Goal: Task Accomplishment & Management: Use online tool/utility

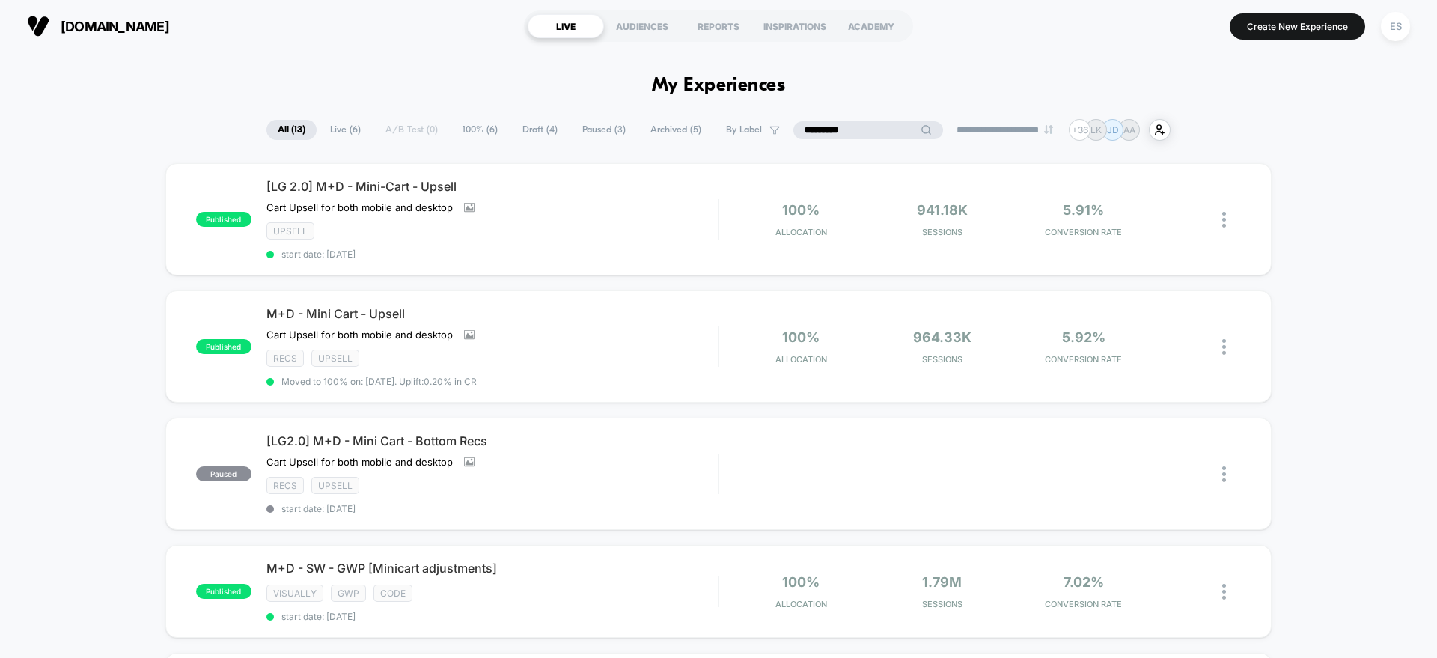
drag, startPoint x: 0, startPoint y: 0, endPoint x: 789, endPoint y: 115, distance: 797.4
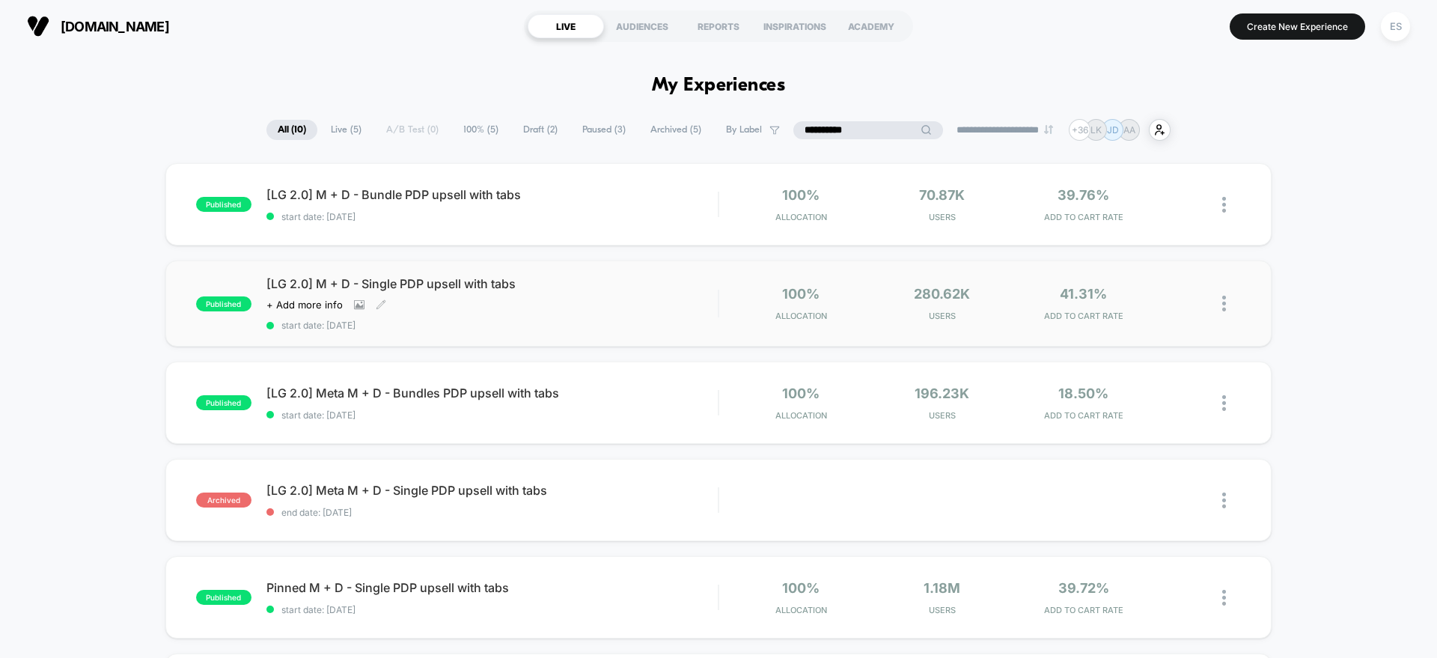
type input "**********"
click at [416, 283] on span "[LG 2.0] M + D - Single PDP upsell with tabs" at bounding box center [492, 283] width 451 height 15
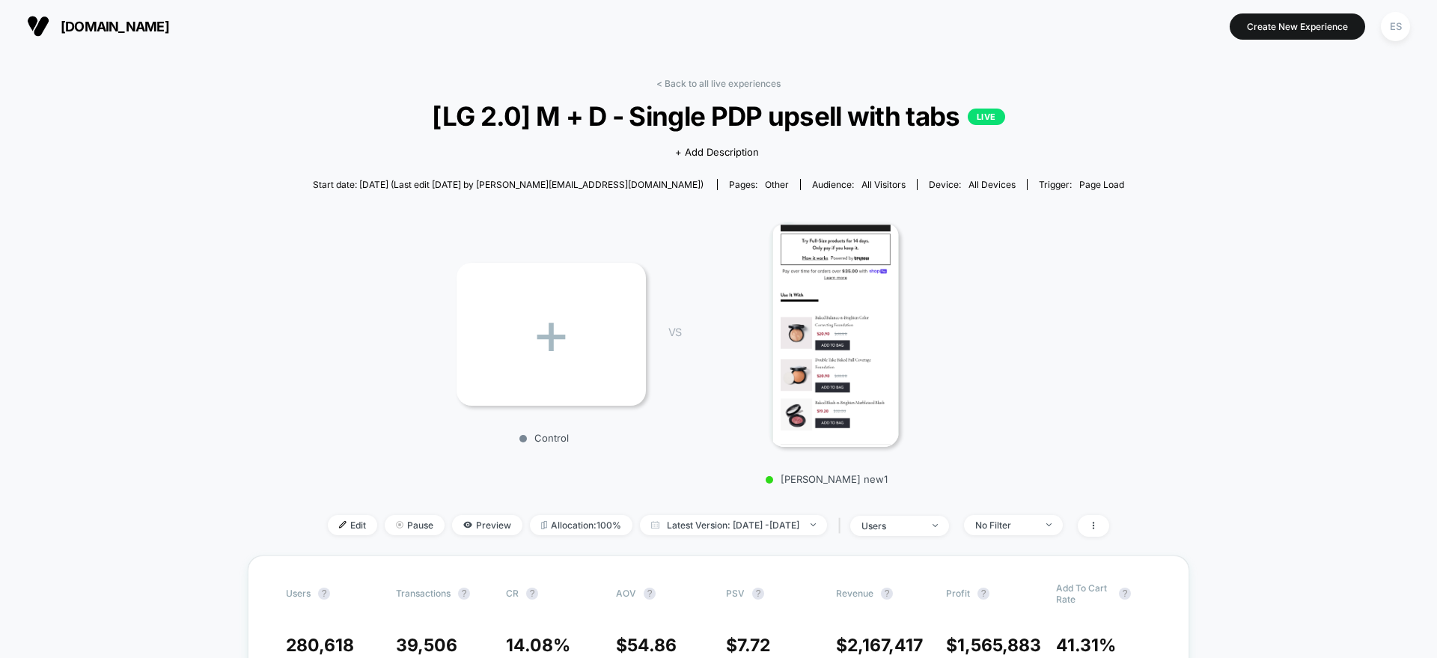
click at [677, 80] on link "< Back to all live experiences" at bounding box center [719, 83] width 124 height 11
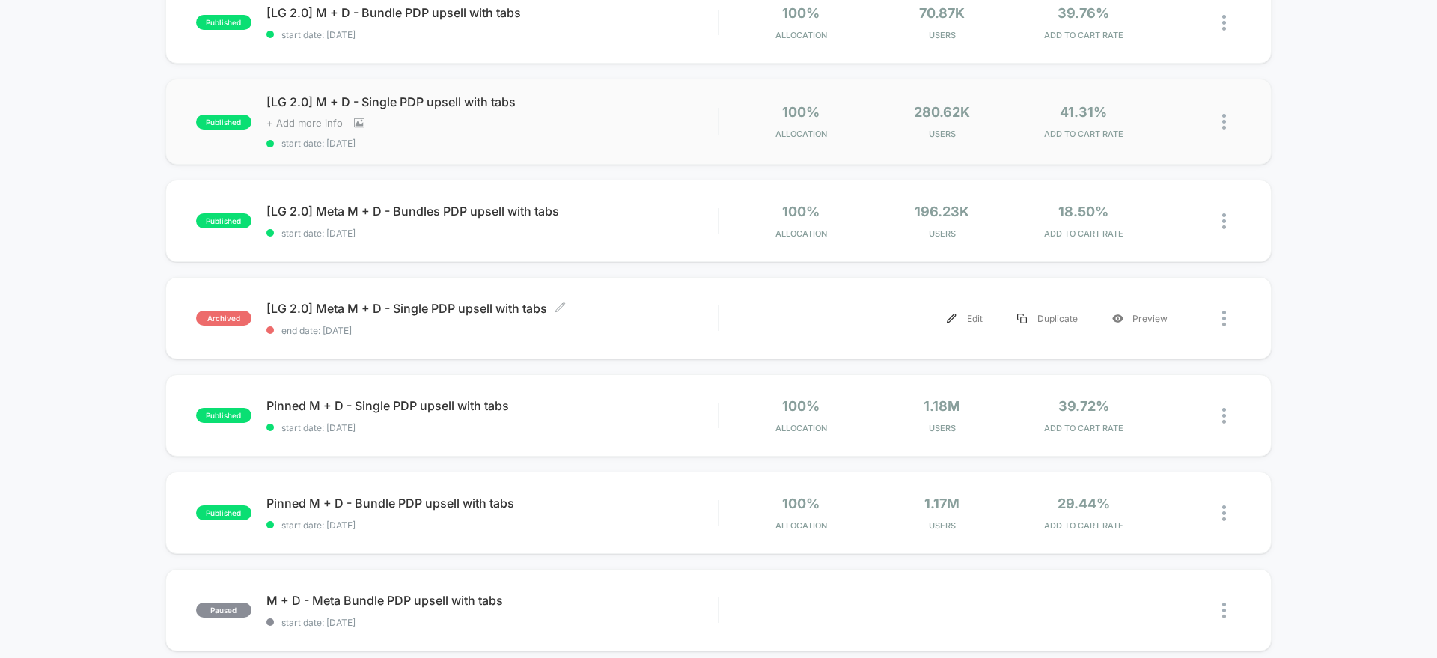
scroll to position [190, 0]
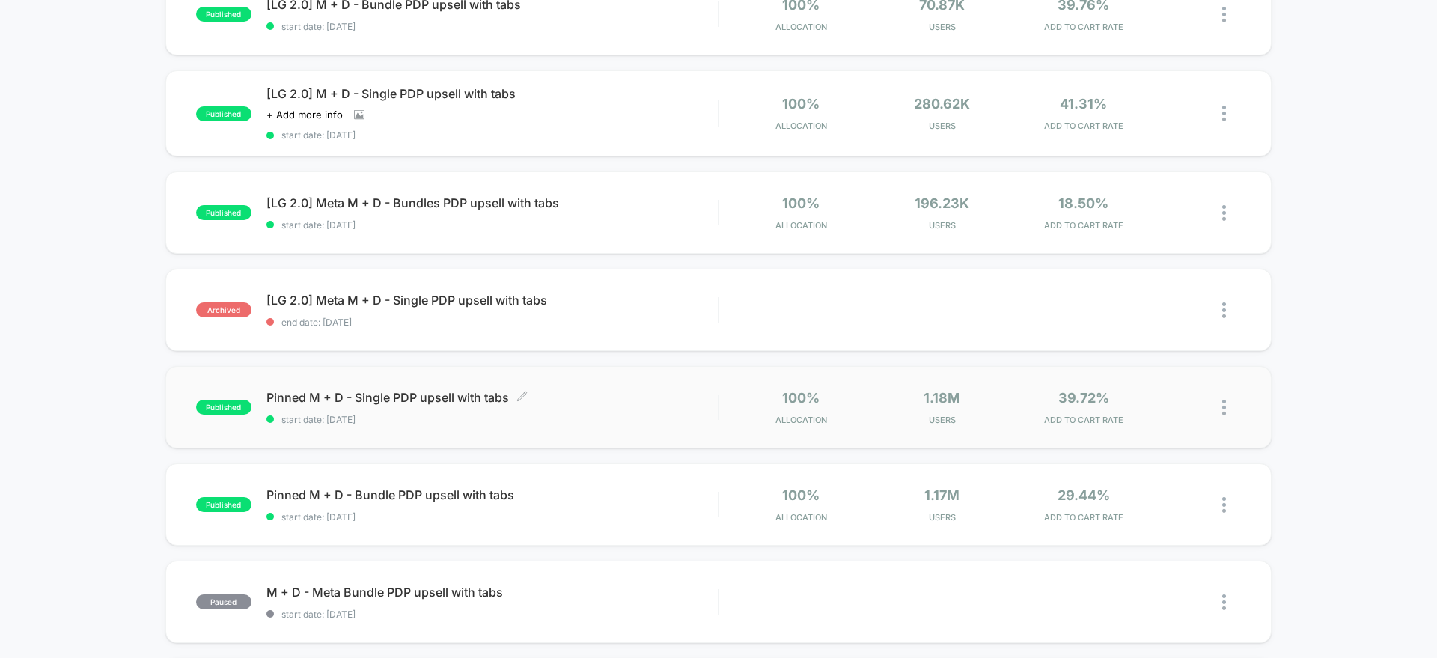
click at [347, 393] on span "Pinned M + D - Single PDP upsell with tabs Click to edit experience details" at bounding box center [492, 397] width 451 height 15
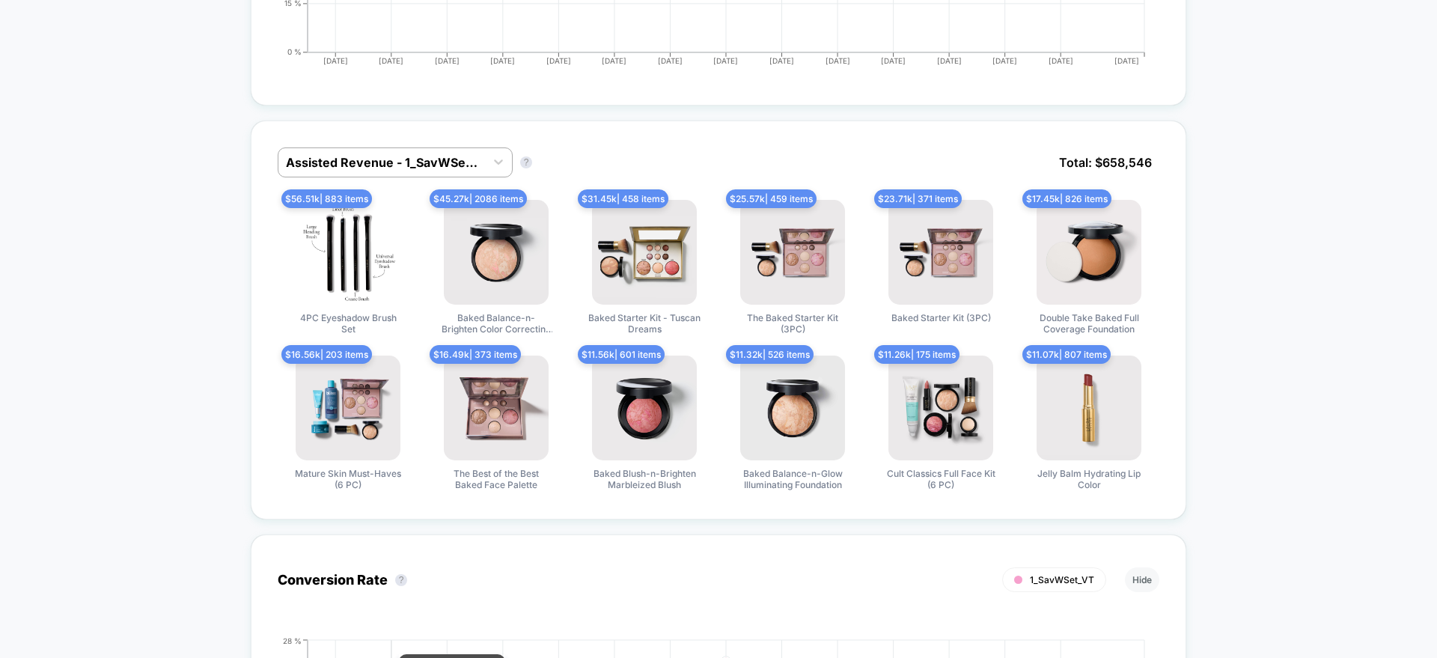
scroll to position [776, 0]
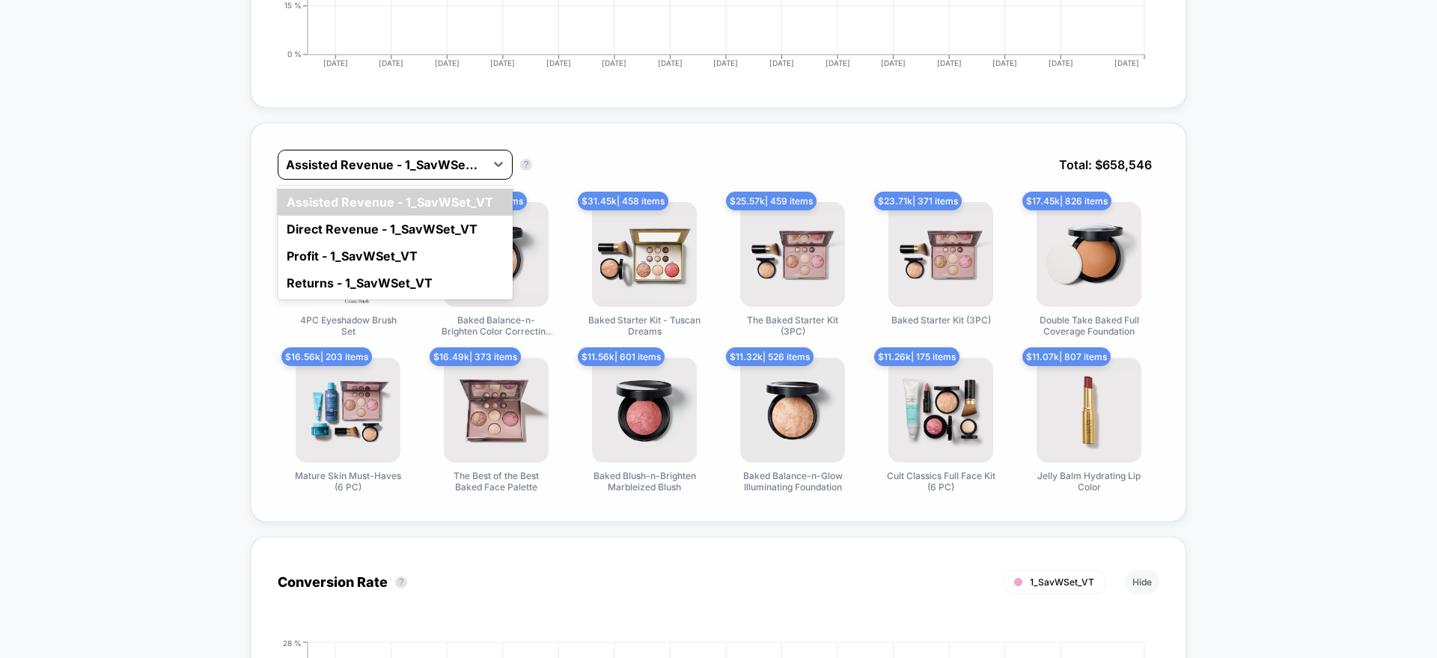
click at [390, 150] on div "Assisted Revenue - 1_SavWSet_VT" at bounding box center [395, 165] width 235 height 30
click at [344, 220] on div "Direct Revenue - 1_SavWSet_VT" at bounding box center [395, 229] width 235 height 27
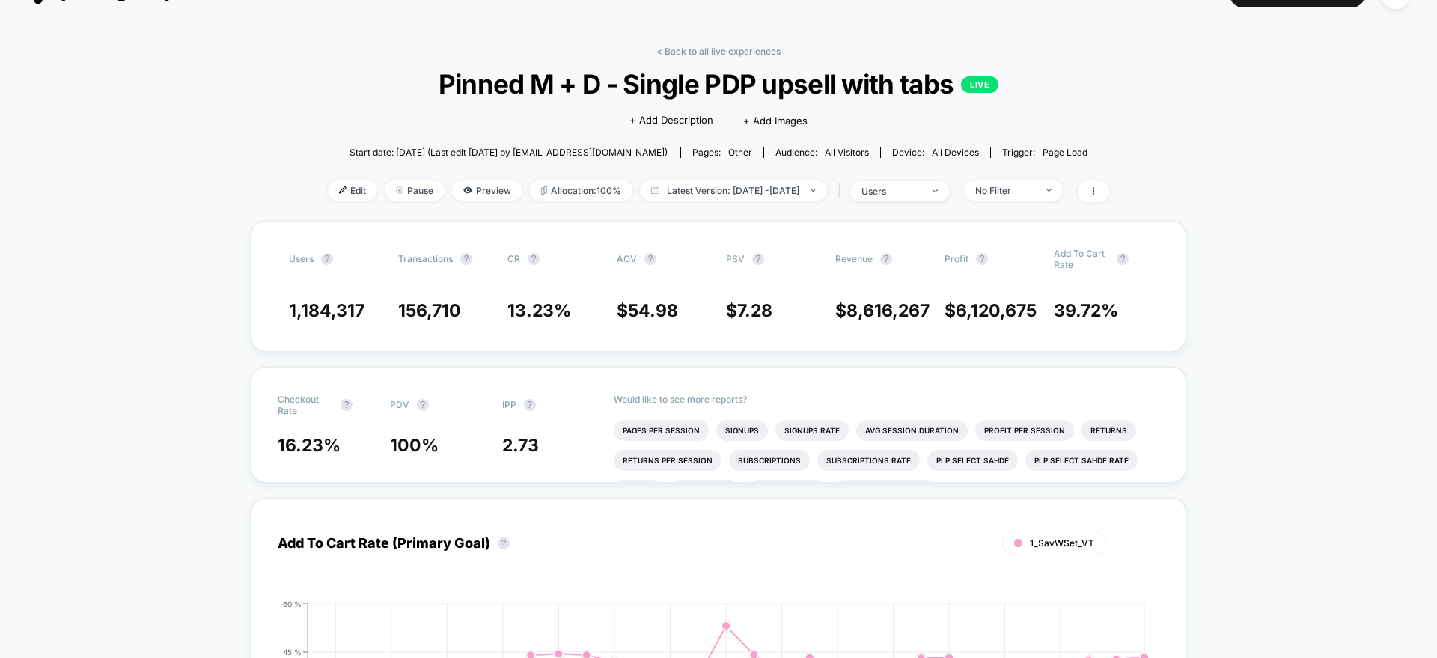
scroll to position [31, 0]
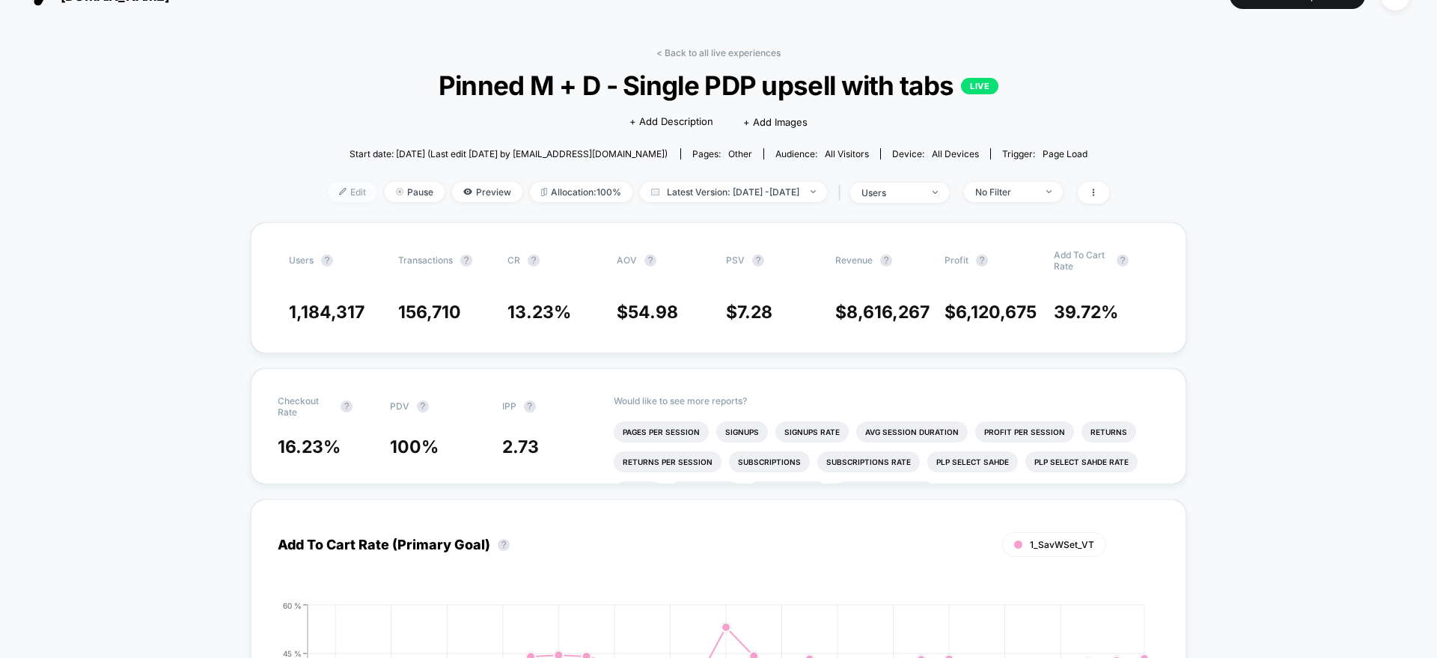
click at [332, 193] on span "Edit" at bounding box center [352, 192] width 49 height 20
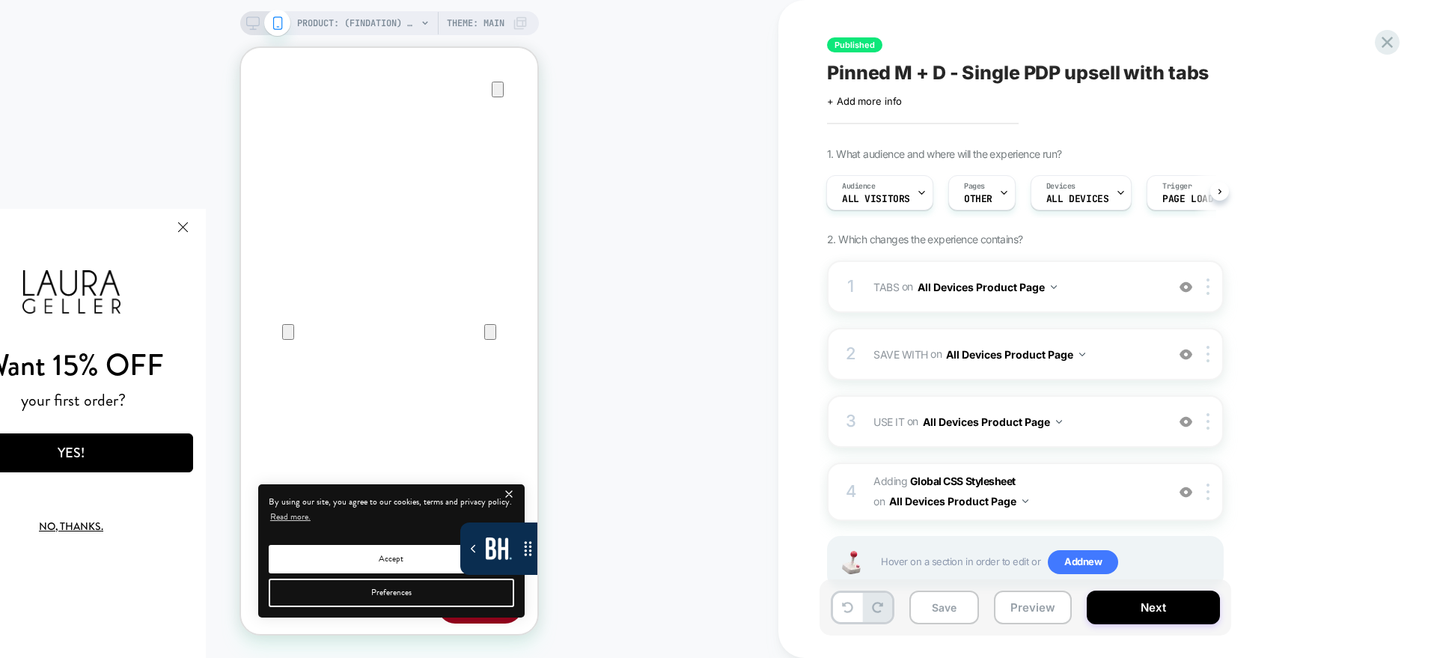
click at [199, 530] on div "Want 15% OFF your first order? YES! No, thanks." at bounding box center [71, 433] width 270 height 449
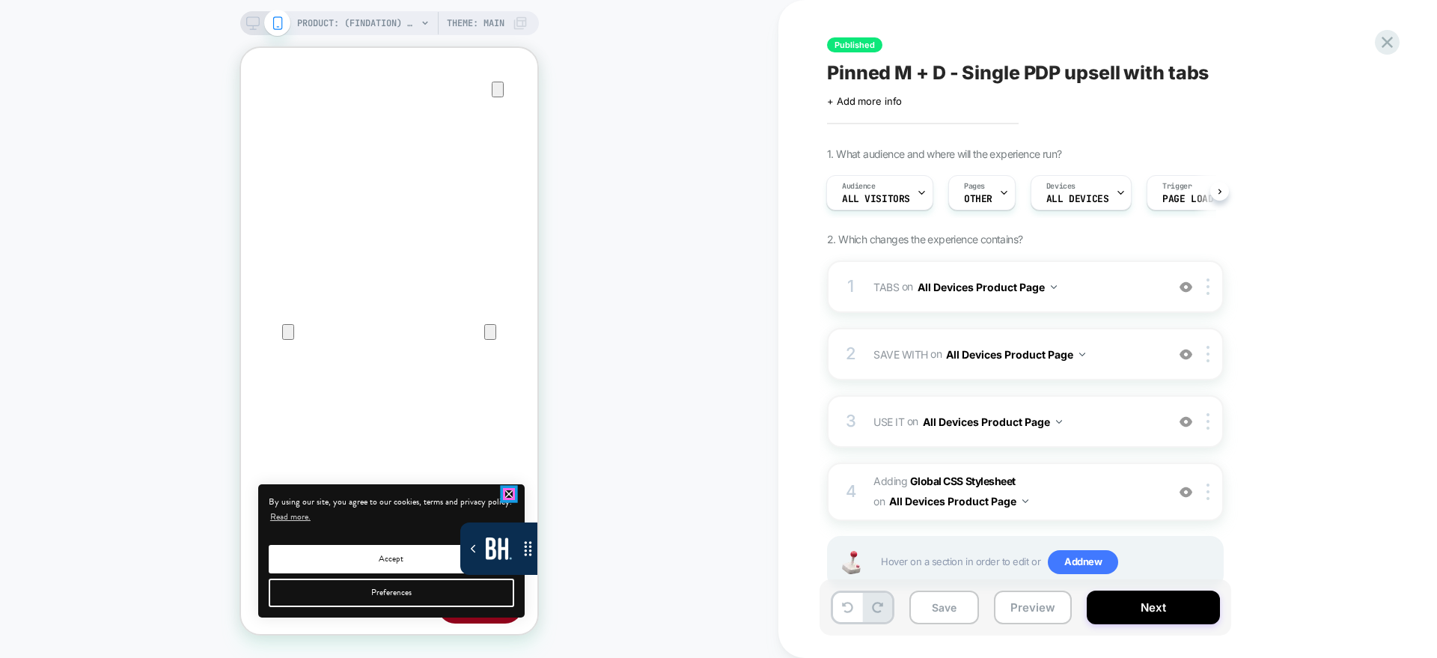
click at [506, 495] on icon "close" at bounding box center [509, 494] width 13 height 13
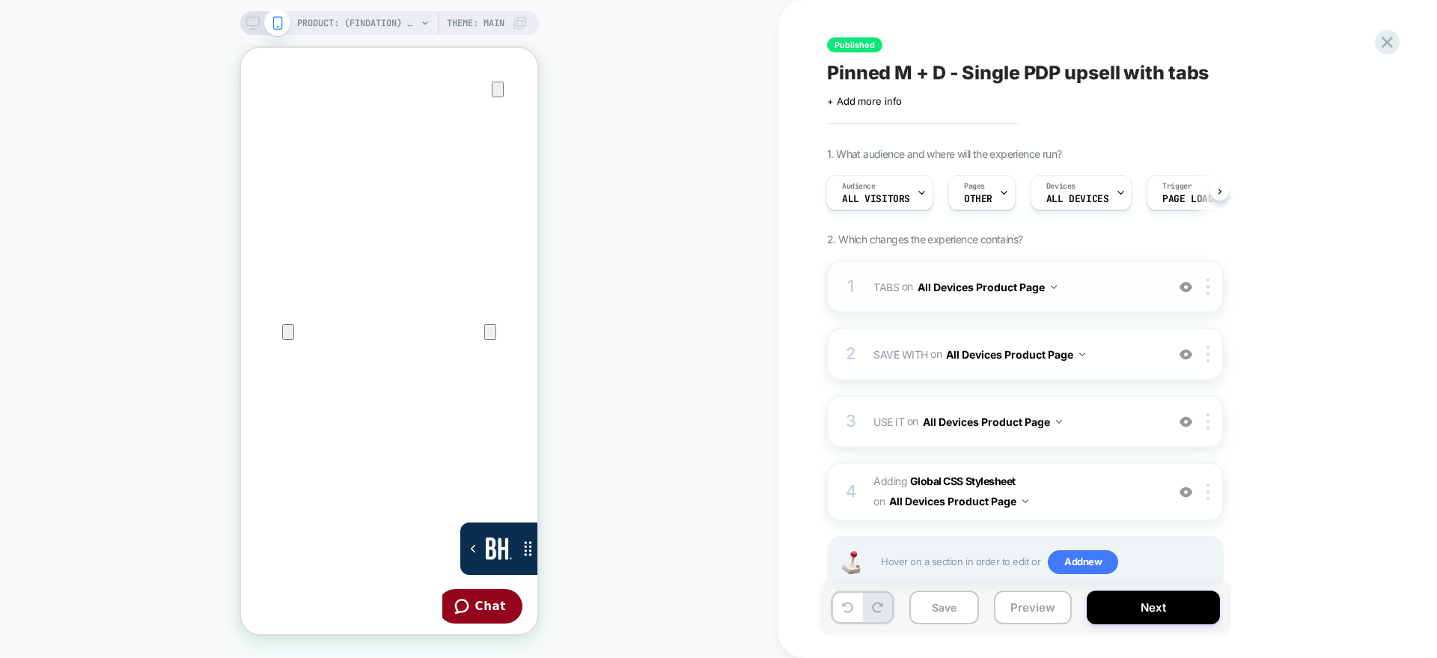
click at [859, 285] on div "1 TABS Adding Code Block BEFORE .accordion_tabs on All Devices Product Page Add…" at bounding box center [1025, 287] width 397 height 52
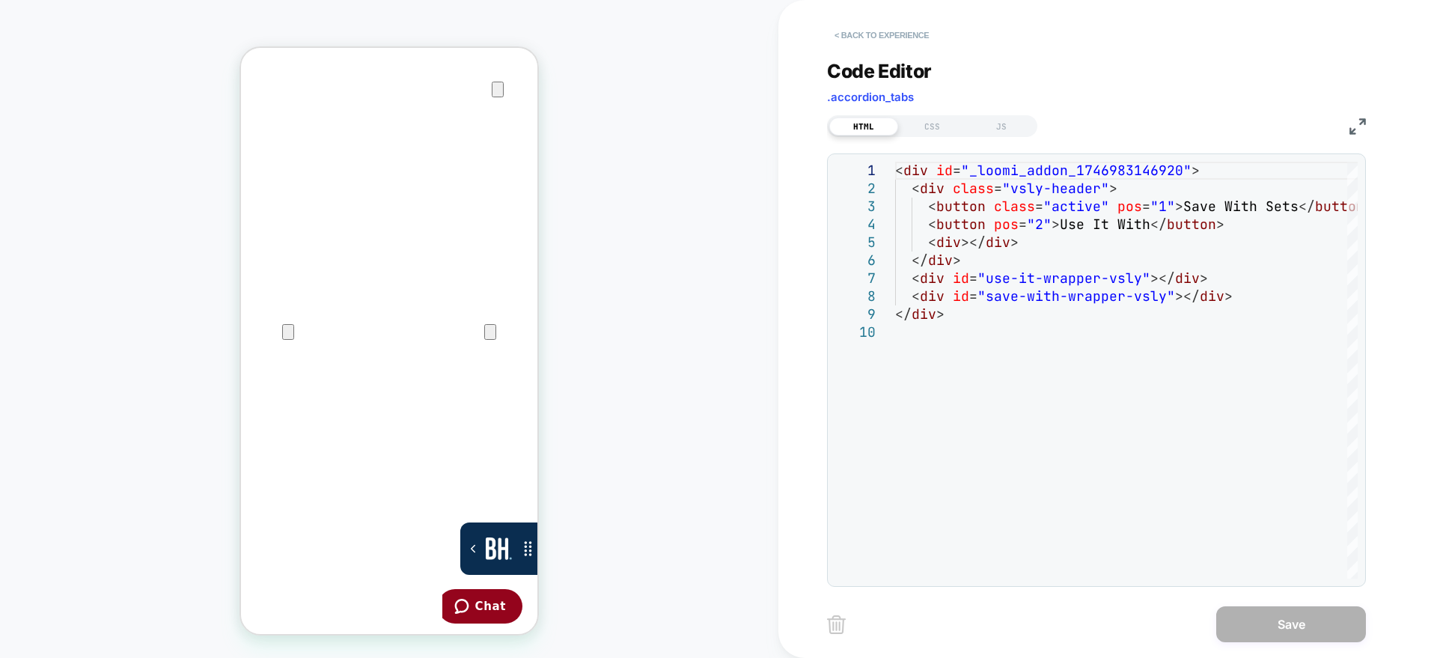
click at [853, 33] on button "< Back to experience" at bounding box center [881, 35] width 109 height 24
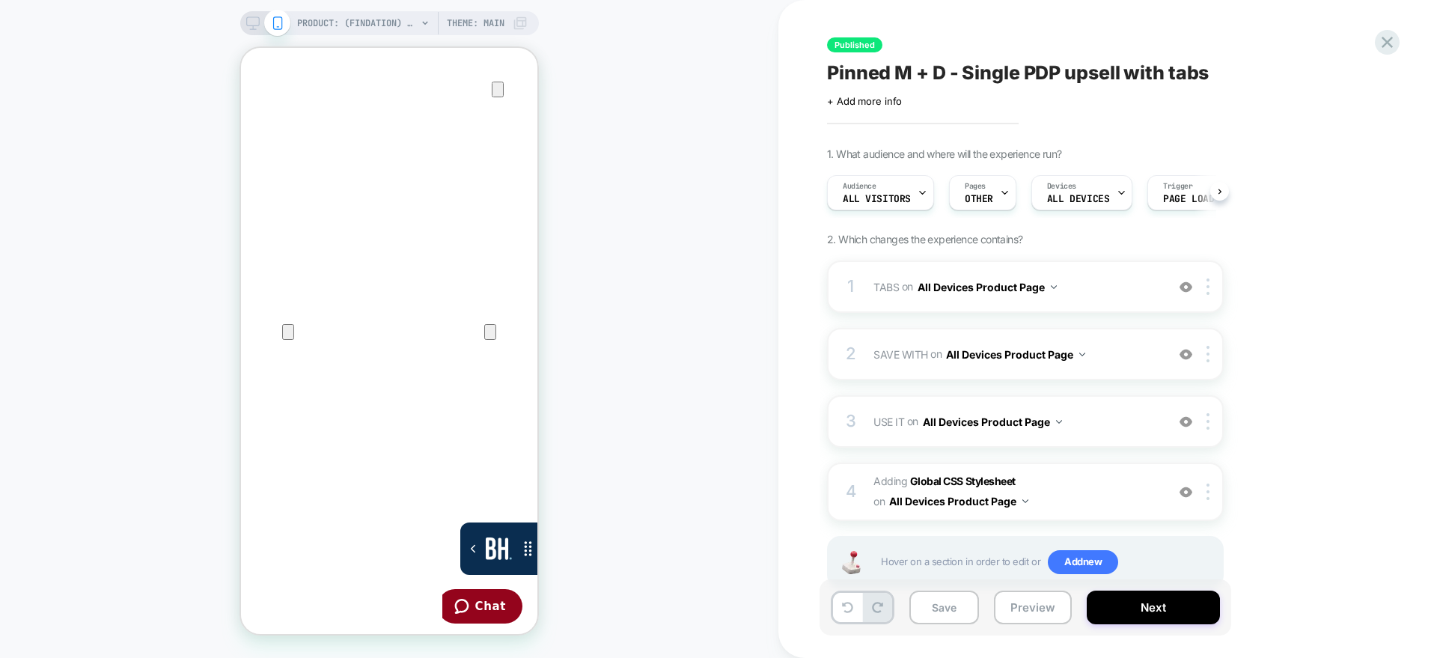
scroll to position [0, 1]
click at [843, 359] on div "2 SAVE WITH Replacing Blocks List WITH #save-with-wrapper-vsly on All Devices P…" at bounding box center [1025, 354] width 397 height 52
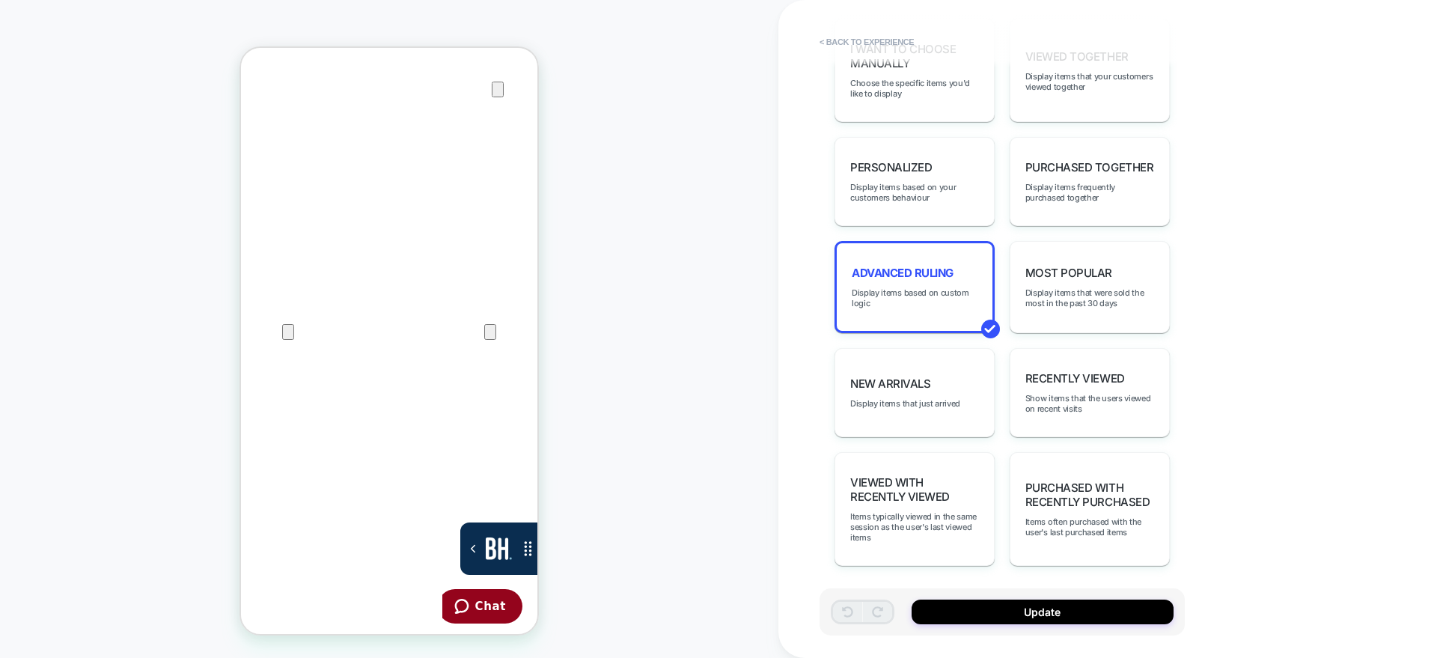
scroll to position [606, 0]
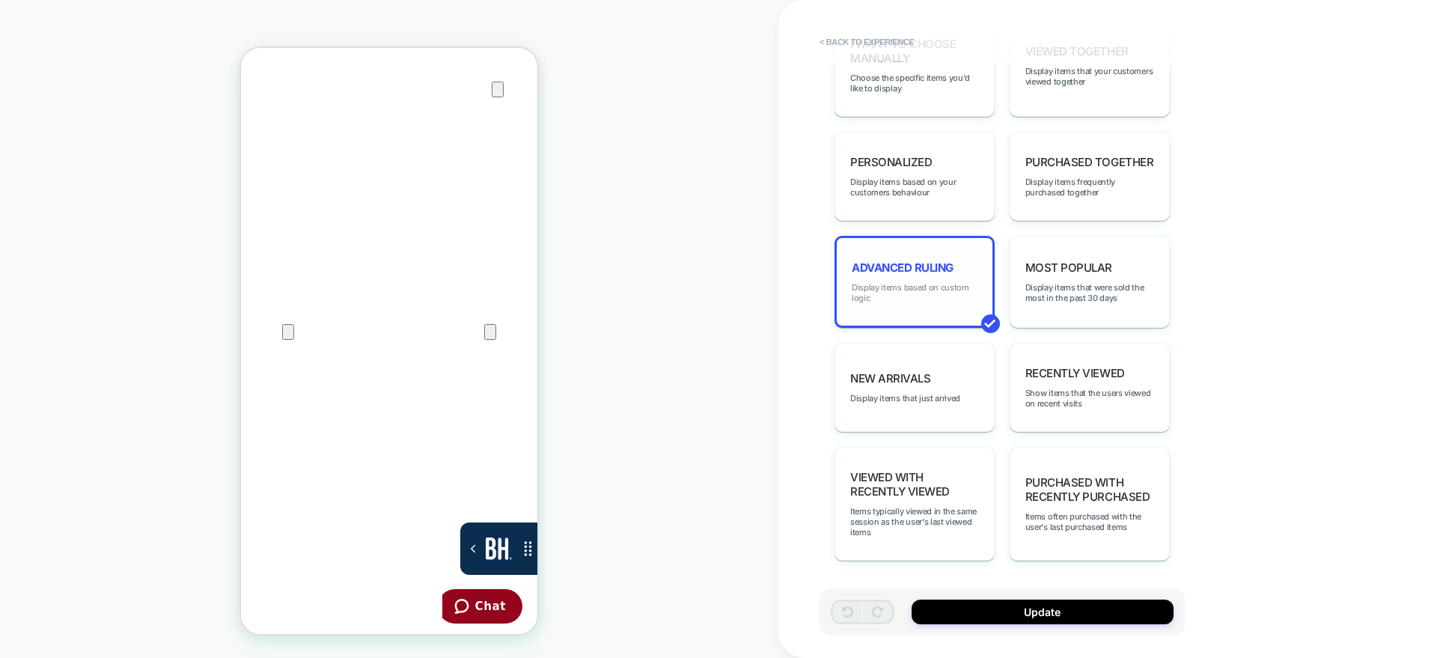
click at [878, 282] on span "Display items based on custom logic" at bounding box center [915, 292] width 126 height 21
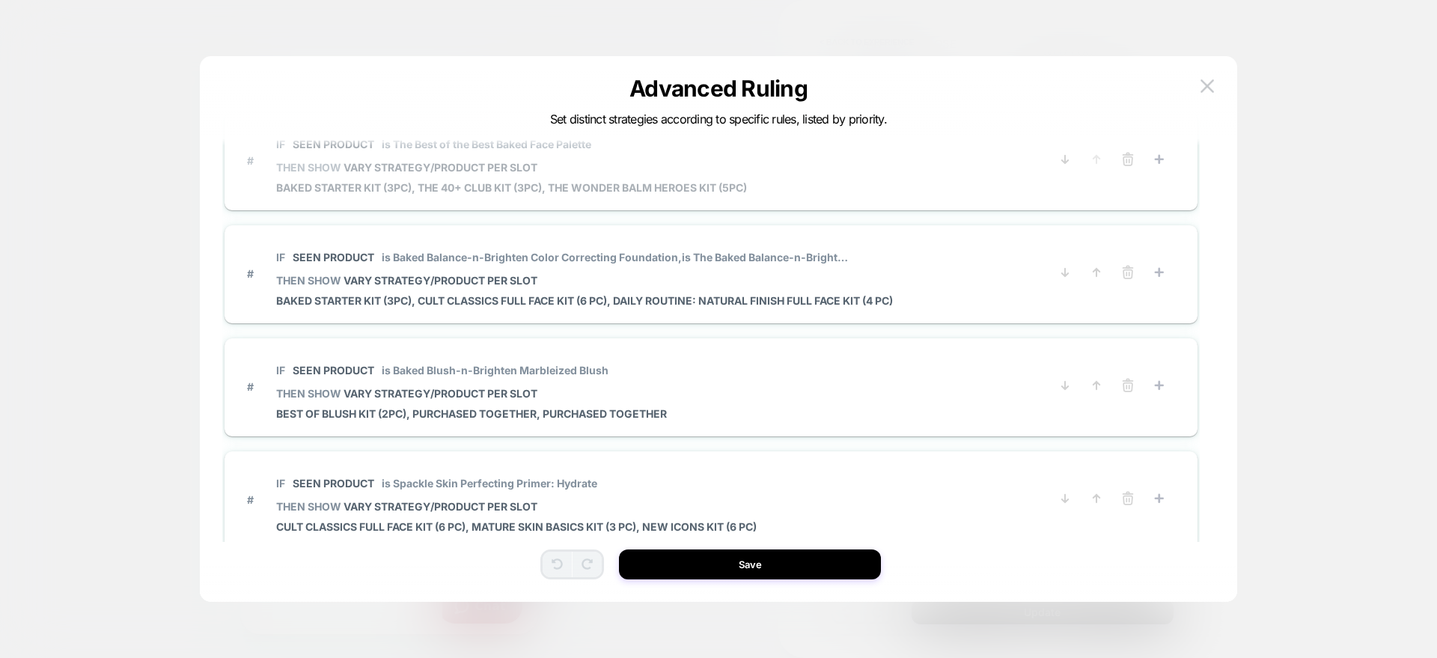
scroll to position [0, 0]
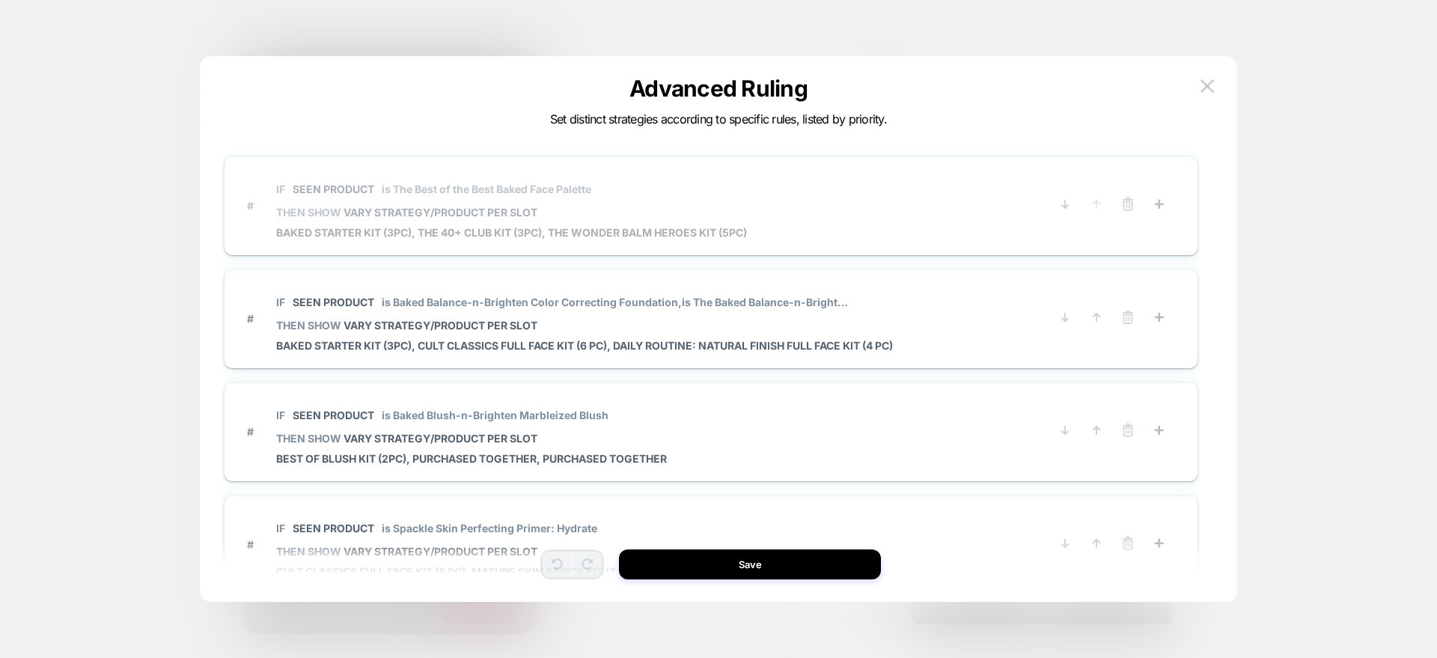
click at [411, 186] on span "is The Best of the Best Baked Face Palette" at bounding box center [487, 189] width 210 height 13
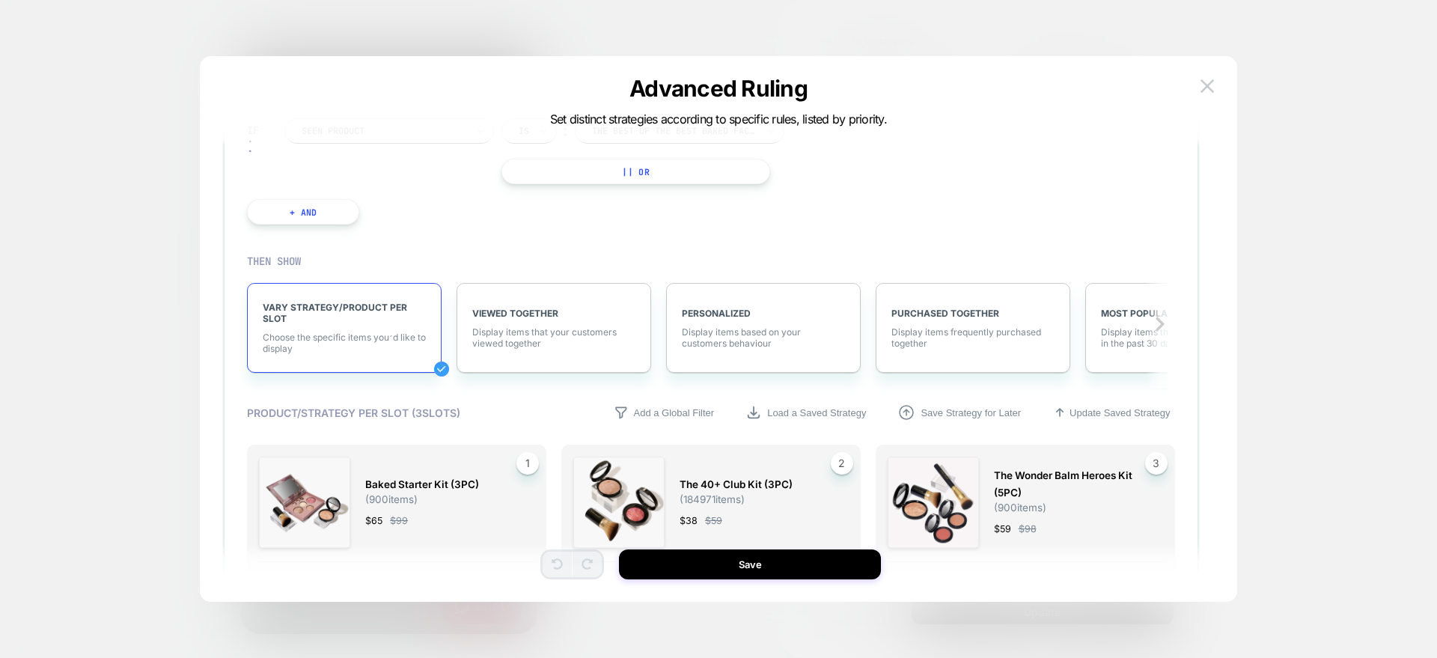
scroll to position [165, 0]
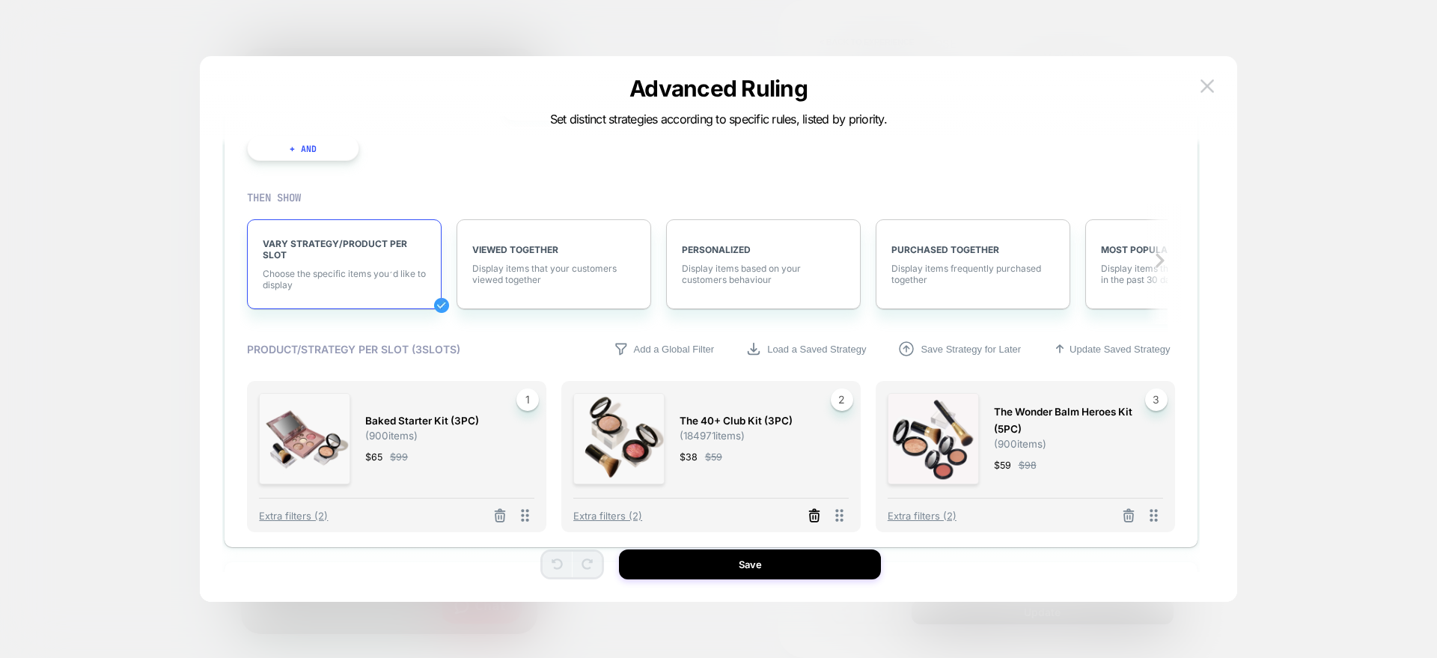
click at [502, 516] on line at bounding box center [502, 517] width 0 height 3
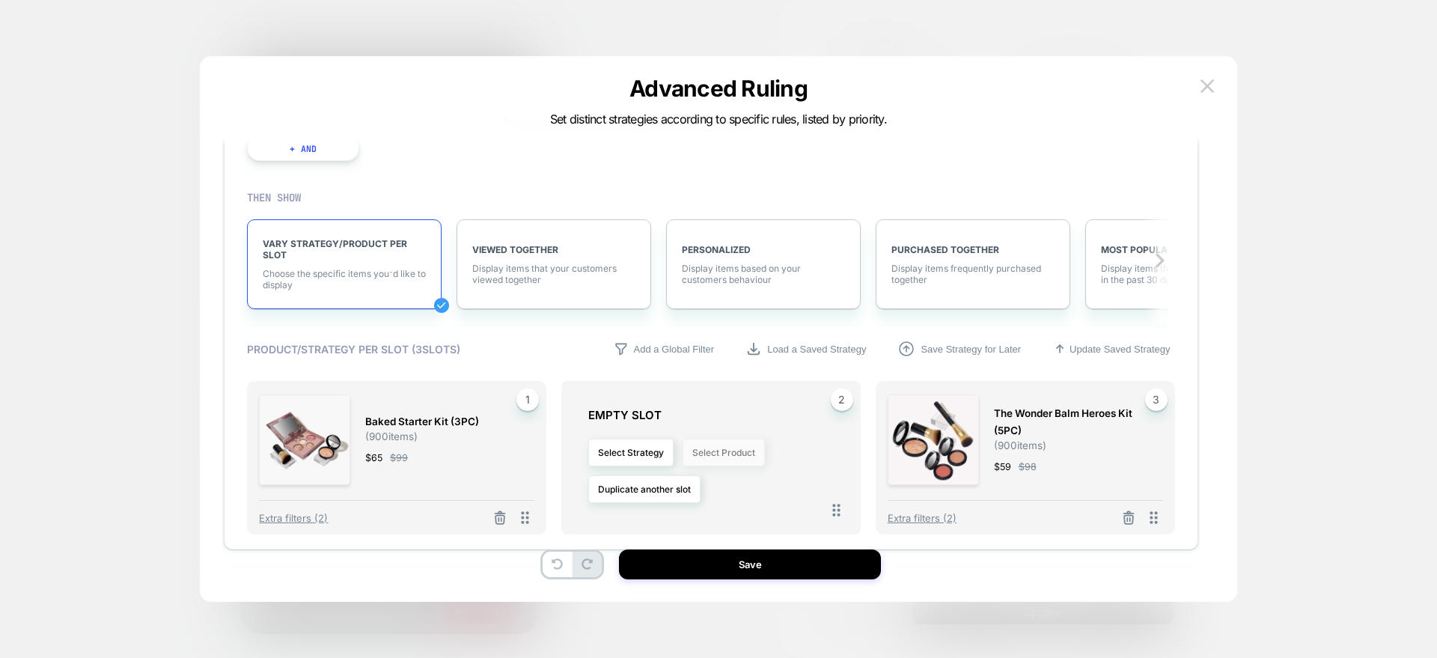
click at [725, 444] on button "Select Product" at bounding box center [724, 453] width 82 height 28
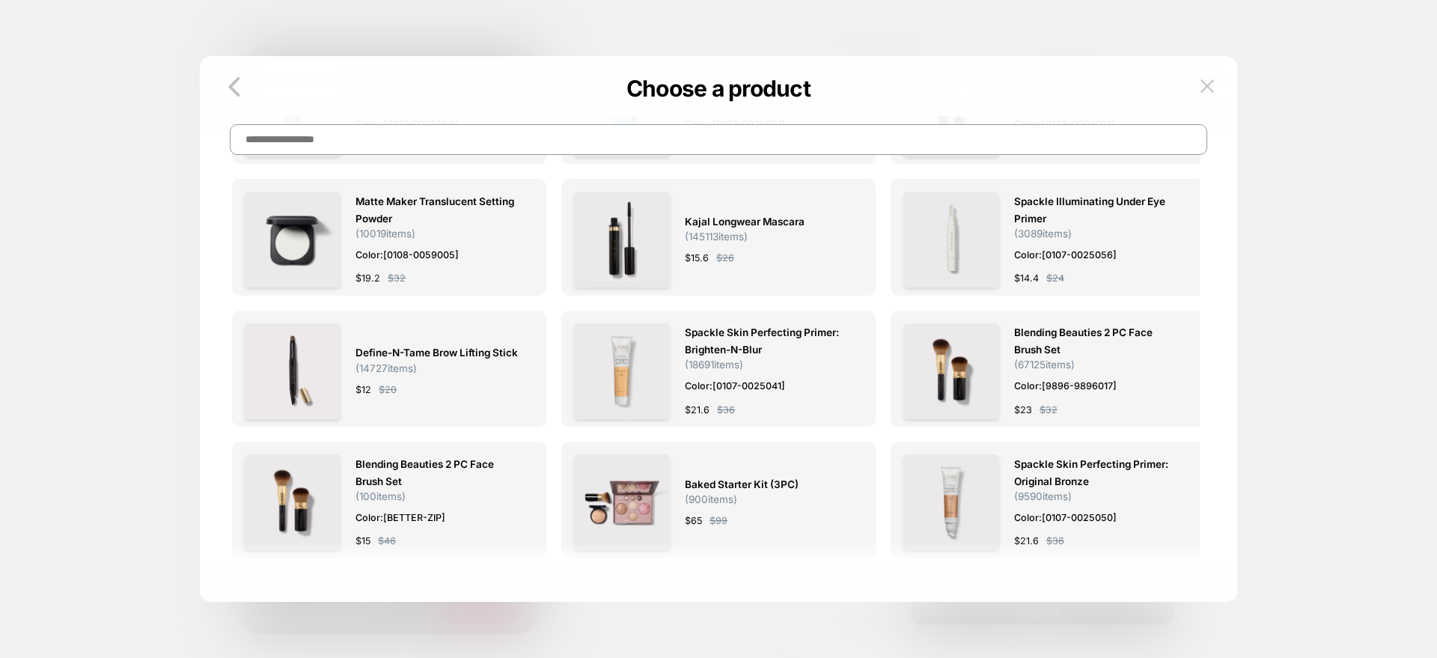
scroll to position [0, 0]
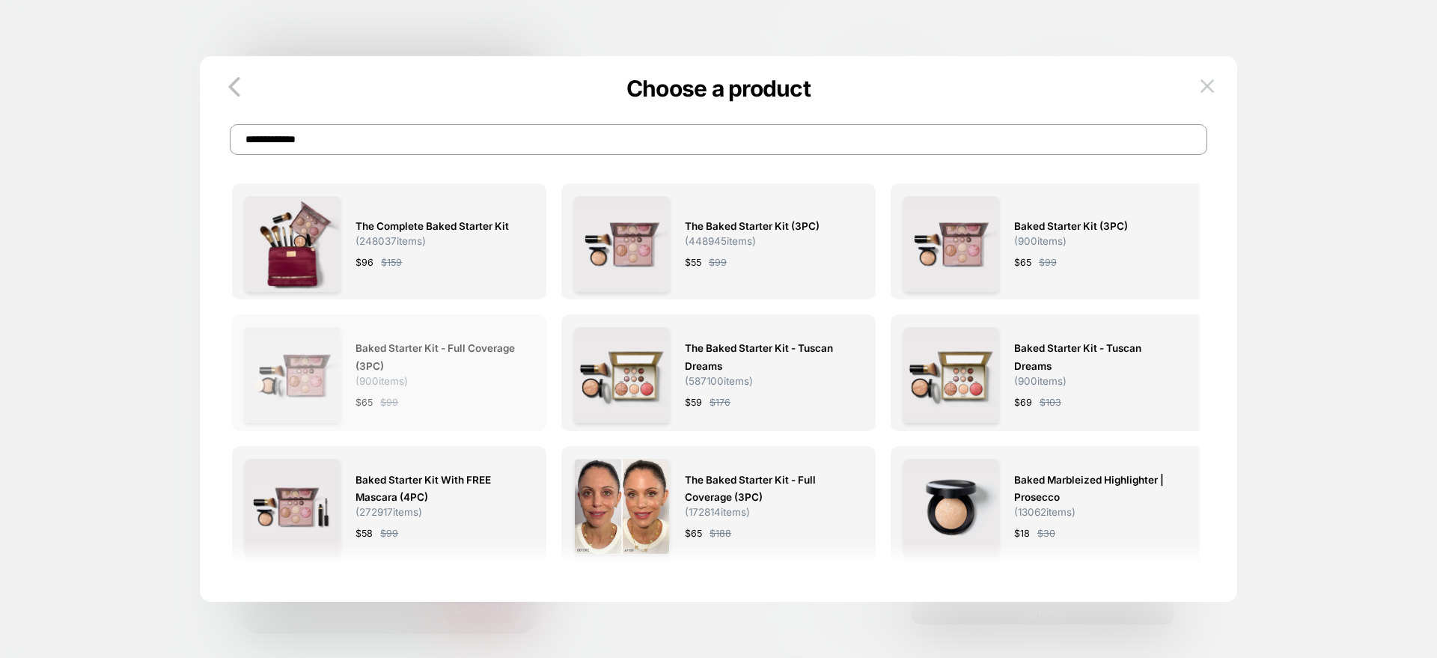
type input "**********"
click at [442, 392] on div "Baked Starter Kit - Full Coverage (3PC) ( 900 items) $ 65 $ 99" at bounding box center [437, 375] width 163 height 96
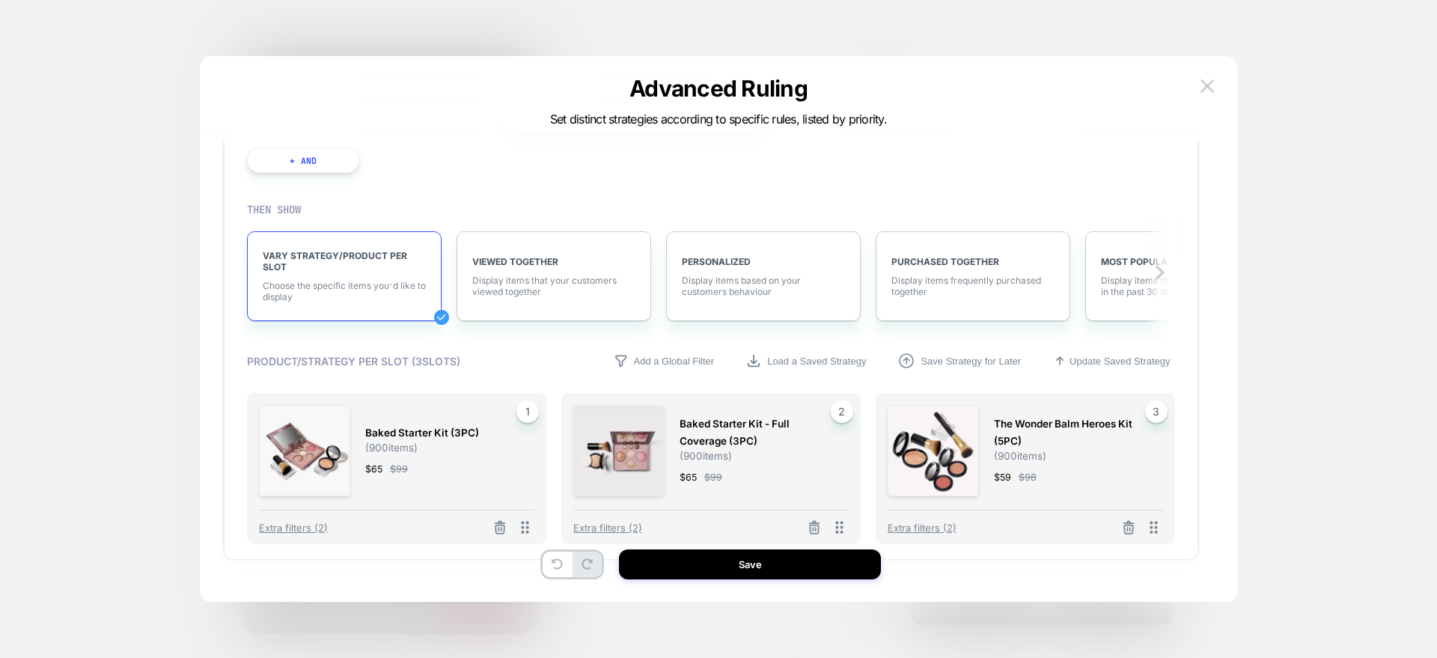
scroll to position [224, 0]
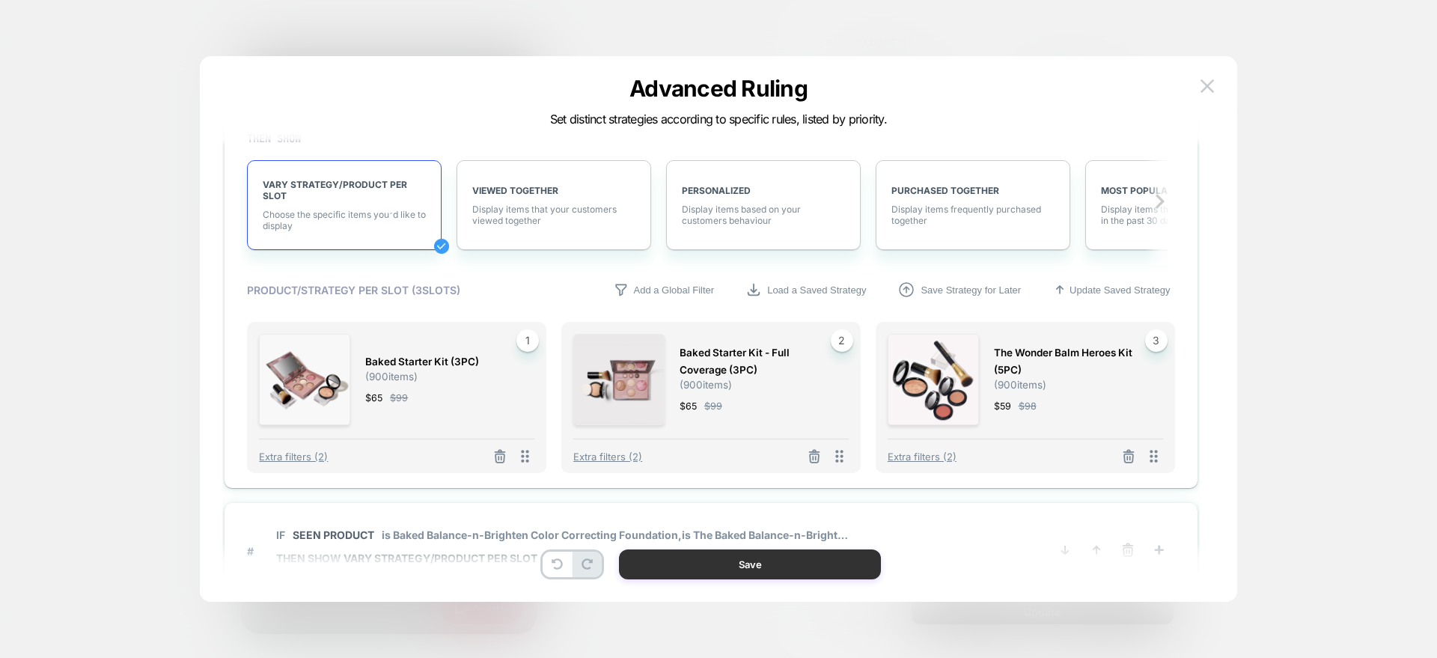
click at [704, 565] on button "Save" at bounding box center [750, 565] width 262 height 30
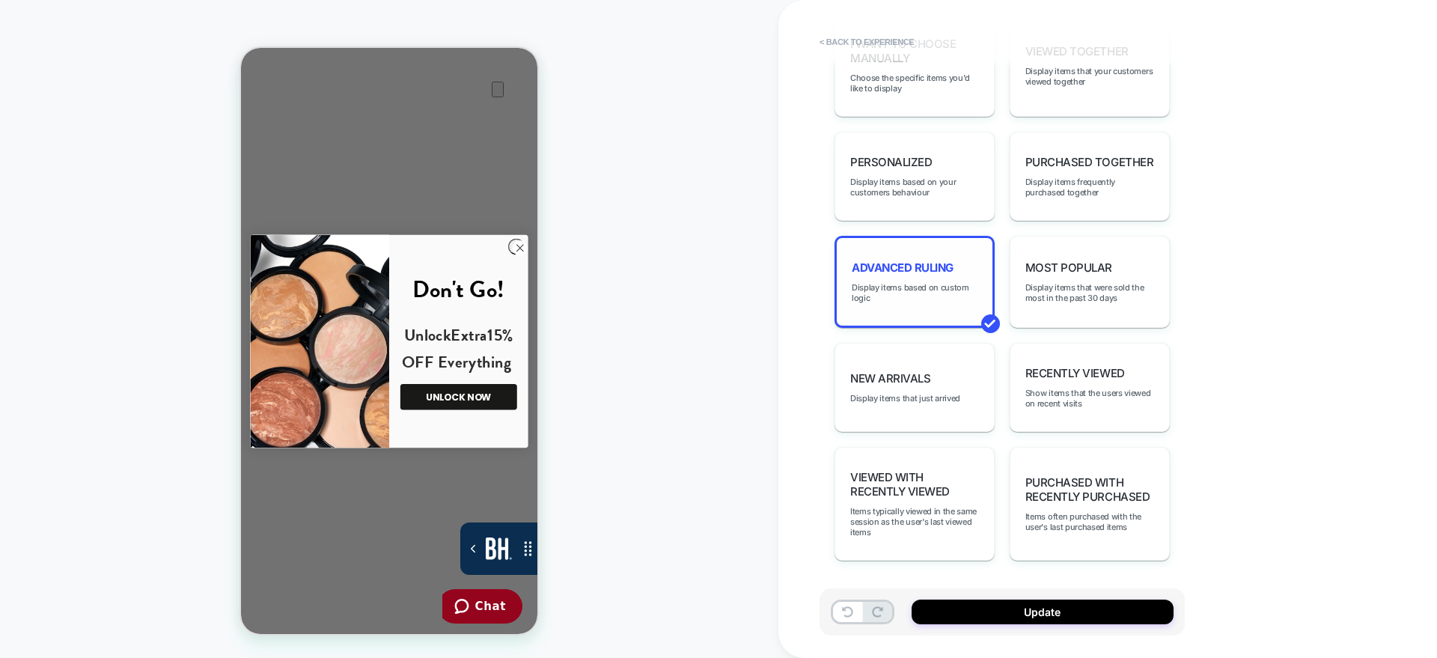
click at [880, 276] on div "Advanced Ruling Display items based on custom logic" at bounding box center [915, 282] width 160 height 92
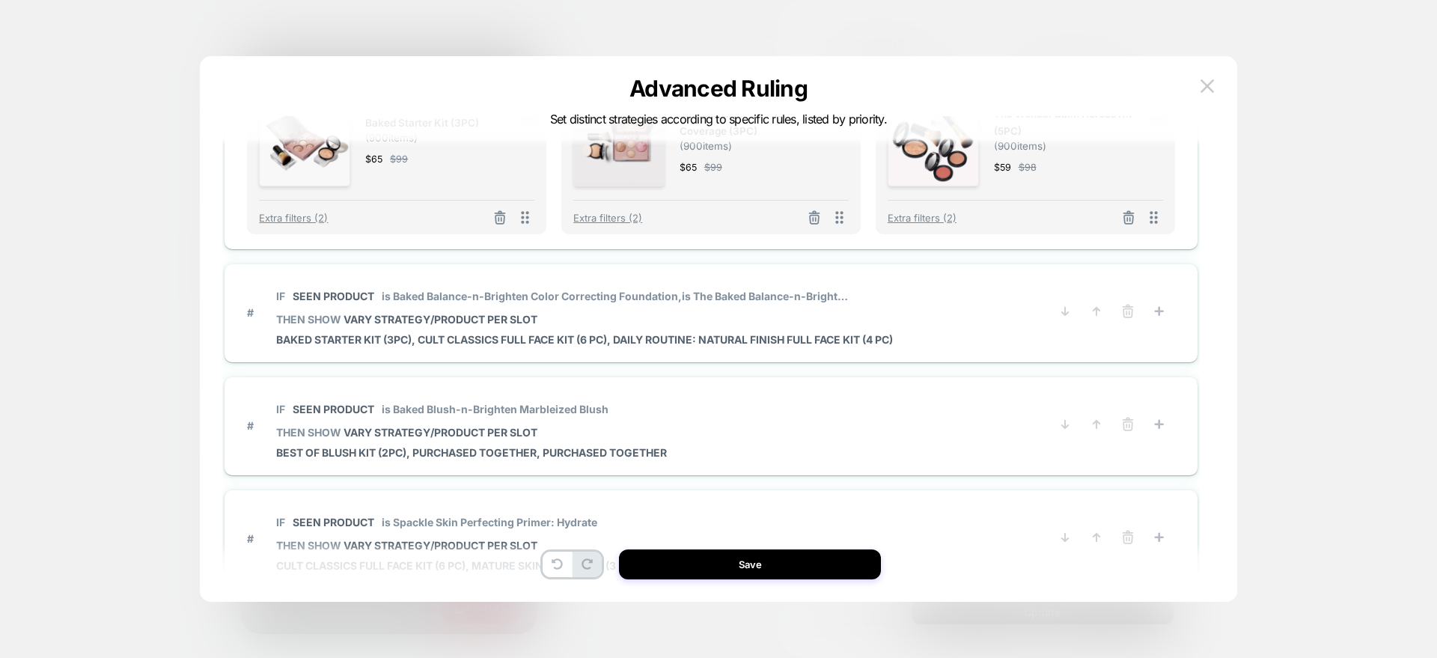
scroll to position [464, 0]
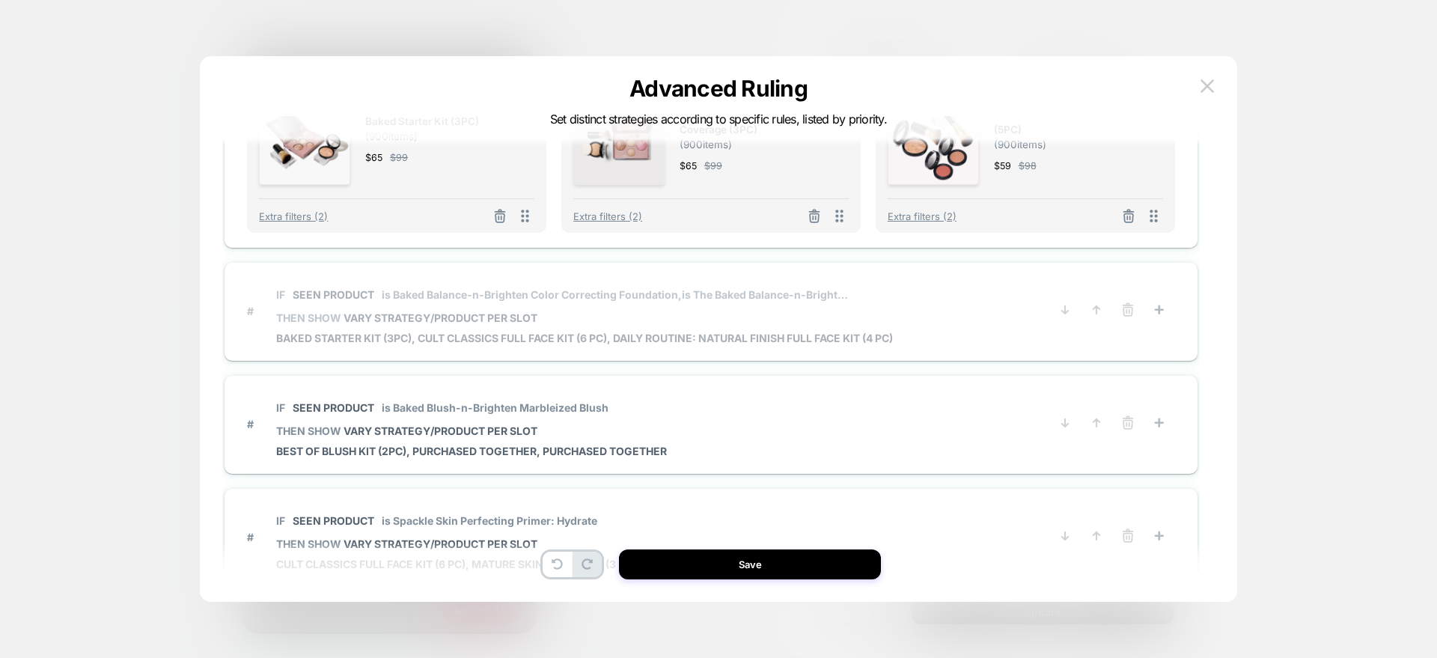
click at [651, 306] on span "IF Seen Product is Baked Balance-n-Brighten Color Correcting Foundation, is The…" at bounding box center [584, 295] width 617 height 34
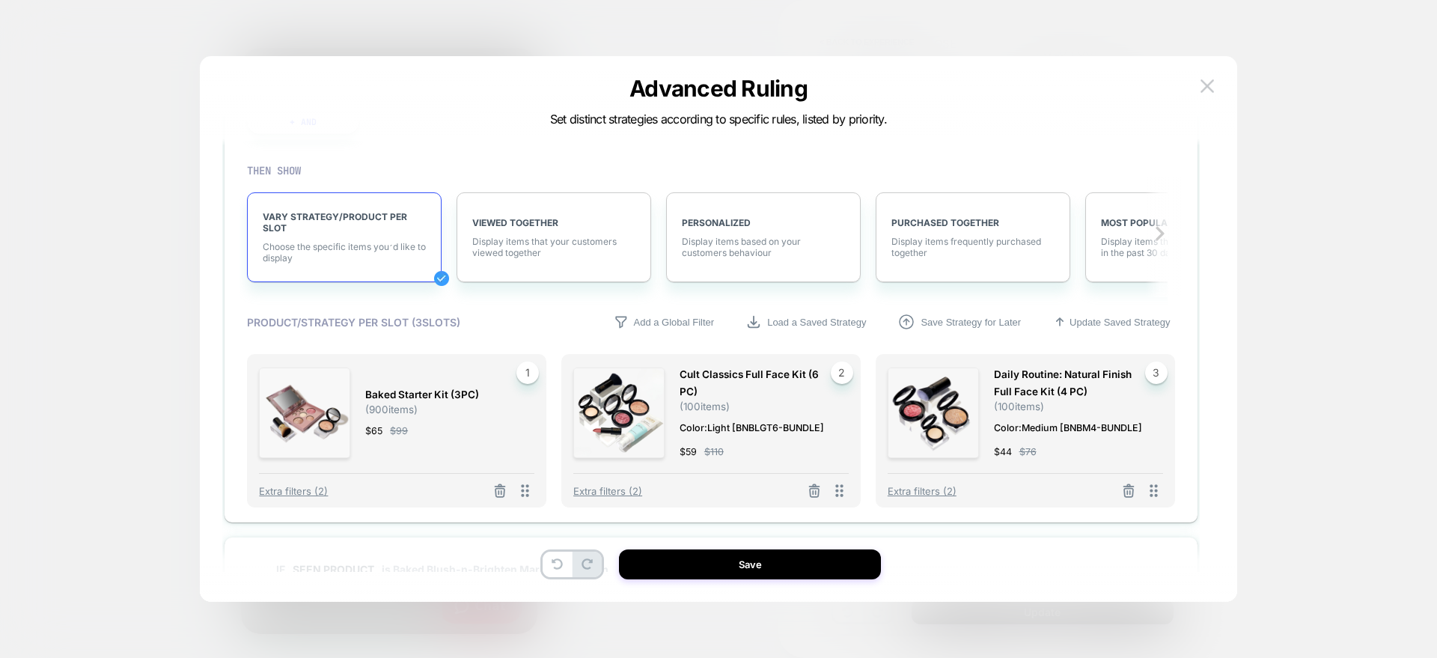
scroll to position [138, 0]
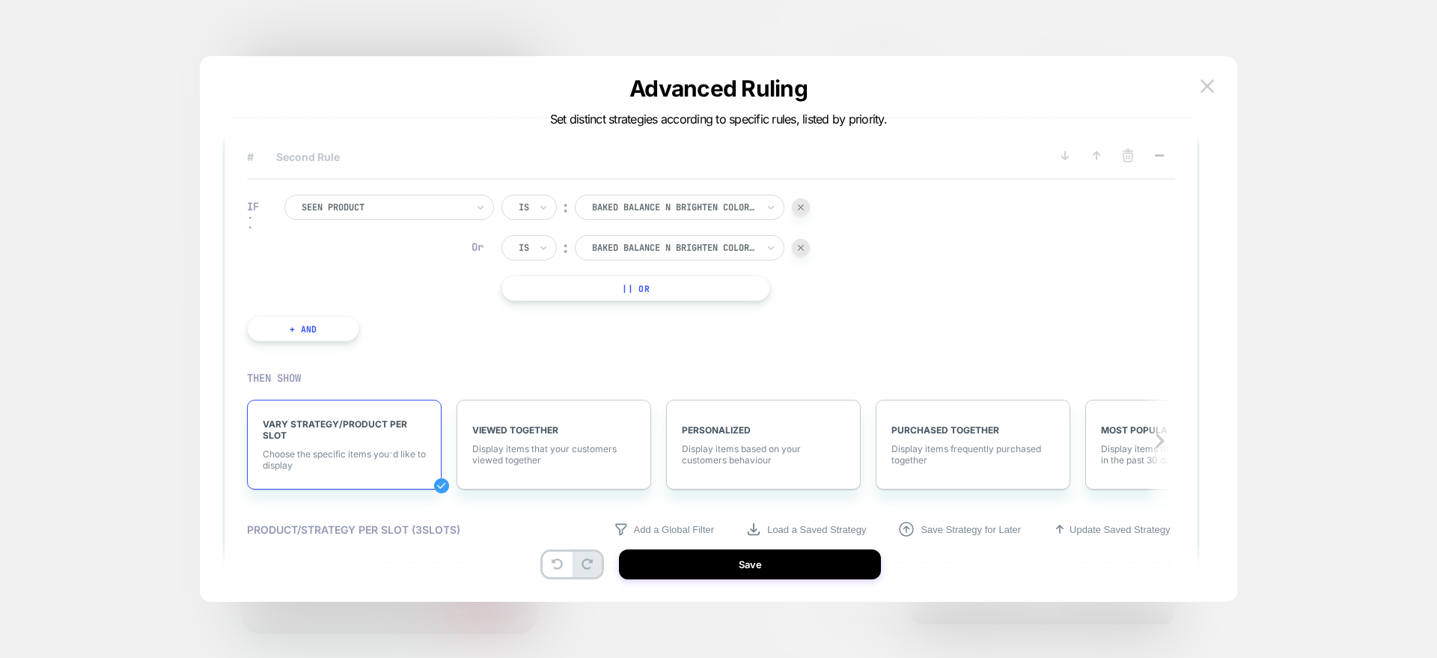
click at [651, 302] on div "IF Seen Product Is ︰ baked balance n brighten color correcting foundation BAKED…" at bounding box center [529, 268] width 578 height 192
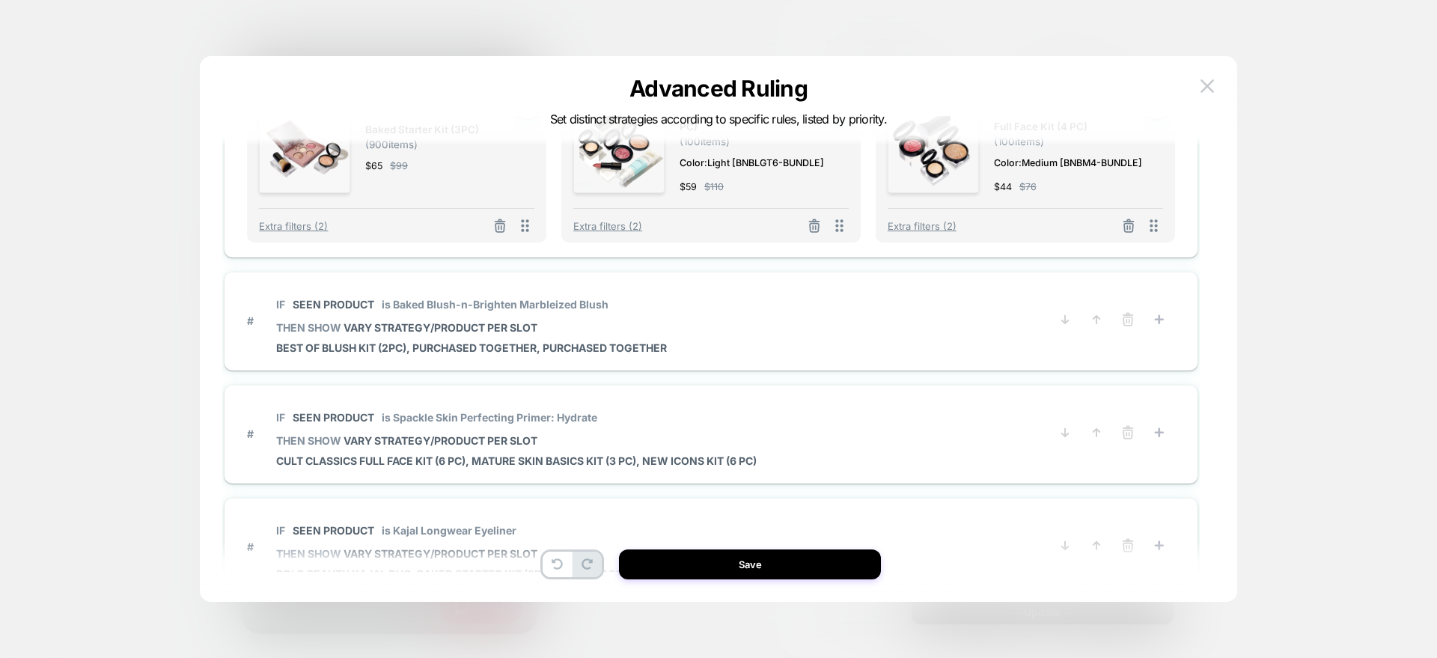
scroll to position [615, 0]
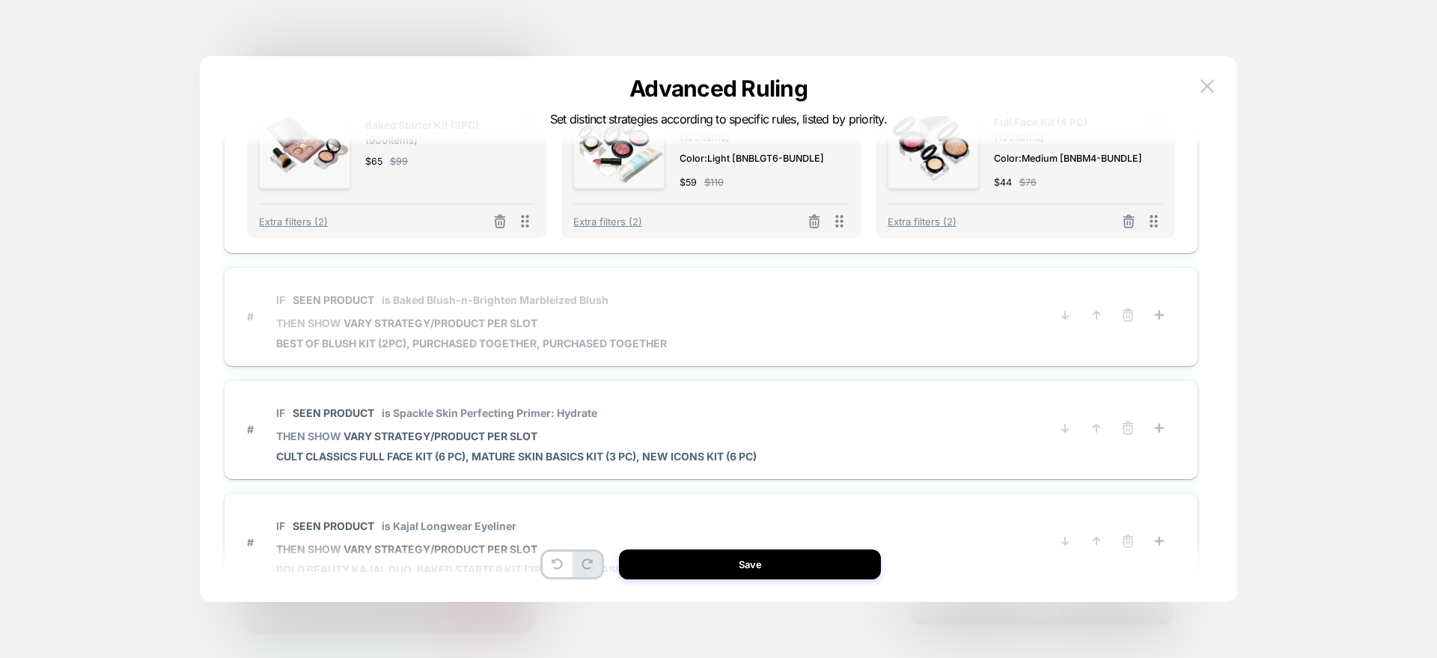
click at [609, 314] on span "IF Seen Product is Baked Blush-n-Brighten Marbleized Blush" at bounding box center [471, 300] width 391 height 34
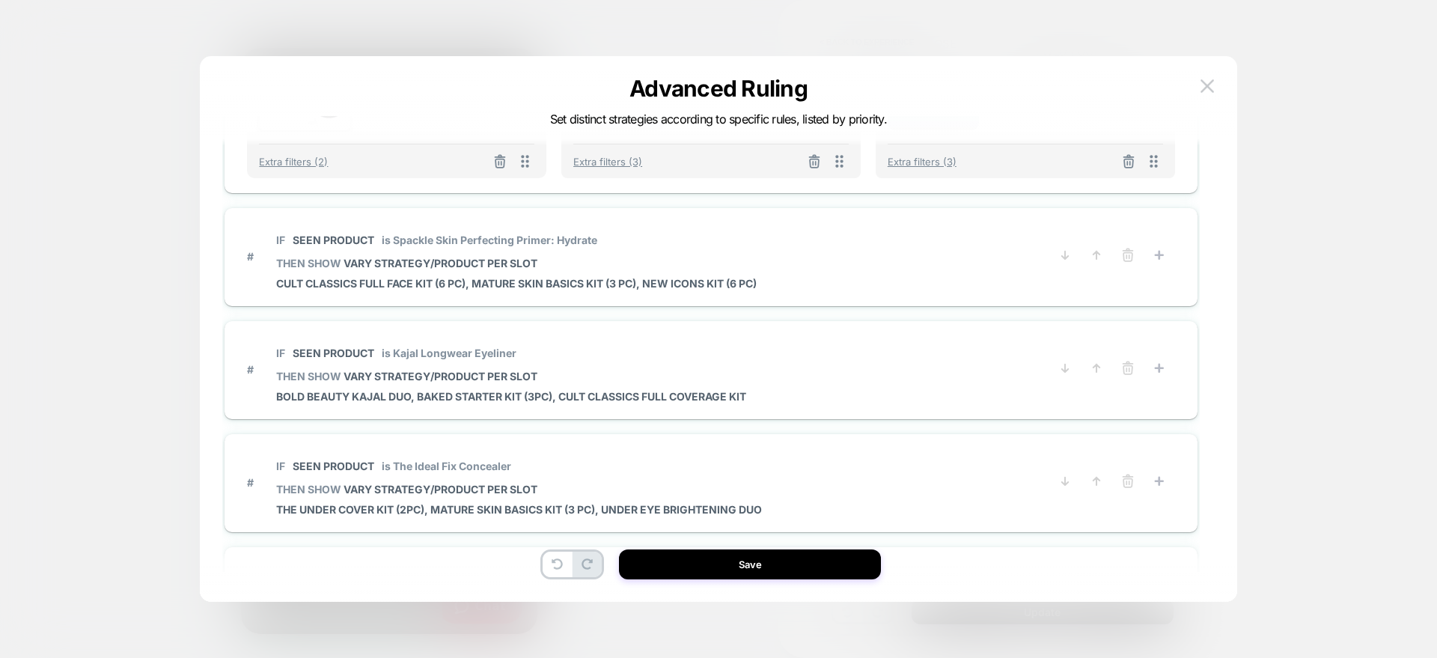
scroll to position [746, 0]
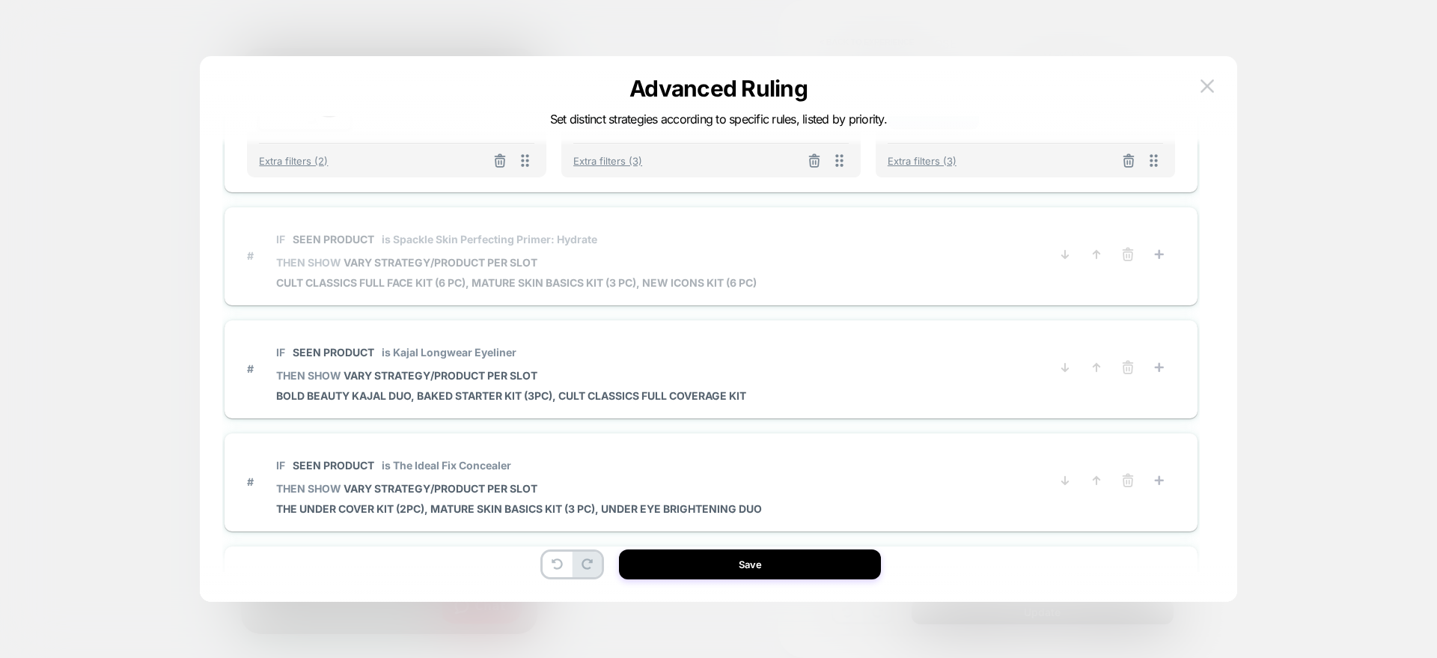
click at [543, 269] on div "IF Seen Product is Spackle Skin Perfecting Primer: Hydrate THEN SHOW VARY STRAT…" at bounding box center [516, 255] width 481 height 67
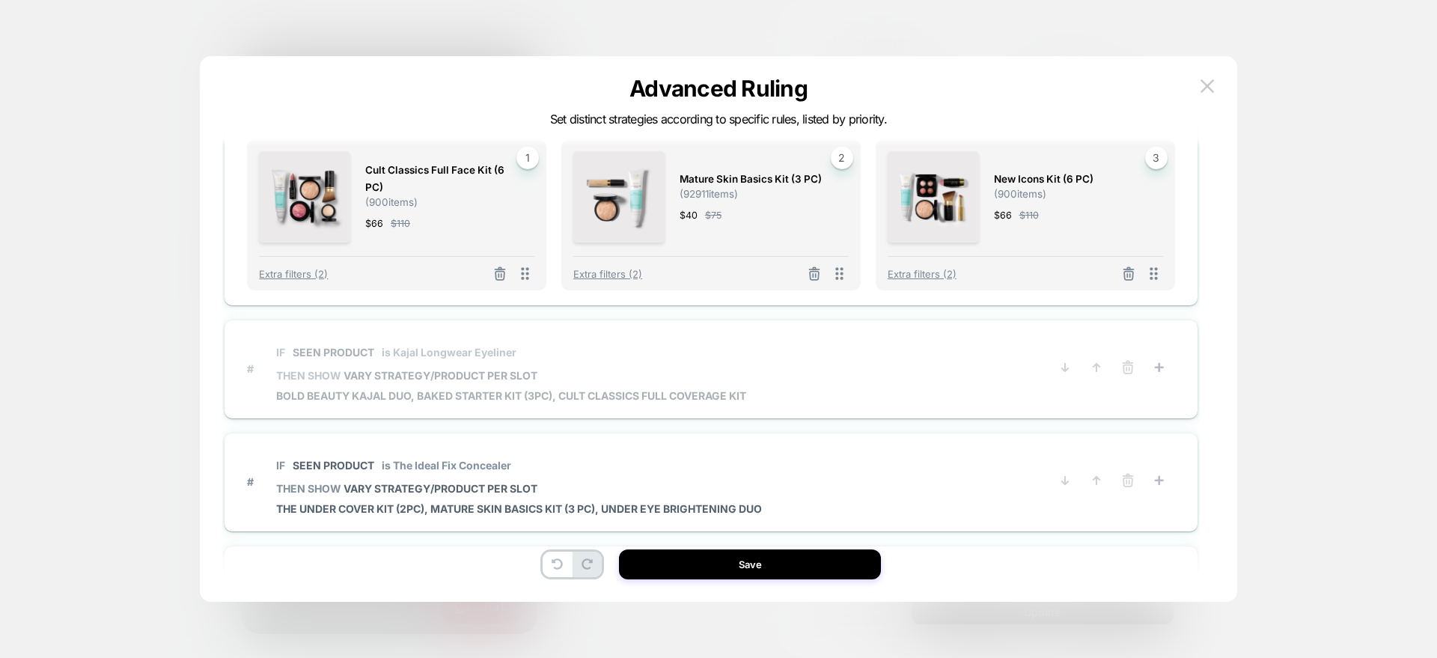
click at [527, 360] on span "IF Seen Product is Kajal Longwear Eyeliner" at bounding box center [511, 352] width 470 height 34
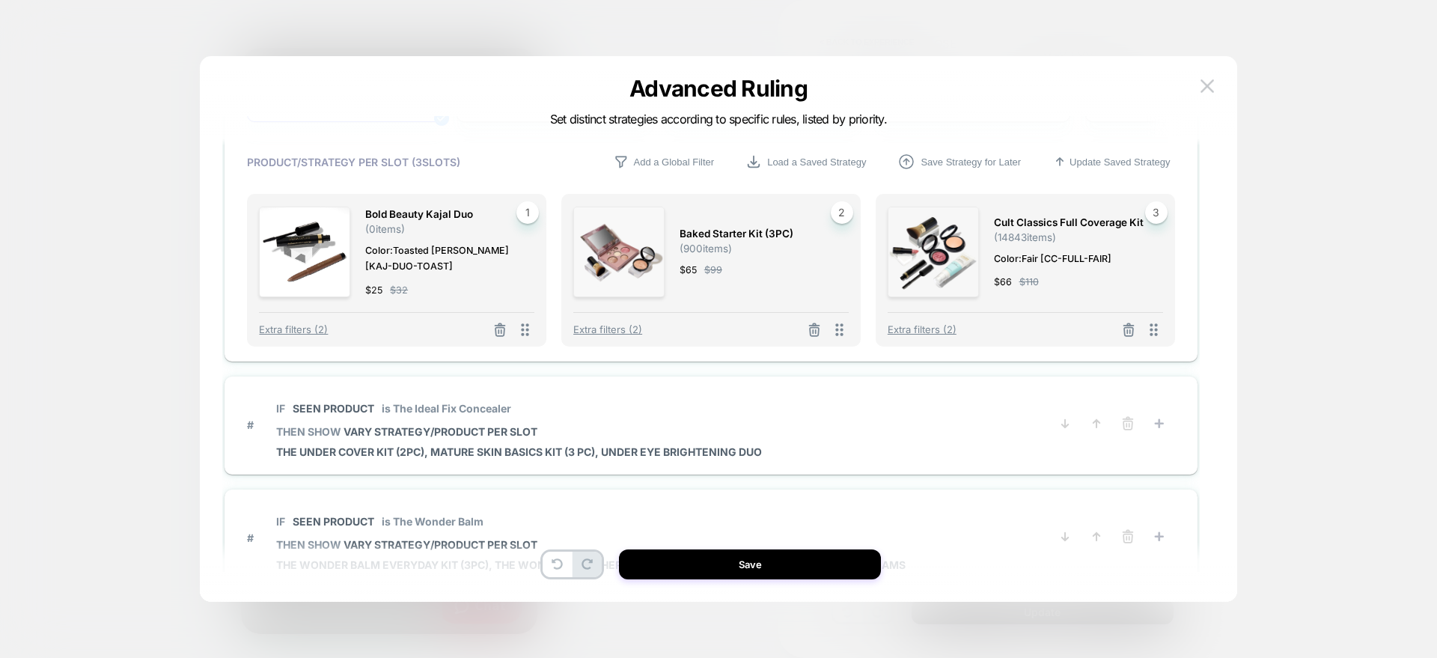
scroll to position [809, 0]
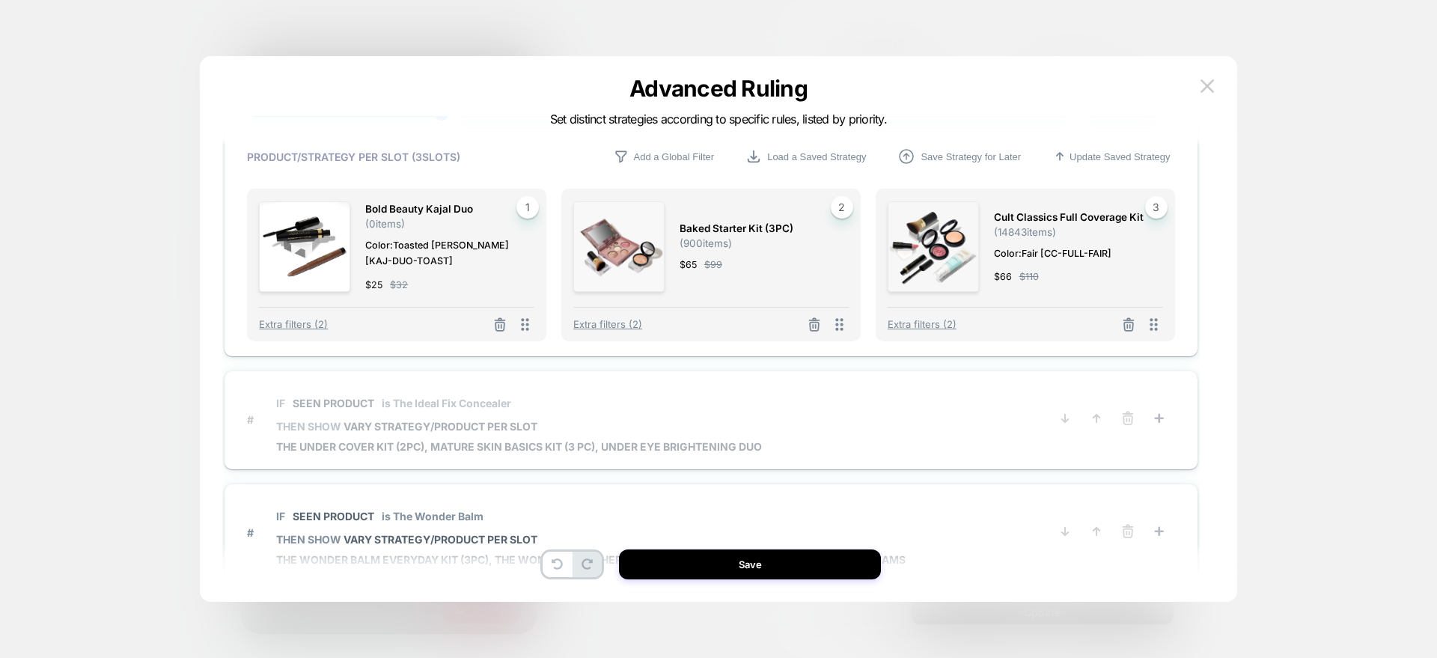
click at [500, 416] on span "IF Seen Product is The Ideal Fix Concealer" at bounding box center [519, 403] width 486 height 34
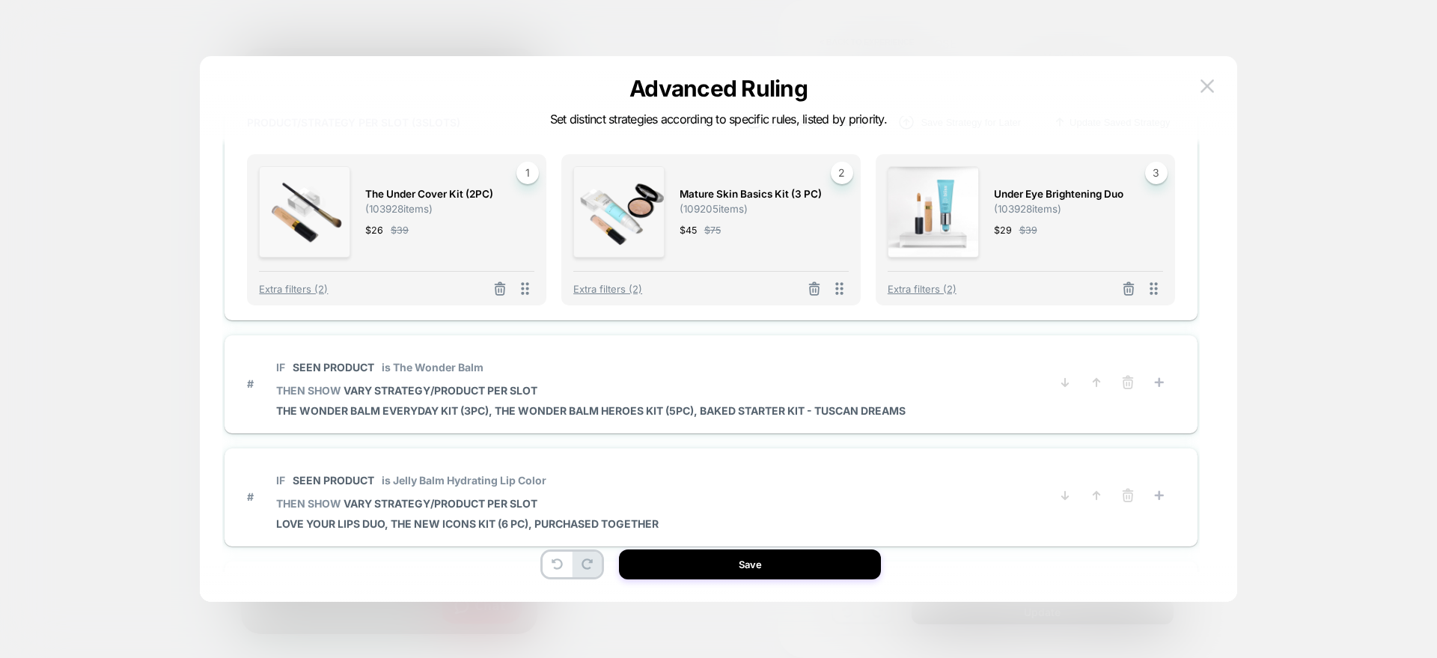
scroll to position [961, 0]
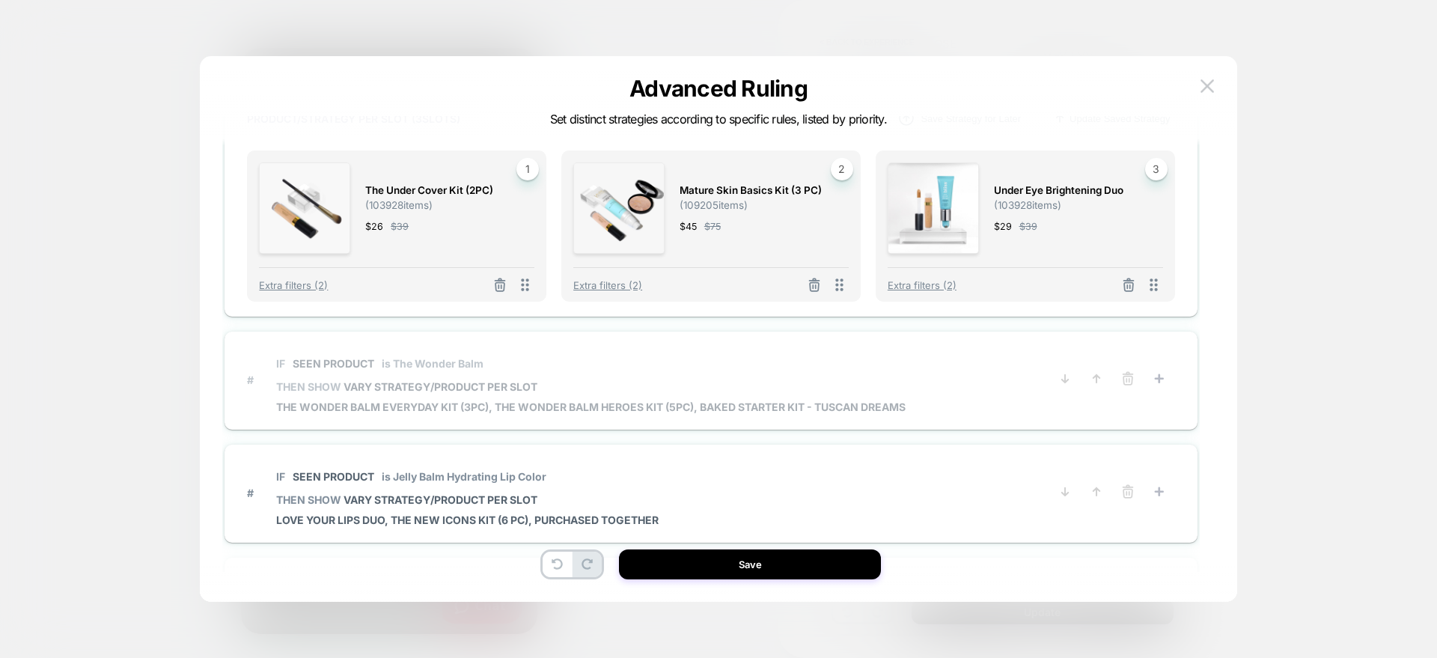
click at [499, 395] on div "IF Seen Product is The Wonder Balm THEN SHOW VARY STRATEGY/PRODUCT PER SLOT The…" at bounding box center [591, 380] width 630 height 67
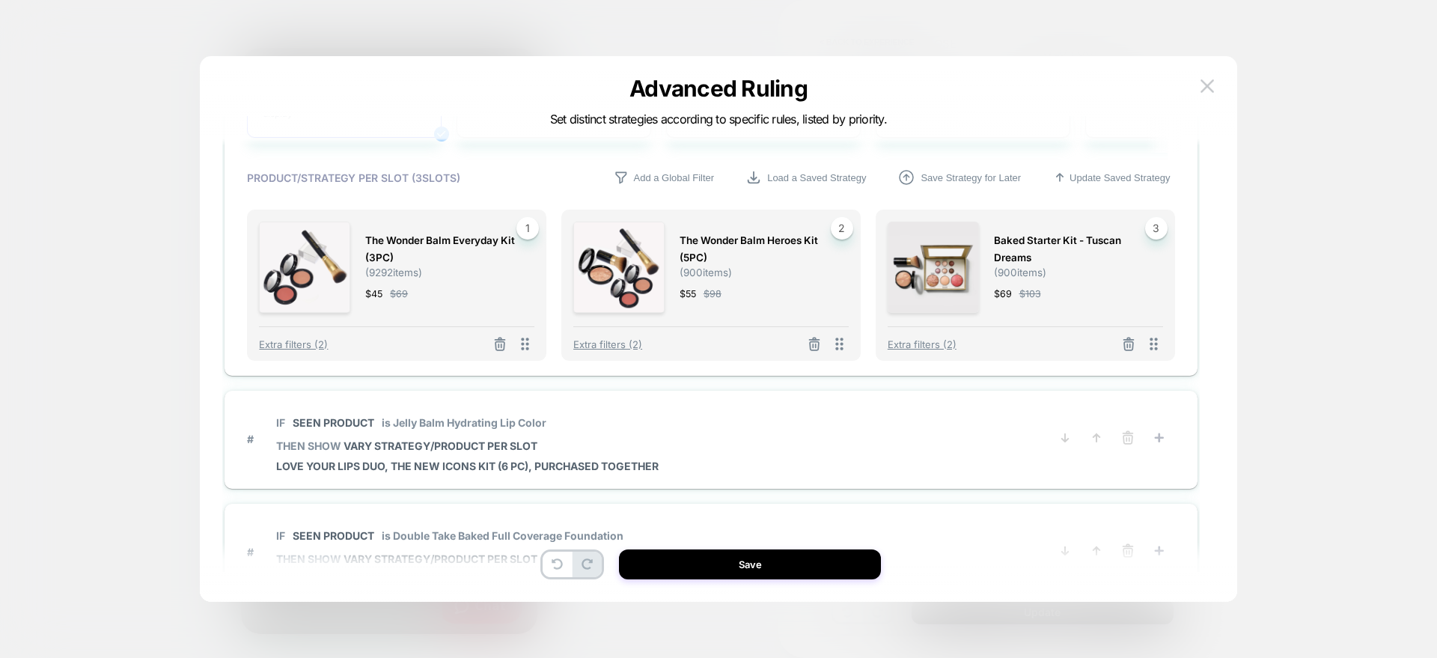
scroll to position [1028, 0]
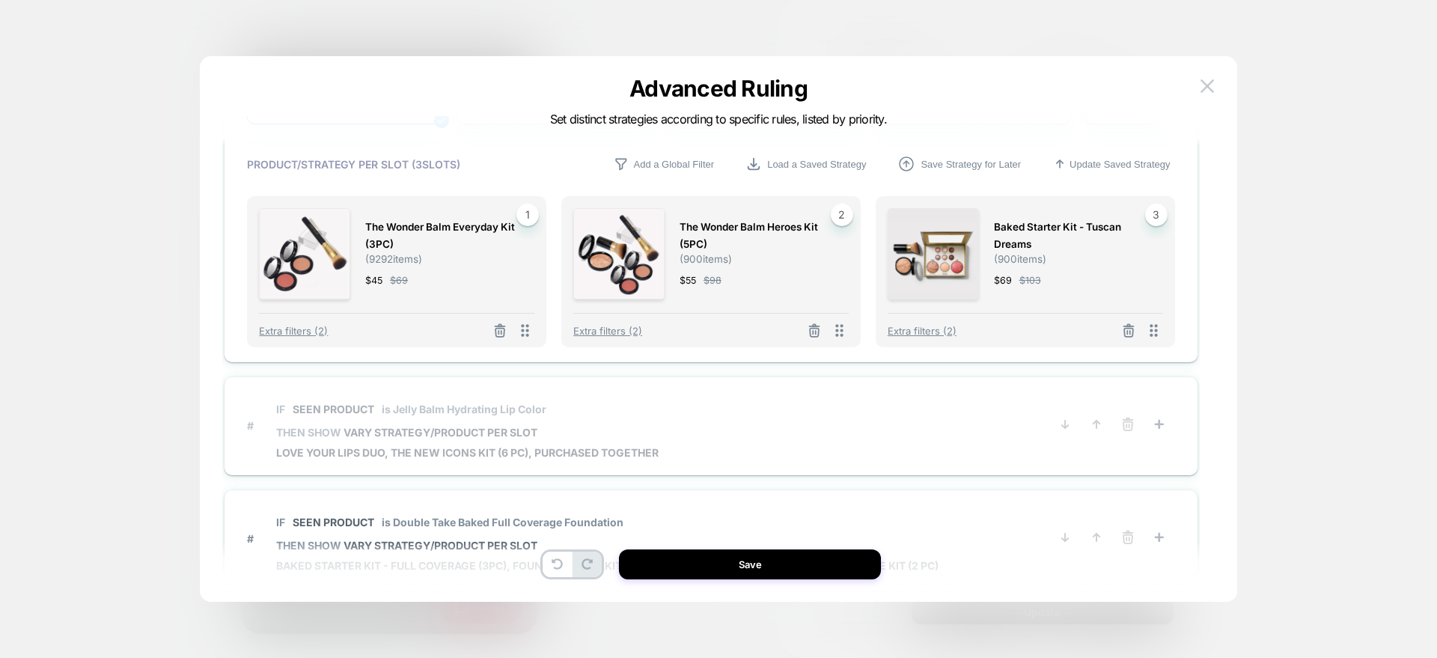
click at [482, 428] on span "VARY STRATEGY/PRODUCT PER SLOT" at bounding box center [441, 432] width 194 height 13
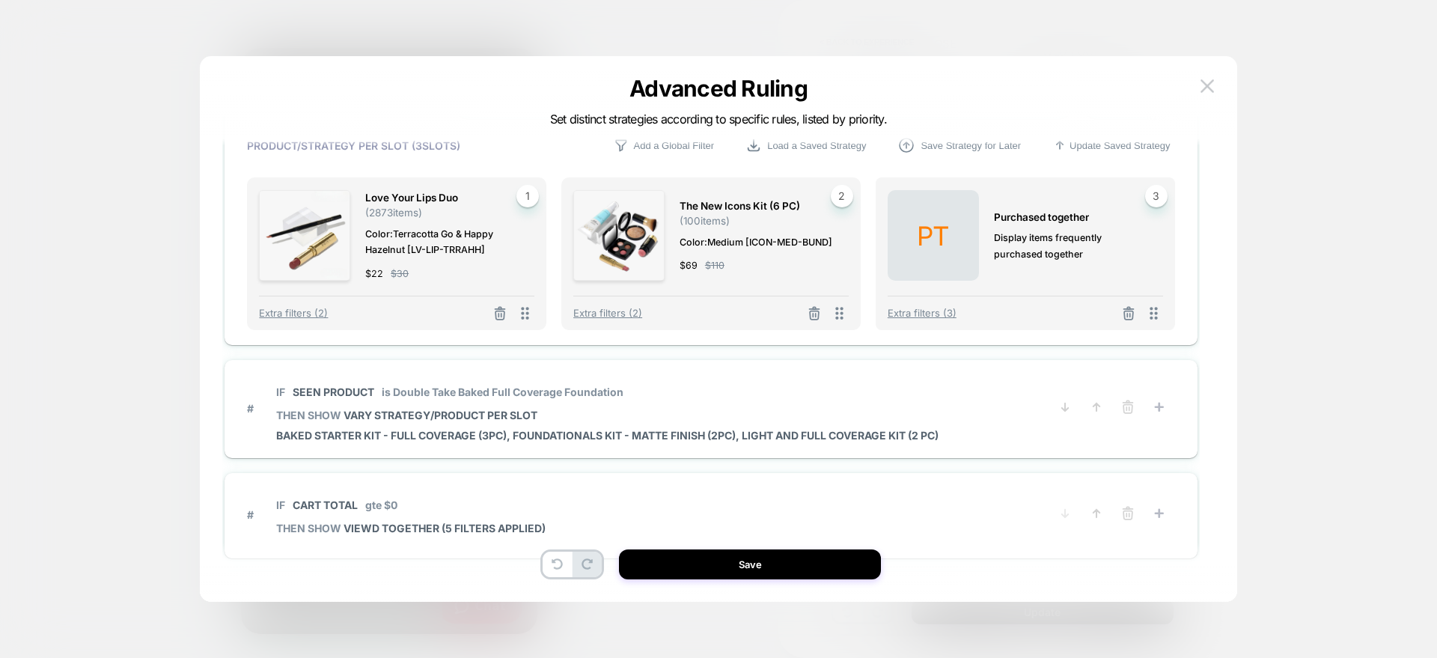
scroll to position [1160, 0]
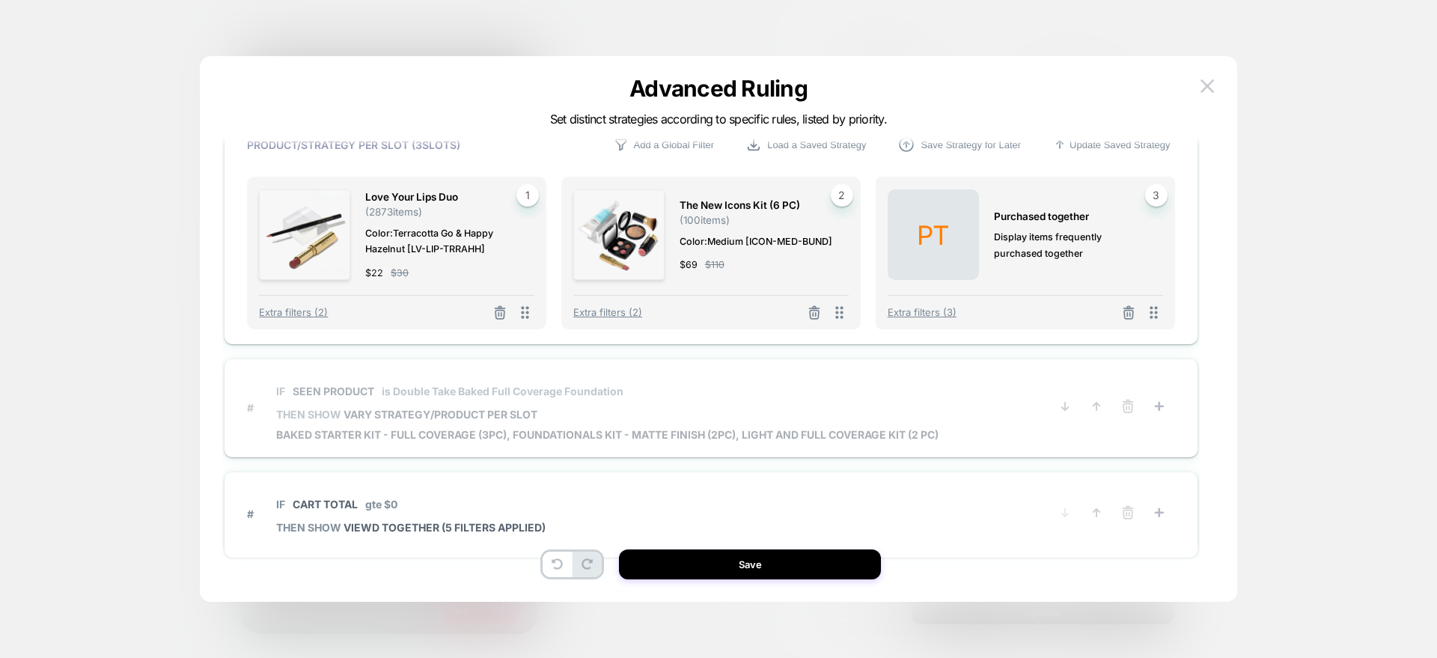
click at [481, 424] on div "IF Seen Product is Double Take Baked Full Coverage Foundation THEN SHOW VARY ST…" at bounding box center [607, 407] width 663 height 67
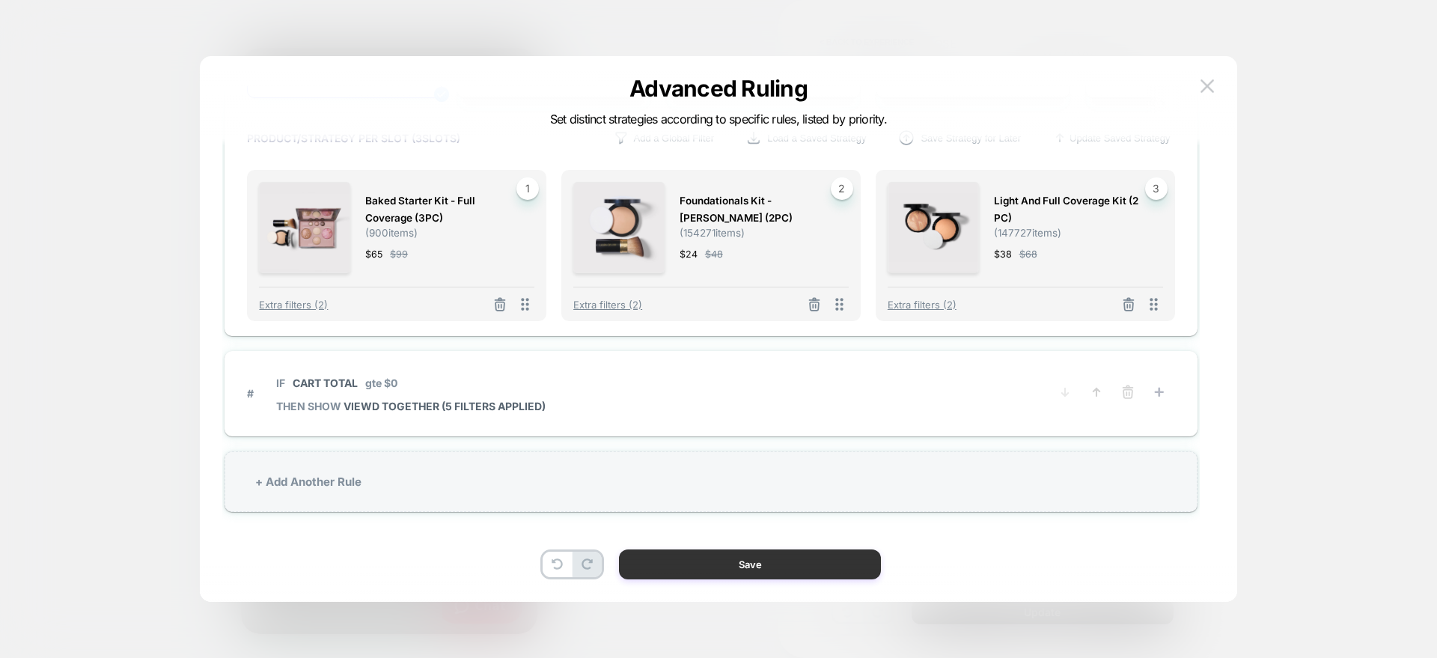
scroll to position [44, 0]
click at [691, 573] on button "Save" at bounding box center [750, 565] width 262 height 30
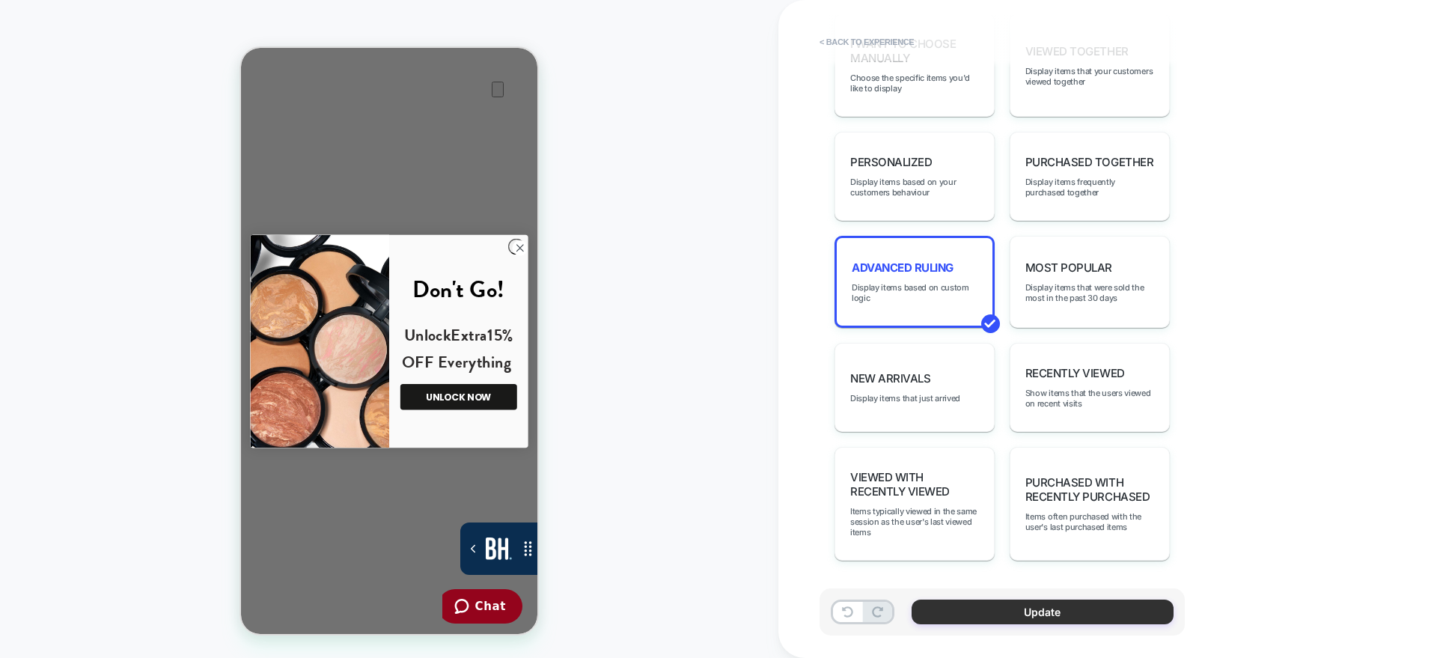
click at [944, 618] on button "Update" at bounding box center [1043, 612] width 262 height 25
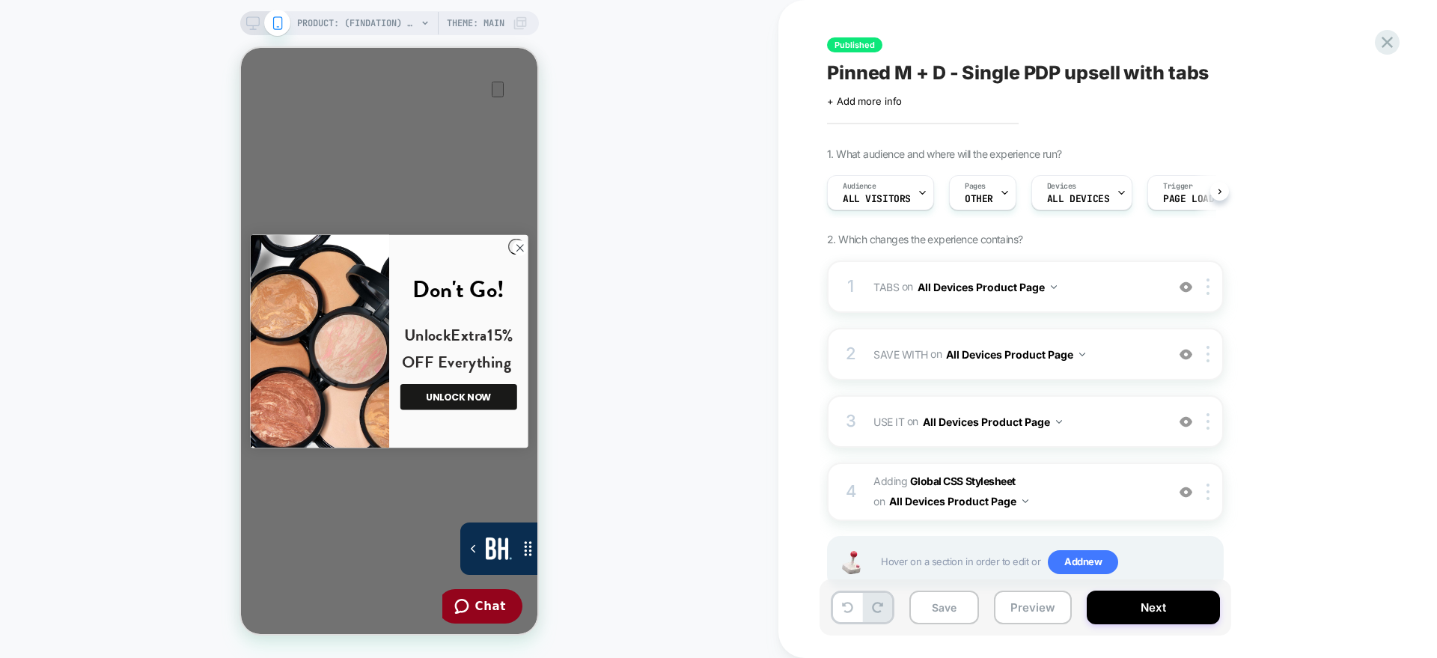
scroll to position [0, 1]
click at [844, 418] on div "3" at bounding box center [851, 422] width 15 height 30
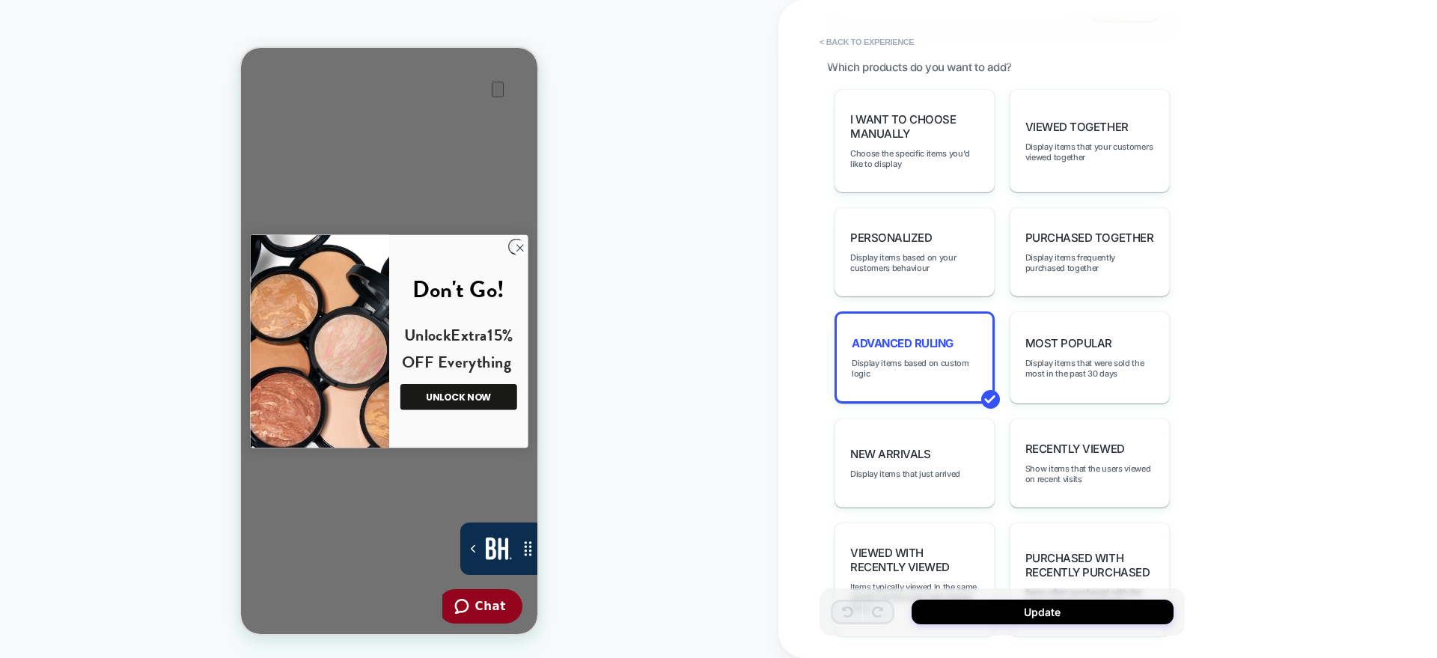
scroll to position [545, 0]
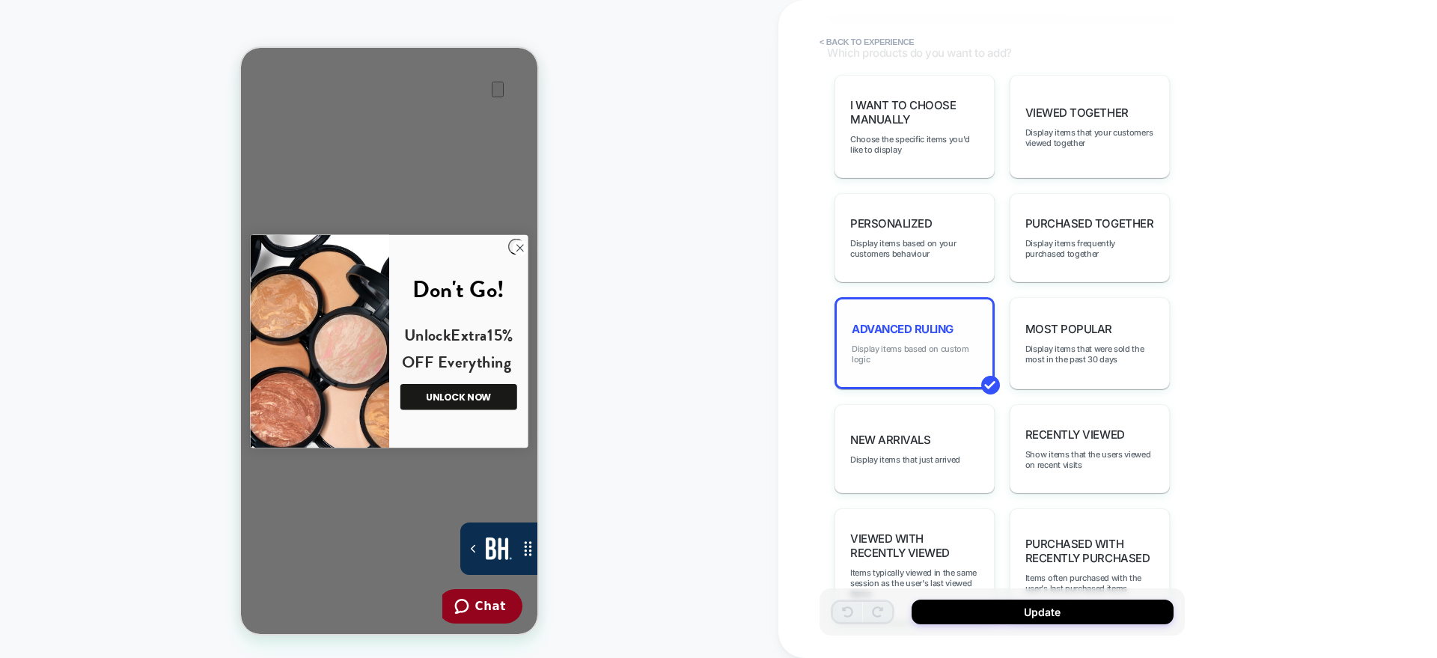
click at [873, 349] on span "Display items based on custom logic" at bounding box center [915, 354] width 126 height 21
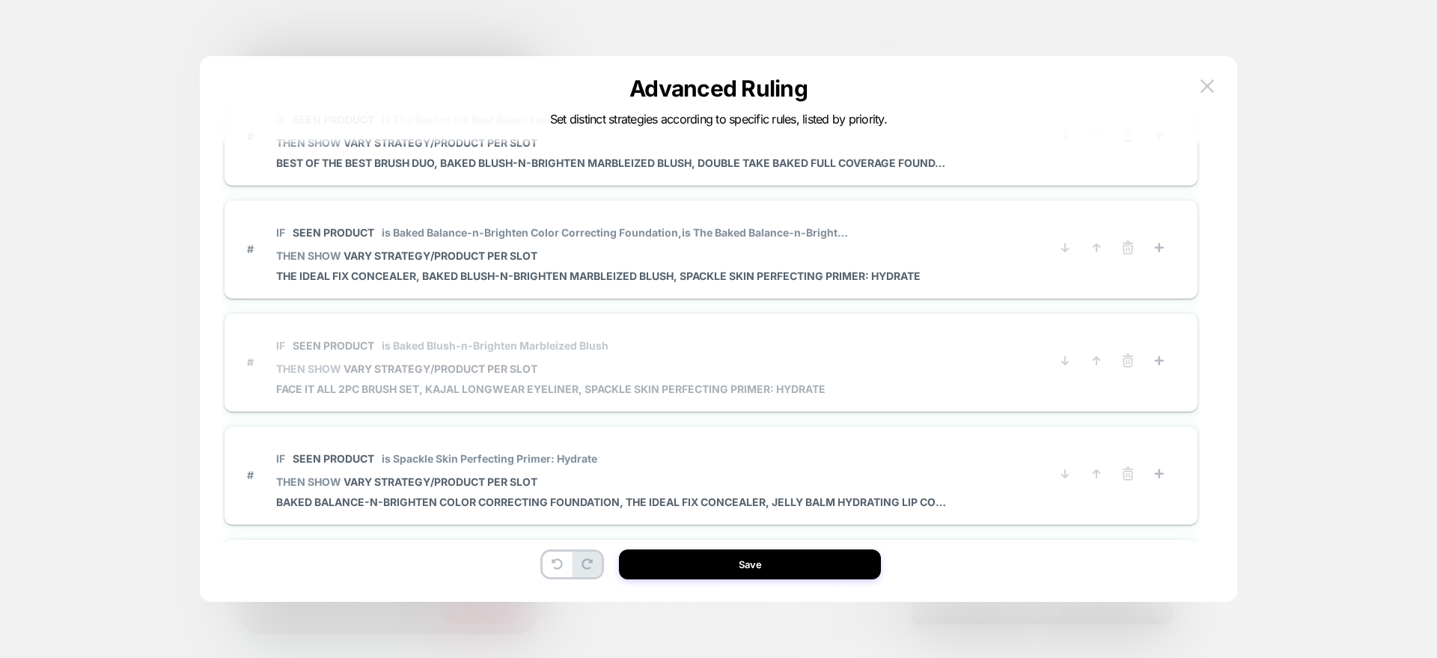
scroll to position [0, 0]
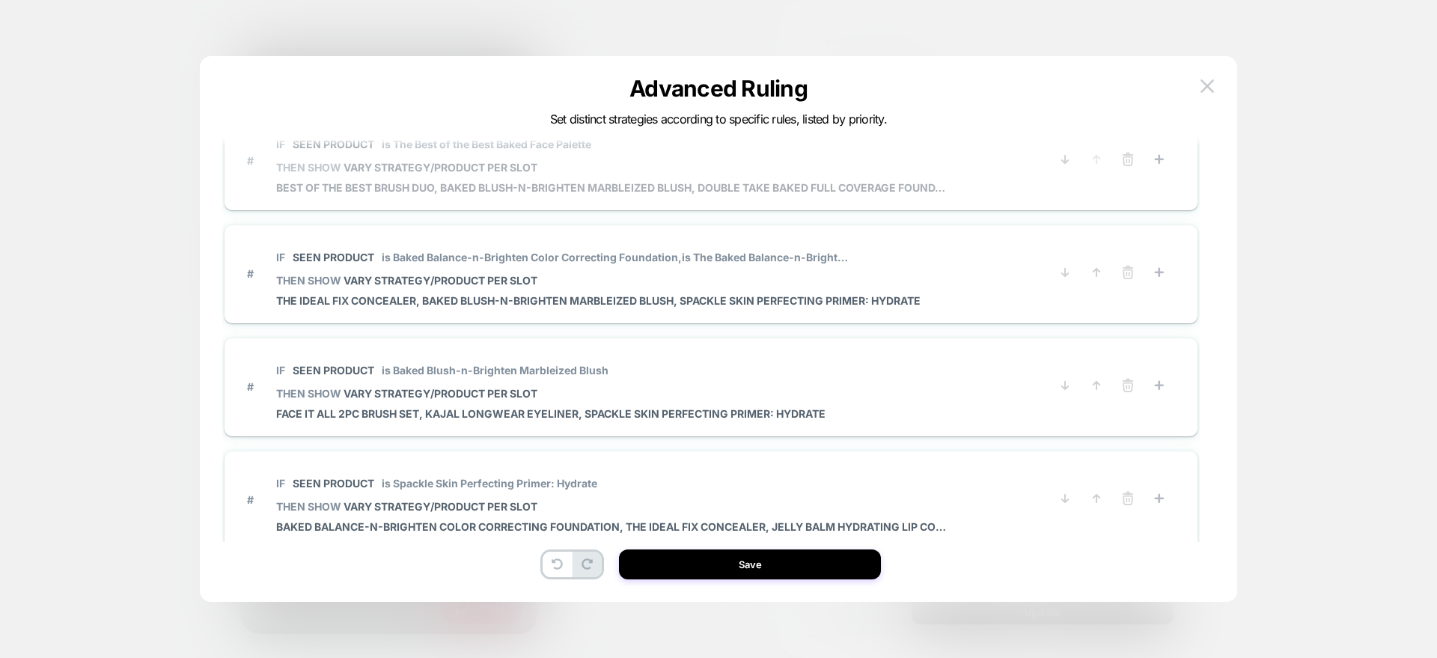
click at [408, 188] on span "Best of the Best Brush Duo, Baked Blush-n-Brighten Marbleized Blush, Double Tak…" at bounding box center [613, 187] width 674 height 13
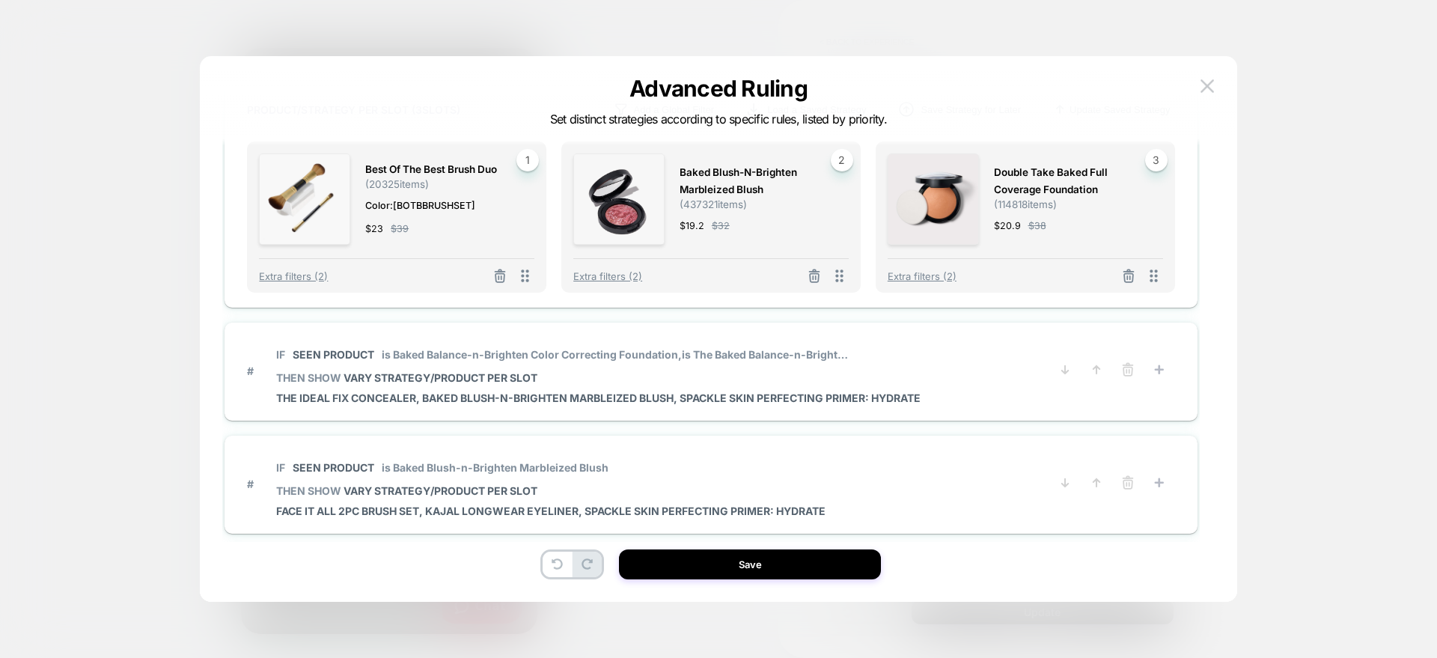
scroll to position [437, 0]
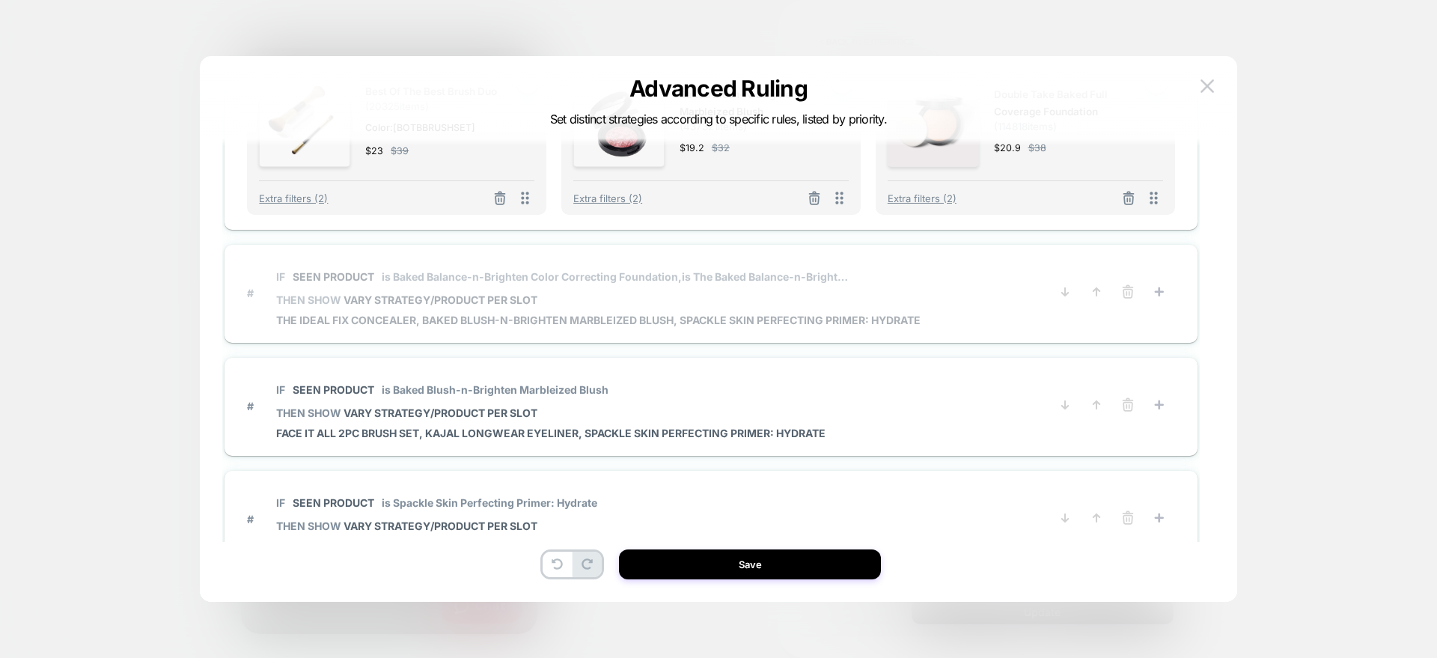
click at [588, 290] on span "IF Seen Product is Baked Balance-n-Brighten Color Correcting Foundation, is The…" at bounding box center [598, 277] width 645 height 34
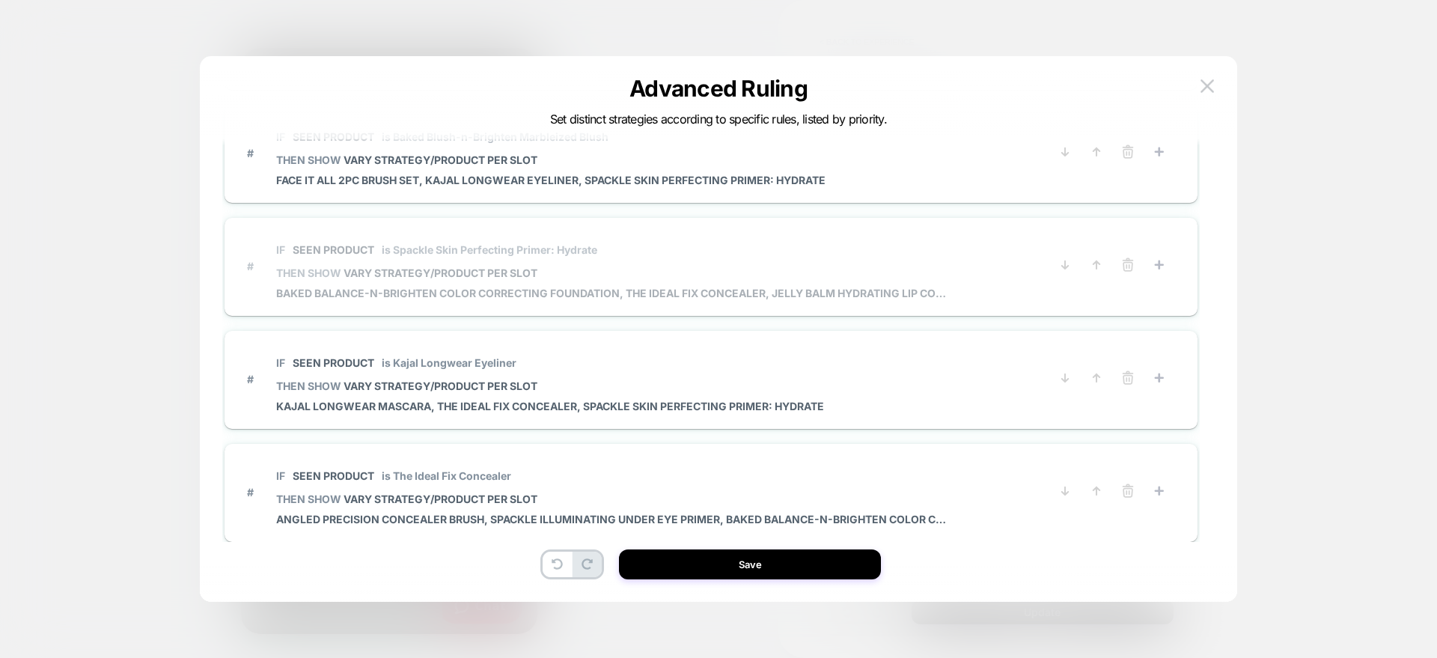
scroll to position [743, 0]
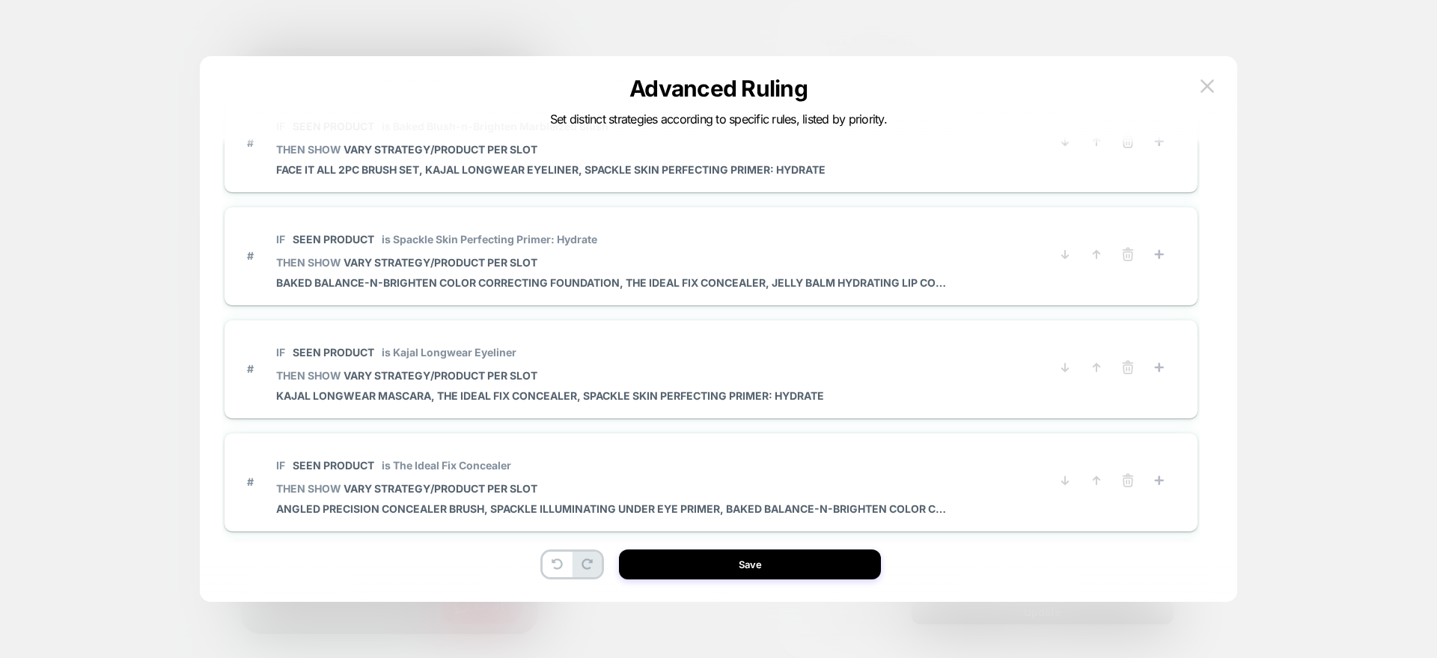
click at [530, 192] on div "# IF Seen Product is The Best of the Best Baked Face Palette THEN SHOW VARY STR…" at bounding box center [711, 223] width 973 height 1708
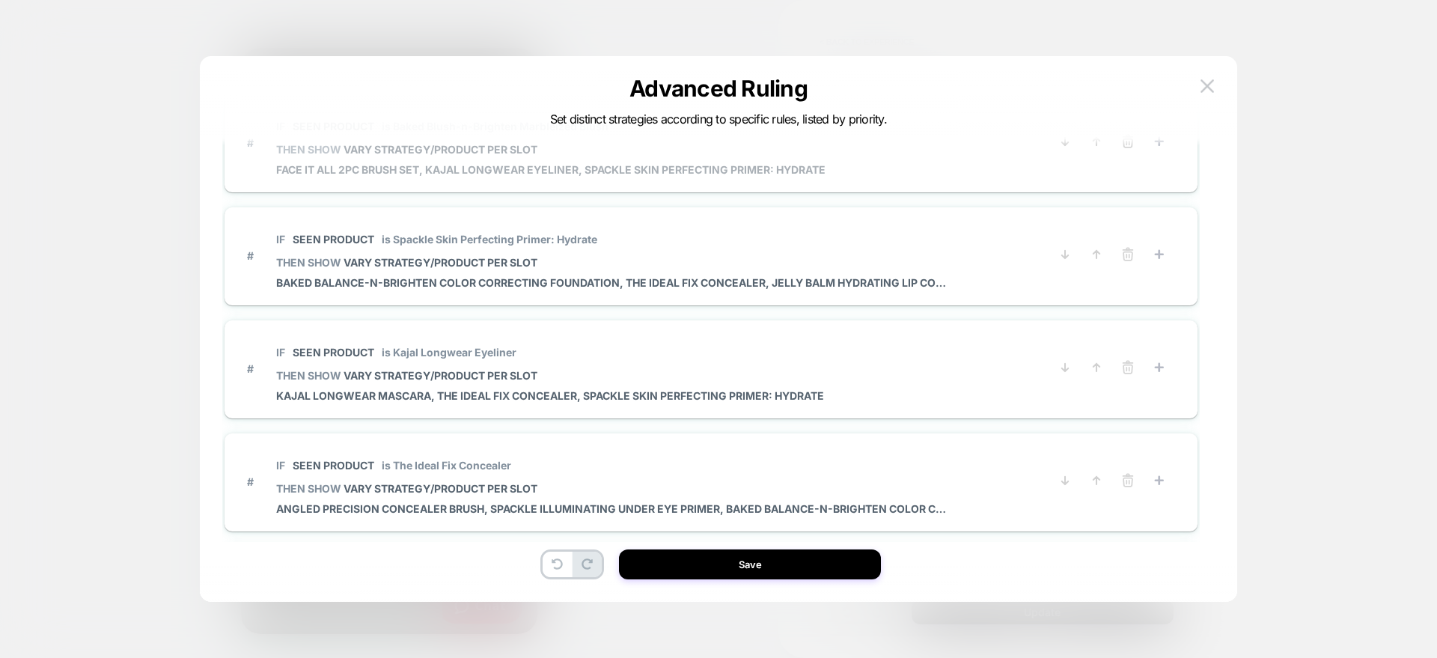
click at [526, 174] on span "Face it All 2PC Brush Set, Kajal Longwear Eyeliner, Spackle Skin Perfecting Pri…" at bounding box center [551, 169] width 550 height 13
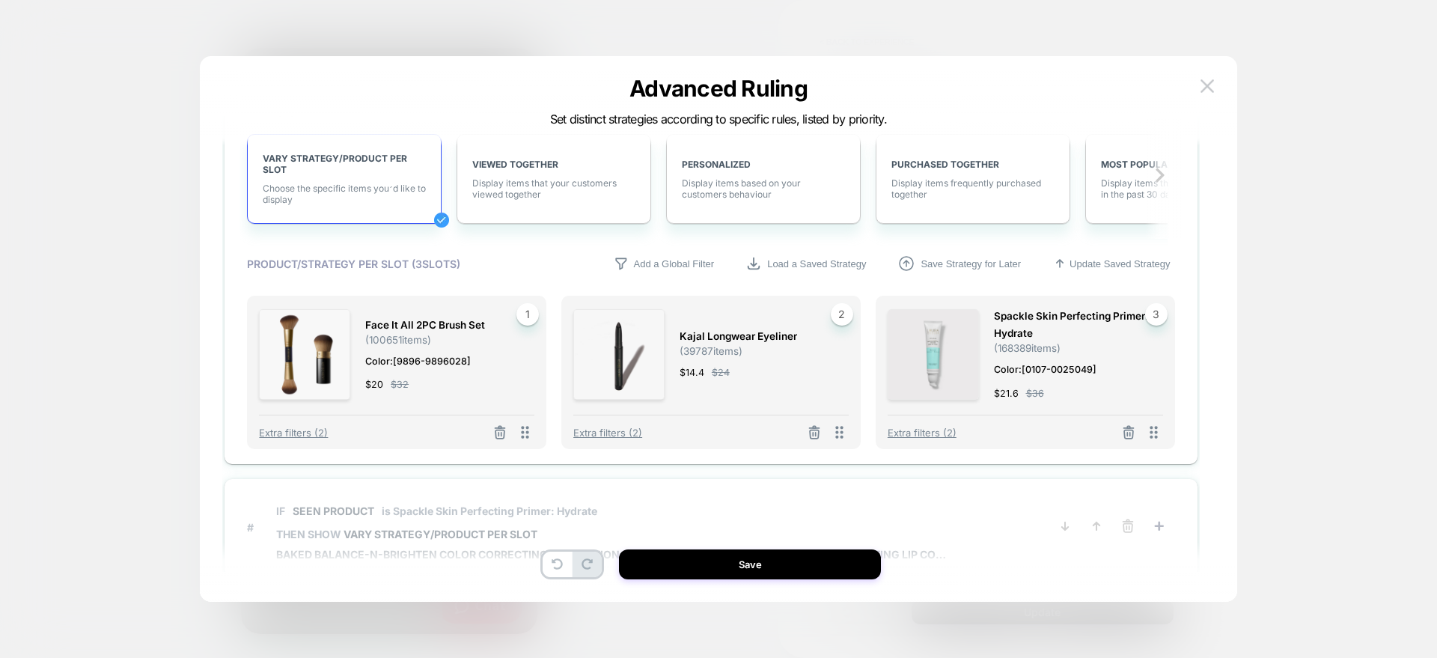
scroll to position [472, 0]
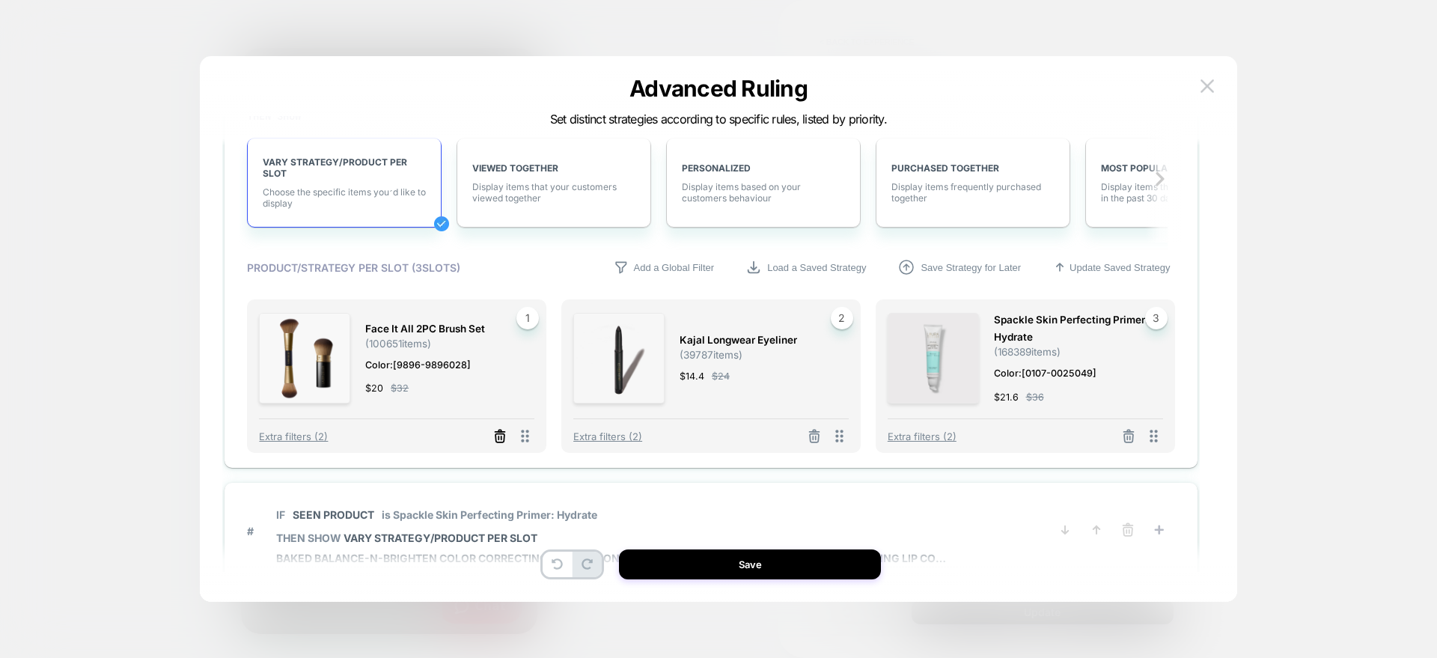
click at [501, 439] on icon at bounding box center [500, 436] width 15 height 15
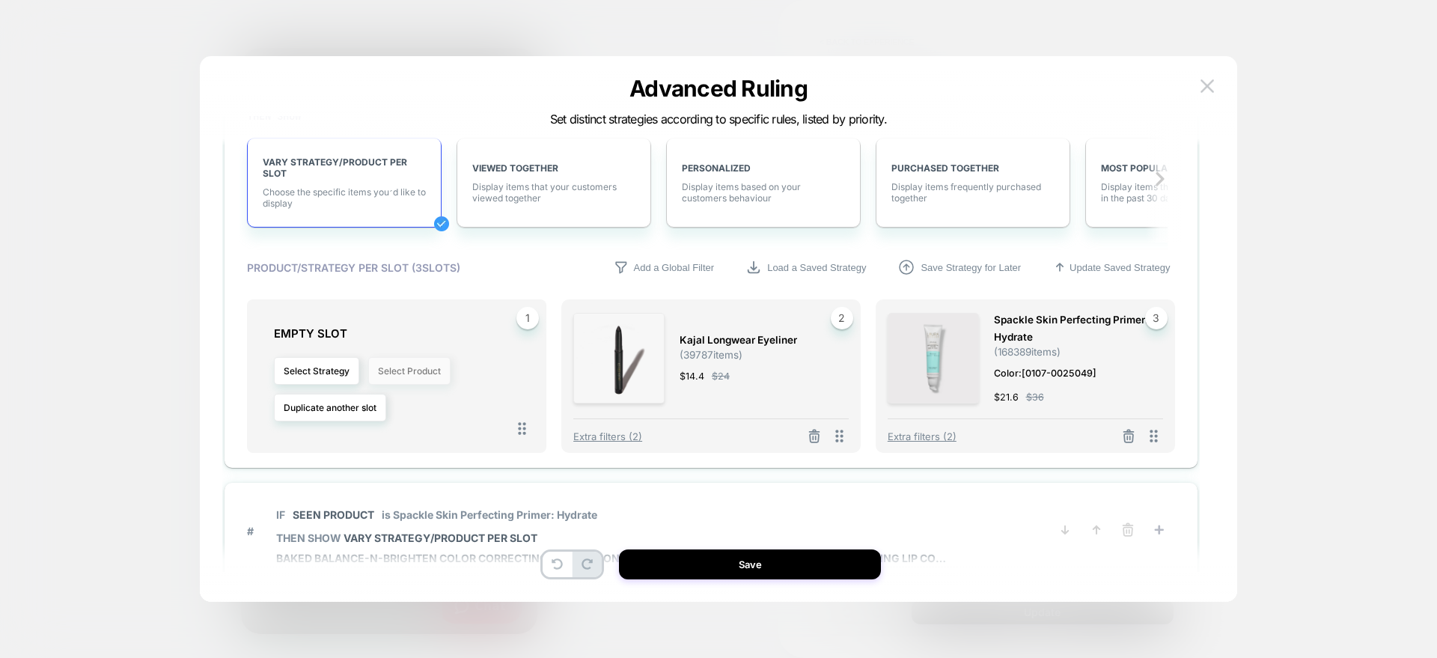
click at [426, 374] on button "Select Product" at bounding box center [409, 371] width 82 height 28
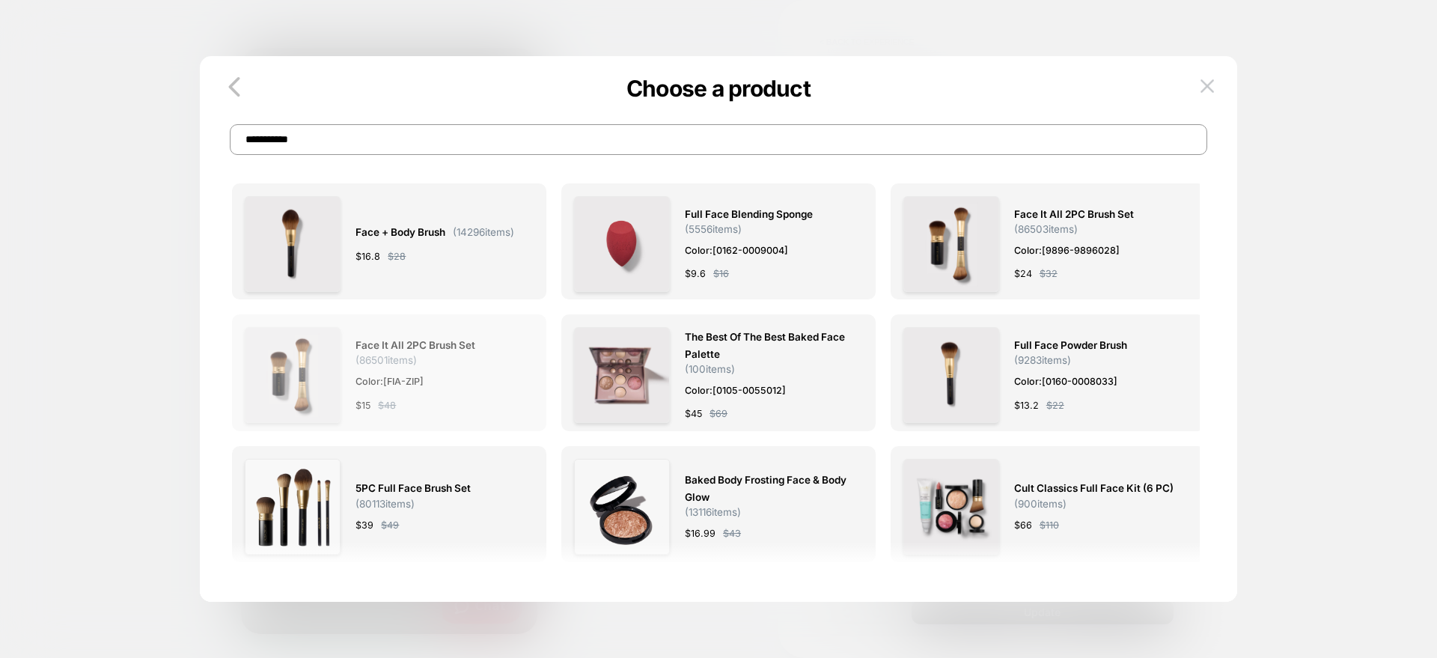
type input "**********"
click at [381, 359] on span "( 86501 items)" at bounding box center [386, 360] width 61 height 12
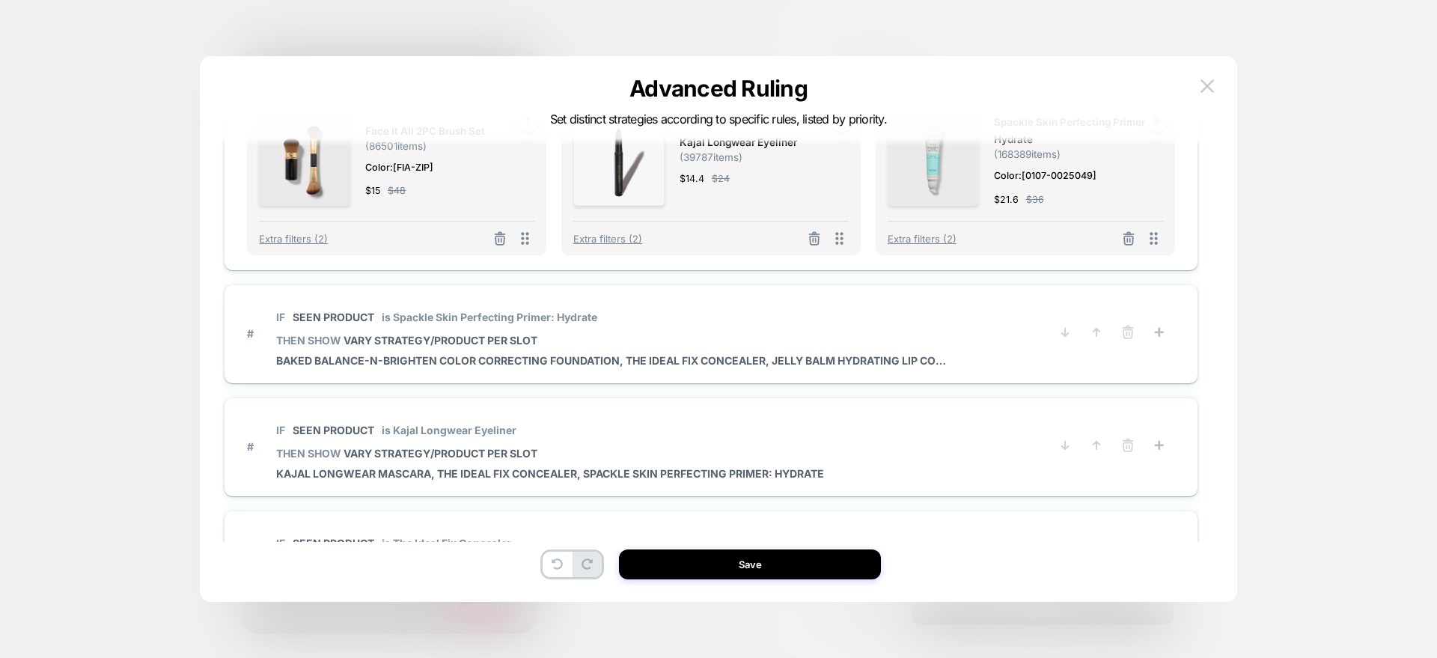
scroll to position [628, 0]
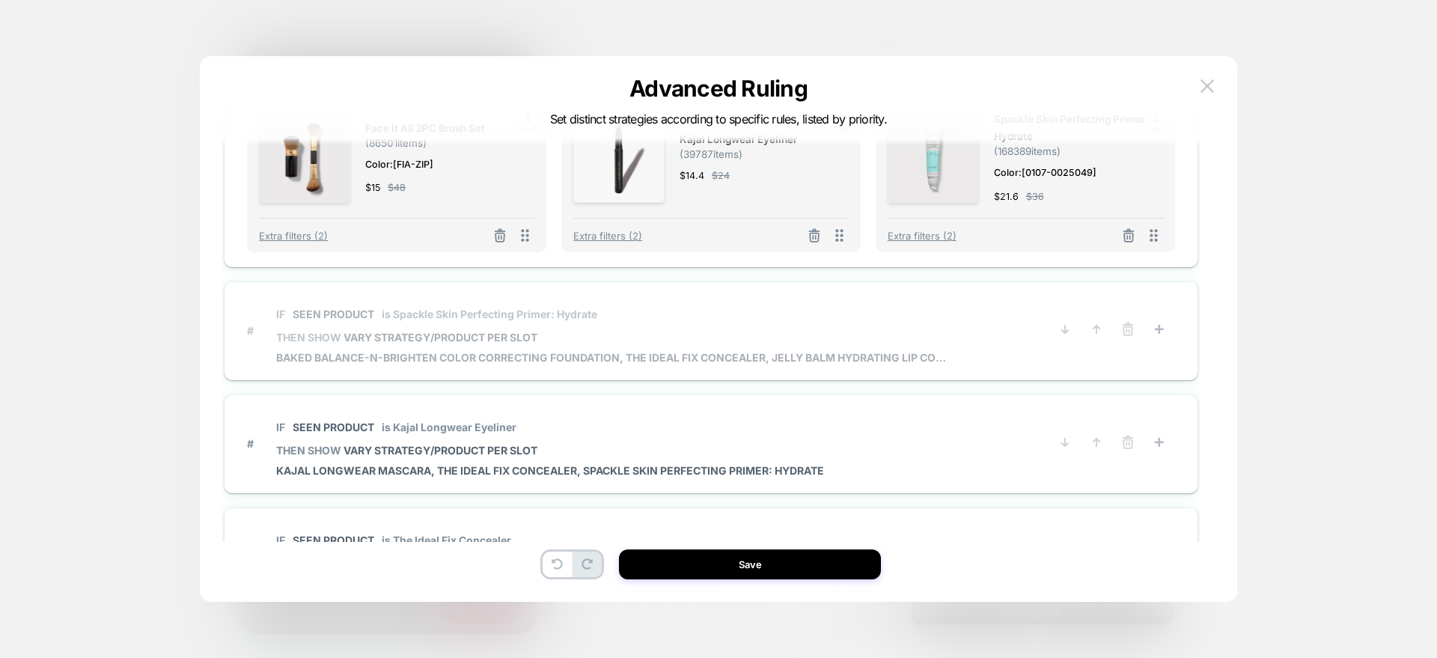
click at [384, 327] on span "IF Seen Product is Spackle Skin Perfecting Primer: Hydrate" at bounding box center [613, 314] width 674 height 34
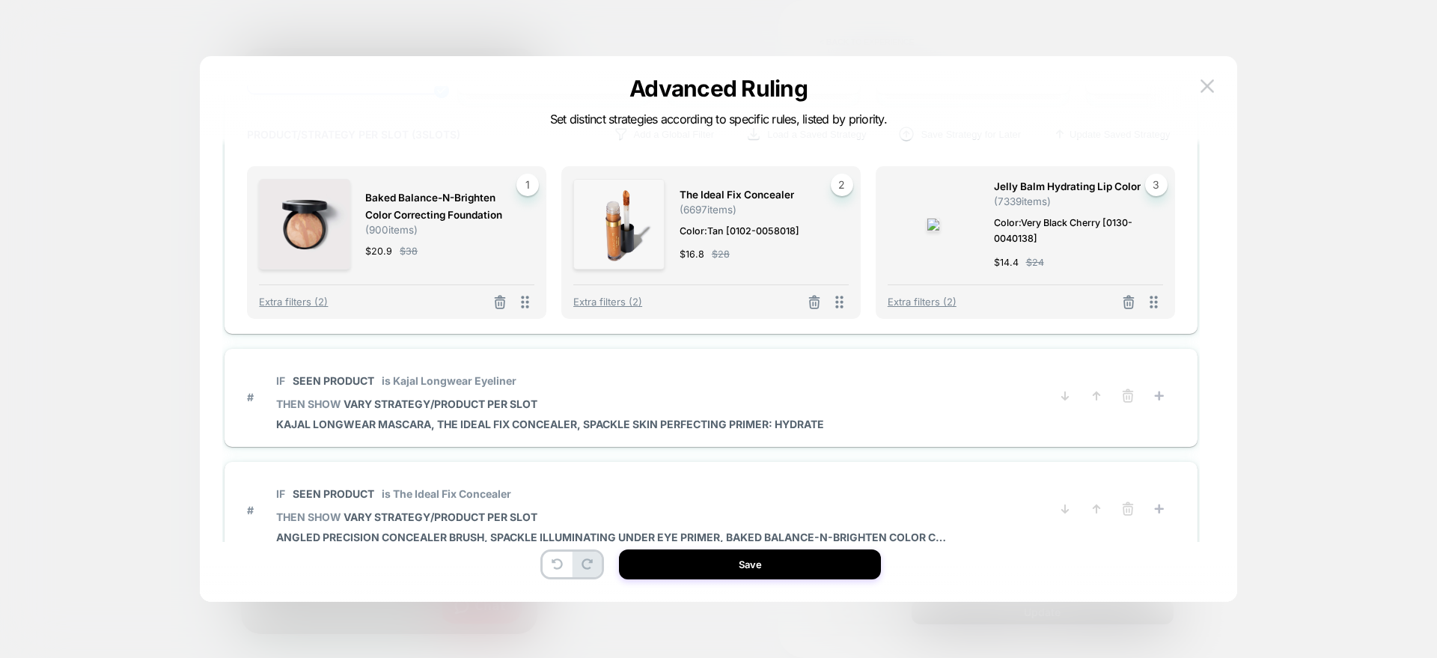
scroll to position [794, 0]
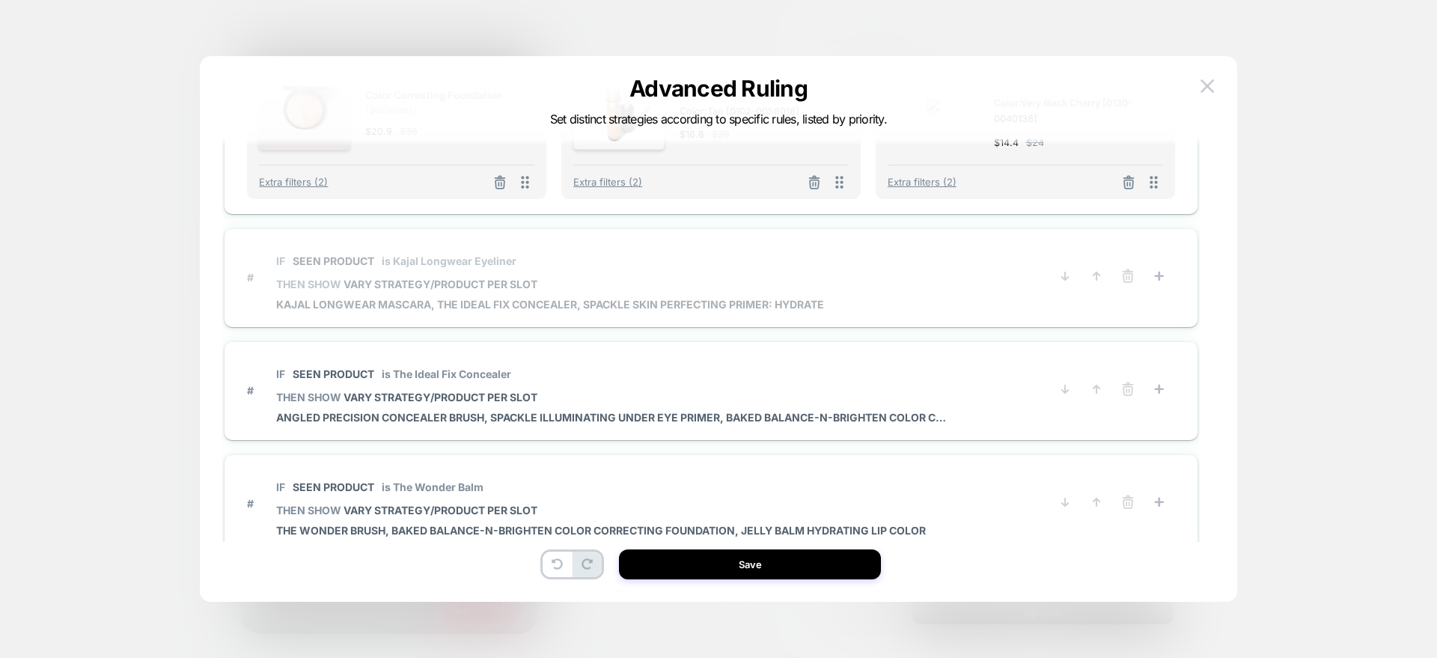
click at [362, 278] on span "VARY STRATEGY/PRODUCT PER SLOT" at bounding box center [441, 284] width 194 height 13
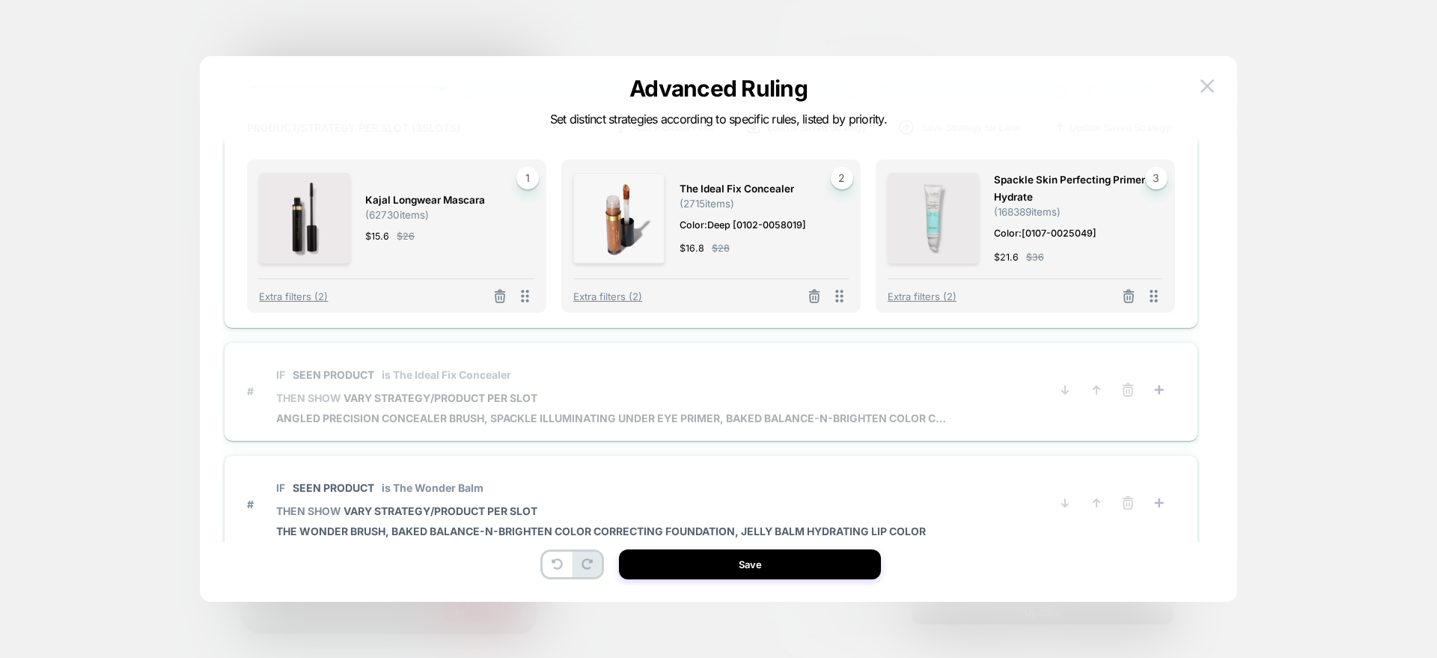
click at [381, 375] on p "IF Seen Product is The Ideal Fix Concealer" at bounding box center [613, 374] width 674 height 13
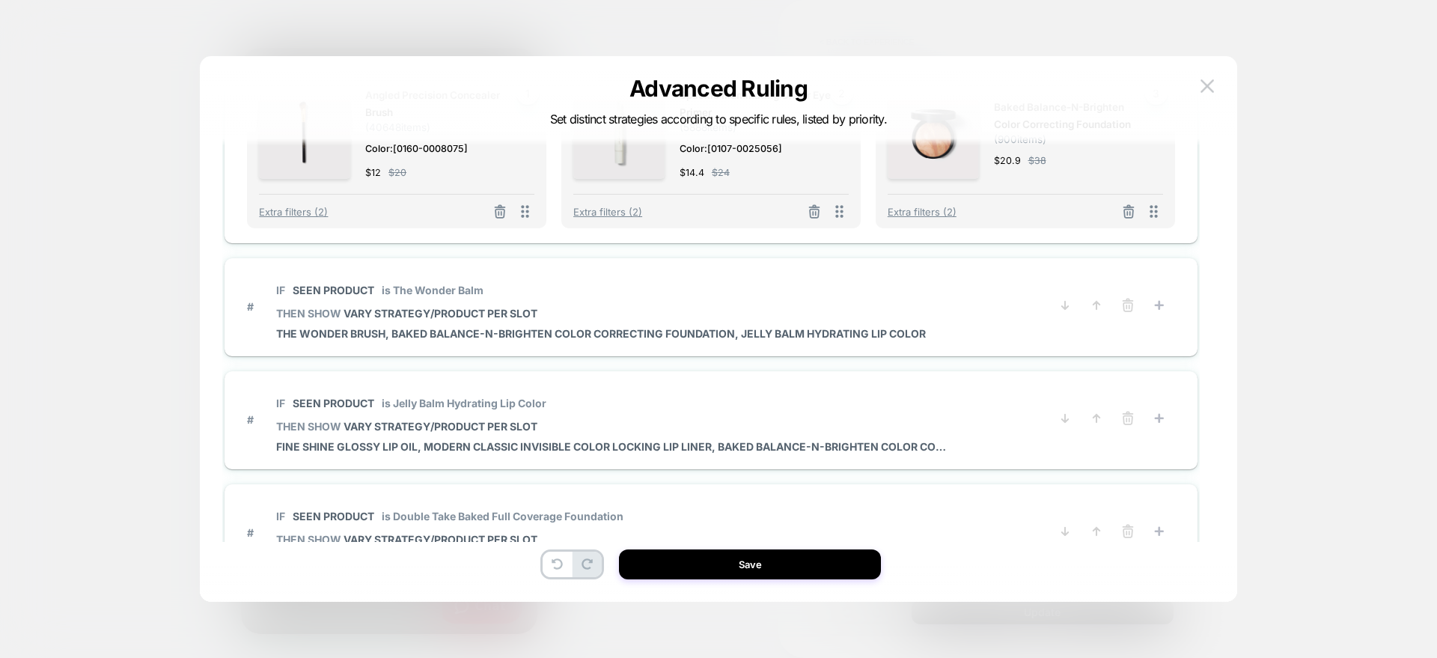
scroll to position [992, 0]
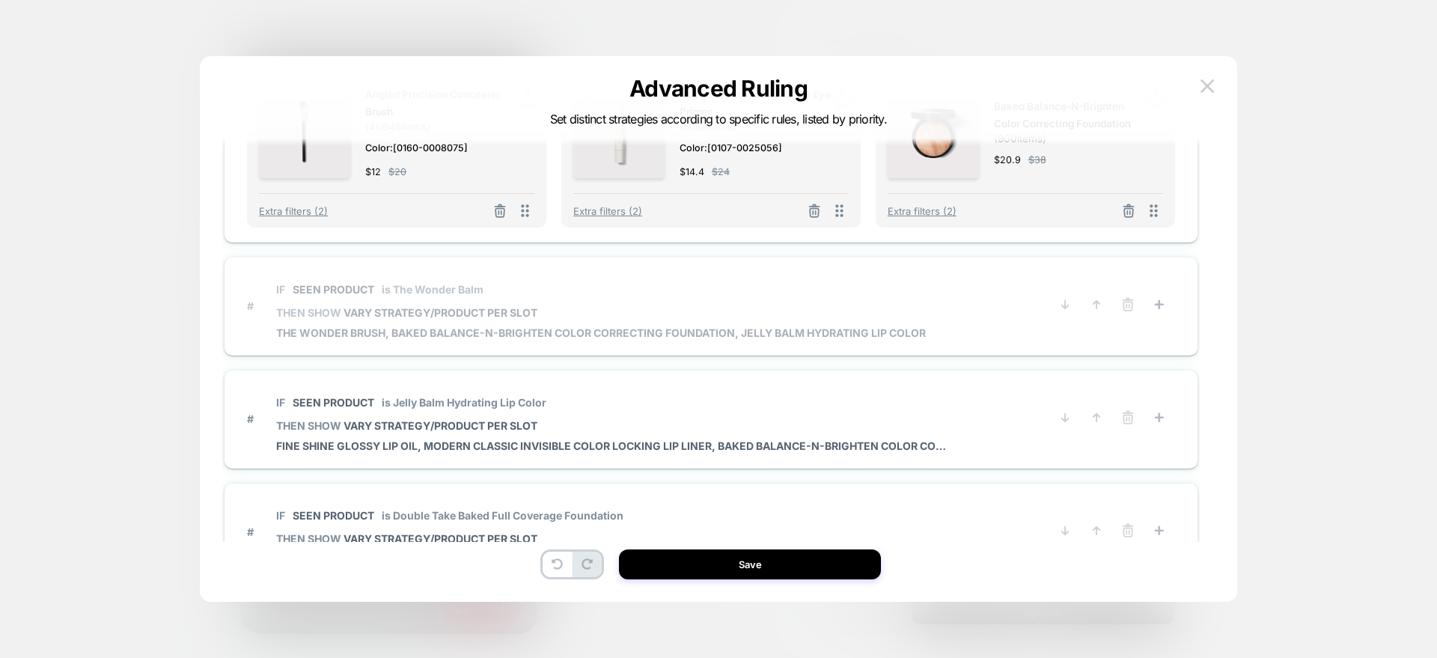
click at [389, 307] on span "VARY STRATEGY/PRODUCT PER SLOT" at bounding box center [441, 312] width 194 height 13
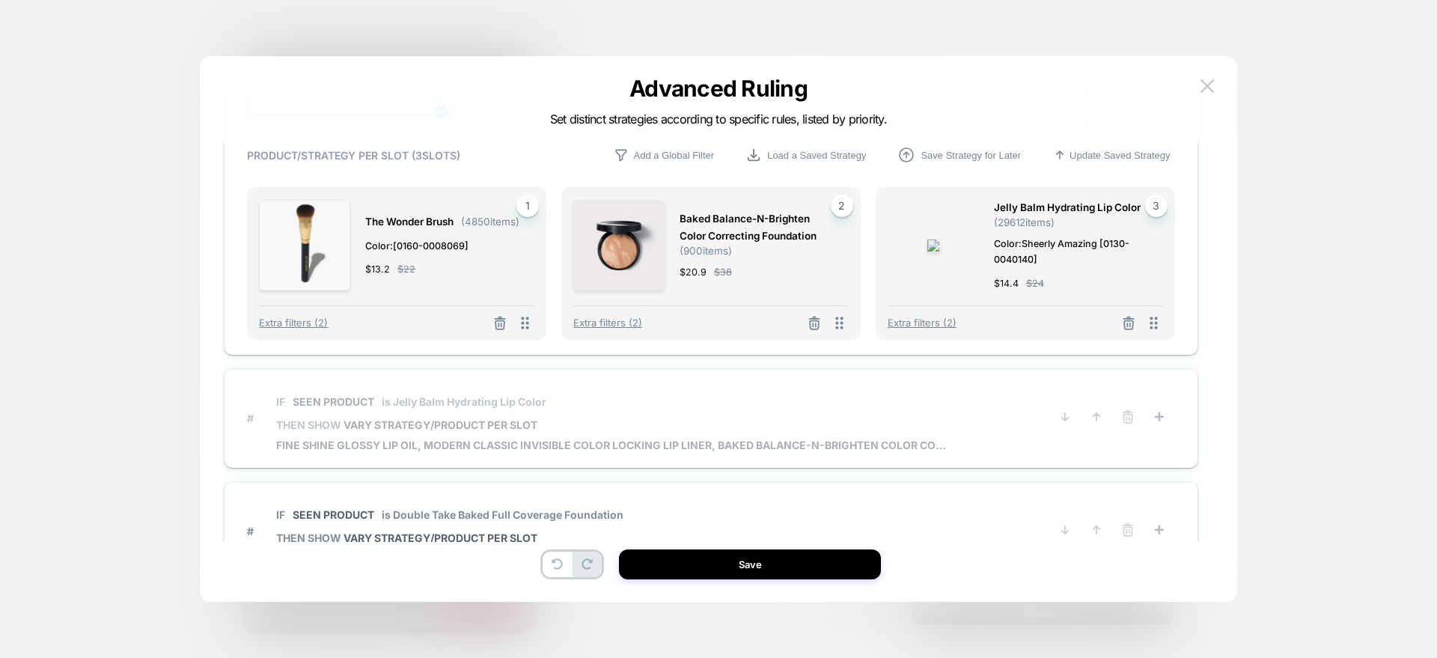
click at [390, 418] on span "VARY STRATEGY/PRODUCT PER SLOT" at bounding box center [441, 424] width 194 height 13
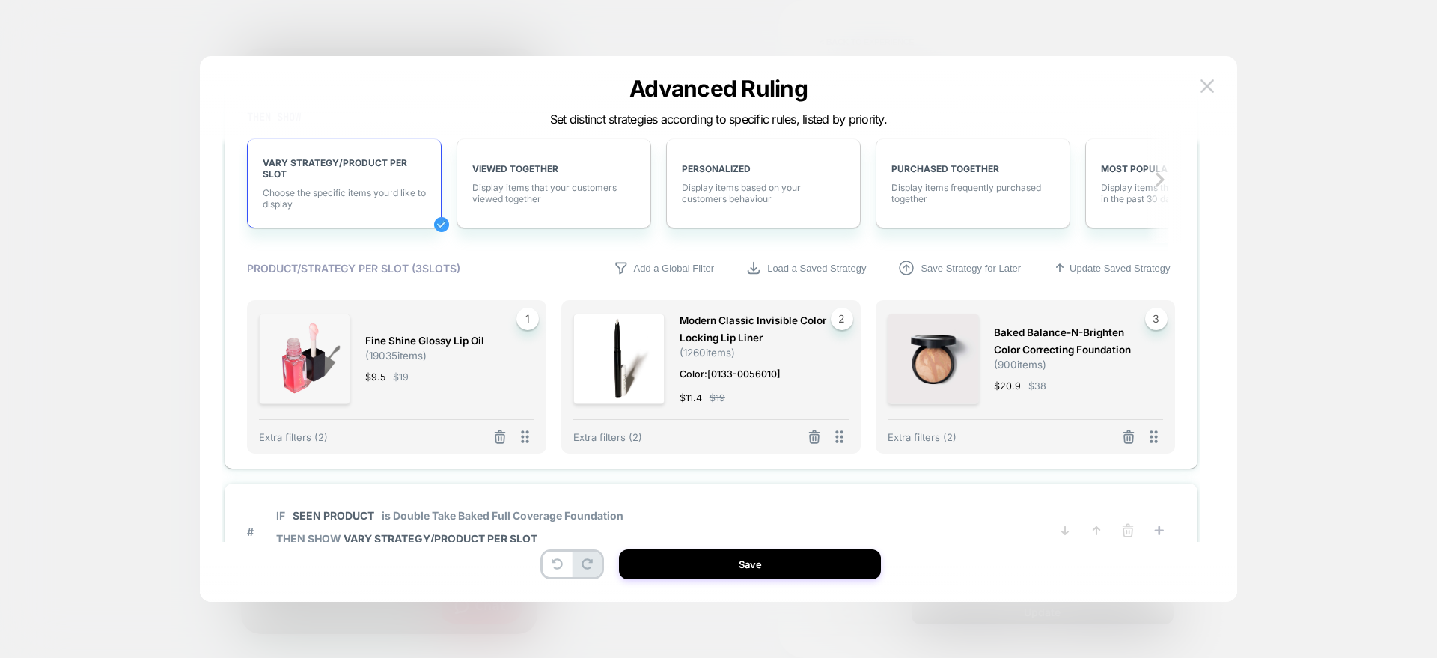
scroll to position [1062, 0]
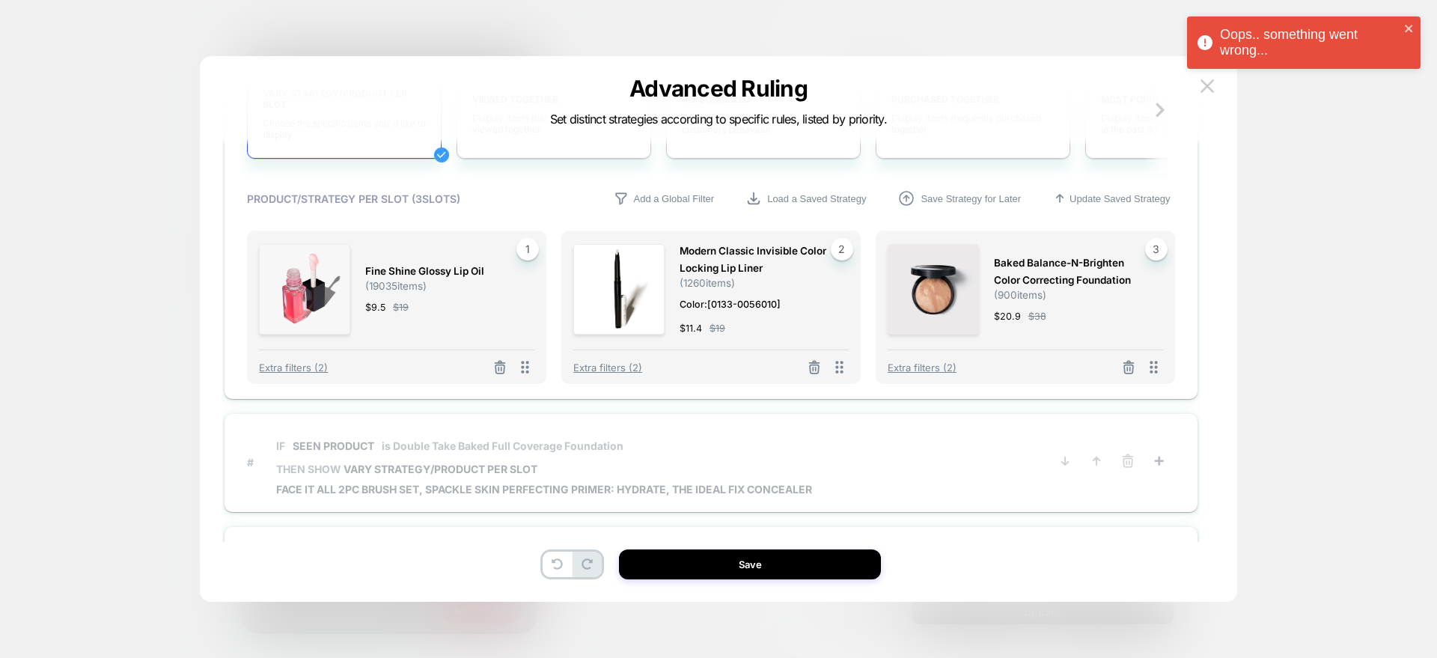
click at [387, 483] on span "Face it All 2PC Brush Set, Spackle Skin Perfecting Primer: Hydrate, The Ideal F…" at bounding box center [544, 489] width 536 height 13
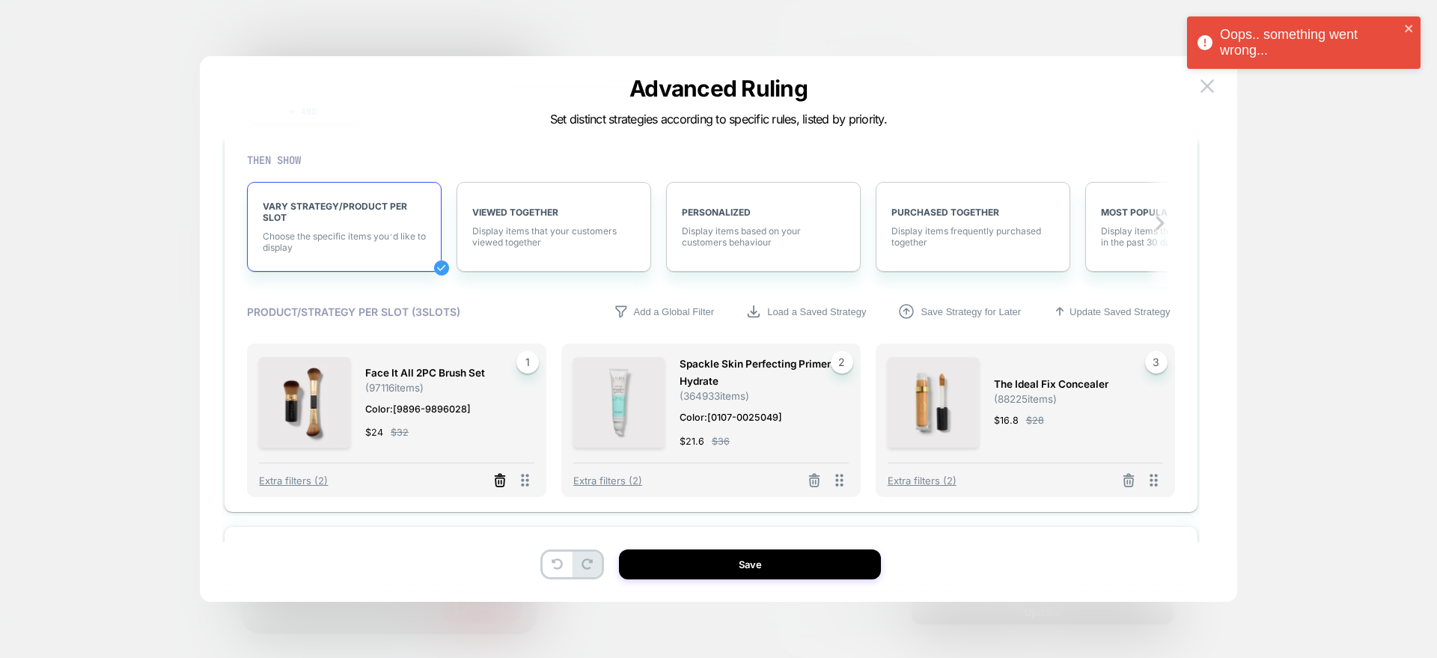
click at [493, 482] on icon at bounding box center [500, 480] width 15 height 15
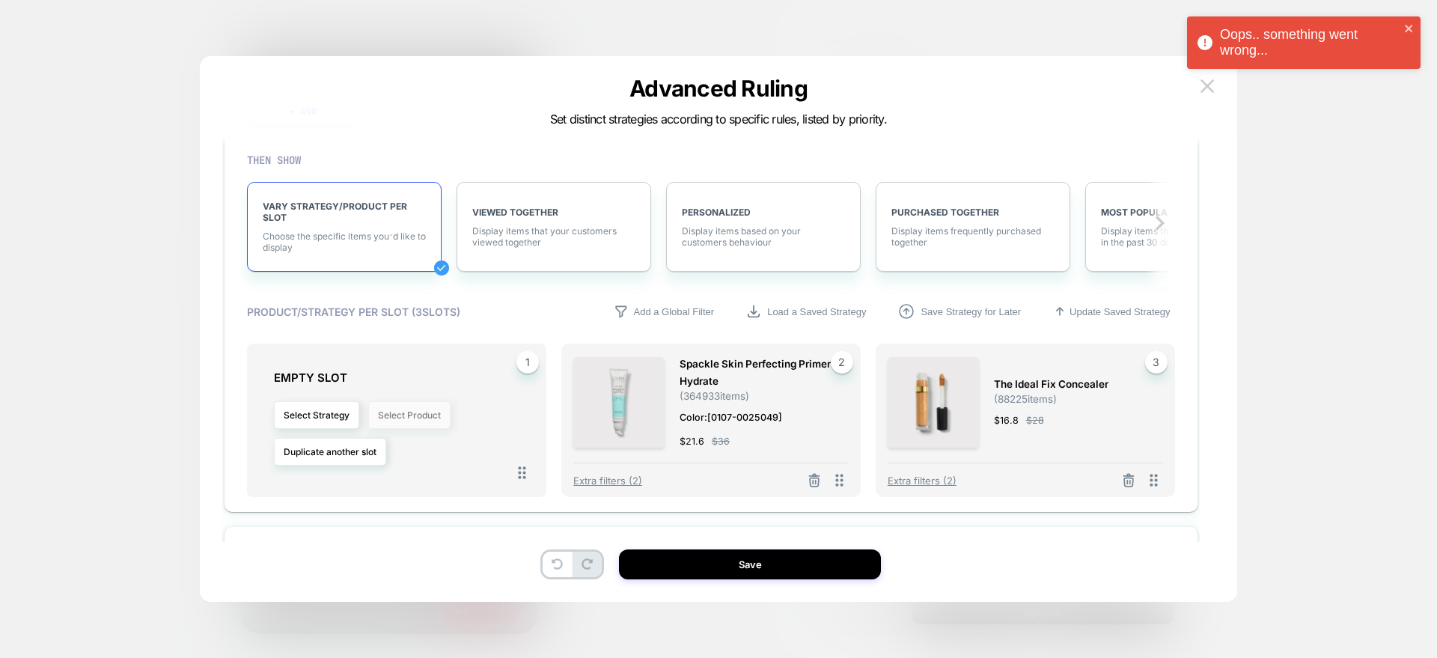
click at [424, 407] on button "Select Product" at bounding box center [409, 415] width 82 height 28
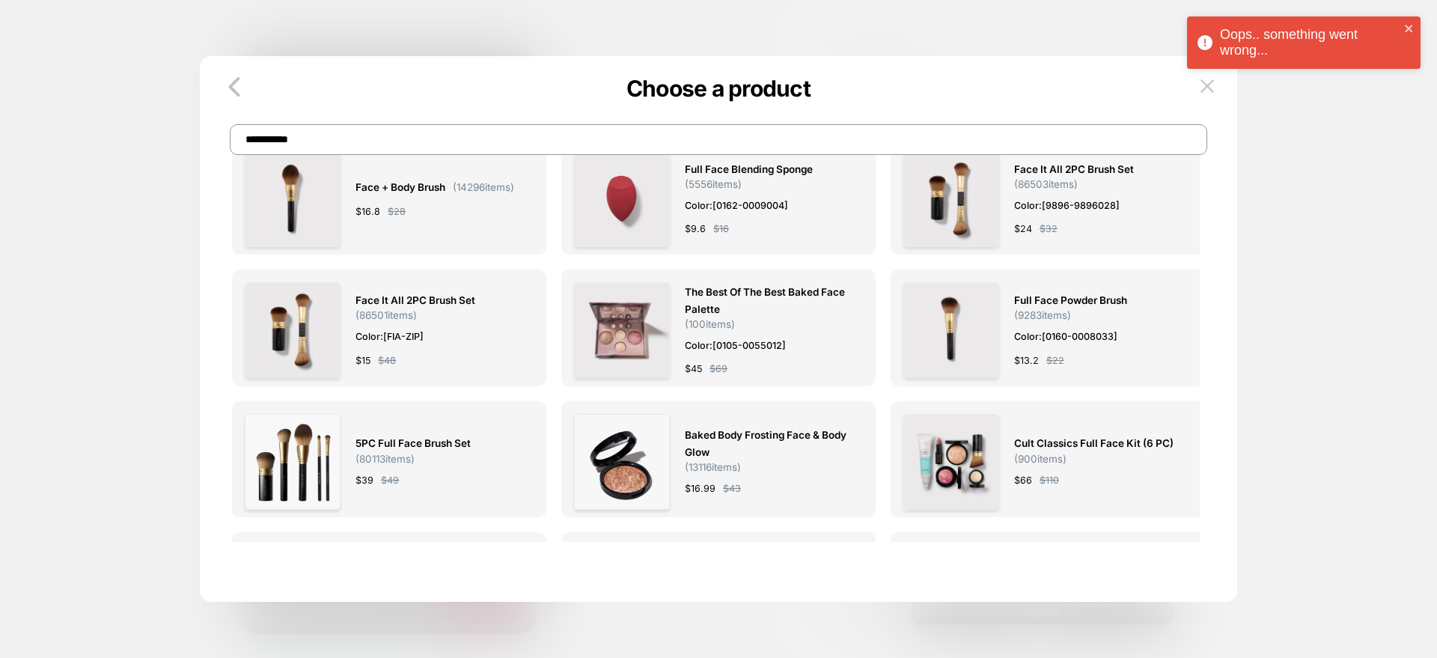
scroll to position [0, 0]
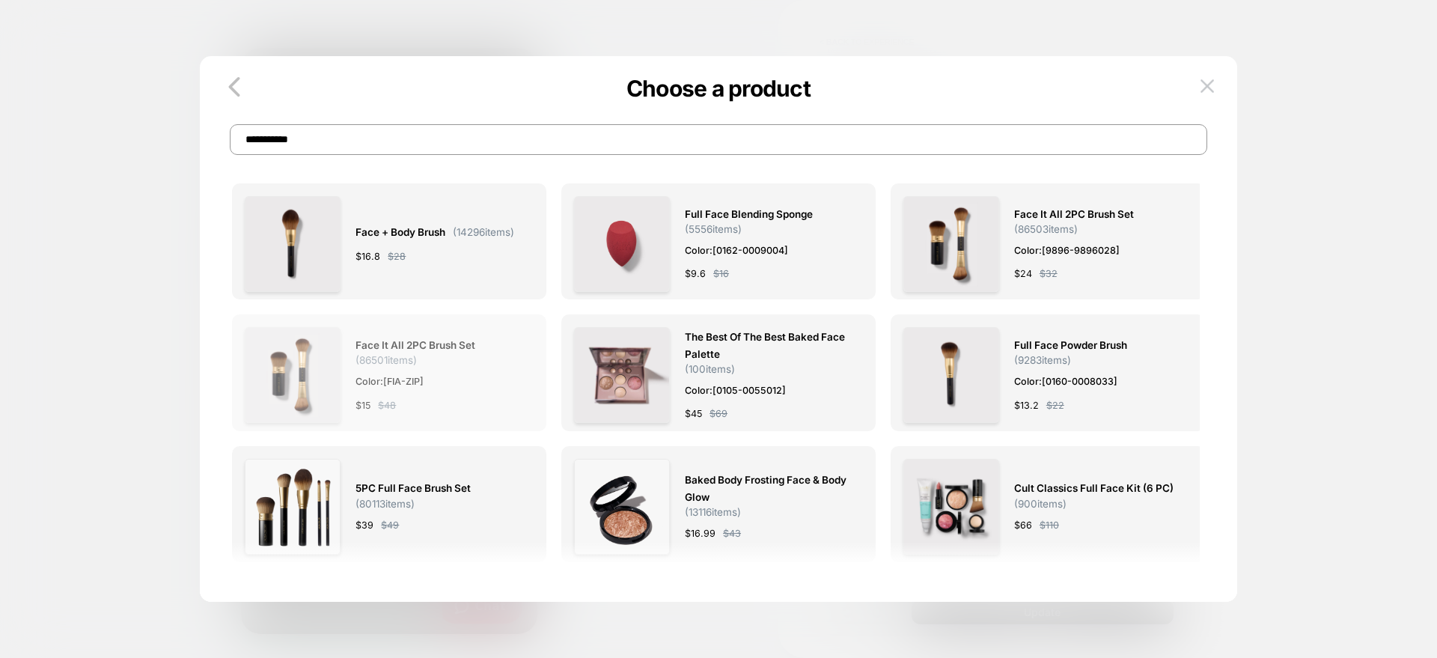
click at [404, 378] on span "Color: [FIA-ZIP]" at bounding box center [437, 382] width 163 height 16
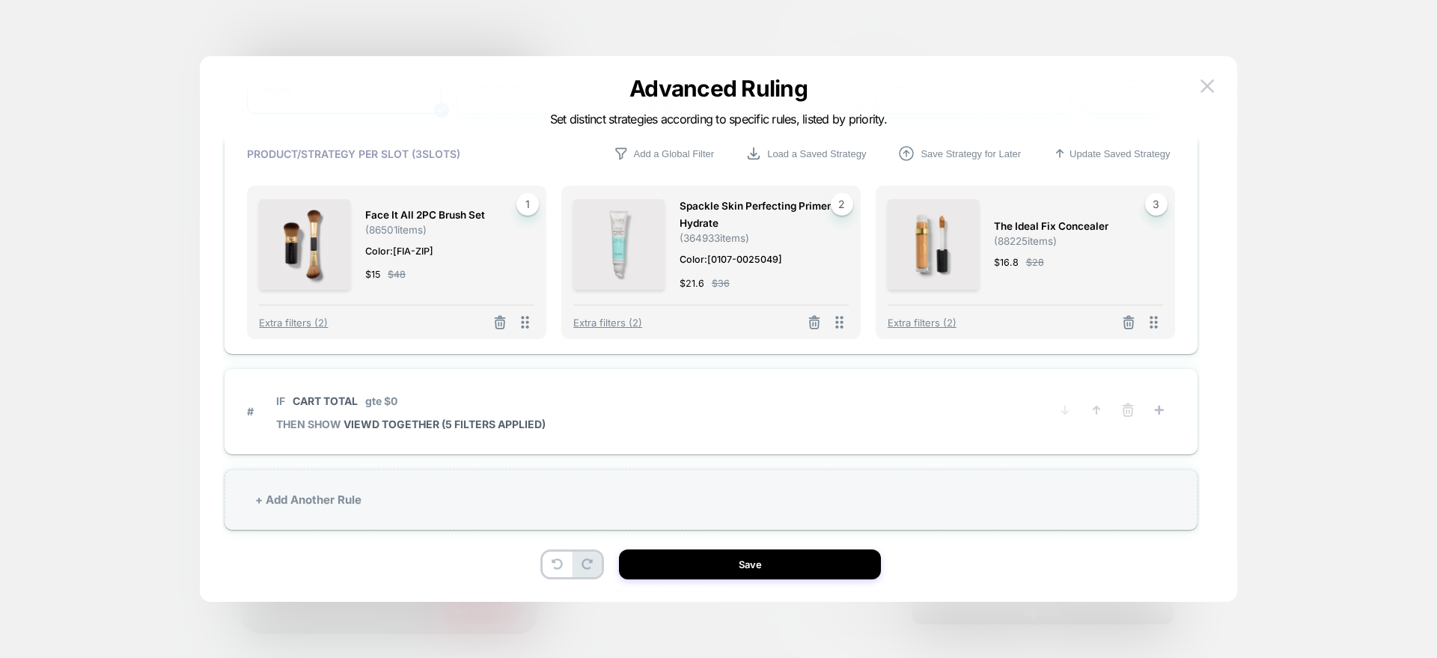
scroll to position [1238, 0]
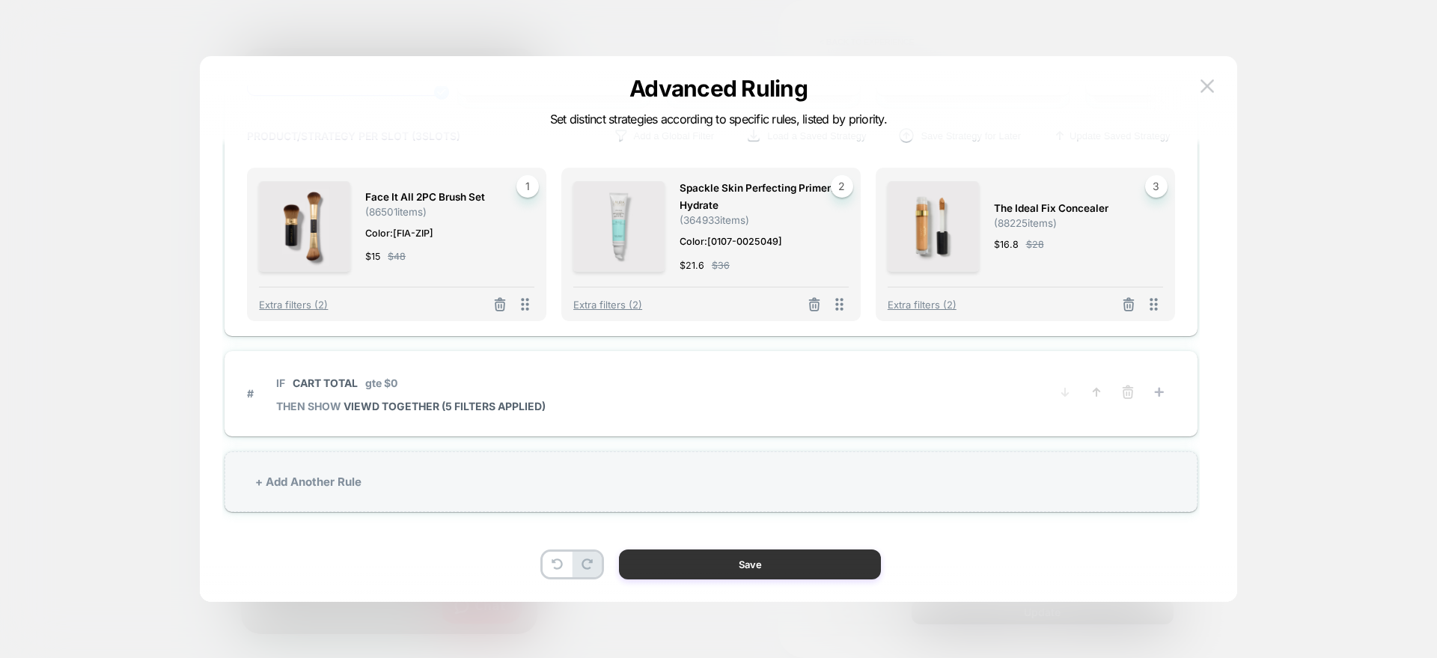
click at [710, 576] on button "Save" at bounding box center [750, 565] width 262 height 30
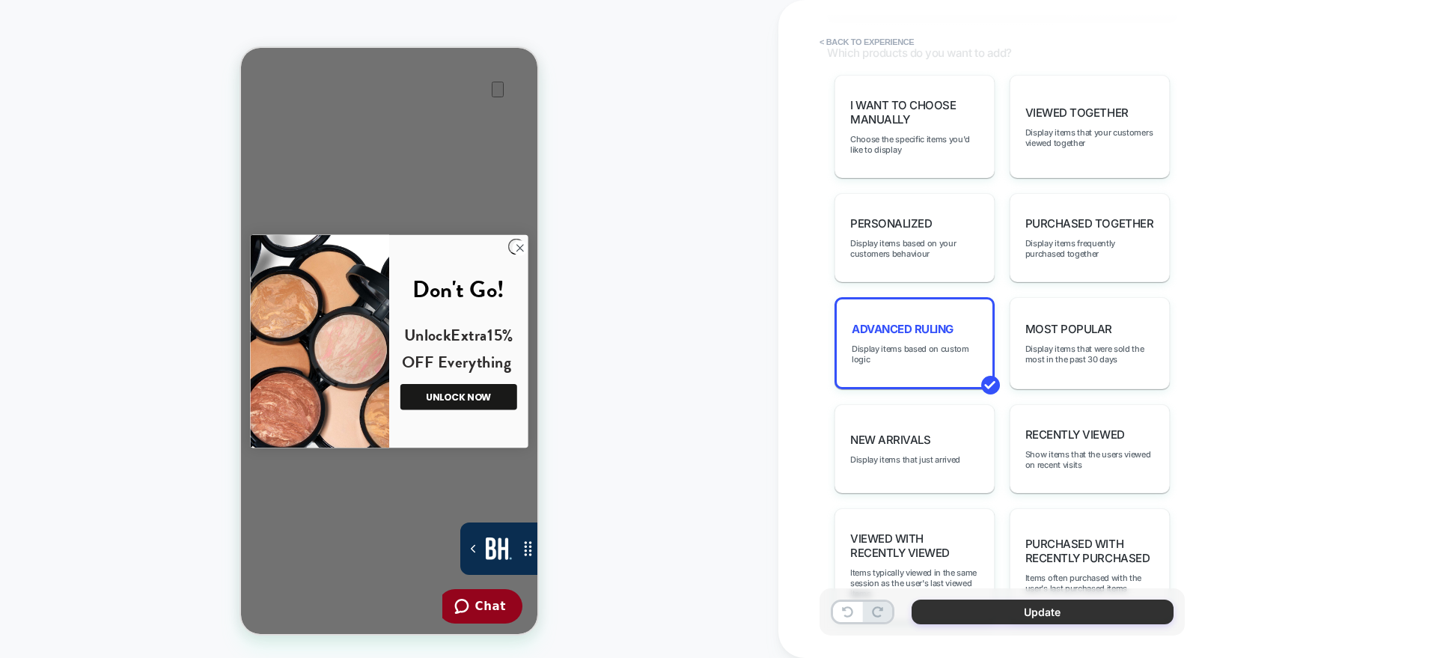
click at [970, 600] on button "Update" at bounding box center [1043, 612] width 262 height 25
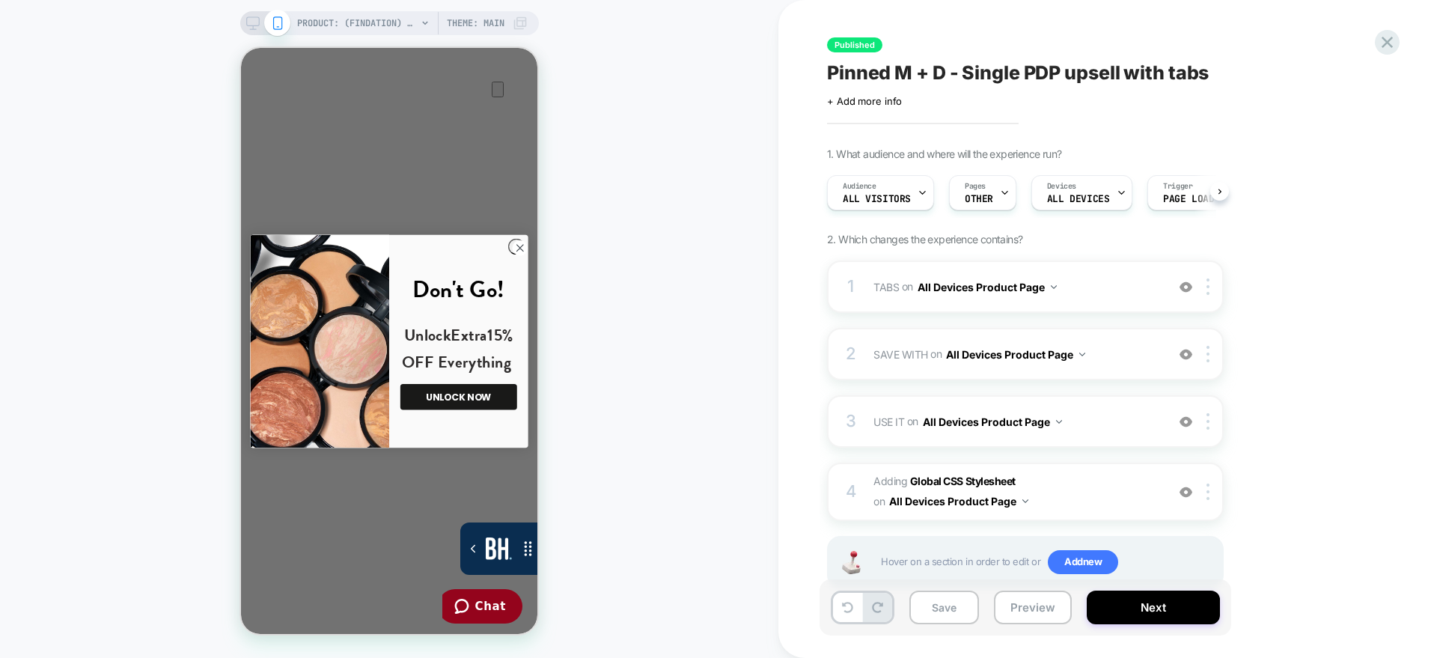
scroll to position [0, 1]
click at [943, 603] on button "Save" at bounding box center [945, 608] width 70 height 34
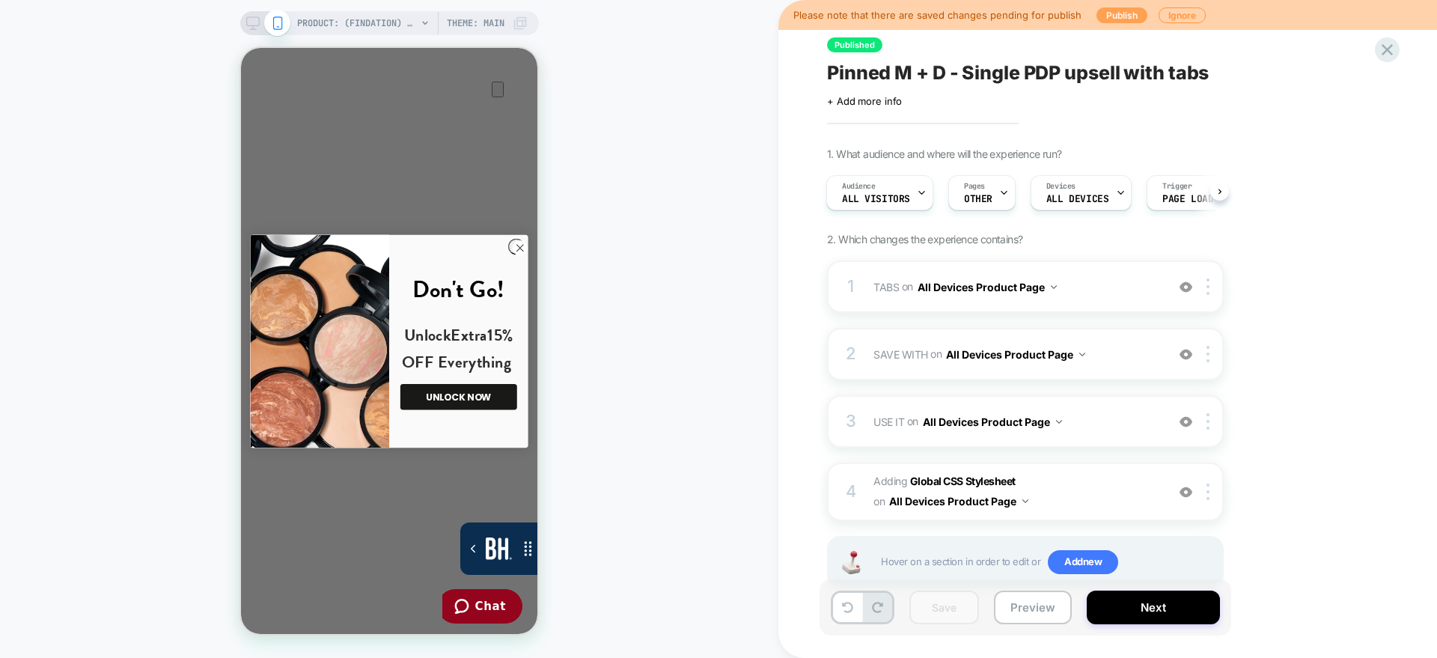
click at [1106, 20] on button "Publish" at bounding box center [1122, 15] width 51 height 16
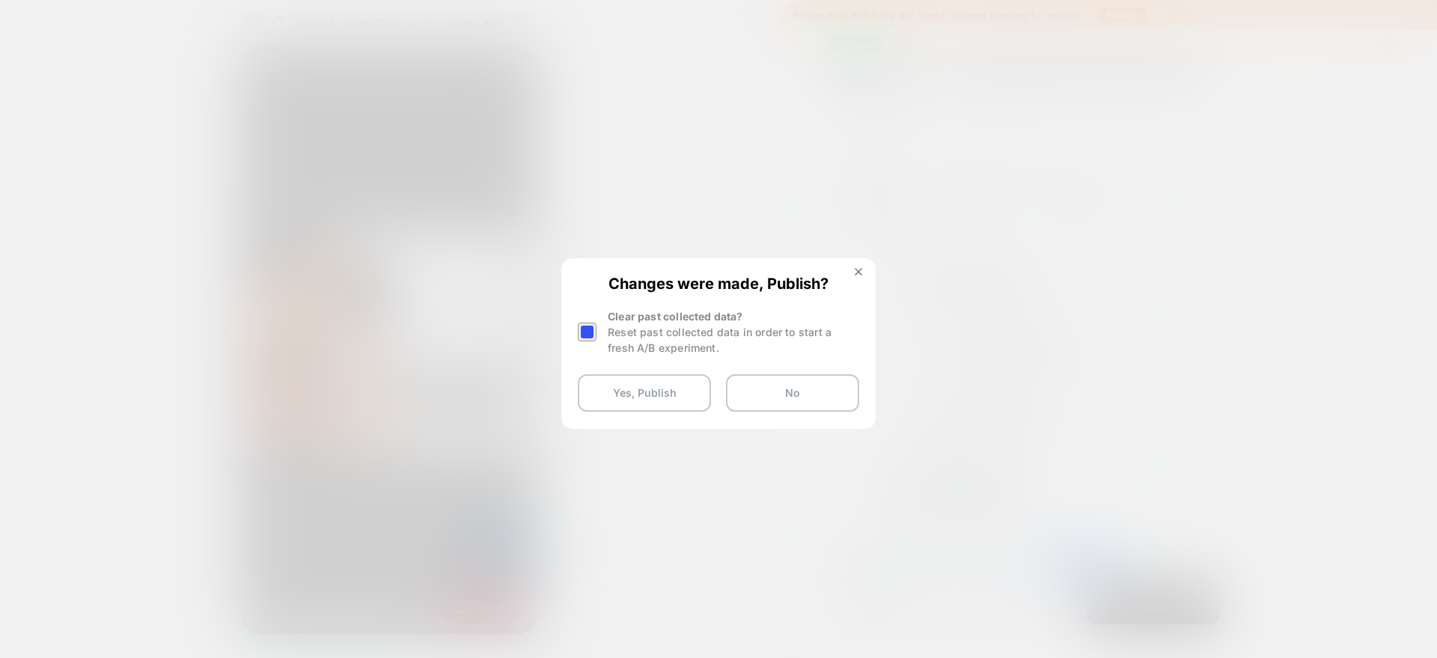
click at [594, 337] on div at bounding box center [587, 332] width 19 height 19
click at [627, 386] on button "Yes, Publish" at bounding box center [644, 392] width 133 height 37
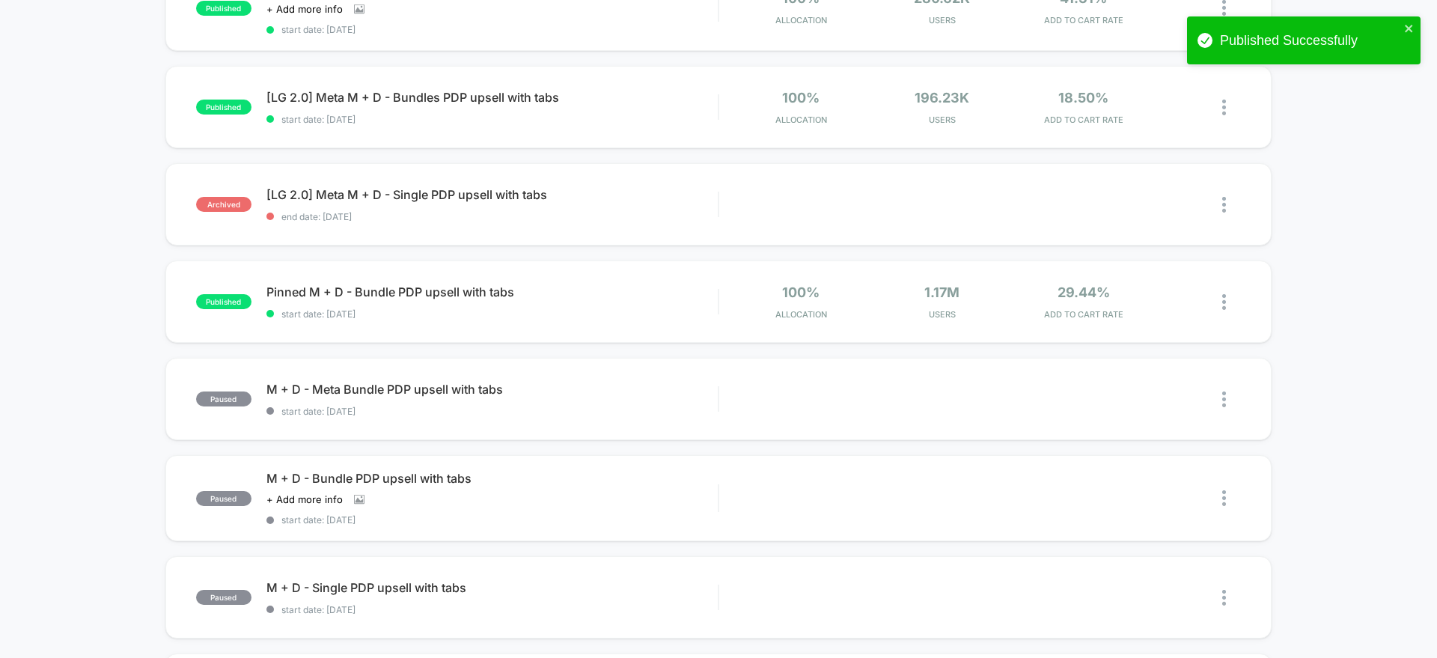
scroll to position [394, 0]
click at [307, 301] on div "Pinned M + D - Bundle PDP upsell with tabs Click to edit experience details Cli…" at bounding box center [492, 301] width 451 height 35
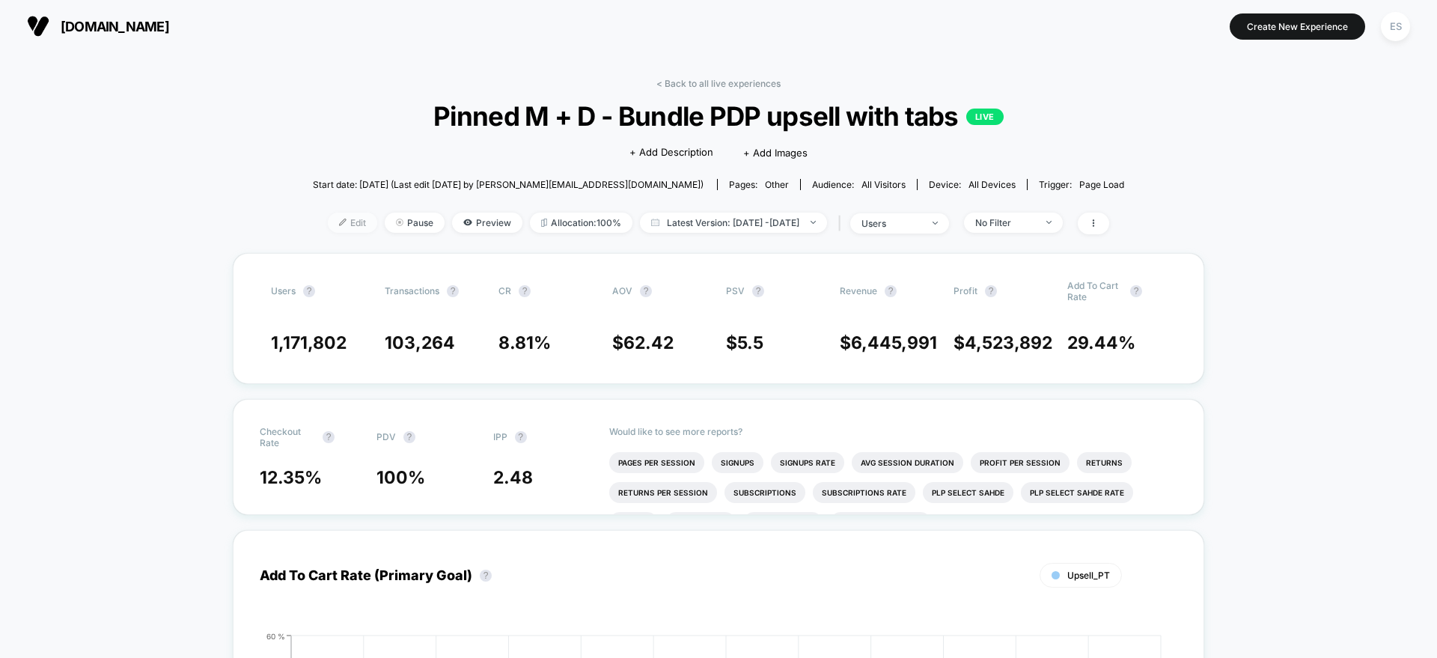
click at [335, 220] on span "Edit" at bounding box center [352, 223] width 49 height 20
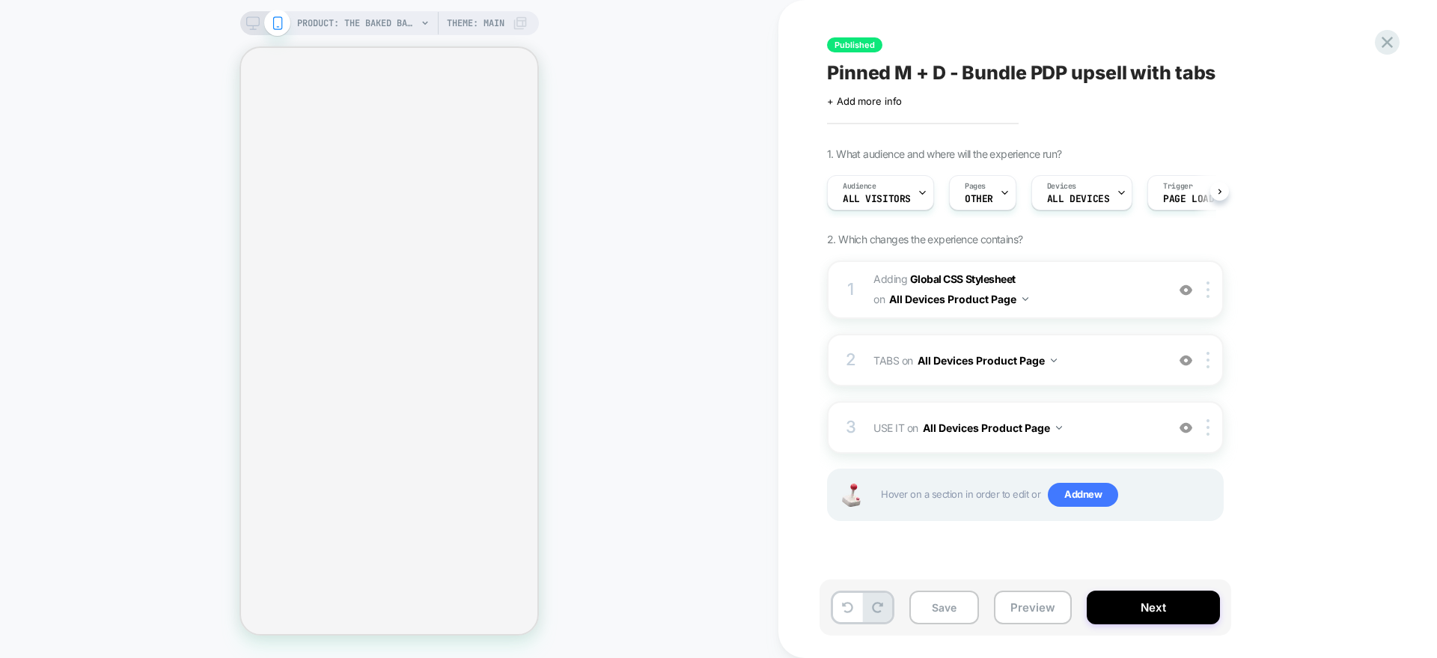
scroll to position [0, 1]
click at [862, 355] on div "2 TABS Adding Code Block BEFORE .accordion_tabs on All Devices Product Page Add…" at bounding box center [1025, 360] width 397 height 52
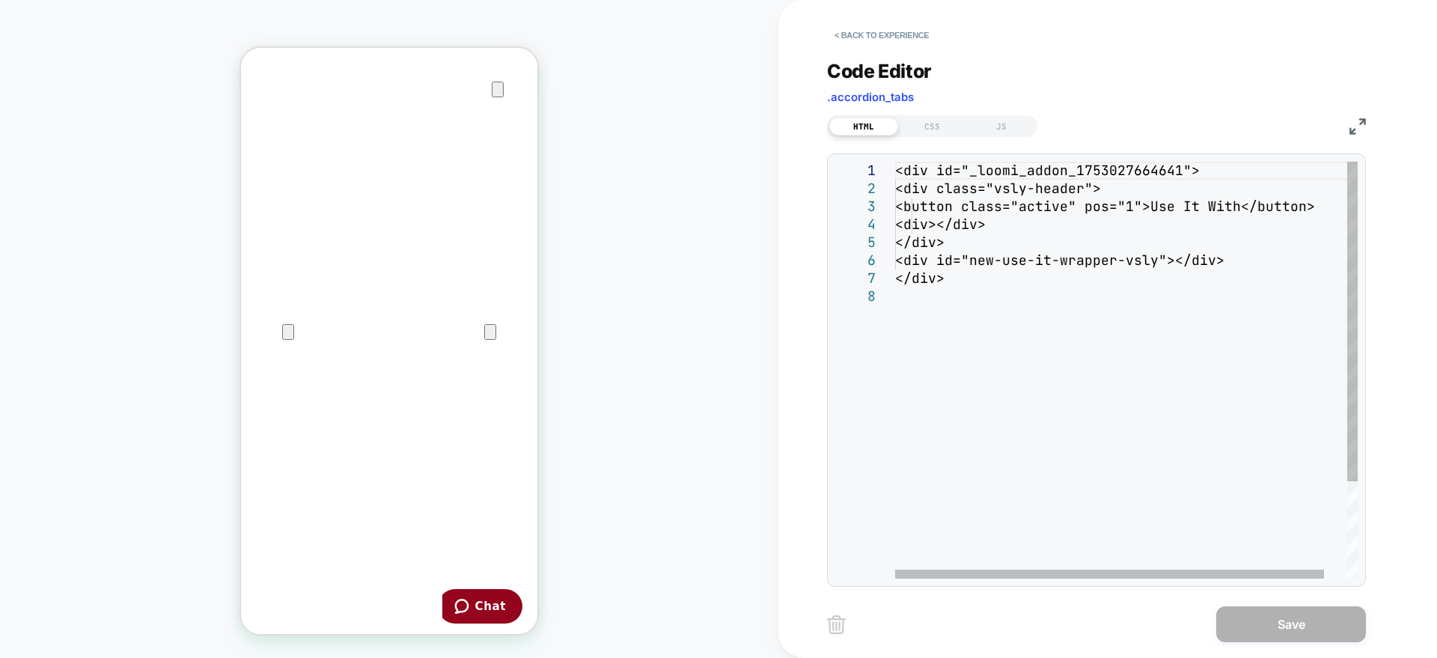
scroll to position [0, 0]
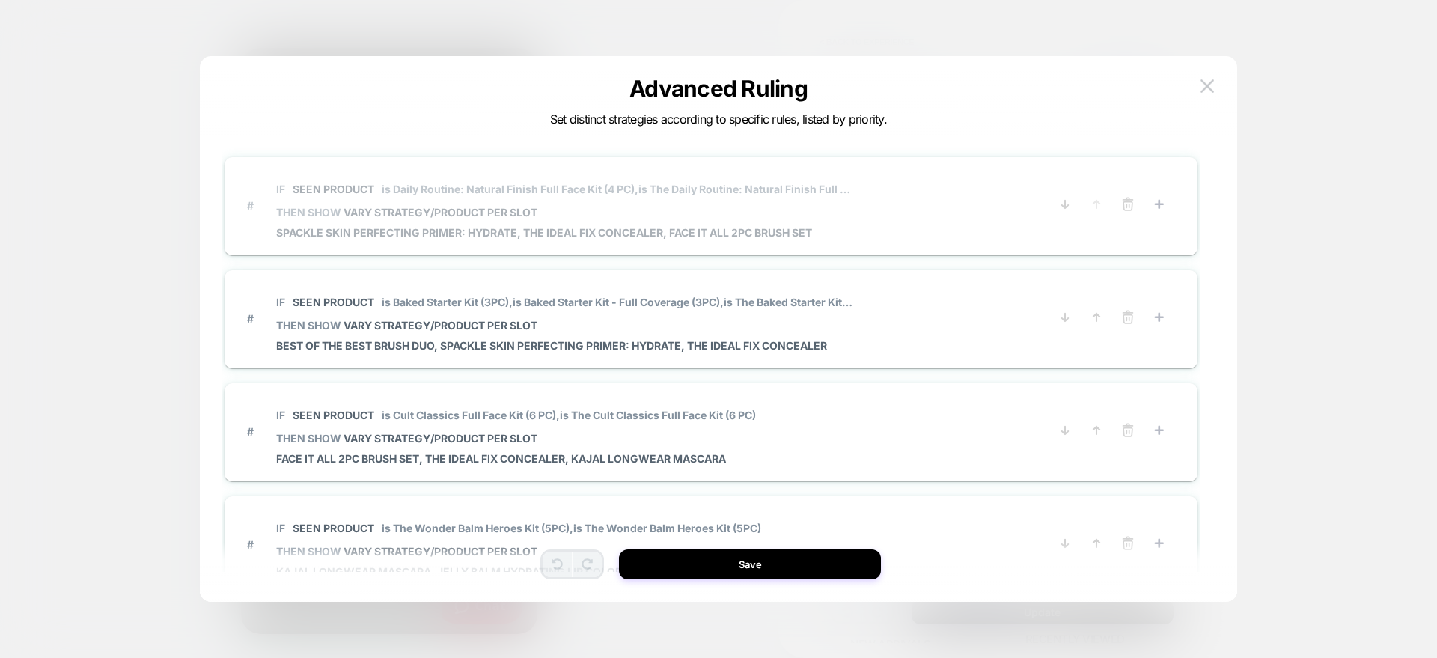
click at [441, 191] on span "is Daily Routine: Natural Finish Full Face Kit (4 PC)," at bounding box center [510, 189] width 257 height 13
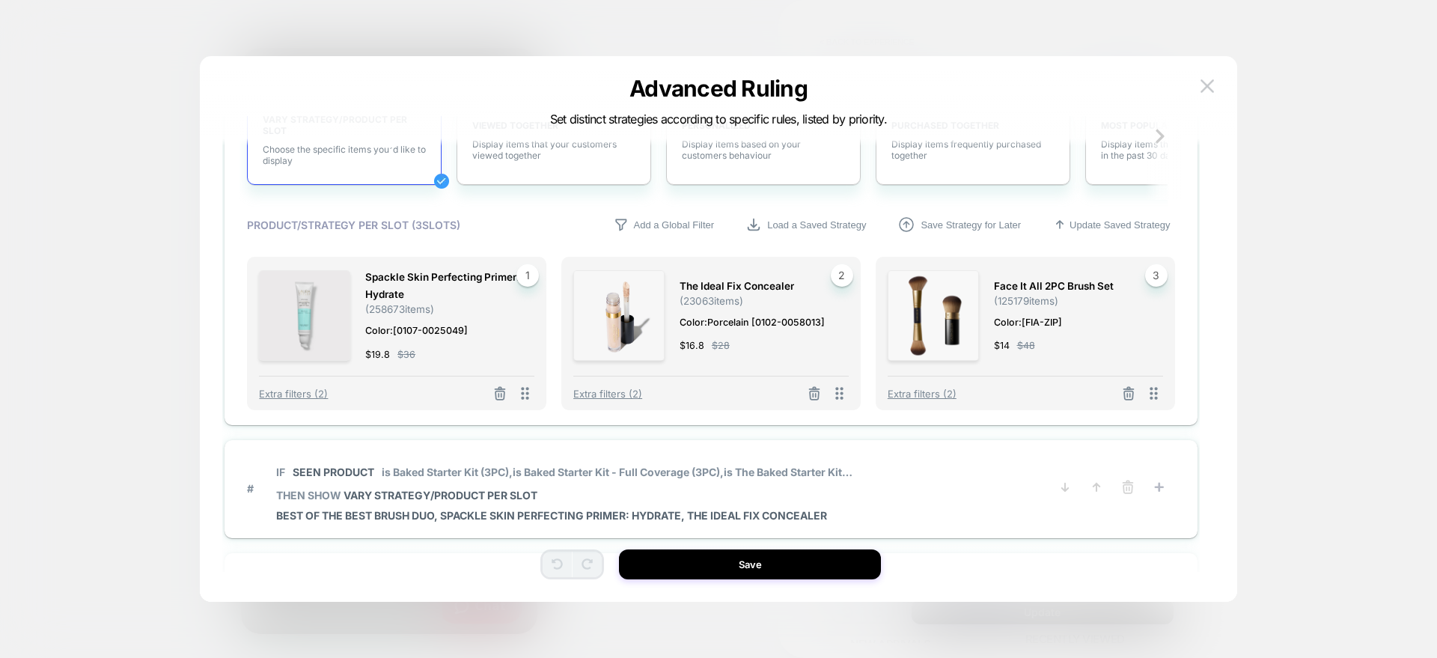
scroll to position [478, 0]
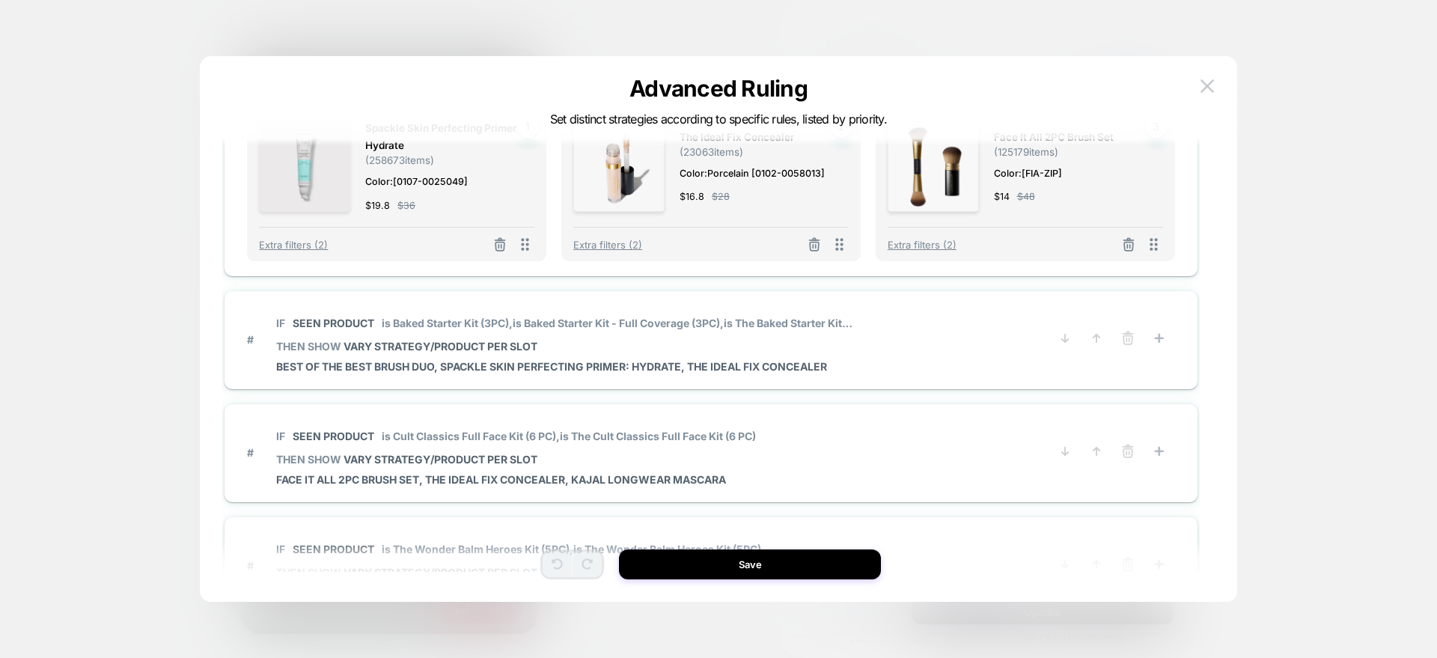
click at [919, 296] on div "# IF Seen Product is Baked Starter Kit (3PC), is Baked Starter Kit - Full Cover…" at bounding box center [711, 340] width 973 height 98
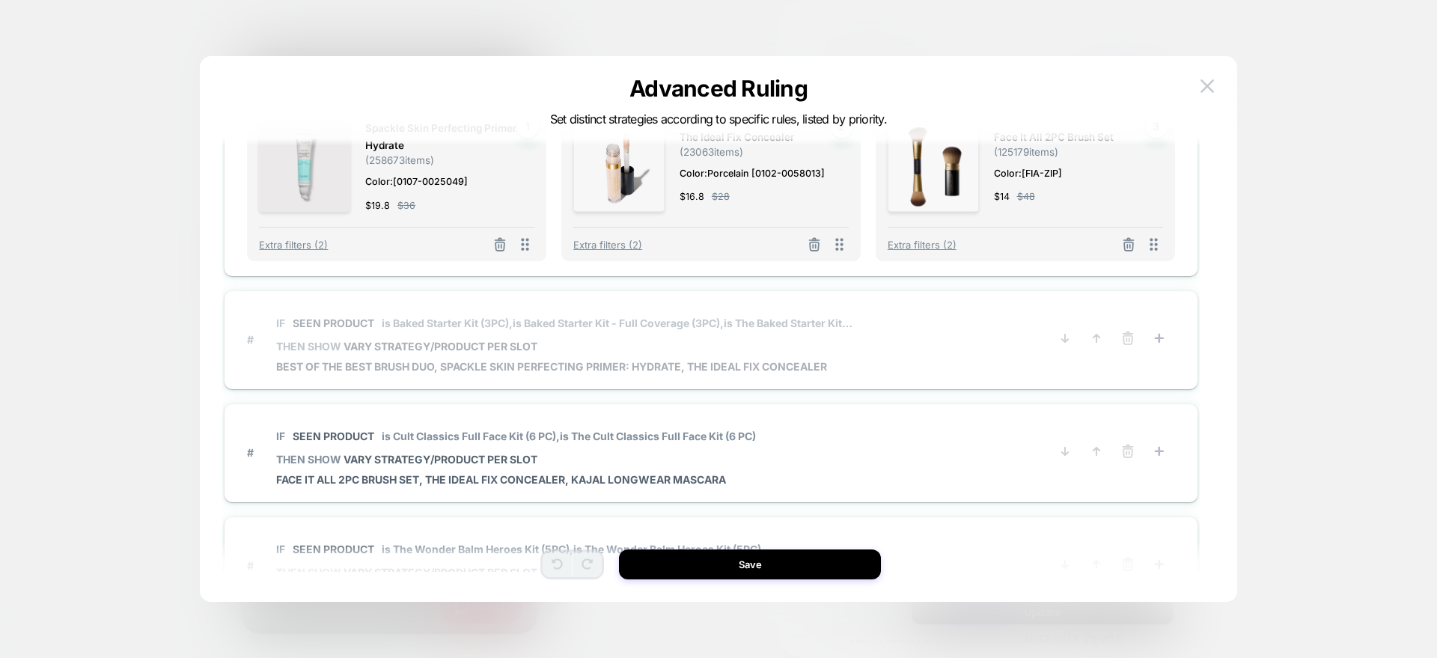
click at [891, 313] on span "# IF Seen Product is Baked Starter Kit (3PC), is Baked Starter Kit - Full Cover…" at bounding box center [648, 339] width 802 height 67
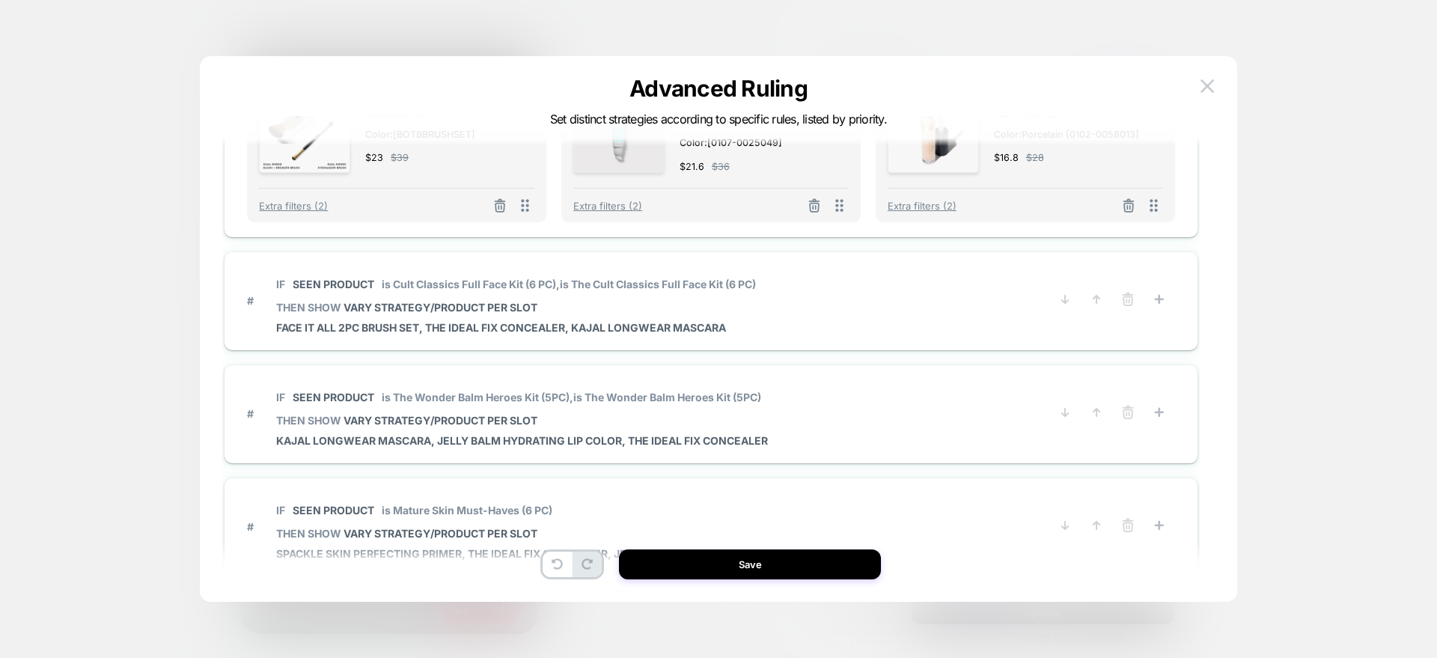
scroll to position [677, 0]
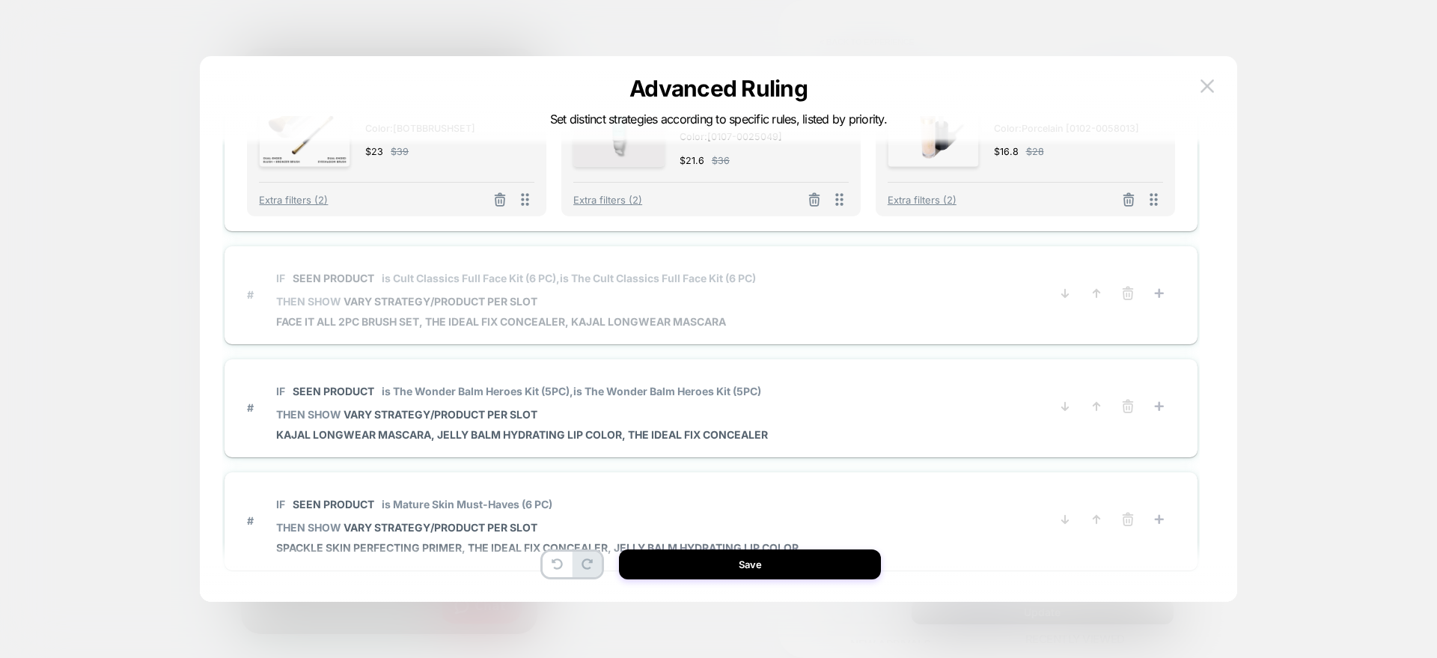
click at [787, 296] on span "# IF Seen Product is Cult Classics Full Face Kit (6 PC), is The Cult Classics F…" at bounding box center [648, 294] width 802 height 67
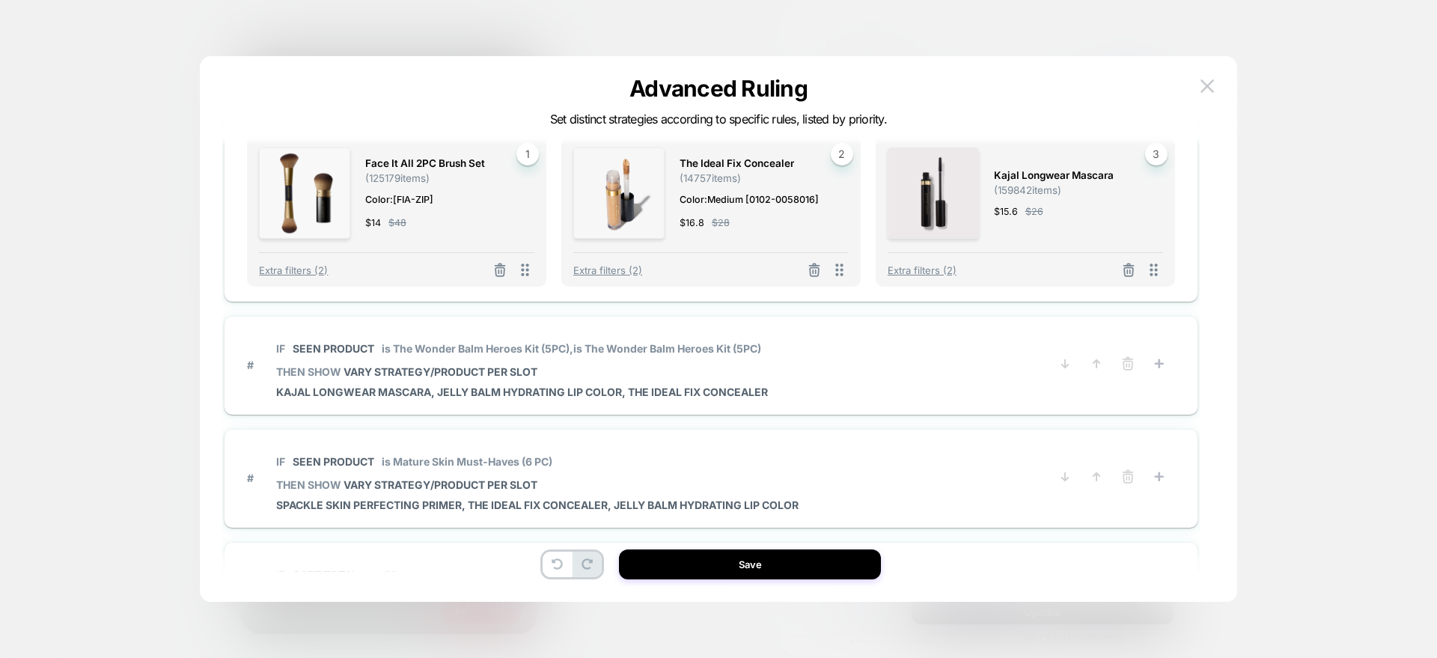
scroll to position [681, 0]
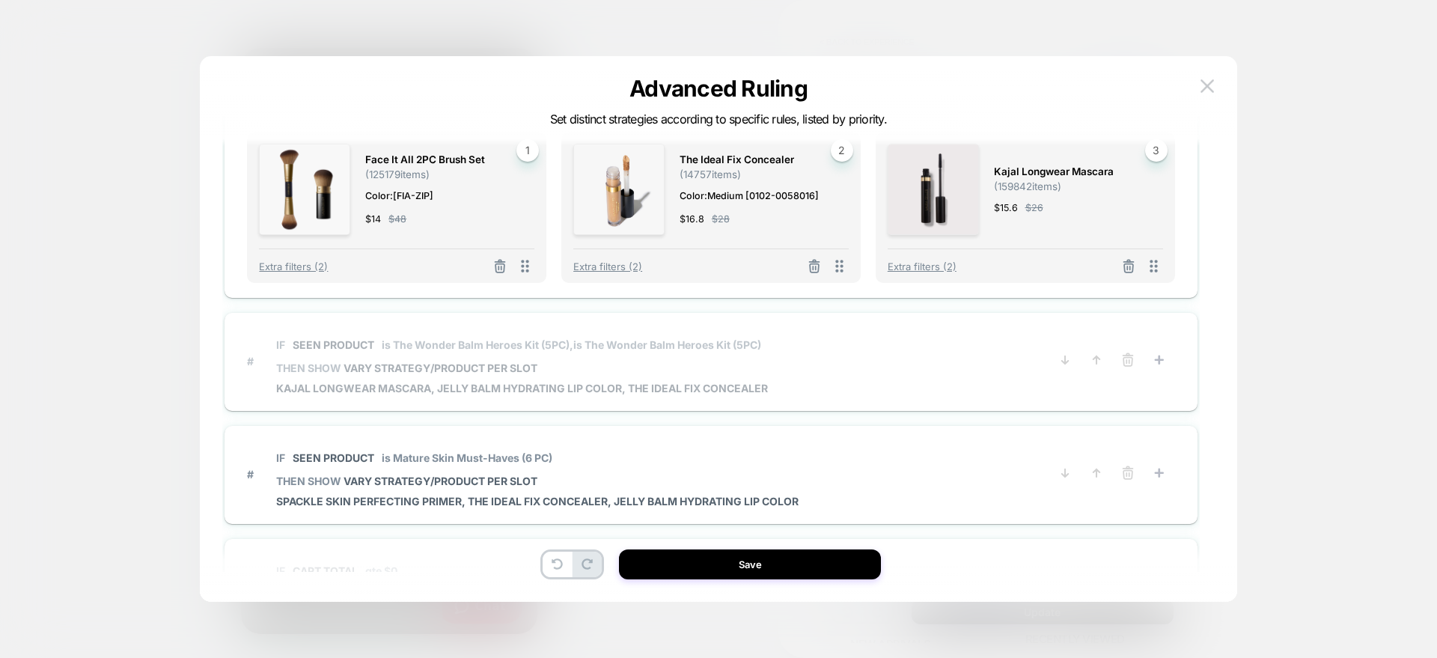
click at [693, 328] on span "IF Seen Product is The Wonder Balm Heroes Kit (5PC), is The Wonder Balm Heroes …" at bounding box center [522, 345] width 492 height 34
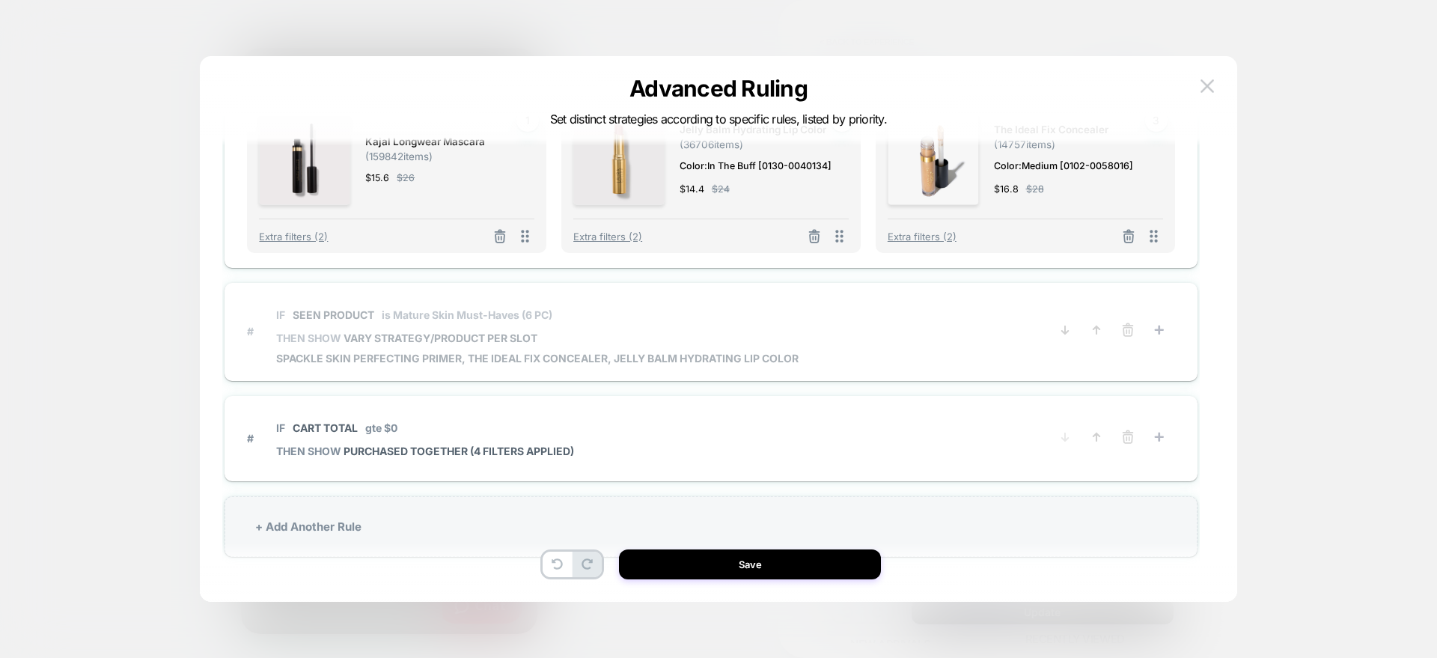
click at [650, 342] on span "THEN SHOW VARY STRATEGY/PRODUCT PER SLOT" at bounding box center [537, 338] width 523 height 13
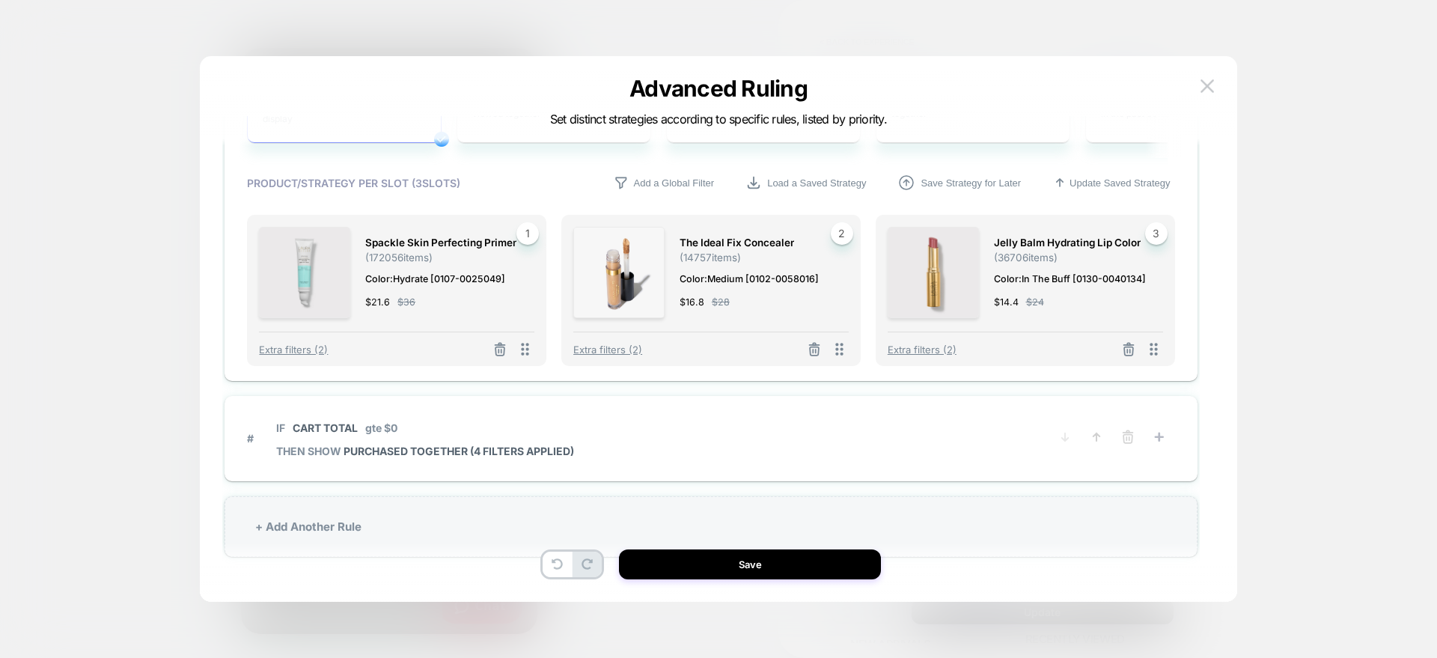
scroll to position [45, 0]
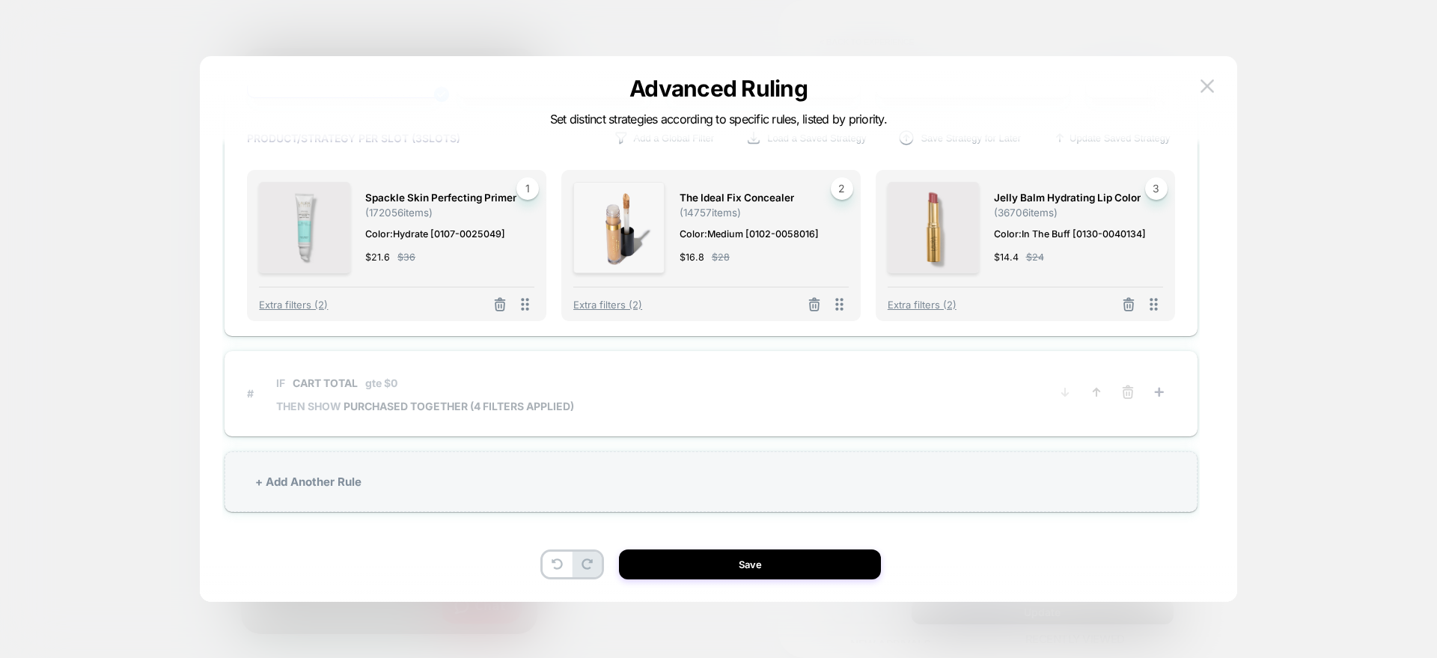
click at [600, 380] on span "# IF Cart Total gte $0 THEN SHOW PURCHASED TOGETHER (4 filters applied)" at bounding box center [648, 393] width 802 height 54
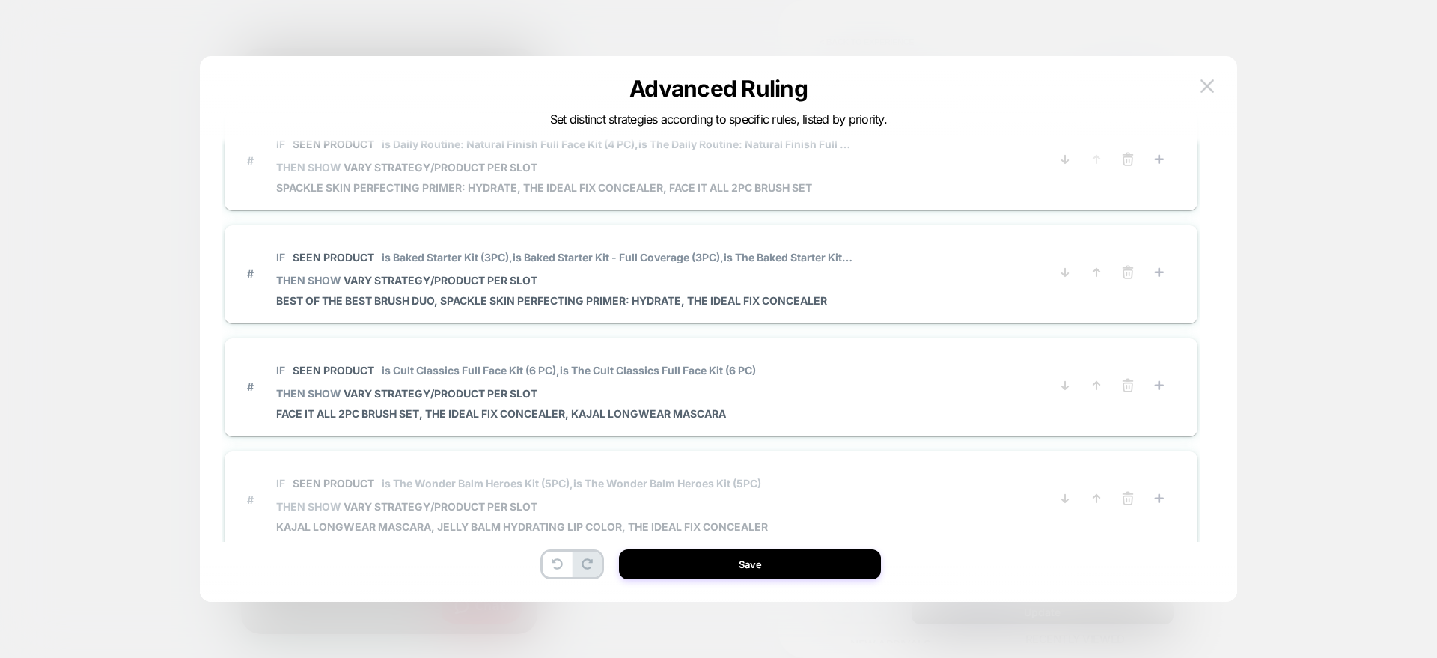
scroll to position [0, 0]
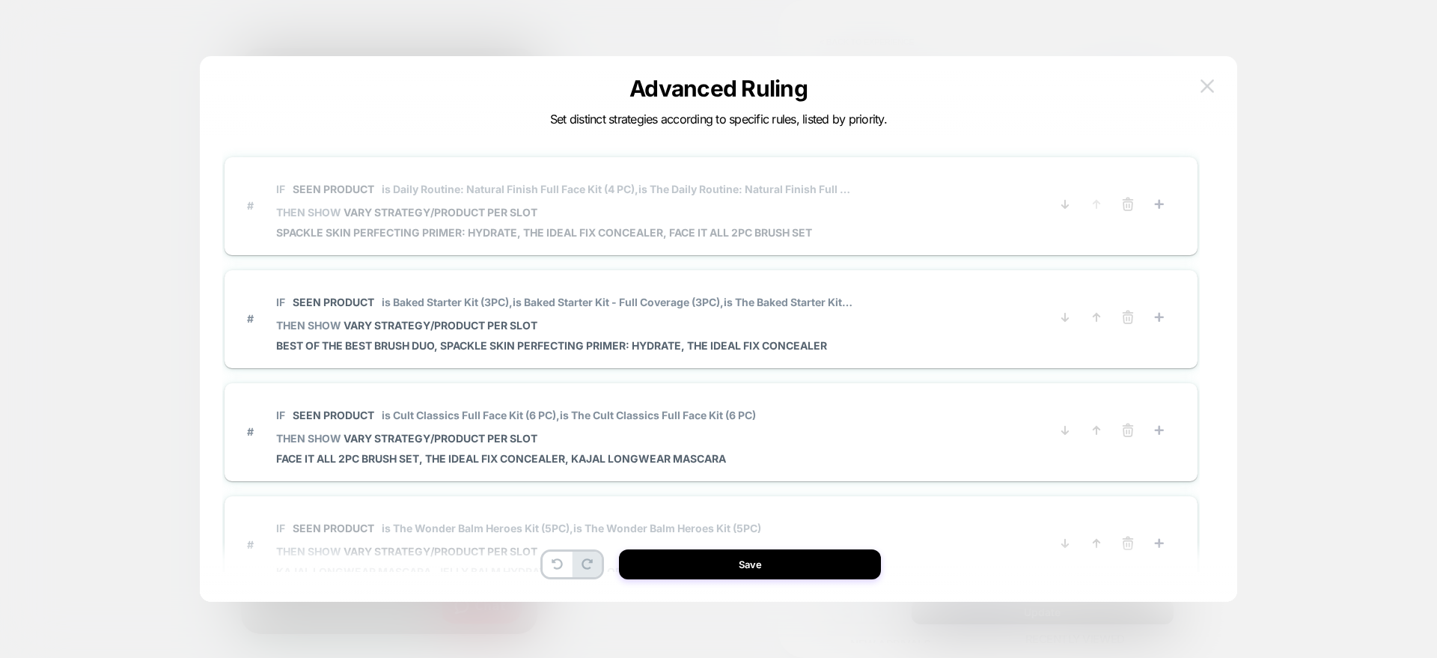
click at [1211, 89] on img at bounding box center [1207, 85] width 13 height 13
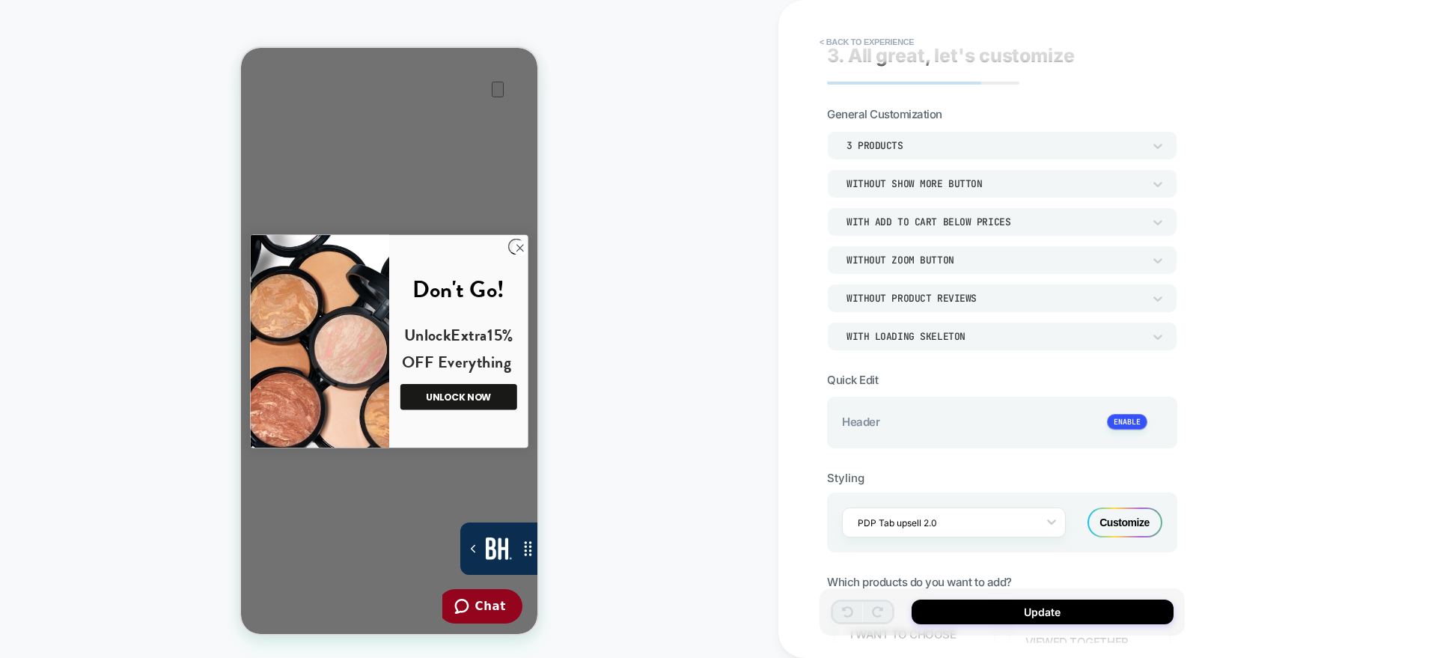
scroll to position [4, 0]
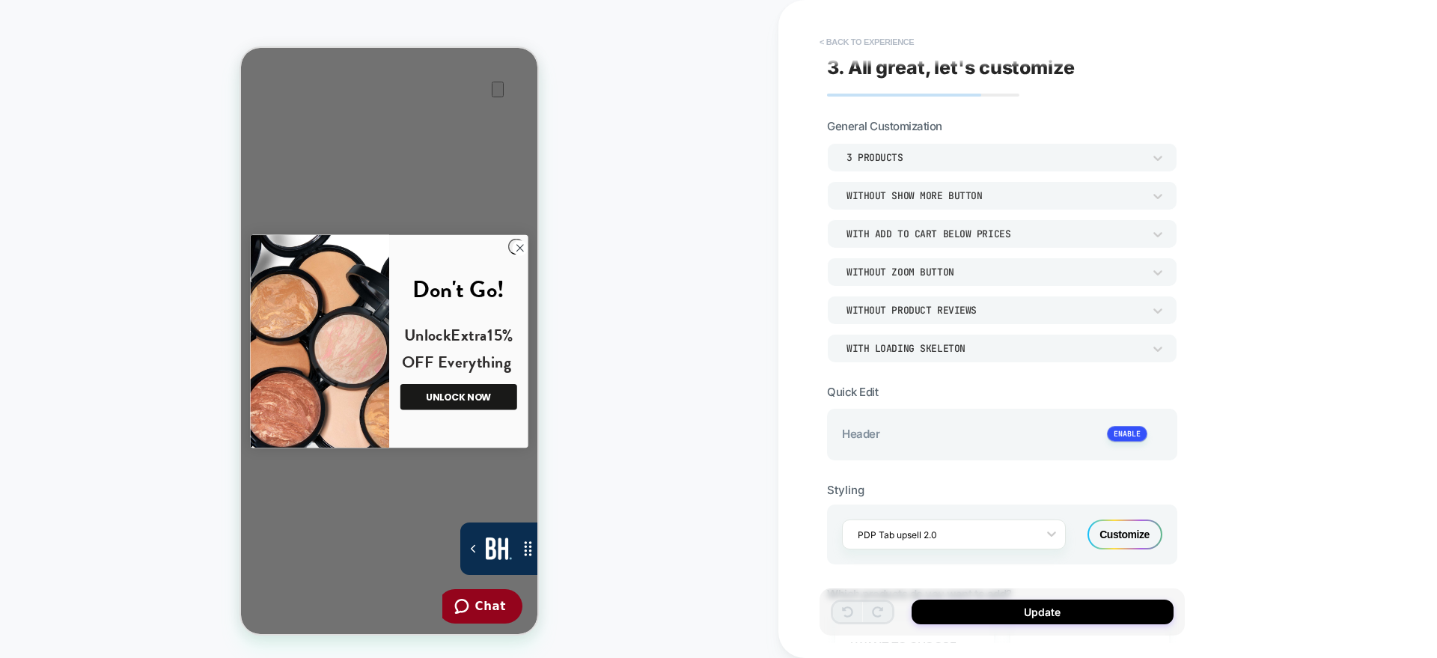
click at [859, 43] on button "< Back to experience" at bounding box center [866, 42] width 109 height 24
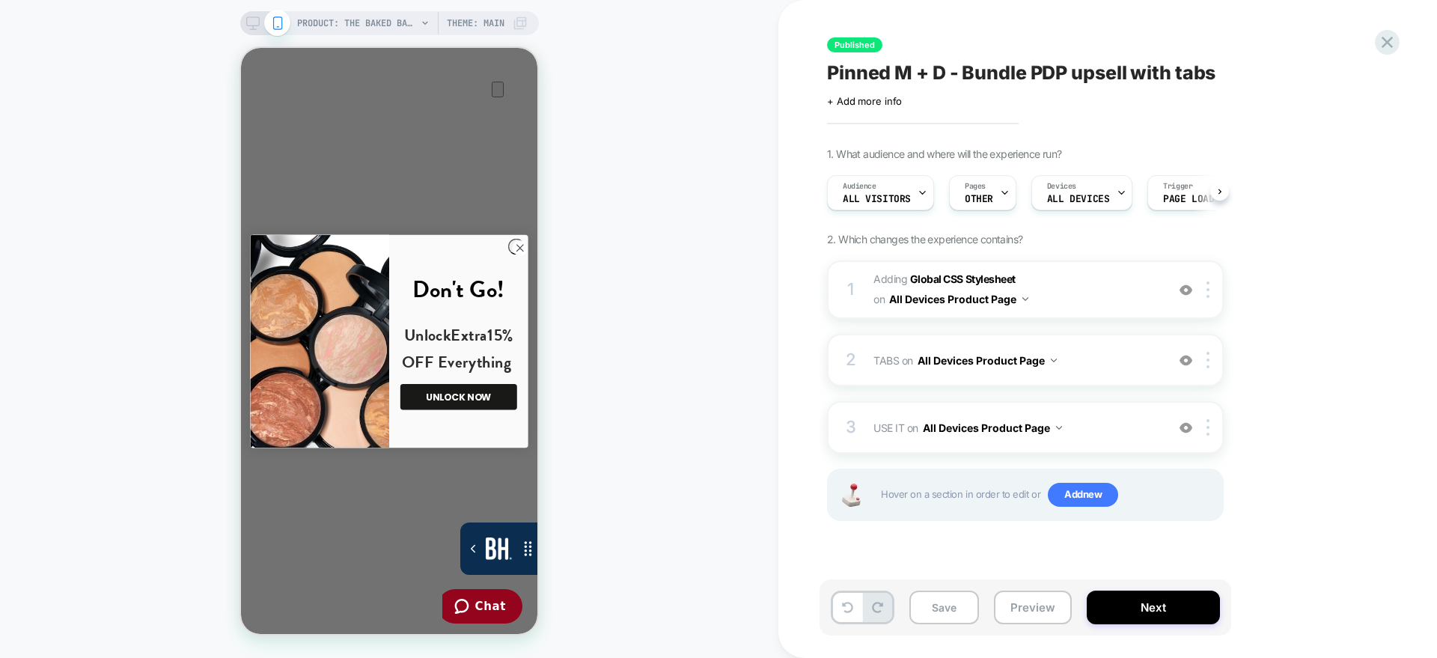
scroll to position [0, 1]
click at [949, 597] on button "Save" at bounding box center [945, 608] width 70 height 34
click at [862, 439] on div "3 USE IT Replacing Blocks List WITH #_loomi_addon_1753027664641 #new-use-it-wra…" at bounding box center [1025, 427] width 397 height 52
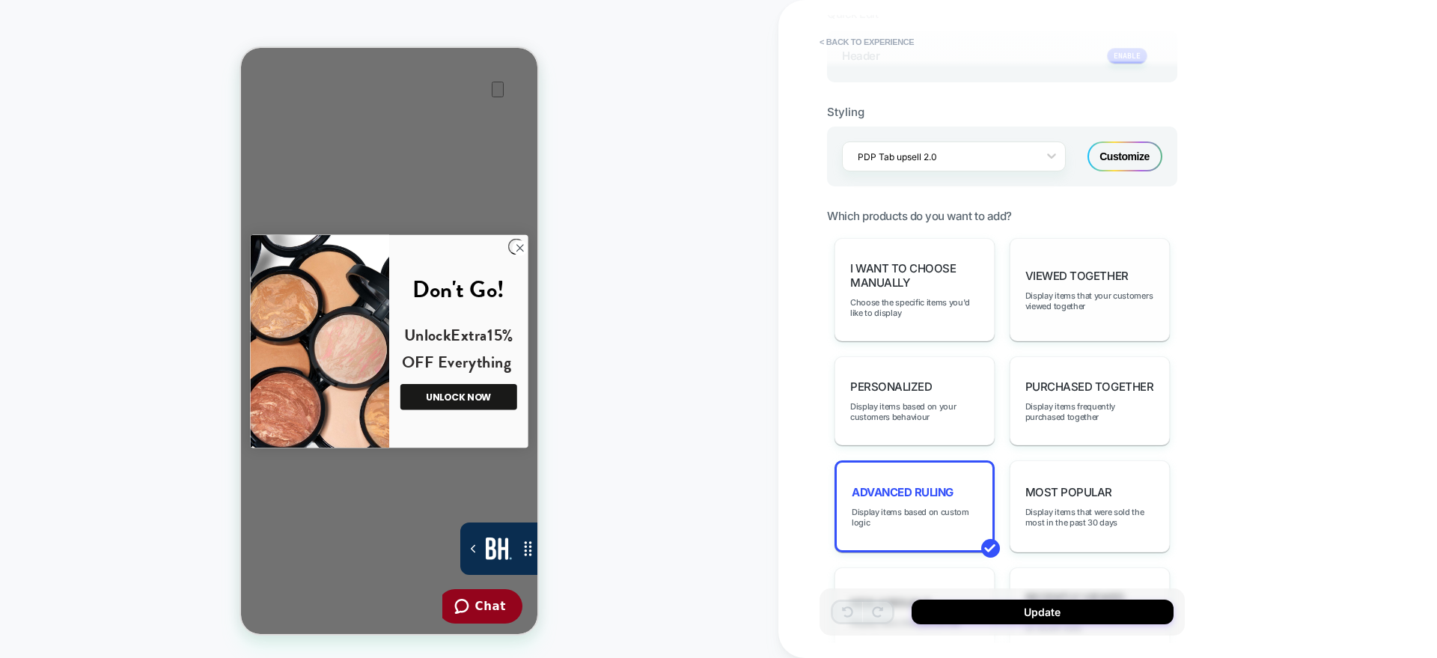
scroll to position [388, 0]
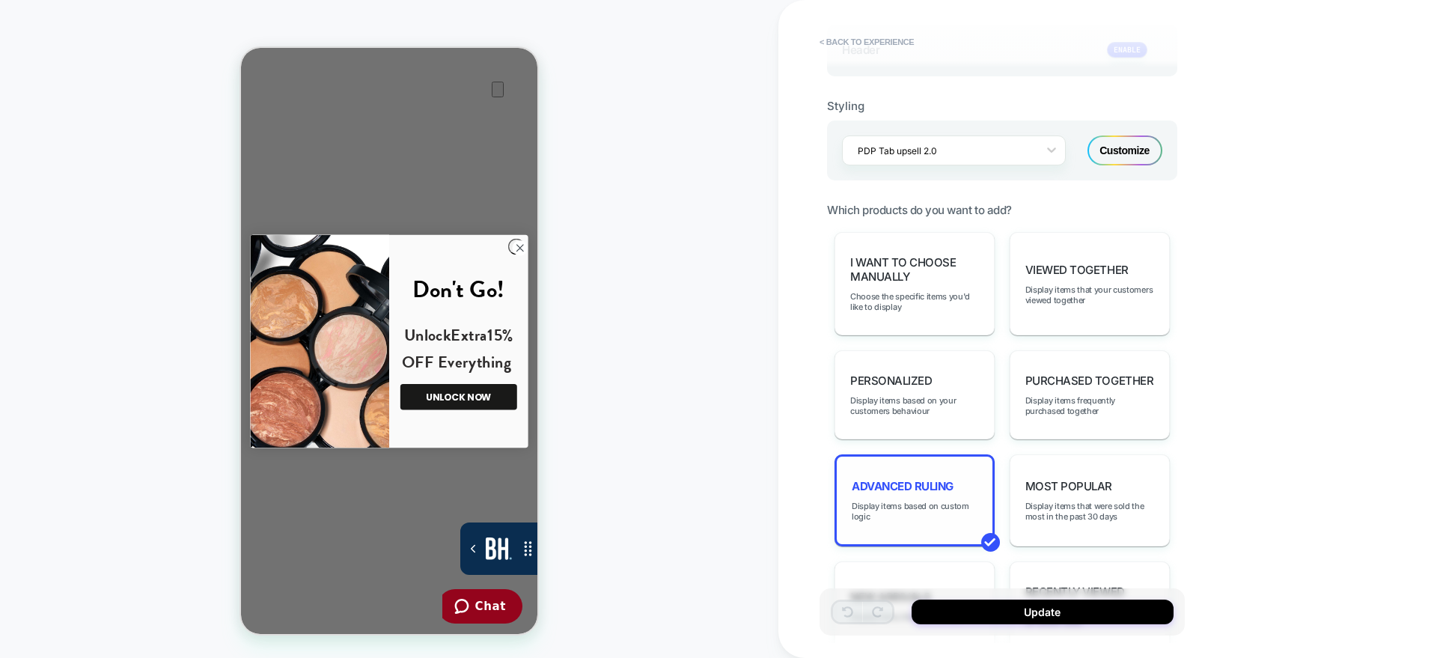
click at [940, 476] on div "Advanced Ruling Display items based on custom logic" at bounding box center [915, 500] width 160 height 92
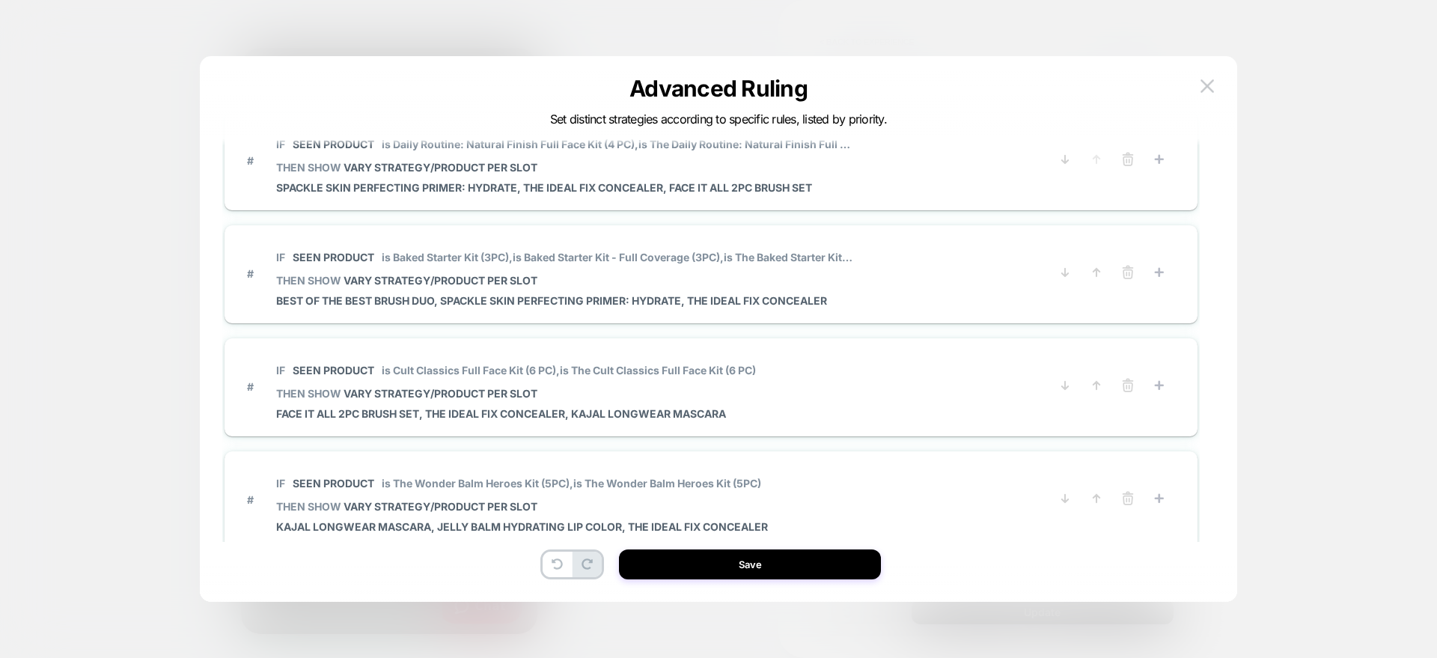
scroll to position [0, 595]
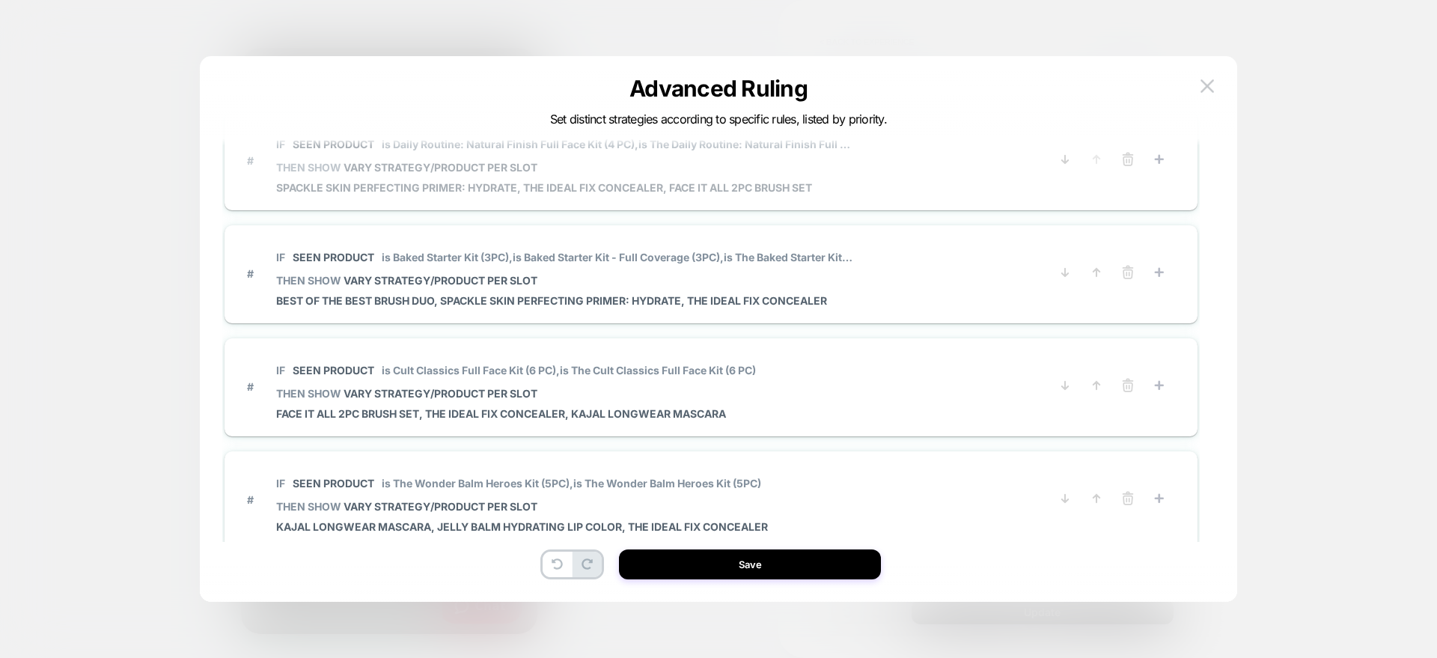
click at [553, 165] on span "THEN SHOW VARY STRATEGY/PRODUCT PER SLOT" at bounding box center [564, 167] width 577 height 13
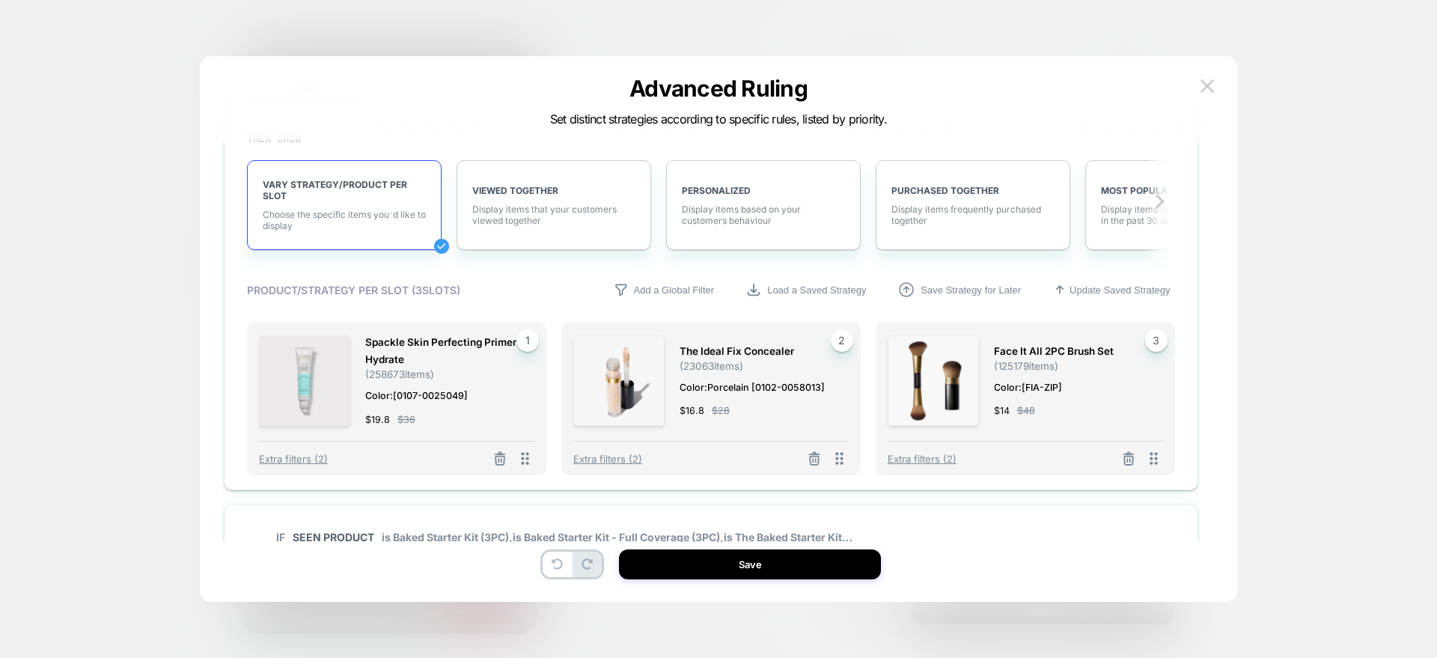
scroll to position [221, 0]
click at [1208, 82] on img at bounding box center [1207, 85] width 13 height 13
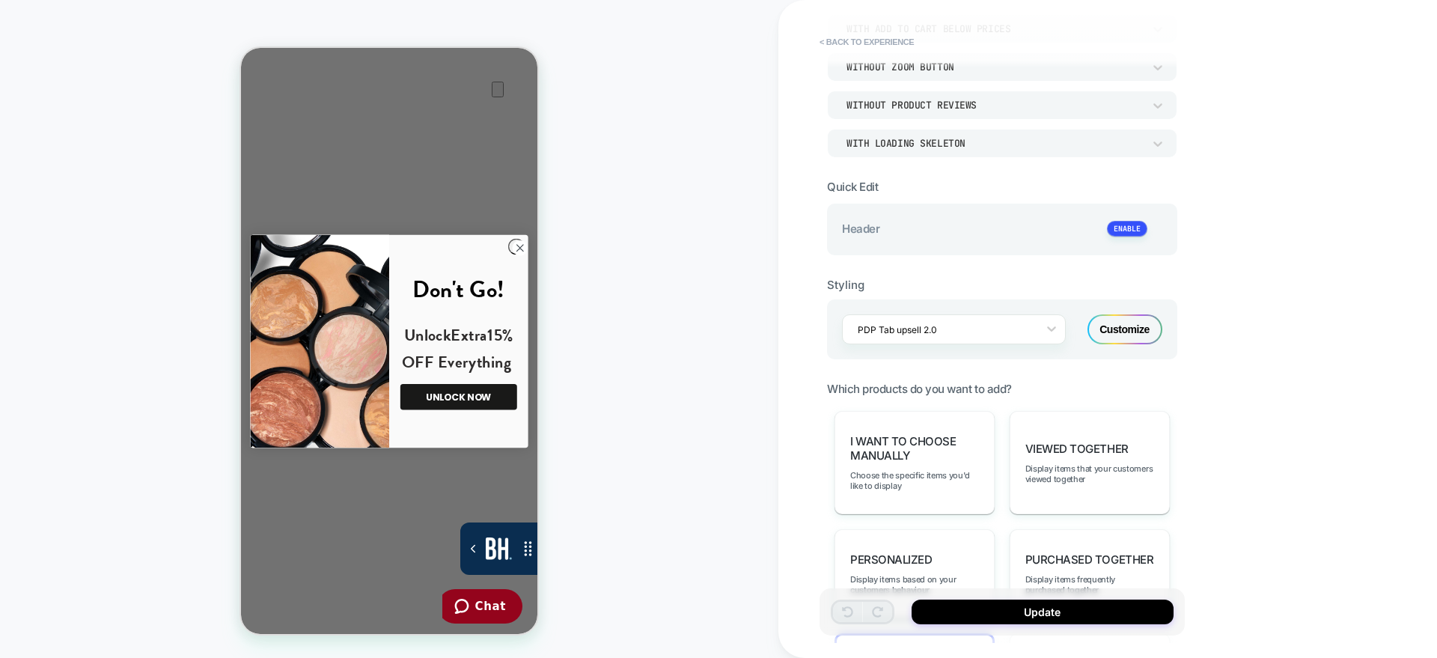
scroll to position [193, 0]
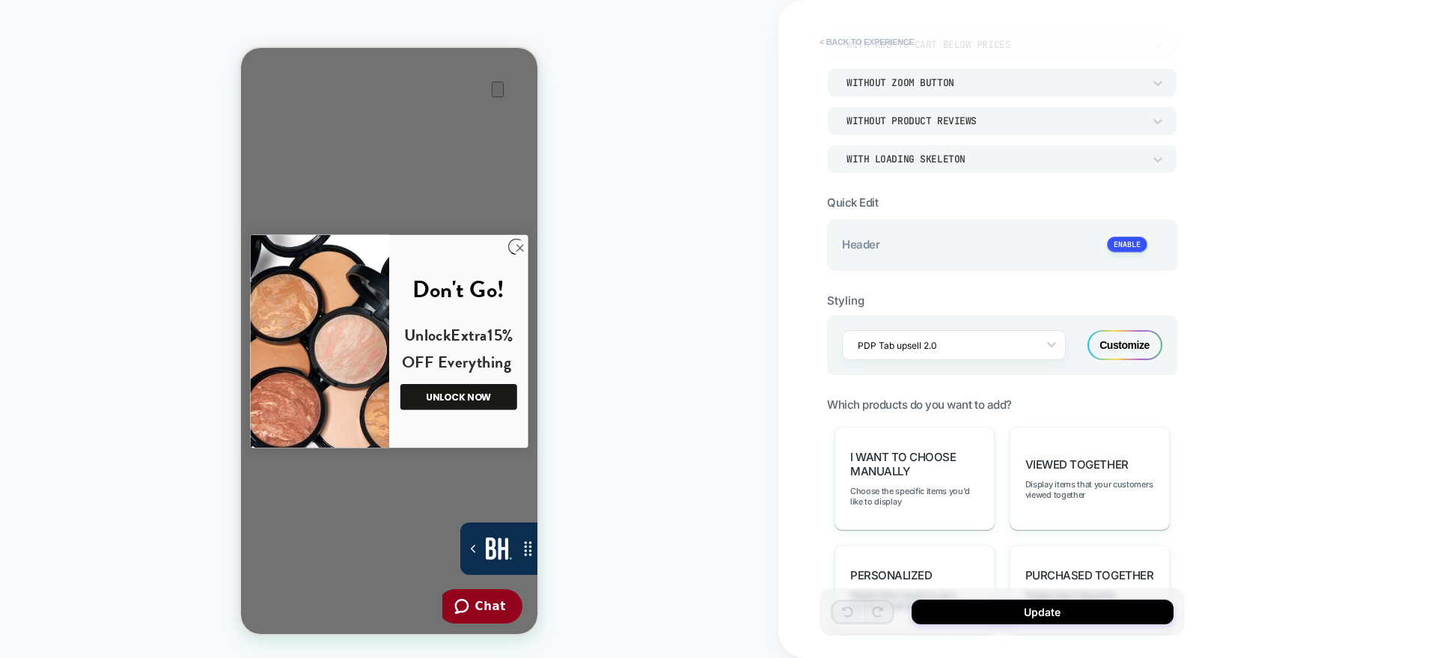
click at [887, 36] on button "< Back to experience" at bounding box center [866, 42] width 109 height 24
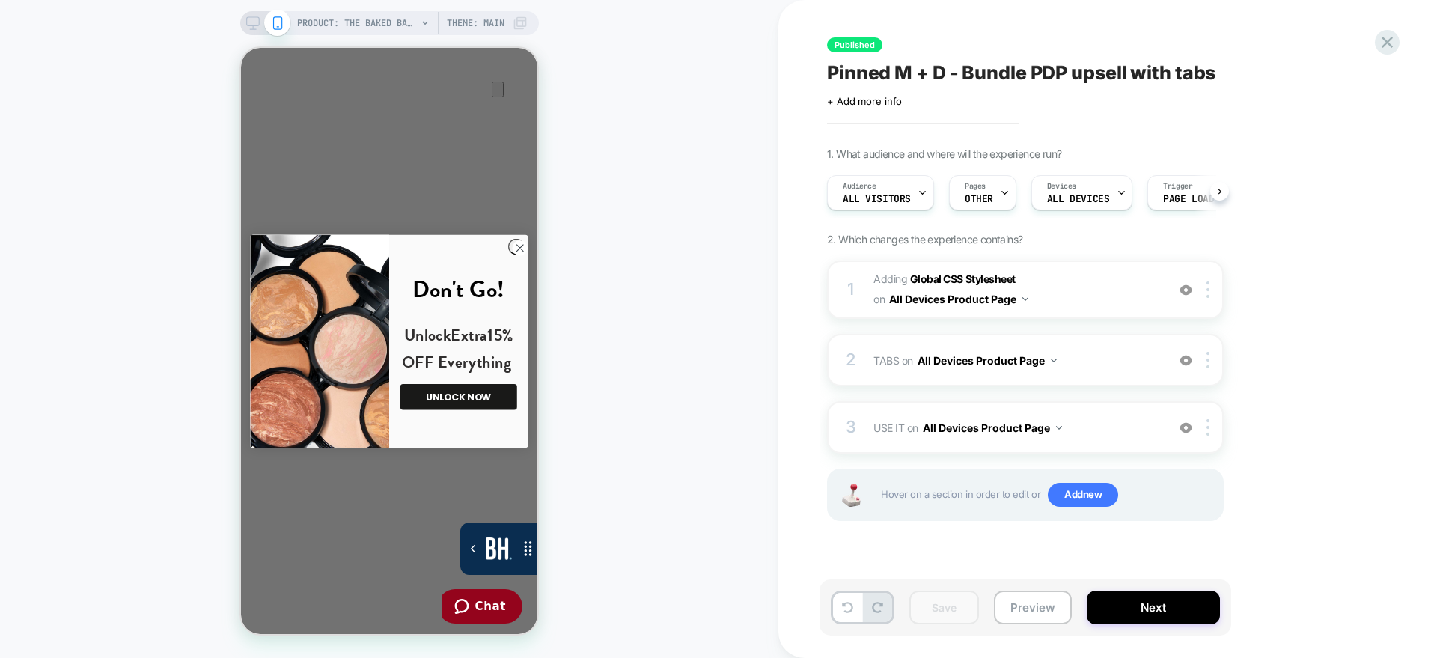
scroll to position [0, 1]
click at [1390, 54] on div at bounding box center [1387, 42] width 31 height 31
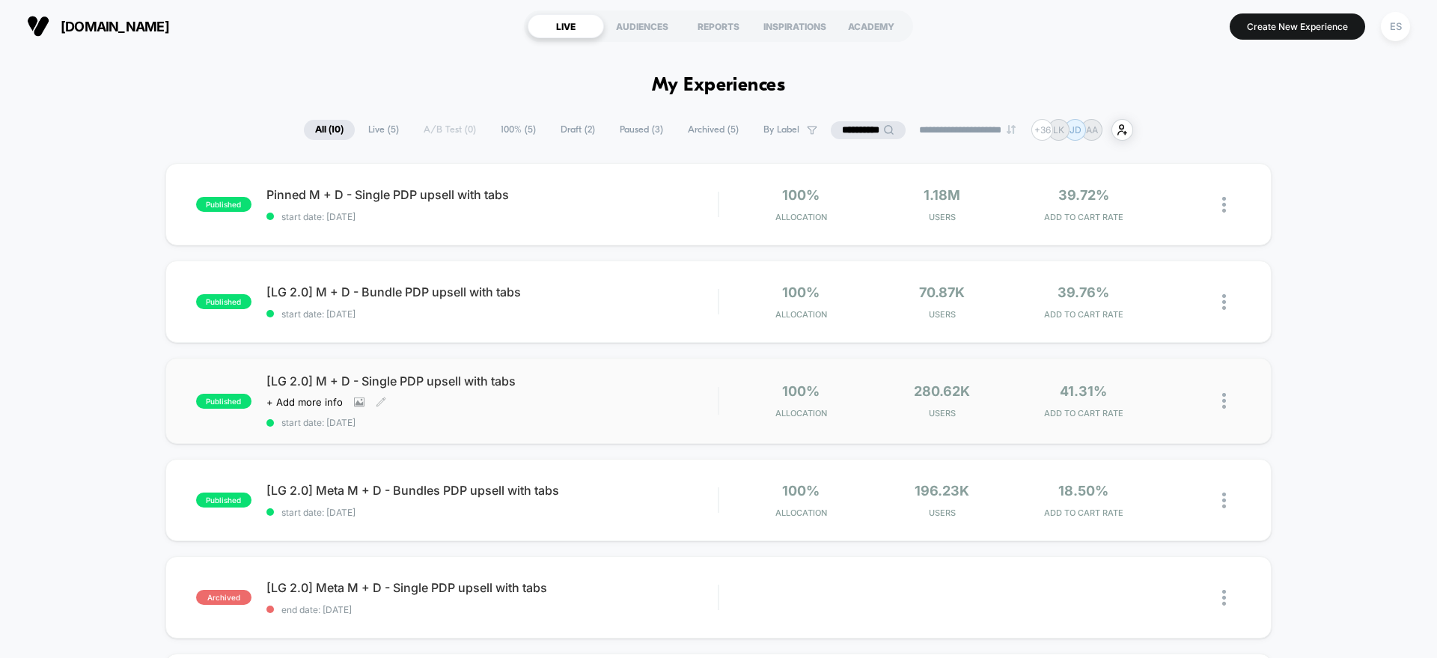
click at [407, 379] on span "[LG 2.0] M + D - Single PDP upsell with tabs" at bounding box center [492, 381] width 451 height 15
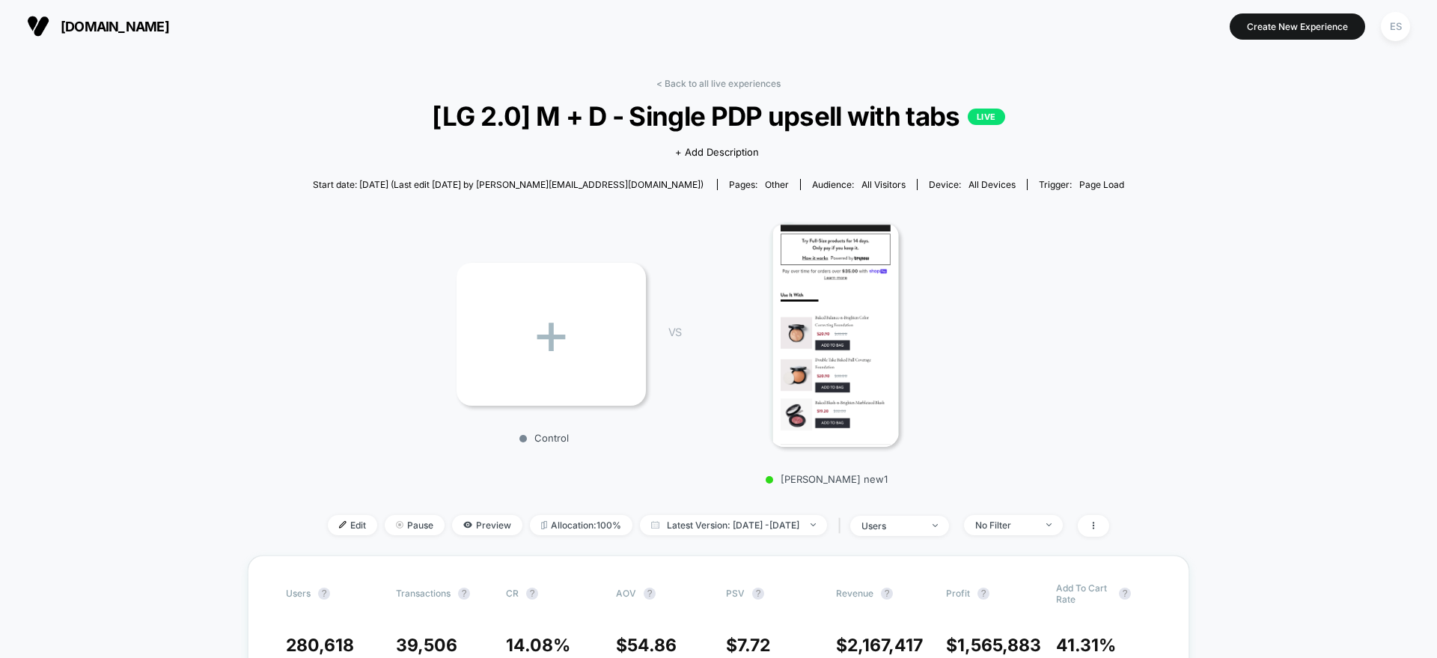
scroll to position [124, 0]
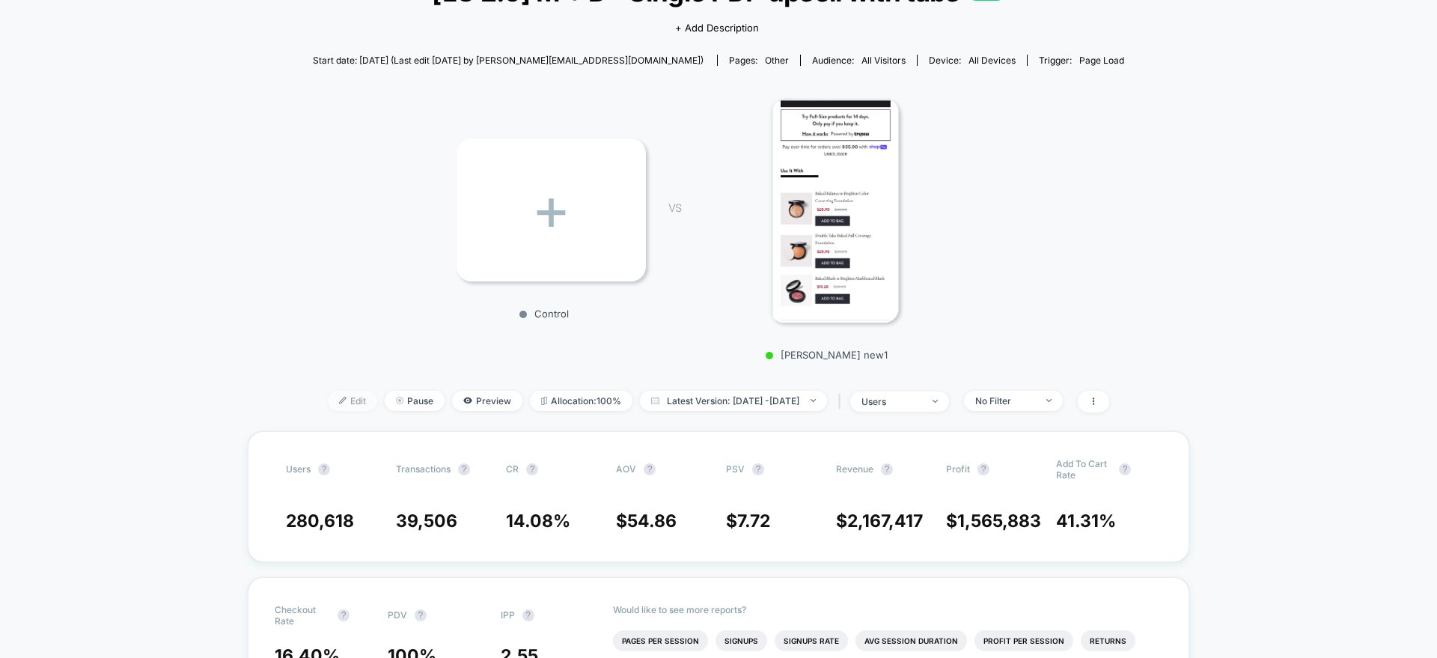
click at [335, 392] on span "Edit" at bounding box center [352, 401] width 49 height 20
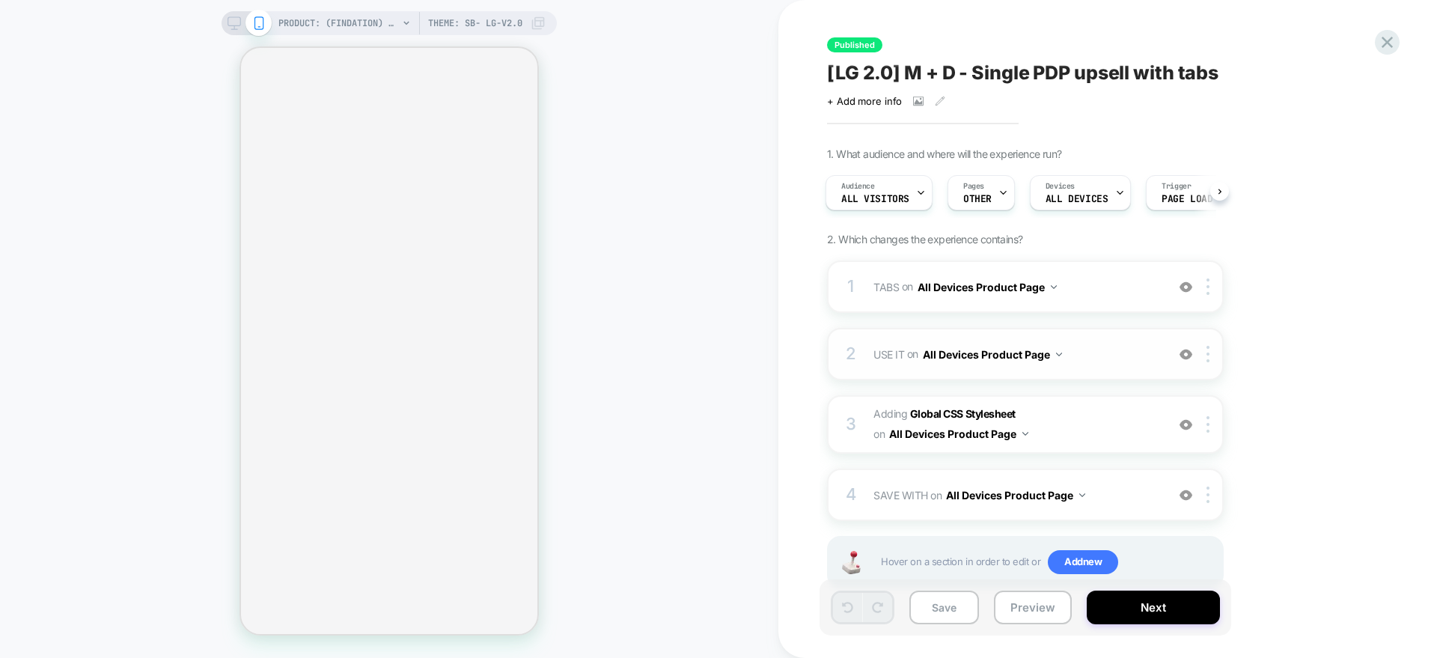
scroll to position [43, 0]
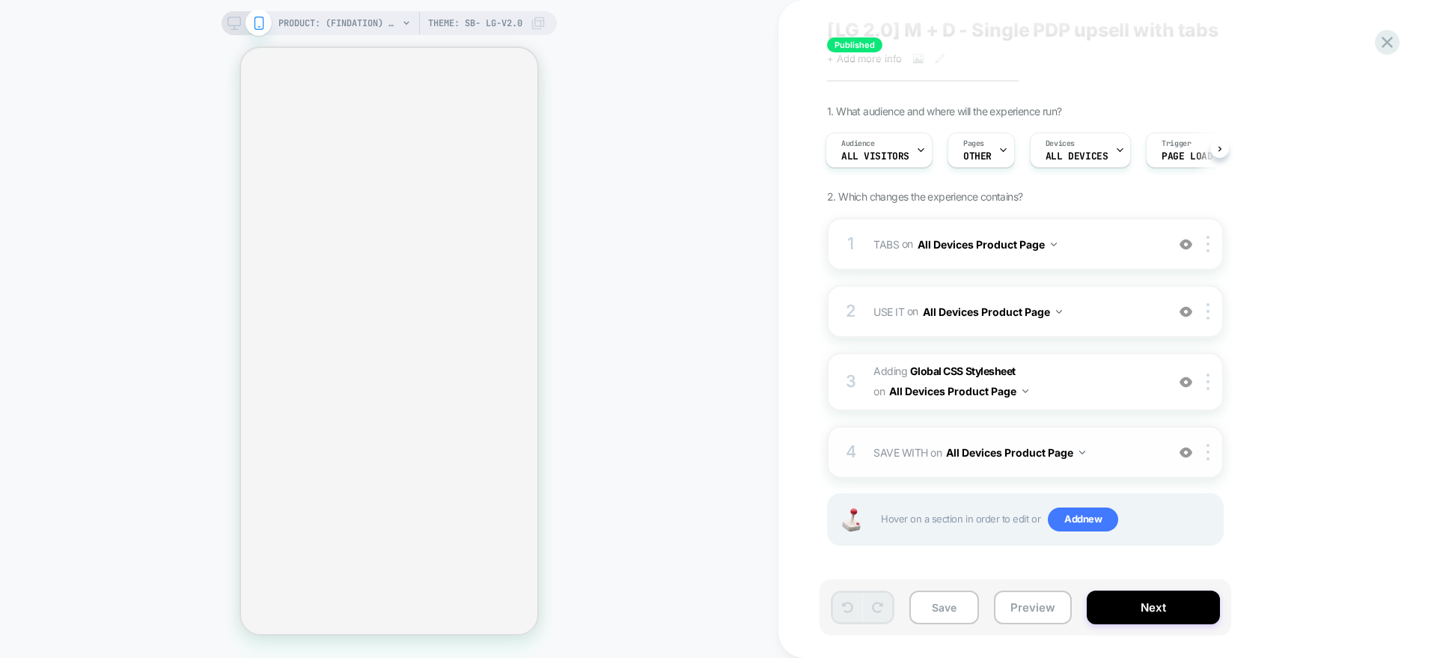
click at [847, 447] on div "4" at bounding box center [851, 452] width 15 height 30
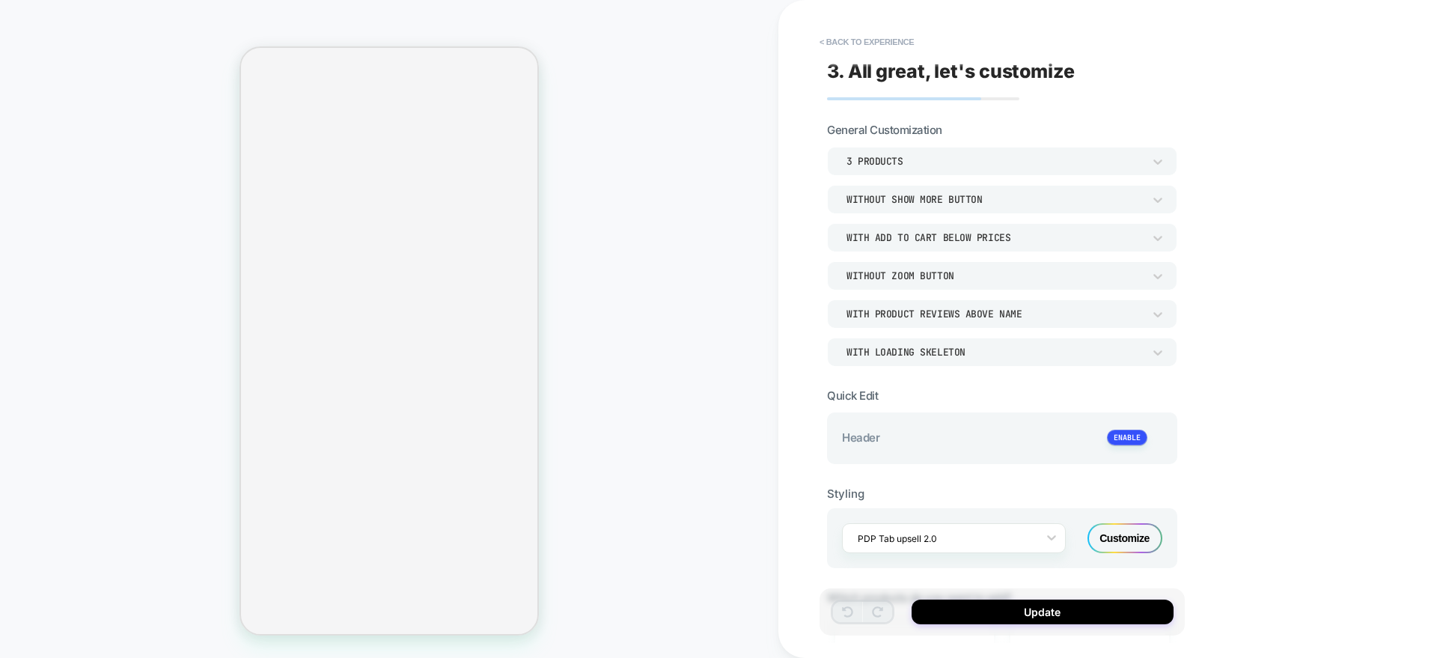
scroll to position [336, 0]
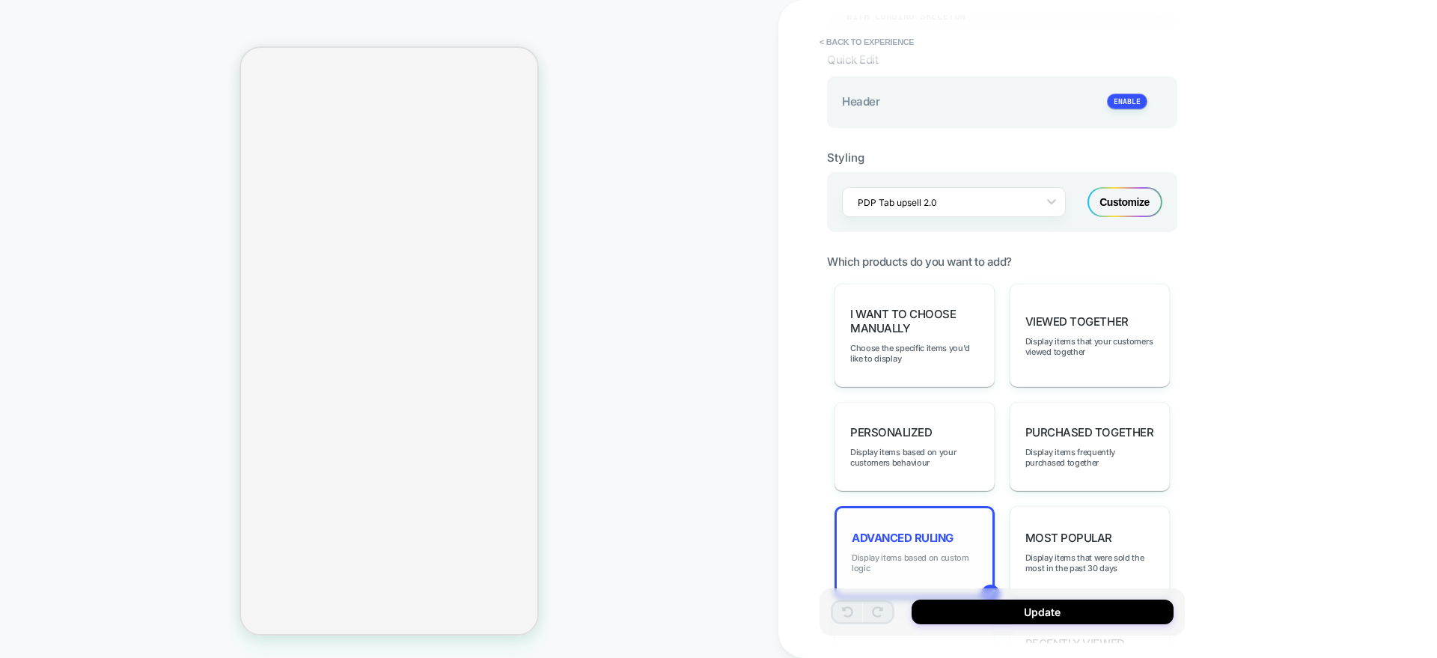
click at [882, 553] on span "Display items based on custom logic" at bounding box center [915, 563] width 126 height 21
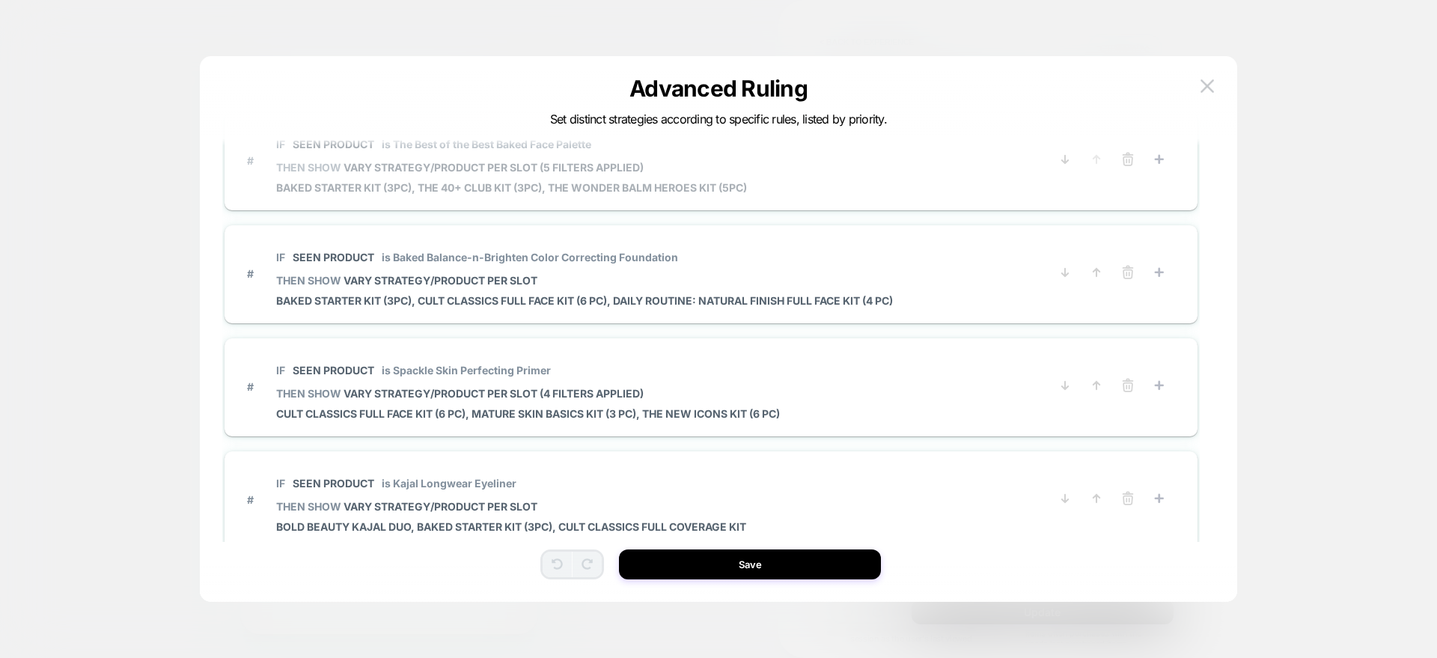
scroll to position [0, 0]
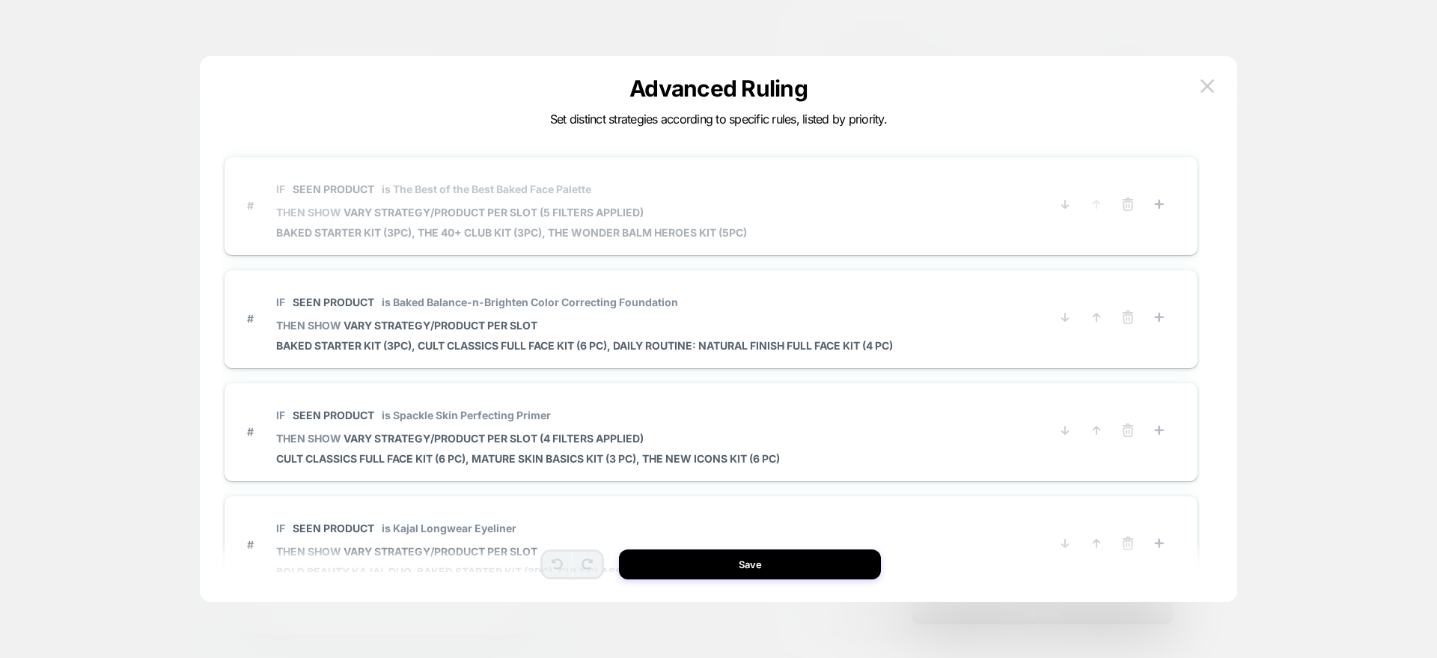
click at [630, 230] on span "Baked Starter Kit (3PC), The 40+ Club Kit (3PC), The Wonder Balm Heroes Kit (5P…" at bounding box center [511, 232] width 471 height 13
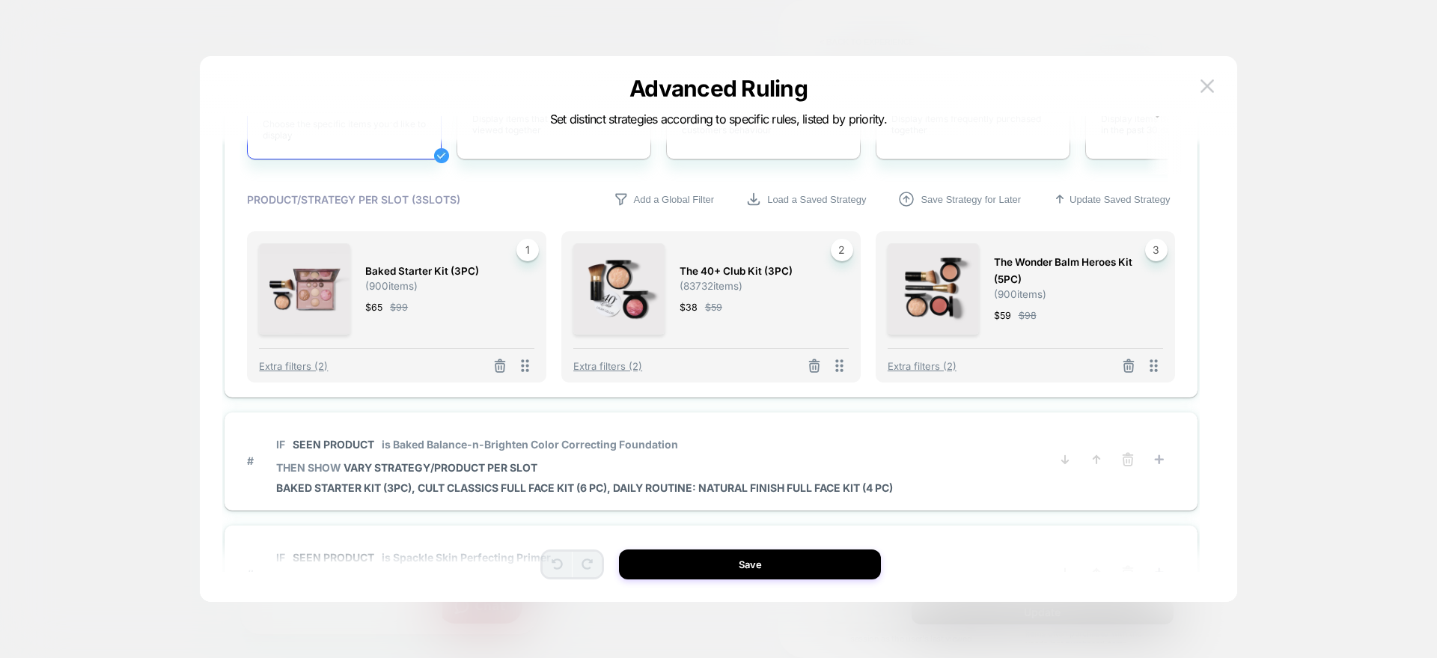
scroll to position [326, 0]
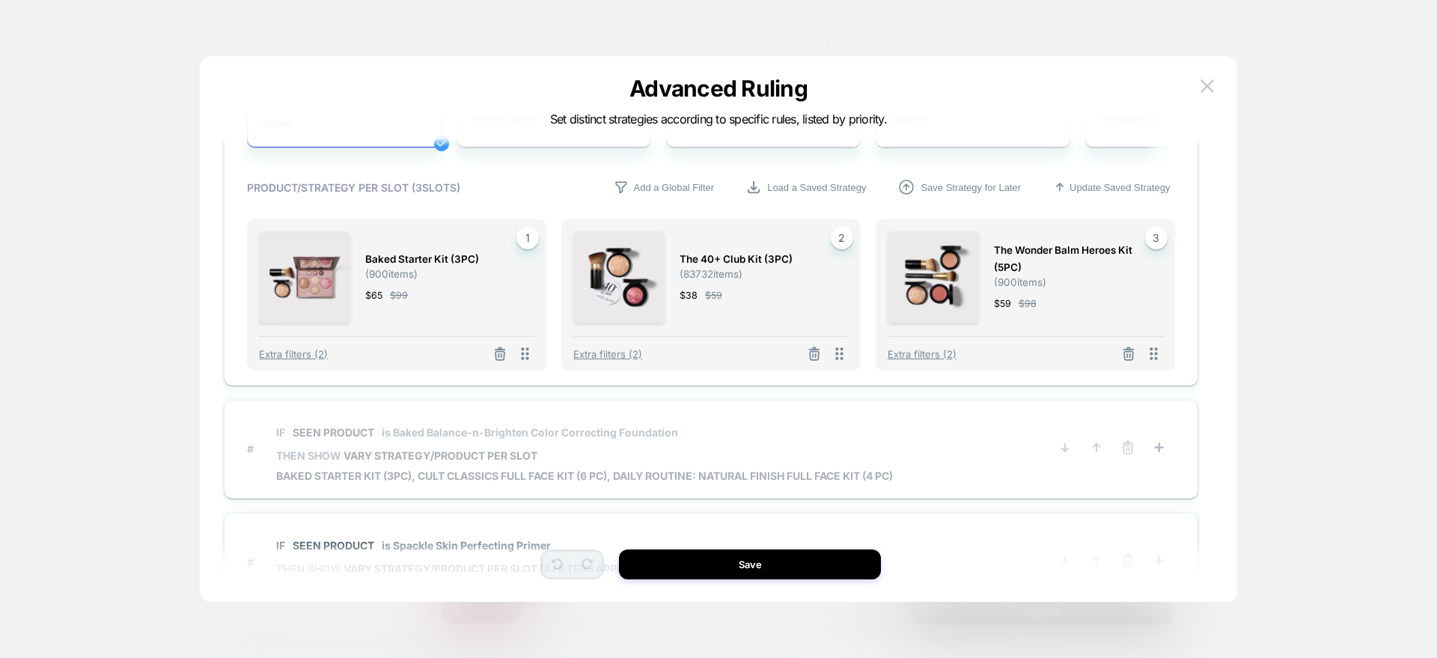
click at [579, 439] on span "IF Seen Product is Baked Balance-n-Brighten Color Correcting Foundation" at bounding box center [584, 433] width 617 height 34
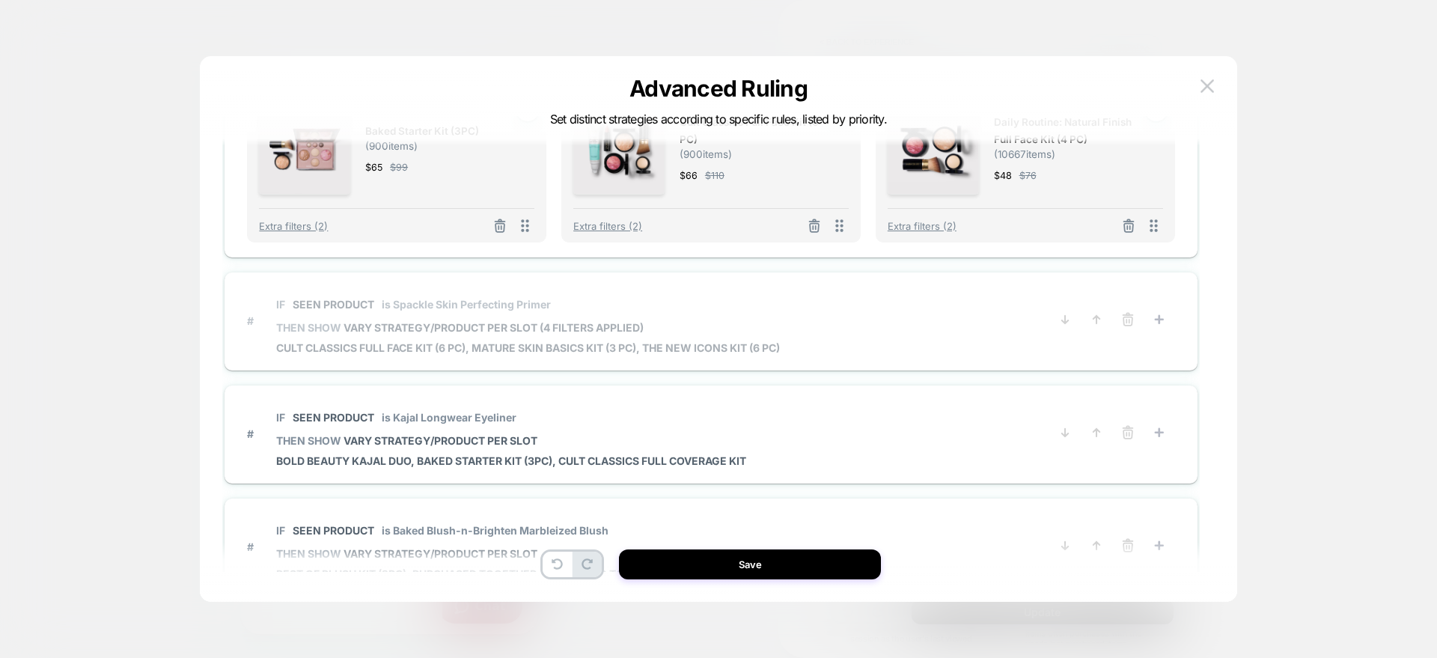
scroll to position [570, 0]
click at [532, 331] on span "VARY STRATEGY/PRODUCT PER SLOT (4 filters applied)" at bounding box center [494, 325] width 300 height 13
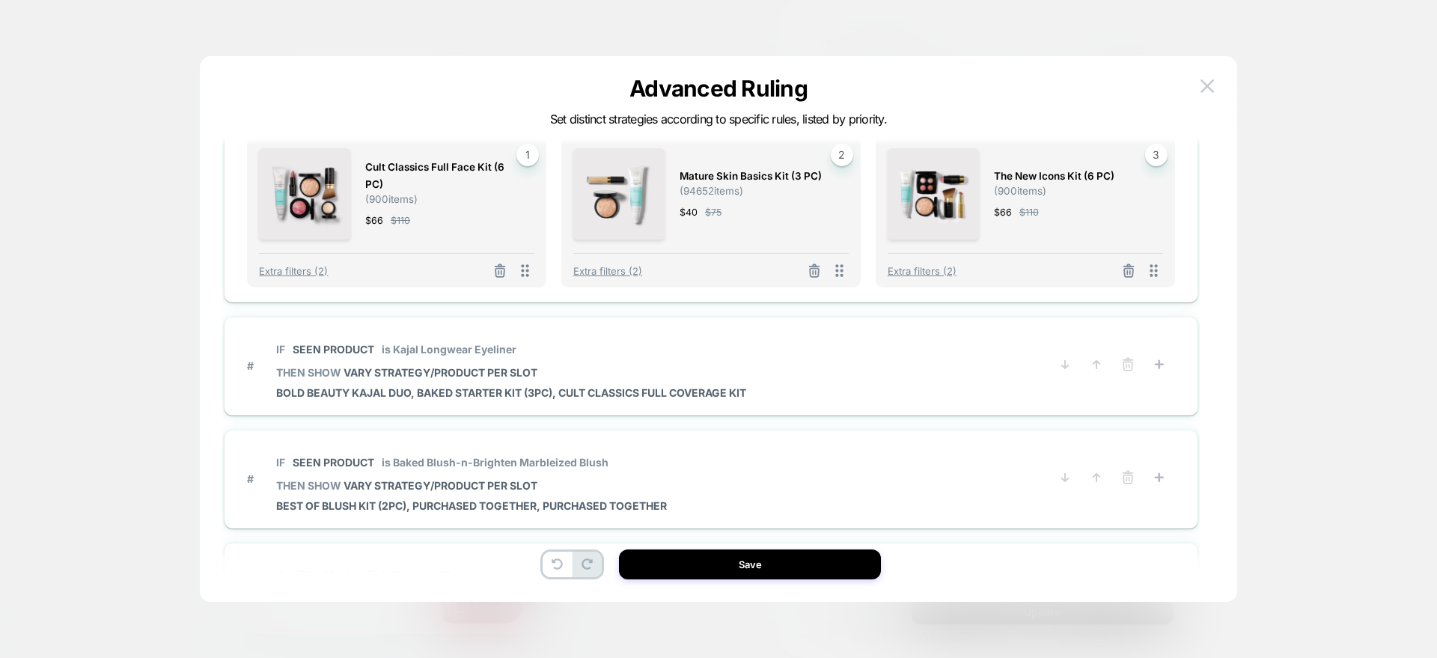
scroll to position [645, 0]
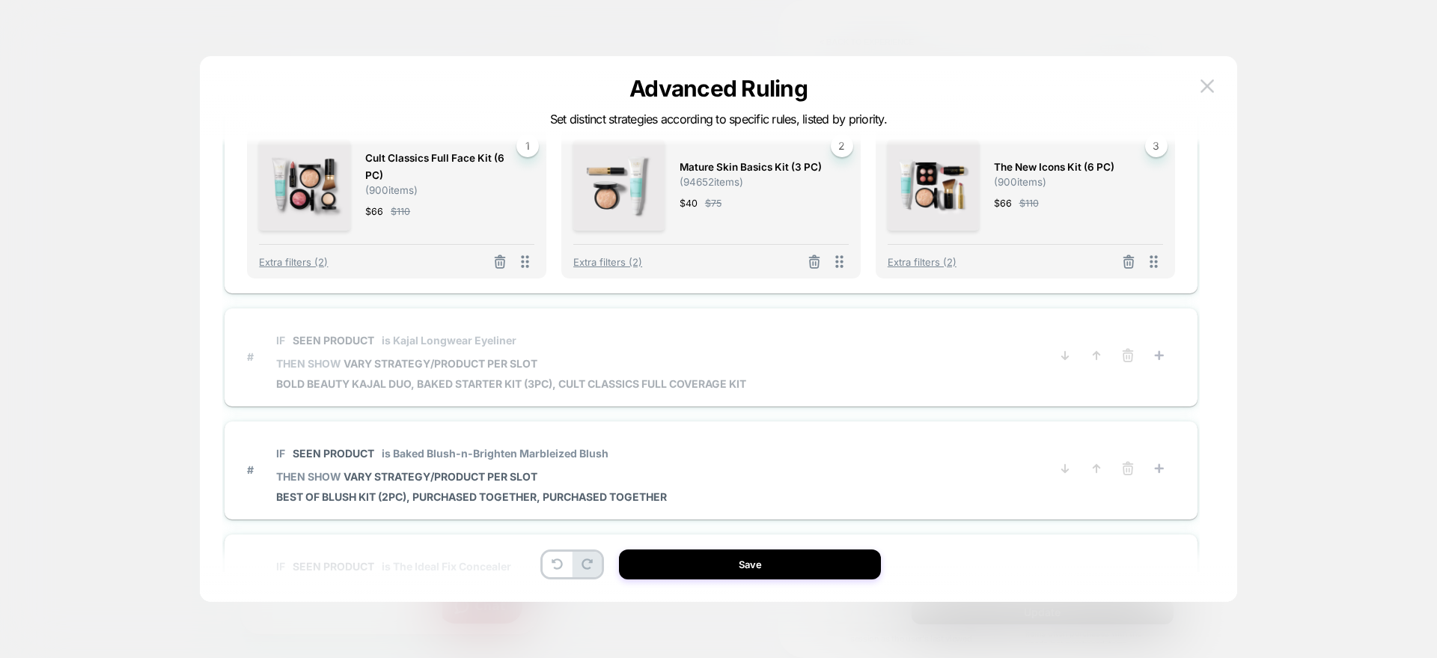
click at [517, 356] on span "IF Seen Product is Kajal Longwear Eyeliner" at bounding box center [511, 340] width 470 height 34
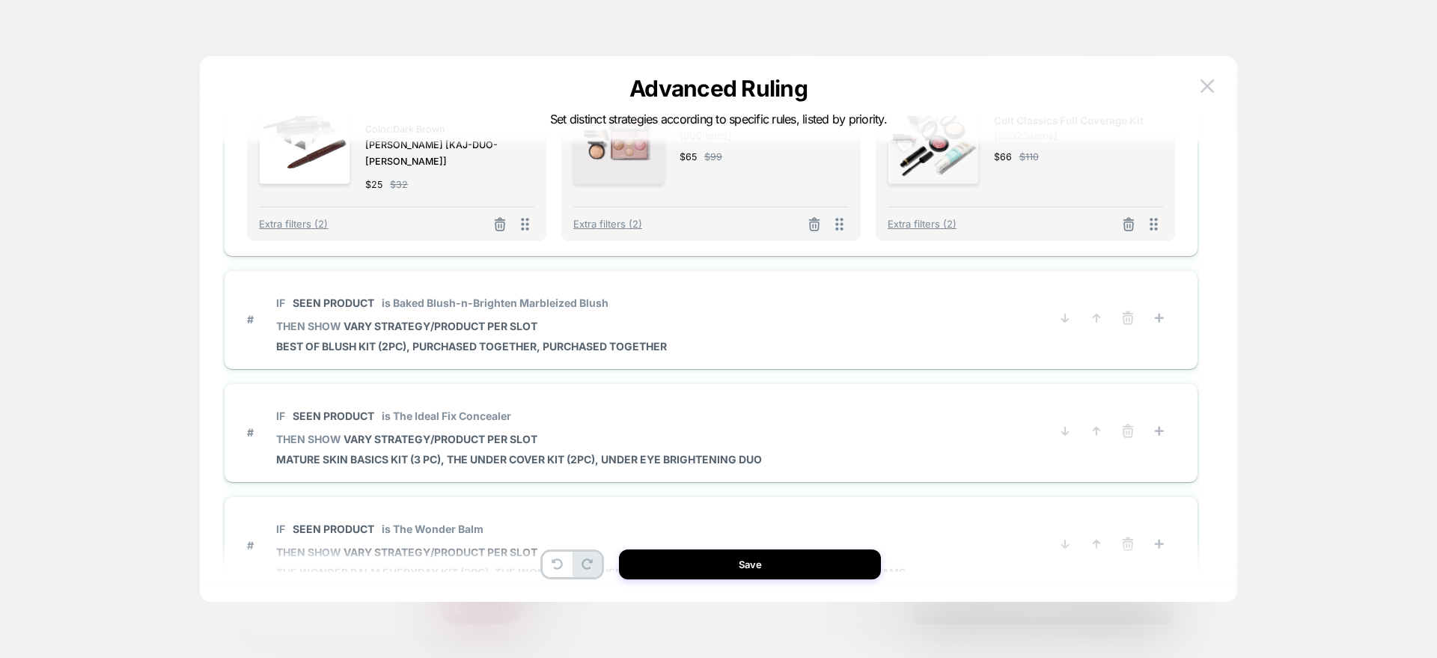
scroll to position [813, 0]
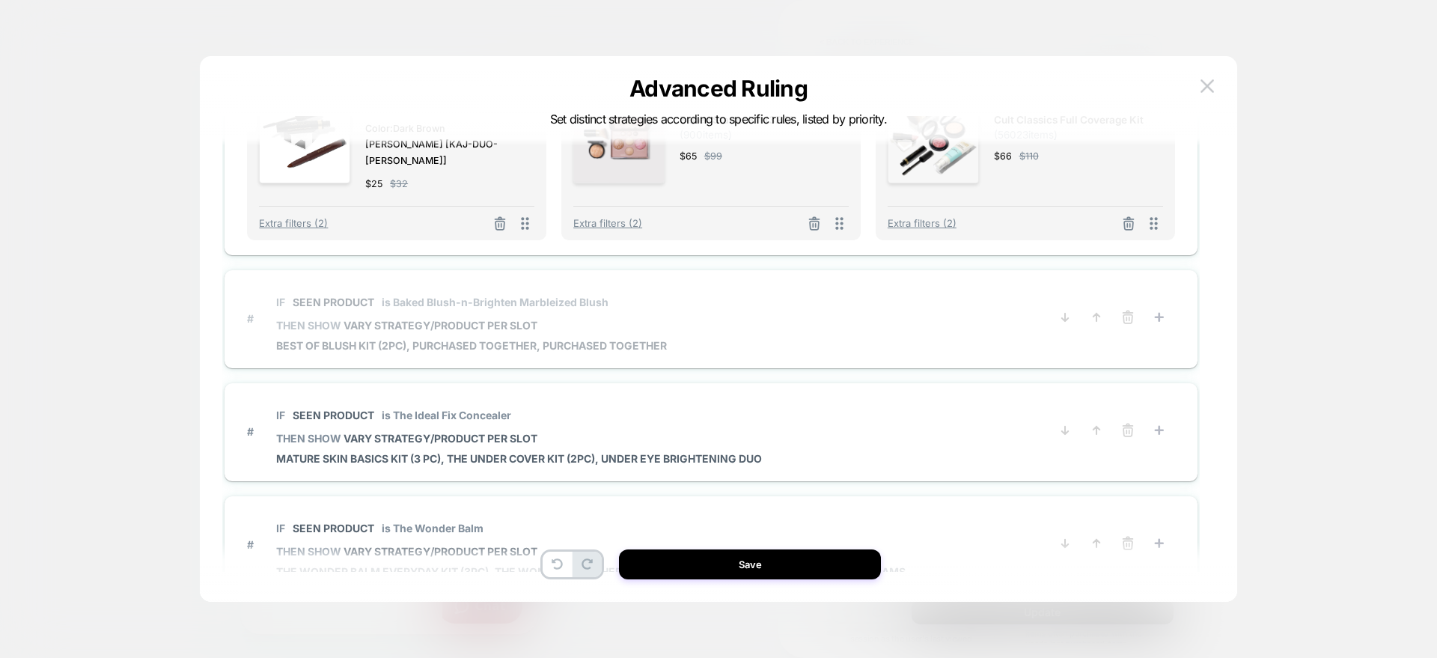
click at [615, 296] on p "IF Seen Product is Baked Blush-n-Brighten Marbleized Blush" at bounding box center [471, 302] width 391 height 13
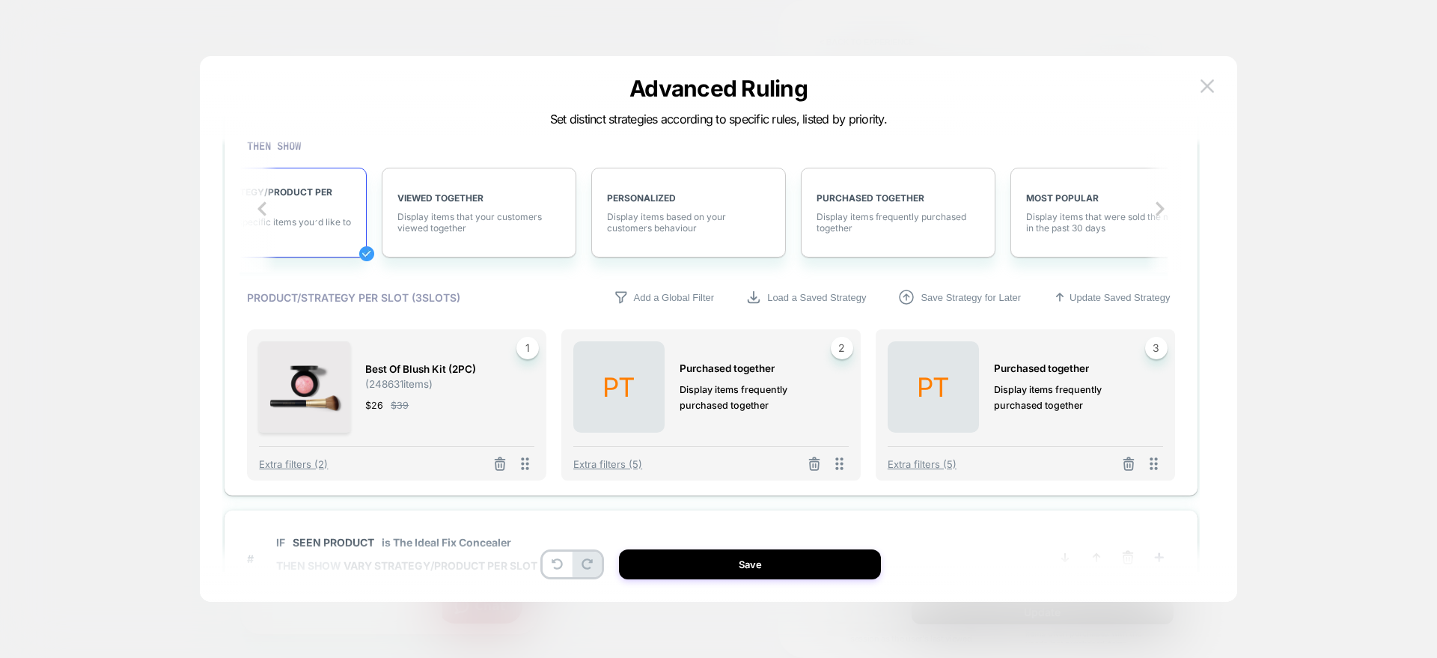
scroll to position [731, 0]
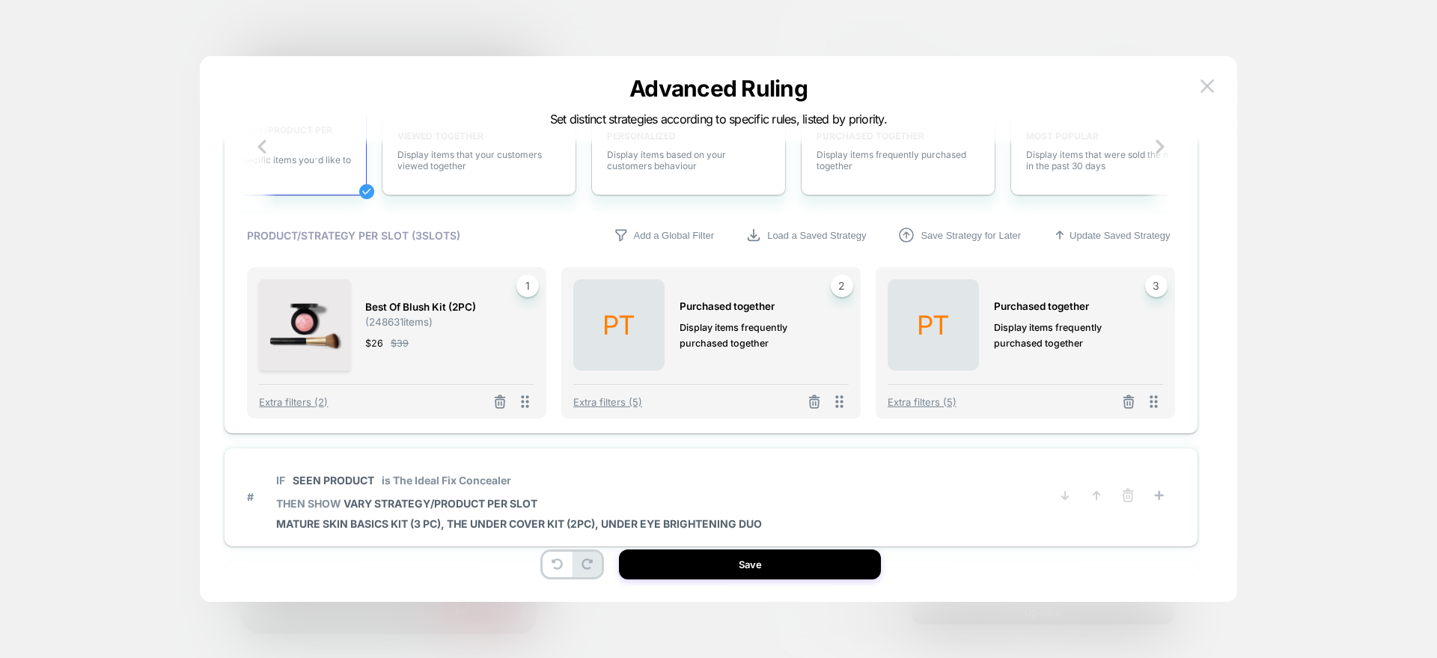
click at [813, 410] on button at bounding box center [815, 403] width 24 height 19
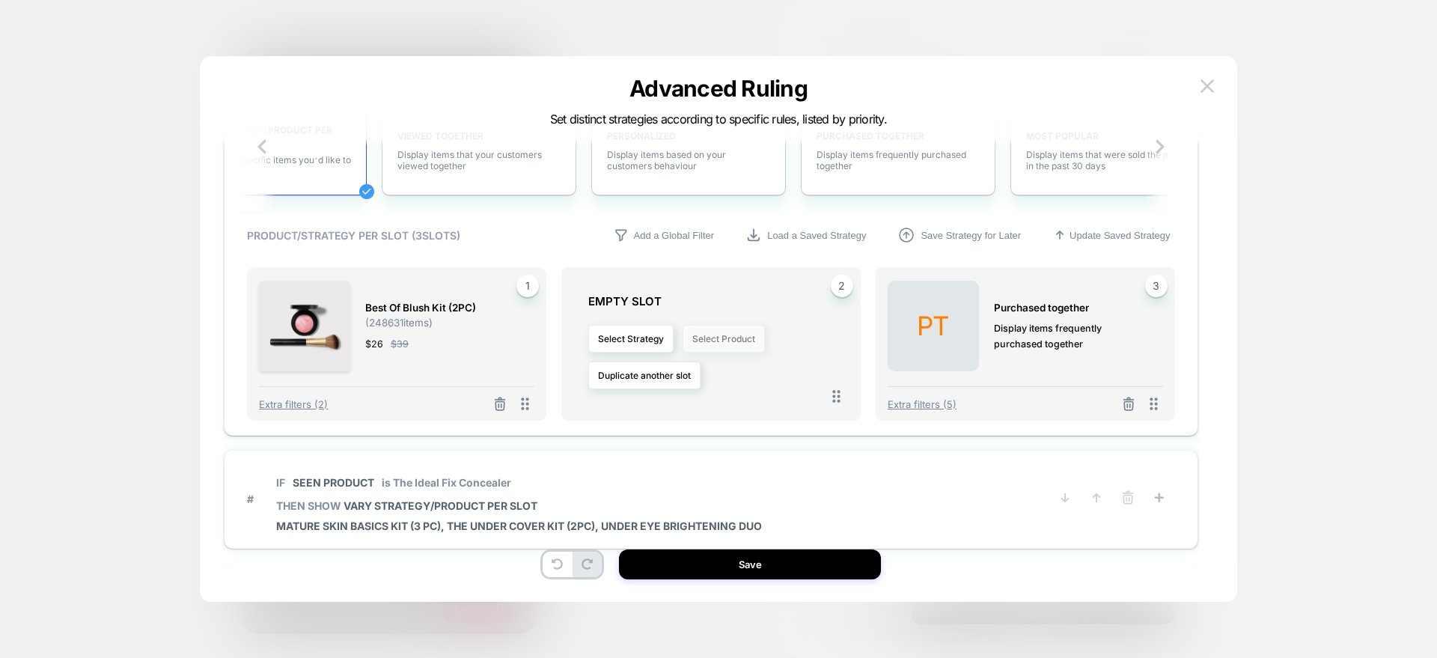
click at [725, 336] on button "Select Product" at bounding box center [724, 339] width 82 height 28
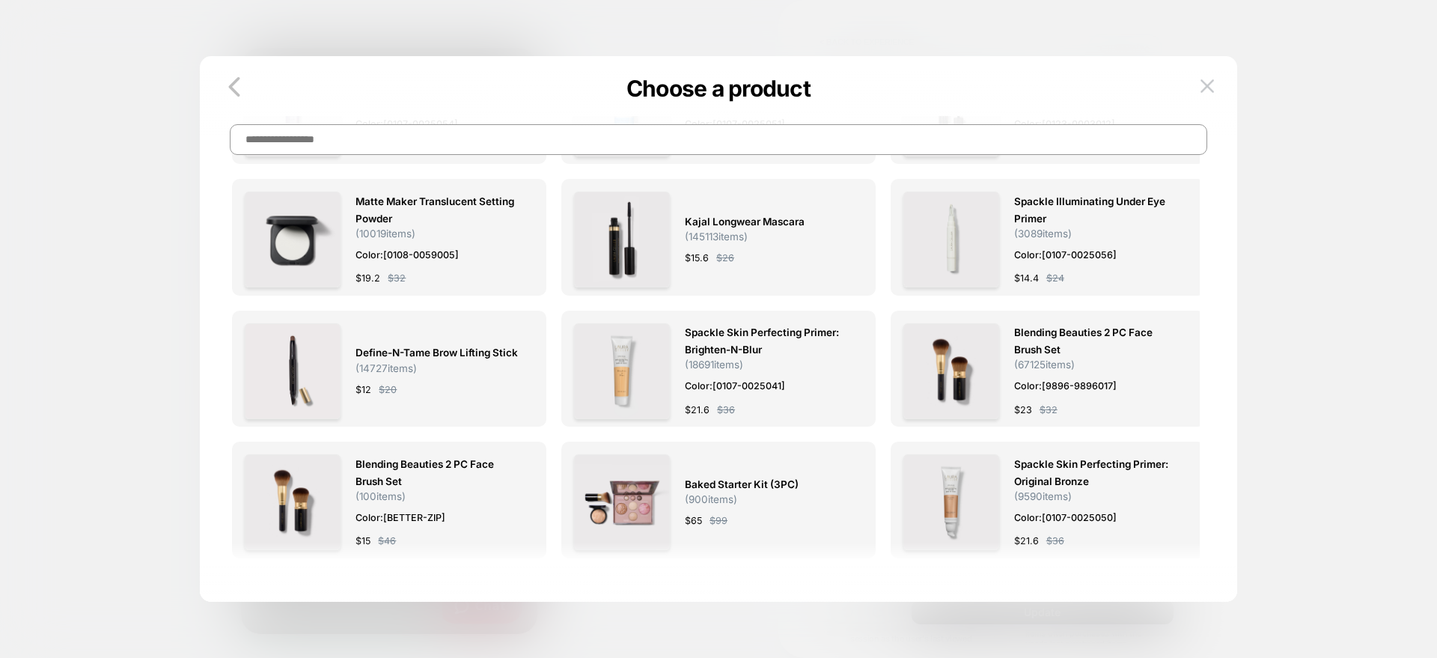
scroll to position [0, 0]
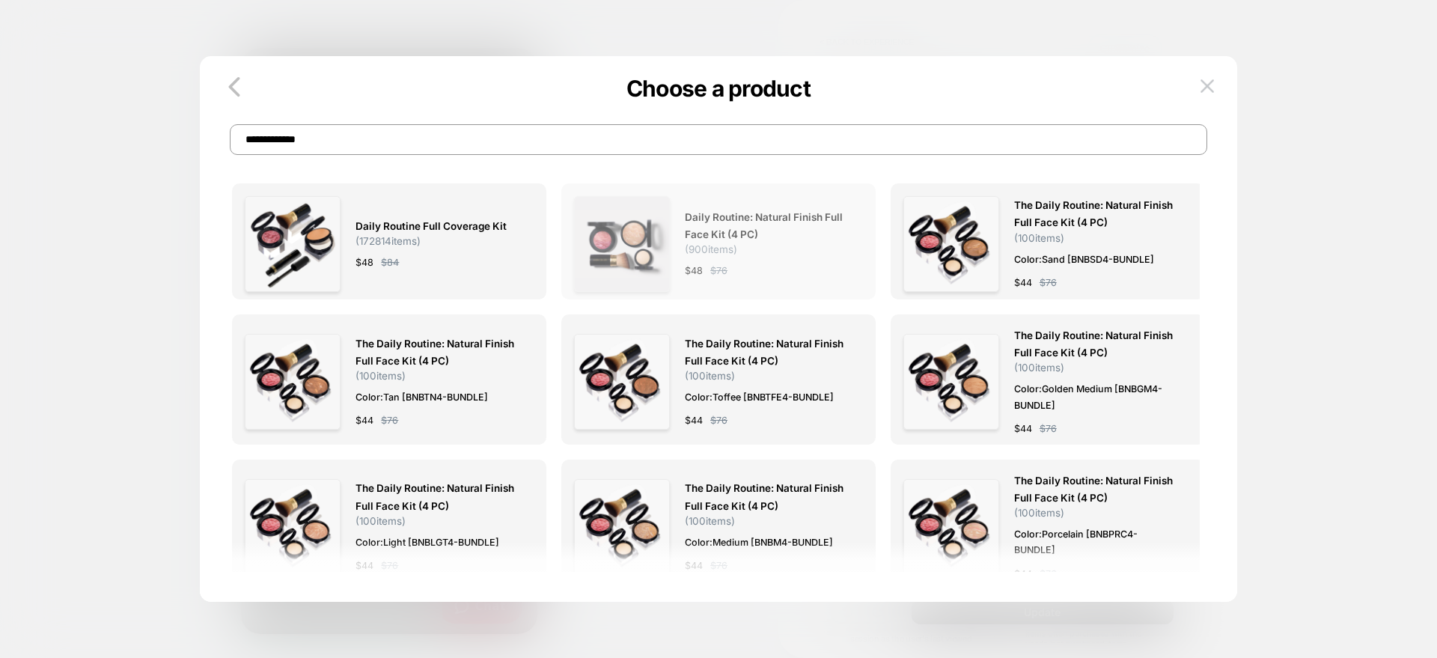
type input "**********"
click at [745, 270] on div "$ 48 $ 76" at bounding box center [766, 271] width 163 height 16
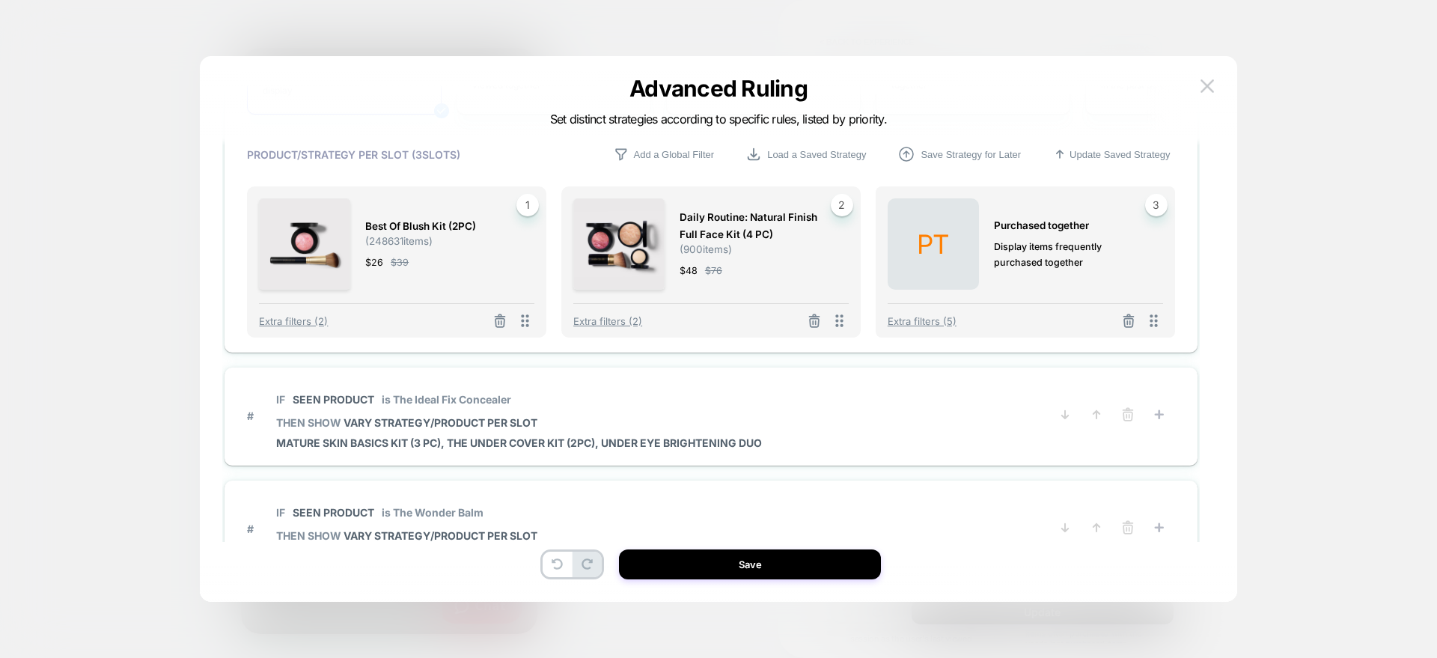
scroll to position [766, 0]
click at [1123, 316] on icon at bounding box center [1128, 321] width 15 height 15
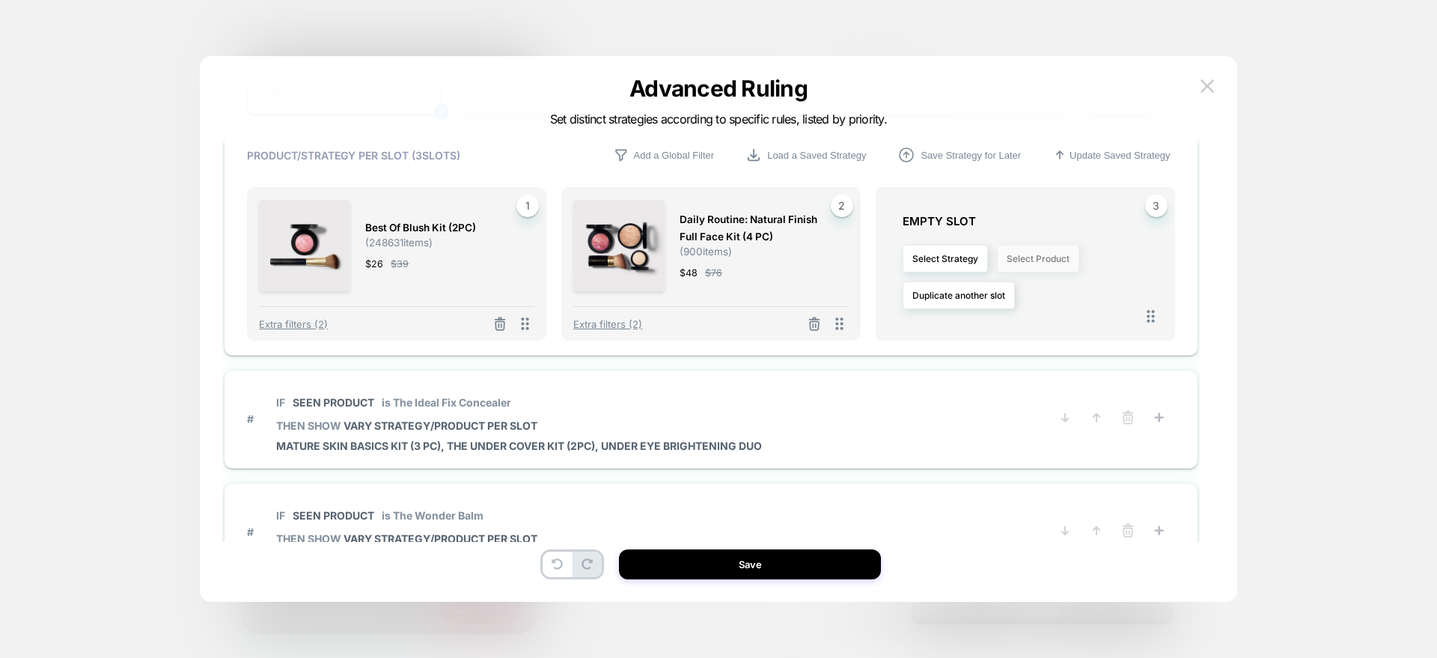
click at [1040, 257] on button "Select Product" at bounding box center [1038, 259] width 82 height 28
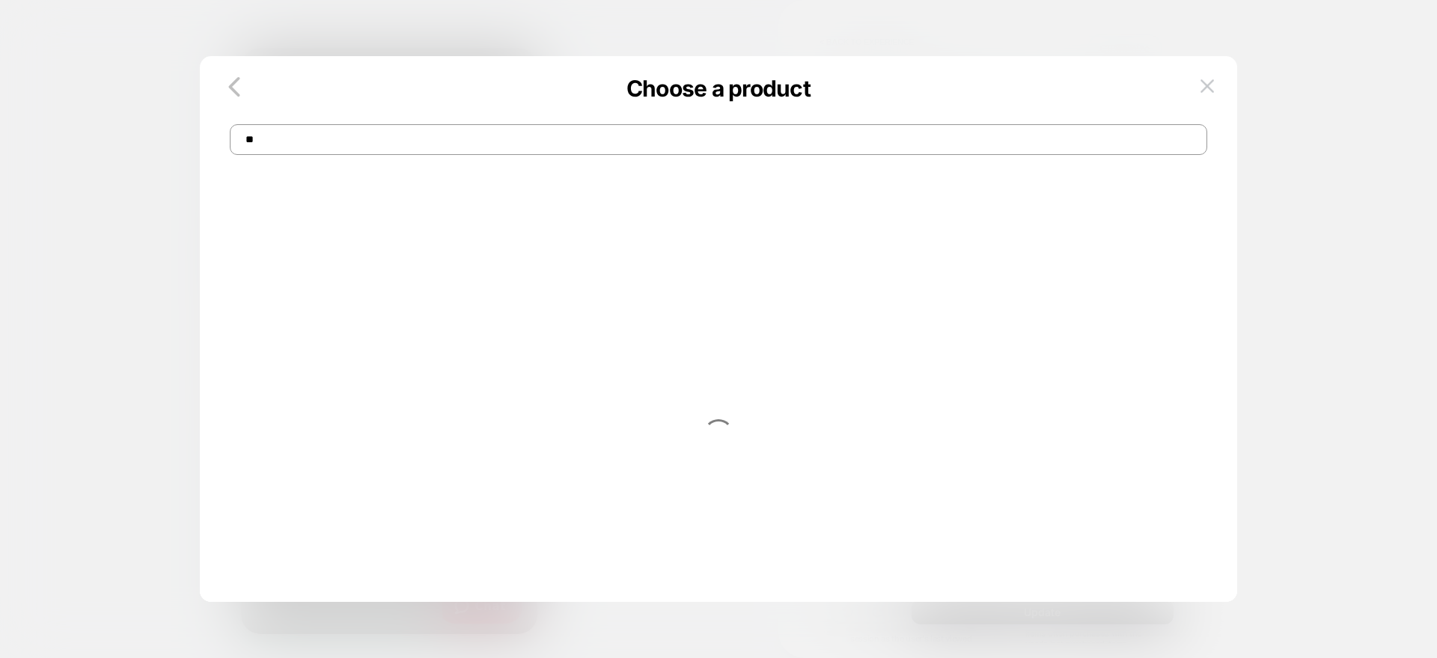
type input "*"
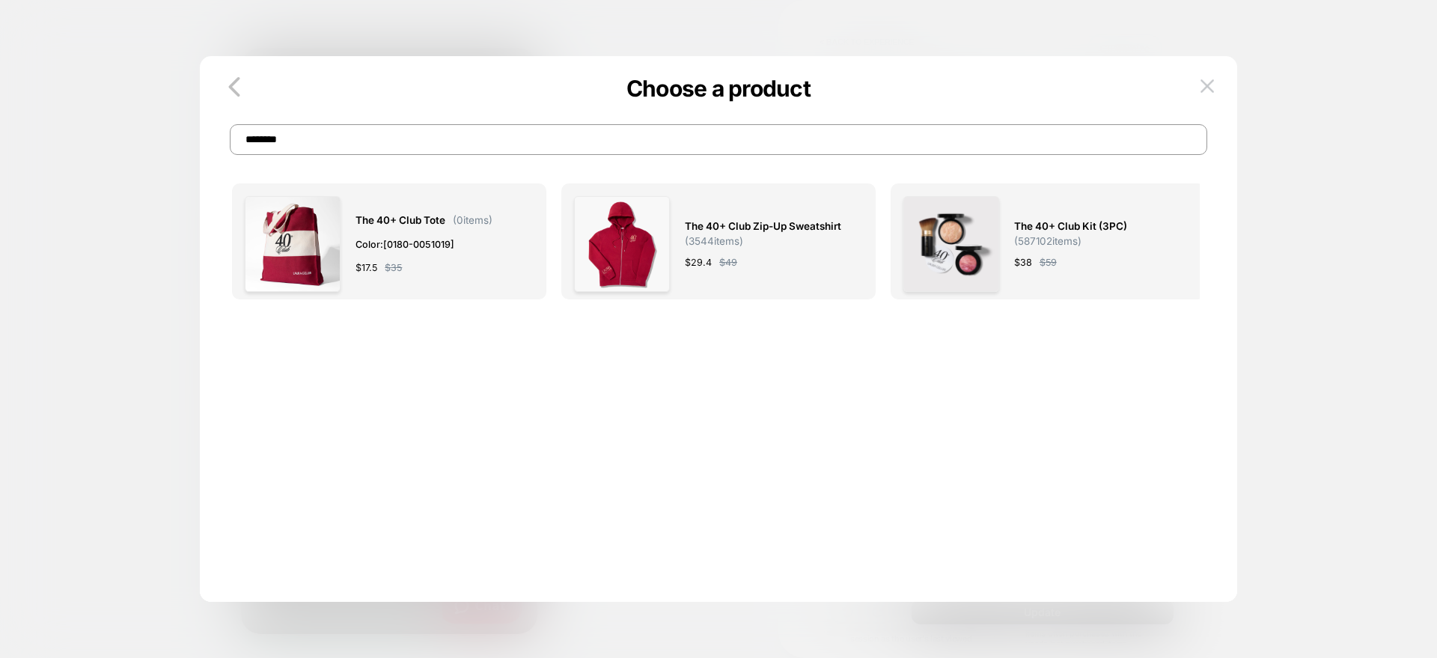
type input "********"
click at [1040, 257] on span "$ 59" at bounding box center [1048, 263] width 17 height 16
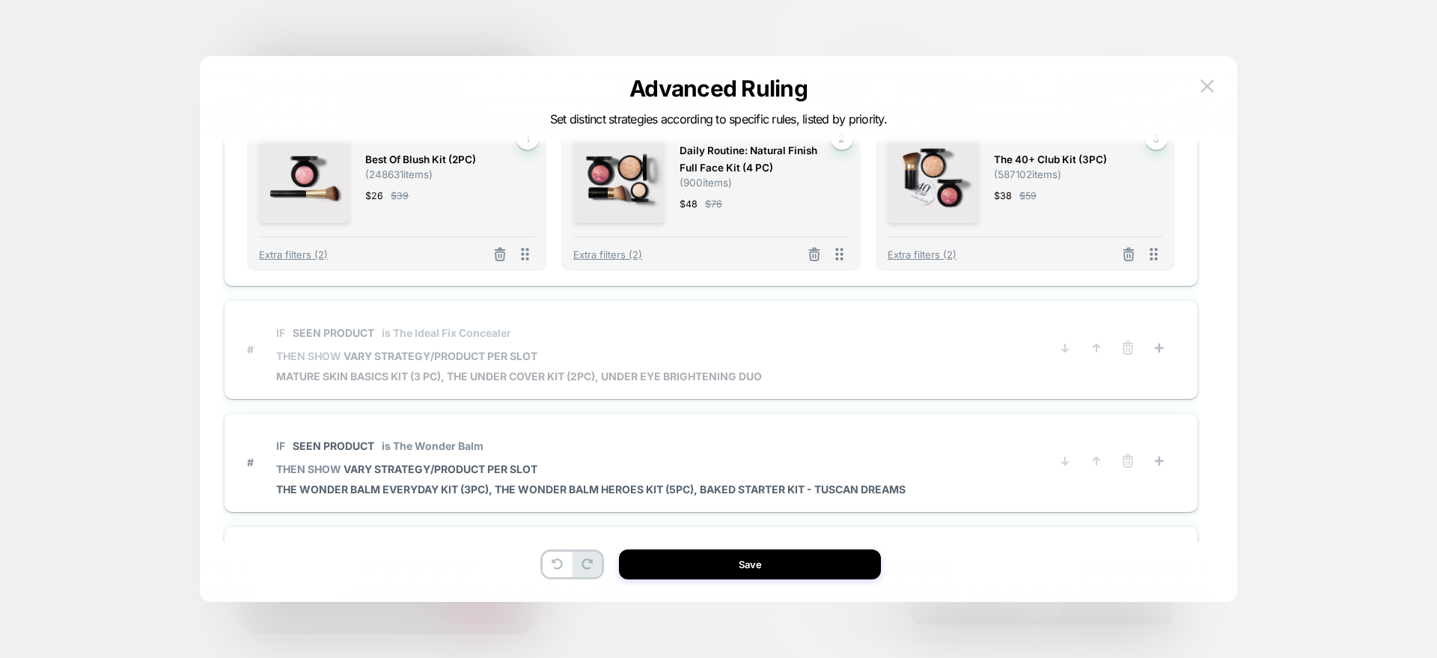
scroll to position [812, 0]
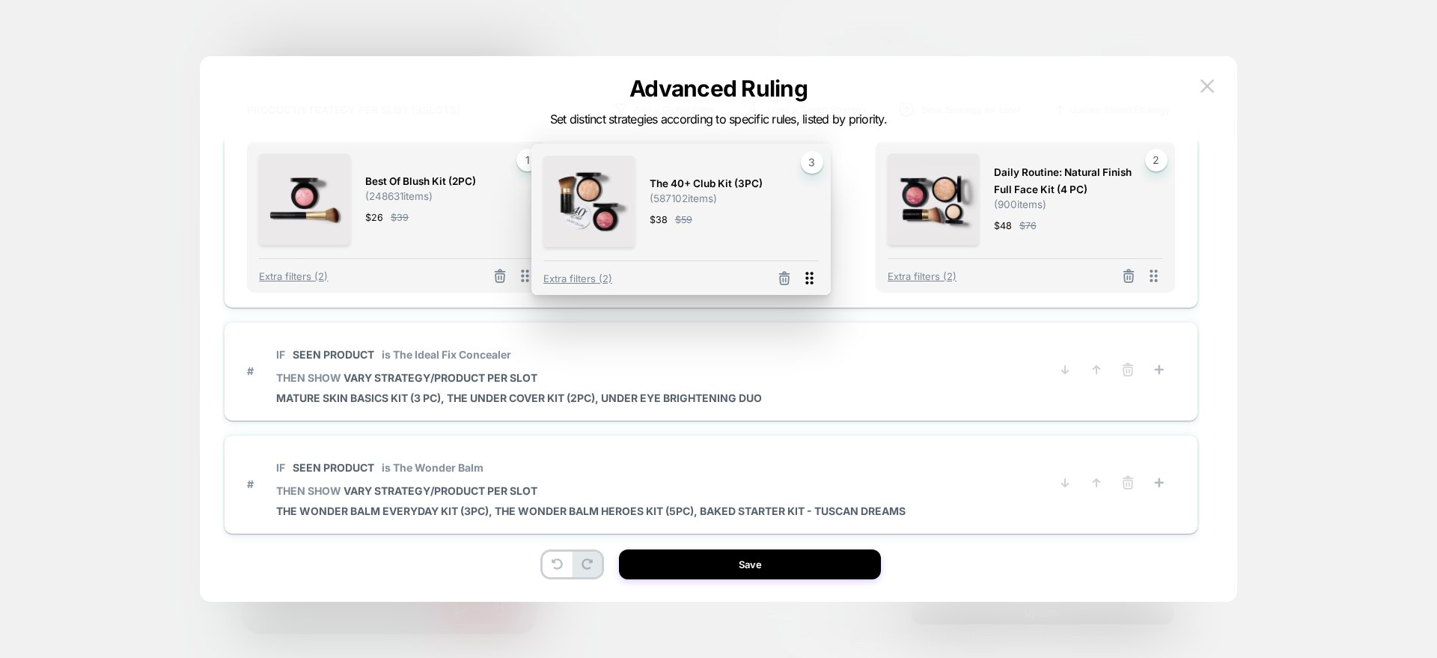
drag, startPoint x: 1153, startPoint y: 277, endPoint x: 816, endPoint y: 281, distance: 336.9
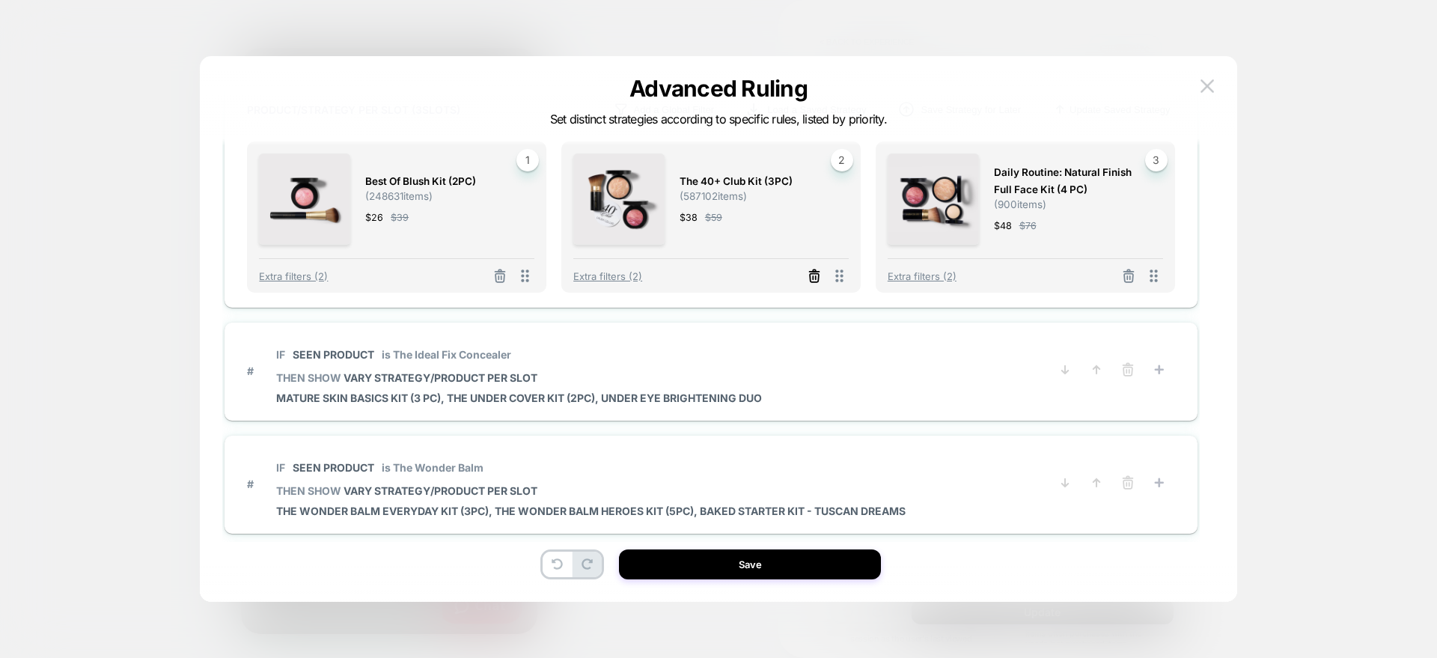
scroll to position [712, 0]
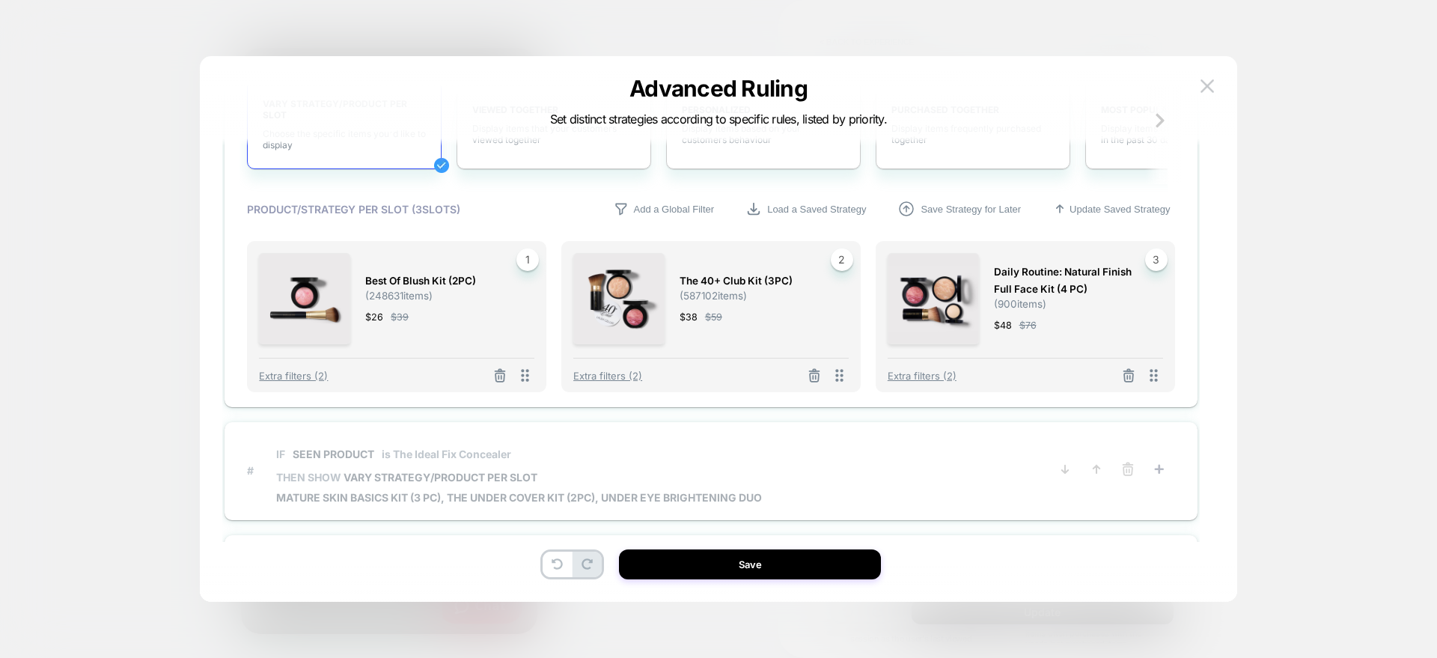
click at [433, 448] on span "is The Ideal Fix Concealer" at bounding box center [447, 454] width 130 height 13
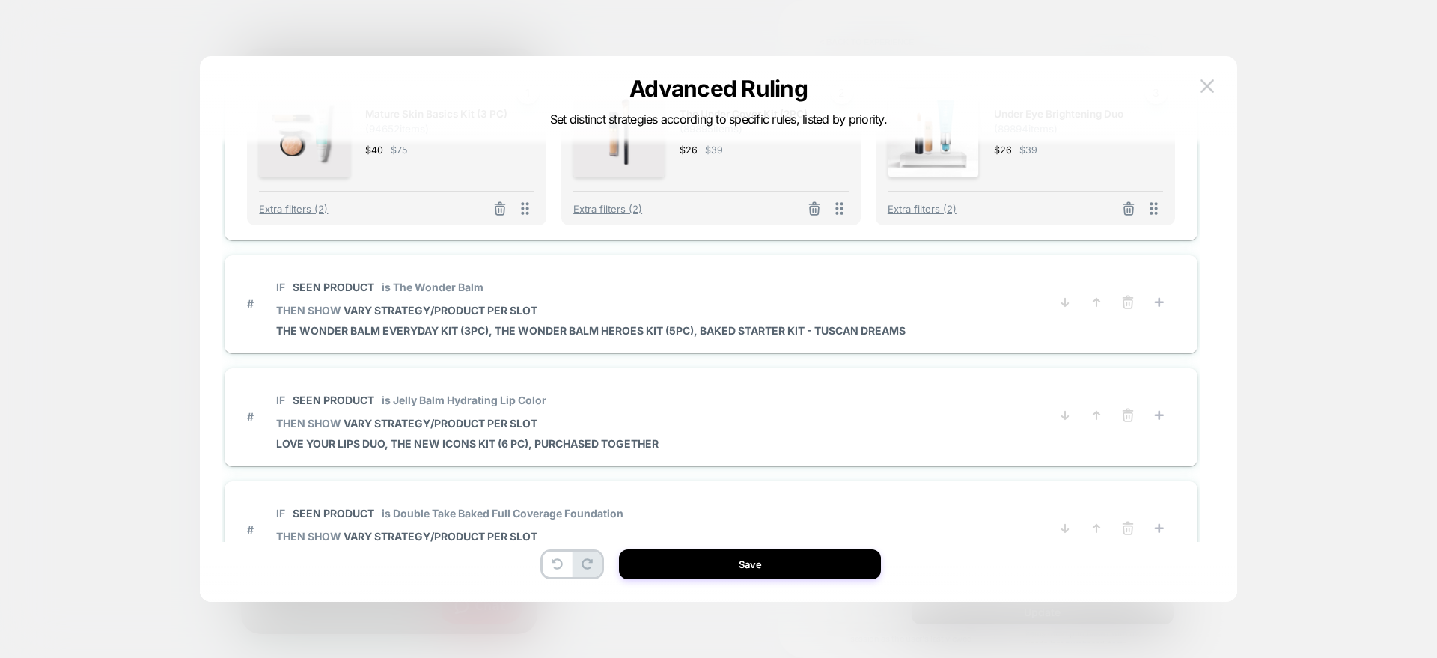
scroll to position [993, 0]
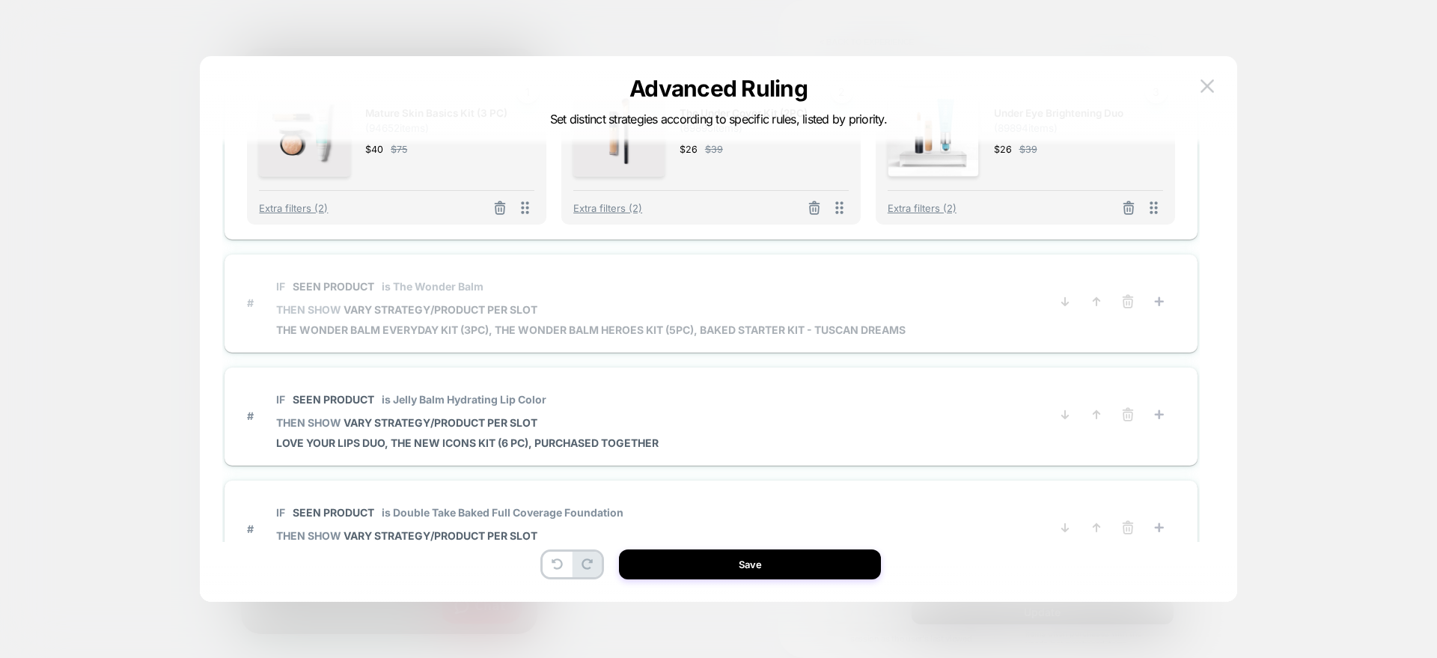
click at [404, 323] on span "The Wonder Balm Everyday Kit (3PC), The Wonder Balm Heroes Kit (5PC), Baked Sta…" at bounding box center [591, 329] width 630 height 13
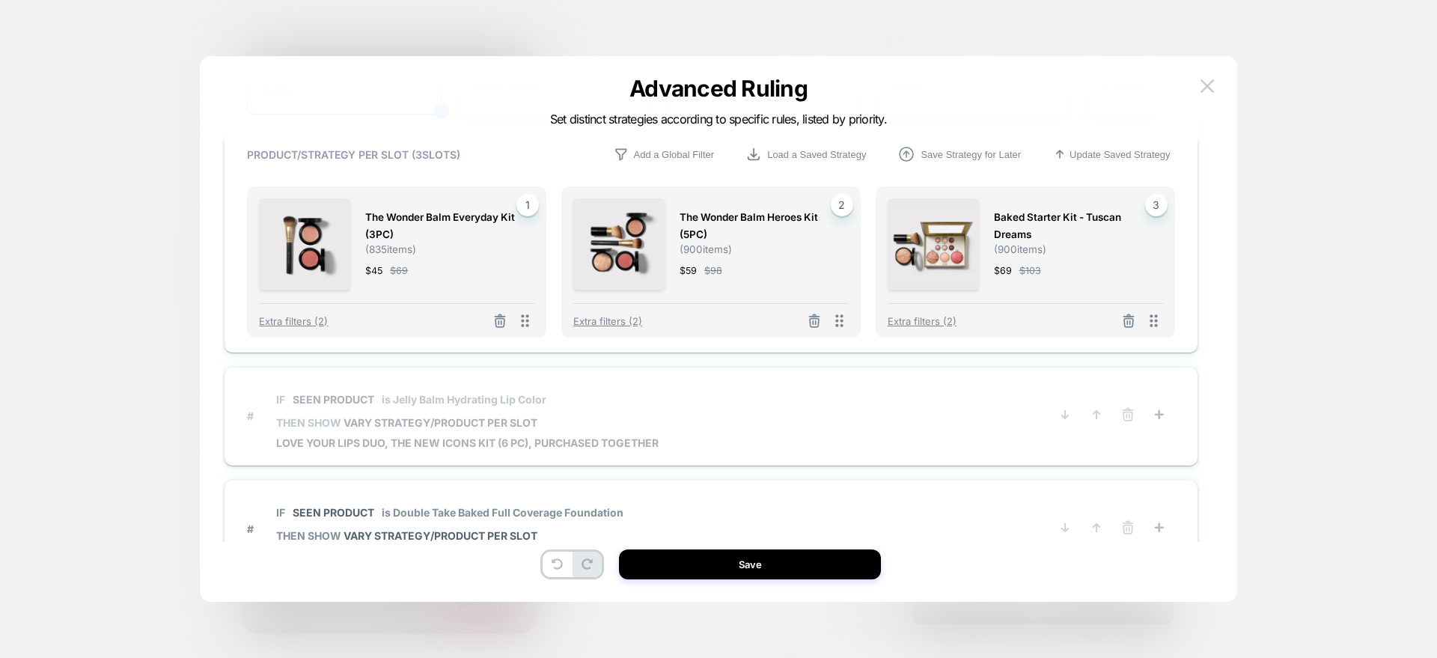
click at [517, 435] on div "IF Seen Product is Jelly Balm Hydrating Lip Color THEN SHOW VARY STRATEGY/PRODU…" at bounding box center [467, 416] width 383 height 67
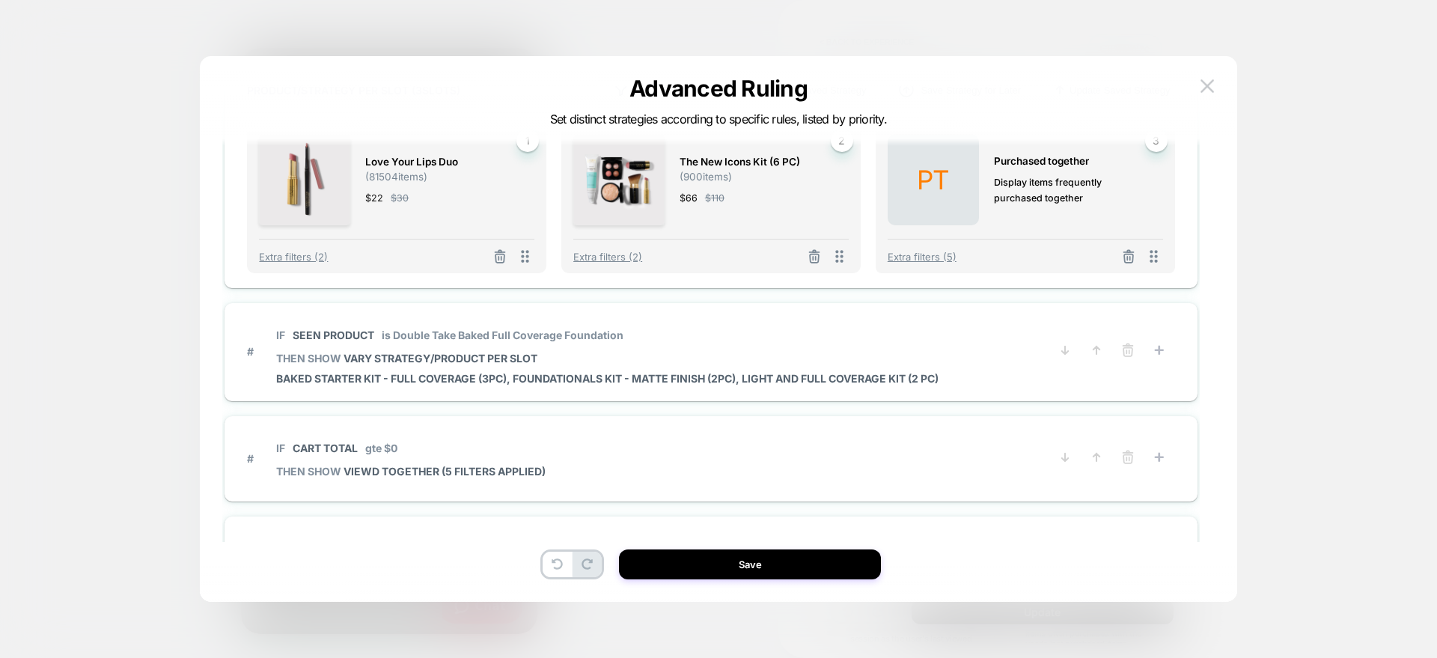
scroll to position [1175, 0]
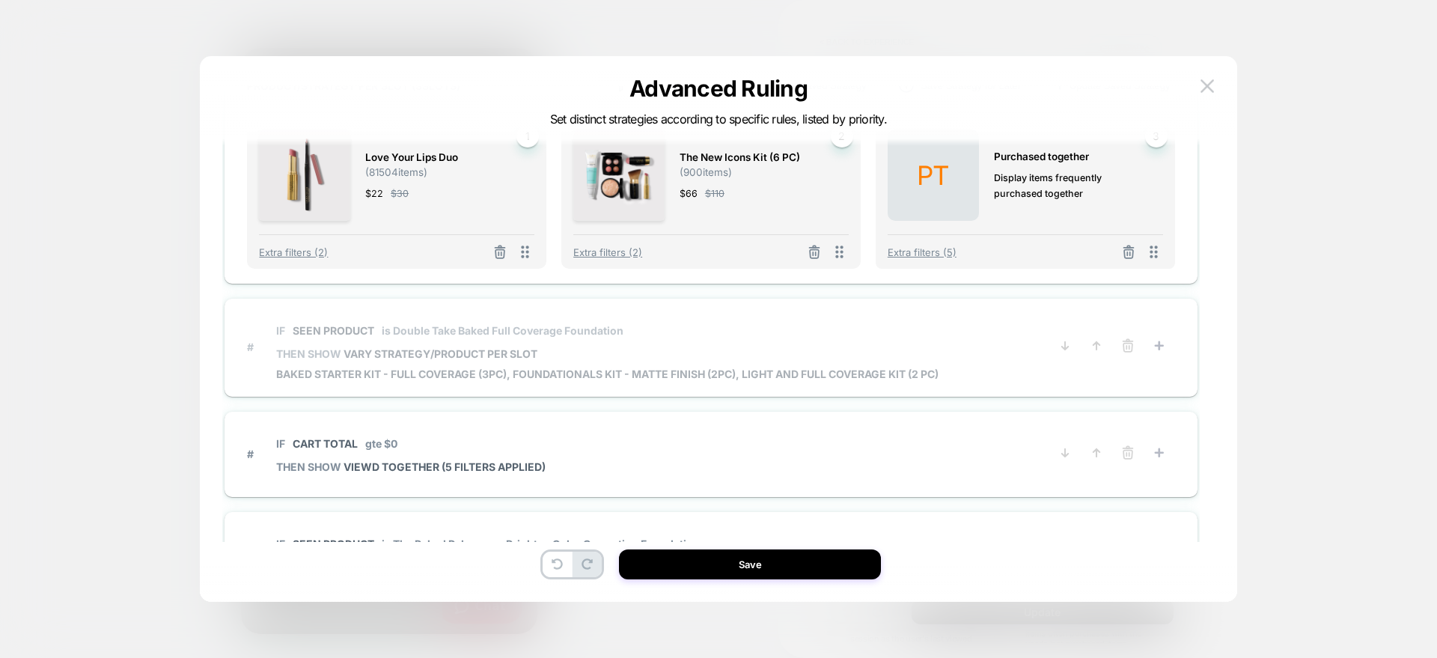
click at [607, 322] on span "IF Seen Product is Double Take Baked Full Coverage Foundation" at bounding box center [607, 331] width 663 height 34
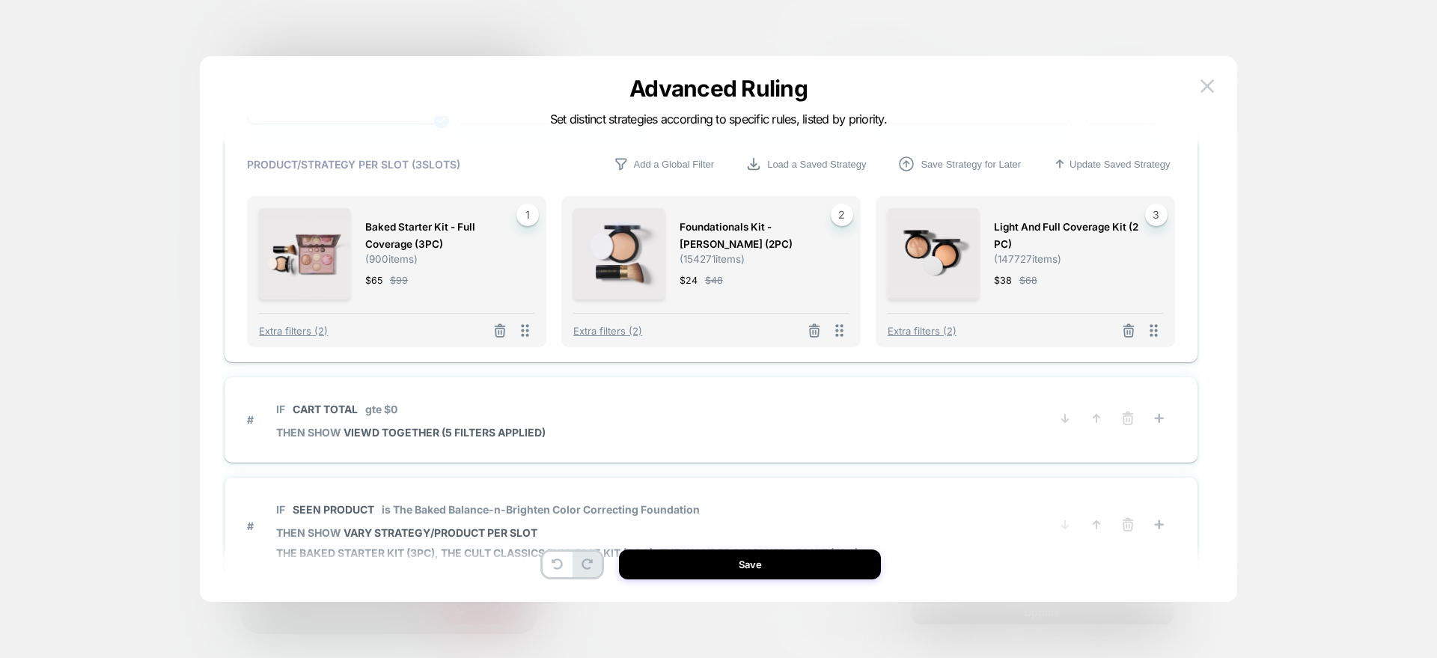
scroll to position [1348, 0]
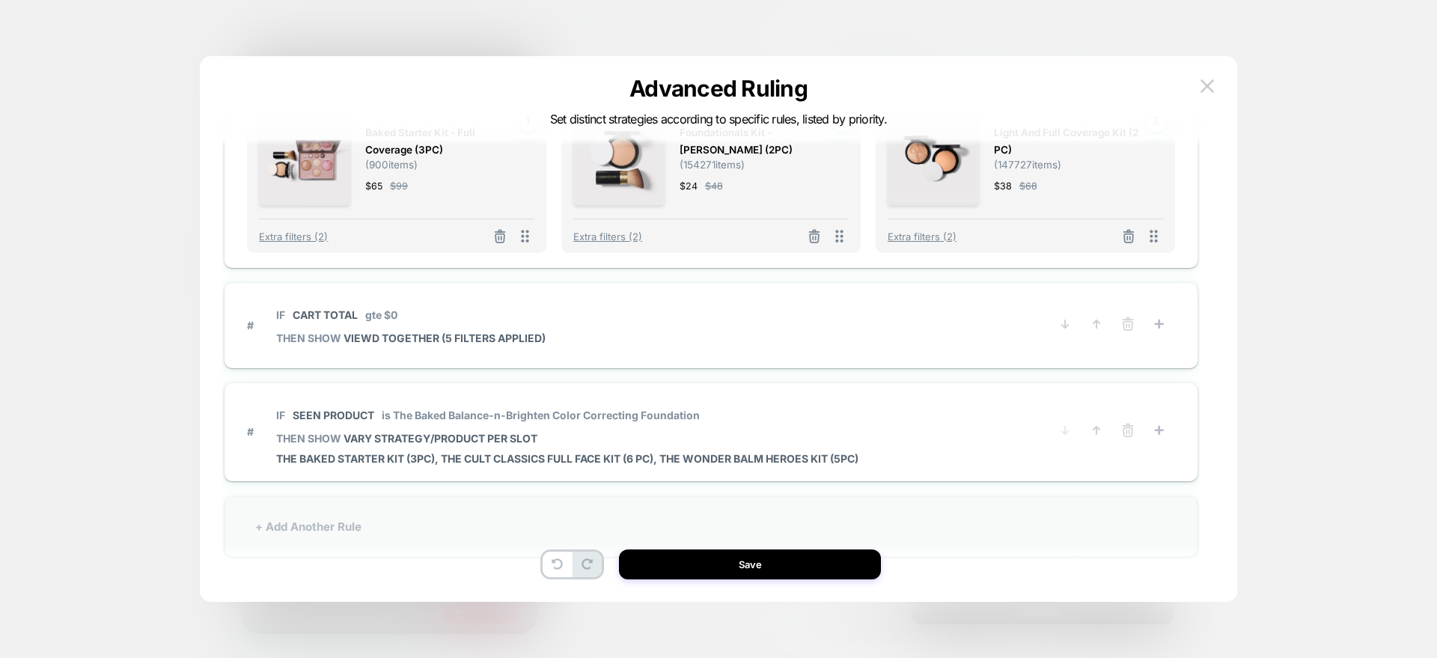
click at [335, 538] on div "+ Add Another Rule" at bounding box center [711, 526] width 973 height 61
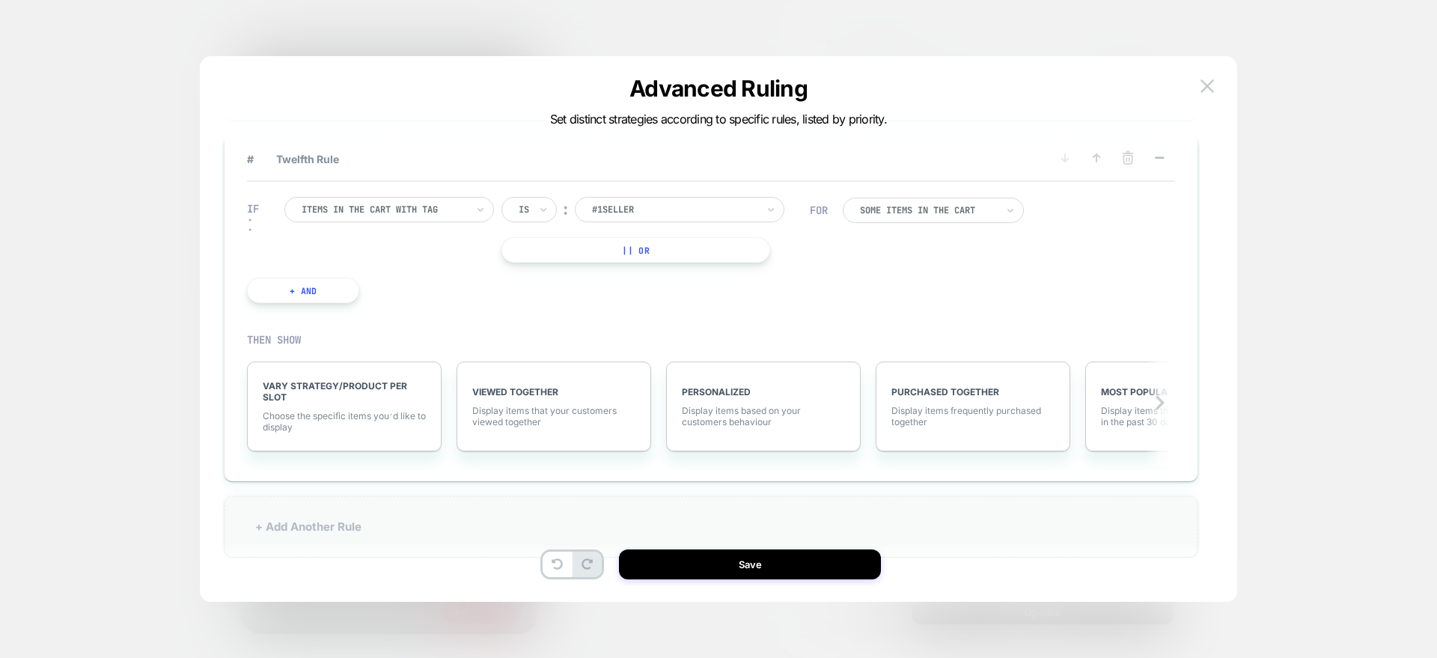
scroll to position [1253, 0]
click at [1099, 161] on icon at bounding box center [1096, 157] width 15 height 15
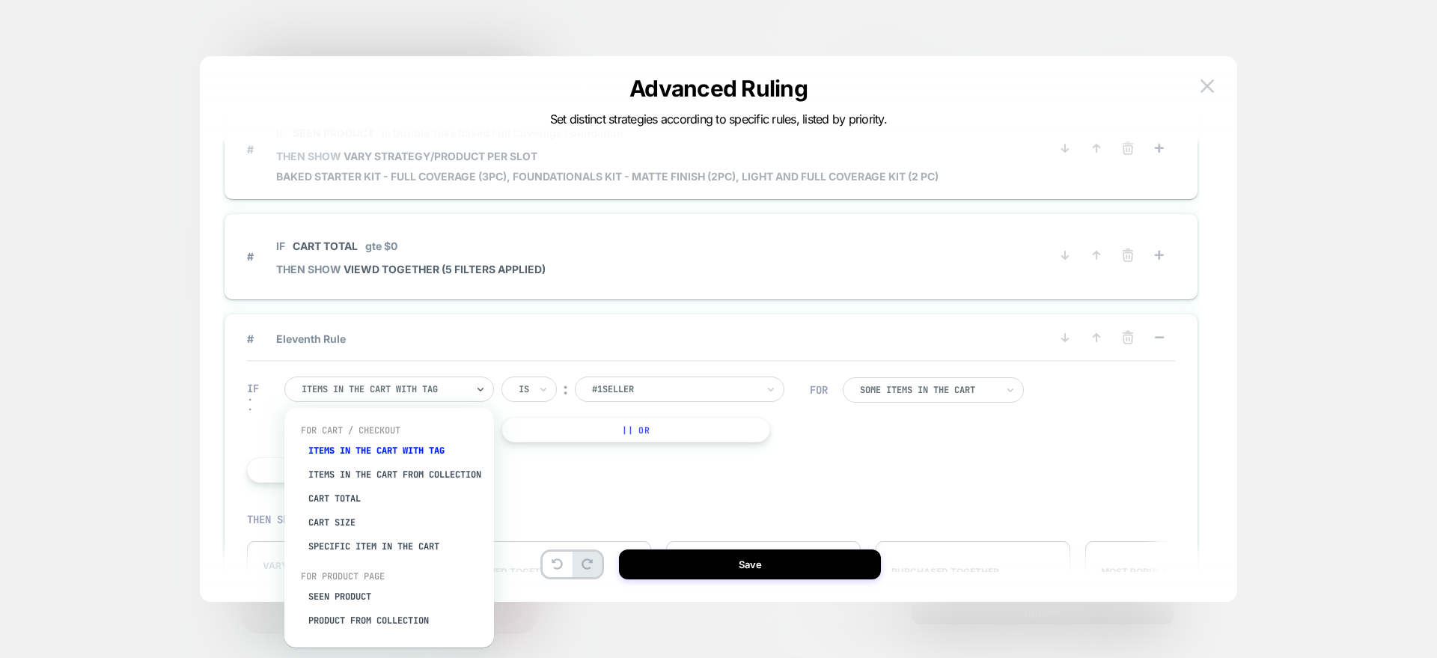
click at [472, 388] on div "Items in the cart with tag" at bounding box center [389, 389] width 210 height 25
click at [351, 606] on div "Seen Product" at bounding box center [396, 597] width 195 height 24
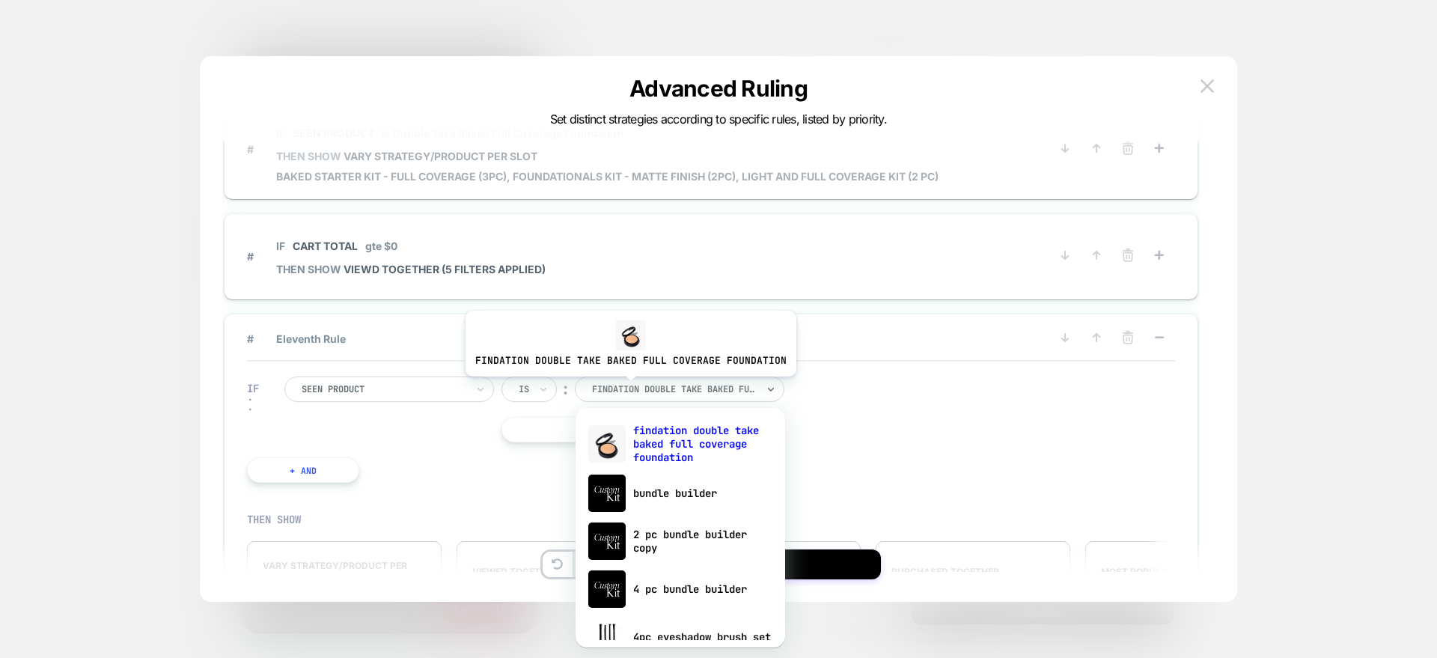
click at [627, 388] on div at bounding box center [674, 389] width 165 height 13
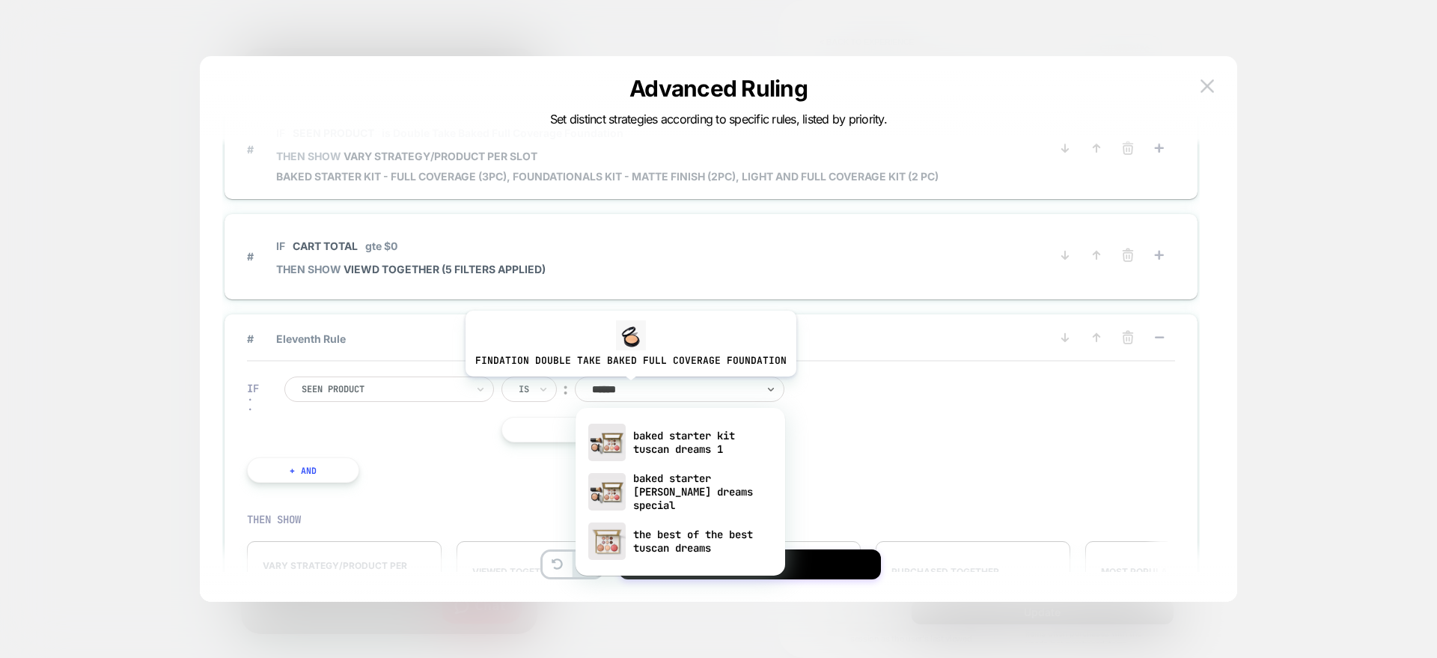
type input "******"
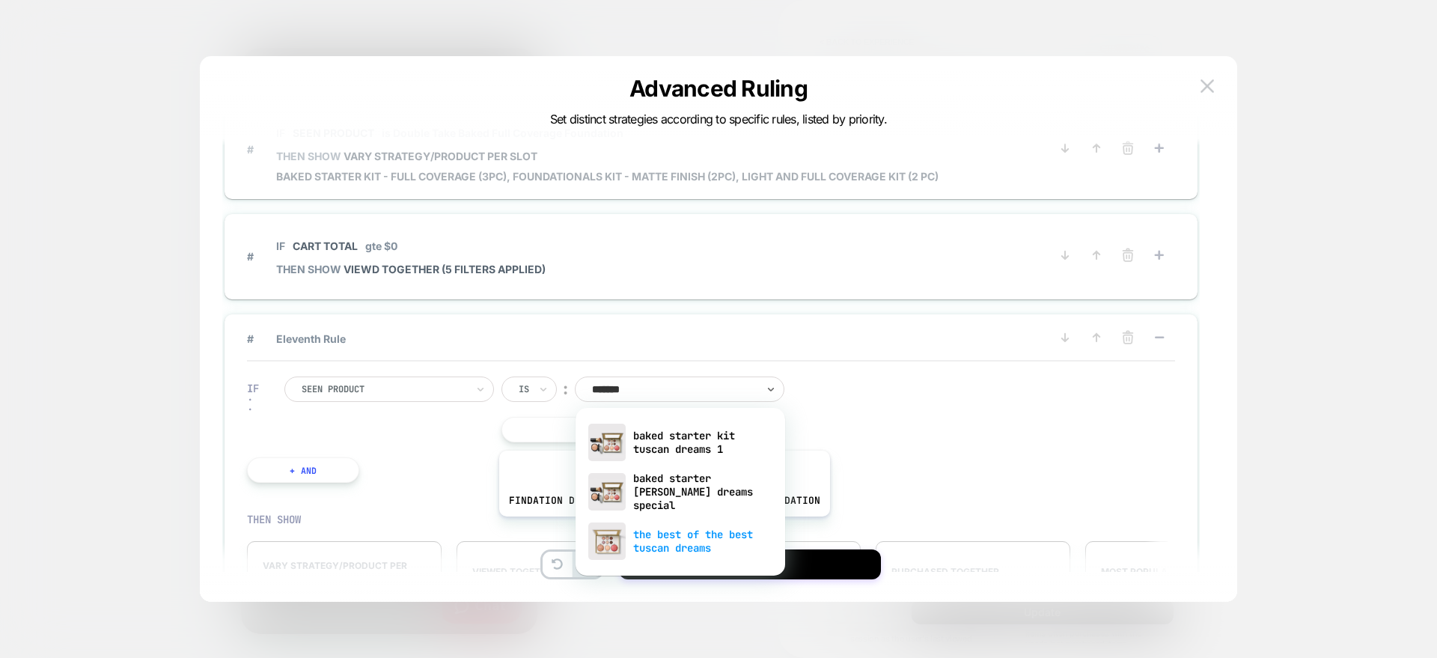
click at [661, 528] on div "the best of the best tuscan dreams" at bounding box center [680, 541] width 195 height 48
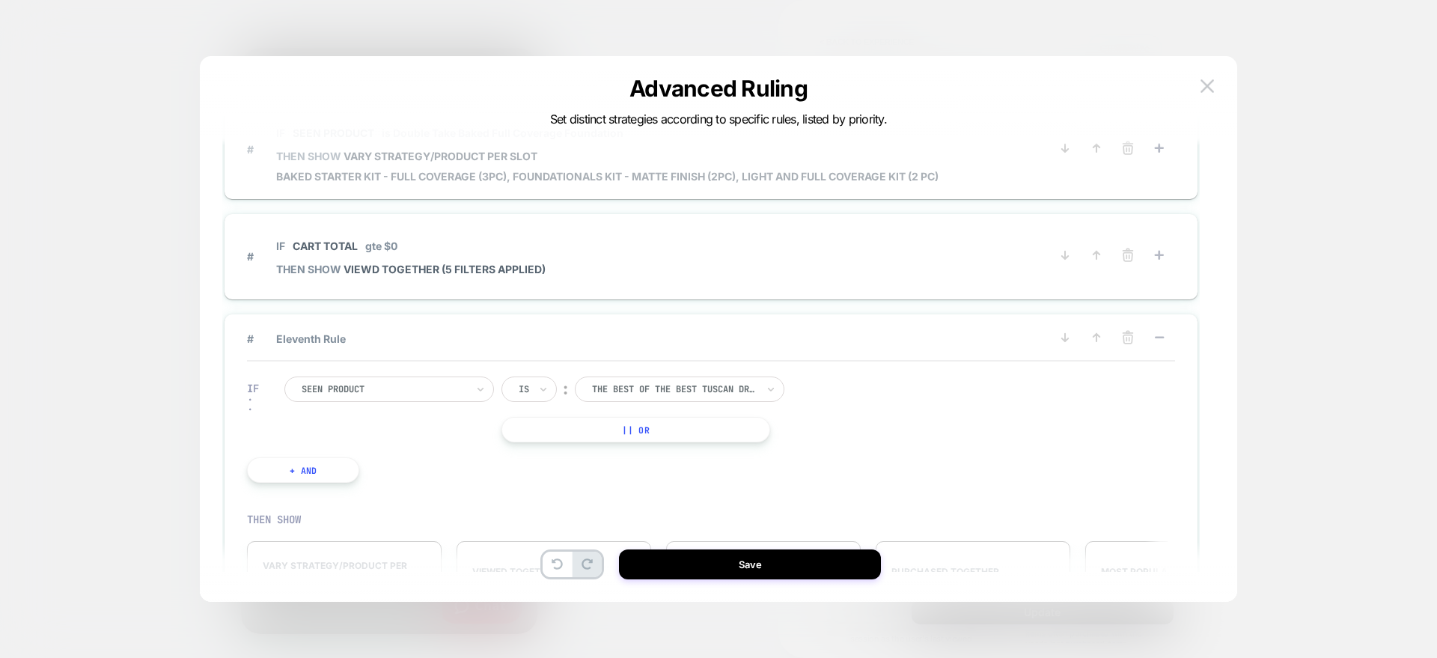
click at [661, 528] on div "VIEWED TOGETHER Display items that your customers viewed together" at bounding box center [562, 586] width 210 height 120
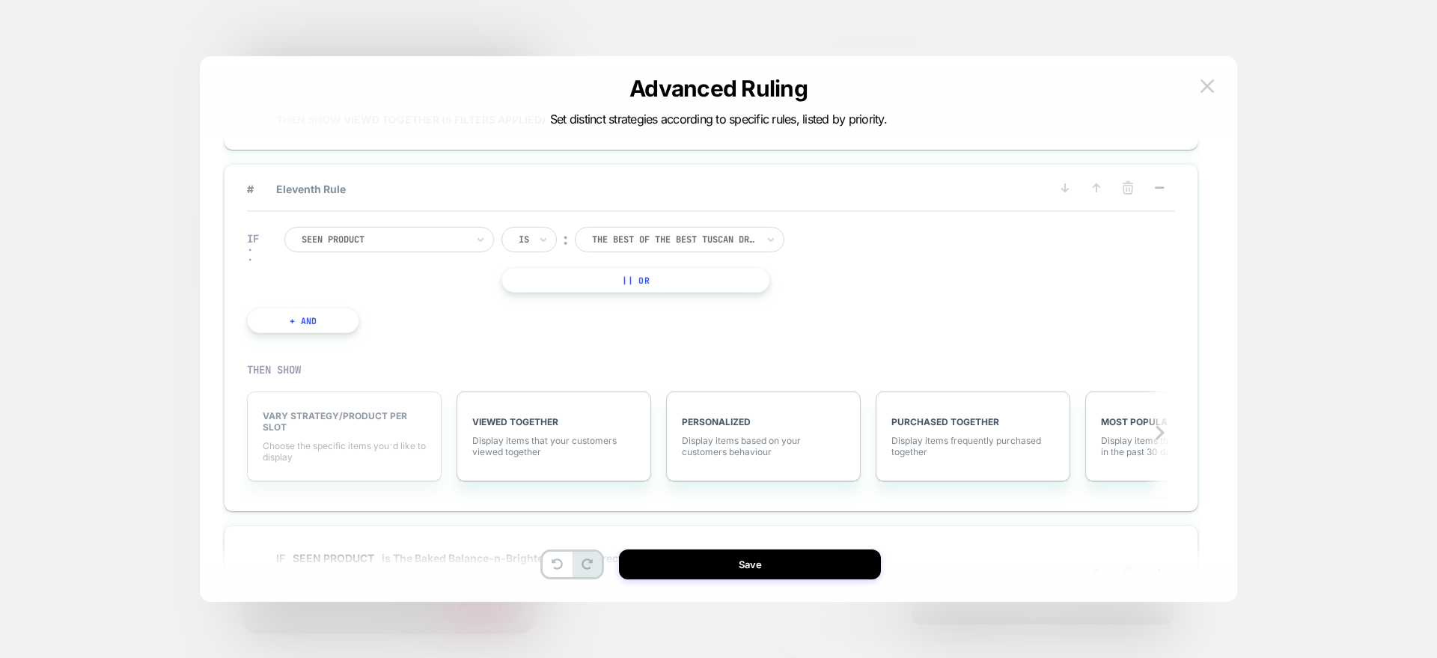
click at [384, 419] on span "VARY STRATEGY/PRODUCT PER SLOT" at bounding box center [344, 421] width 163 height 22
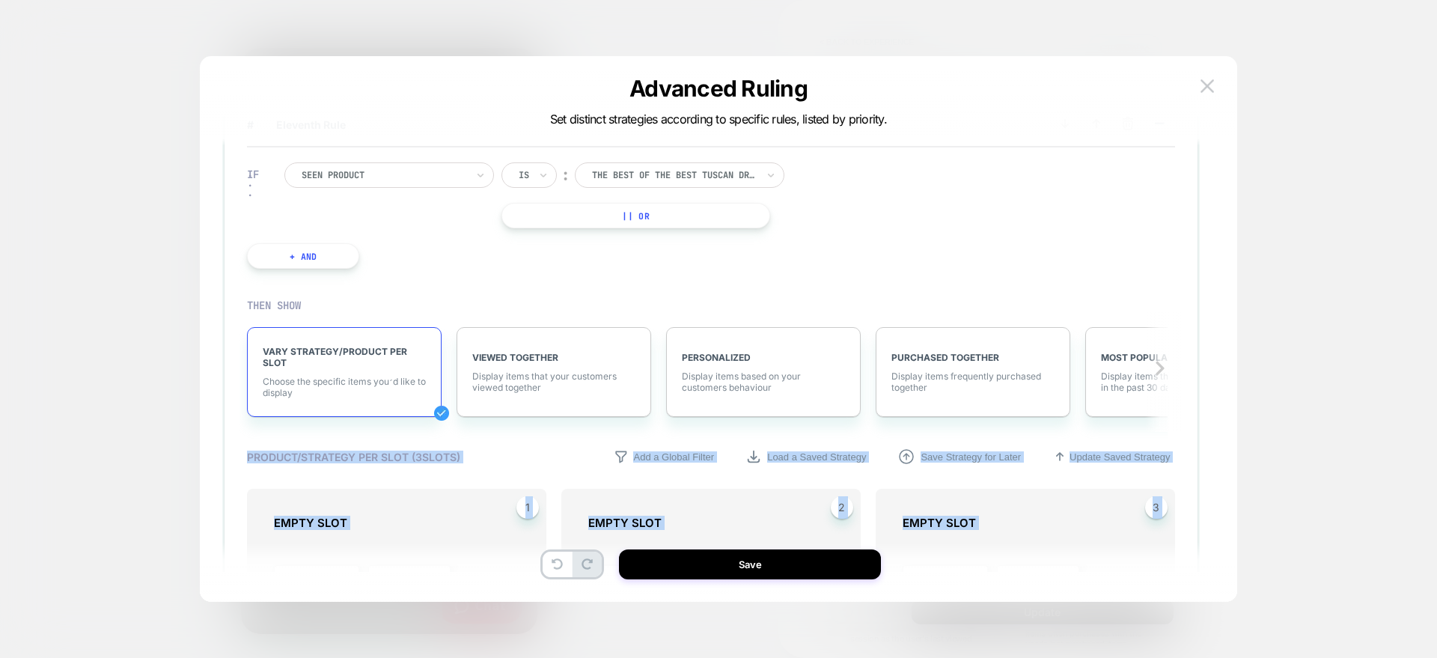
scroll to position [1184, 0]
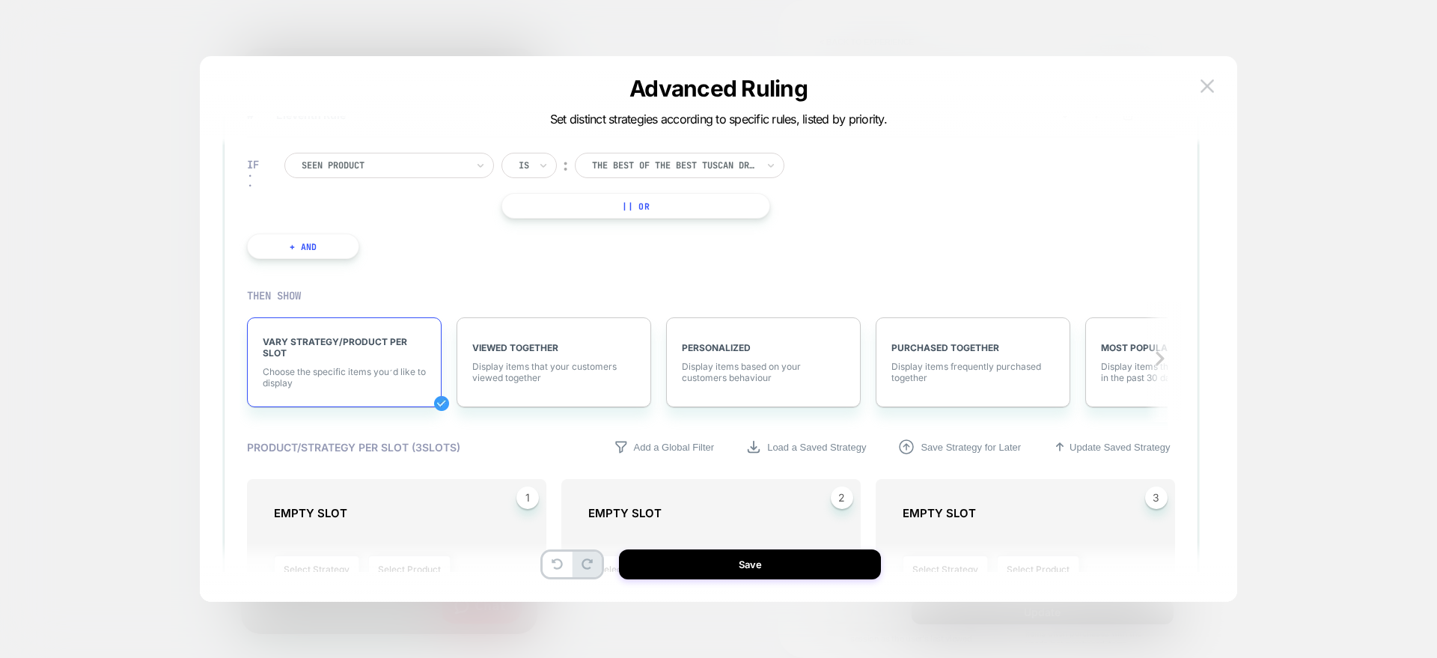
click at [365, 409] on div "VARY STRATEGY/PRODUCT PER SLOT Choose the specific items you׳d like to display" at bounding box center [352, 362] width 210 height 120
click at [315, 342] on span "VARY STRATEGY/PRODUCT PER SLOT" at bounding box center [344, 347] width 163 height 22
click at [332, 362] on div "VARY STRATEGY/PRODUCT PER SLOT Choose the specific items you׳d like to display" at bounding box center [344, 362] width 195 height 90
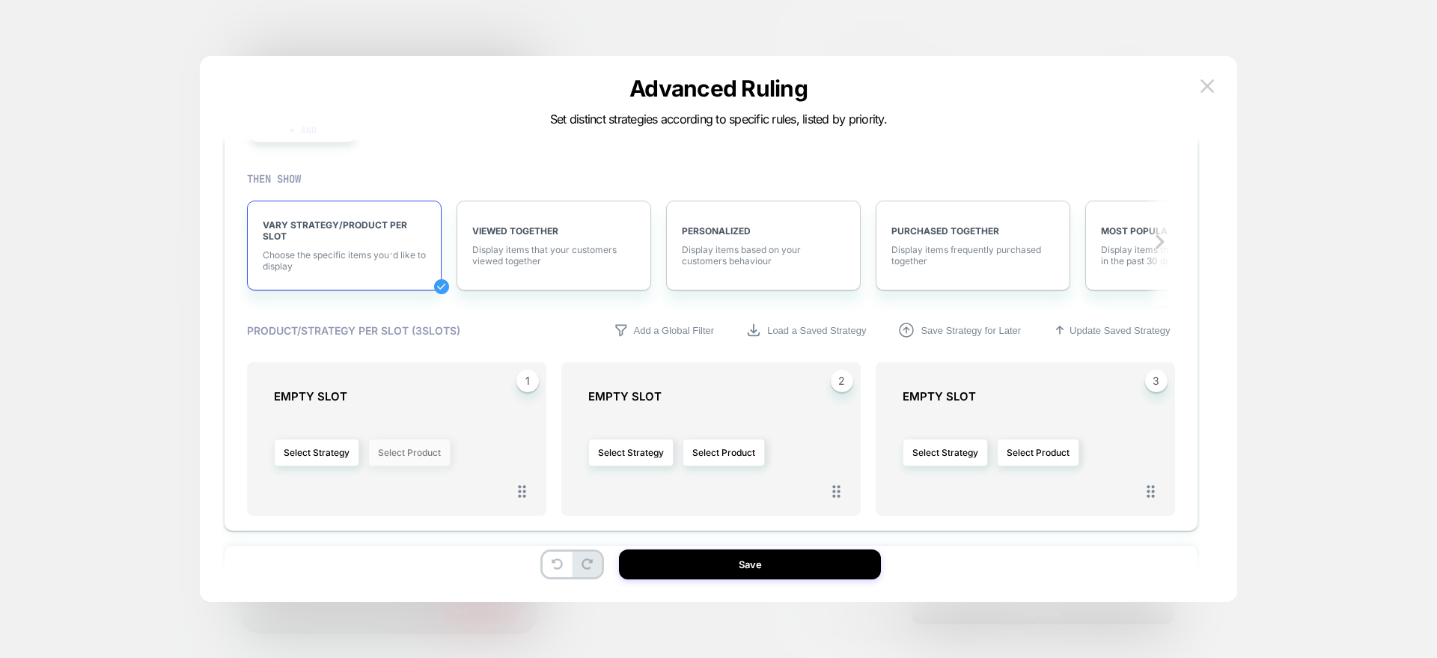
click at [400, 454] on button "Select Product" at bounding box center [409, 453] width 82 height 28
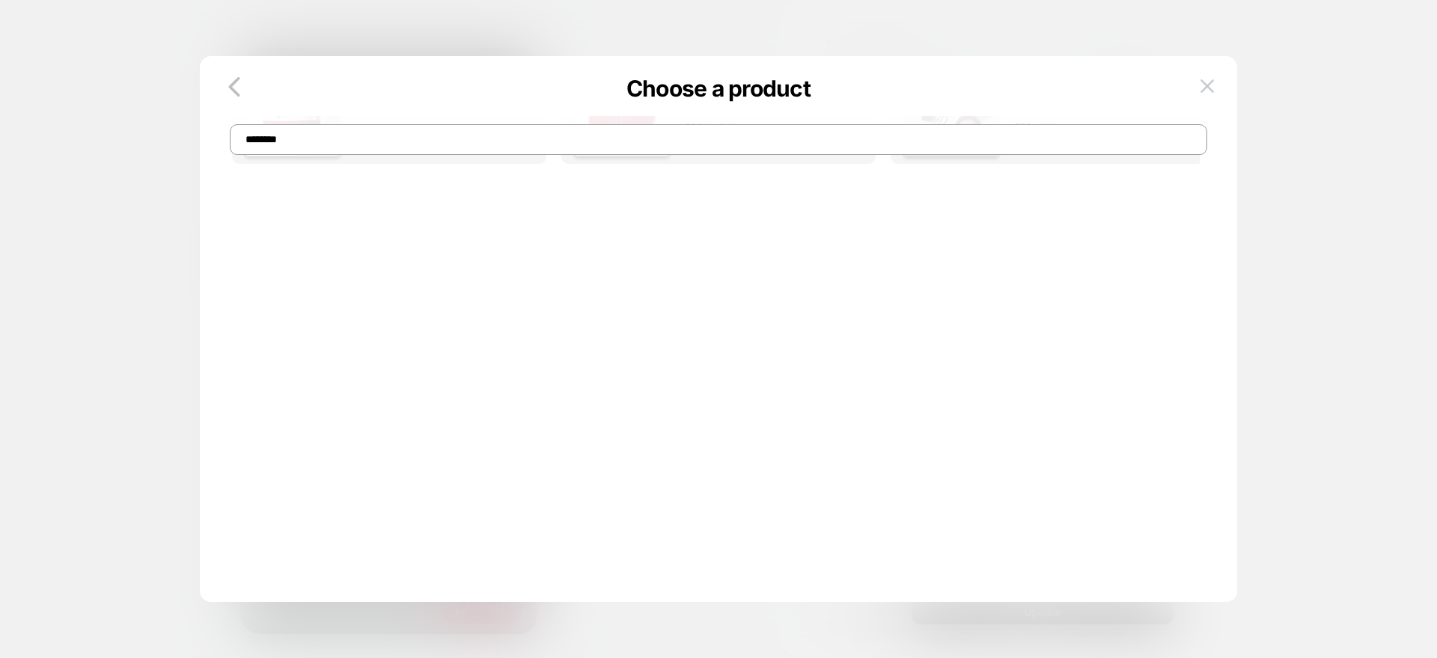
scroll to position [0, 0]
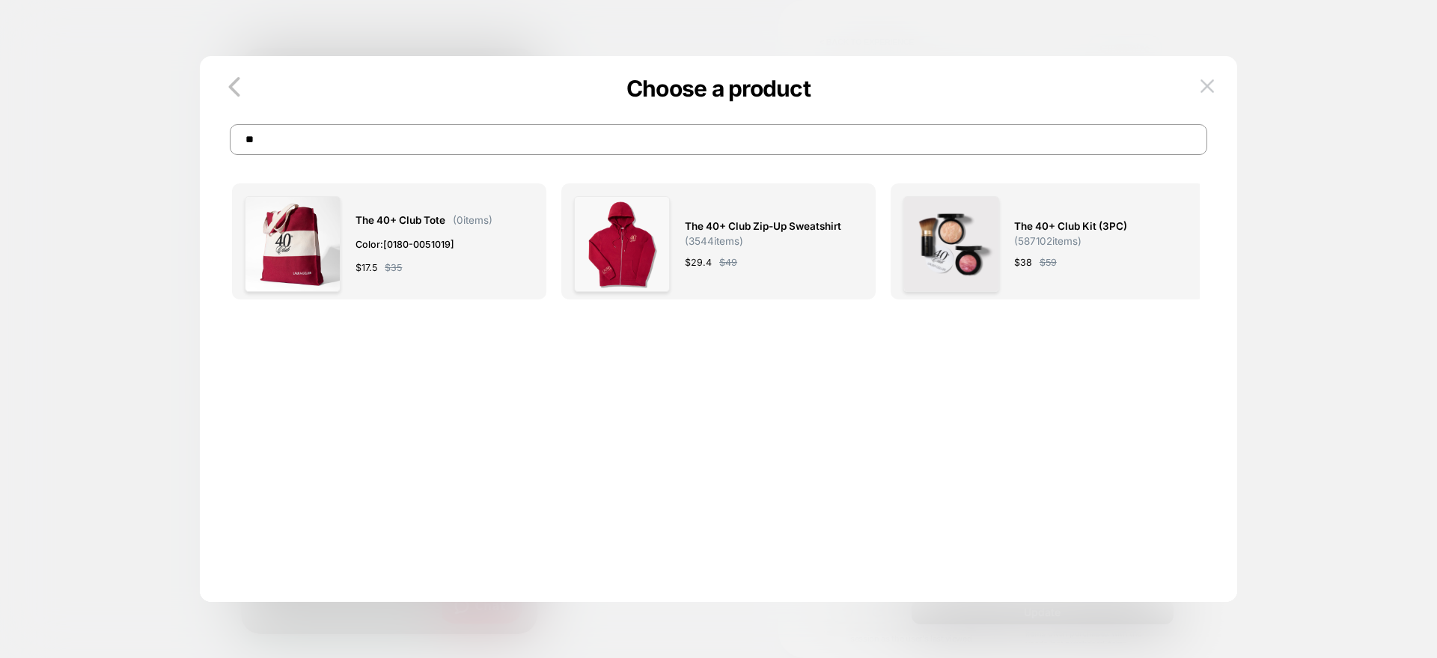
type input "*"
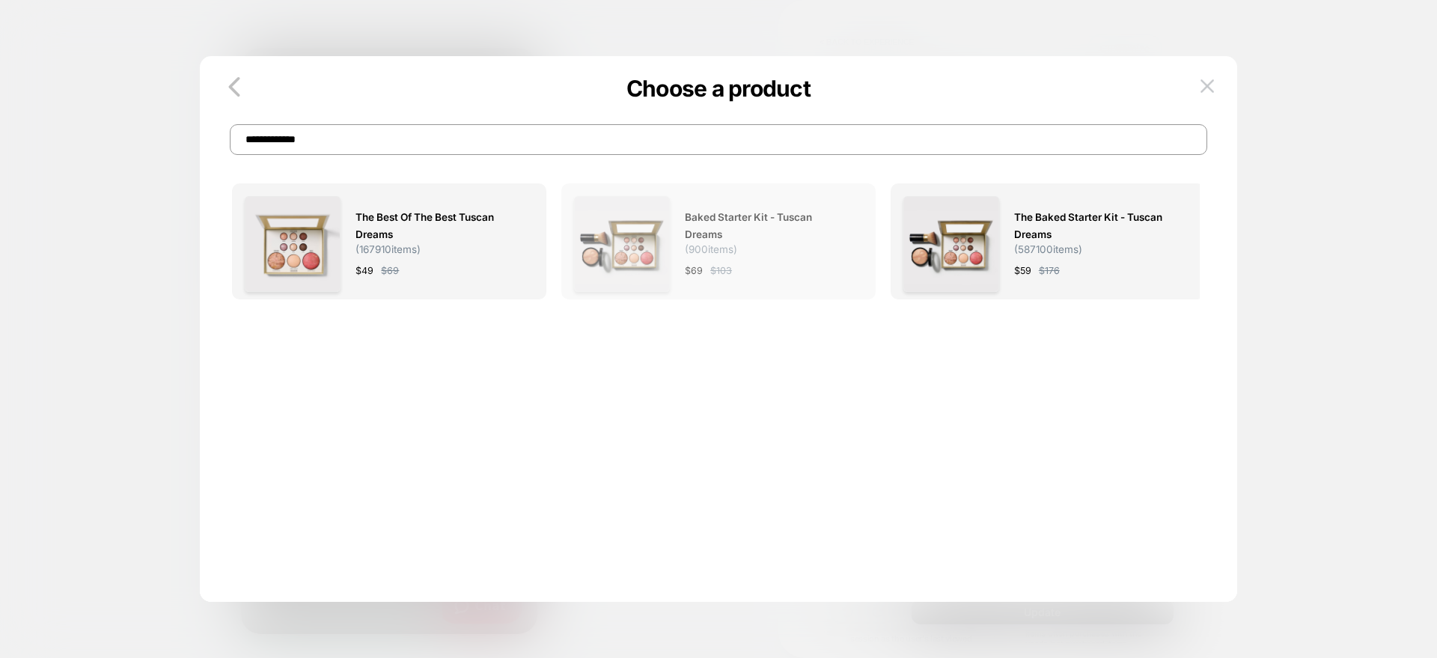
type input "**********"
click at [732, 247] on span "( 900 items)" at bounding box center [711, 249] width 52 height 12
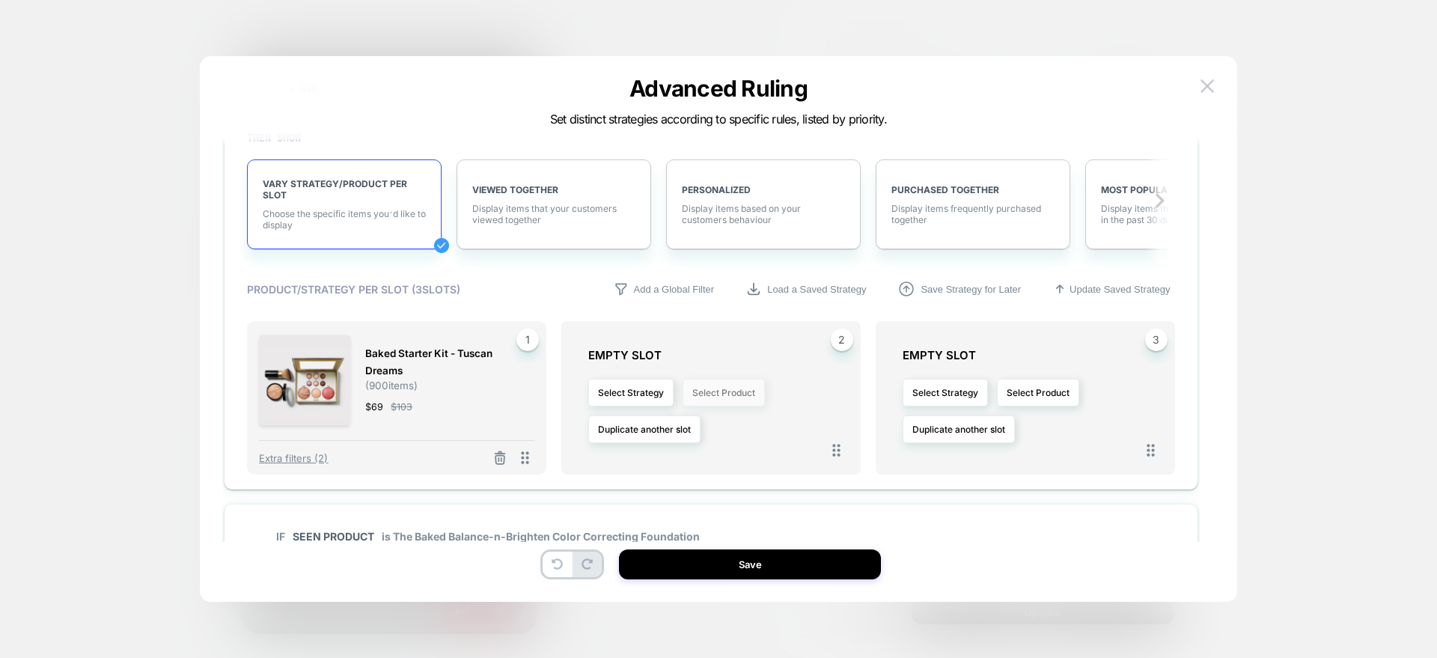
scroll to position [1300, 0]
click at [658, 393] on button "Select Strategy" at bounding box center [630, 391] width 85 height 28
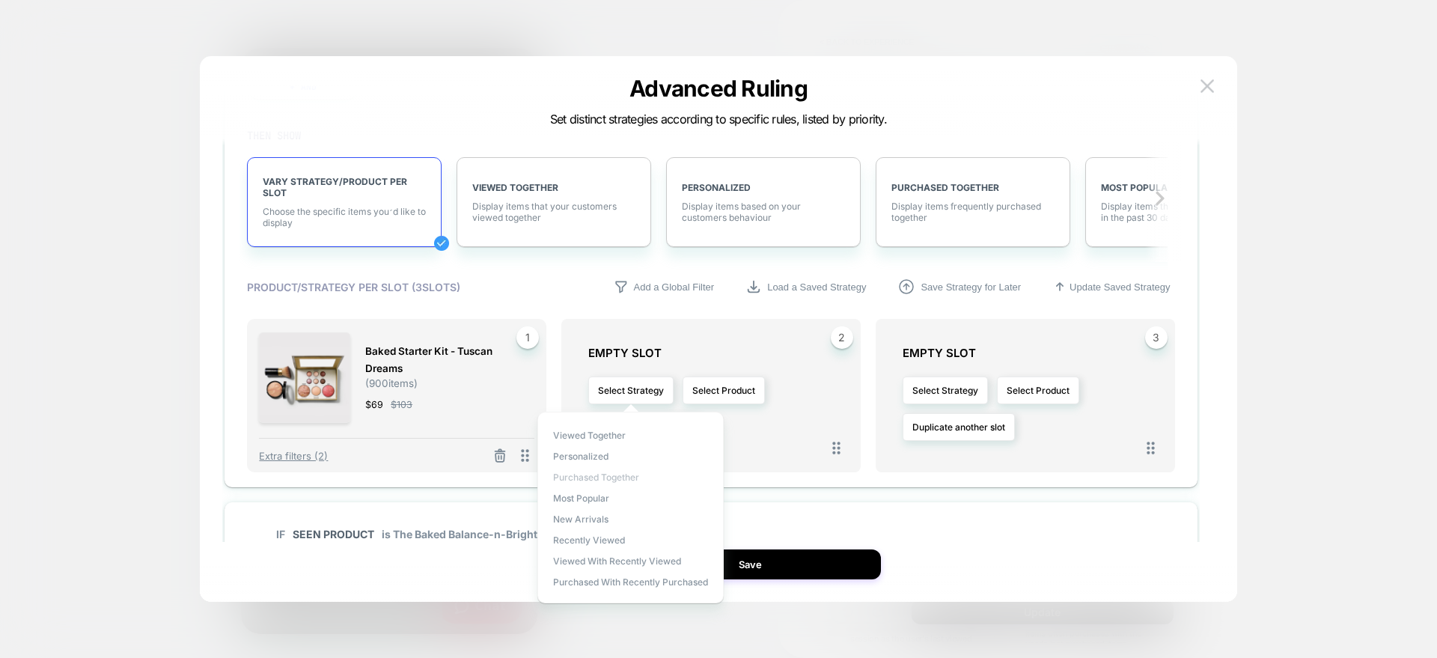
click at [611, 473] on span "Purchased Together" at bounding box center [596, 477] width 86 height 11
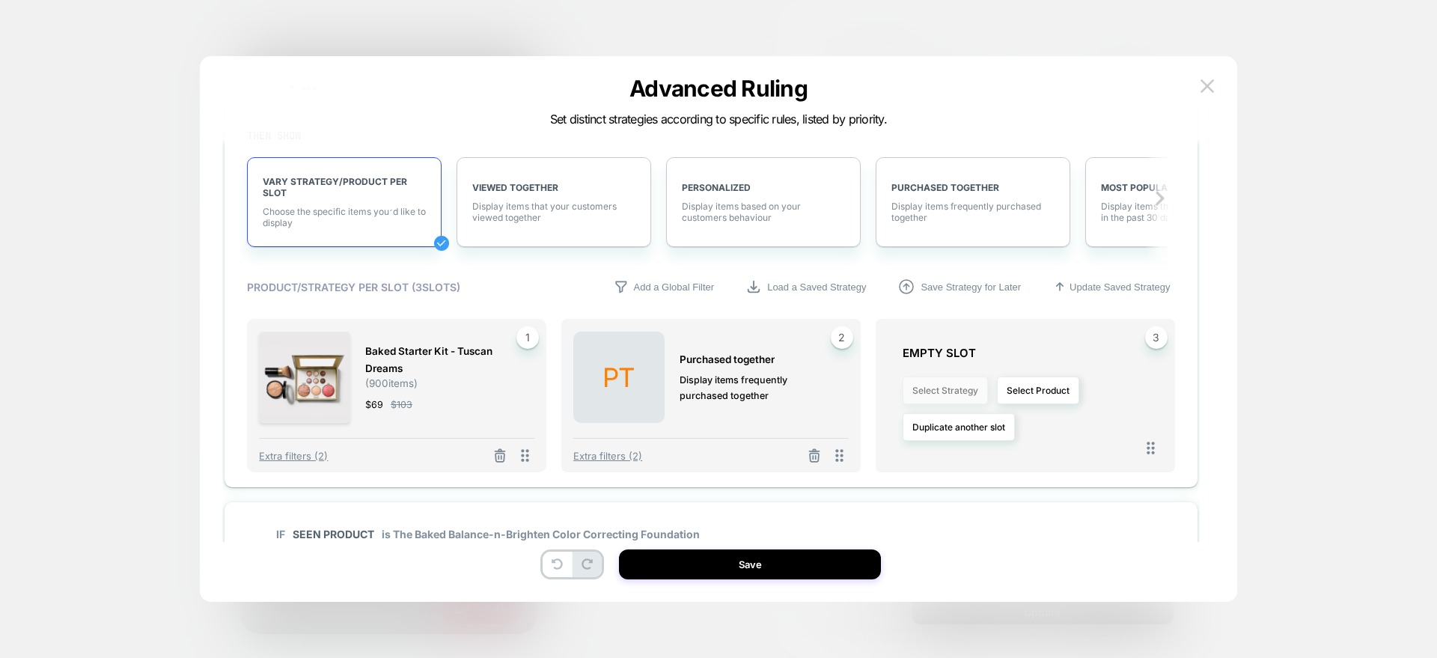
click at [955, 385] on button "Select Strategy" at bounding box center [945, 391] width 85 height 28
click at [914, 482] on span "Purchased Together" at bounding box center [910, 477] width 86 height 11
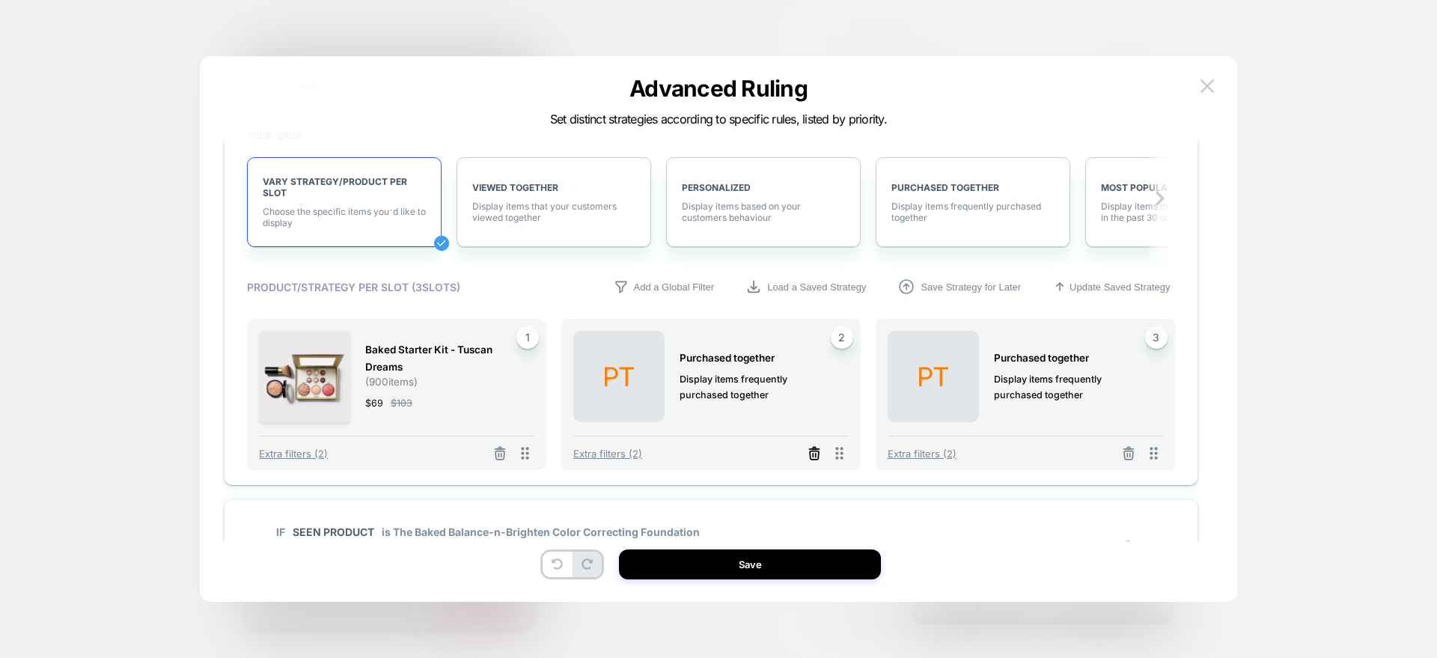
scroll to position [1438, 0]
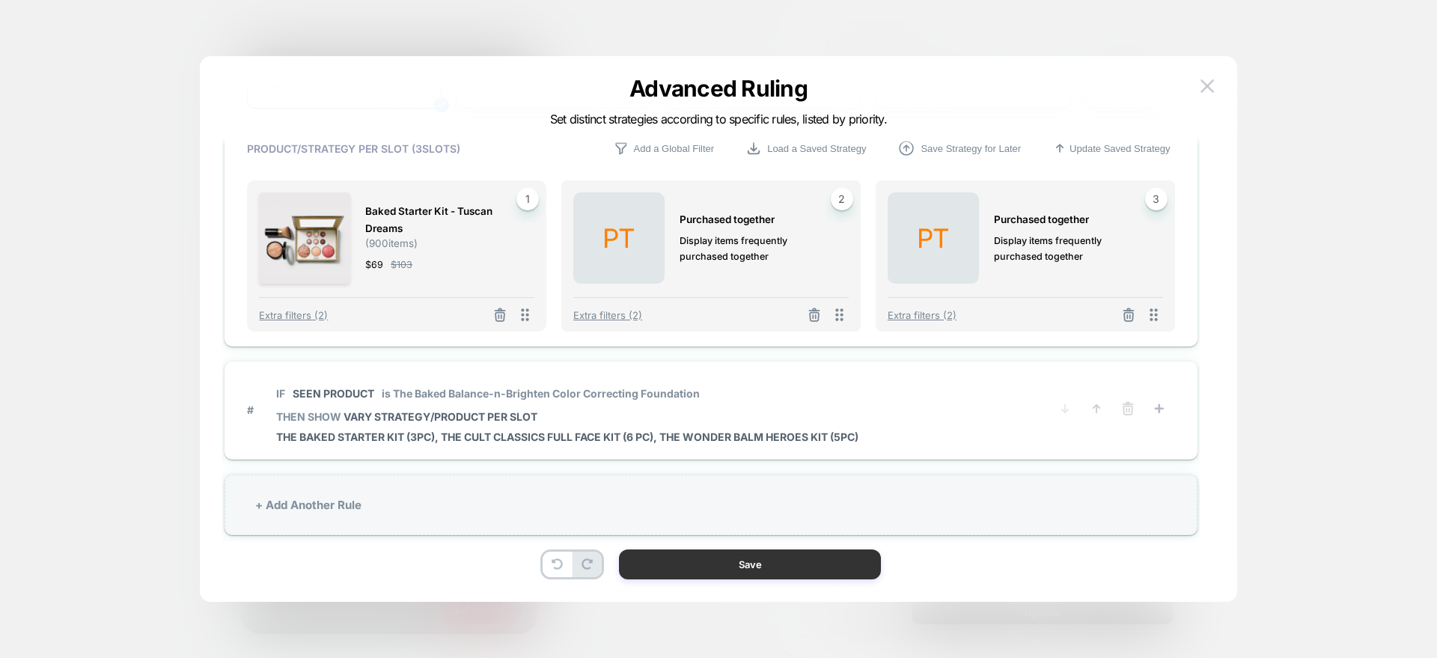
click at [731, 550] on button "Save" at bounding box center [750, 565] width 262 height 30
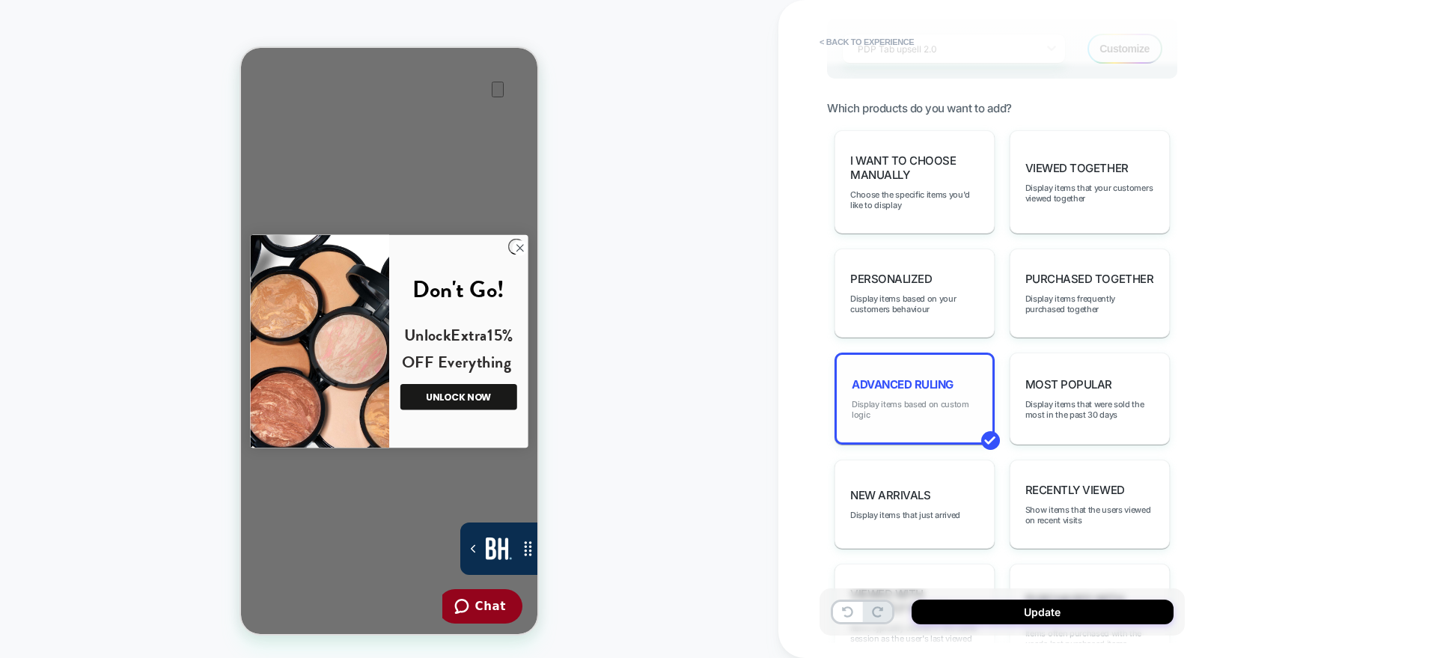
click at [908, 415] on span "Display items based on custom logic" at bounding box center [915, 409] width 126 height 21
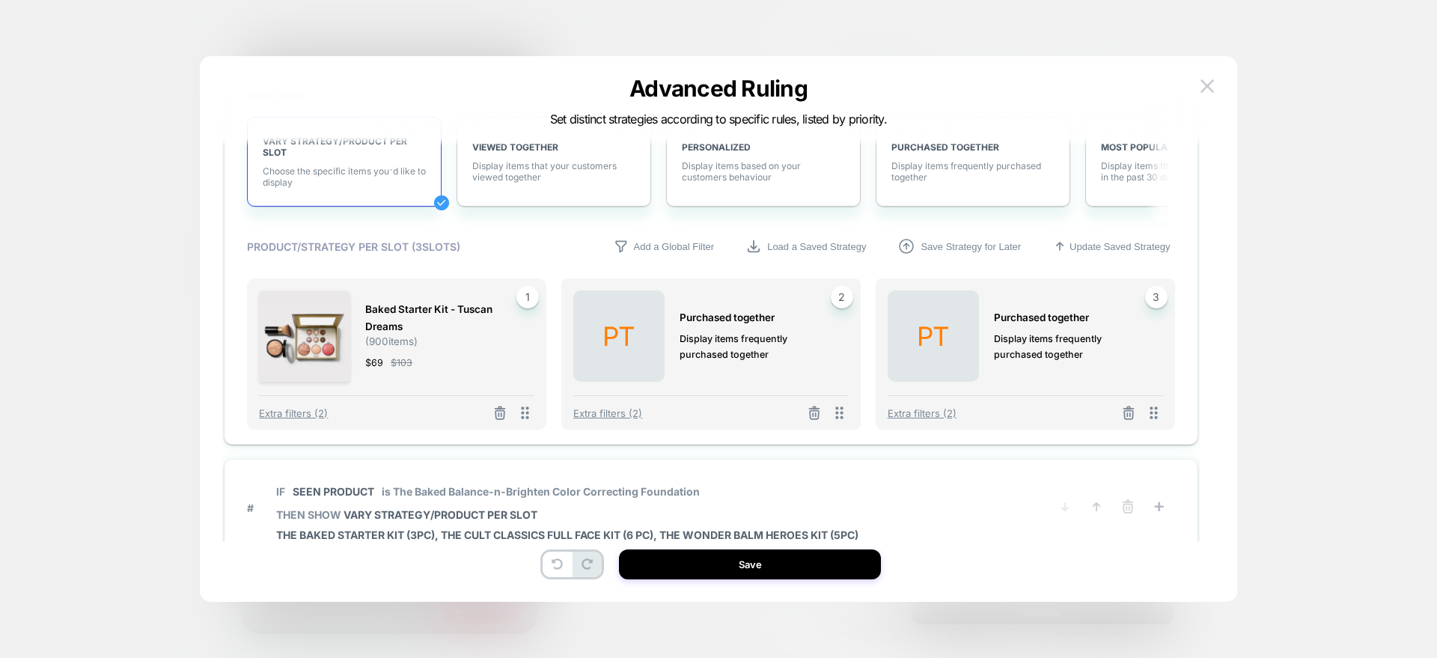
scroll to position [1461, 0]
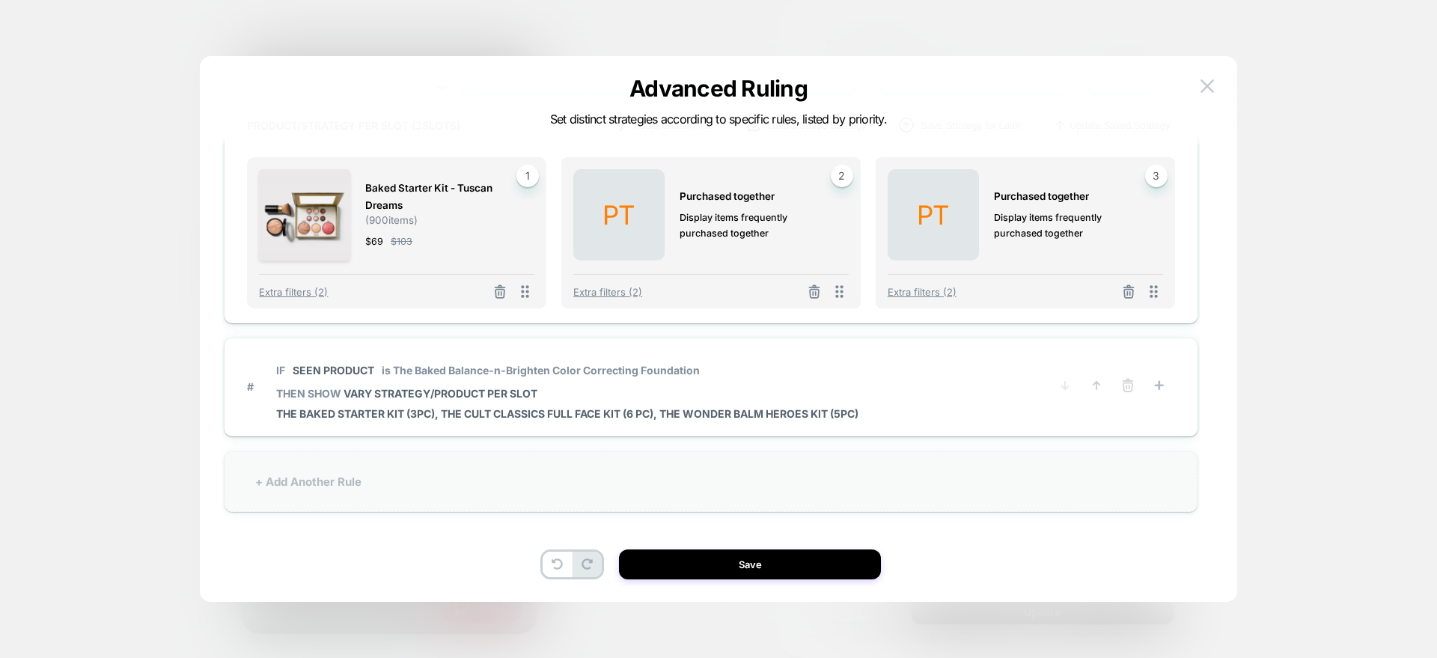
click at [296, 484] on div "+ Add Another Rule" at bounding box center [711, 481] width 973 height 61
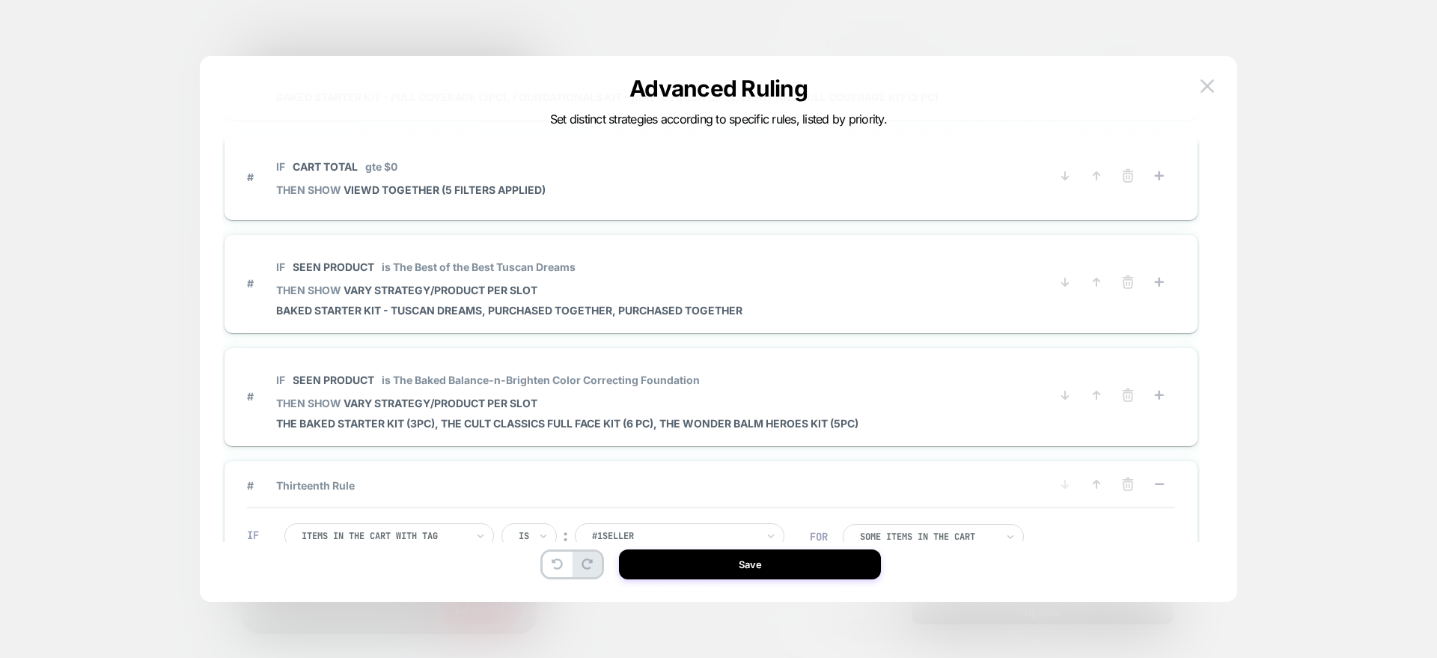
scroll to position [1103, 0]
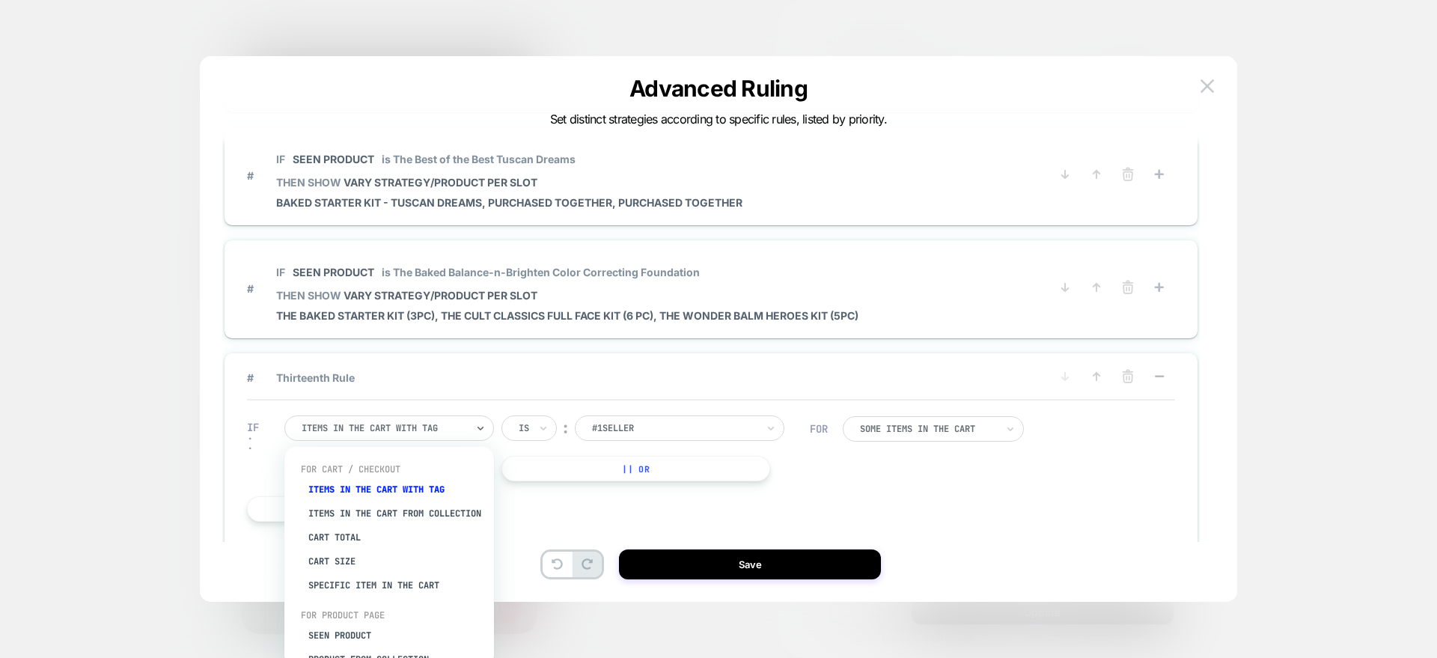
click at [386, 426] on div at bounding box center [384, 427] width 165 height 13
click at [344, 646] on div "Seen Product" at bounding box center [396, 636] width 195 height 24
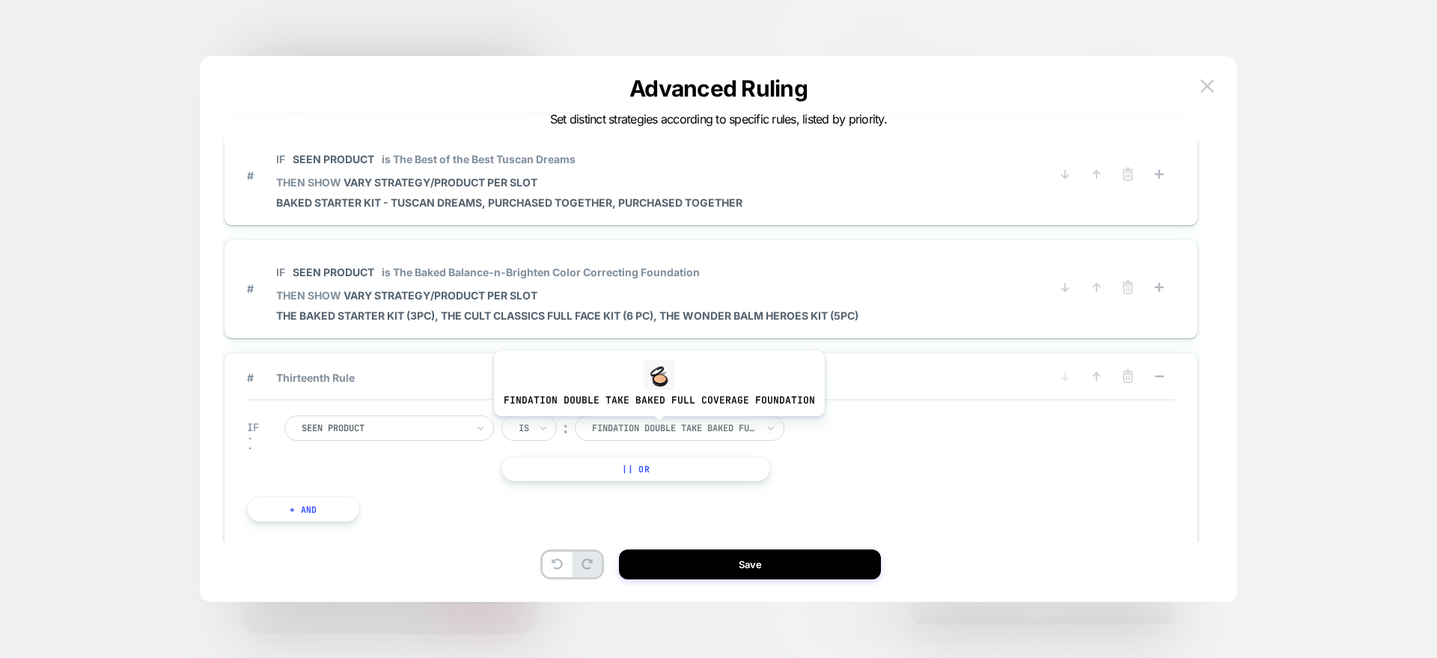
click at [656, 427] on div at bounding box center [674, 427] width 165 height 13
type input "**********"
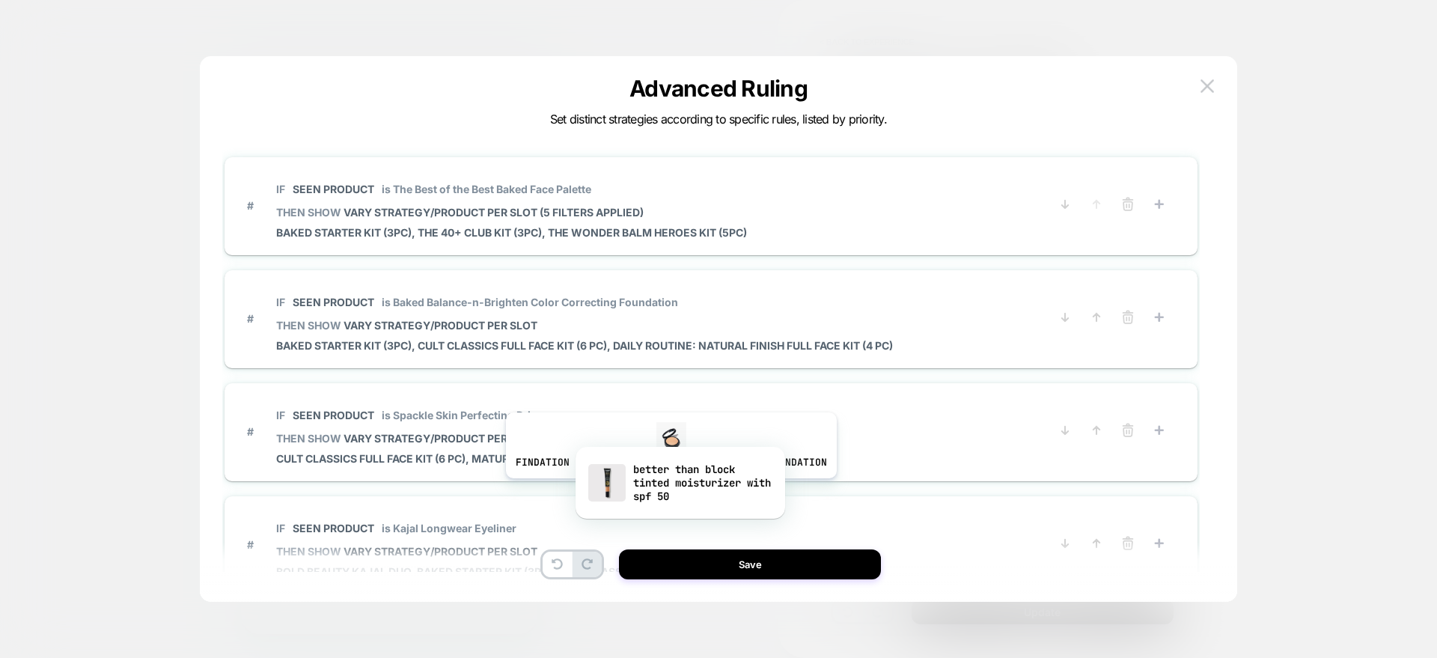
click at [668, 490] on div "better than block tinted moisturizer with spf 50" at bounding box center [680, 482] width 195 height 51
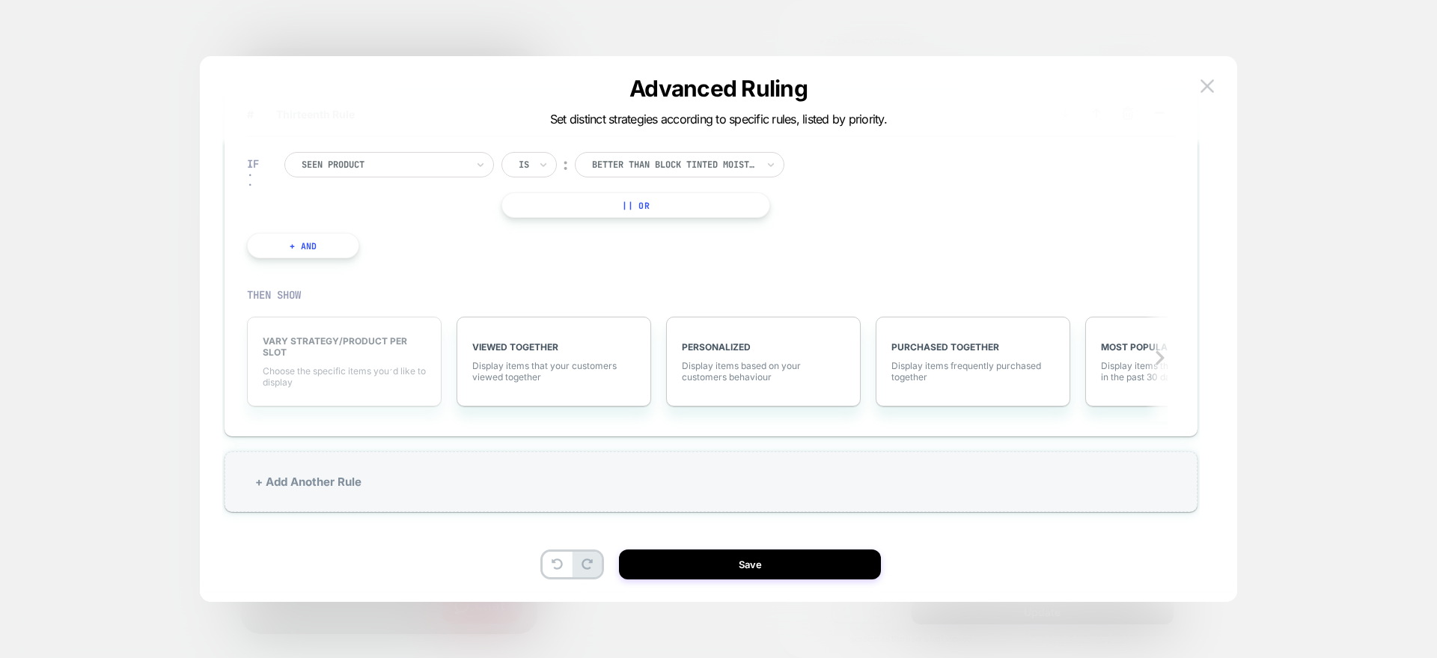
scroll to position [1302, 0]
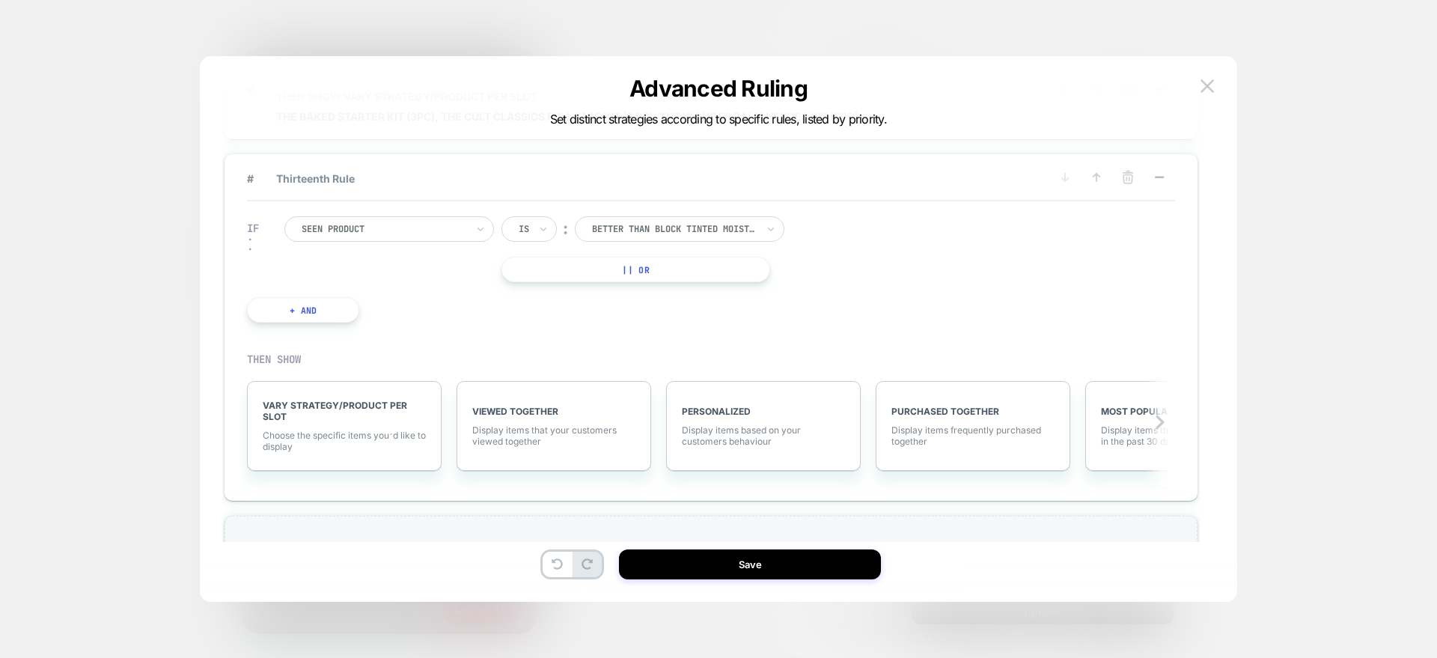
click at [306, 306] on button "+ And" at bounding box center [303, 309] width 112 height 25
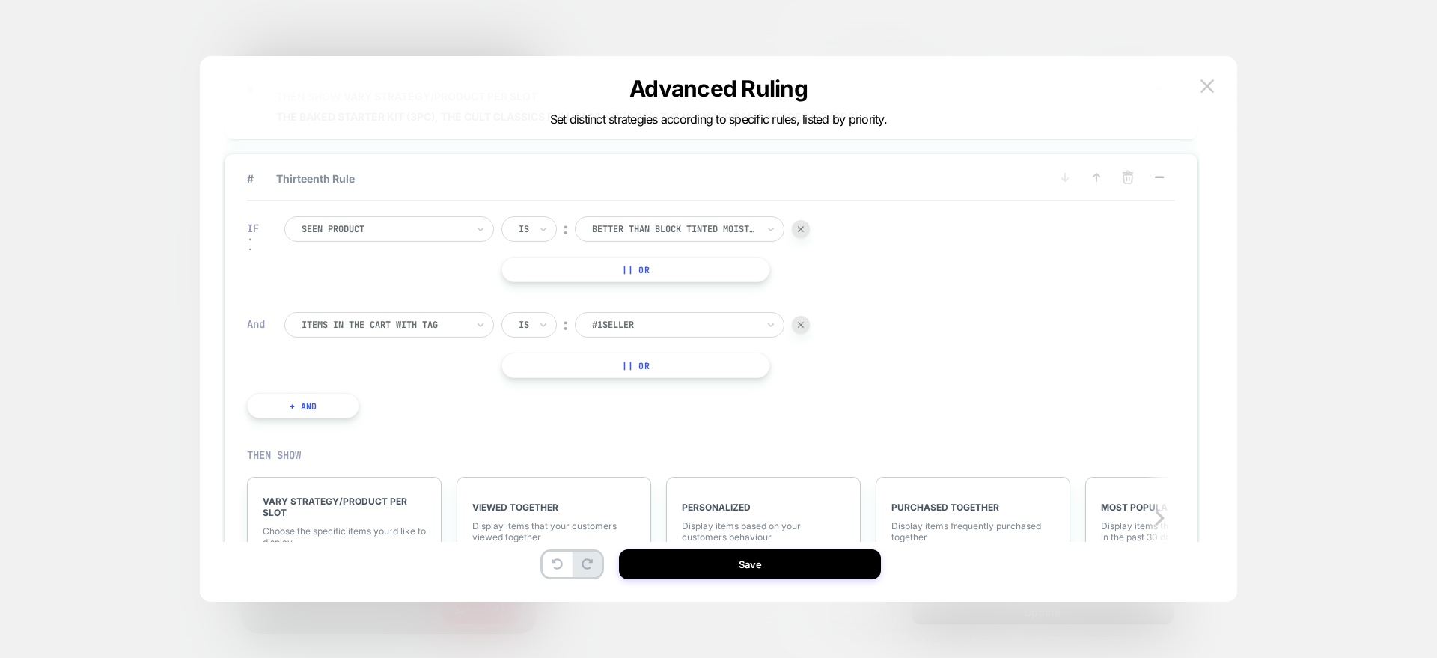
click at [799, 329] on div at bounding box center [801, 325] width 18 height 18
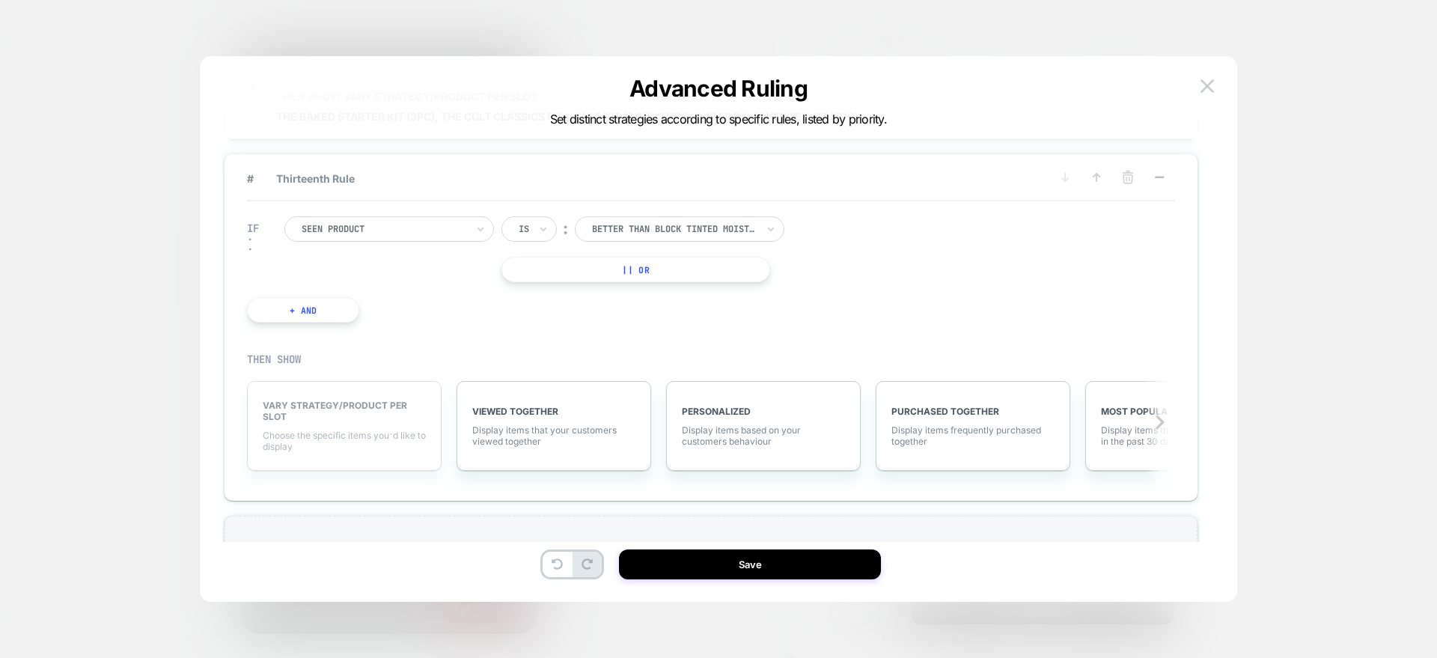
click at [380, 406] on span "VARY STRATEGY/PRODUCT PER SLOT" at bounding box center [344, 411] width 163 height 22
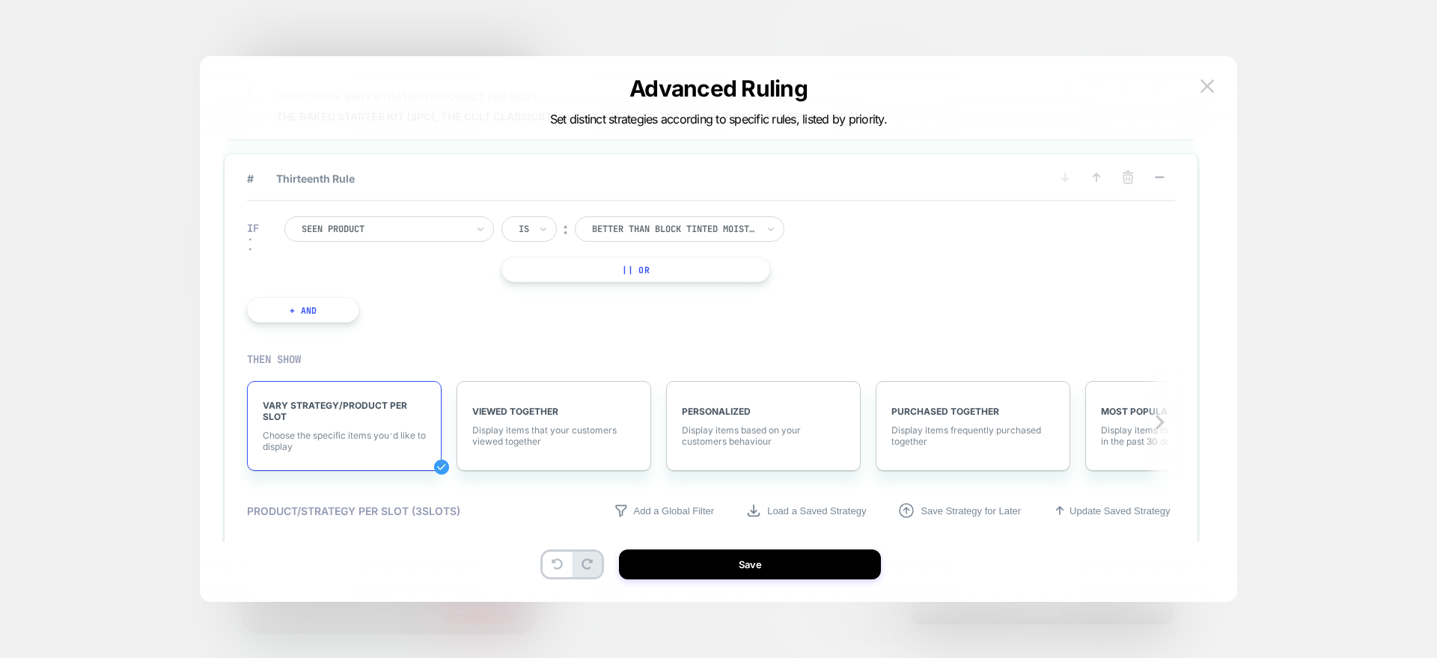
scroll to position [1541, 0]
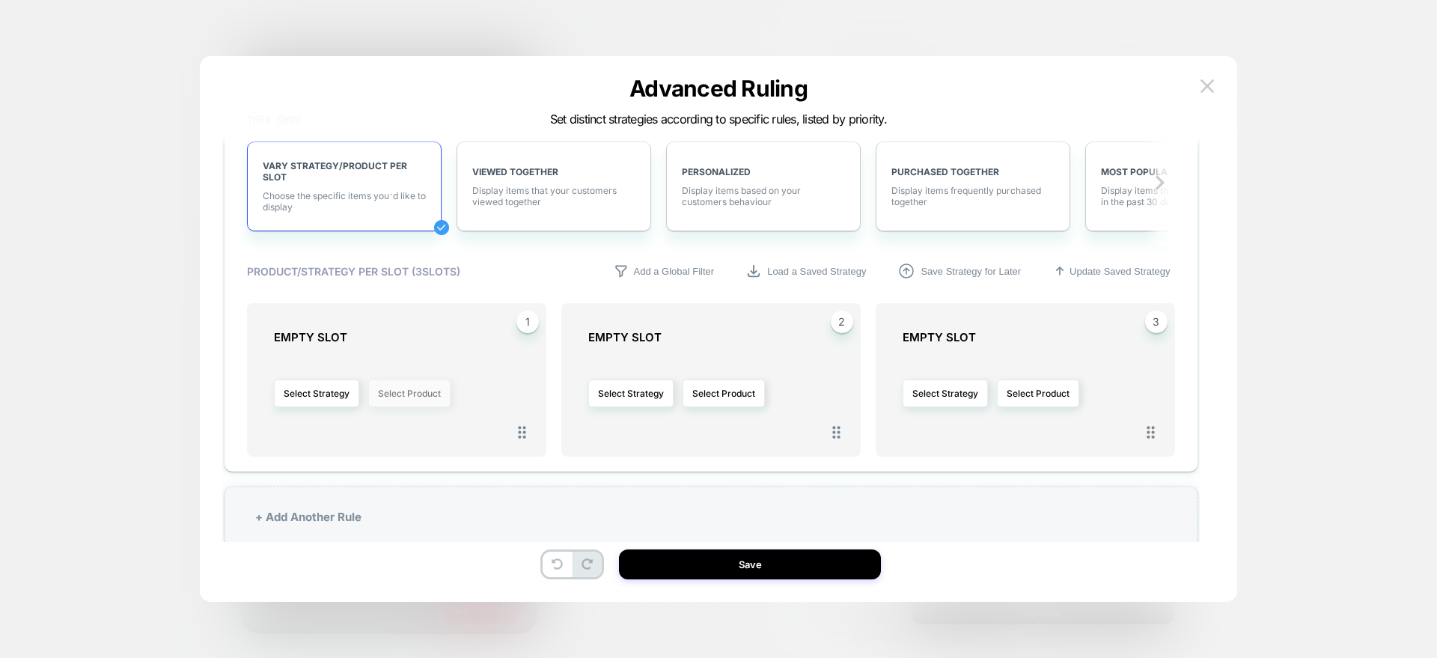
click at [395, 401] on button "Select Product" at bounding box center [409, 394] width 82 height 28
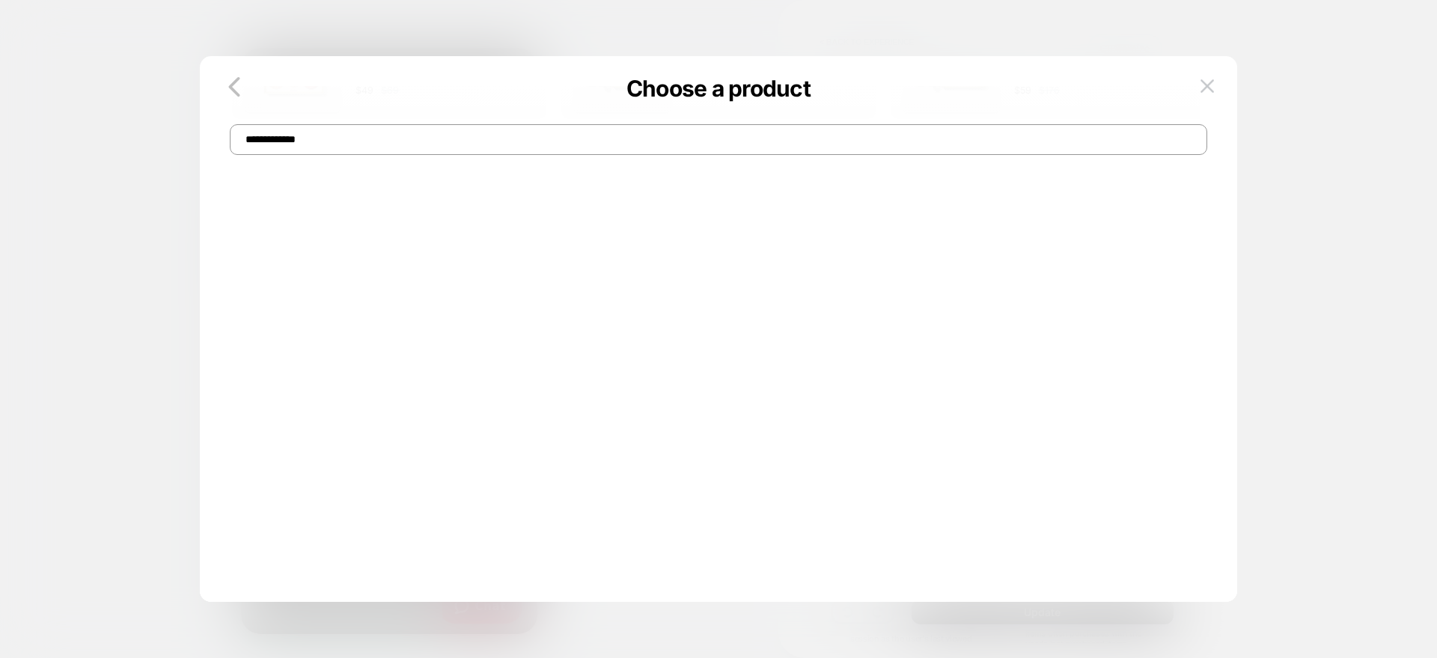
scroll to position [0, 0]
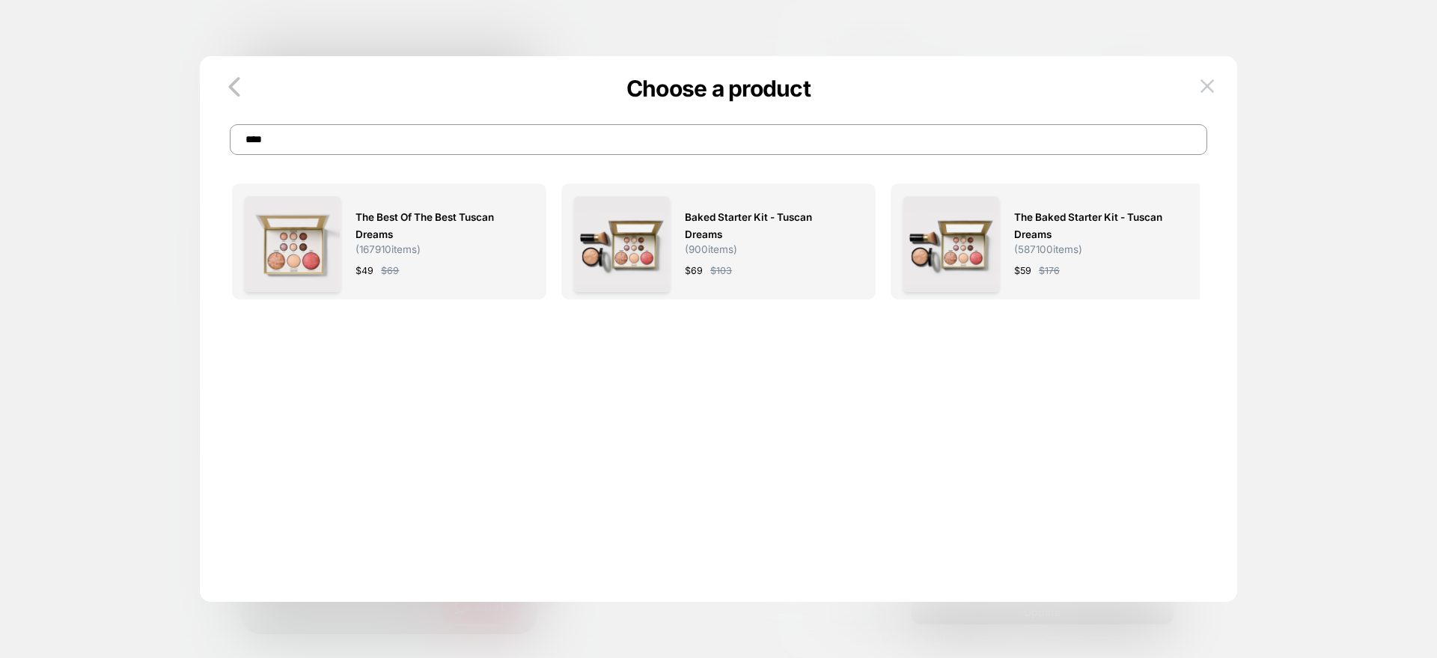
click at [395, 401] on div "The Best of the Best Tuscan Dreams ( 167910 items) $ 49 $ 69 Baked Starter Kit …" at bounding box center [718, 441] width 973 height 561
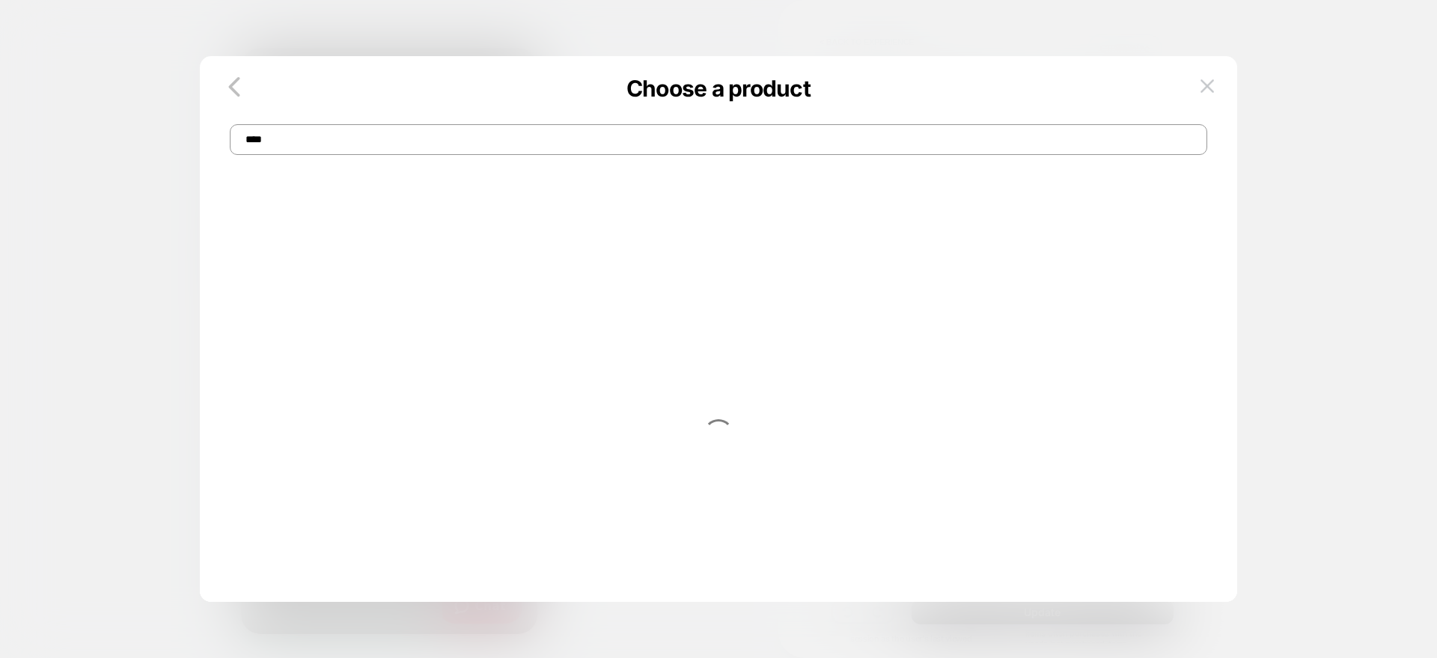
click at [395, 401] on div at bounding box center [718, 441] width 973 height 561
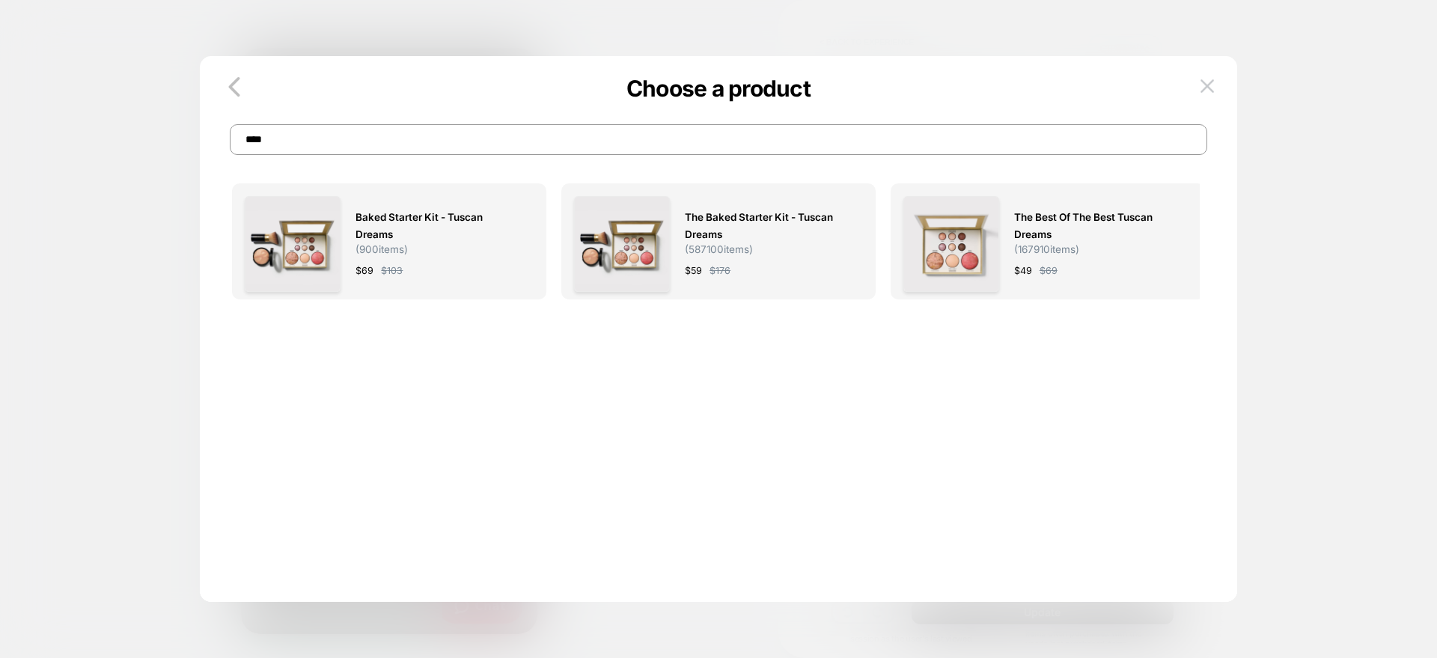
click at [345, 127] on input "****" at bounding box center [718, 139] width 977 height 31
type input "*"
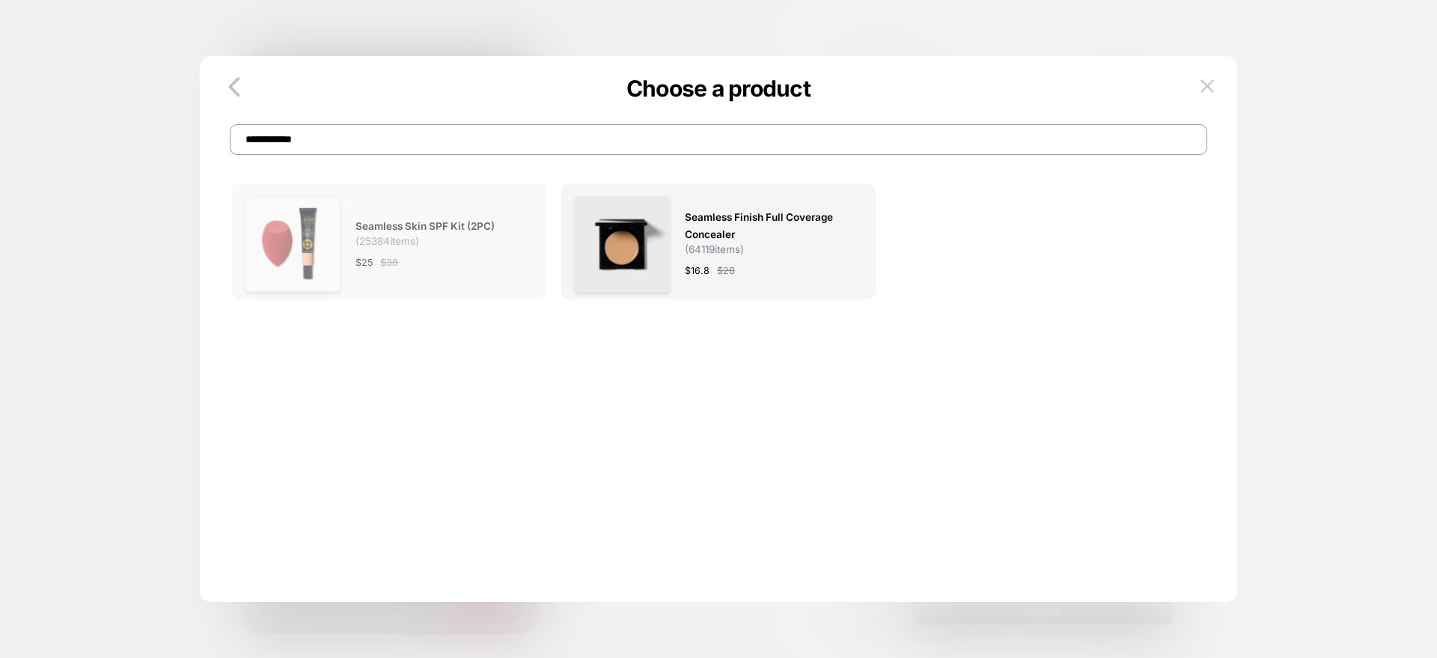
type input "**********"
click at [401, 264] on div "$ 25 $ 38" at bounding box center [437, 263] width 163 height 16
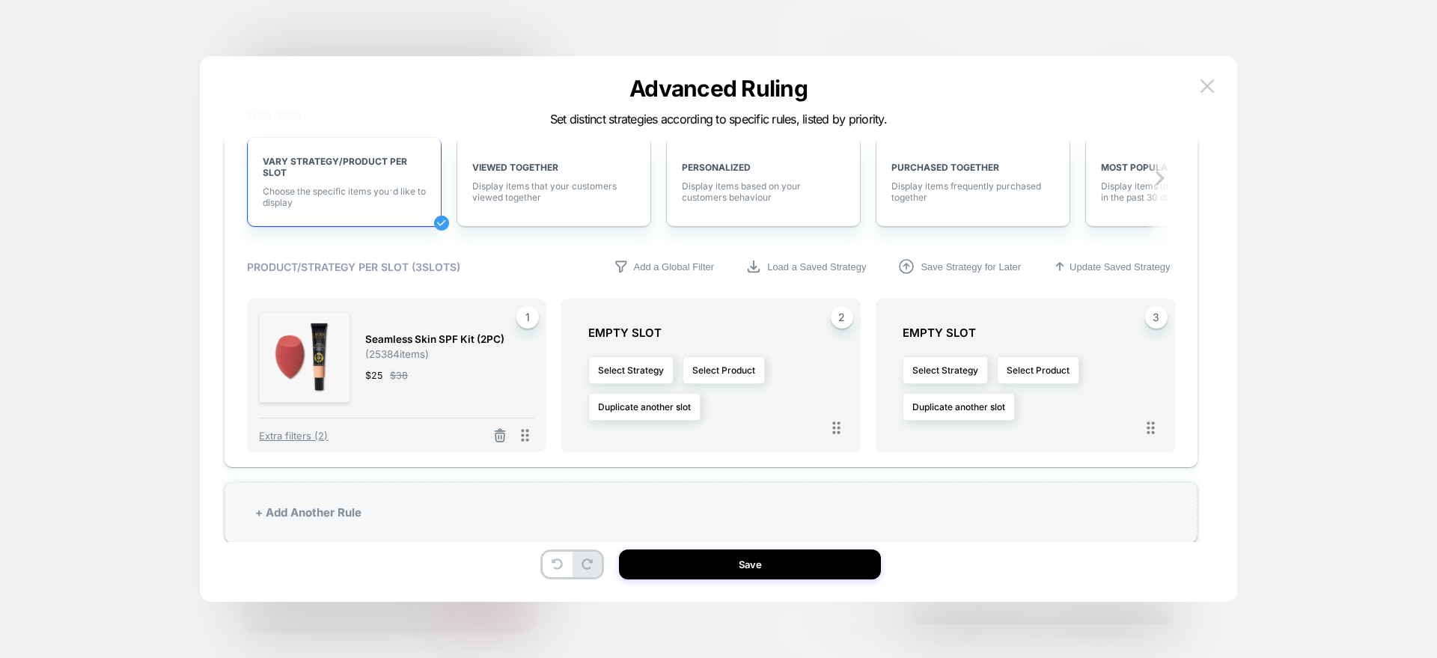
scroll to position [1550, 0]
click at [701, 359] on button "Select Product" at bounding box center [724, 367] width 82 height 28
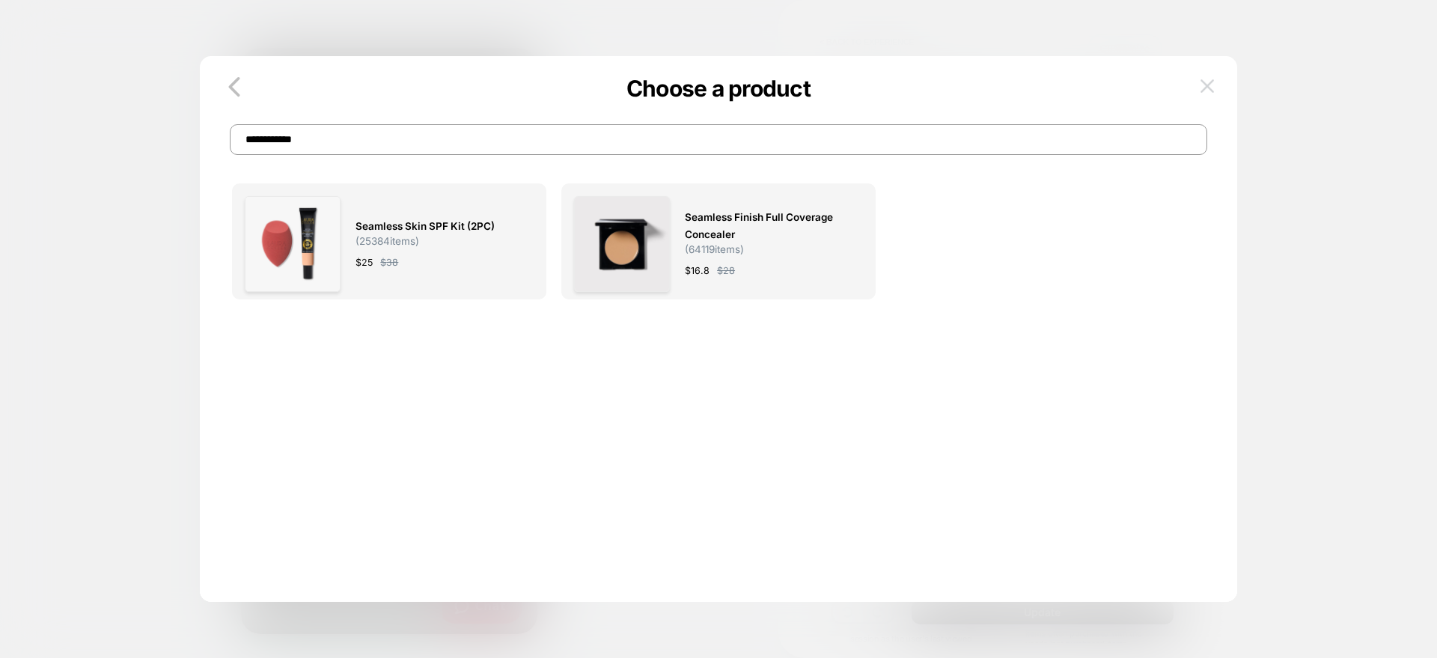
click at [1212, 96] on button at bounding box center [1207, 86] width 22 height 22
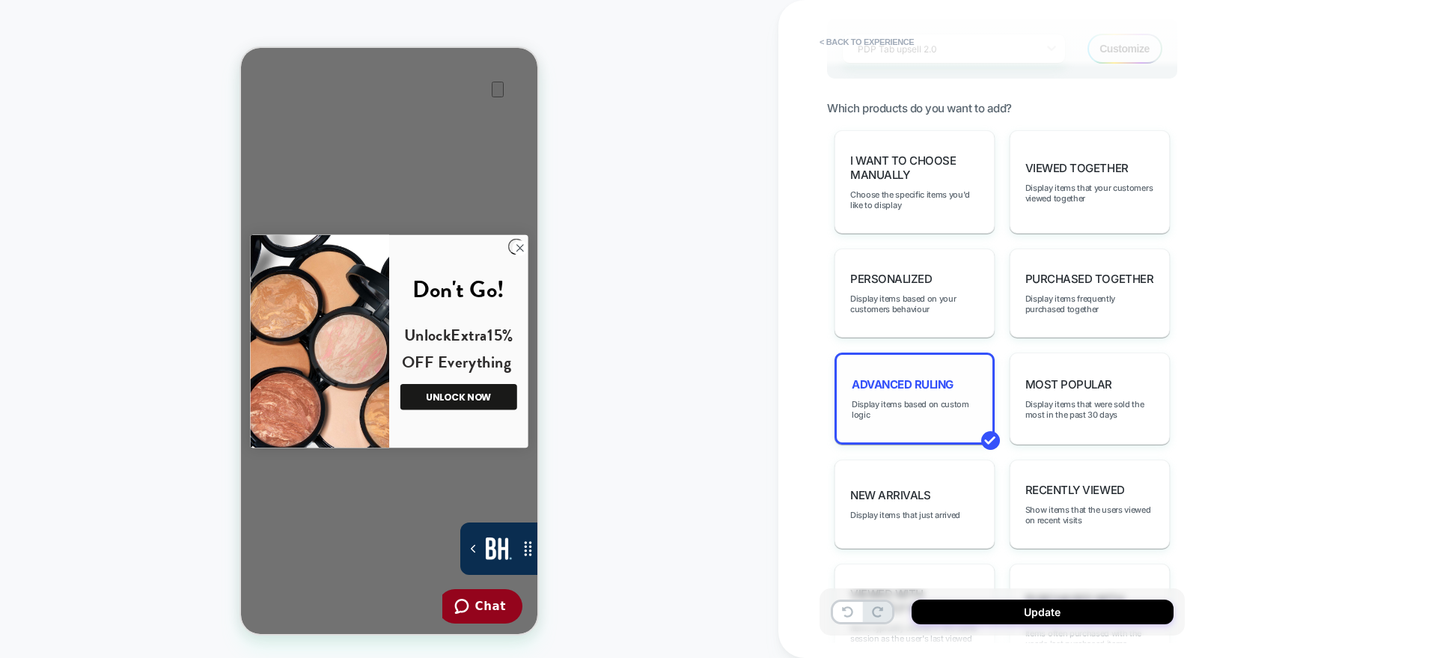
click at [905, 362] on div "Advanced Ruling Display items based on custom logic" at bounding box center [915, 399] width 160 height 92
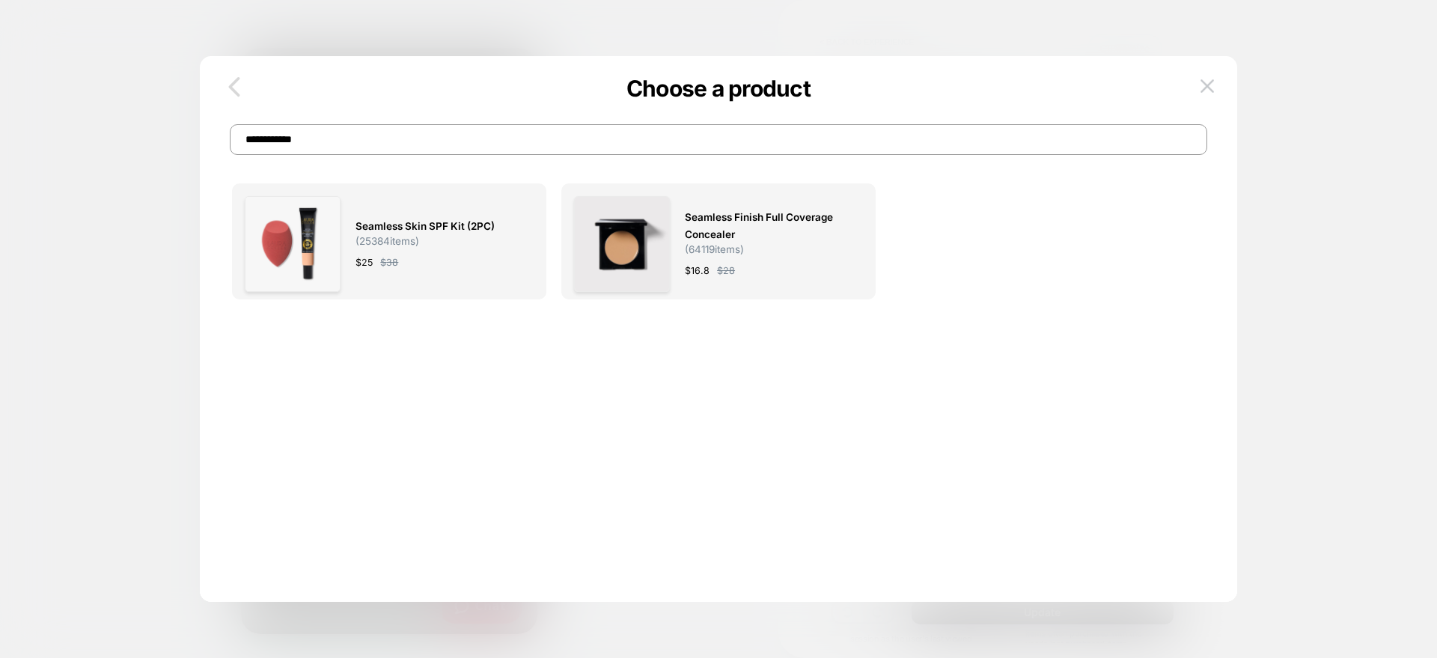
click at [237, 88] on icon "button" at bounding box center [234, 87] width 30 height 30
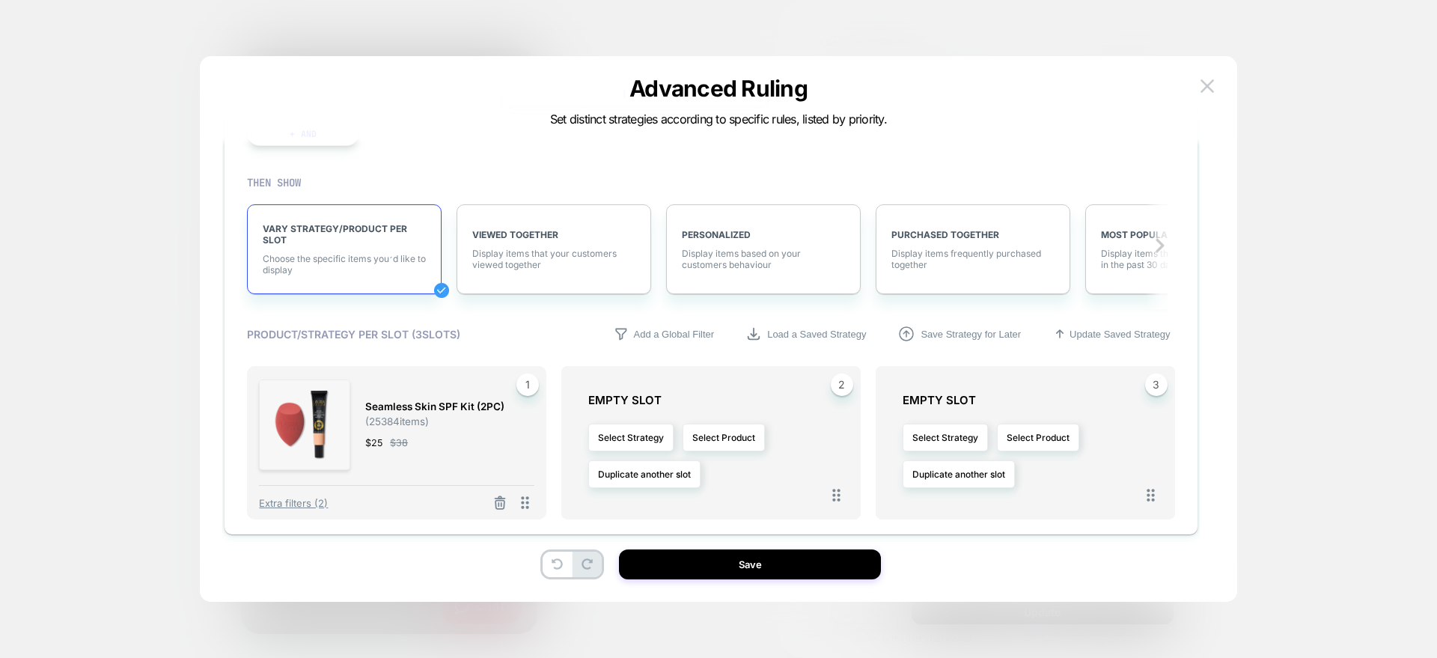
scroll to position [1517, 0]
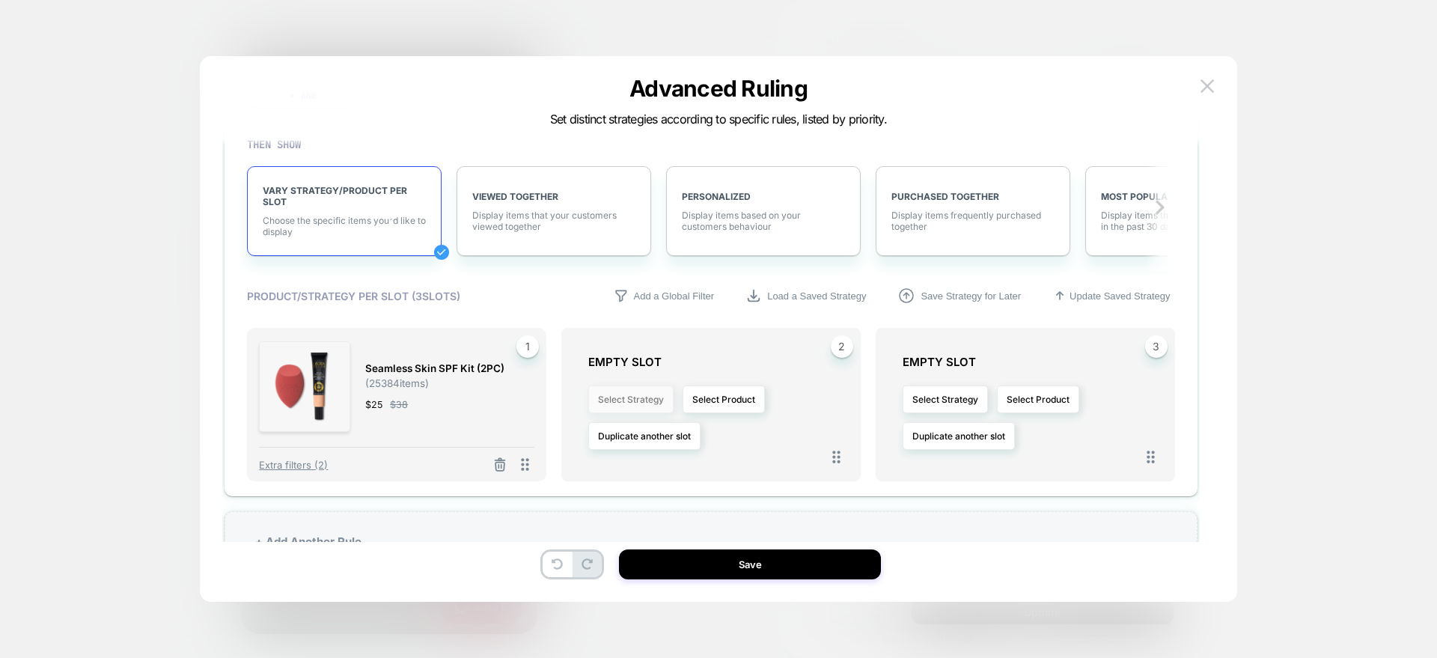
click at [654, 395] on button "Select Strategy" at bounding box center [630, 400] width 85 height 28
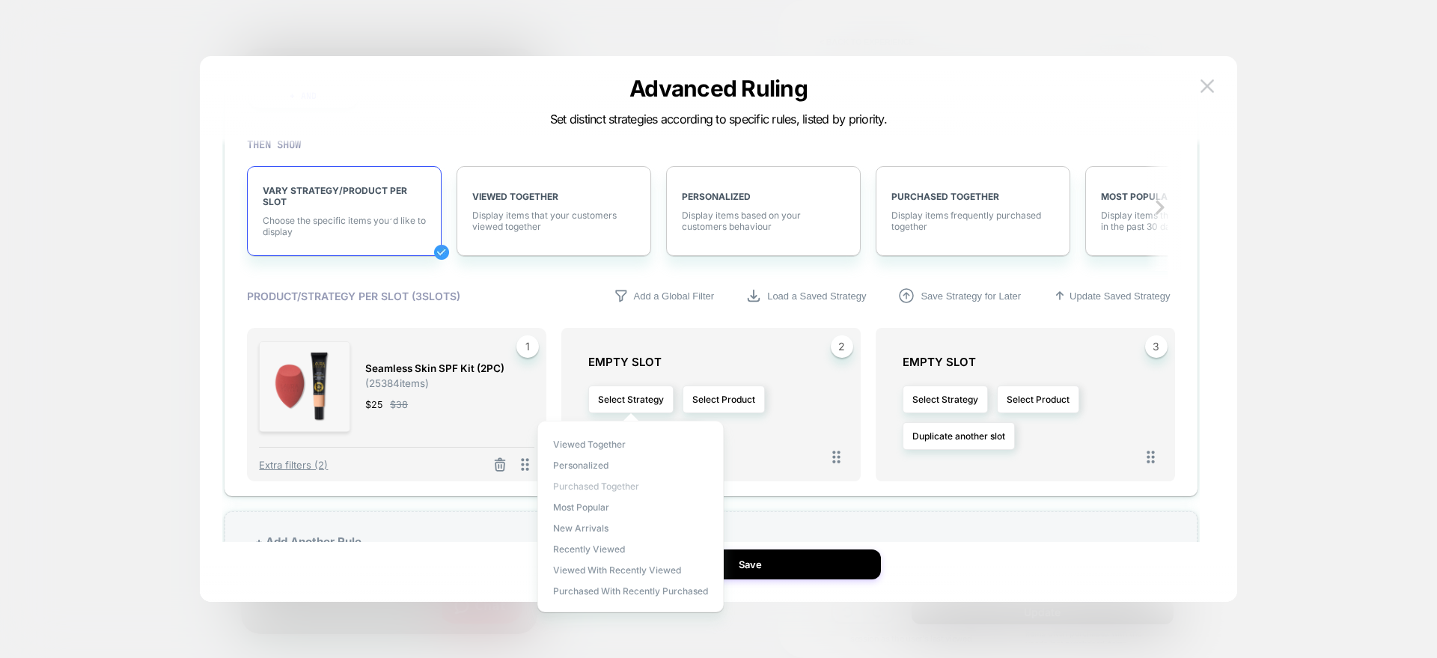
click at [579, 491] on span "Purchased Together" at bounding box center [596, 486] width 86 height 11
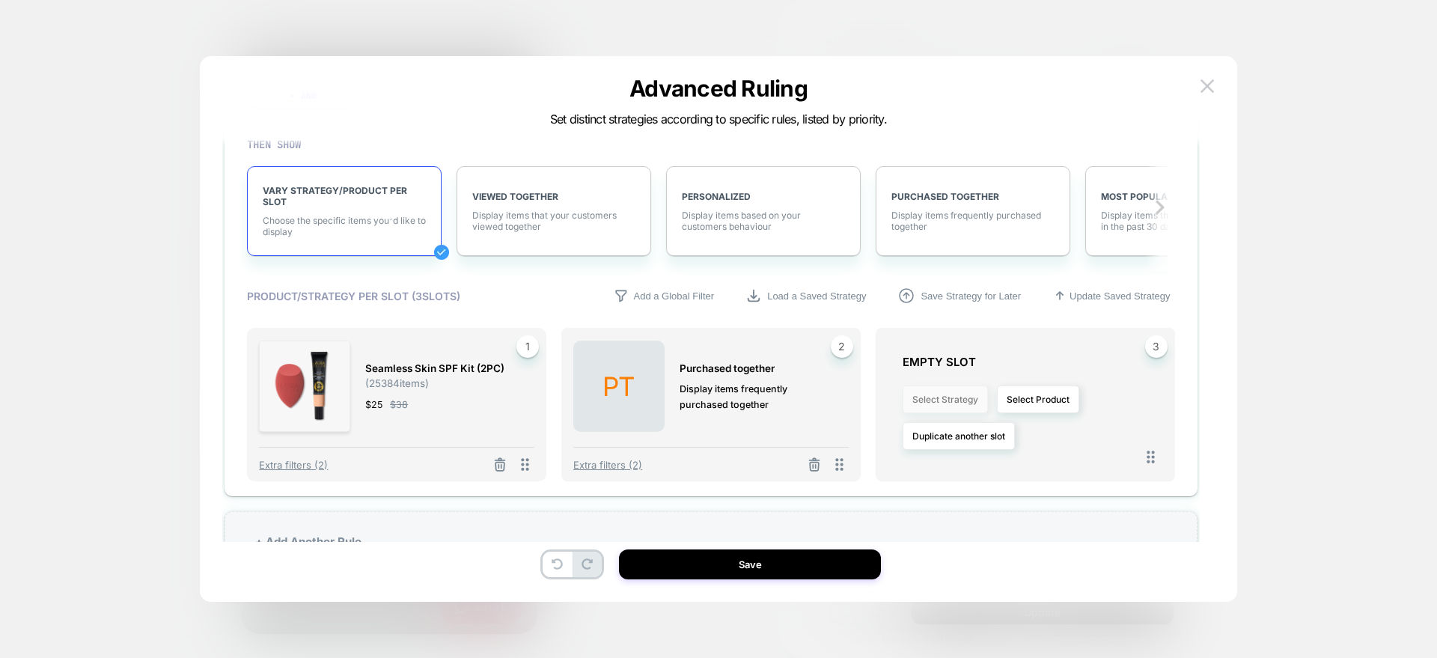
click at [974, 400] on button "Select Strategy" at bounding box center [945, 400] width 85 height 28
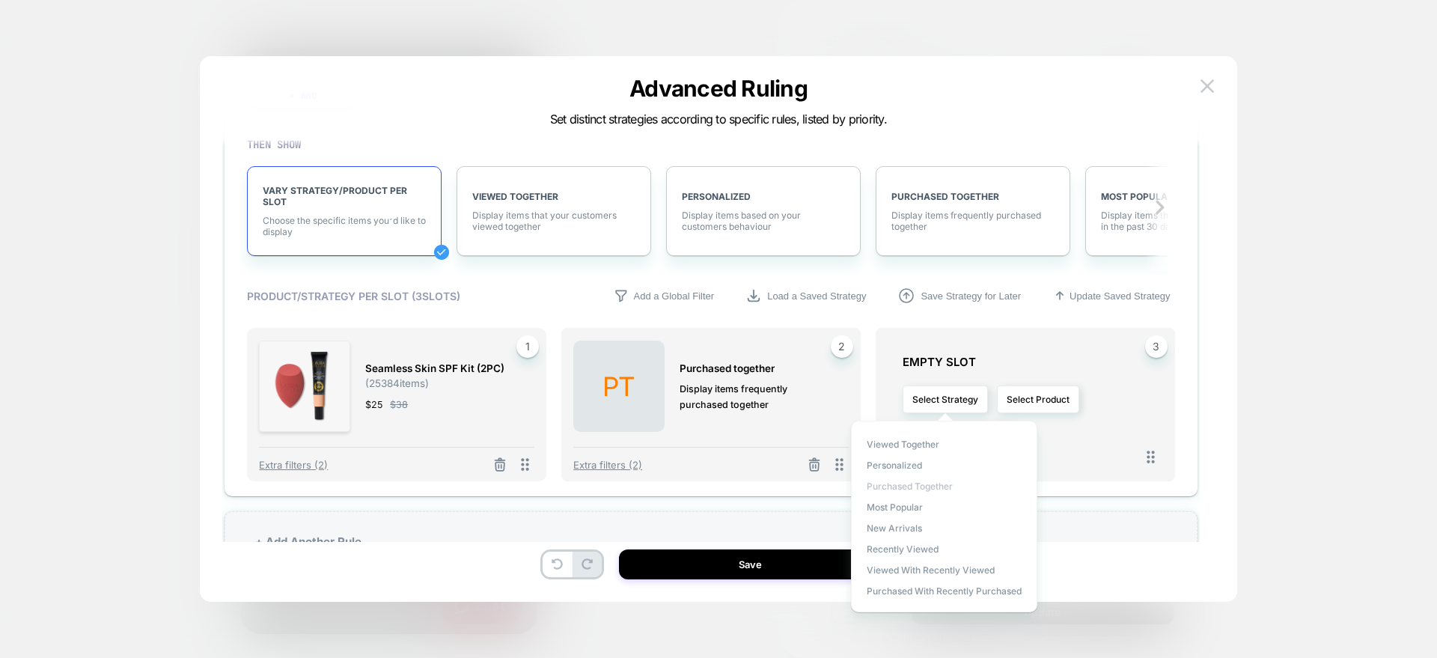
click at [883, 487] on span "Purchased Together" at bounding box center [910, 486] width 86 height 11
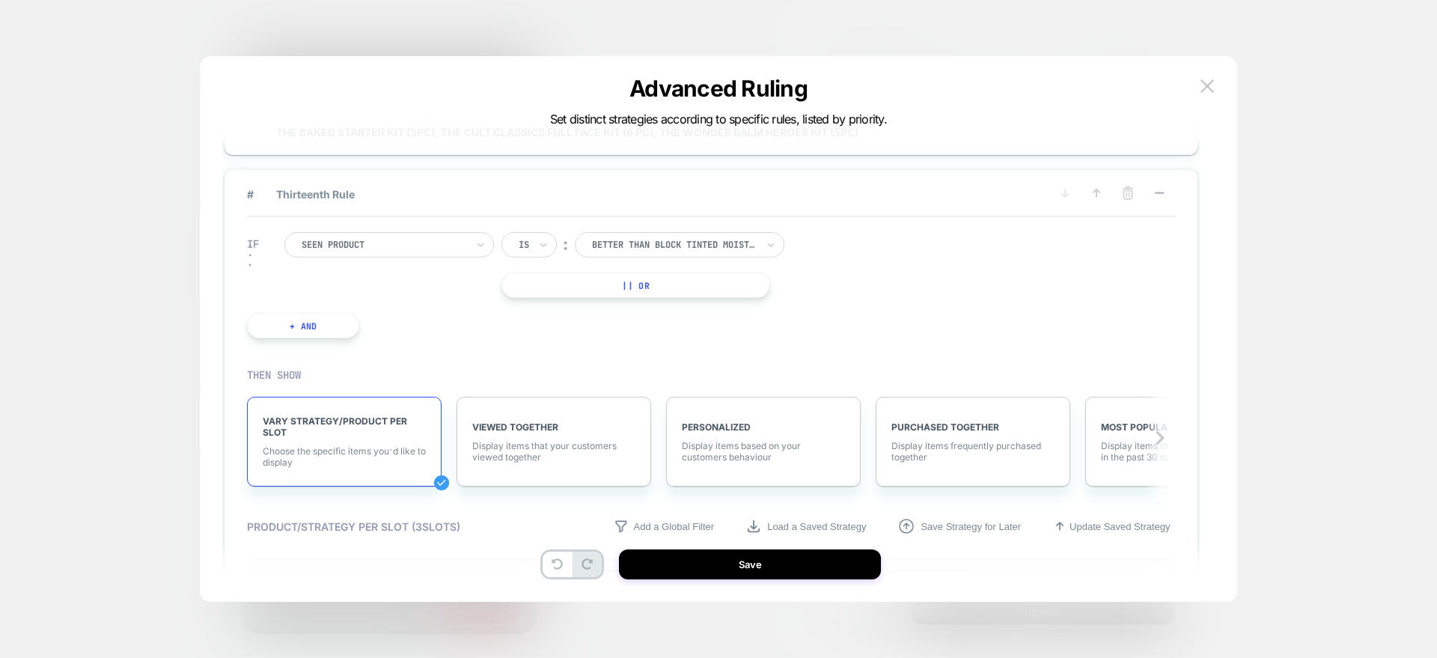
scroll to position [1330, 0]
click at [1104, 195] on icon at bounding box center [1096, 194] width 15 height 15
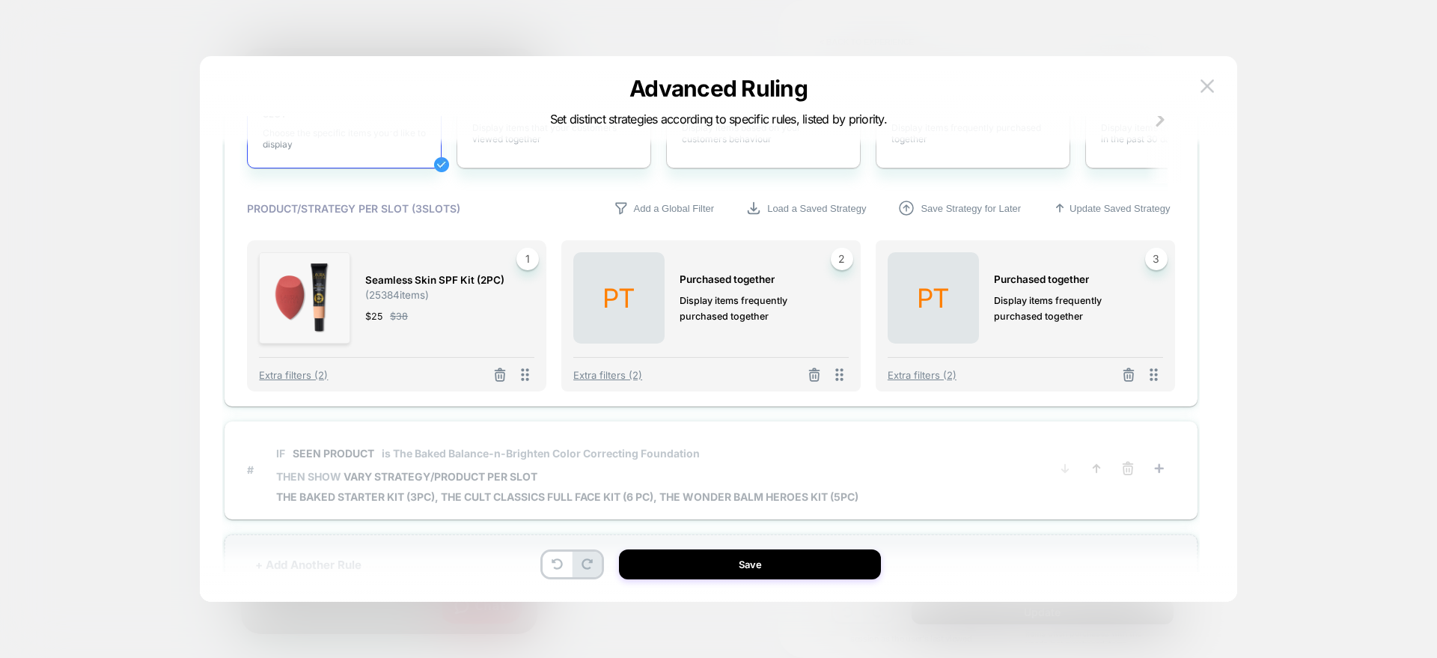
scroll to position [1574, 0]
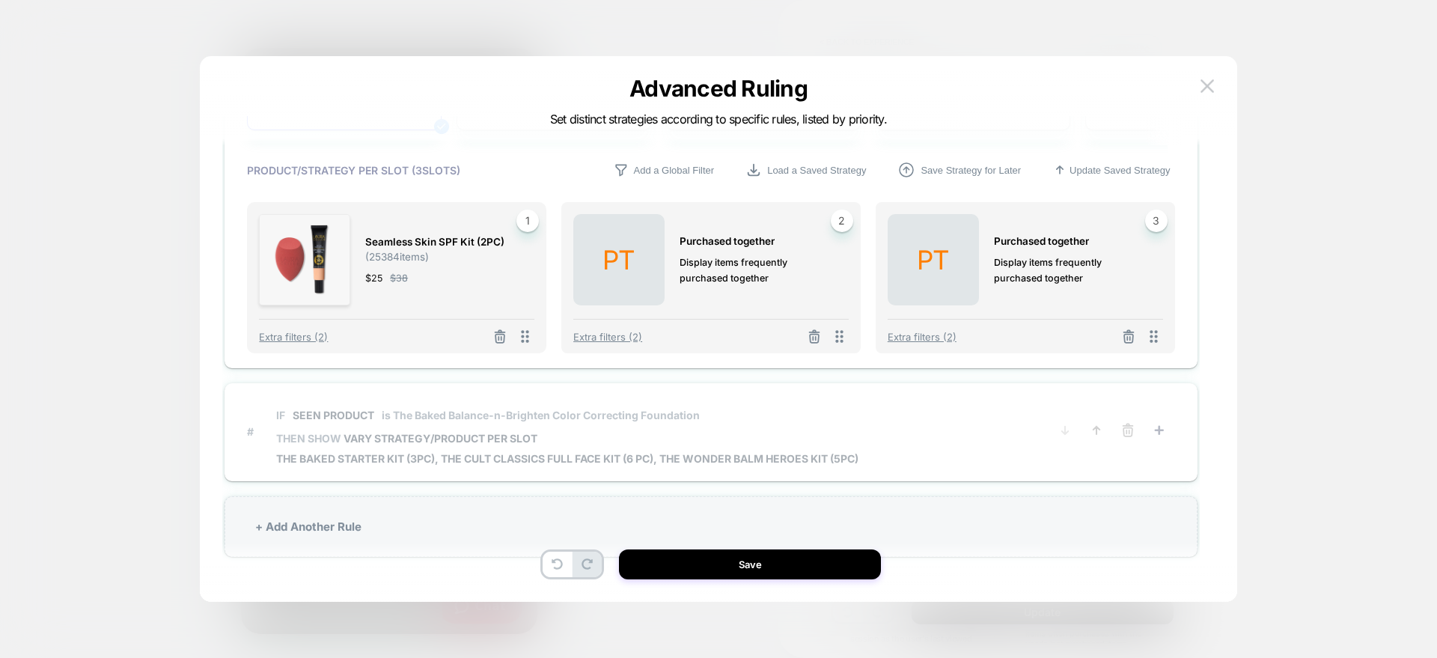
click at [383, 430] on span "IF Seen Product is The Baked Balance-n-Brighten Color Correcting Foundation" at bounding box center [567, 415] width 582 height 34
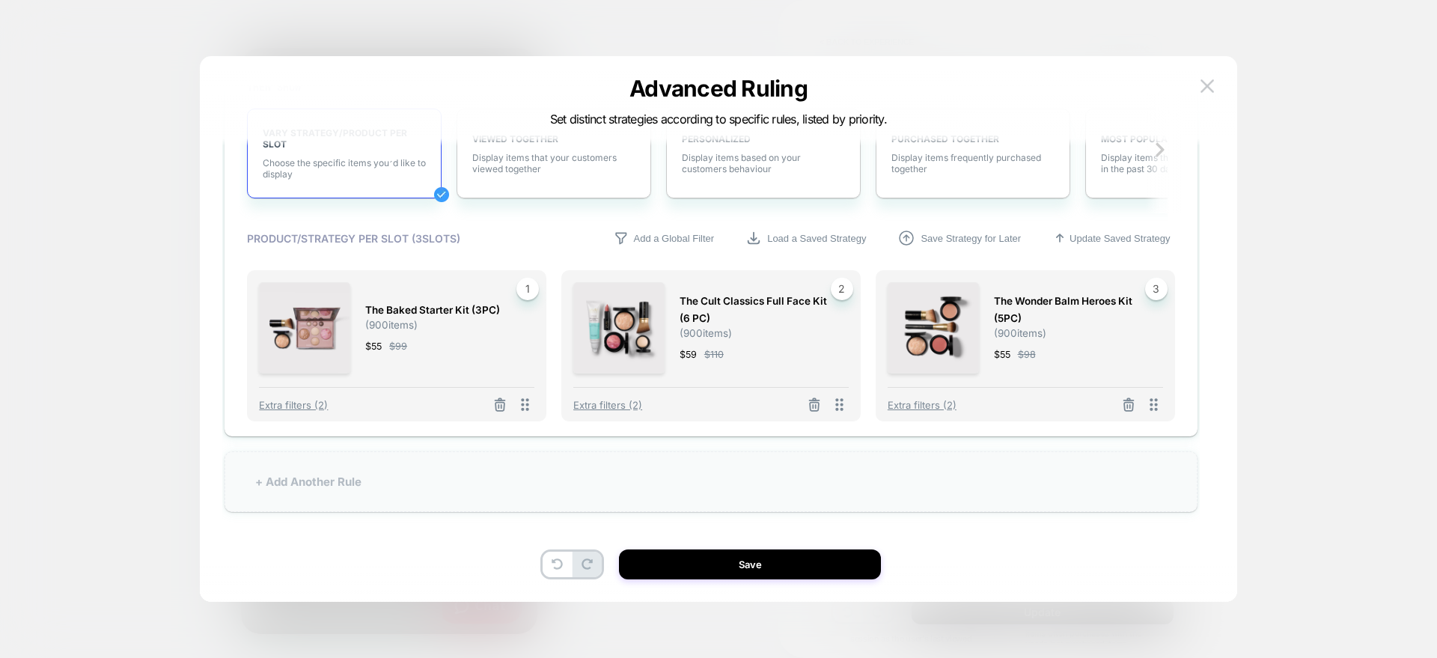
click at [297, 485] on div "+ Add Another Rule" at bounding box center [711, 481] width 973 height 61
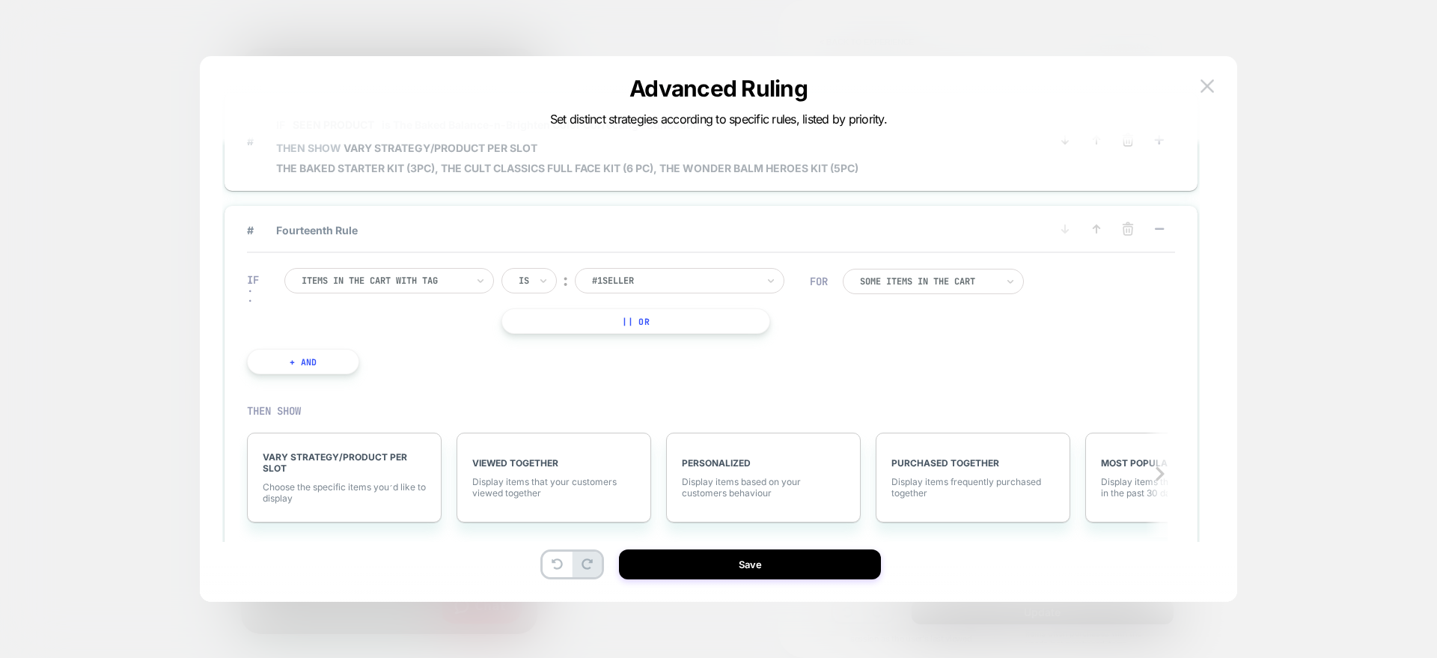
scroll to position [1362, 0]
click at [389, 276] on div at bounding box center [384, 282] width 165 height 13
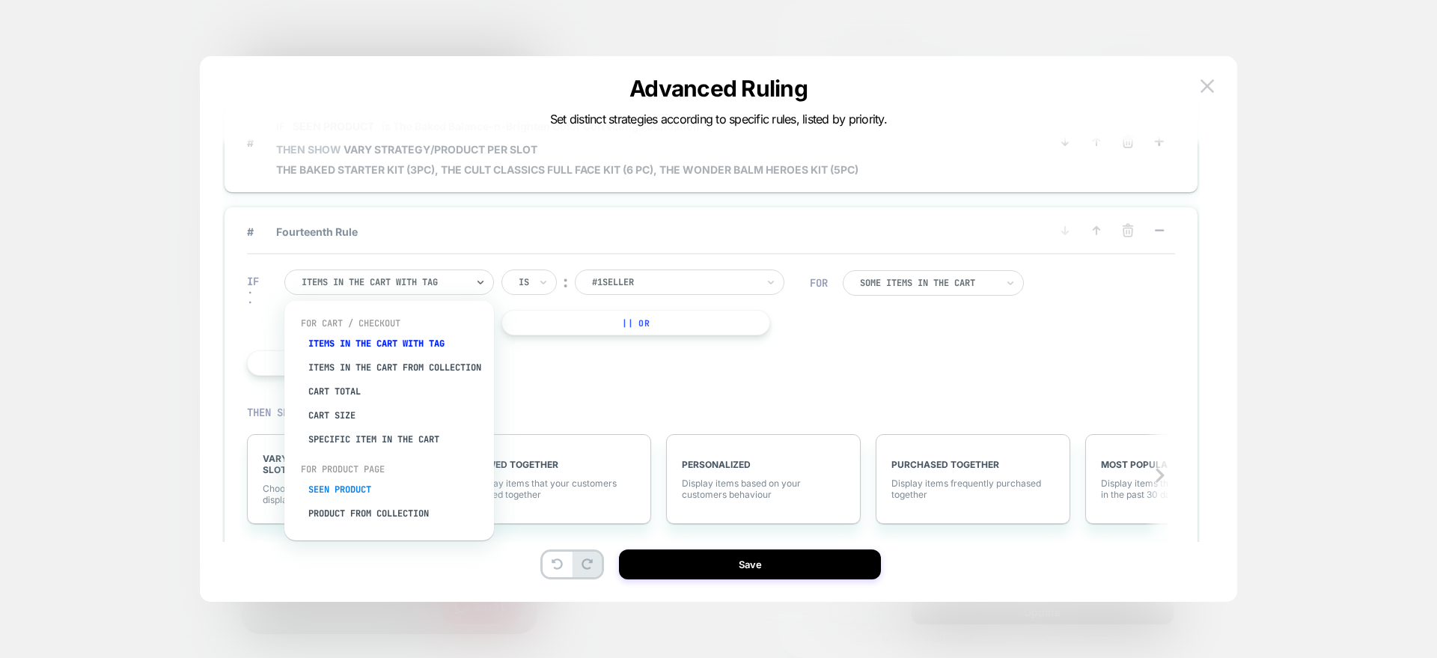
click at [337, 502] on div "Seen Product" at bounding box center [396, 490] width 195 height 24
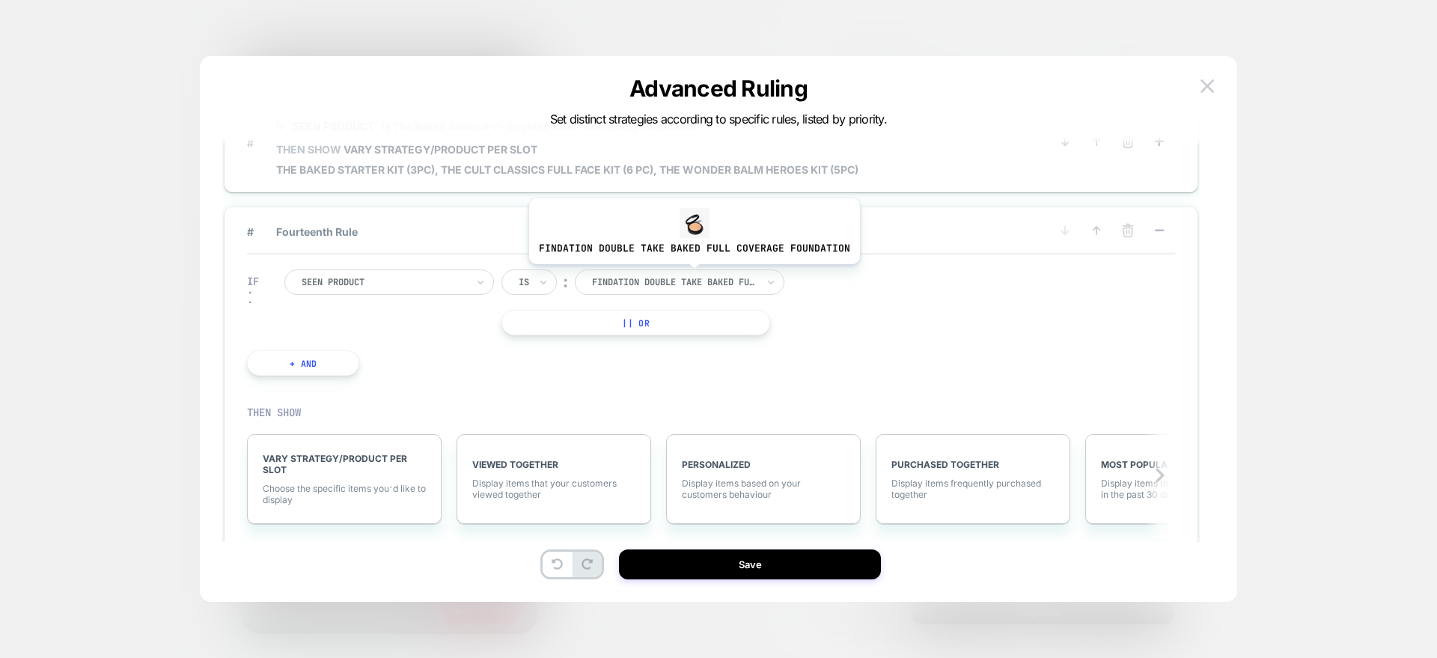
click at [691, 276] on div at bounding box center [674, 282] width 165 height 13
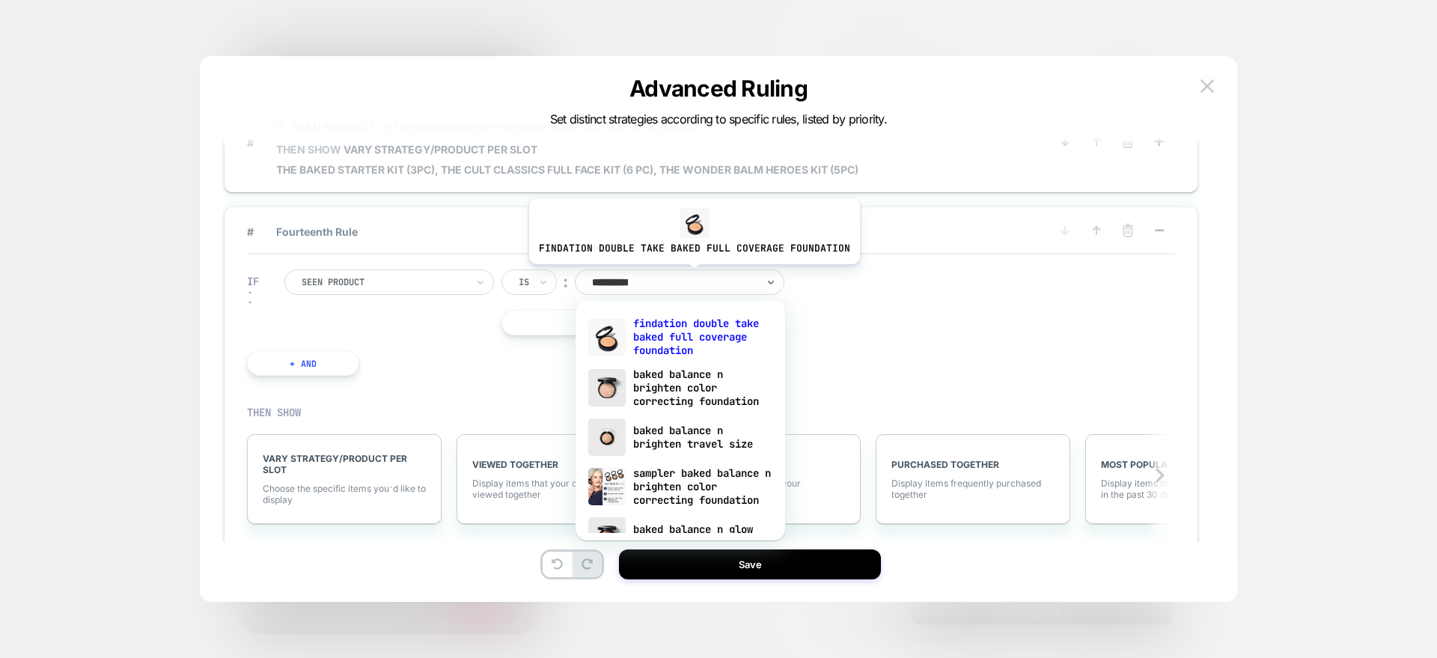
type input "**********"
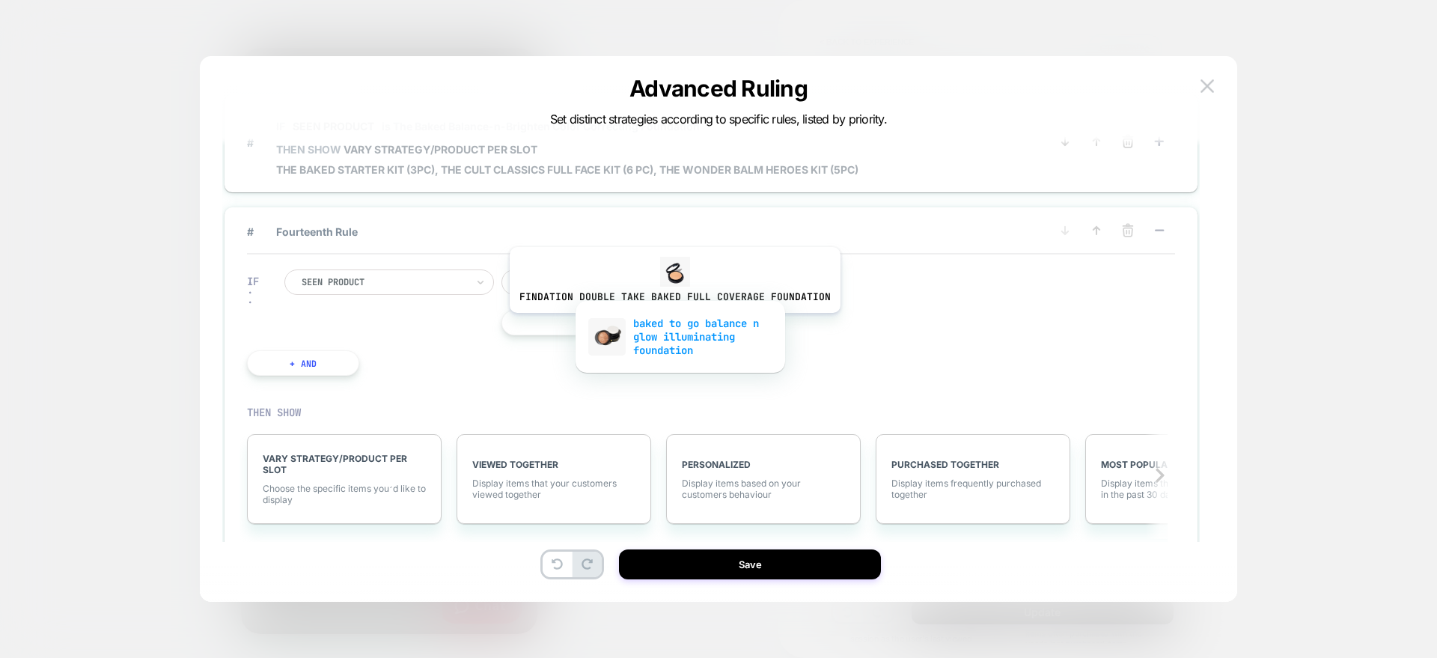
click at [672, 325] on div "baked to go balance n glow illuminating foundation" at bounding box center [680, 336] width 195 height 51
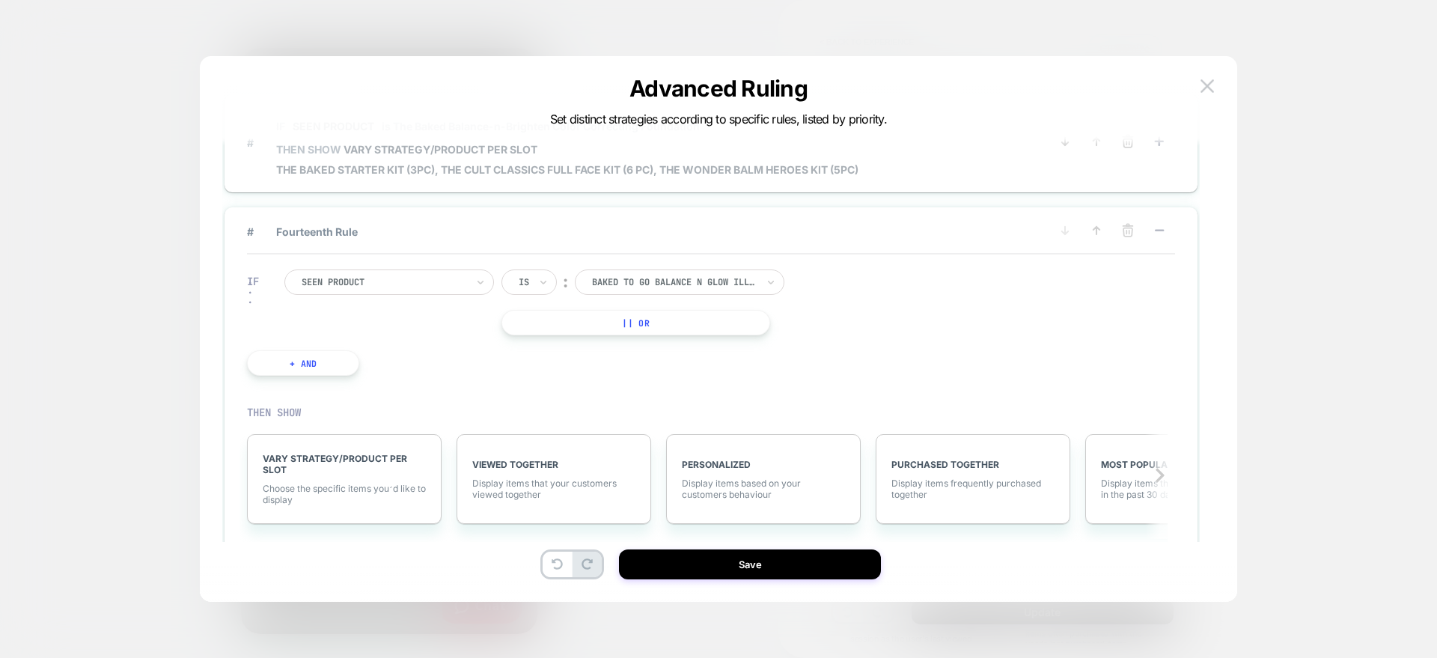
scroll to position [1453, 0]
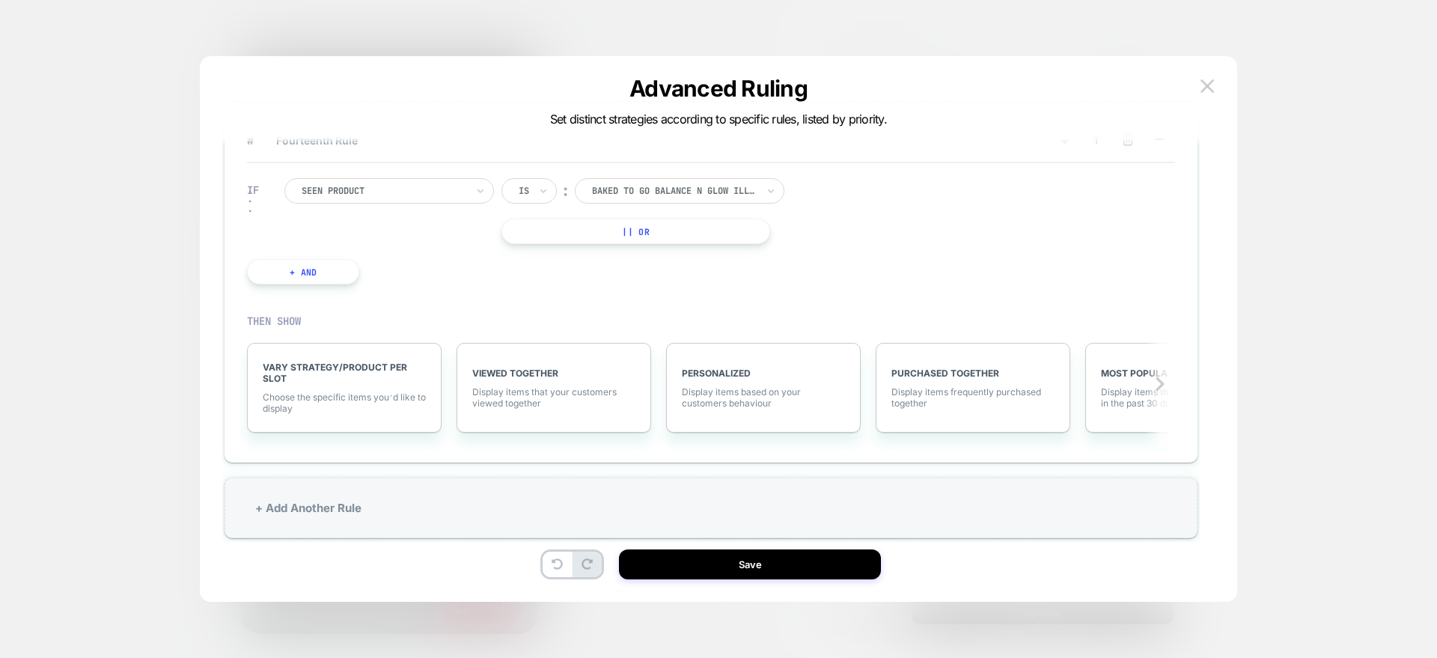
click at [359, 447] on div "VARY STRATEGY/PRODUCT PER SLOT Choose the specific items you׳d like to display" at bounding box center [352, 388] width 210 height 120
click at [347, 389] on div "VARY STRATEGY/PRODUCT PER SLOT Choose the specific items you׳d like to display" at bounding box center [344, 388] width 195 height 90
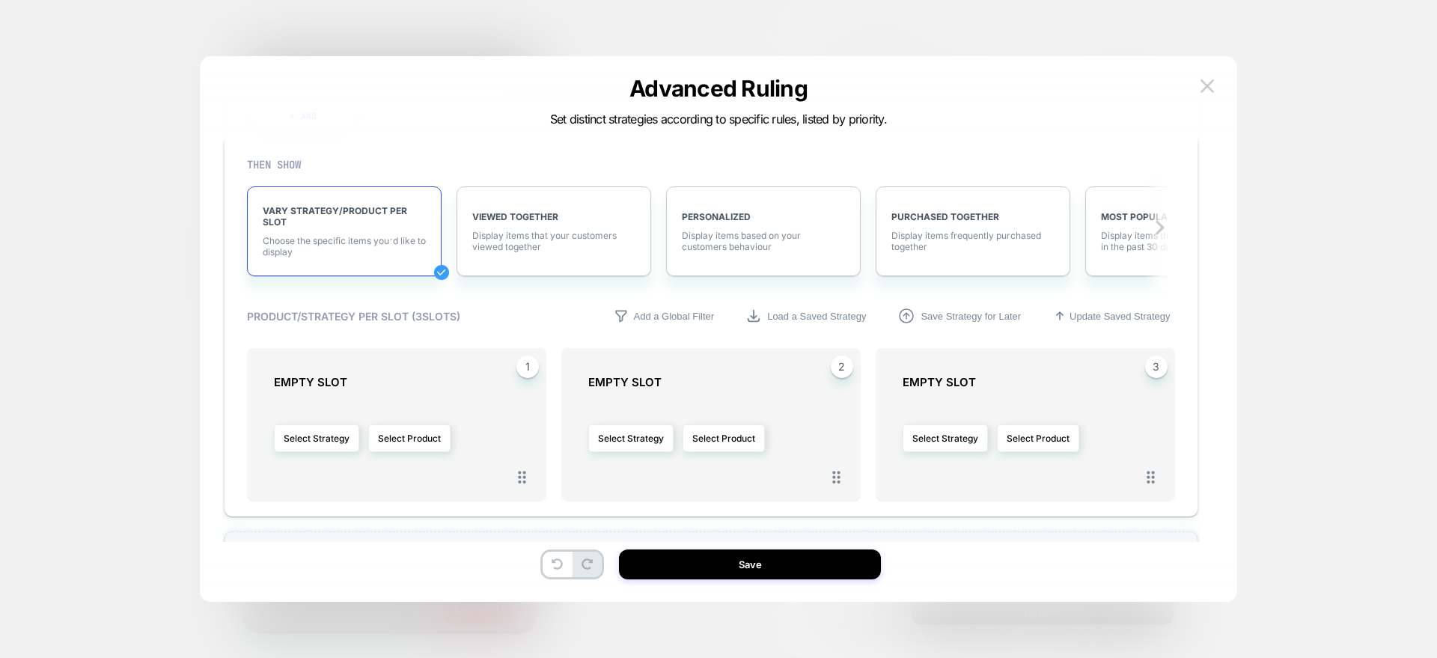
scroll to position [1652, 0]
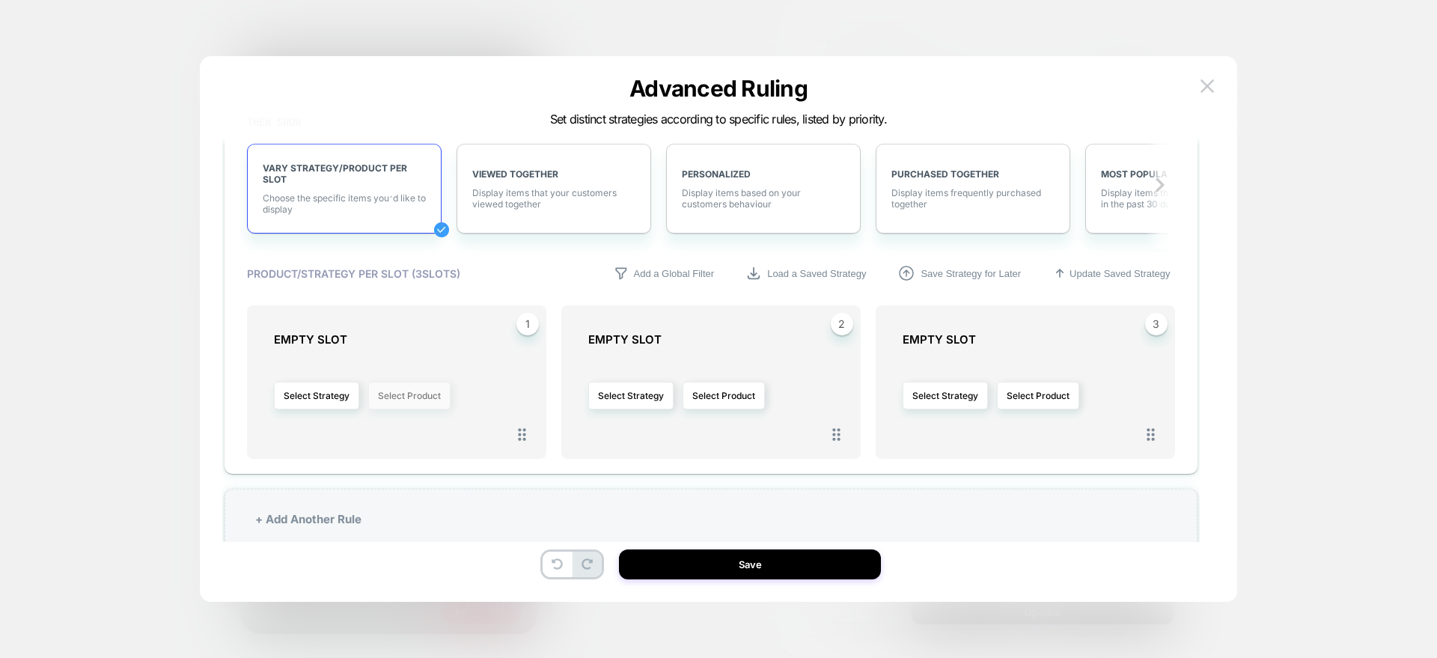
click at [381, 395] on button "Select Product" at bounding box center [409, 396] width 82 height 28
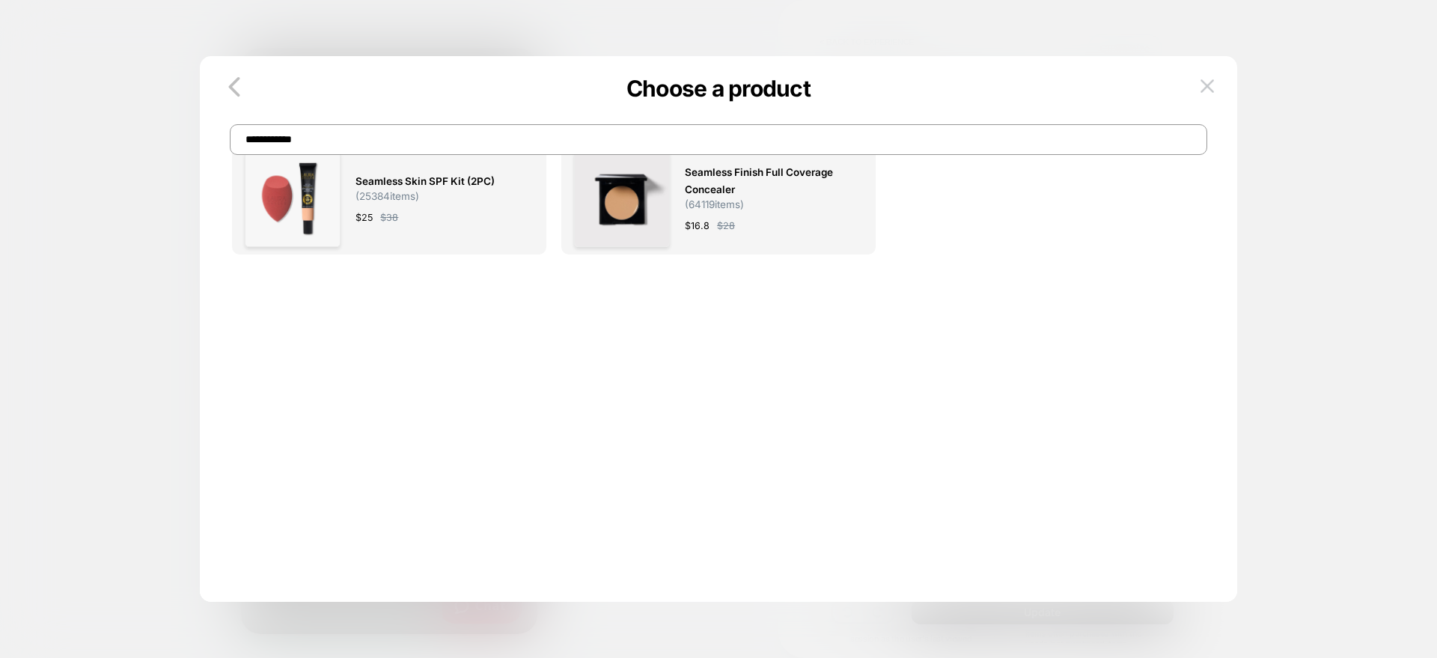
scroll to position [0, 0]
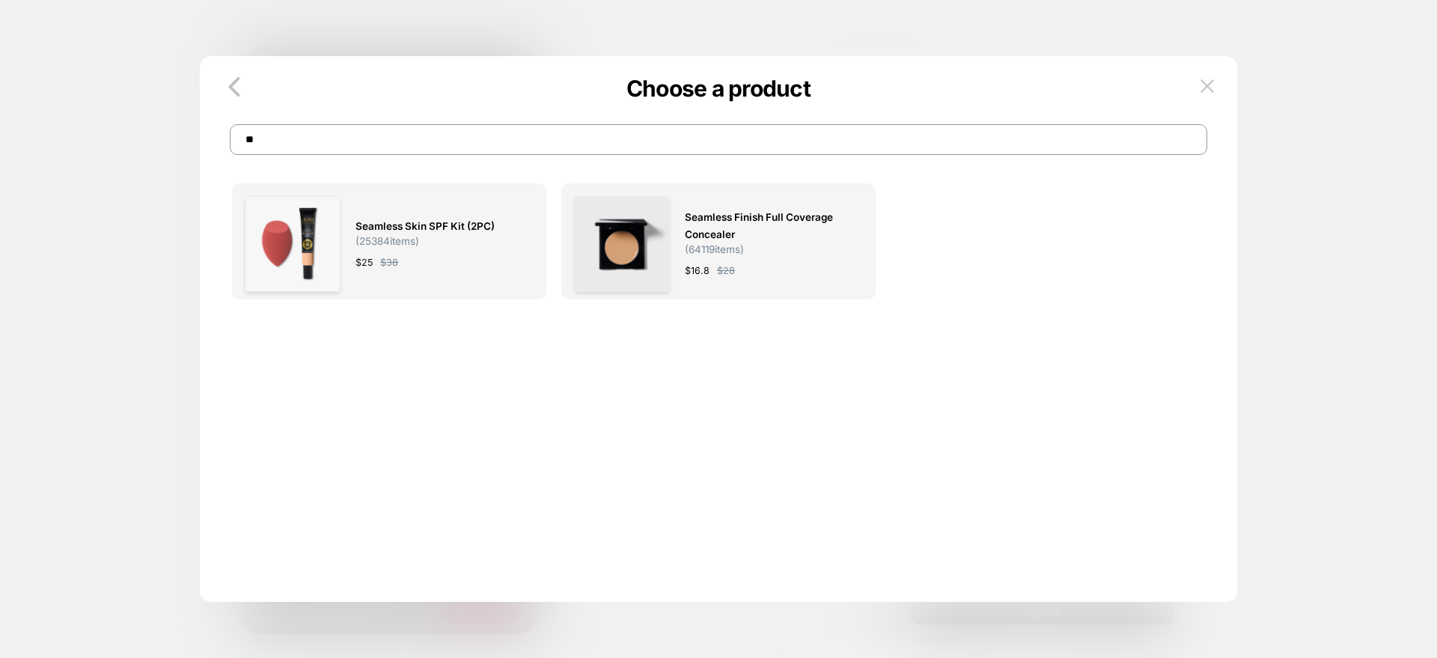
type input "*"
type input "****"
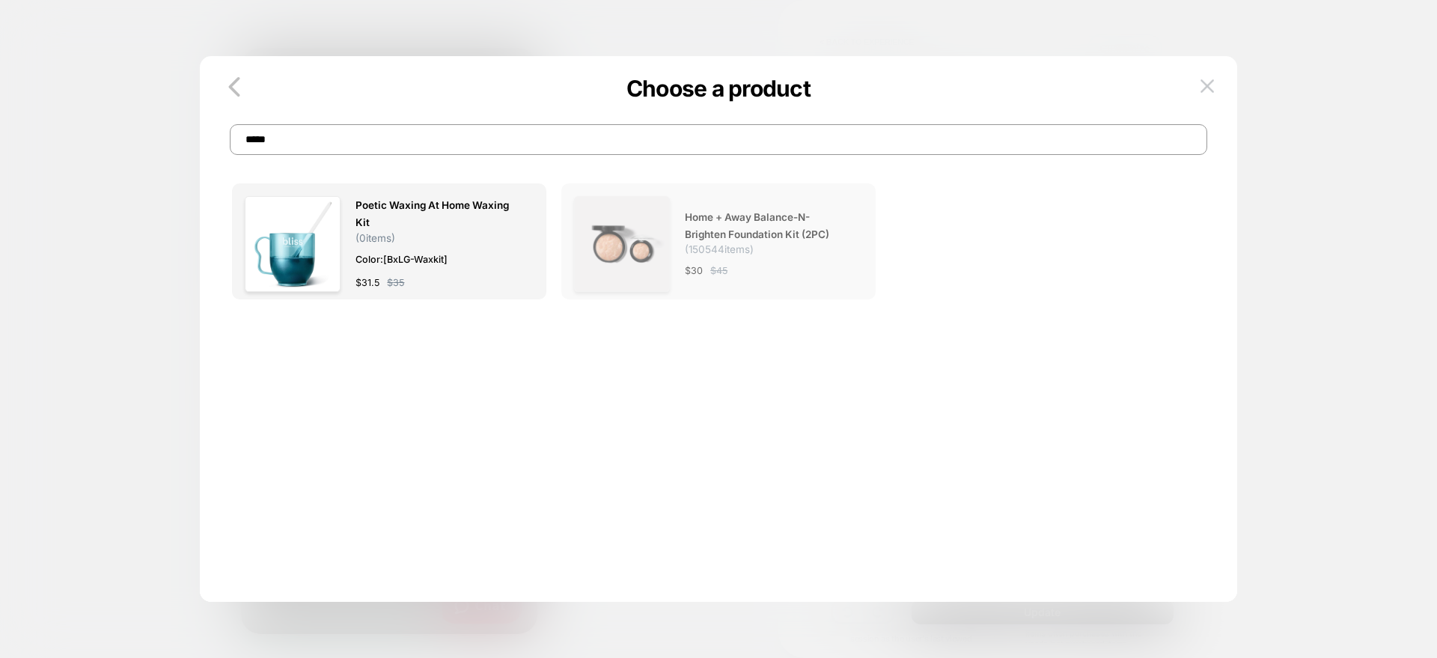
click at [639, 271] on img at bounding box center [622, 244] width 96 height 96
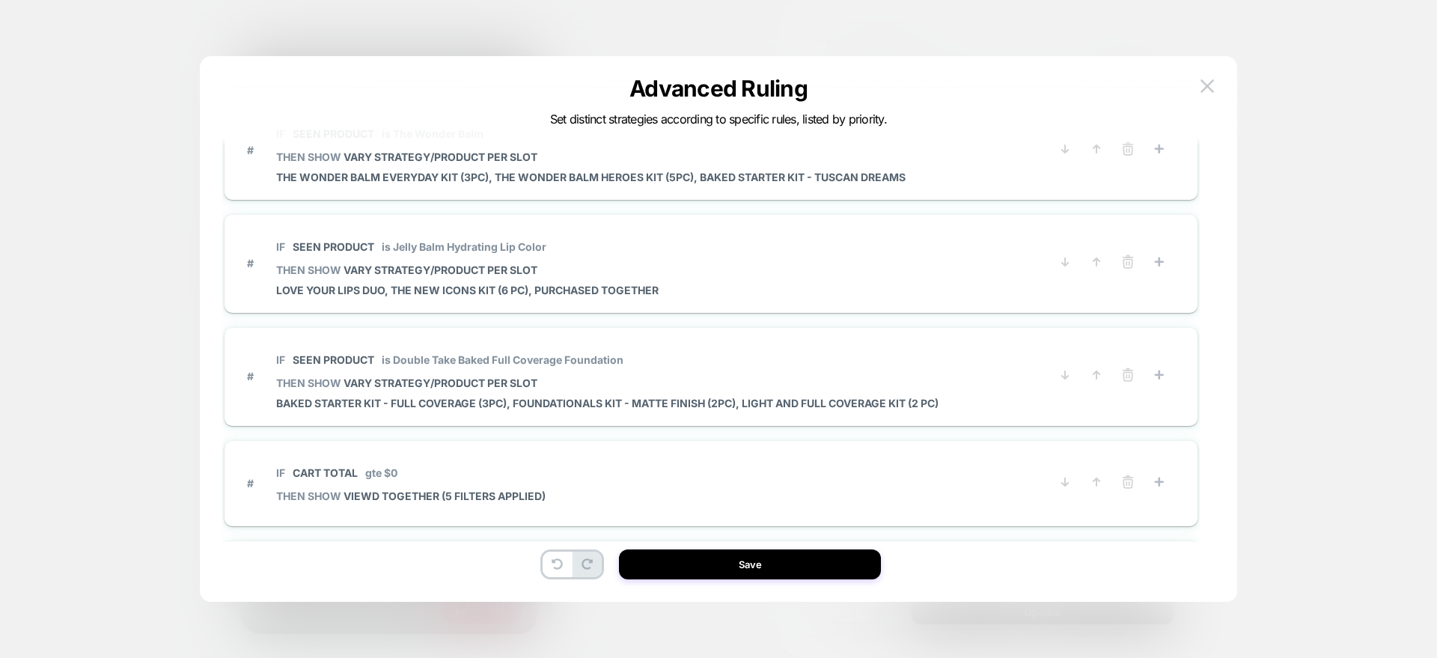
scroll to position [695, 0]
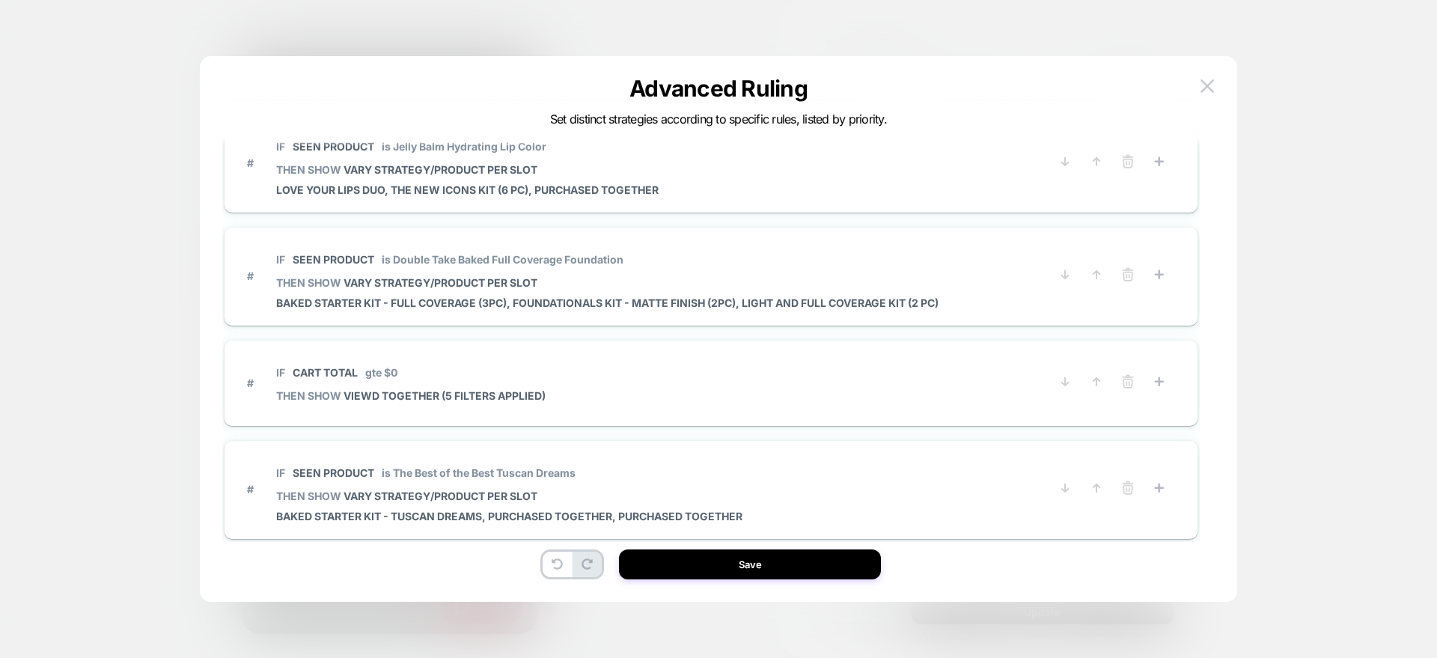
click at [581, 338] on div "# IF Seen Product is The Best of the Best Baked Face Palette THEN SHOW VARY STR…" at bounding box center [711, 382] width 973 height 2119
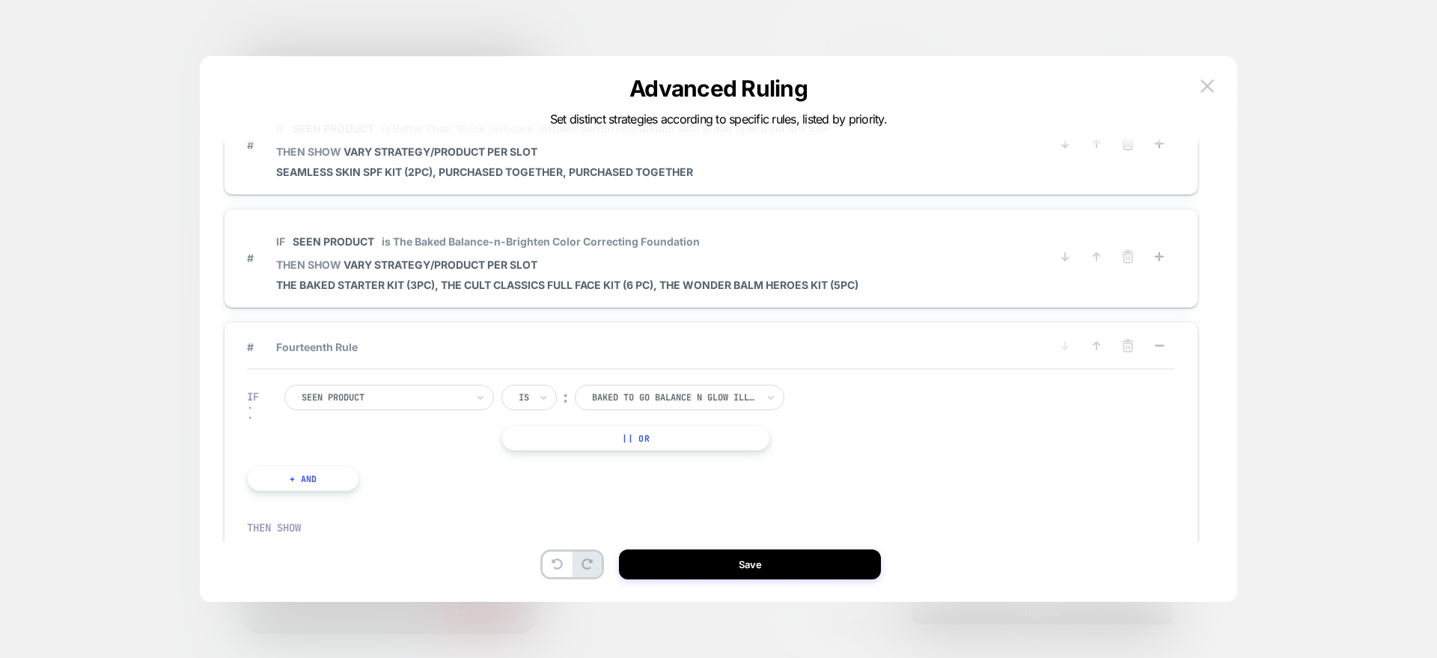
scroll to position [1690, 0]
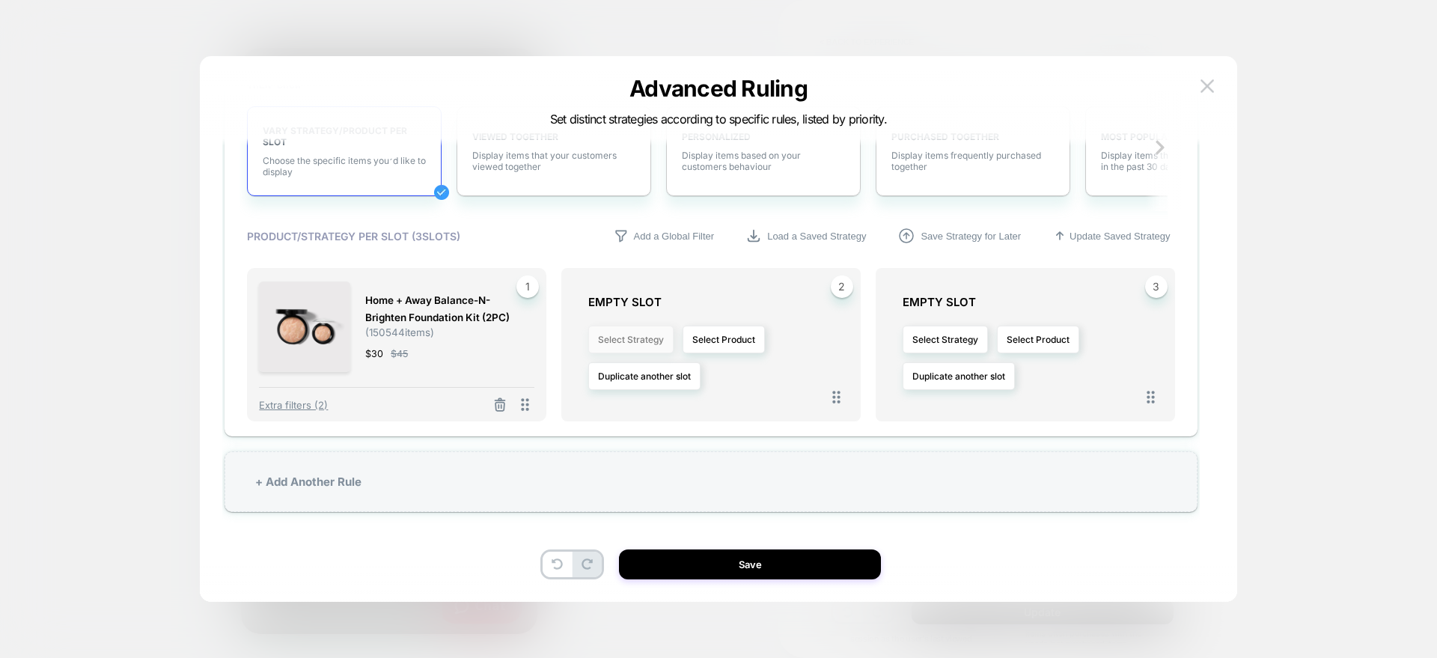
click at [621, 337] on button "Select Strategy" at bounding box center [630, 340] width 85 height 28
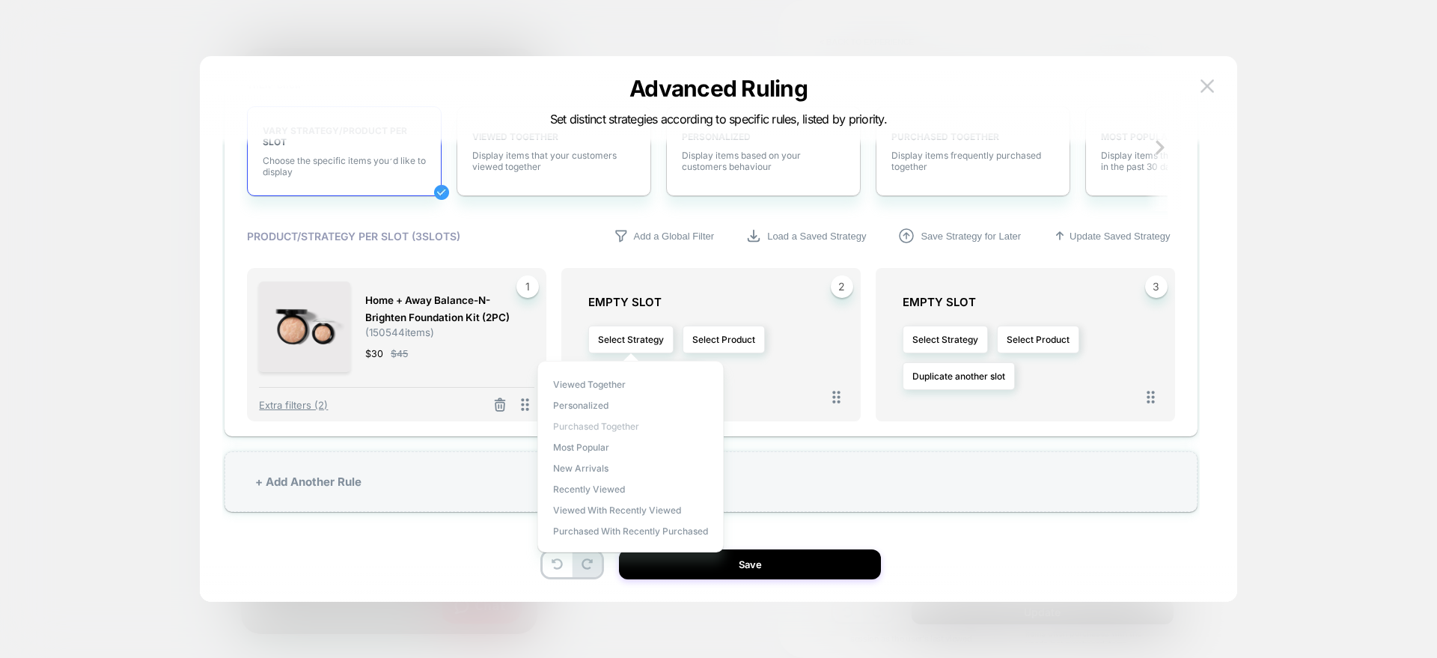
click at [585, 429] on span "Purchased Together" at bounding box center [596, 426] width 86 height 11
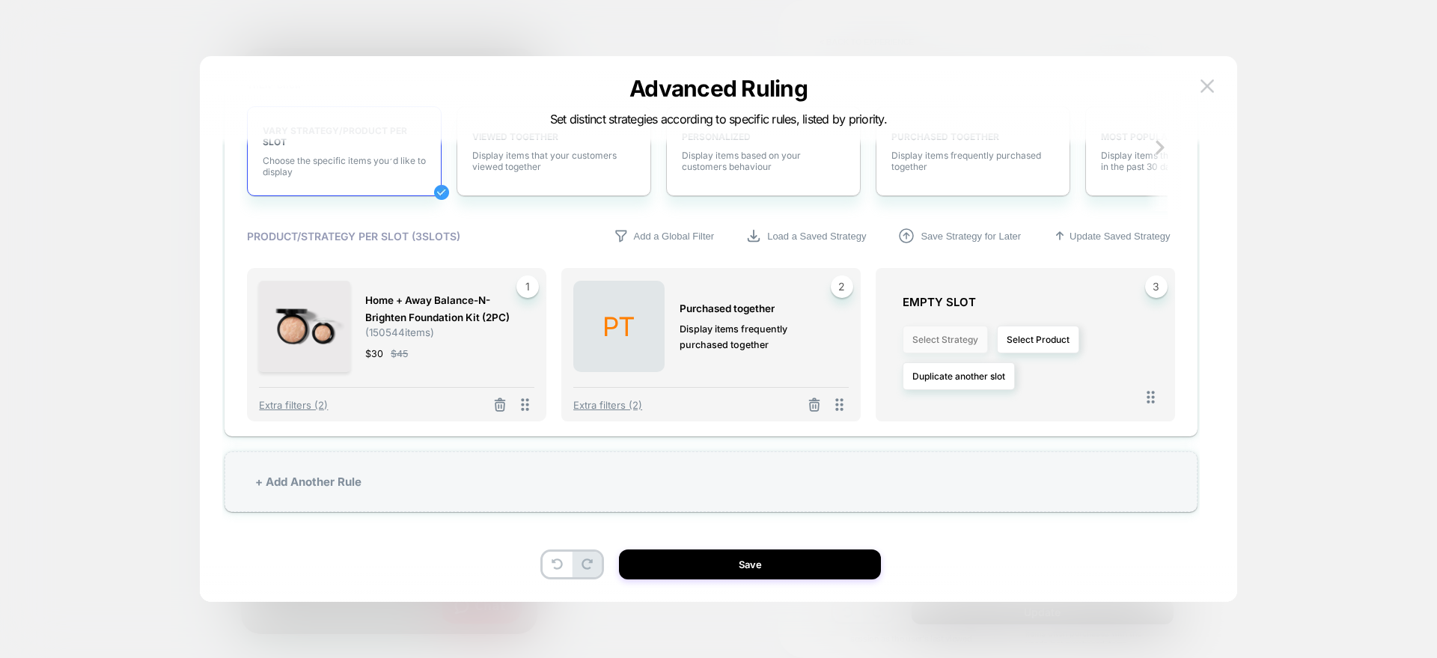
click at [942, 339] on button "Select Strategy" at bounding box center [945, 340] width 85 height 28
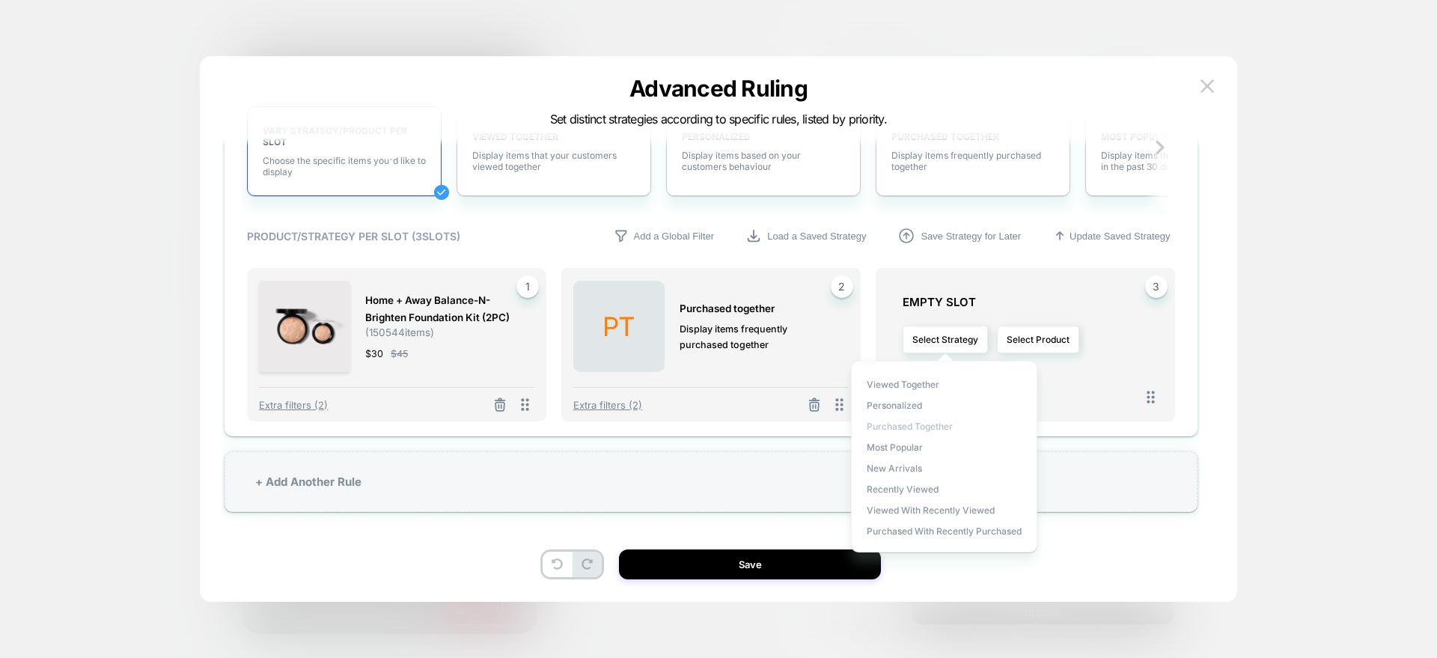
click at [873, 424] on span "Purchased Together" at bounding box center [910, 426] width 86 height 11
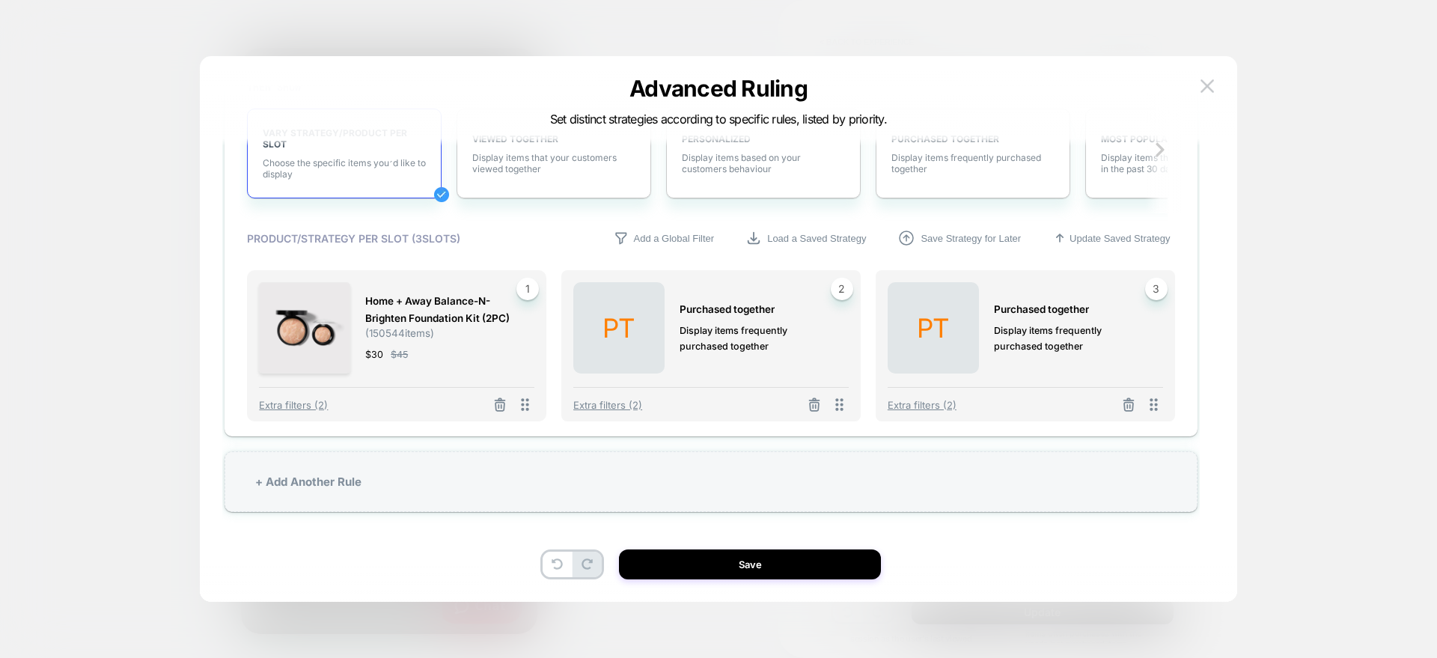
scroll to position [1687, 0]
click at [329, 484] on div "+ Add Another Rule" at bounding box center [711, 481] width 973 height 61
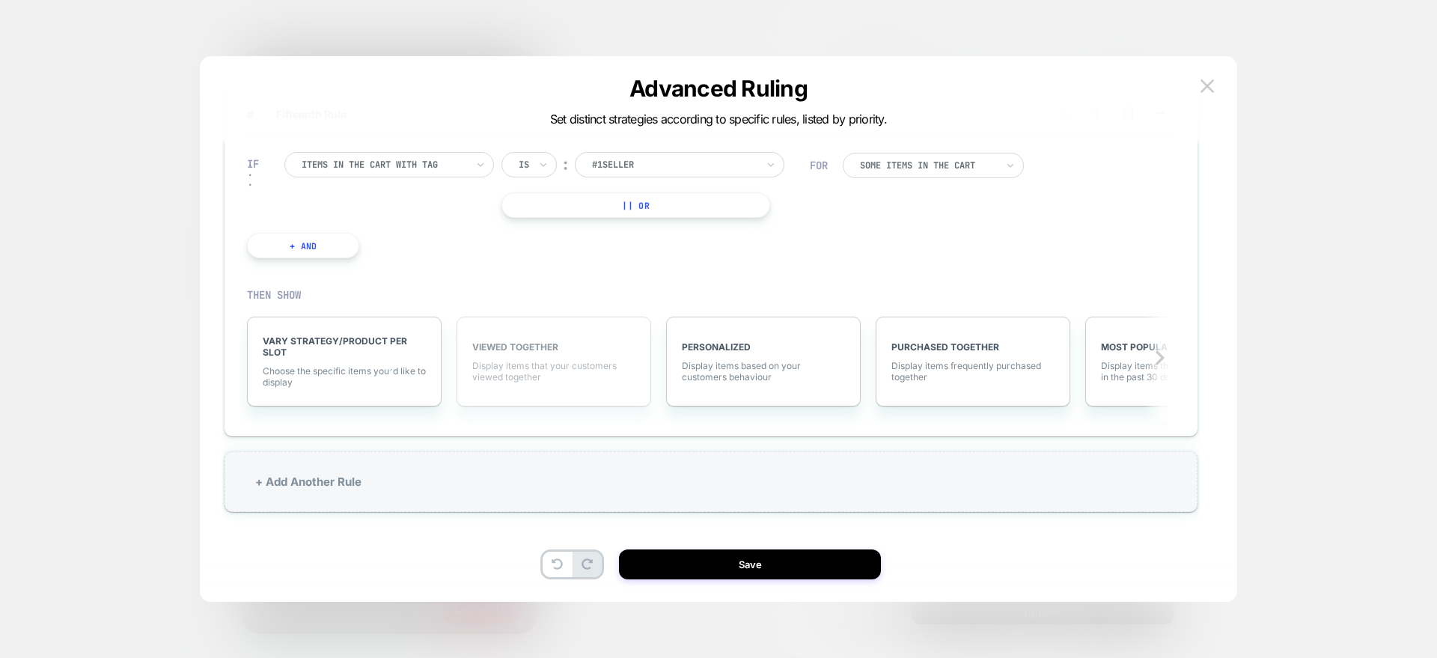
scroll to position [1491, 0]
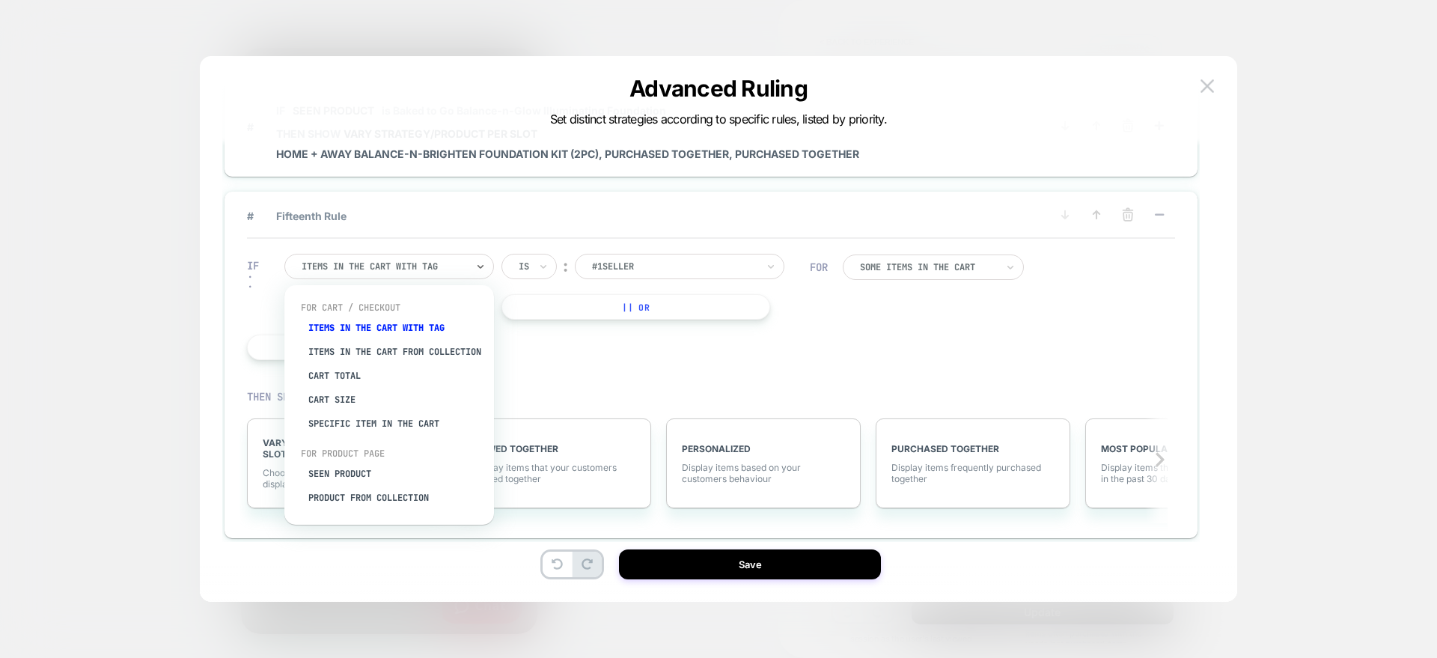
click at [413, 267] on div at bounding box center [384, 266] width 165 height 13
click at [336, 485] on div "Seen Product" at bounding box center [396, 474] width 195 height 24
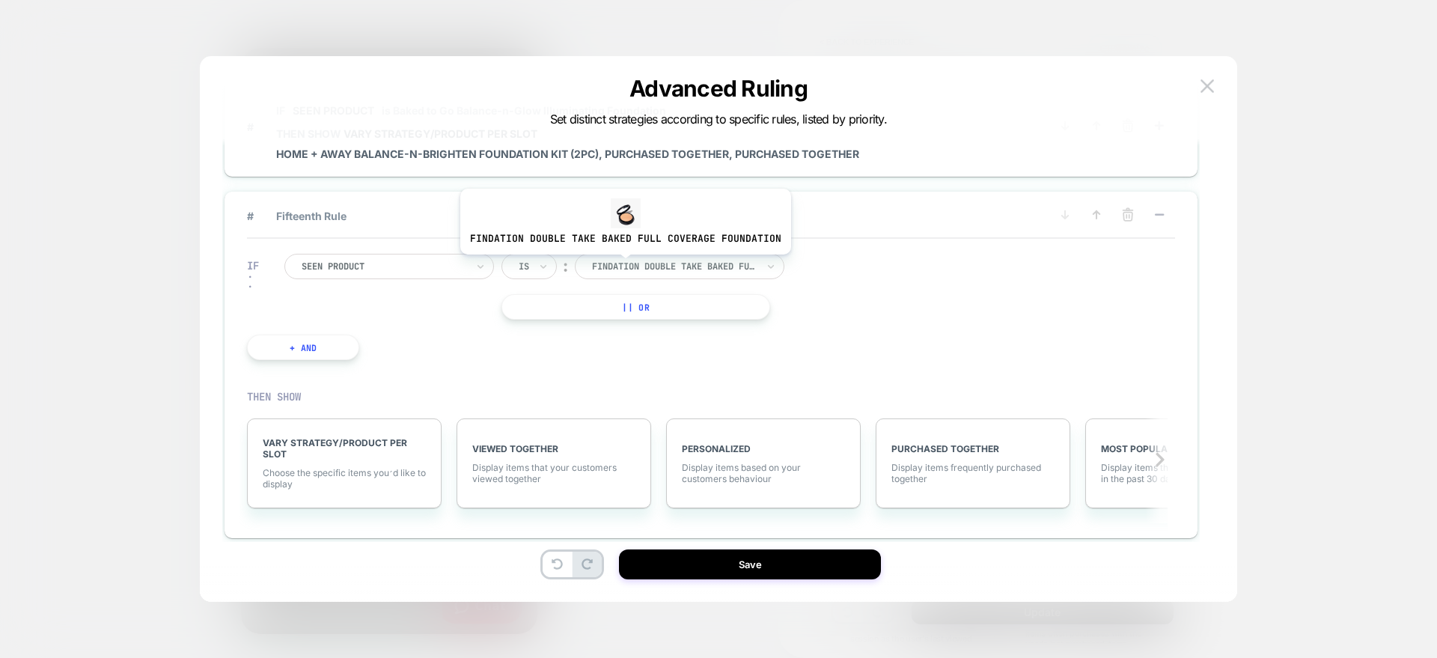
scroll to position [1592, 0]
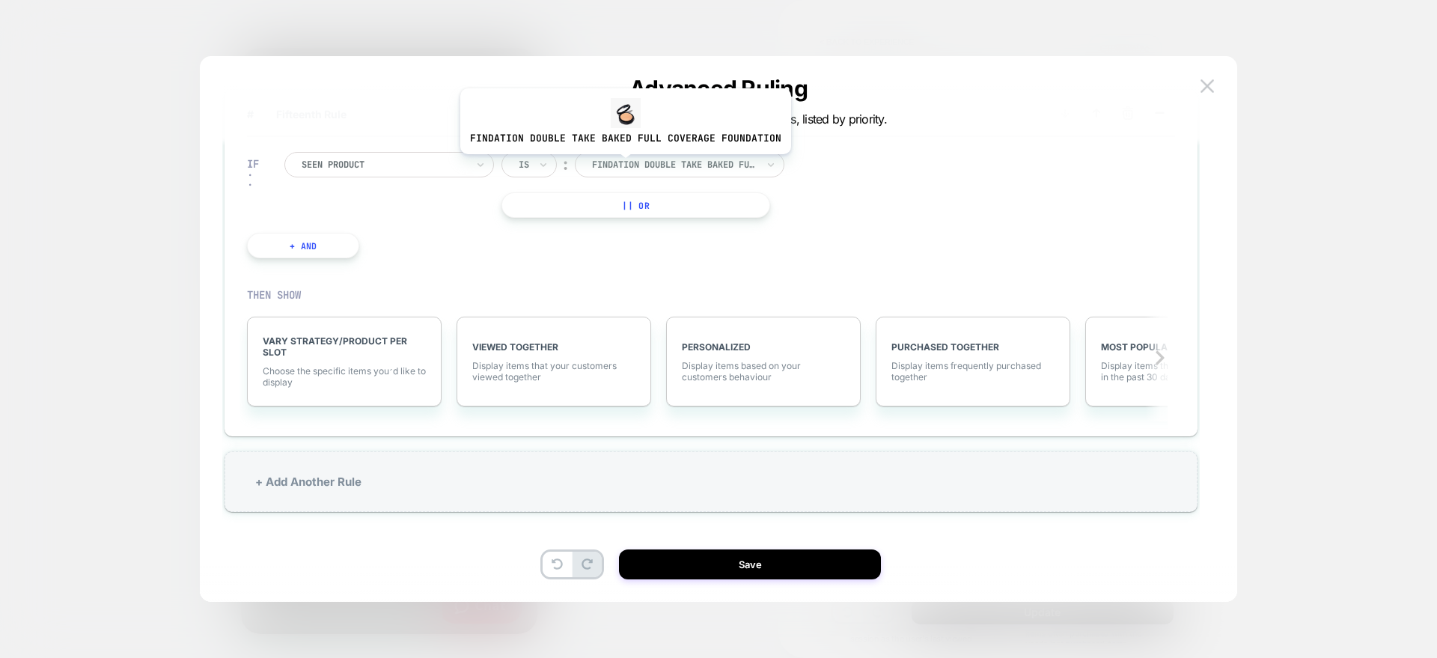
click at [622, 165] on div at bounding box center [674, 164] width 165 height 13
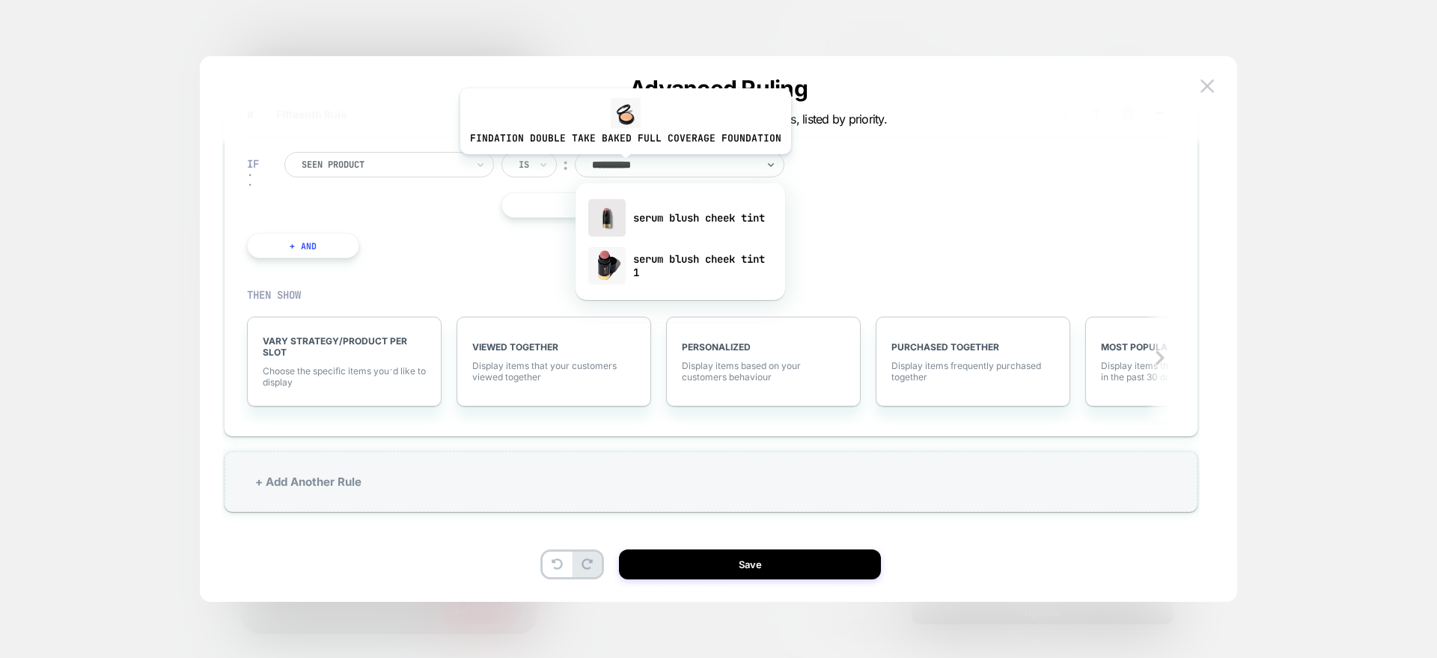
type input "**********"
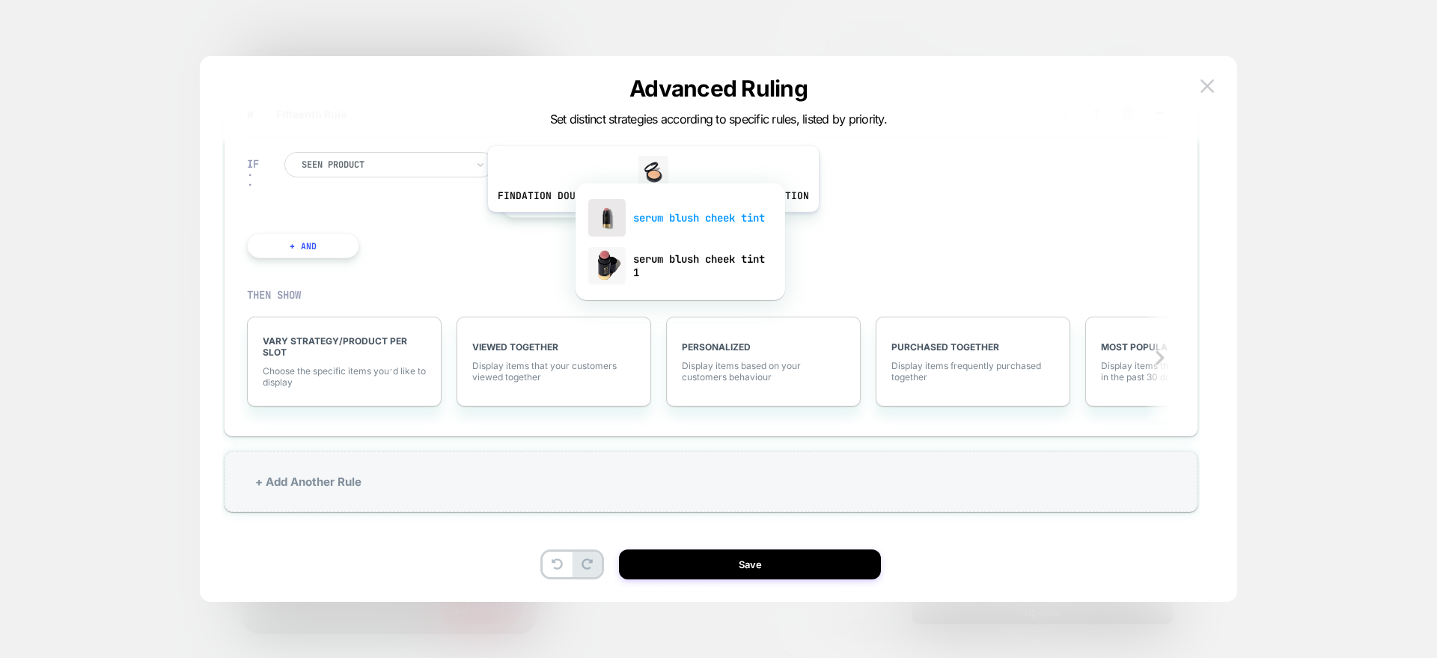
click at [650, 223] on div "serum blush cheek tint" at bounding box center [680, 218] width 195 height 48
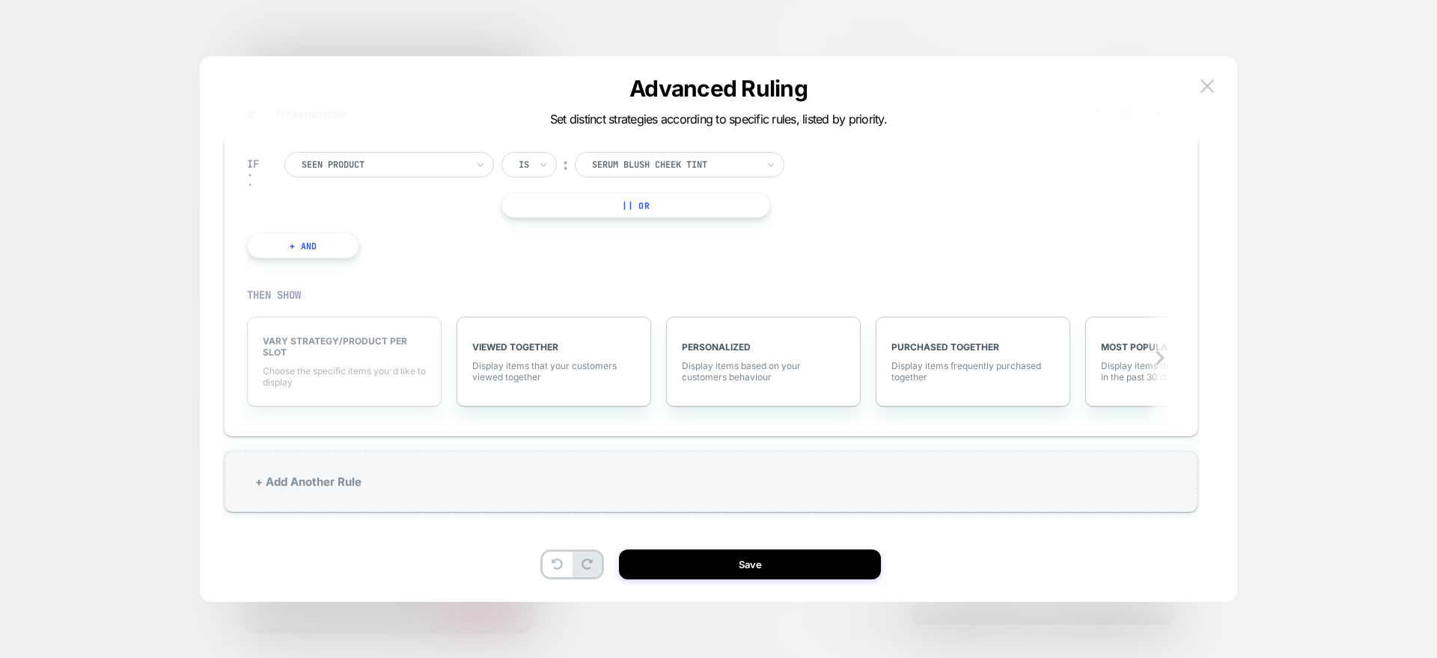
click at [345, 349] on span "VARY STRATEGY/PRODUCT PER SLOT" at bounding box center [344, 346] width 163 height 22
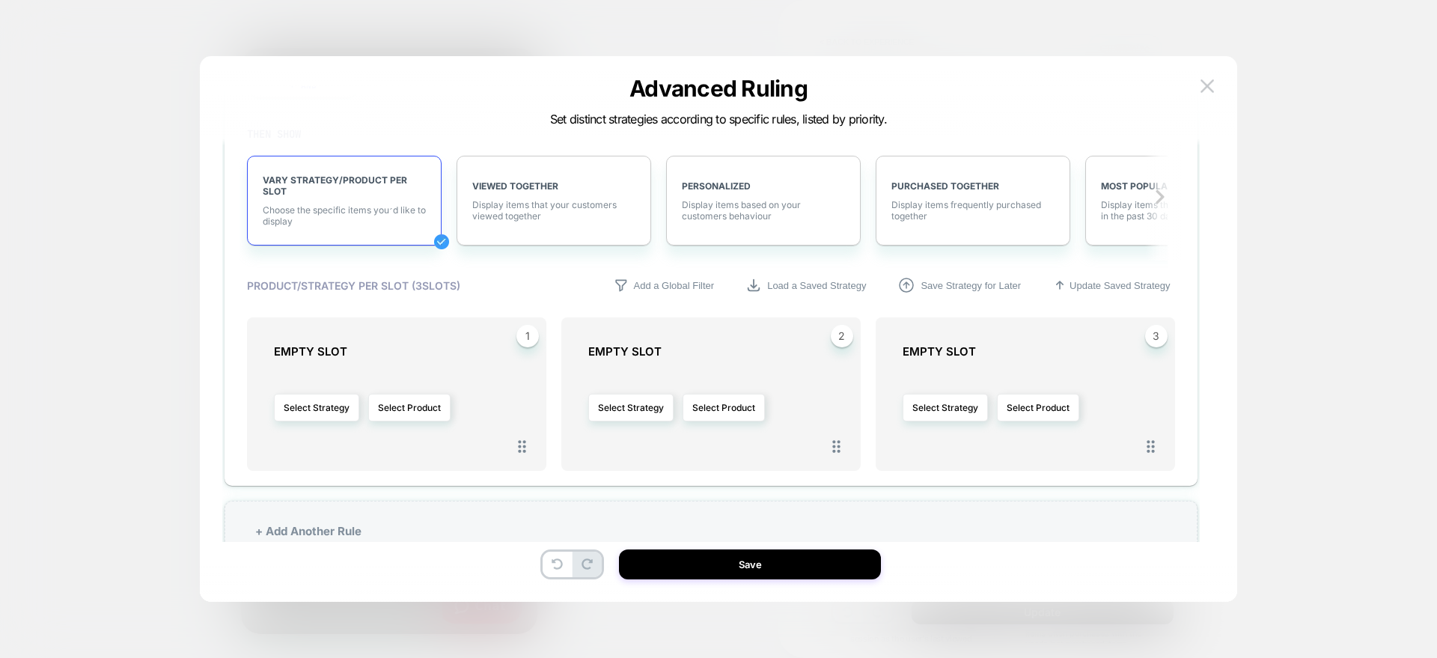
scroll to position [1762, 0]
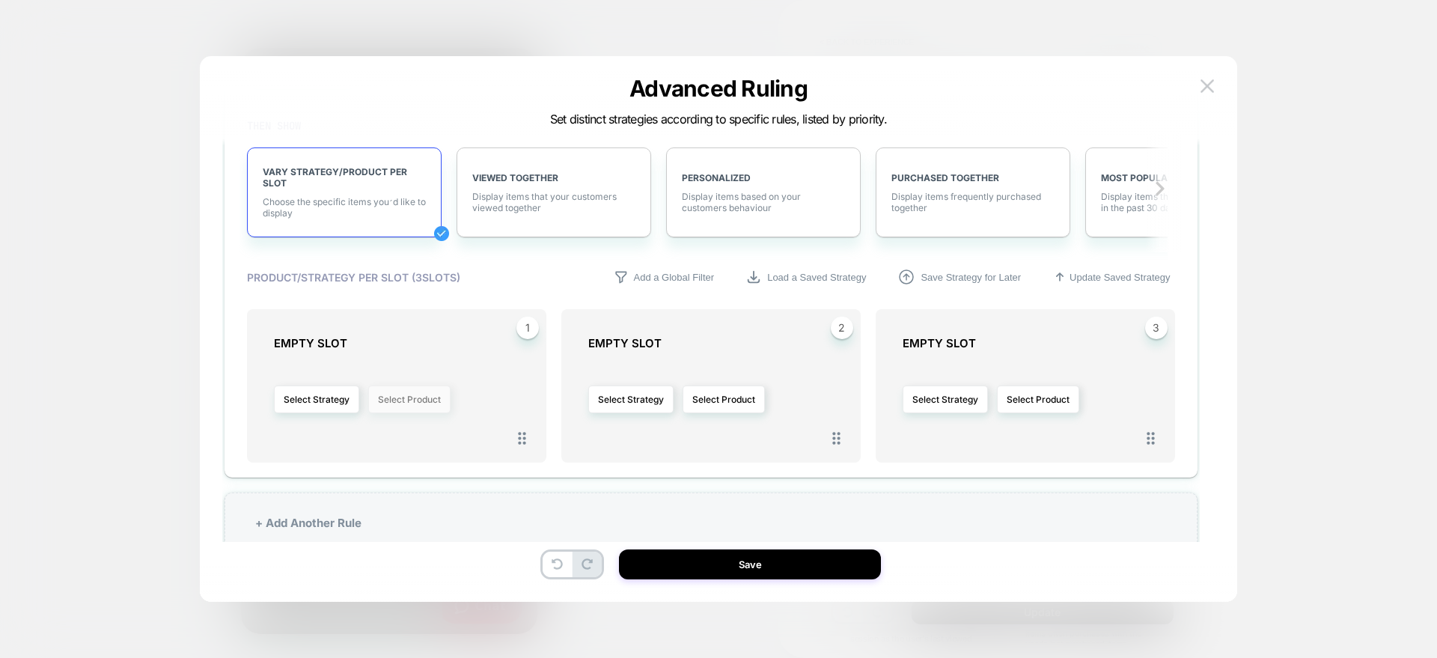
click at [393, 399] on button "Select Product" at bounding box center [409, 400] width 82 height 28
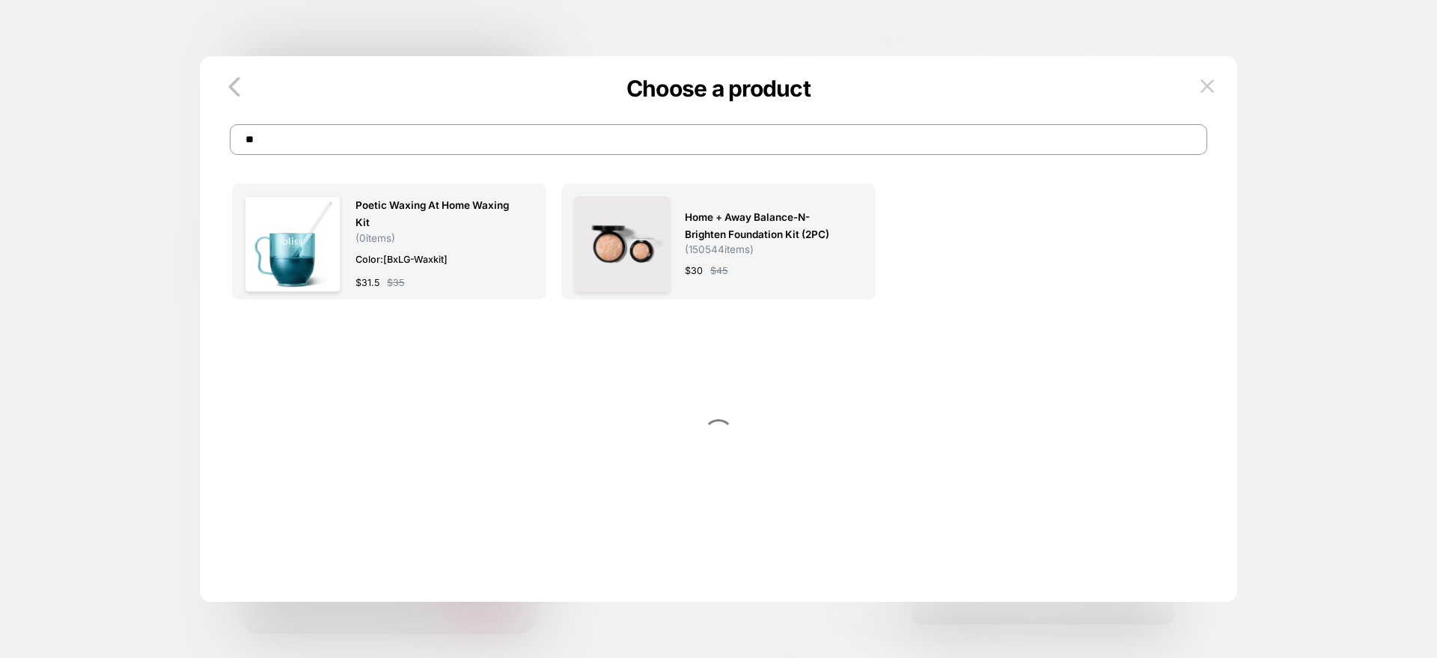
type input "*"
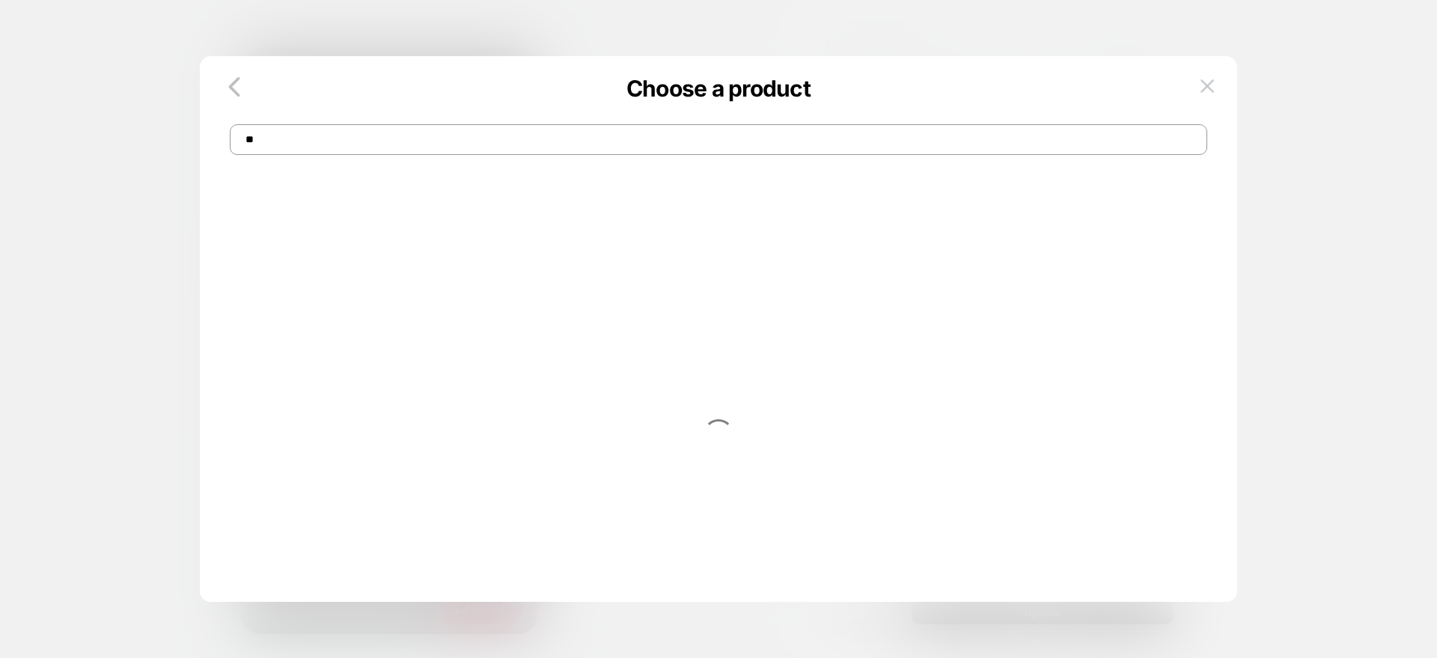
type input "*"
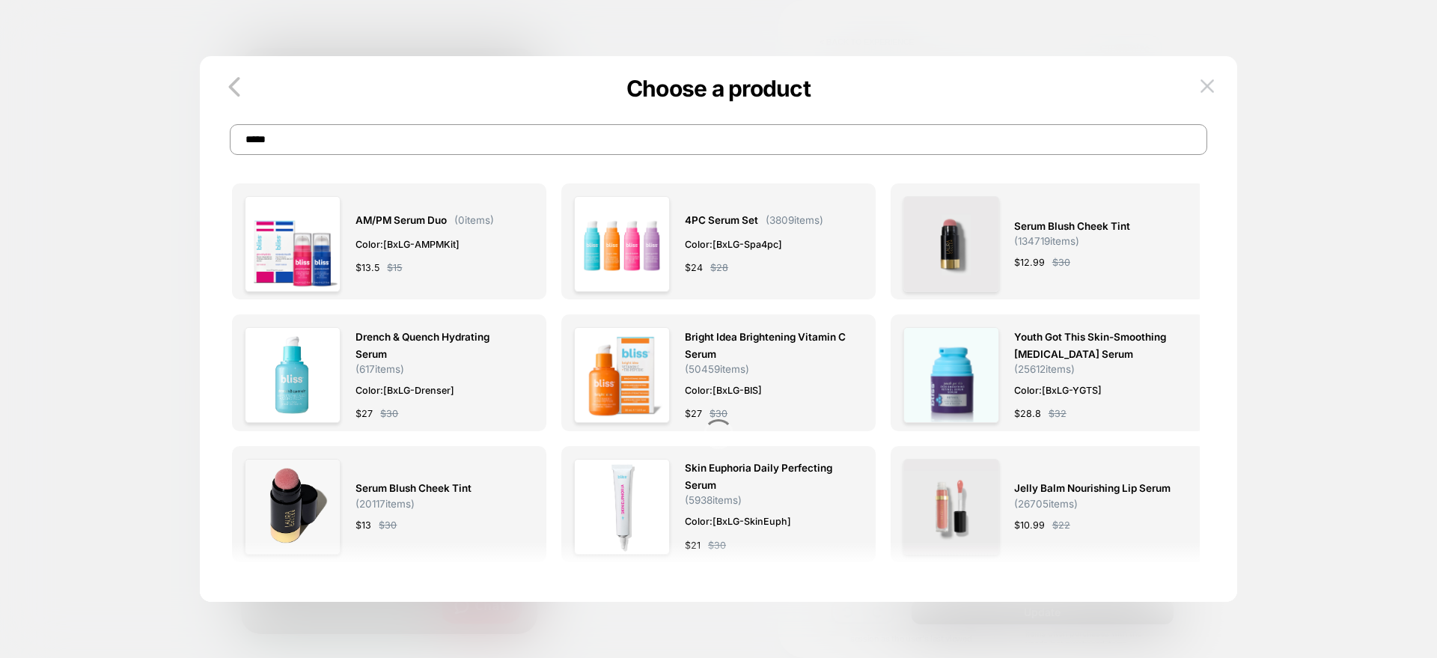
scroll to position [177, 0]
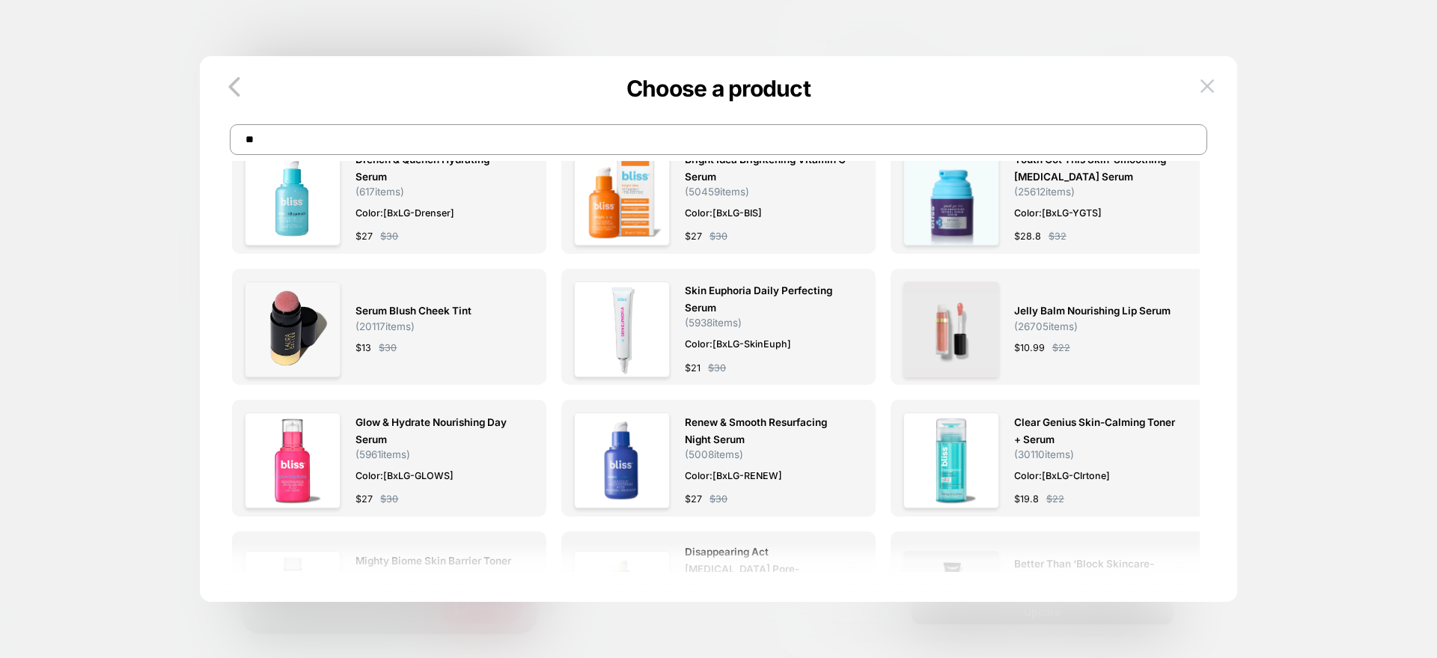
type input "*"
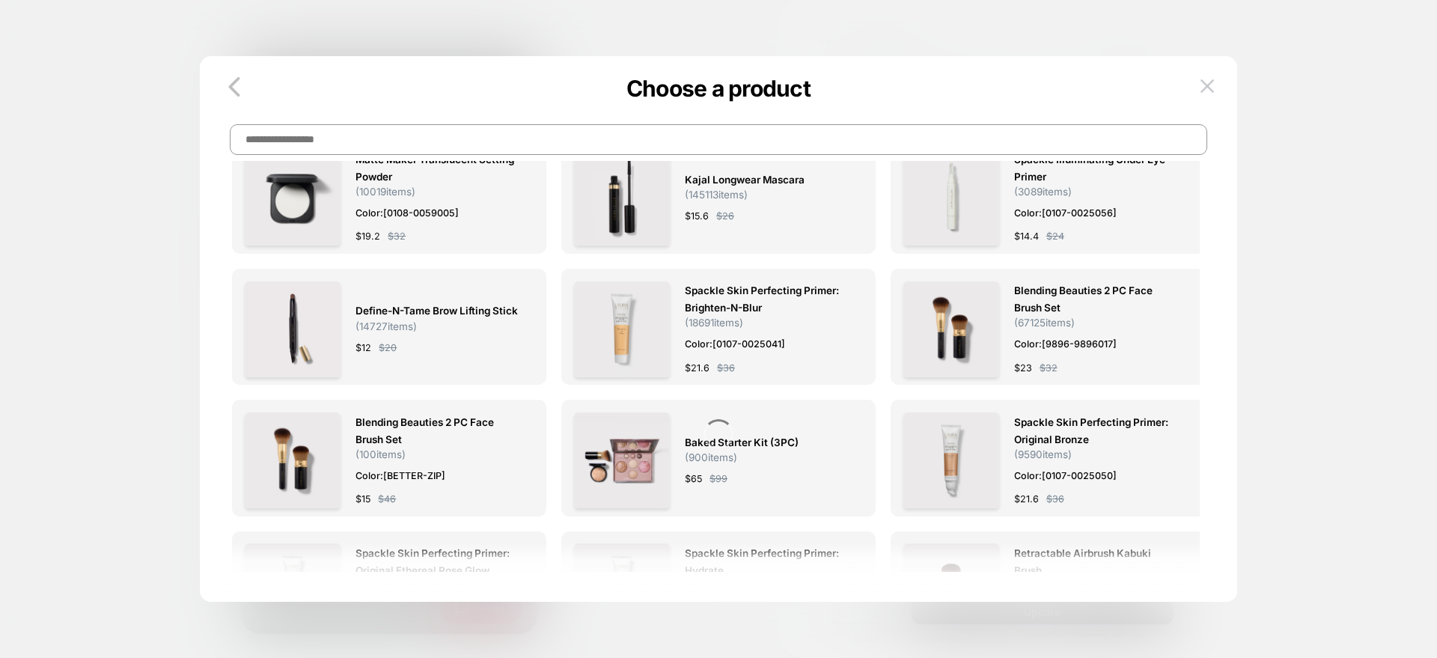
type input "*"
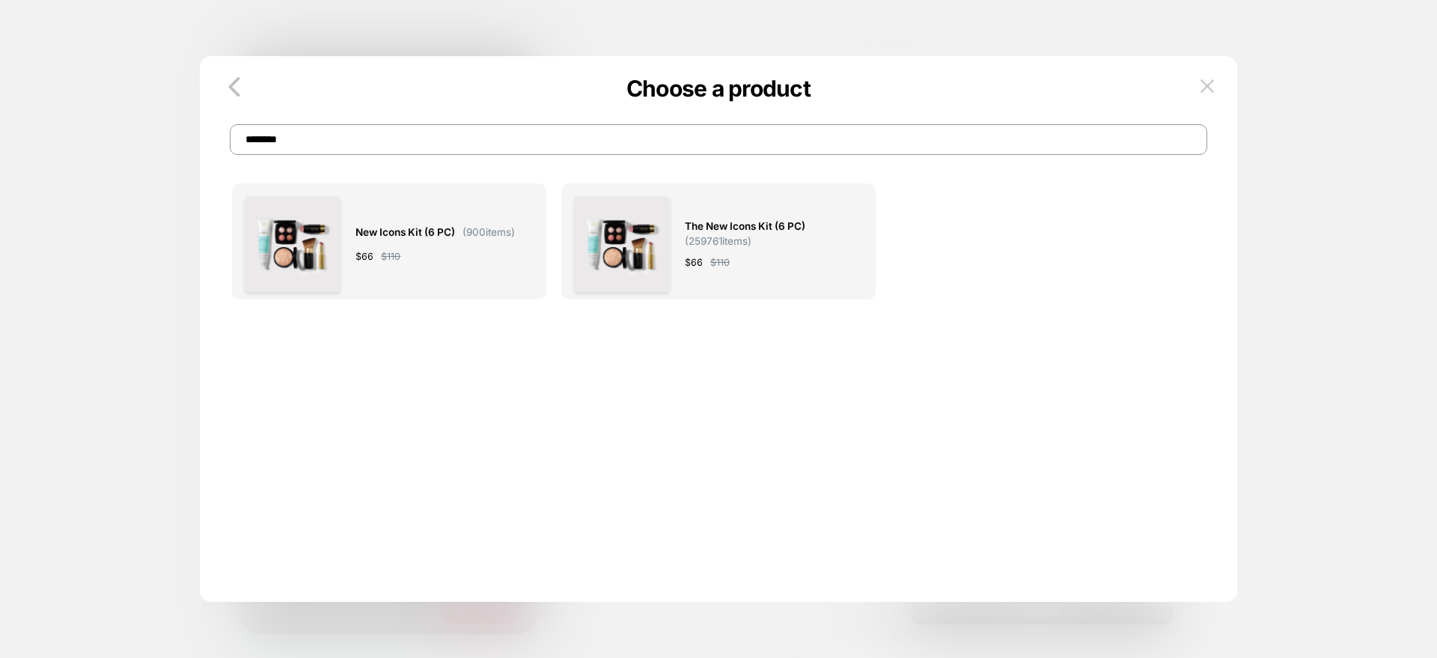
click at [246, 138] on input "********" at bounding box center [718, 139] width 977 height 31
type input "********"
click at [638, 223] on img at bounding box center [622, 244] width 96 height 96
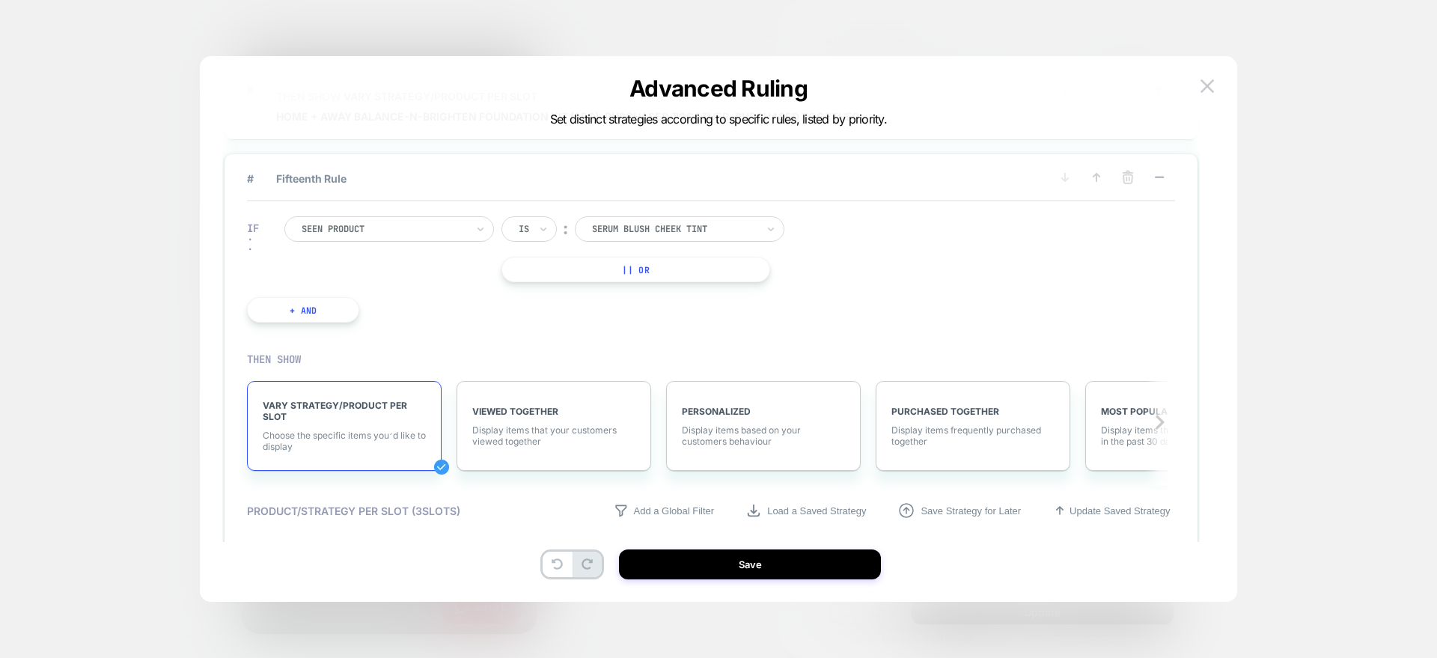
scroll to position [1803, 0]
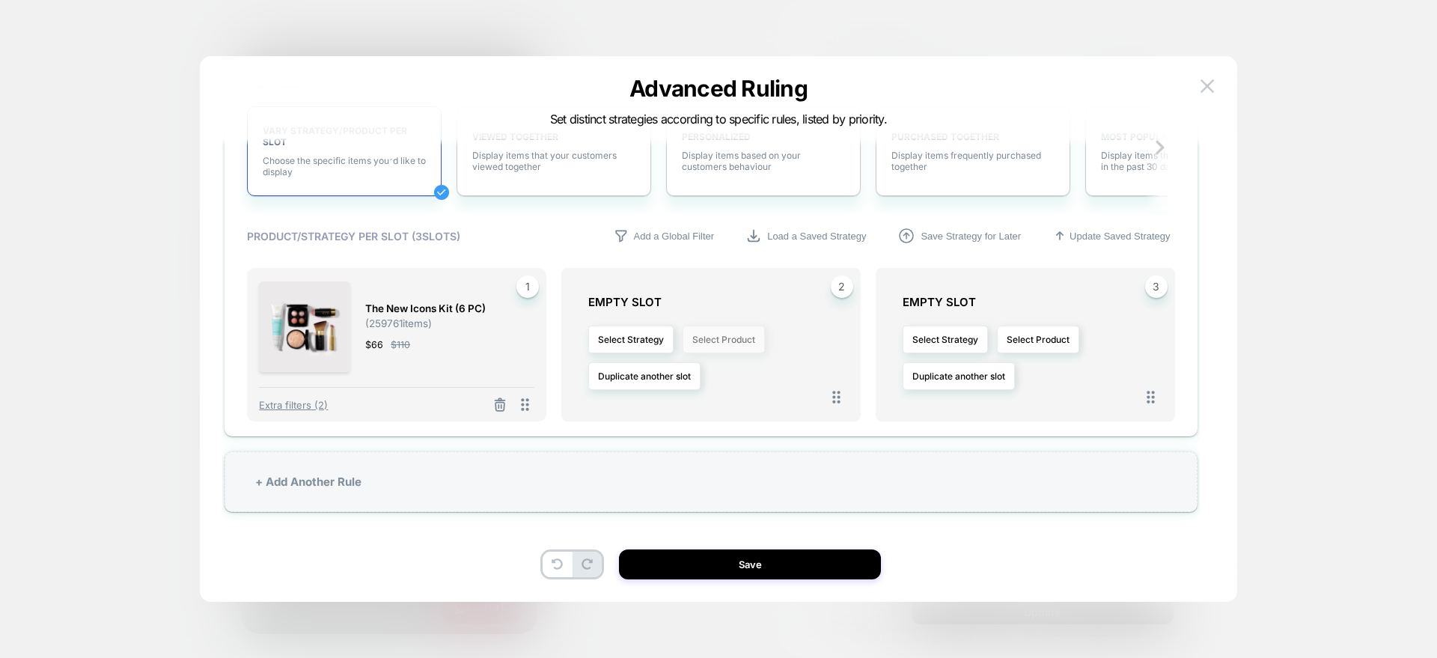
click at [707, 342] on button "Select Product" at bounding box center [724, 340] width 82 height 28
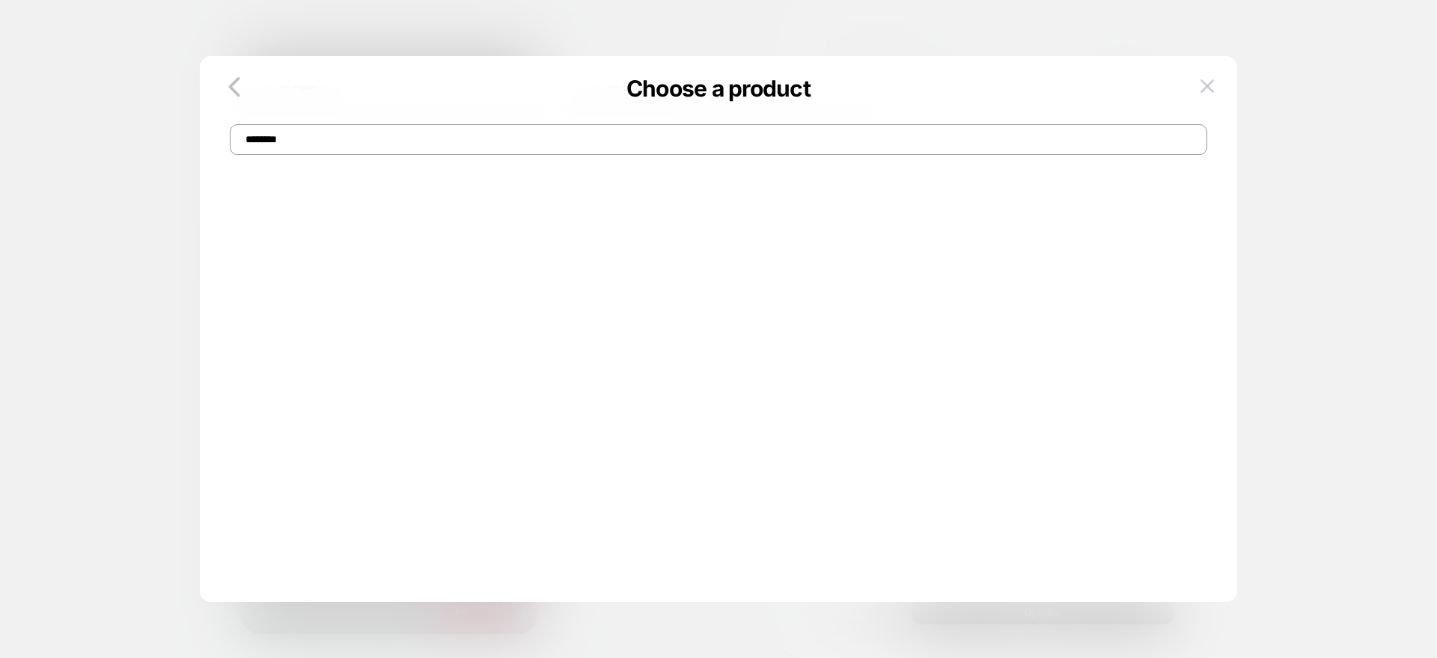
scroll to position [0, 0]
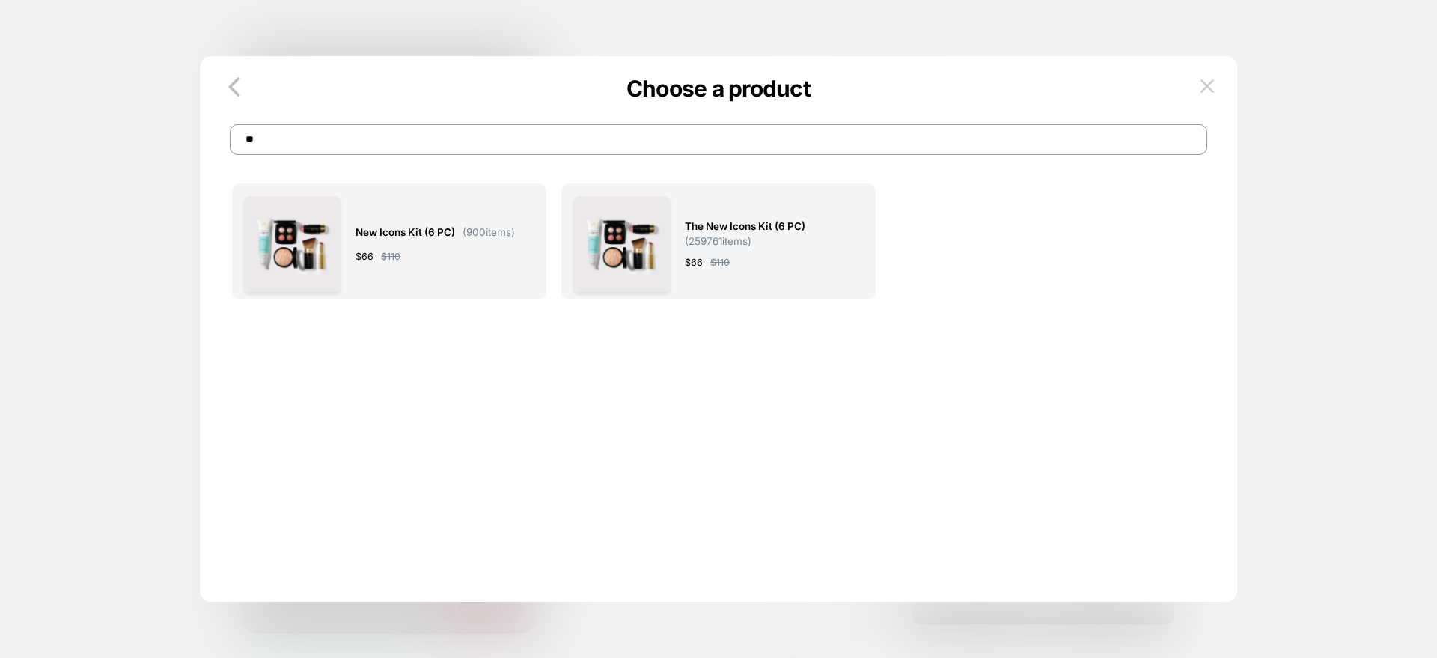
type input "*"
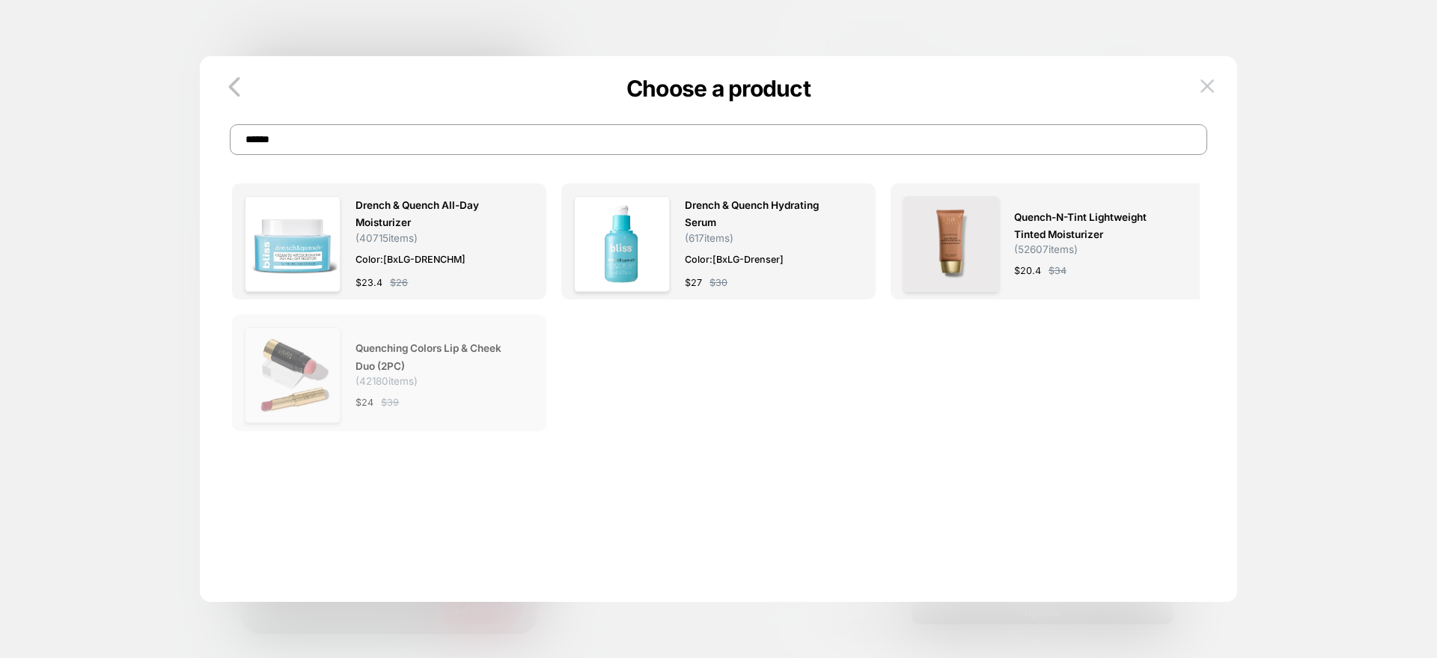
type input "******"
click at [401, 362] on span "Quenching Colors Lip & Cheek Duo (2PC)" at bounding box center [437, 357] width 163 height 34
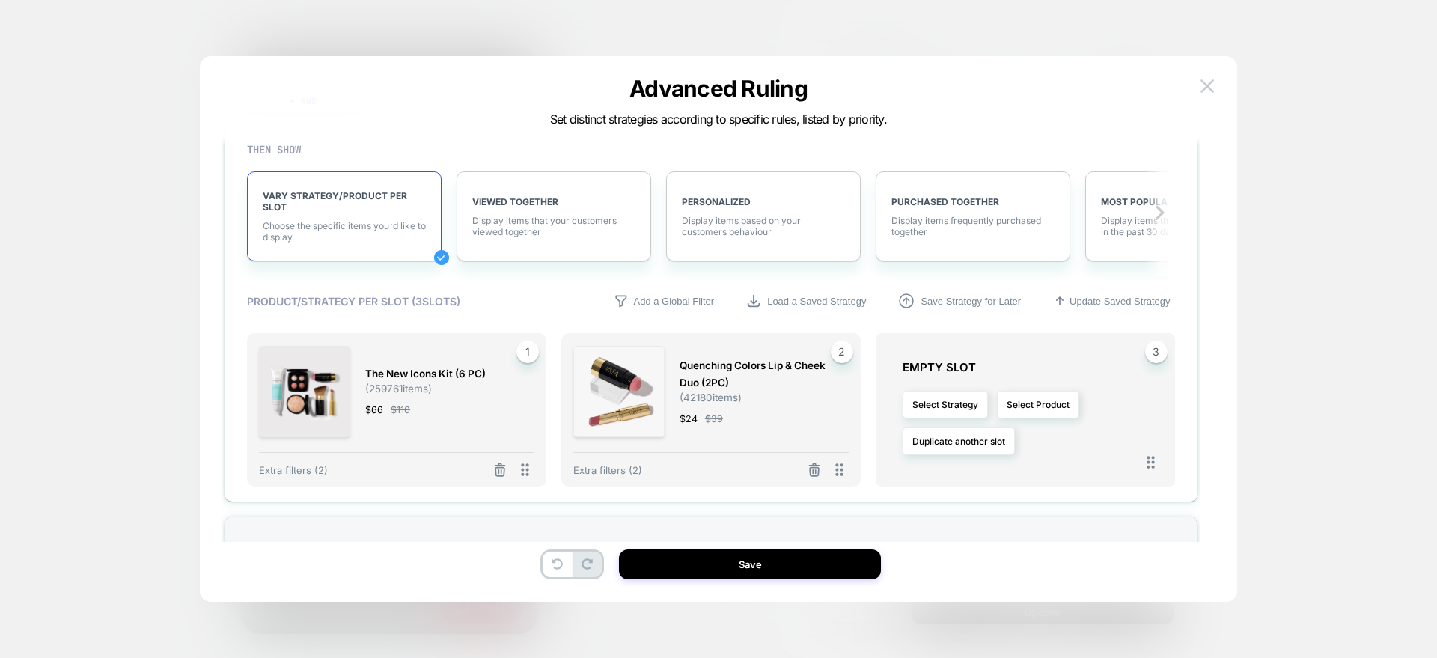
scroll to position [1803, 0]
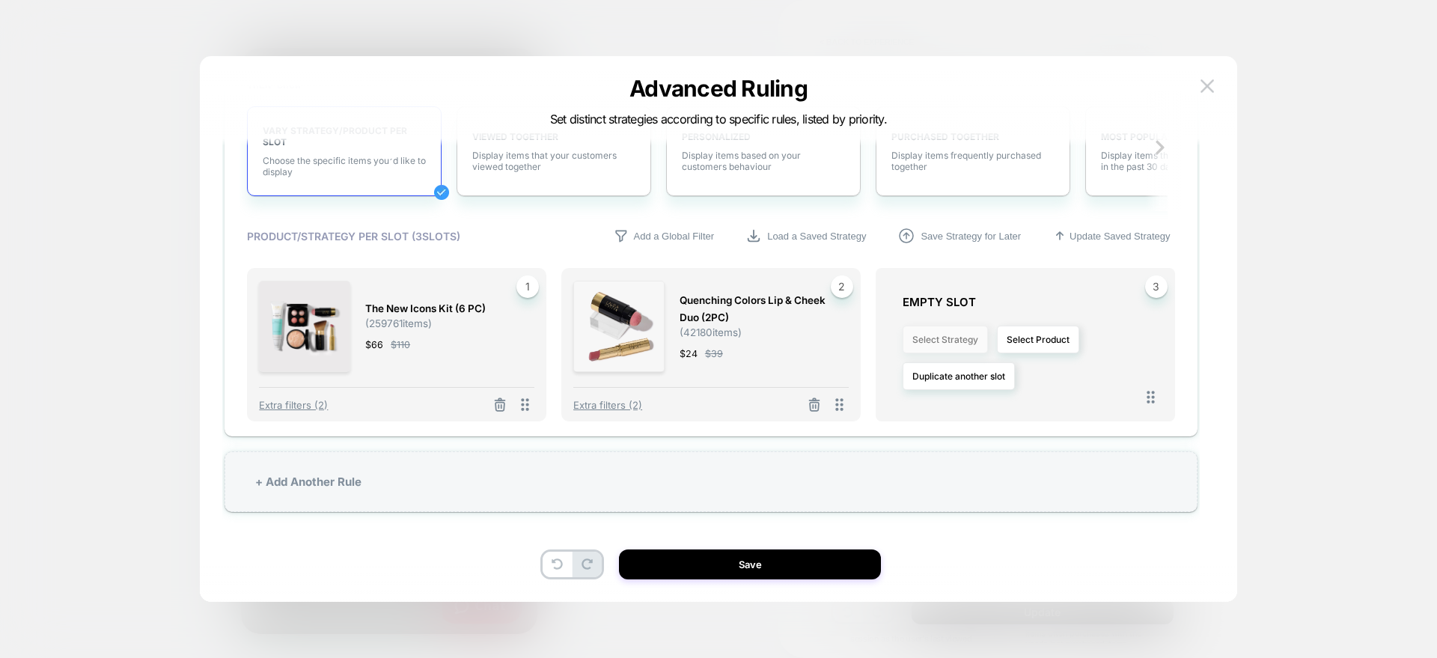
click at [940, 330] on button "Select Strategy" at bounding box center [945, 340] width 85 height 28
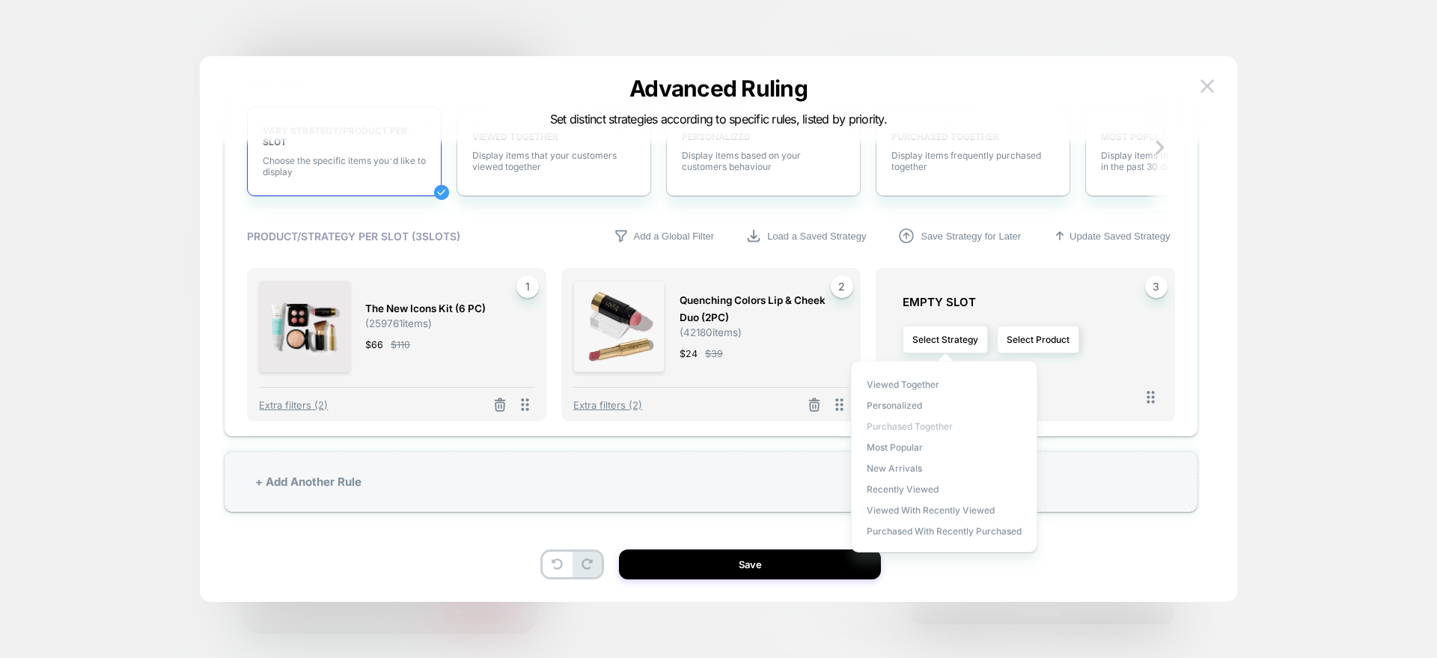
click at [889, 430] on span "Purchased Together" at bounding box center [910, 426] width 86 height 11
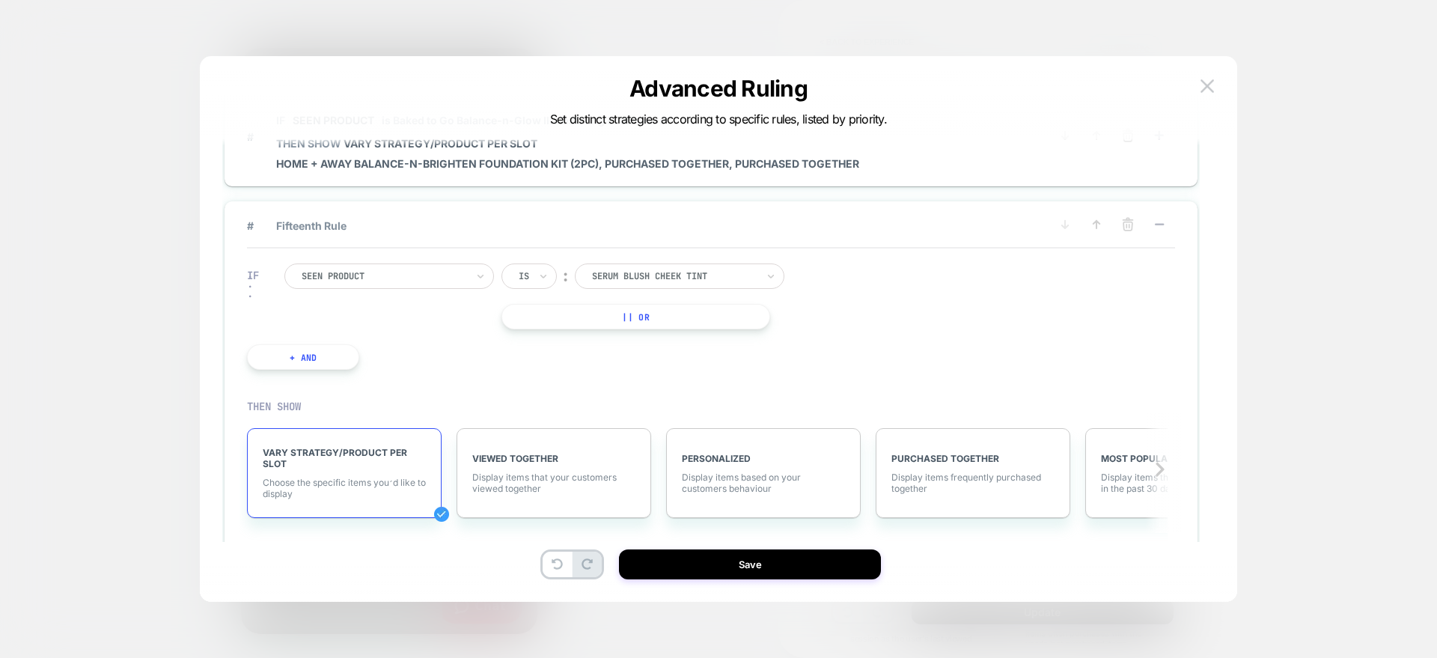
scroll to position [1471, 0]
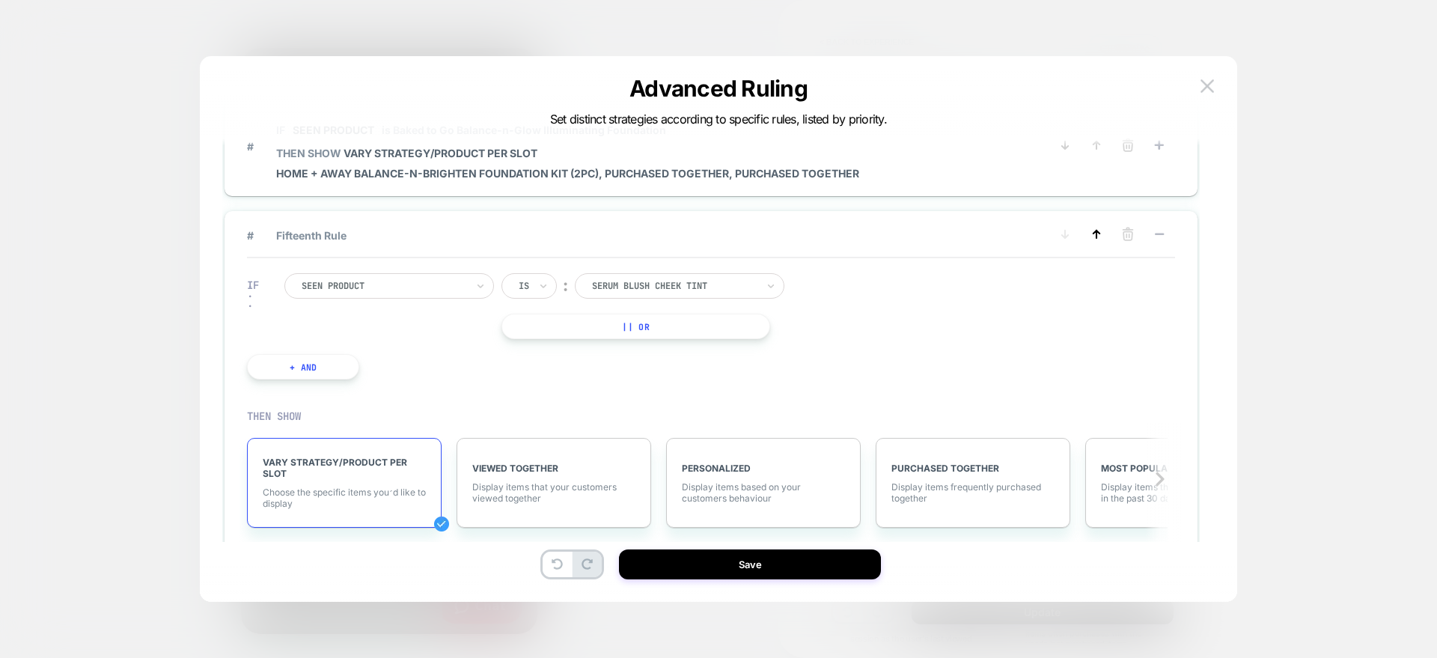
click at [1092, 237] on icon at bounding box center [1096, 234] width 15 height 15
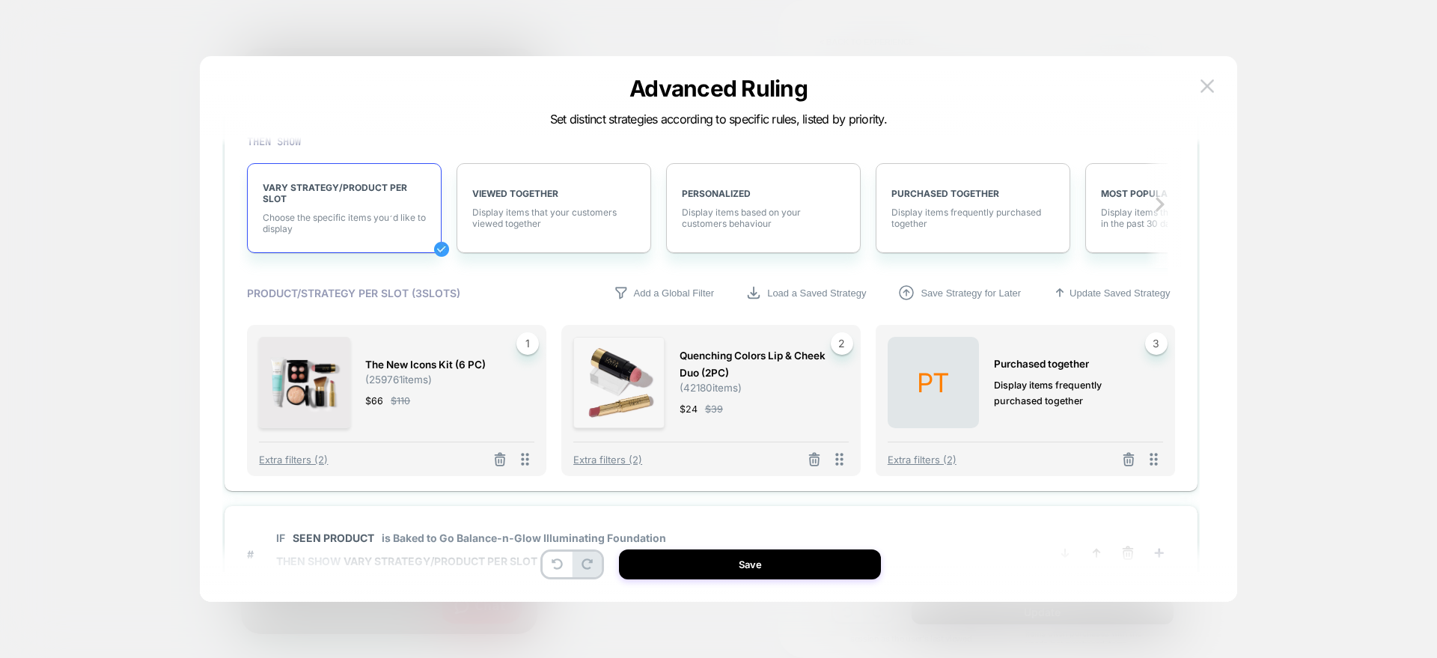
scroll to position [1801, 0]
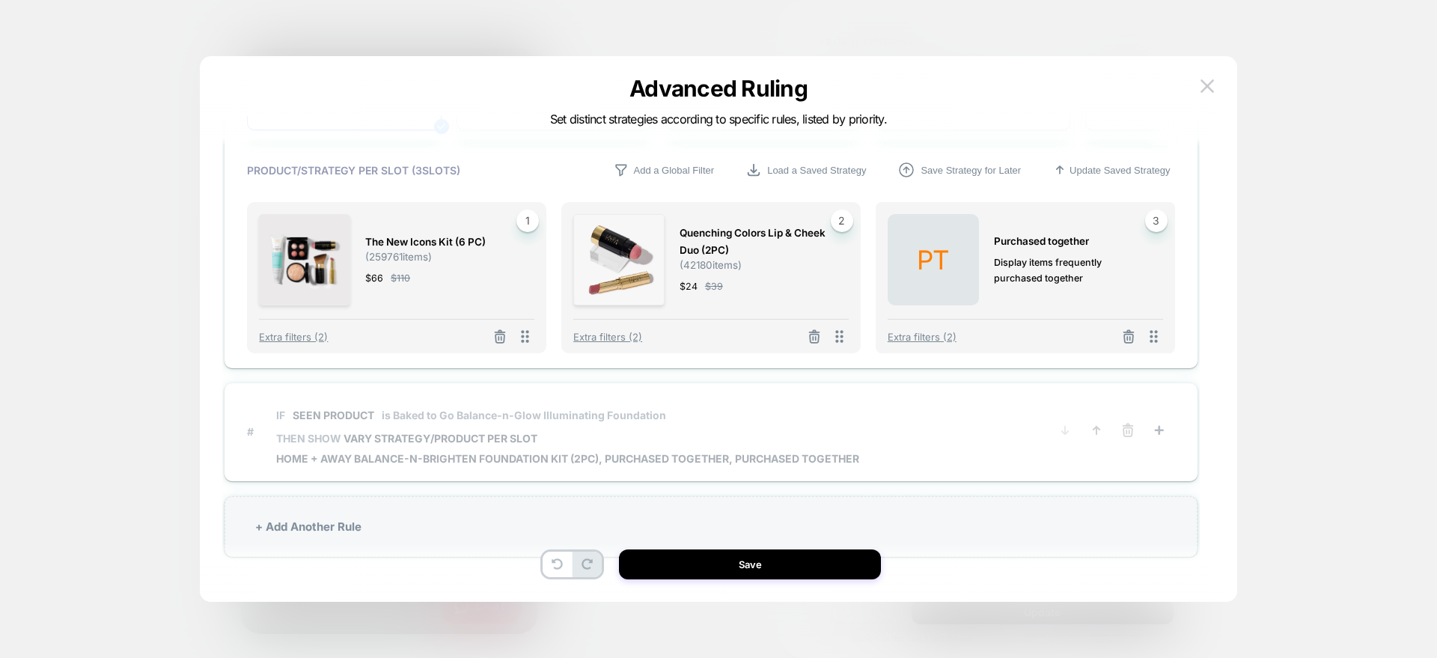
click at [1095, 422] on button at bounding box center [1097, 431] width 24 height 19
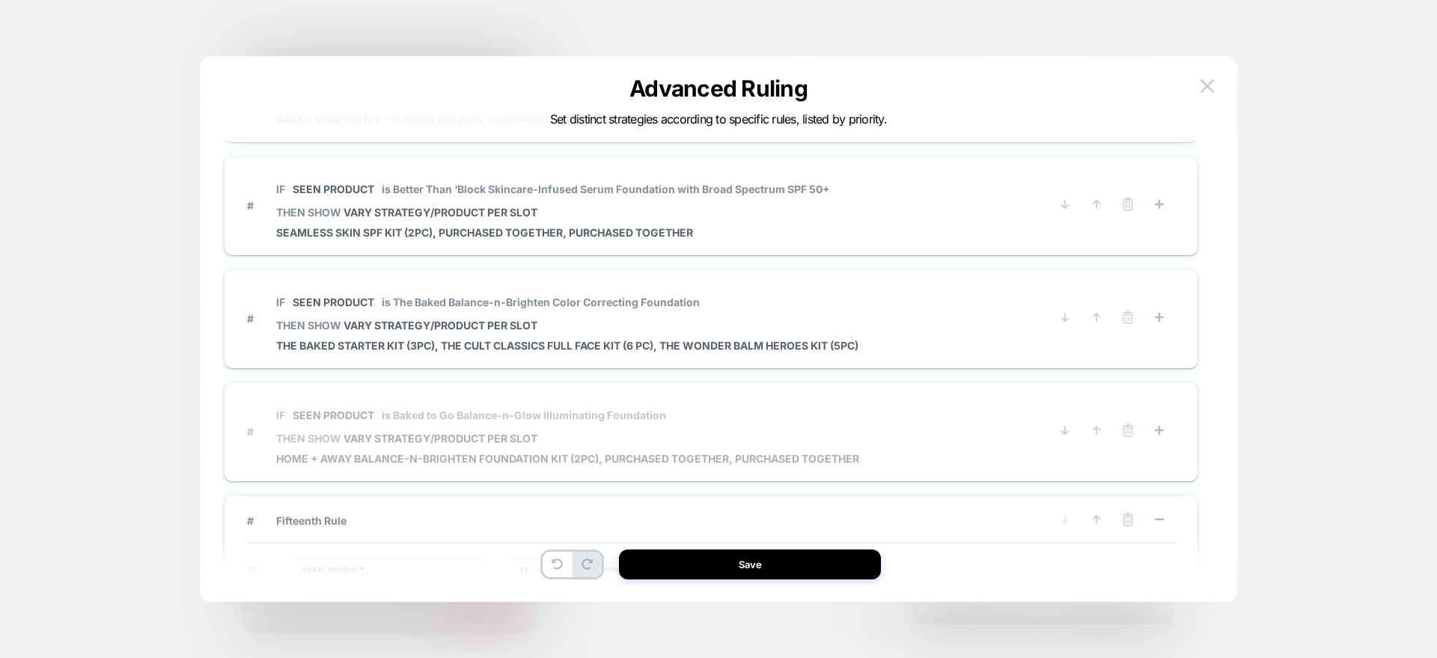
click at [1095, 422] on button at bounding box center [1097, 431] width 24 height 19
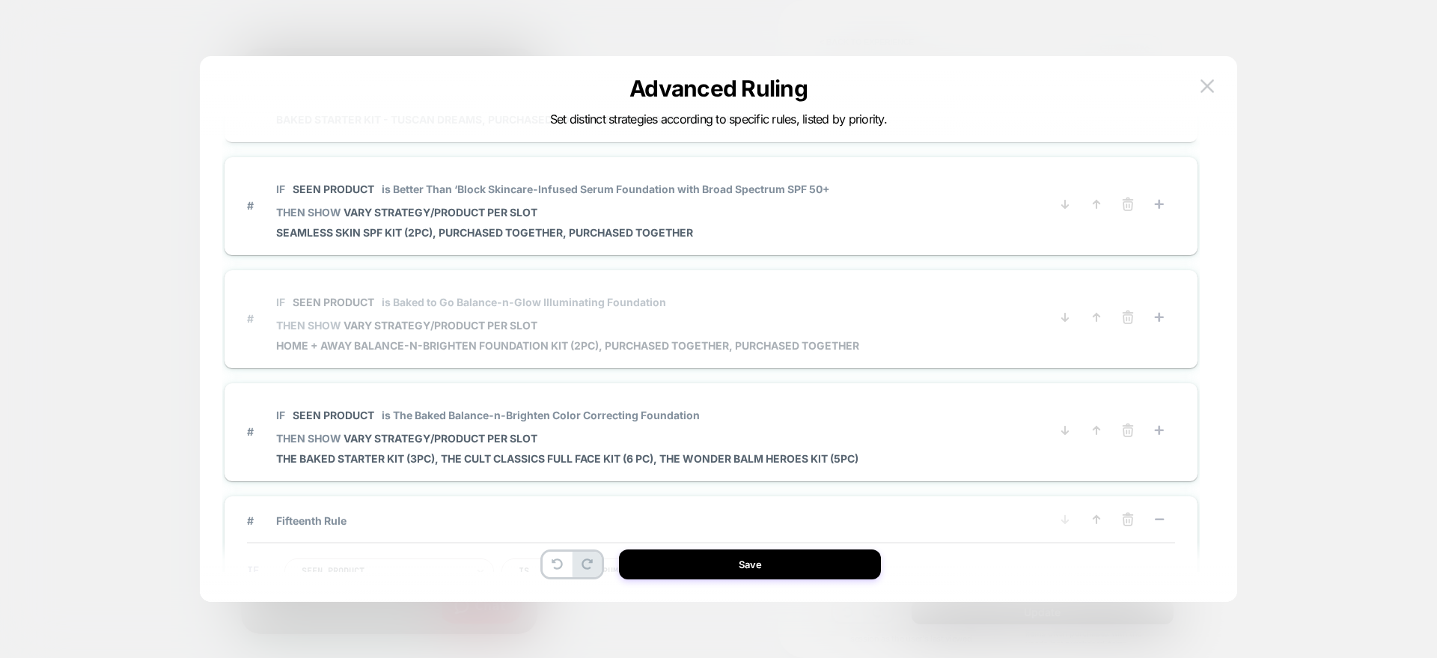
scroll to position [1118, 0]
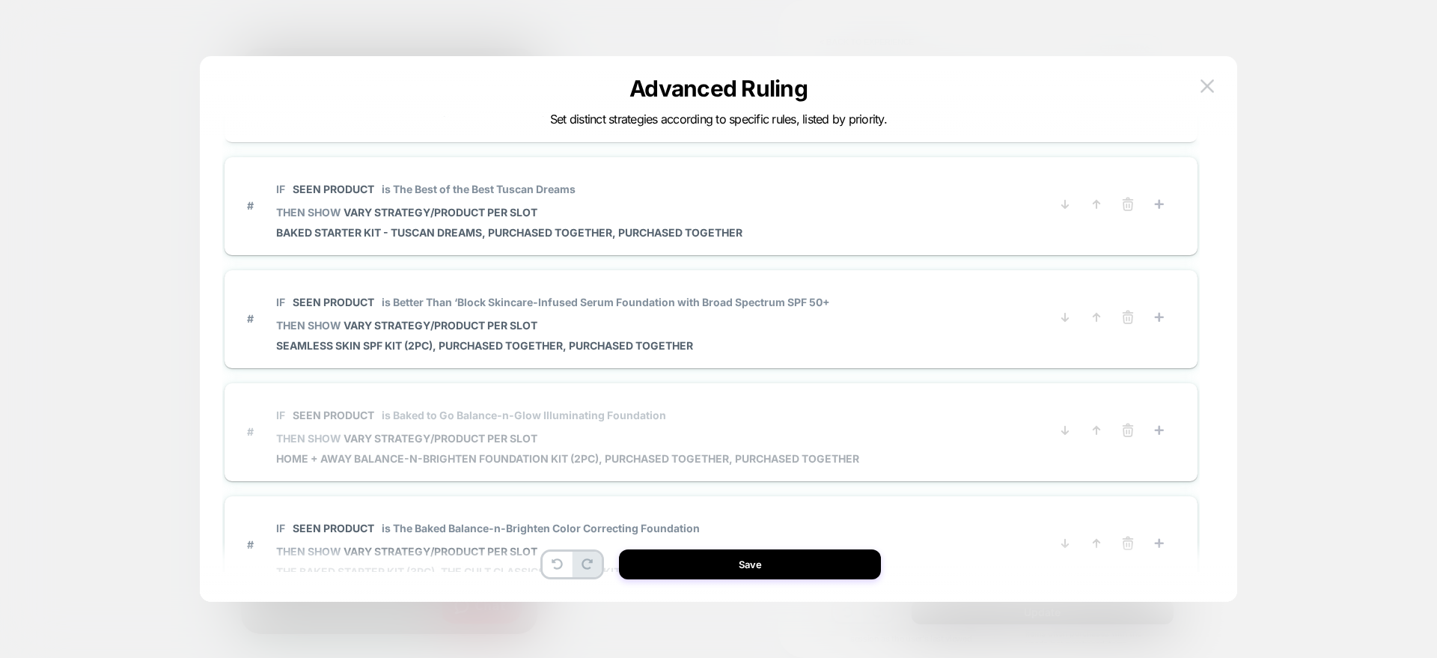
click at [1095, 422] on button at bounding box center [1097, 431] width 24 height 19
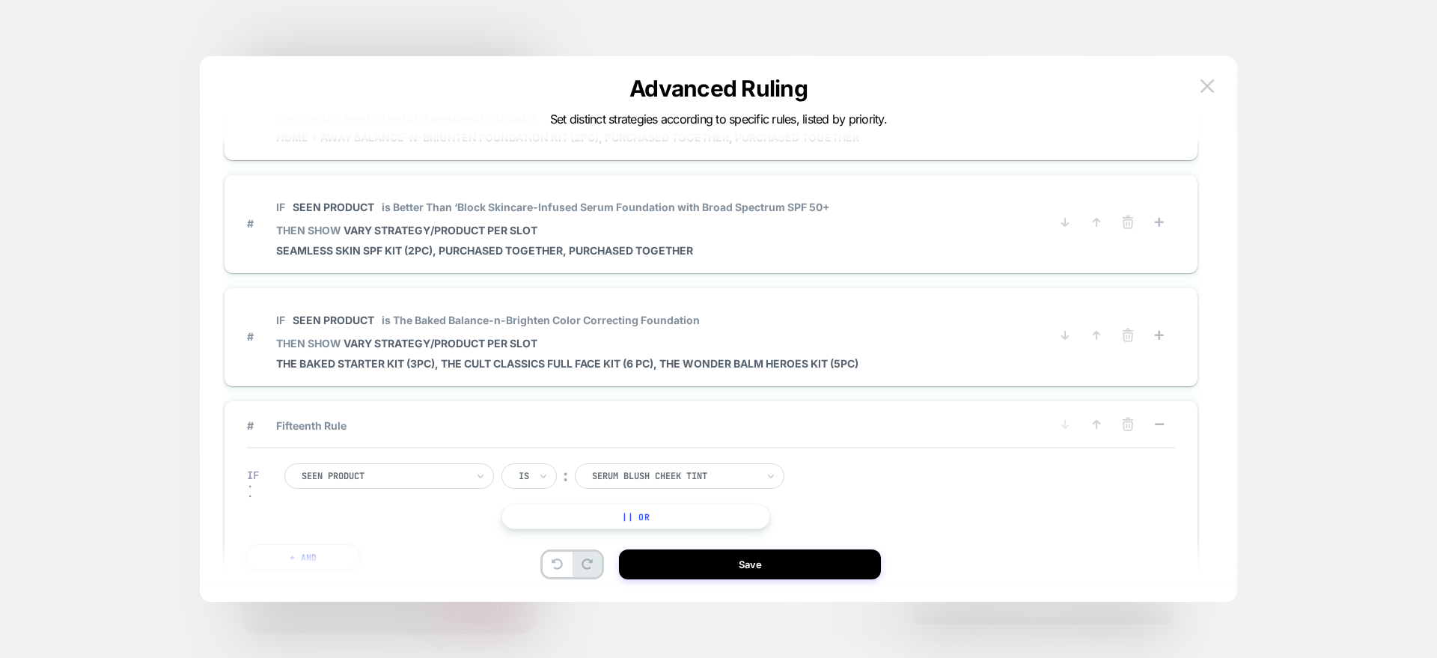
scroll to position [1327, 0]
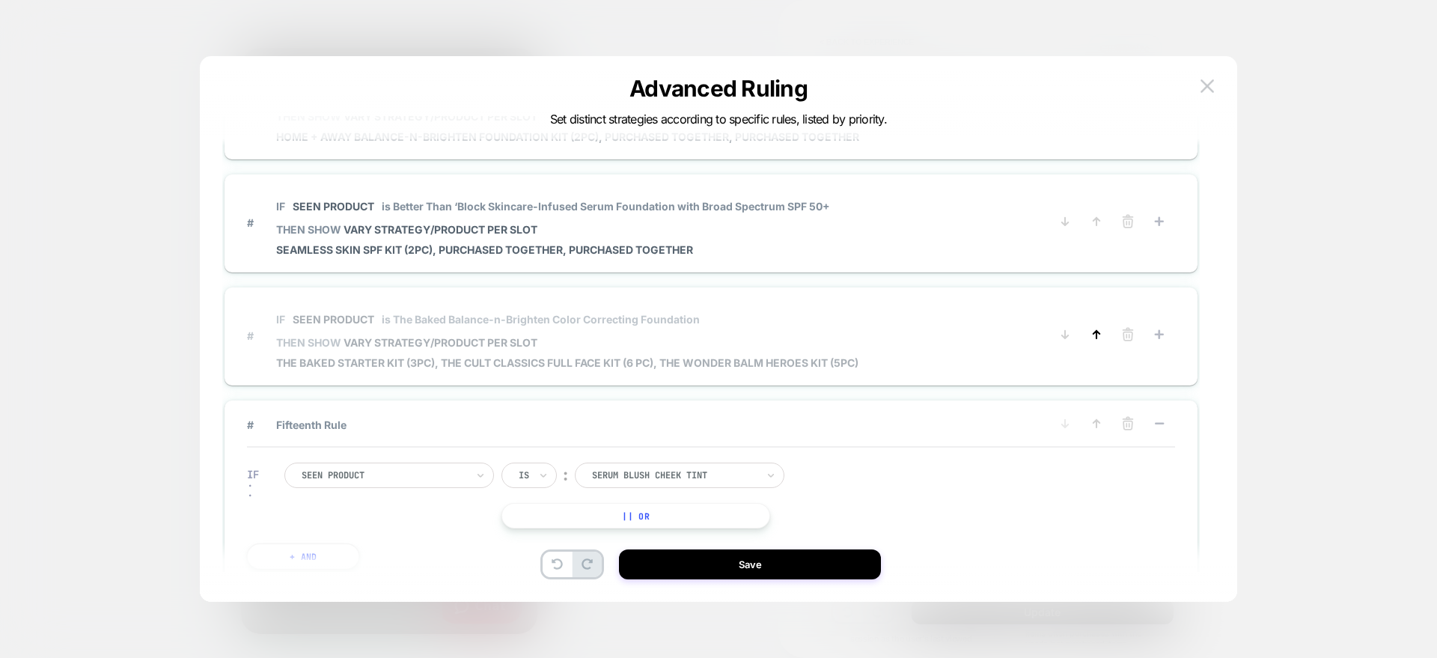
click at [1099, 331] on icon at bounding box center [1096, 334] width 15 height 15
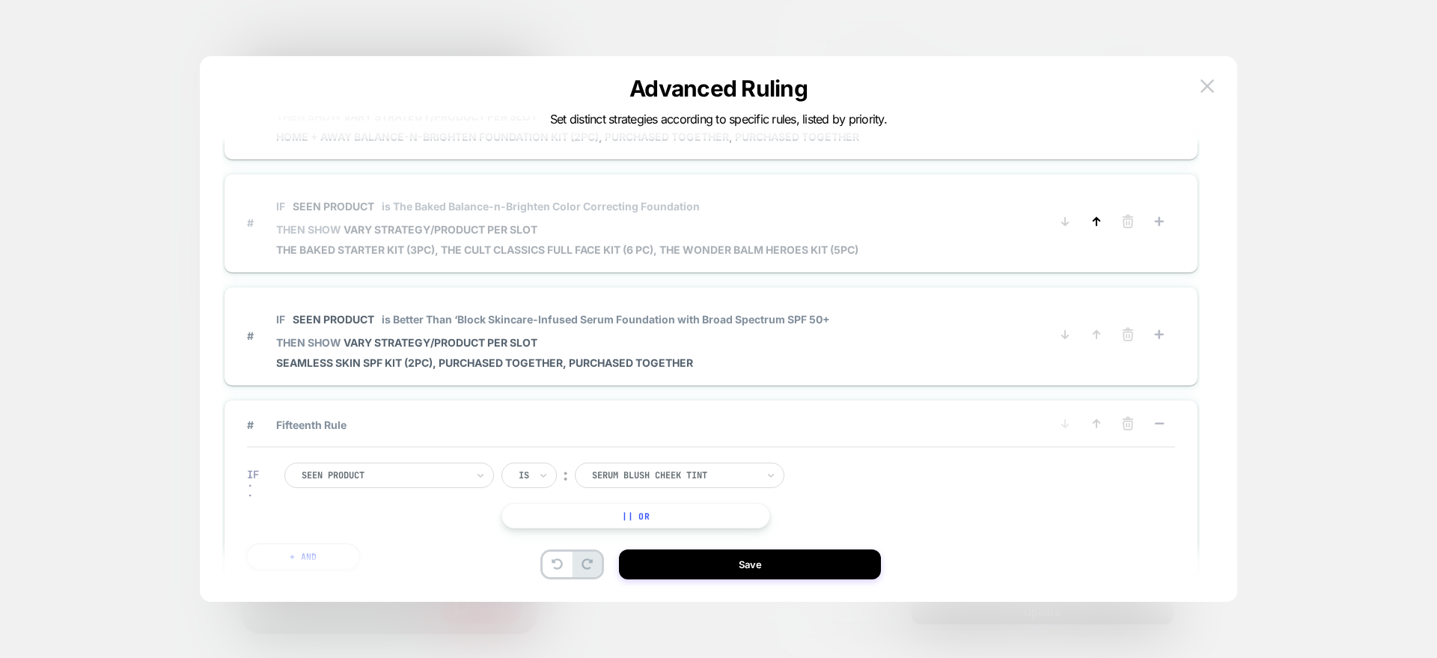
click at [1099, 331] on icon at bounding box center [1096, 334] width 15 height 15
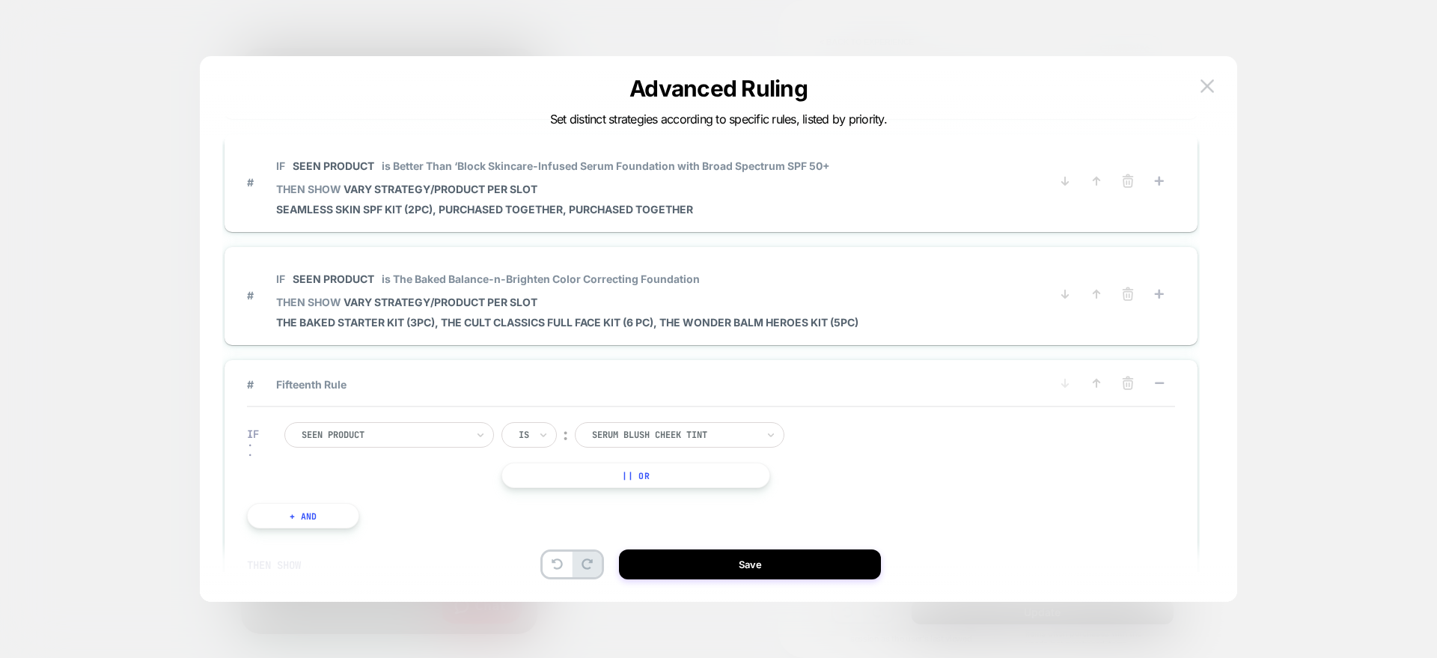
scroll to position [1359, 0]
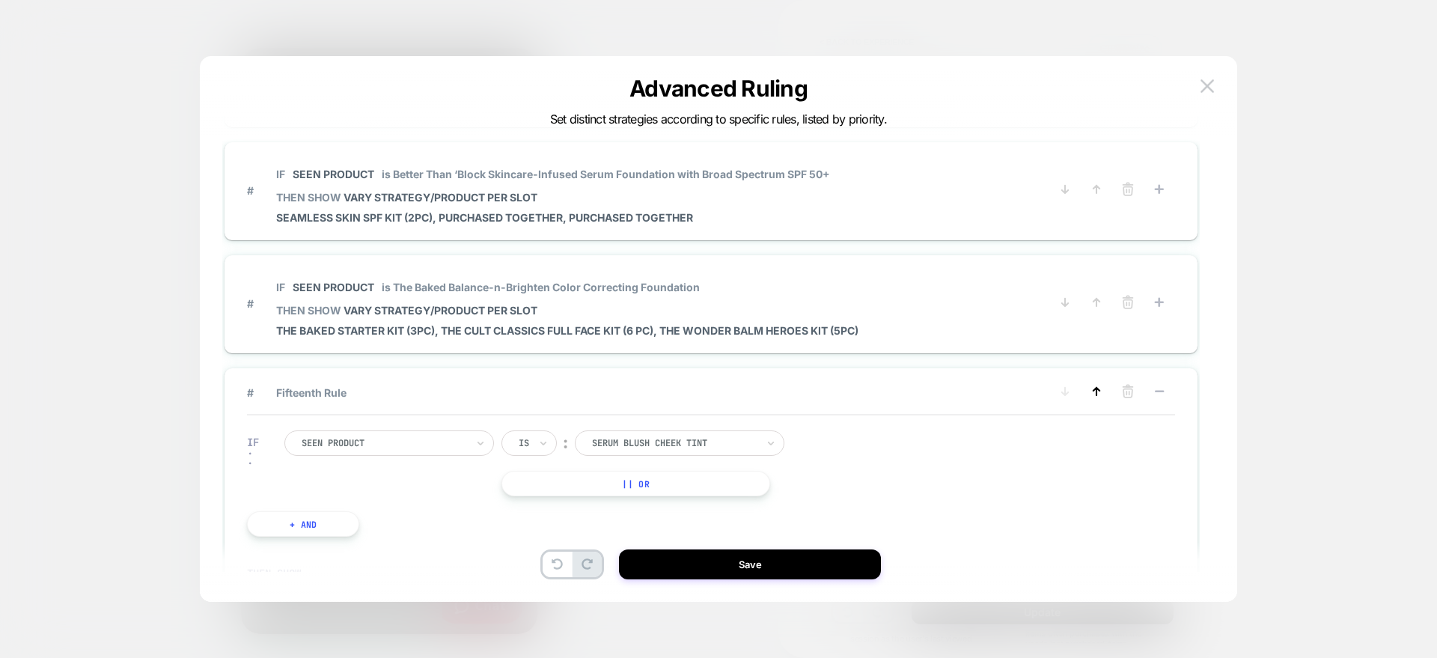
click at [1098, 398] on icon at bounding box center [1096, 391] width 15 height 15
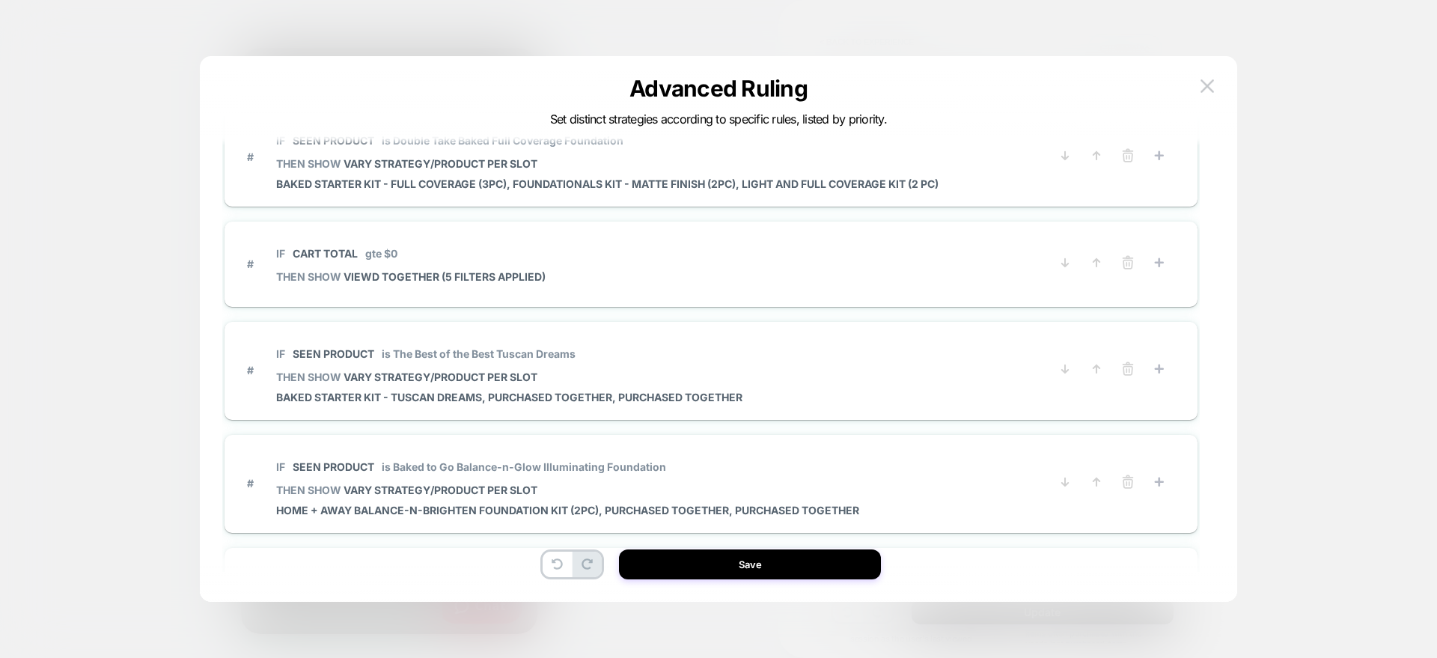
scroll to position [952, 0]
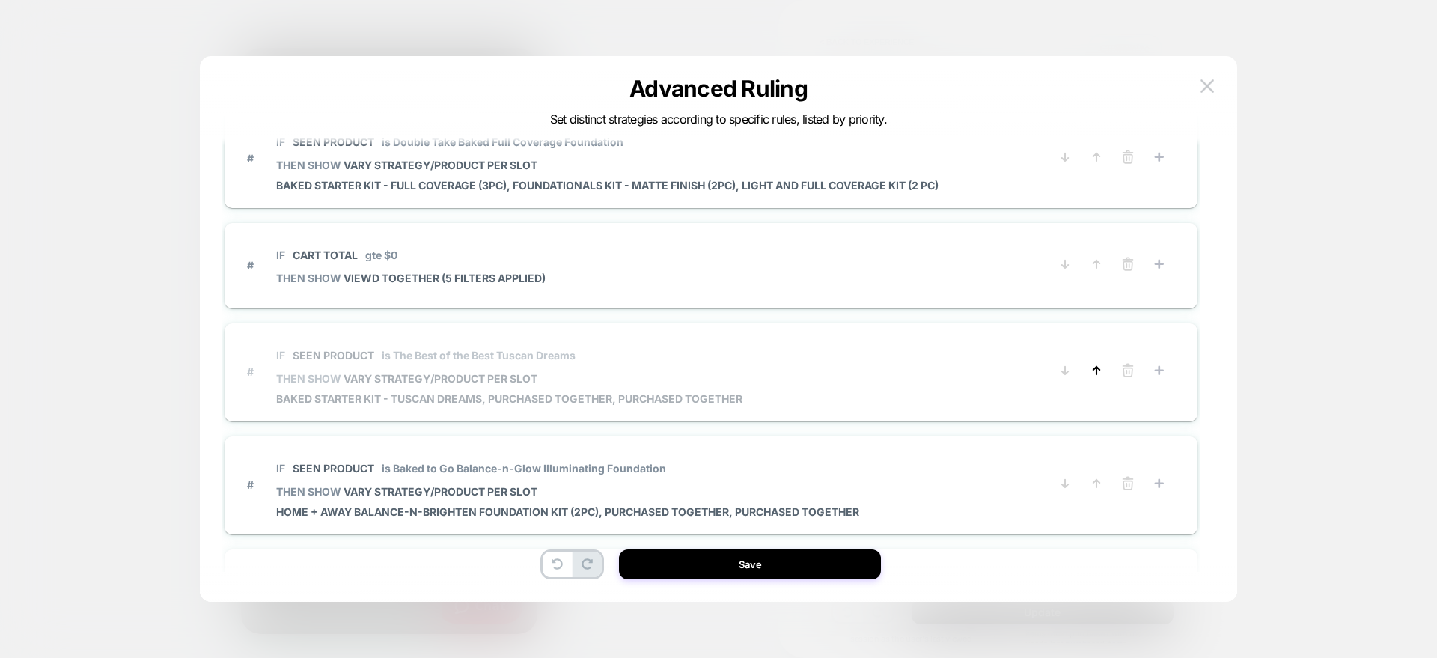
click at [1102, 376] on icon at bounding box center [1096, 370] width 15 height 15
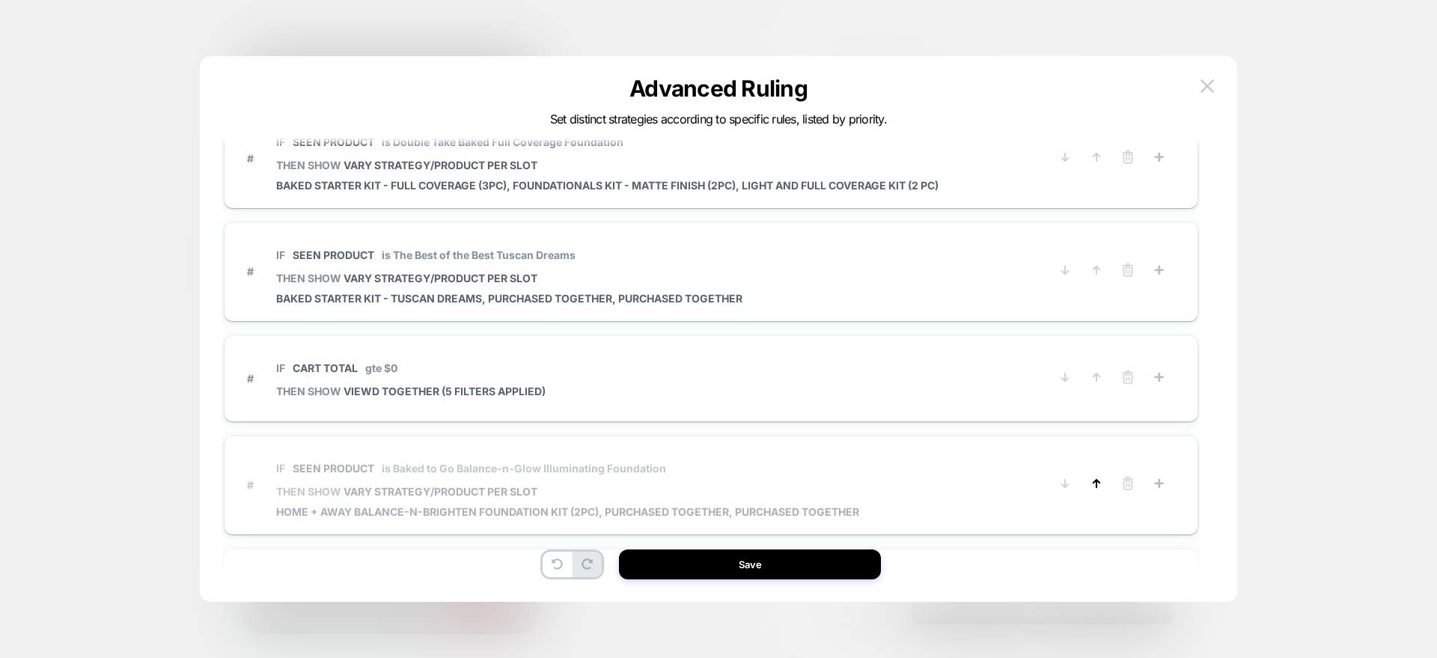
click at [1094, 485] on icon at bounding box center [1096, 483] width 15 height 15
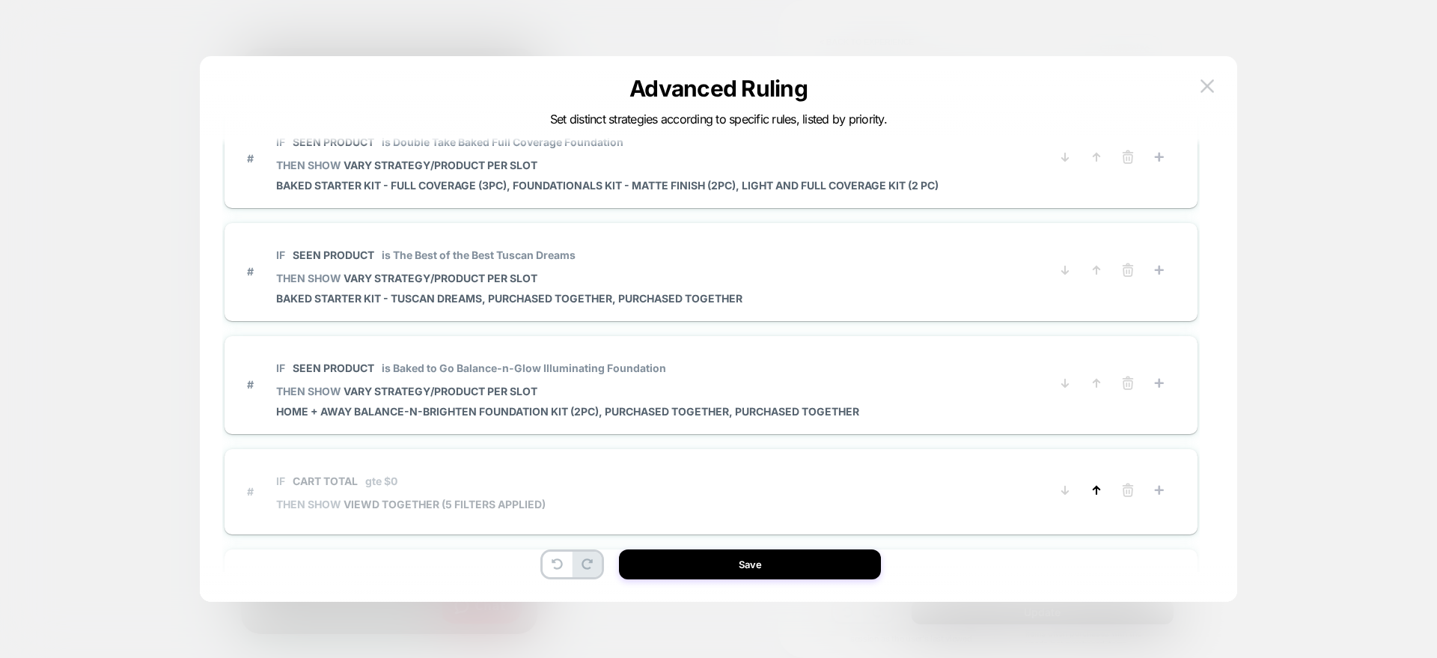
click at [1095, 490] on icon at bounding box center [1096, 490] width 15 height 15
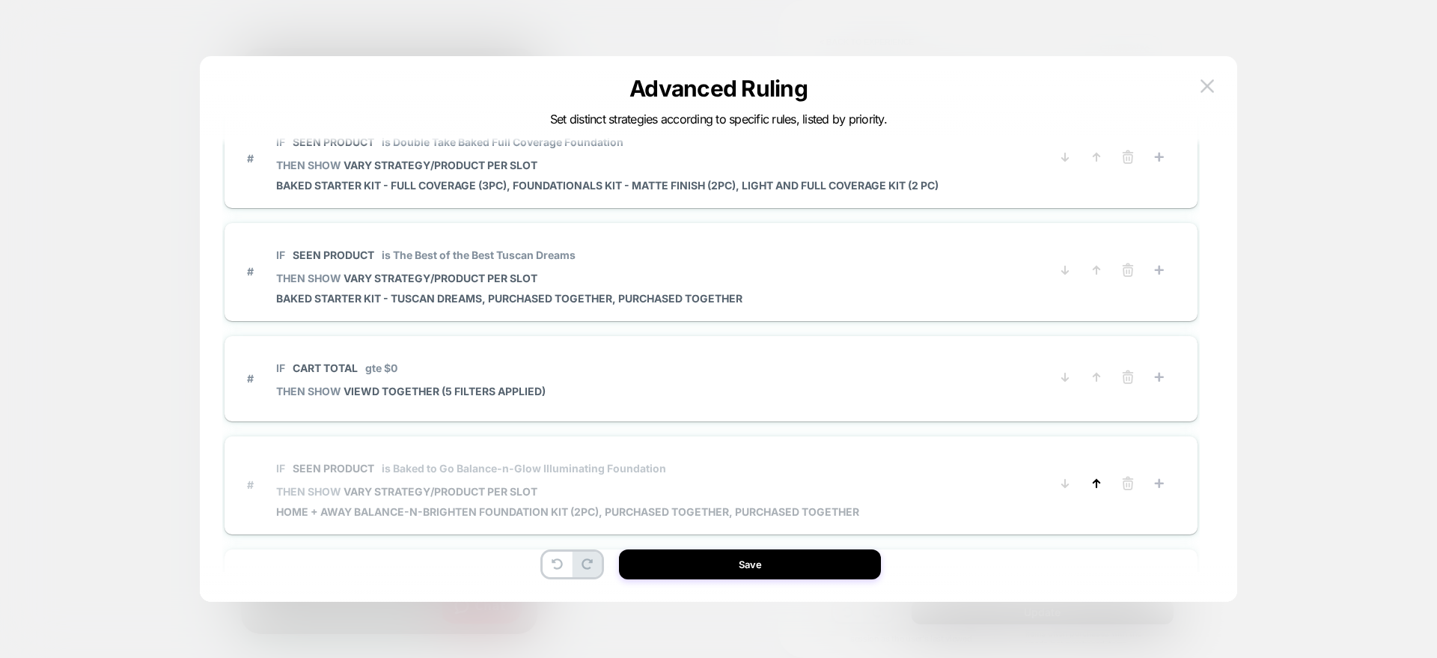
click at [1091, 478] on icon at bounding box center [1096, 483] width 15 height 15
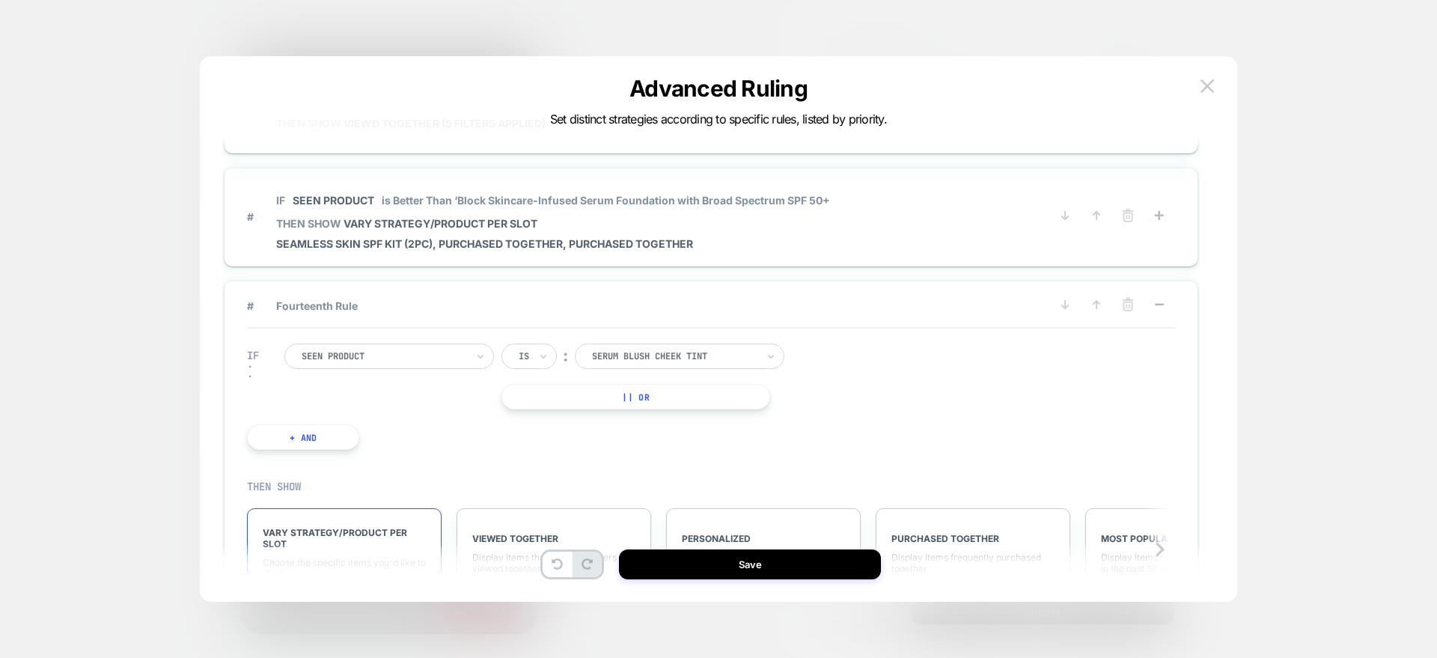
scroll to position [1333, 0]
click at [1097, 307] on icon at bounding box center [1096, 303] width 6 height 7
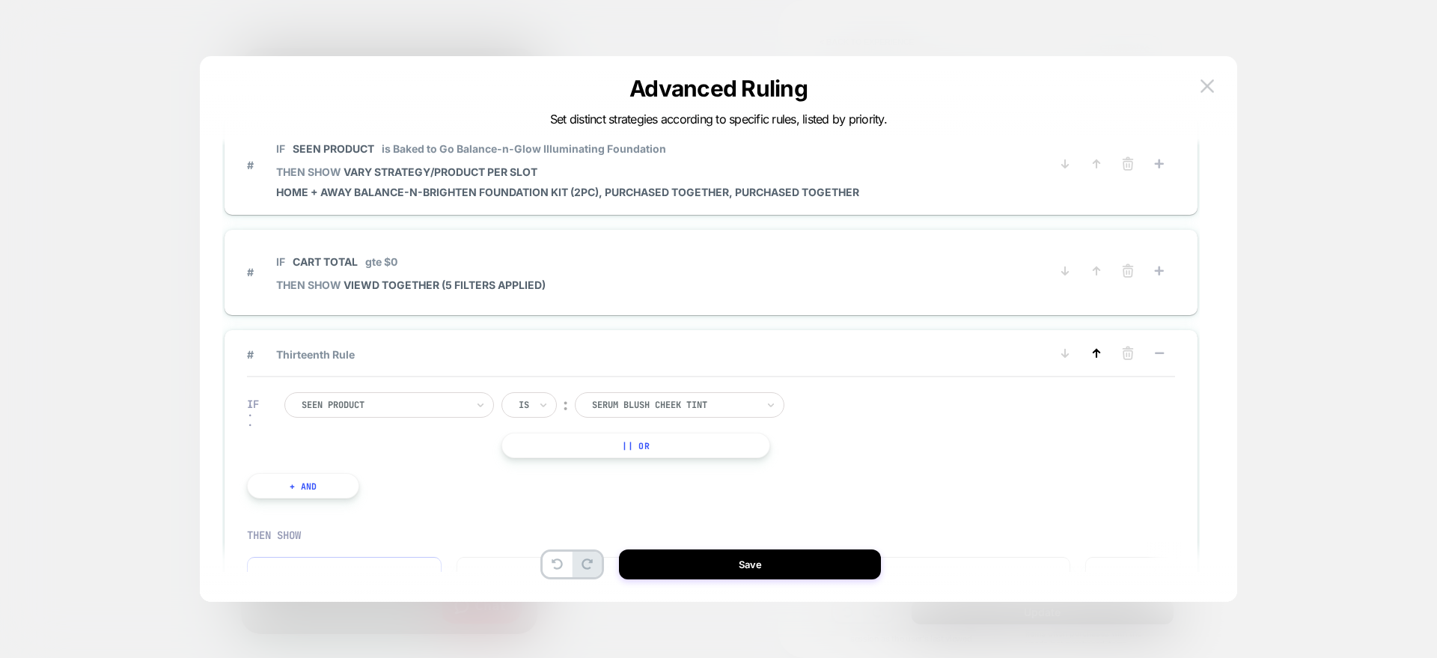
scroll to position [1217, 0]
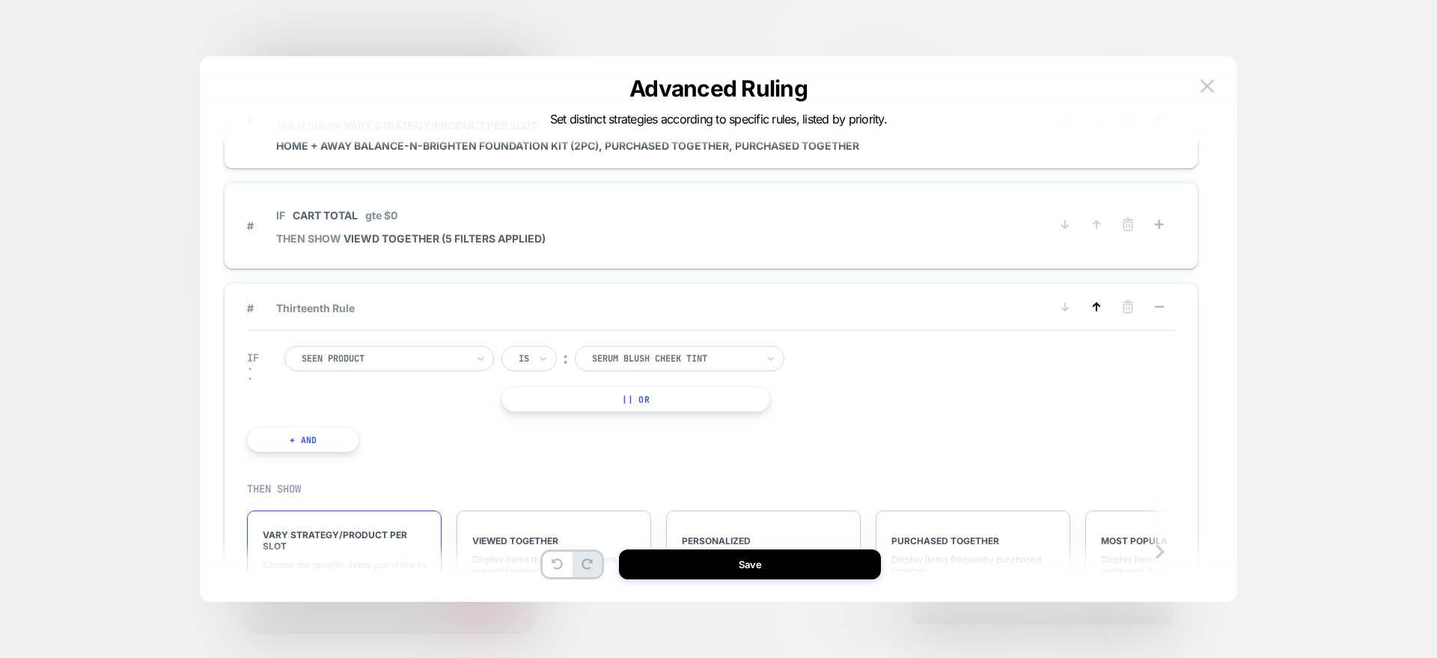
click at [1097, 307] on icon at bounding box center [1096, 306] width 6 height 7
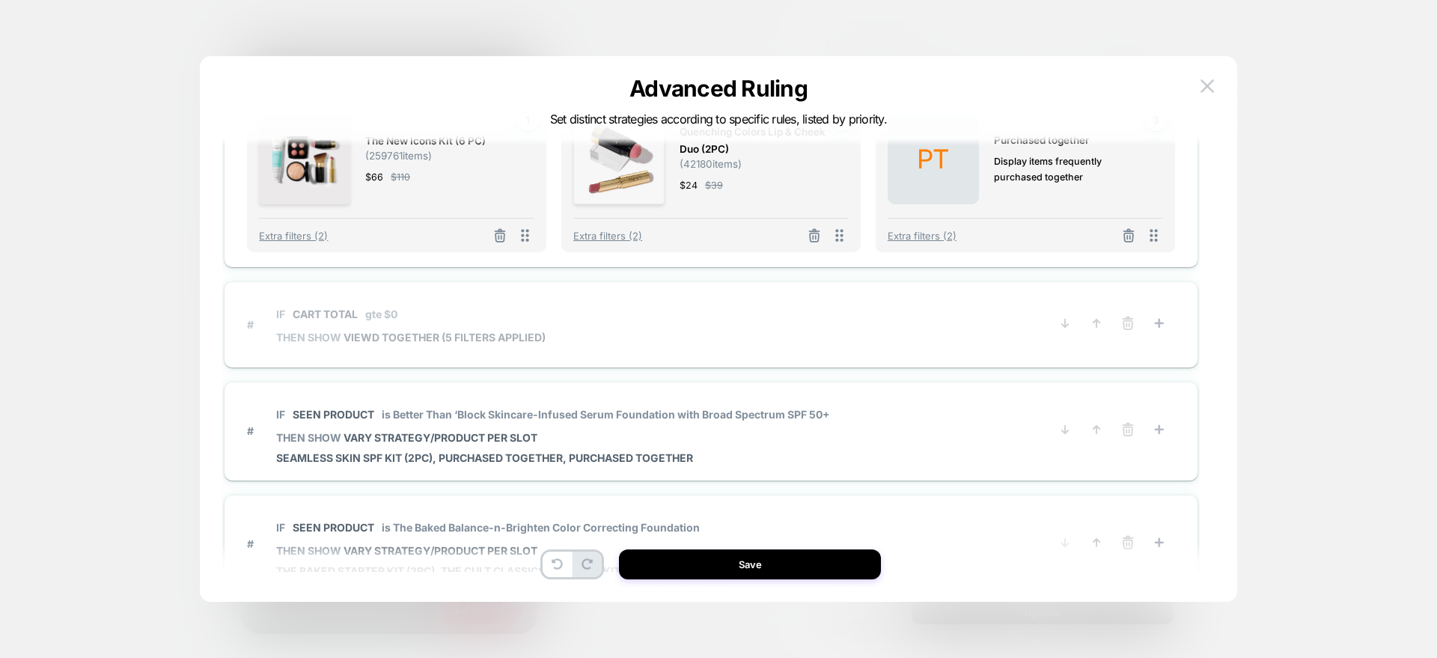
scroll to position [1691, 0]
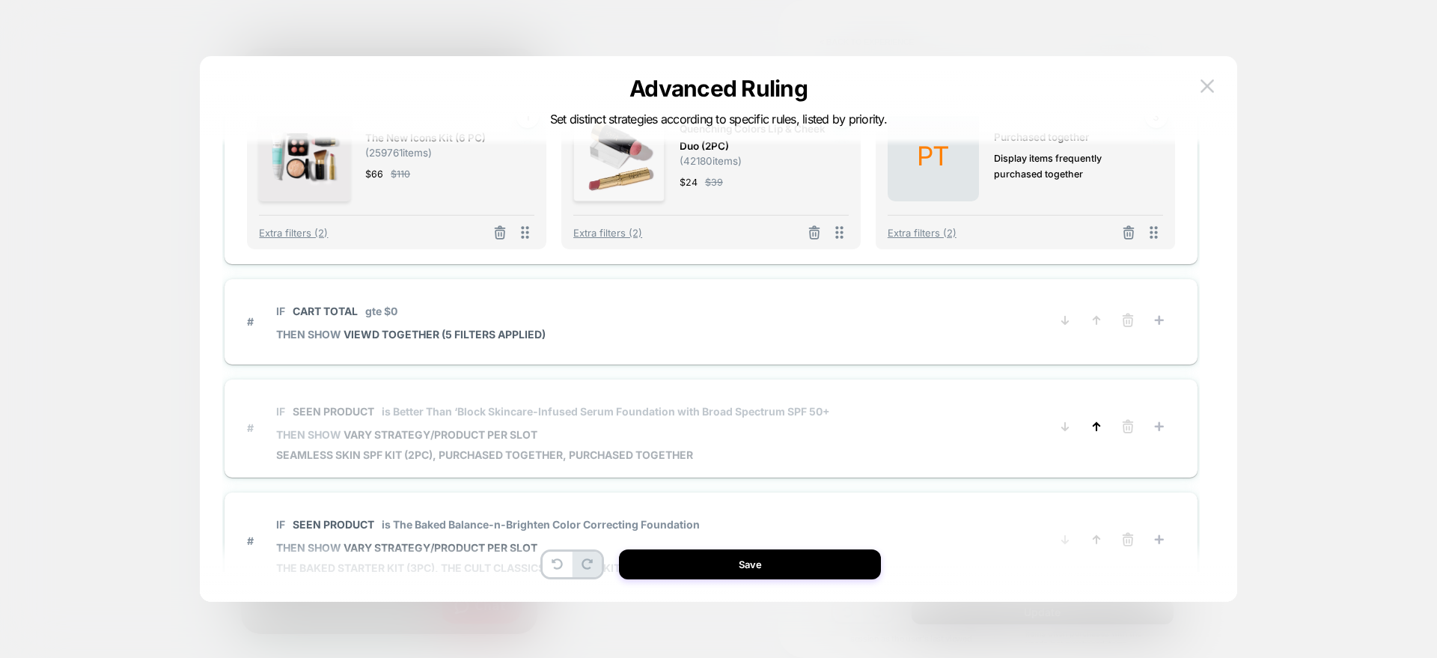
click at [1095, 423] on icon at bounding box center [1096, 426] width 15 height 15
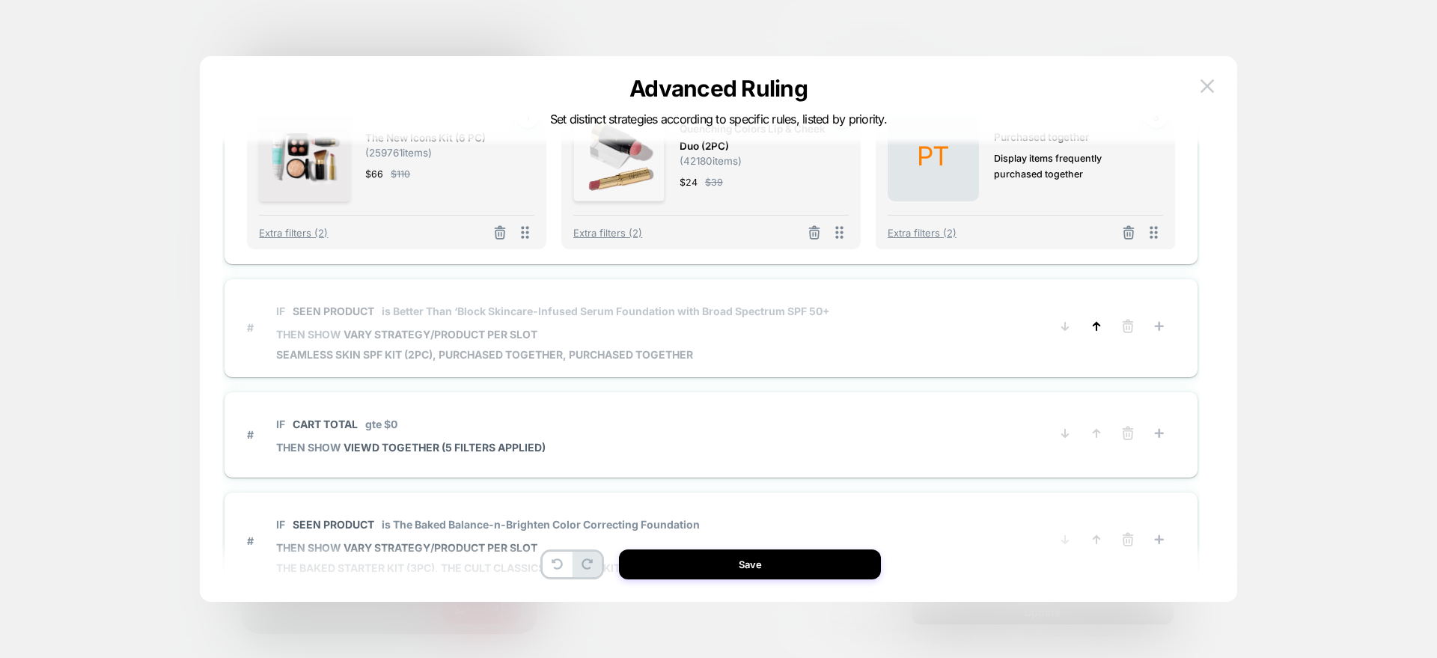
scroll to position [1801, 0]
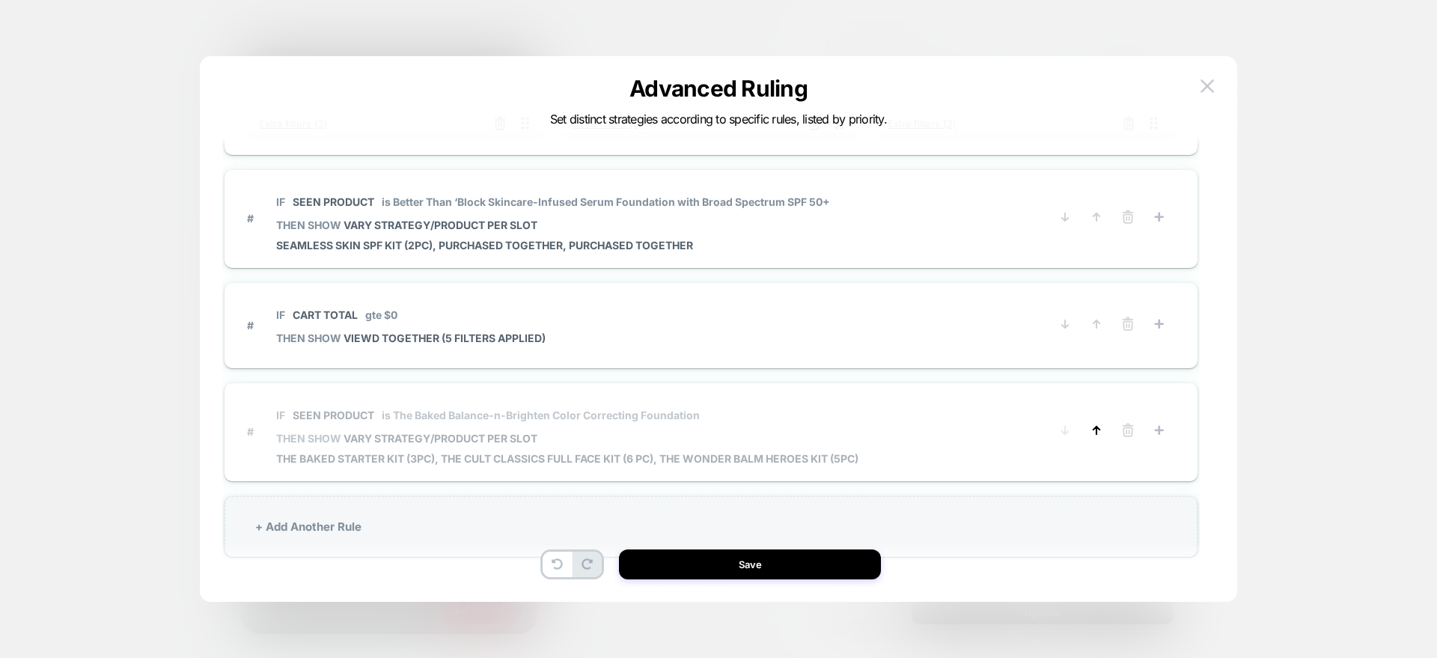
click at [1098, 431] on icon at bounding box center [1096, 430] width 15 height 15
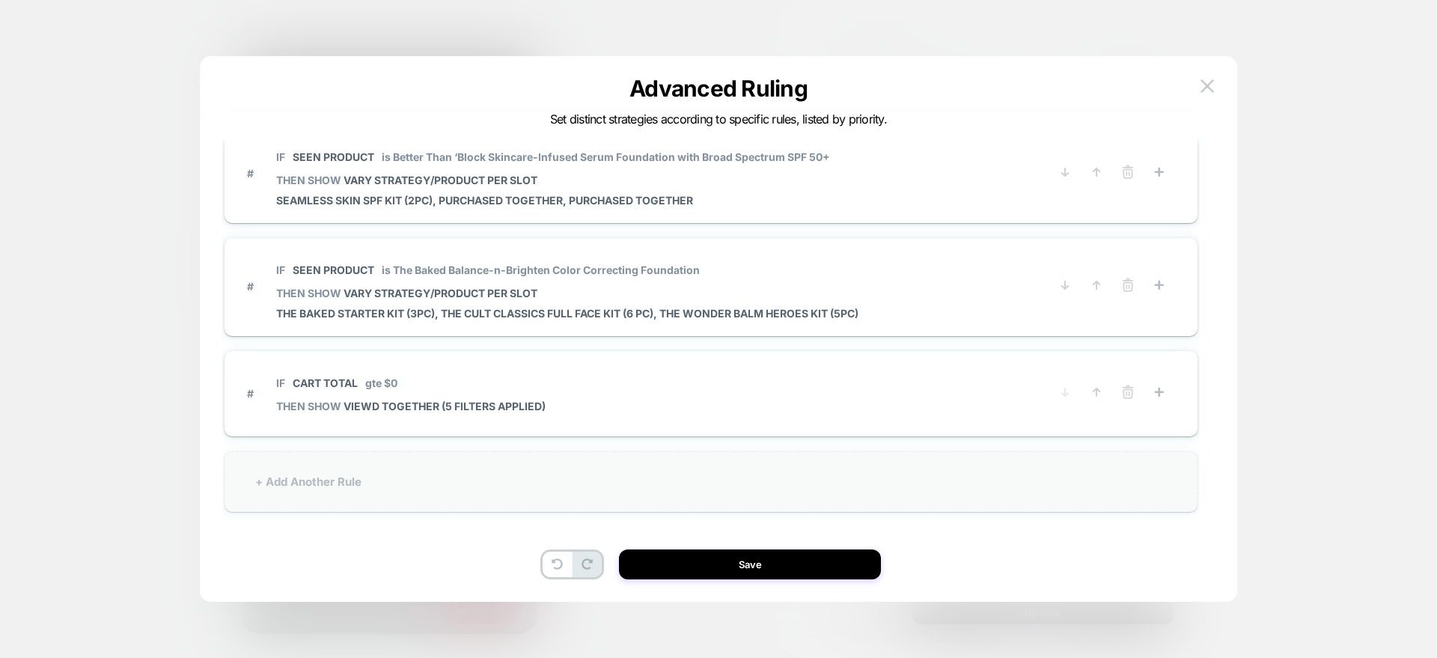
click at [377, 472] on div "+ Add Another Rule" at bounding box center [711, 481] width 973 height 61
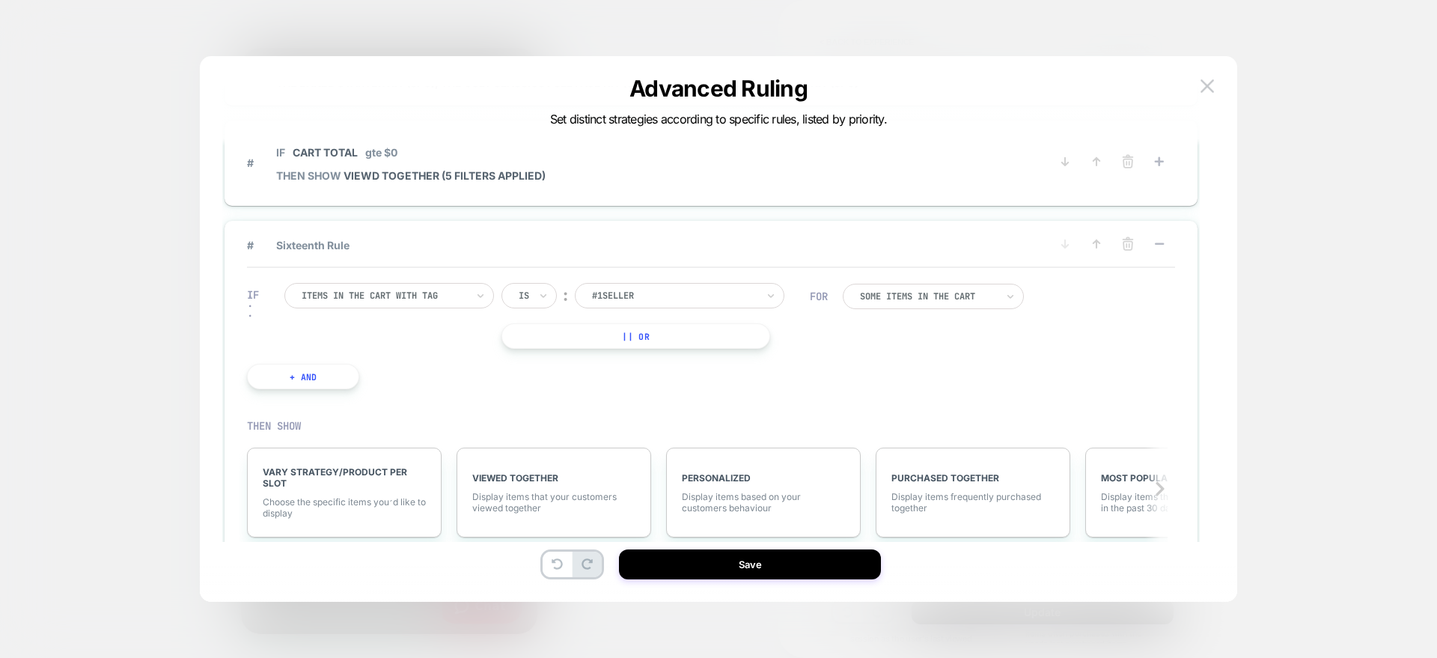
scroll to position [1571, 0]
click at [1099, 250] on icon at bounding box center [1096, 247] width 15 height 15
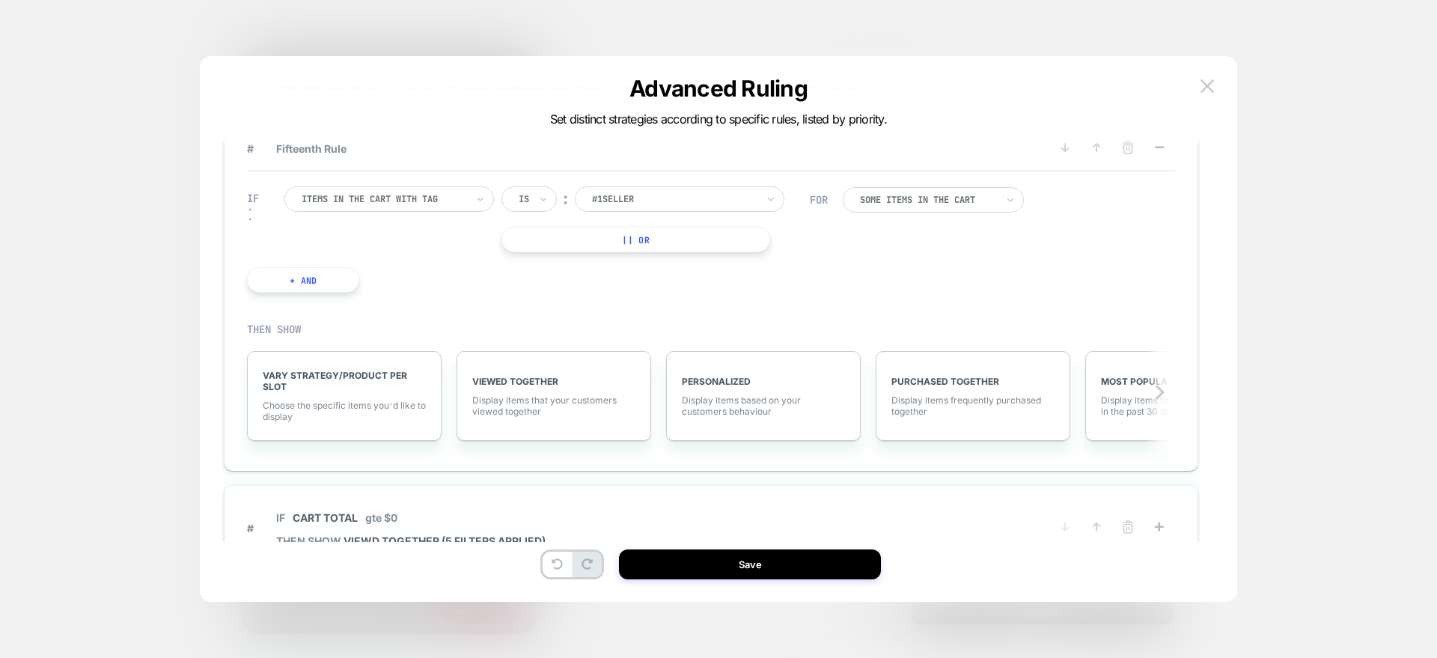
click at [375, 197] on div at bounding box center [384, 198] width 165 height 13
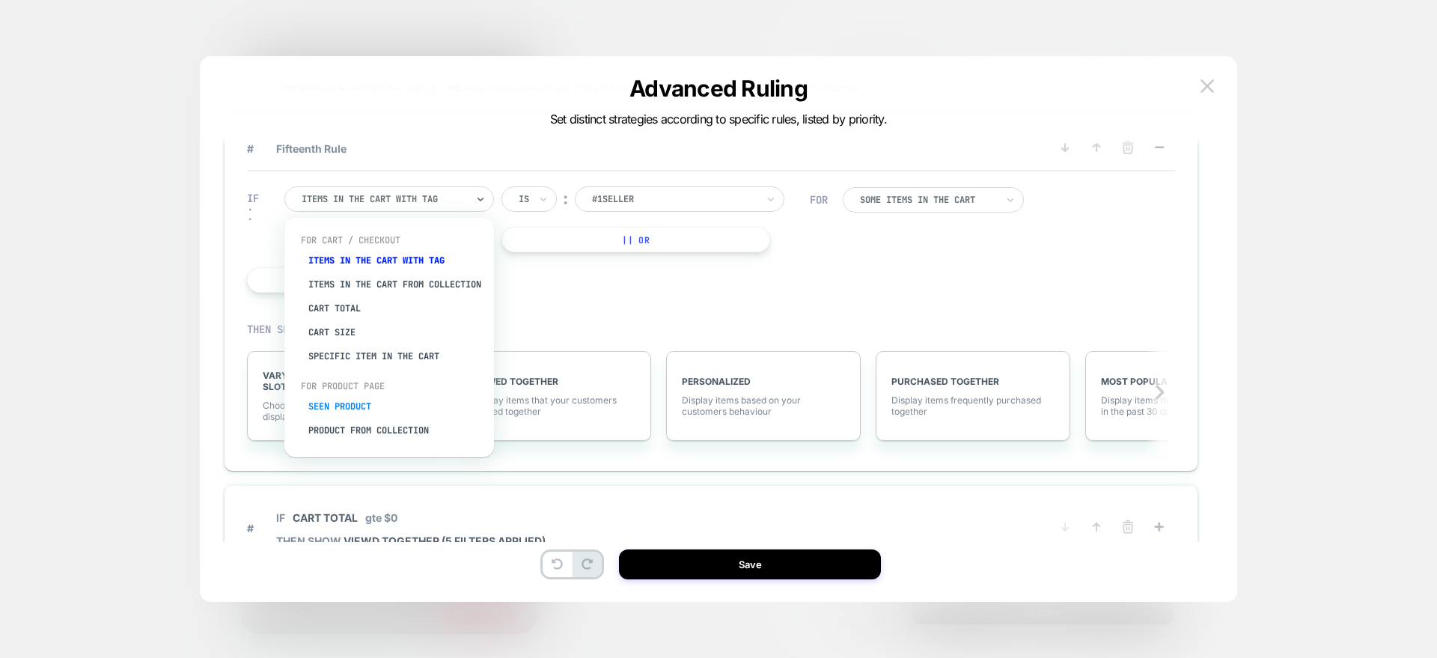
drag, startPoint x: 348, startPoint y: 430, endPoint x: 356, endPoint y: 415, distance: 17.4
click at [356, 415] on div "Seen Product Product from collection Product with tag" at bounding box center [389, 431] width 195 height 72
click at [356, 415] on div "Seen Product" at bounding box center [396, 407] width 195 height 24
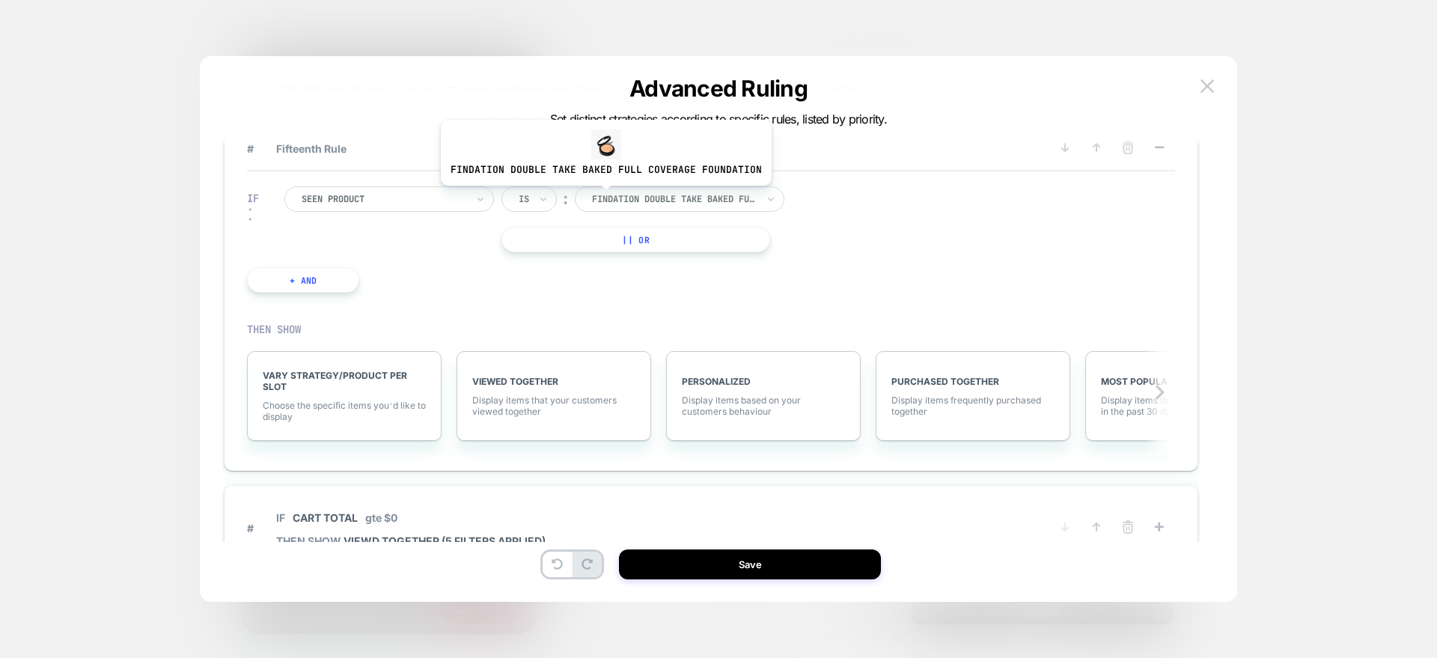
click at [603, 197] on div at bounding box center [674, 198] width 165 height 13
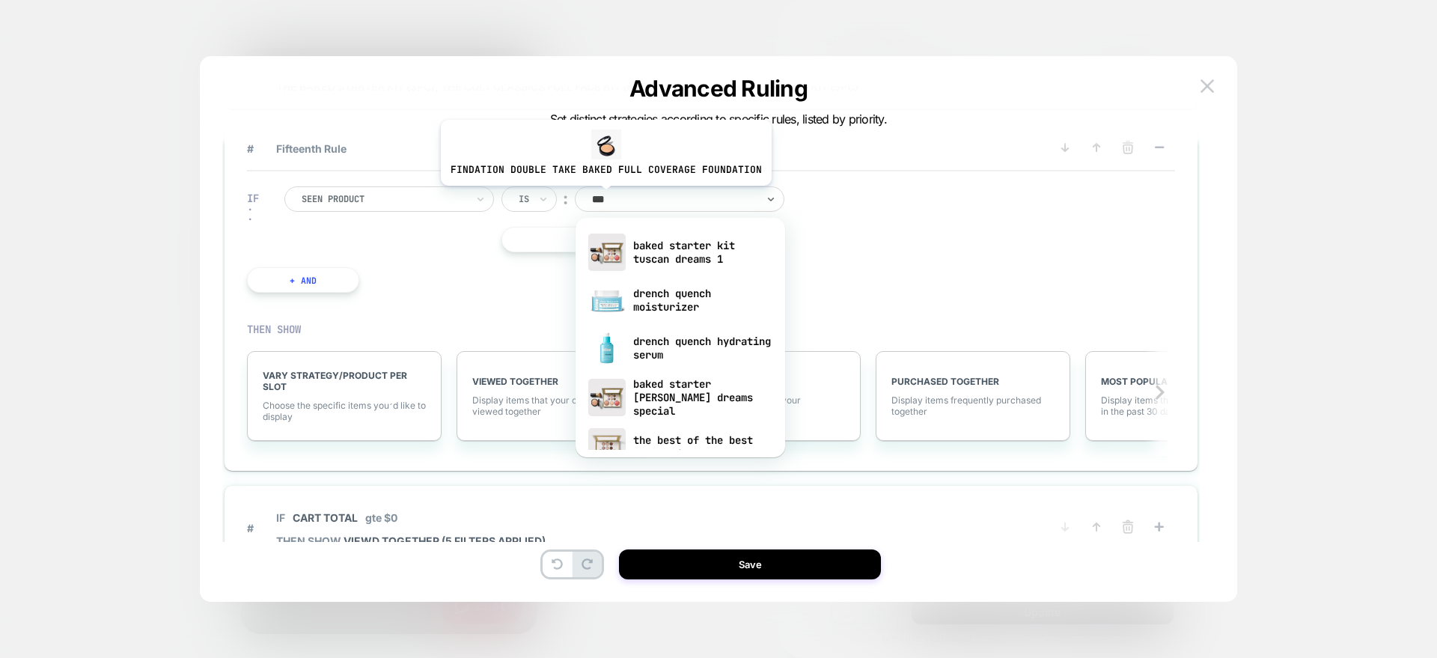
type input "****"
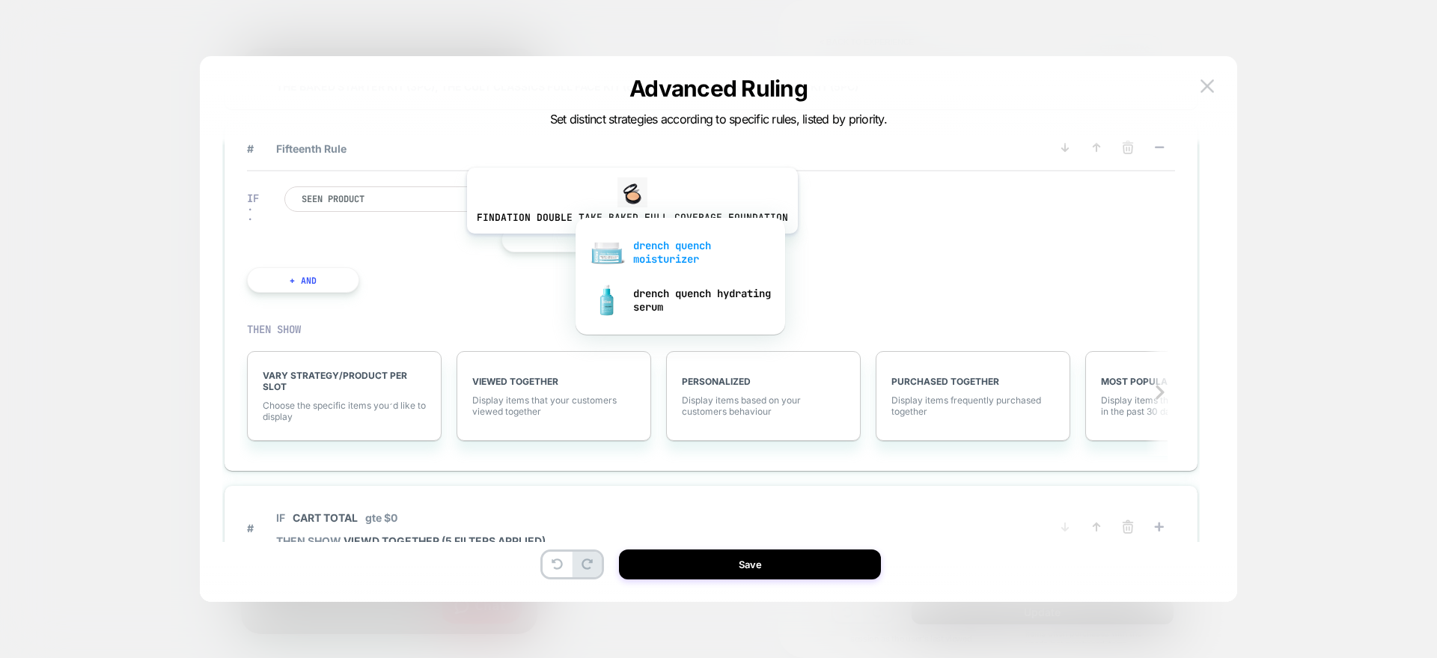
click at [629, 245] on div "drench quench moisturizer" at bounding box center [680, 252] width 195 height 48
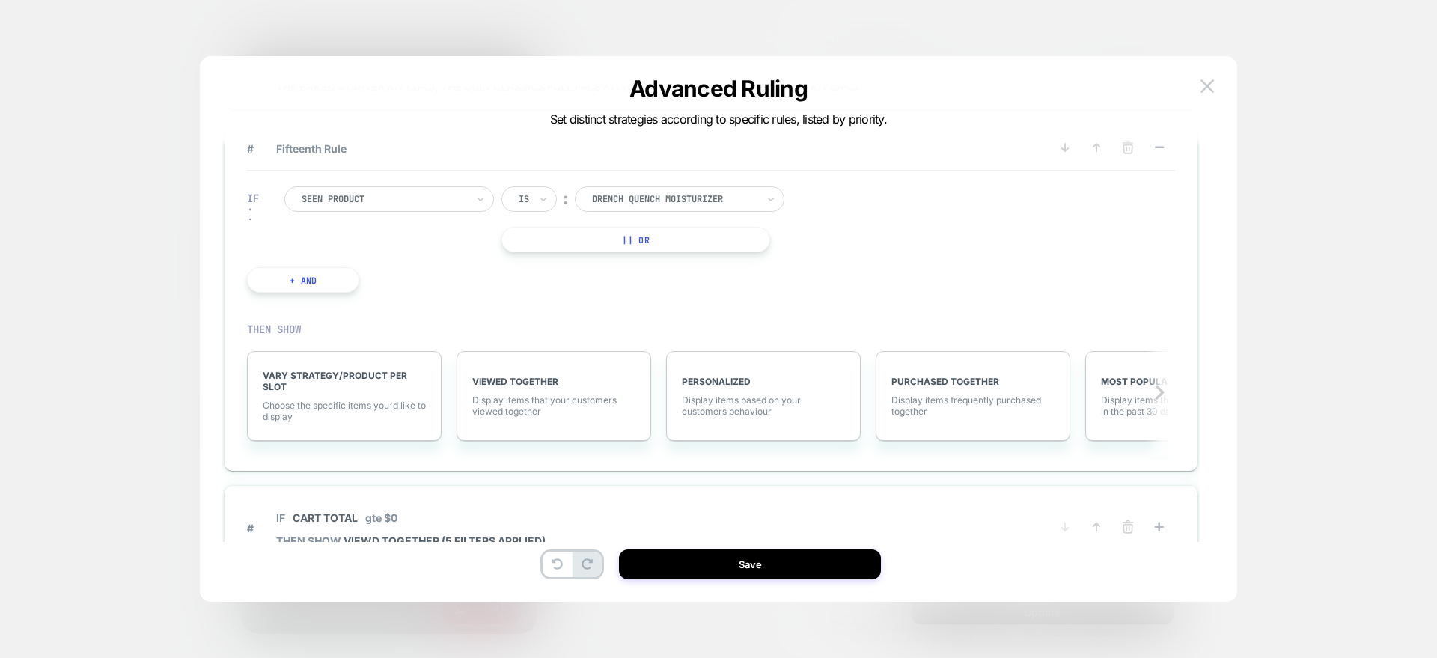
click at [561, 244] on button "|| Or" at bounding box center [636, 239] width 268 height 25
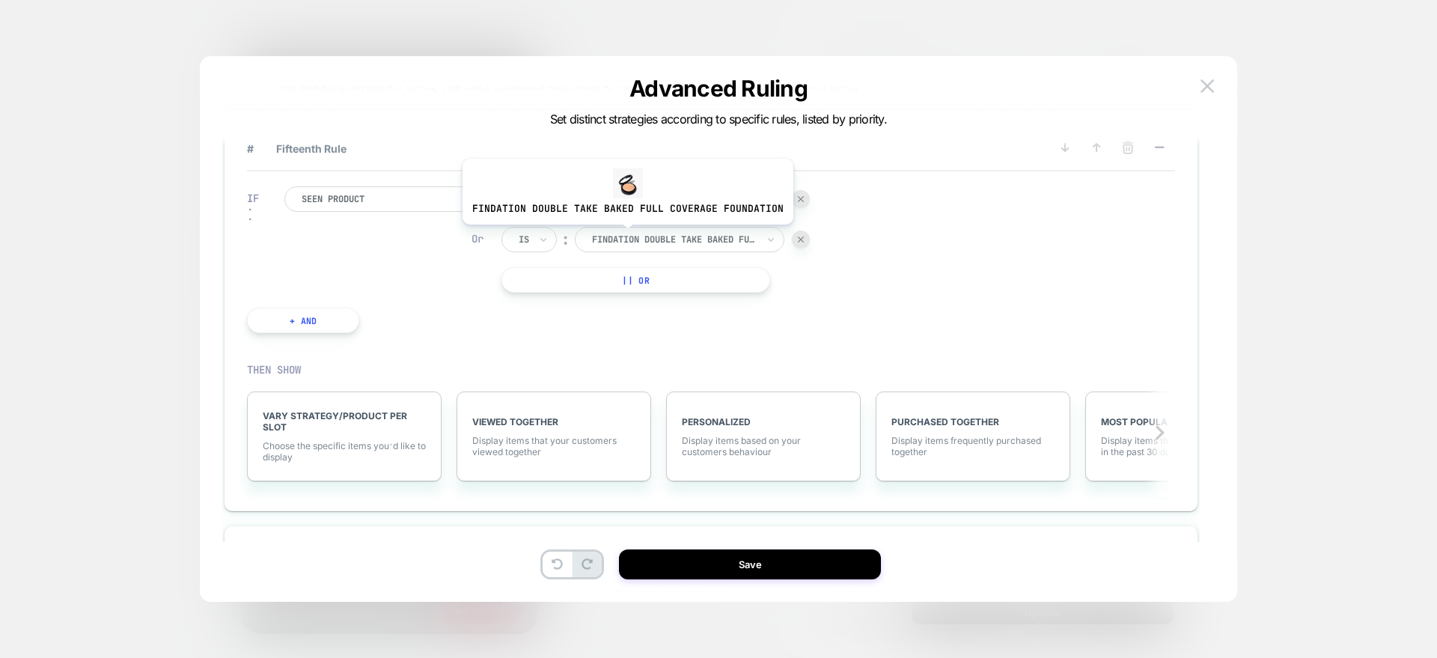
click at [624, 236] on div at bounding box center [674, 239] width 165 height 13
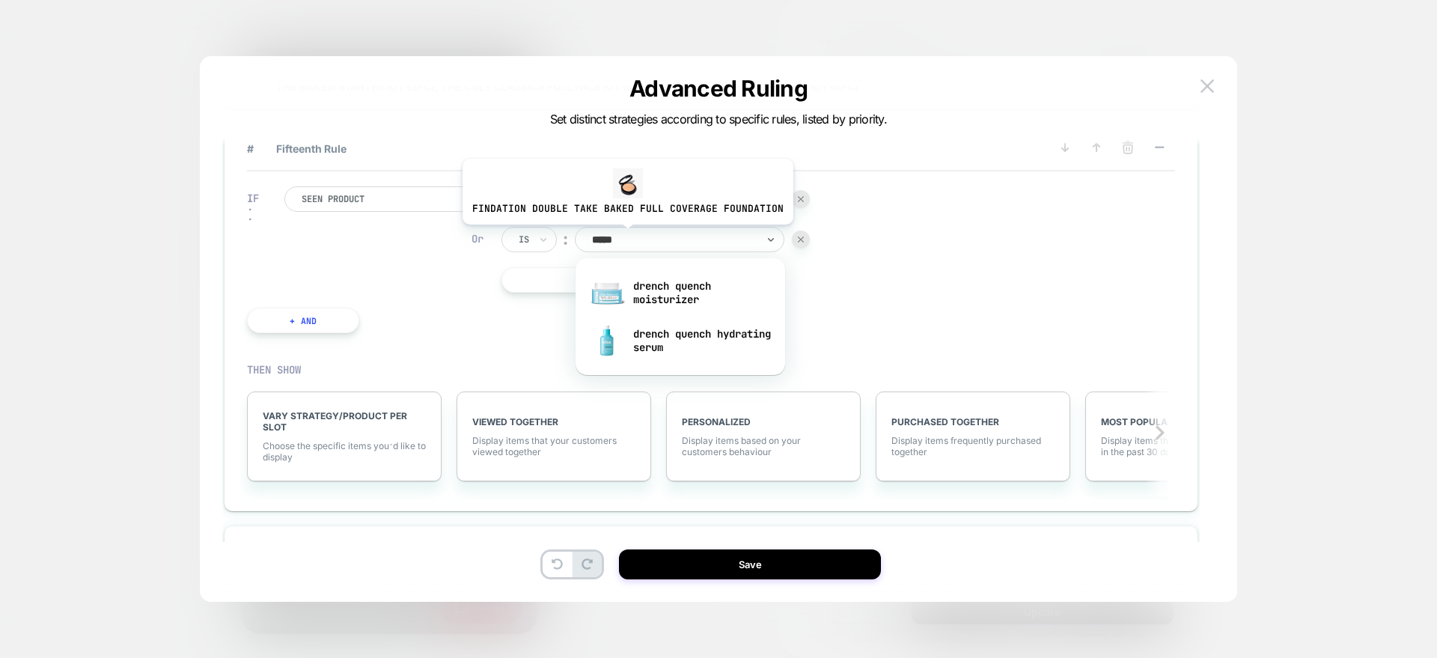
type input "******"
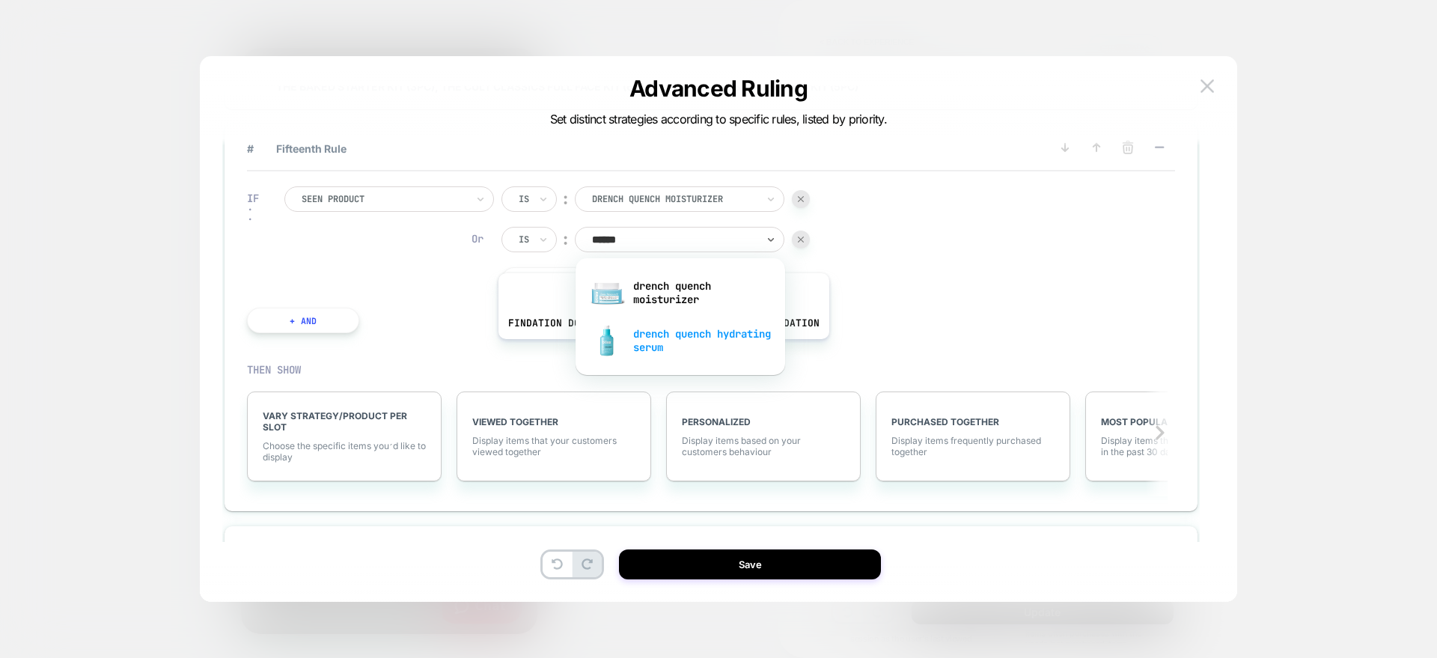
click at [660, 351] on div "drench quench hydrating serum" at bounding box center [680, 341] width 195 height 48
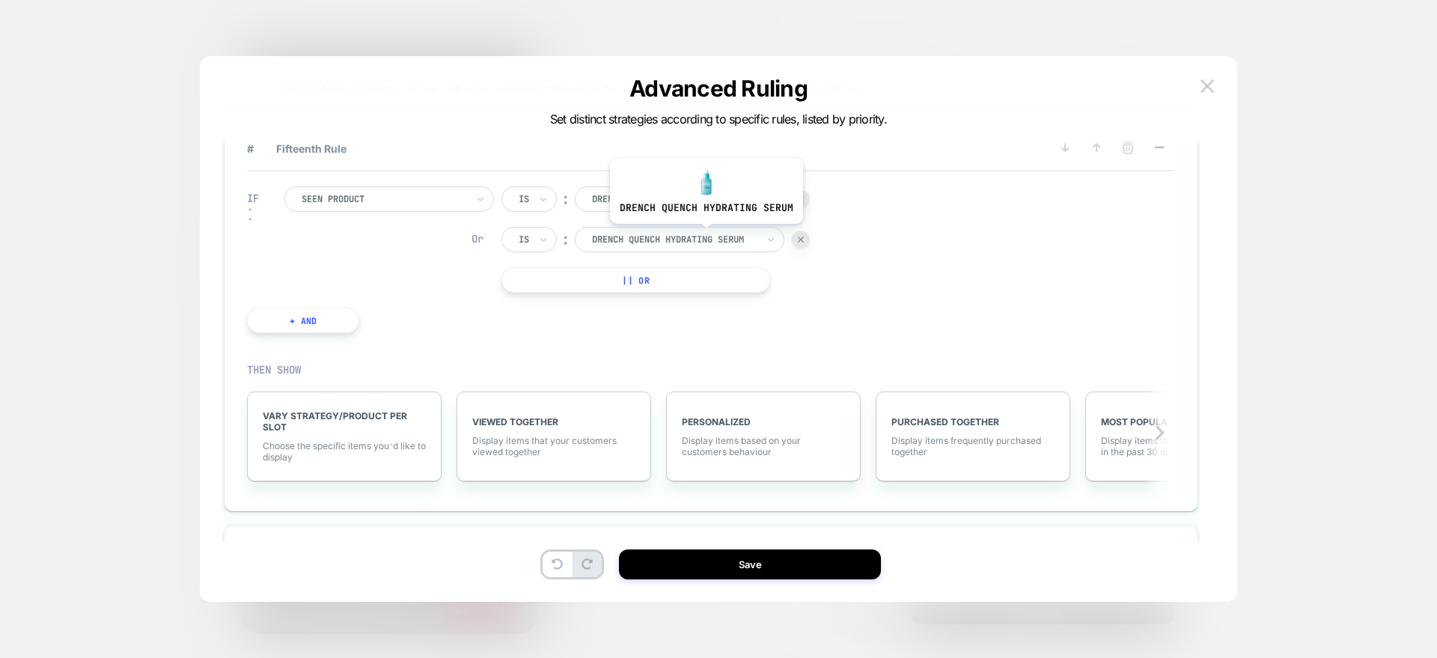
click at [704, 234] on div at bounding box center [674, 239] width 165 height 13
type input "**********"
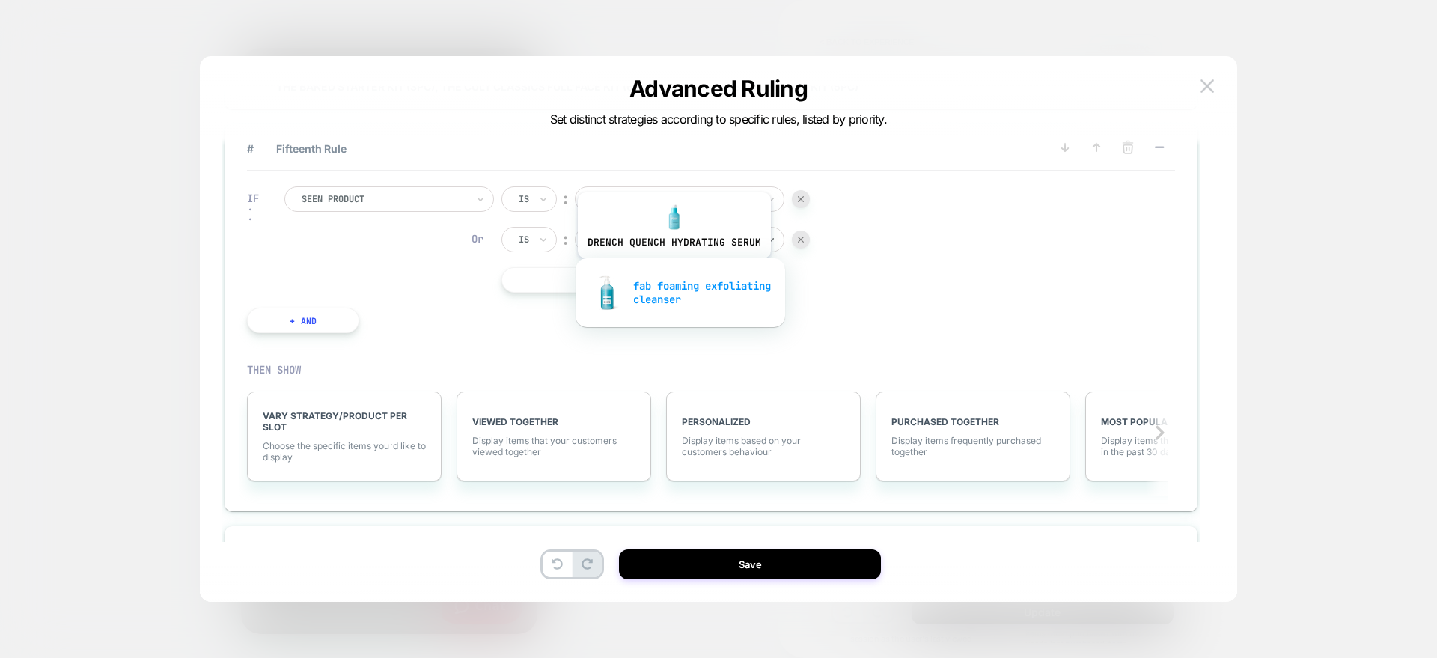
click at [672, 270] on div "fab foaming exfoliating cleanser" at bounding box center [680, 293] width 195 height 48
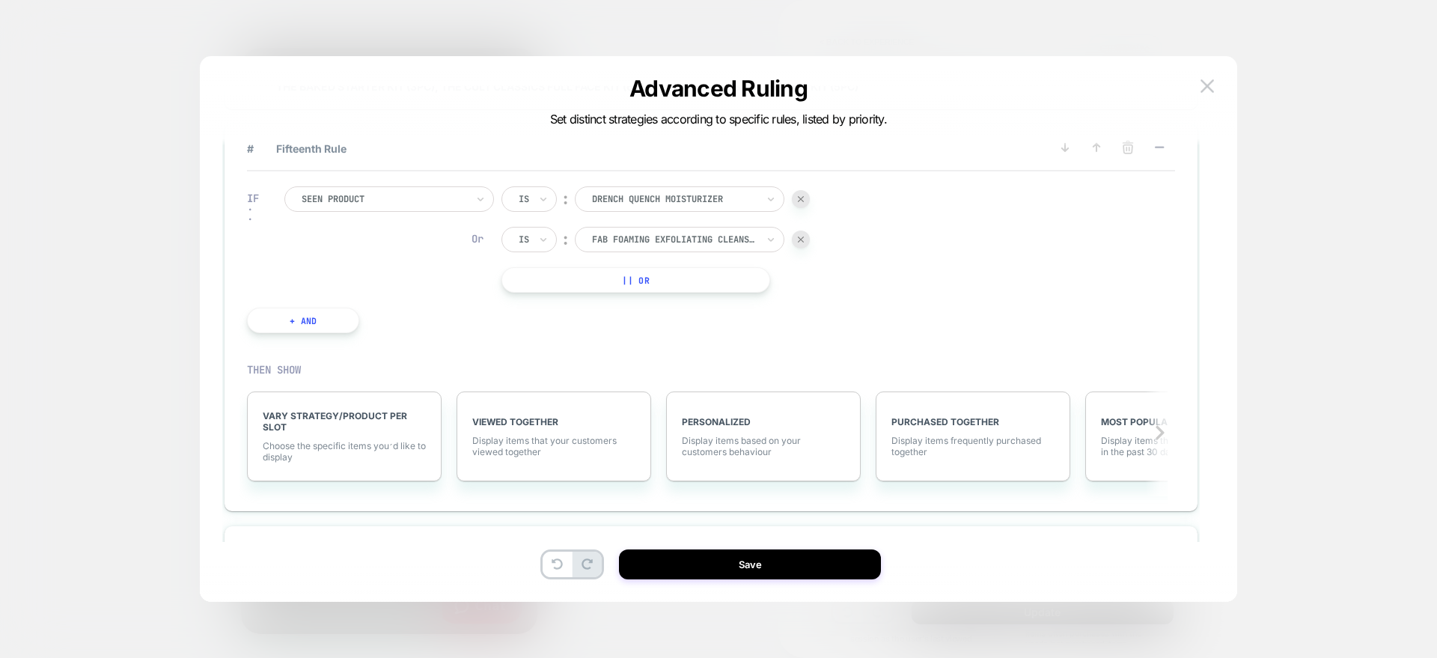
scroll to position [1746, 0]
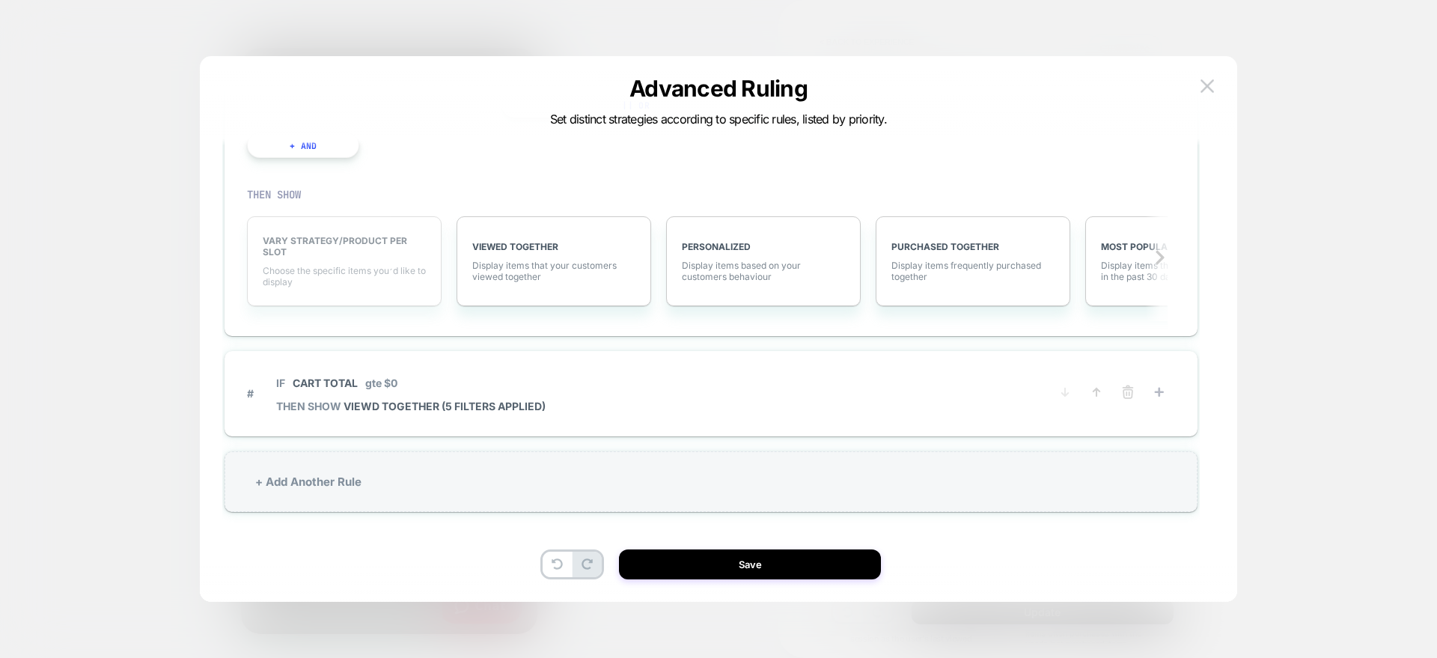
click at [350, 276] on span "Choose the specific items you׳d like to display" at bounding box center [344, 276] width 163 height 22
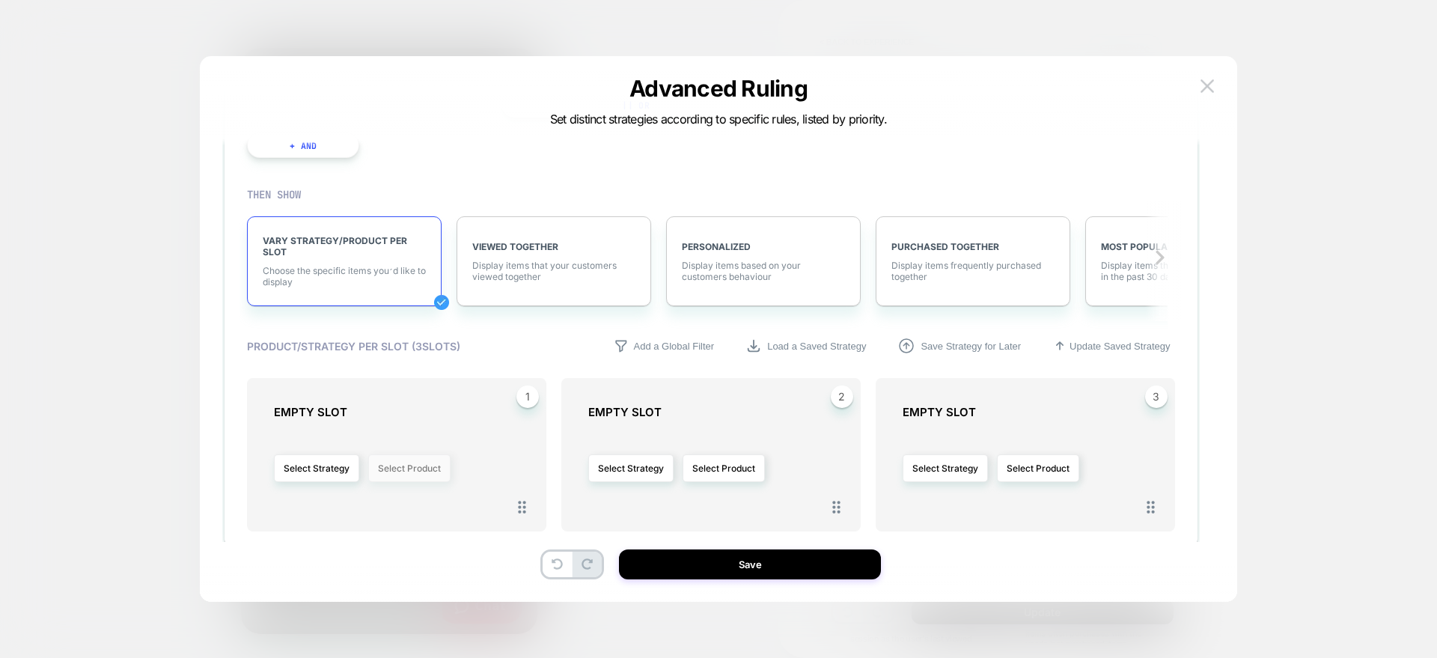
click at [400, 461] on button "Select Product" at bounding box center [409, 468] width 82 height 28
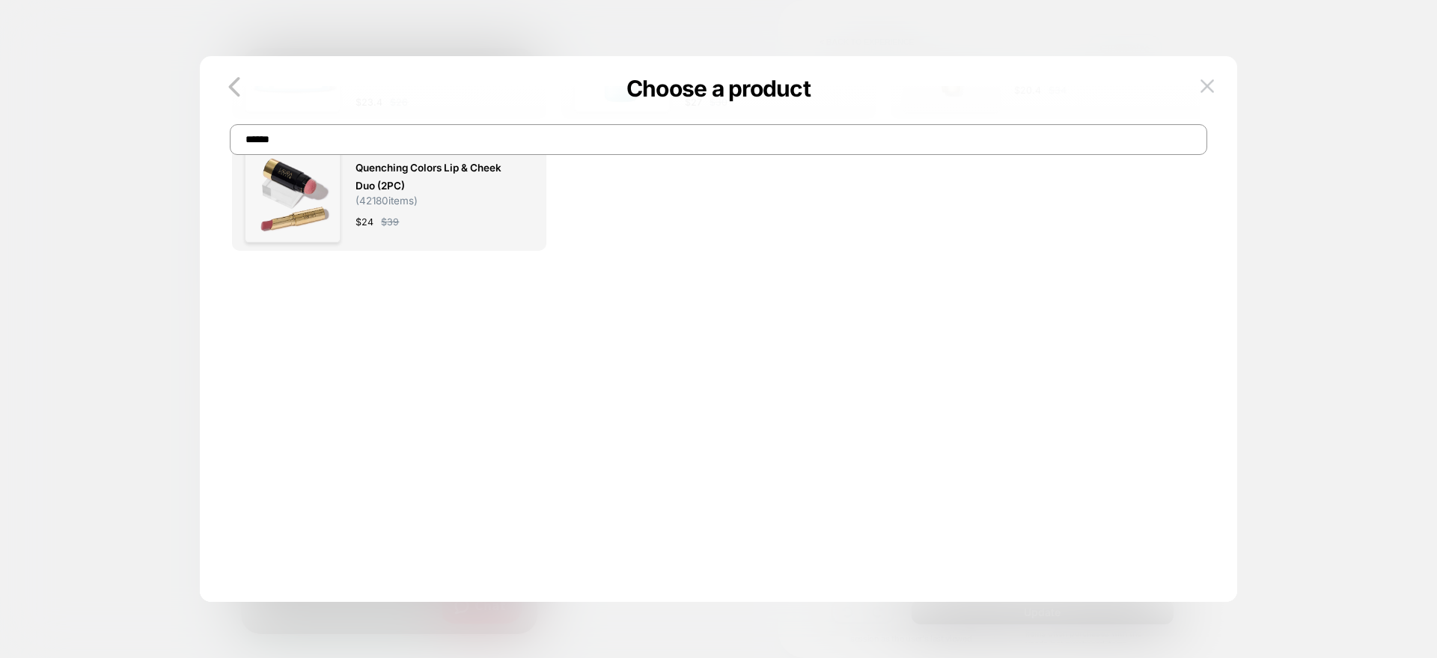
scroll to position [0, 0]
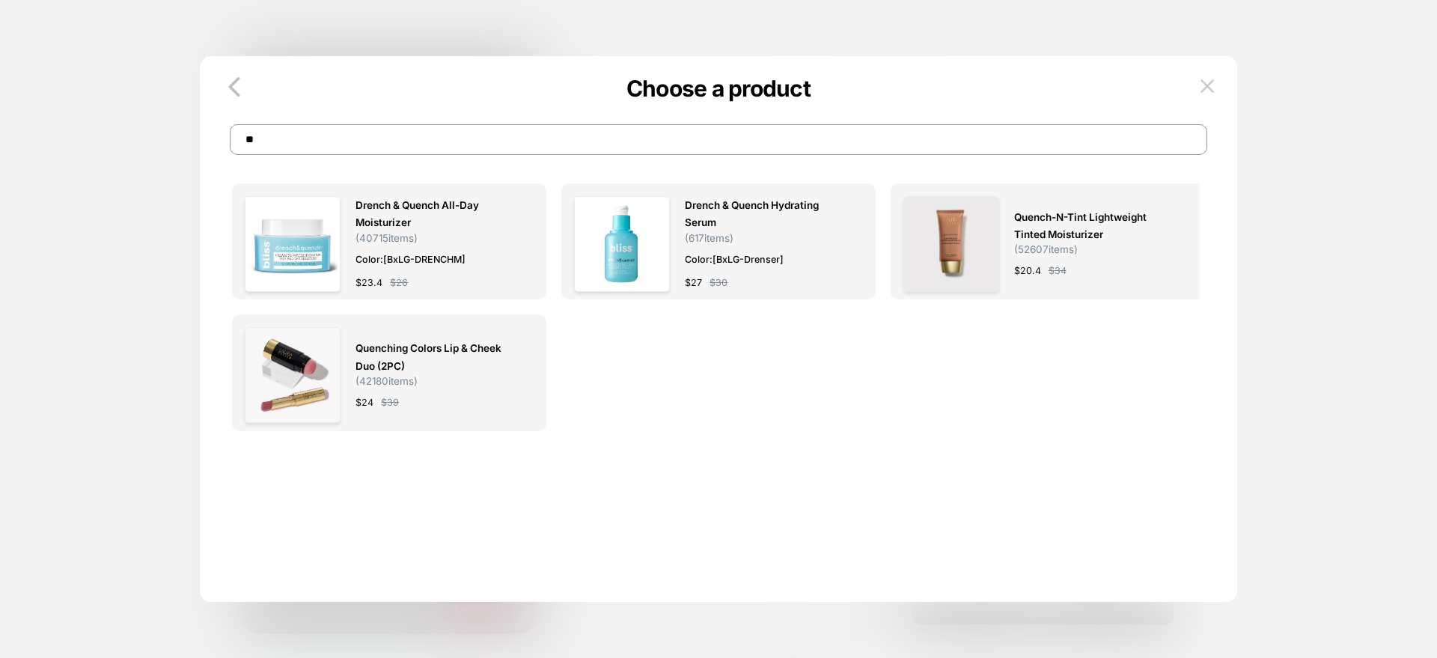
type input "*"
type input "**********"
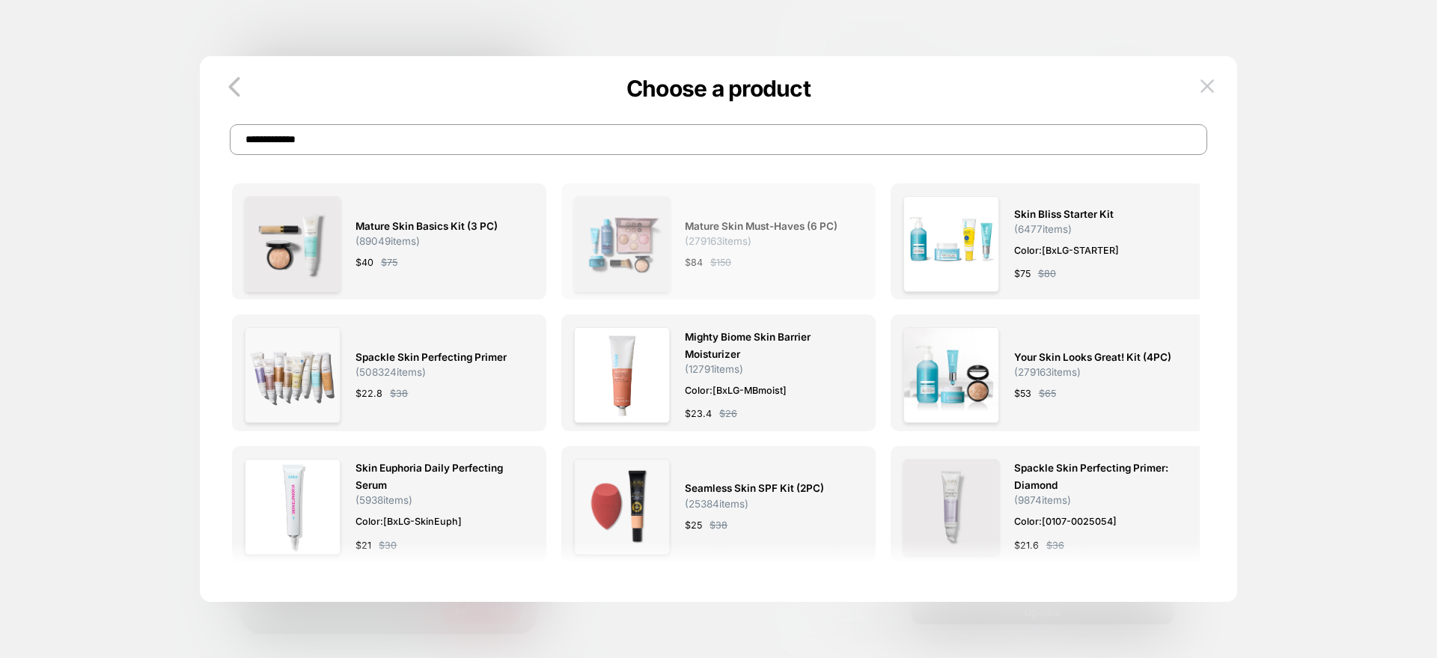
click at [743, 238] on span "( 279163 items)" at bounding box center [718, 241] width 67 height 12
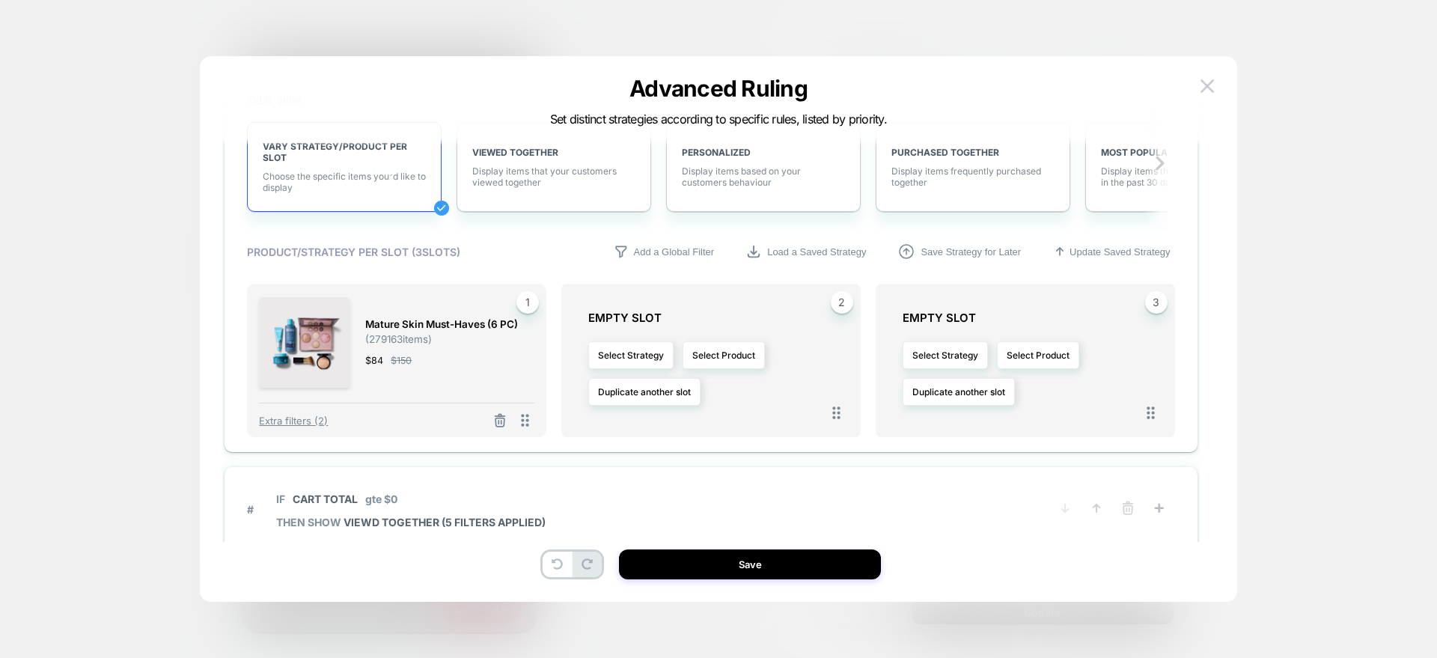
scroll to position [1859, 0]
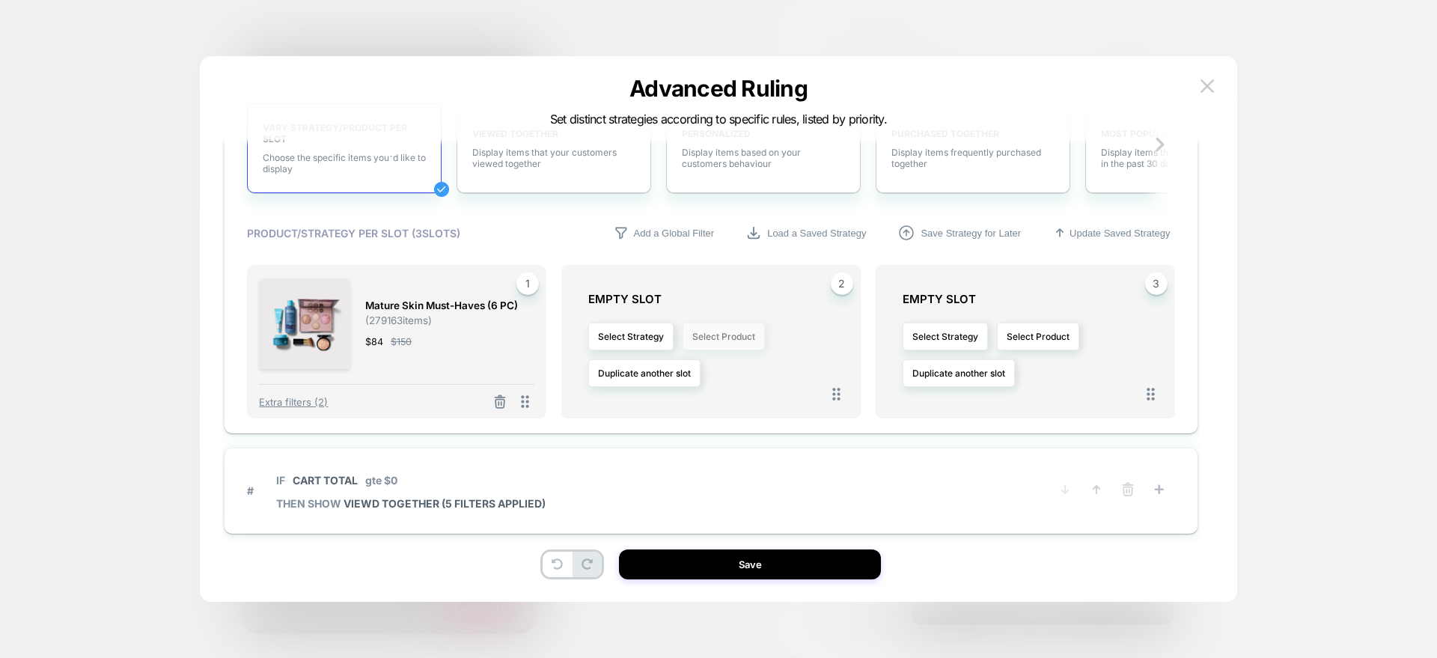
click at [738, 336] on button "Select Product" at bounding box center [724, 337] width 82 height 28
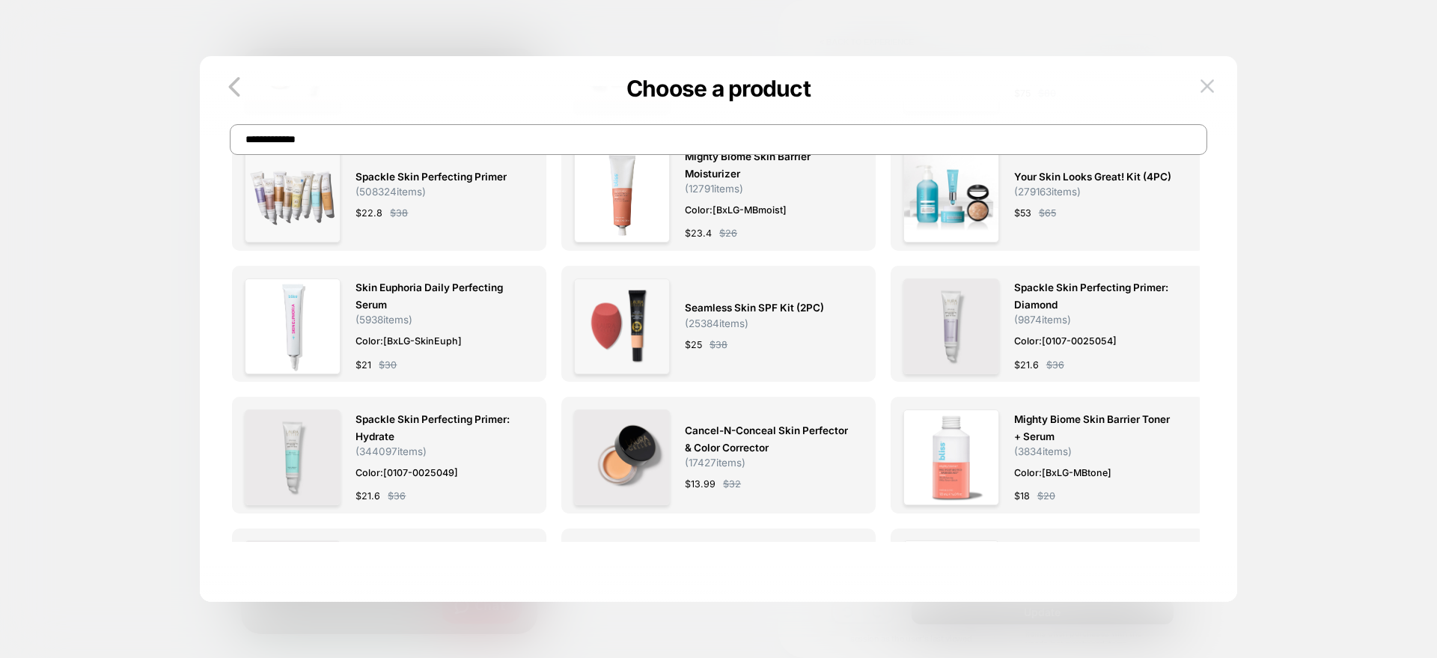
scroll to position [0, 0]
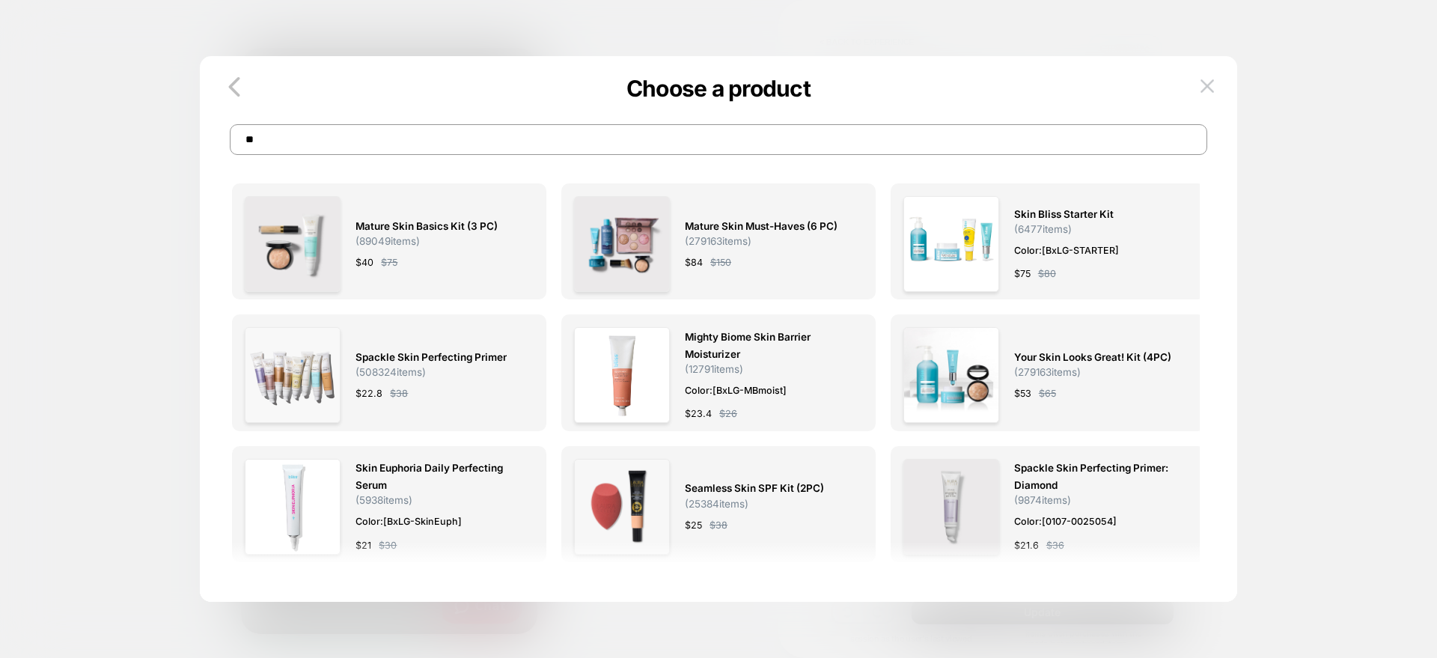
type input "*"
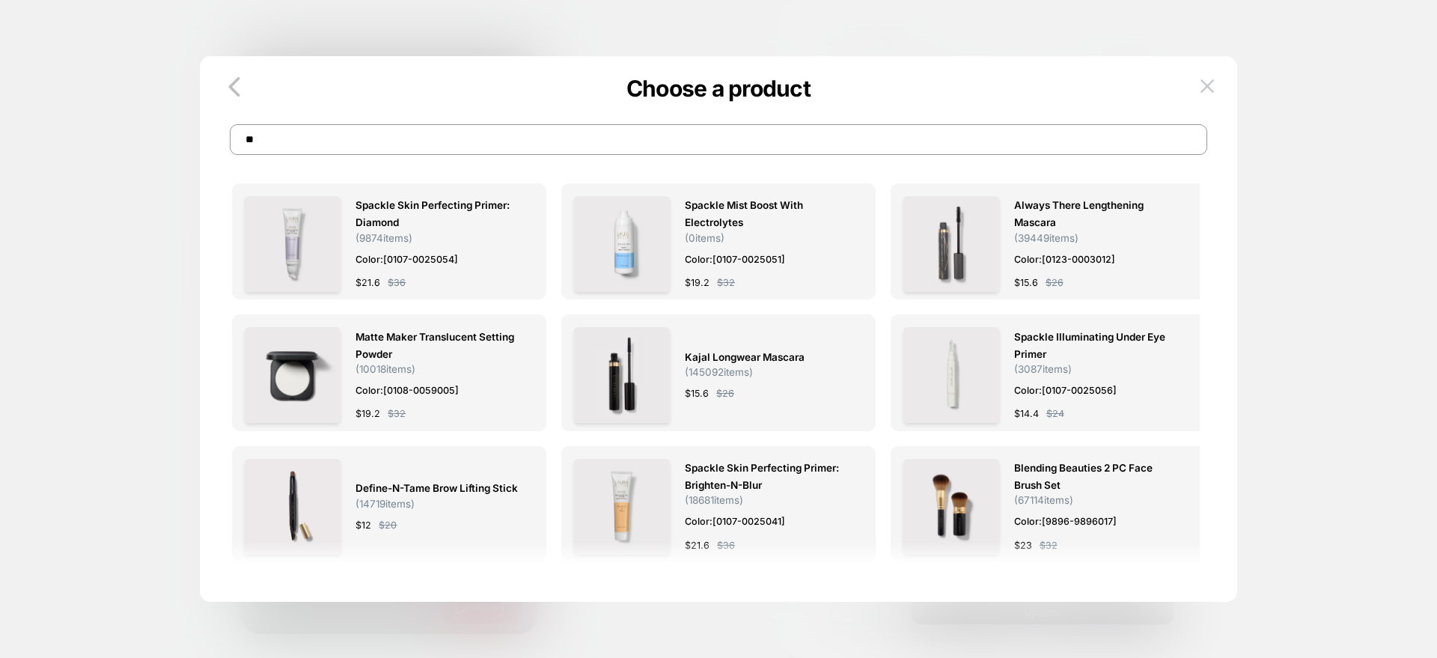
type input "*"
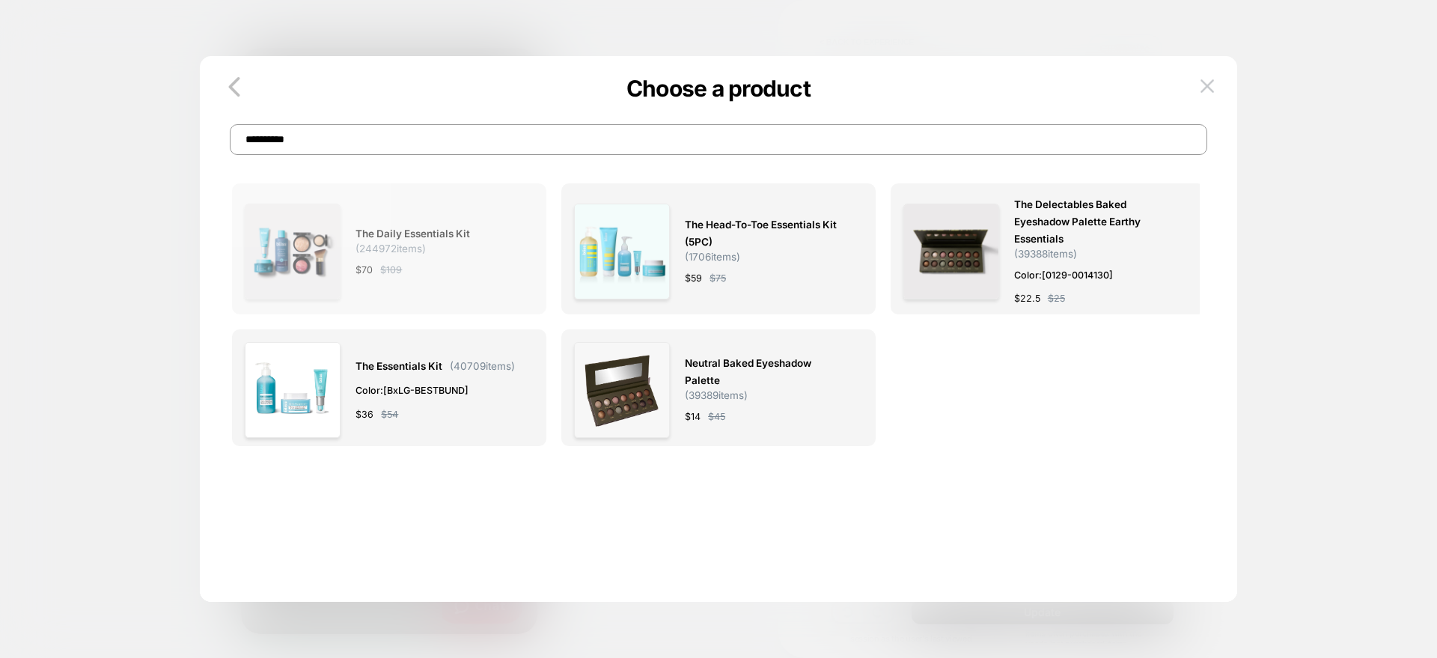
type input "**********"
click at [415, 250] on span "( 244972 items)" at bounding box center [391, 249] width 70 height 12
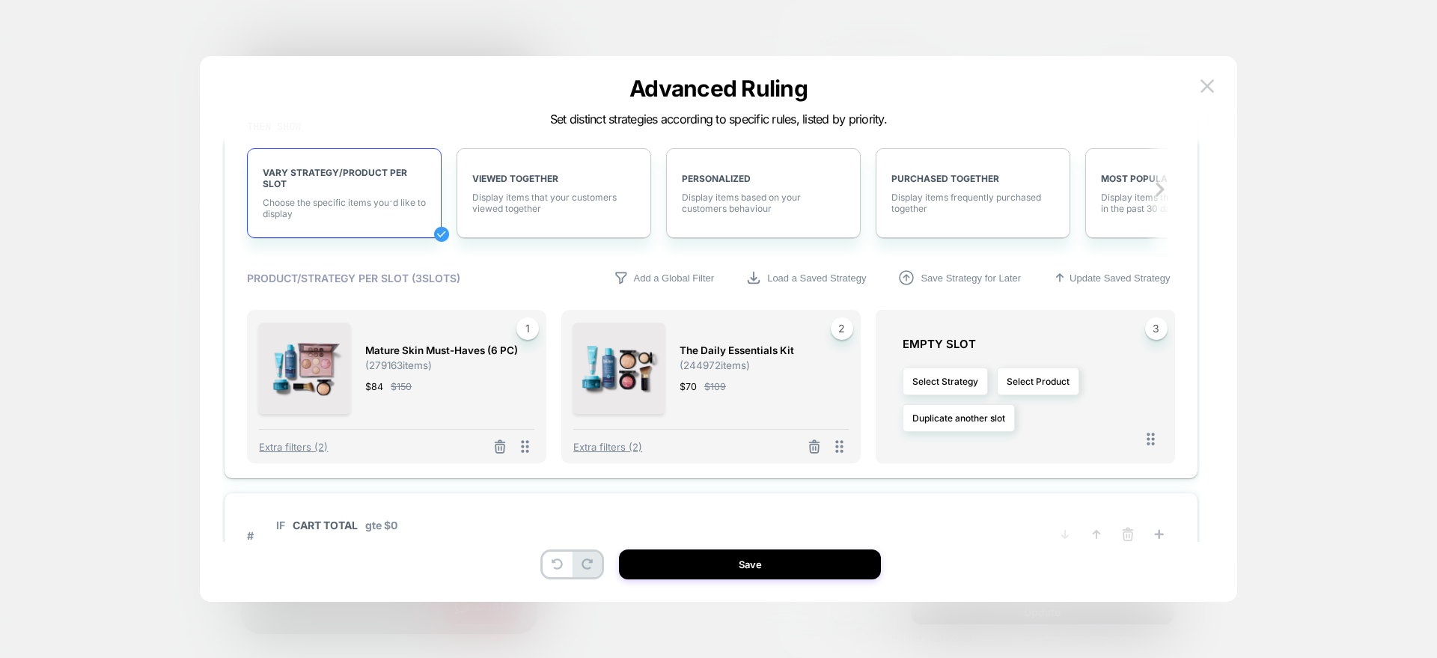
scroll to position [1868, 0]
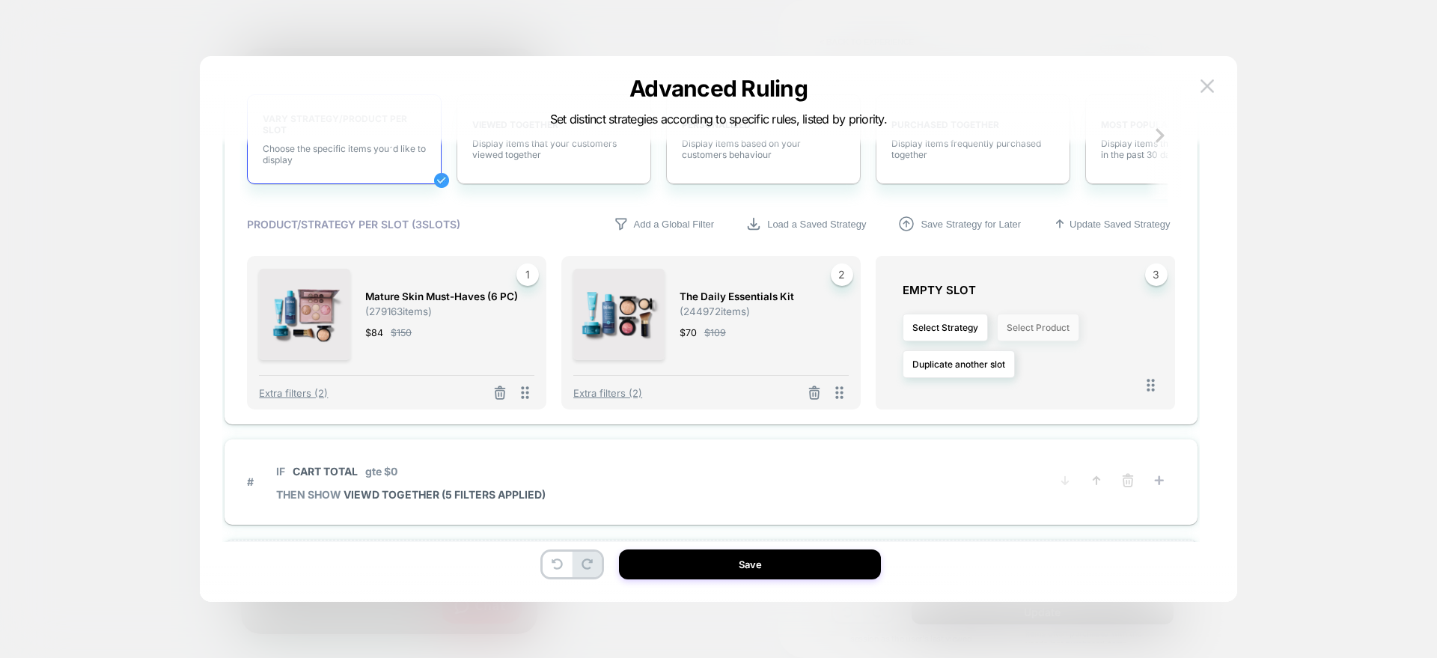
click at [1033, 332] on button "Select Product" at bounding box center [1038, 328] width 82 height 28
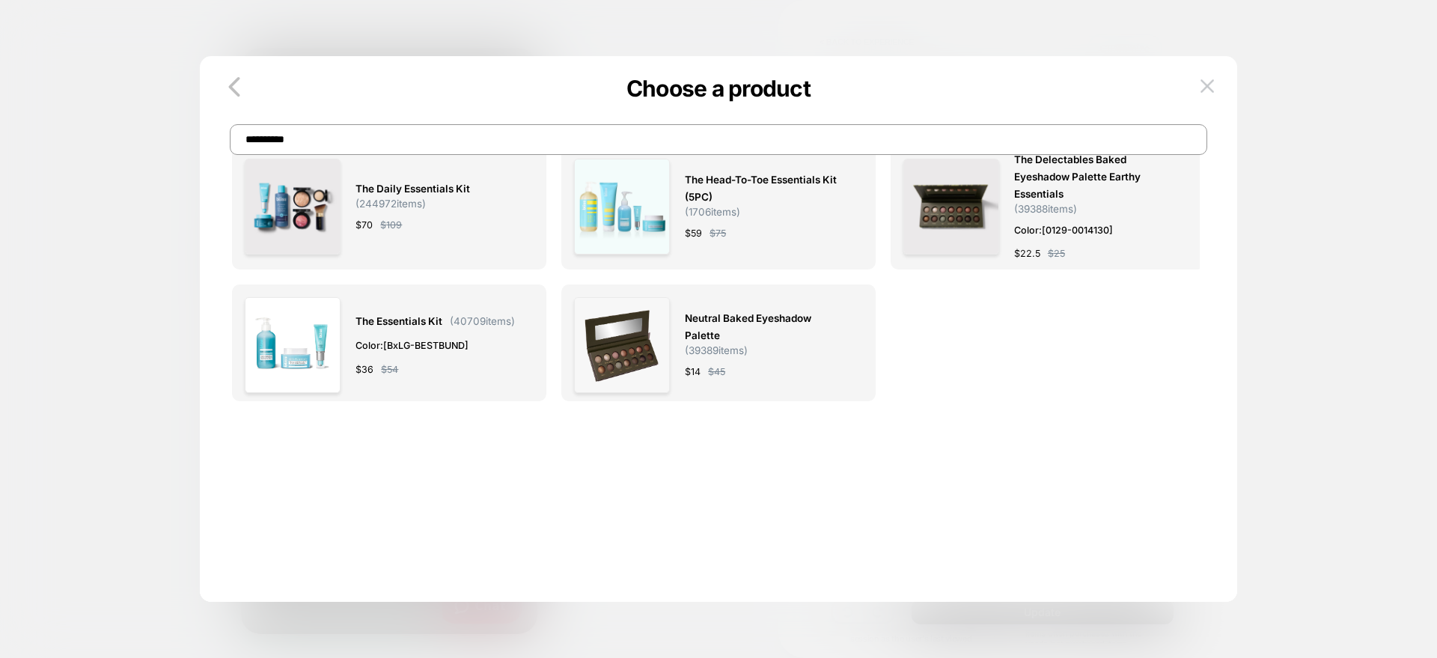
scroll to position [0, 0]
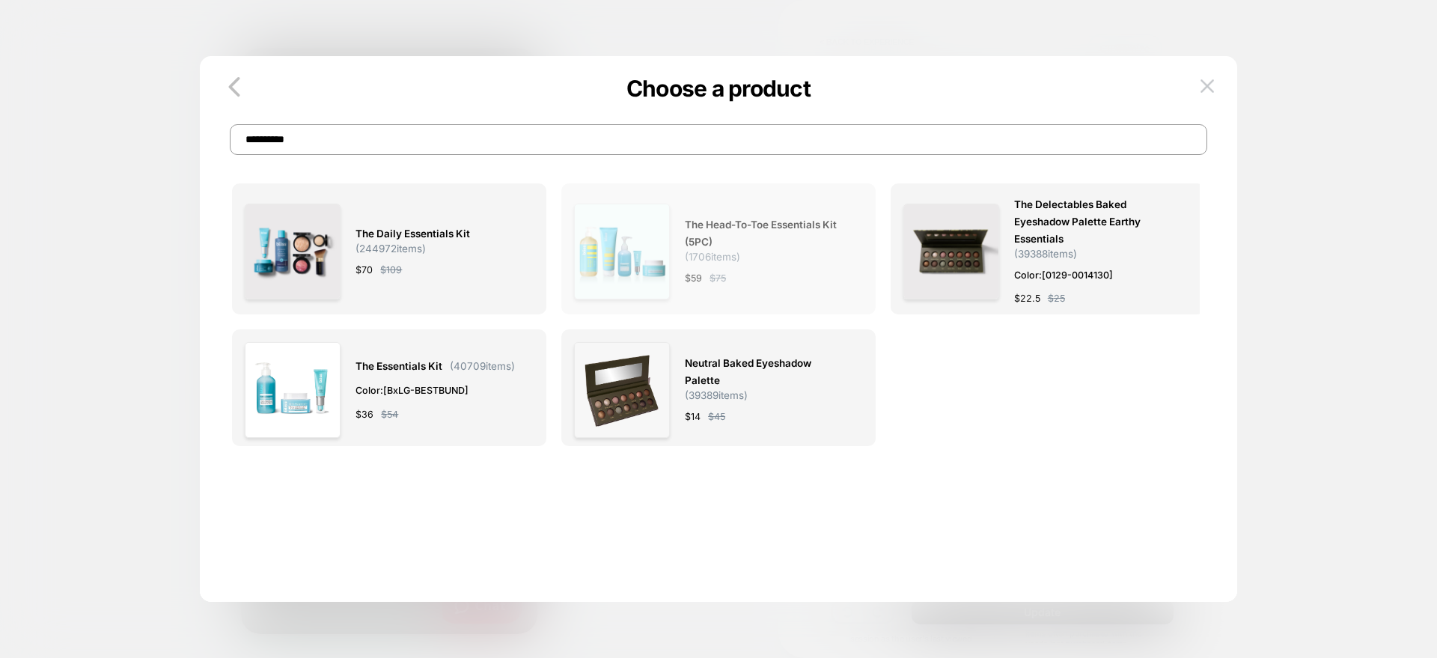
click at [670, 213] on img at bounding box center [622, 252] width 96 height 96
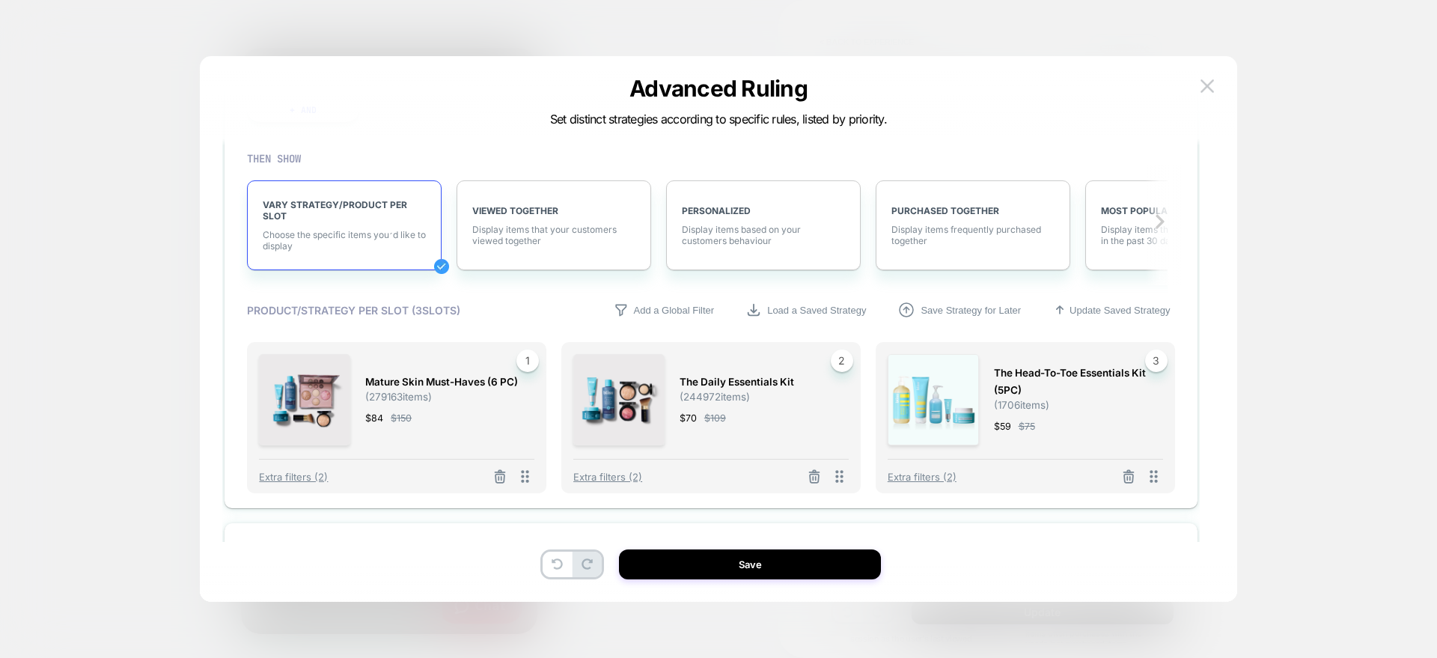
scroll to position [1954, 0]
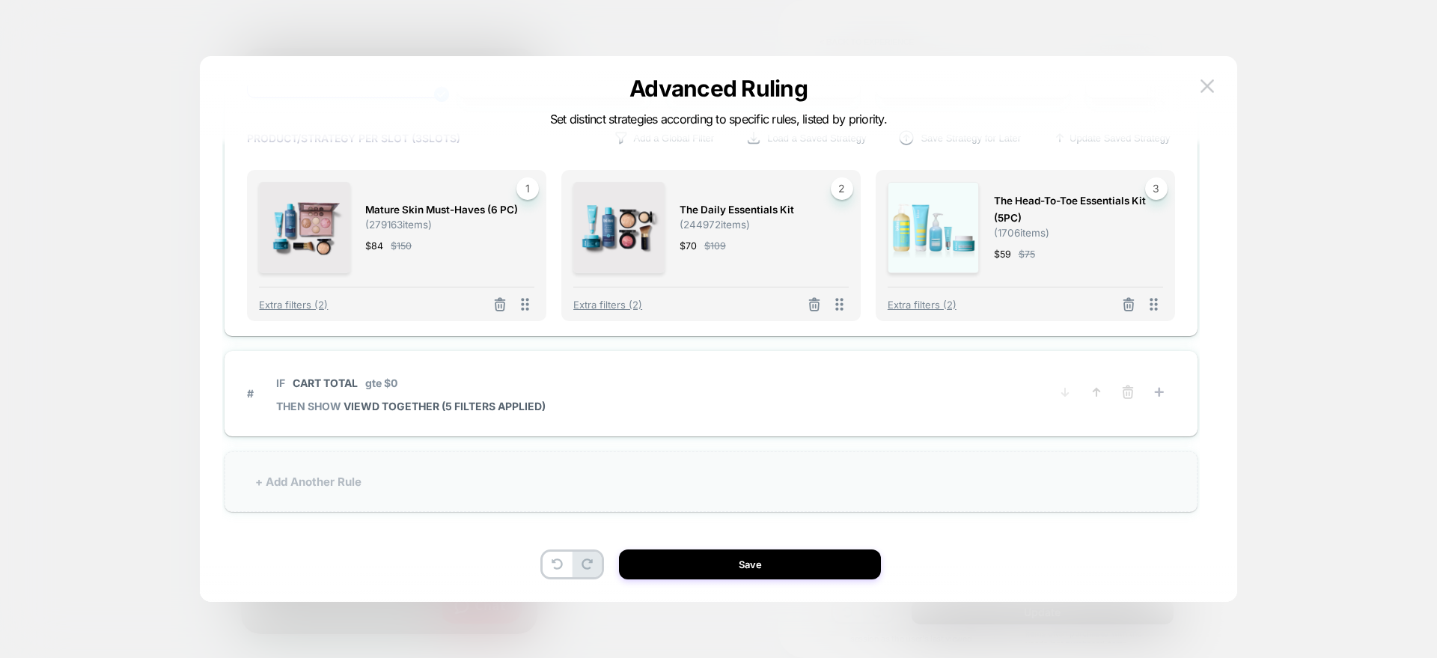
click at [365, 484] on div "+ Add Another Rule" at bounding box center [711, 481] width 973 height 61
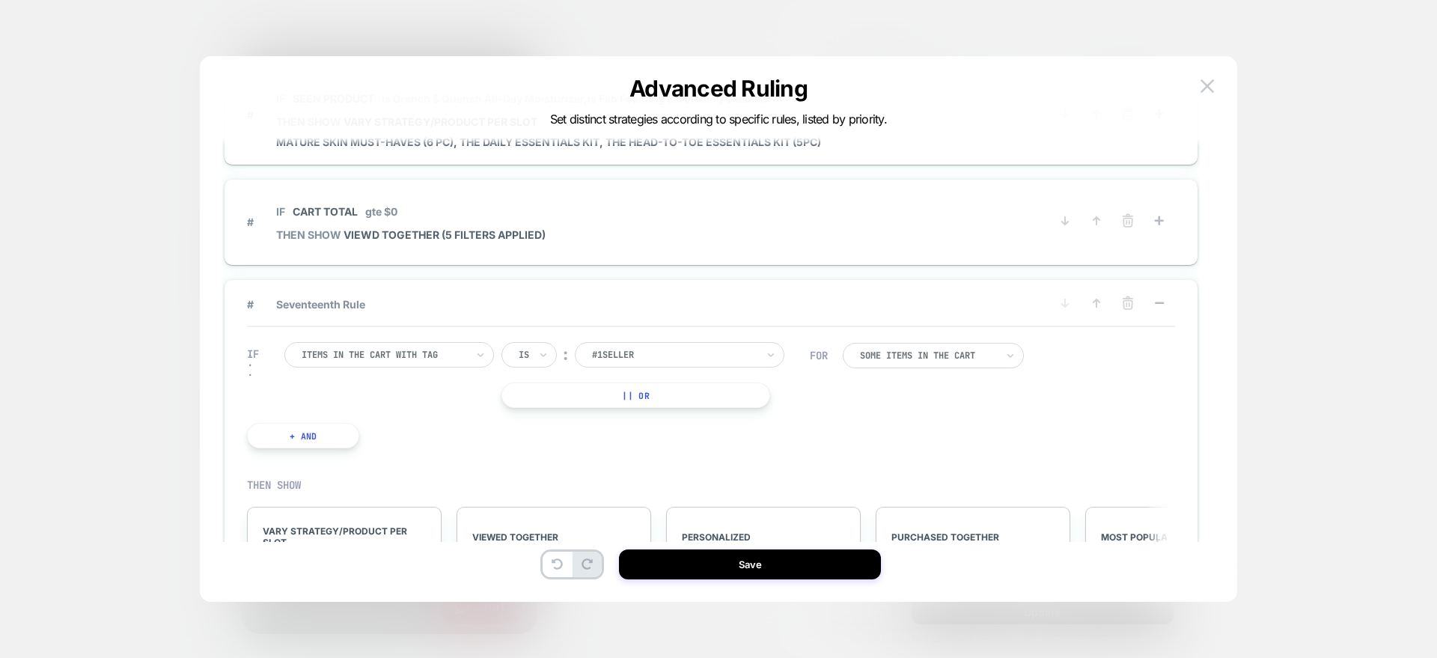
scroll to position [1628, 0]
click at [1103, 306] on icon at bounding box center [1096, 303] width 15 height 15
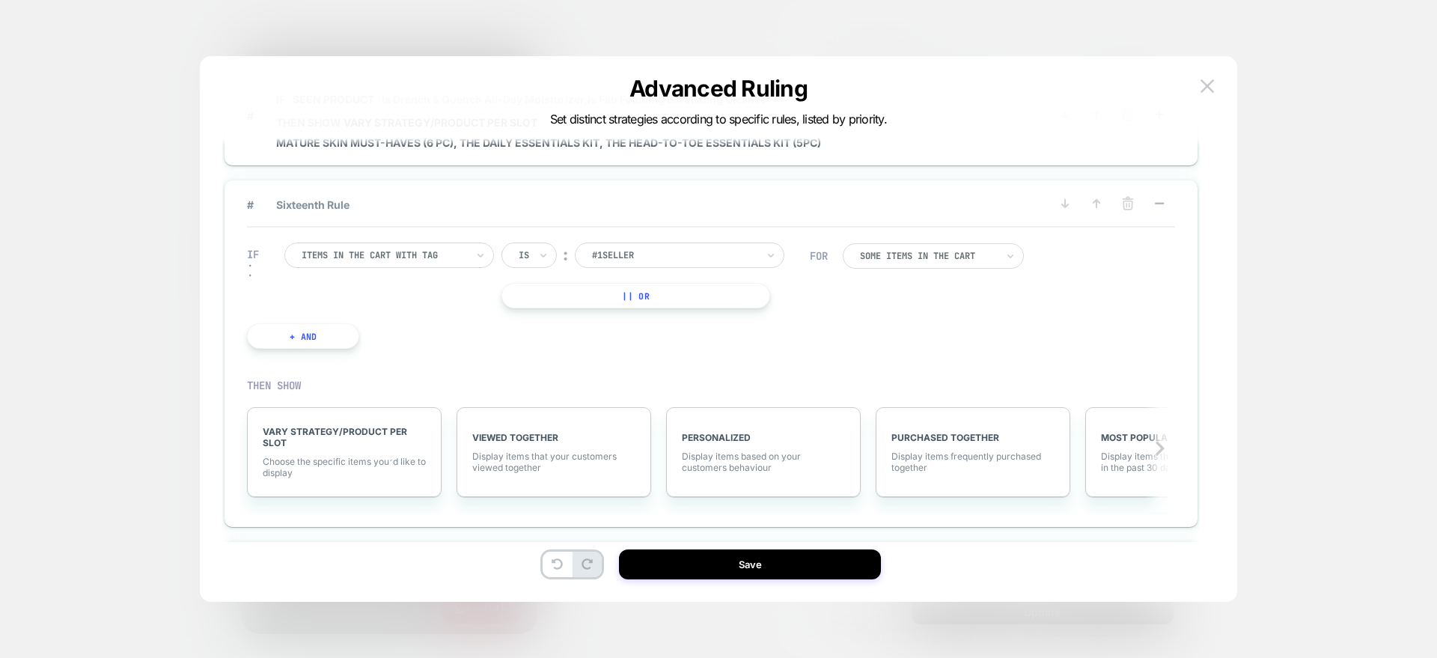
scroll to position [1649, 0]
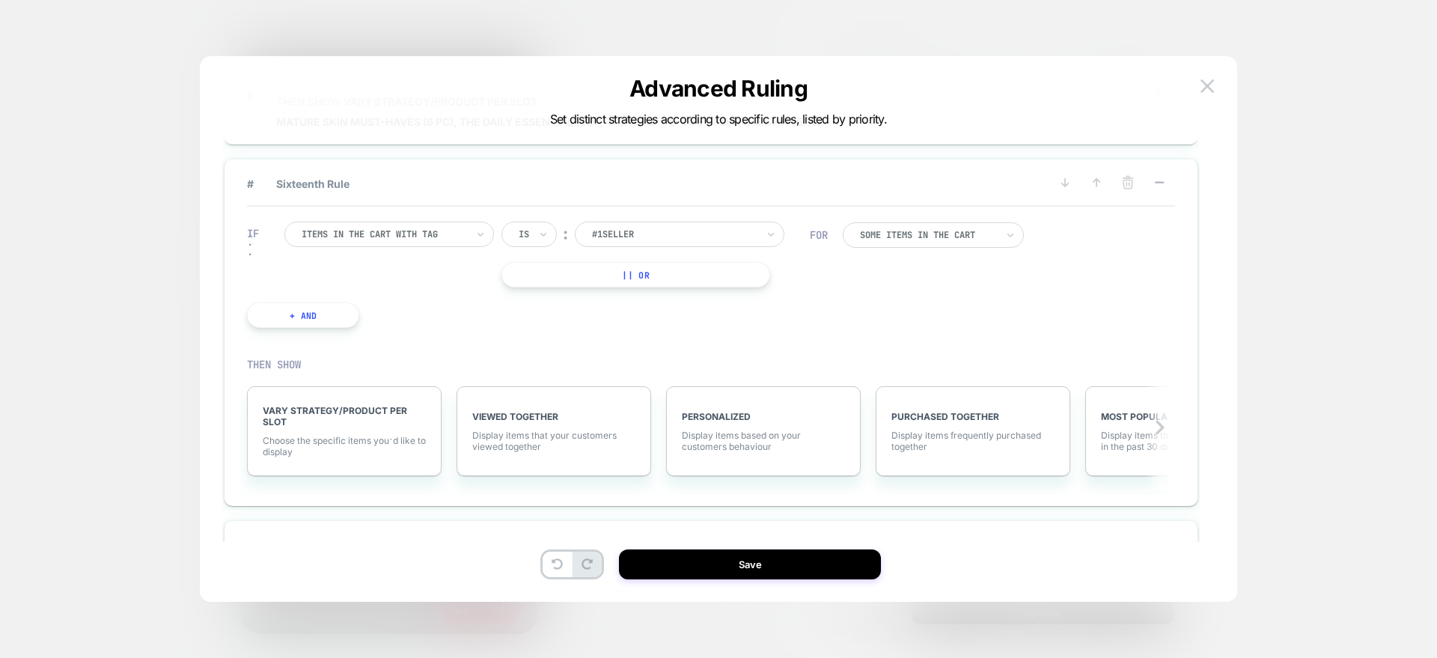
click at [384, 226] on div "Items in the cart with tag" at bounding box center [384, 234] width 168 height 16
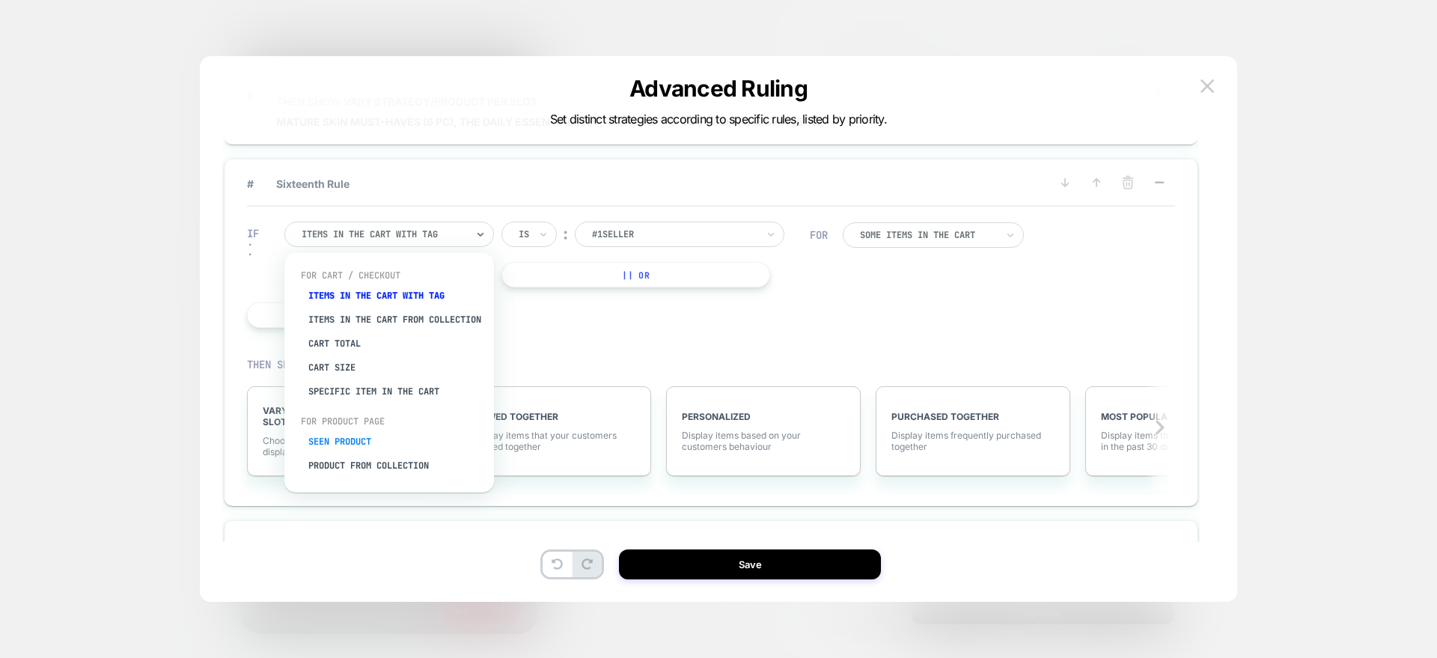
click at [359, 454] on div "Seen Product" at bounding box center [396, 442] width 195 height 24
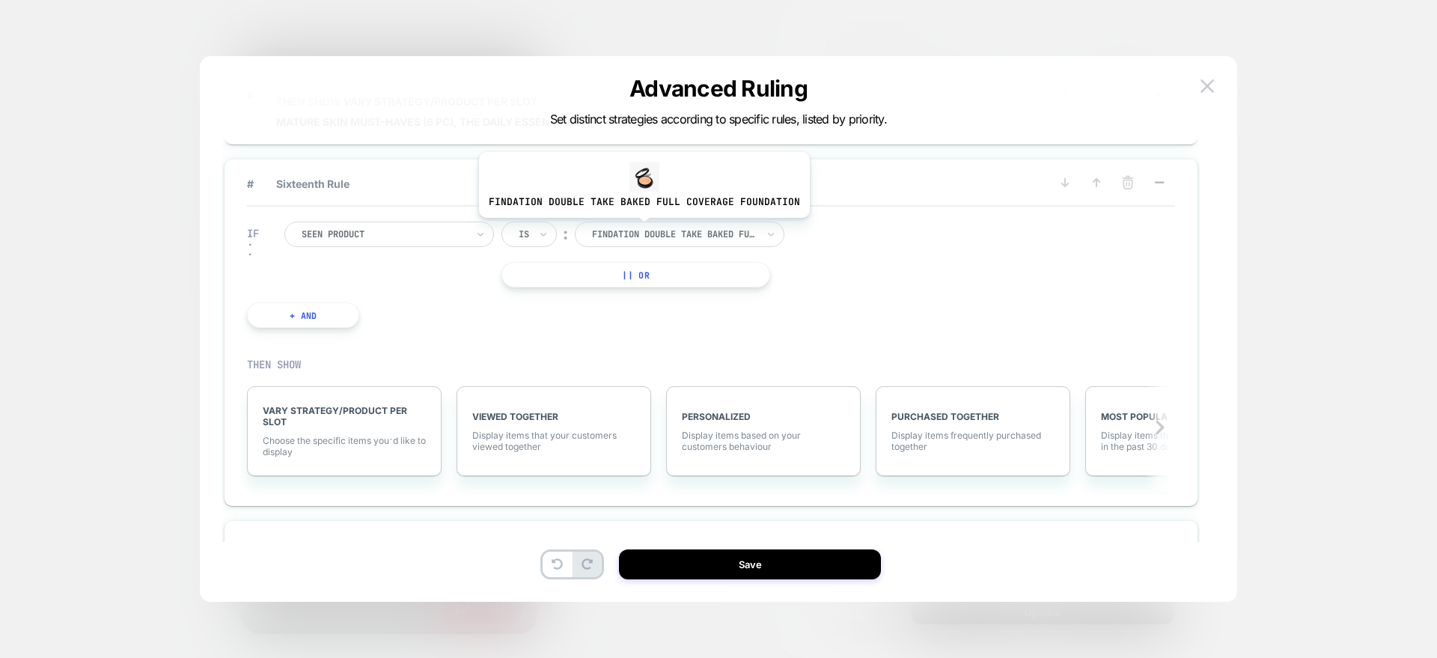
click at [641, 229] on div at bounding box center [674, 234] width 165 height 13
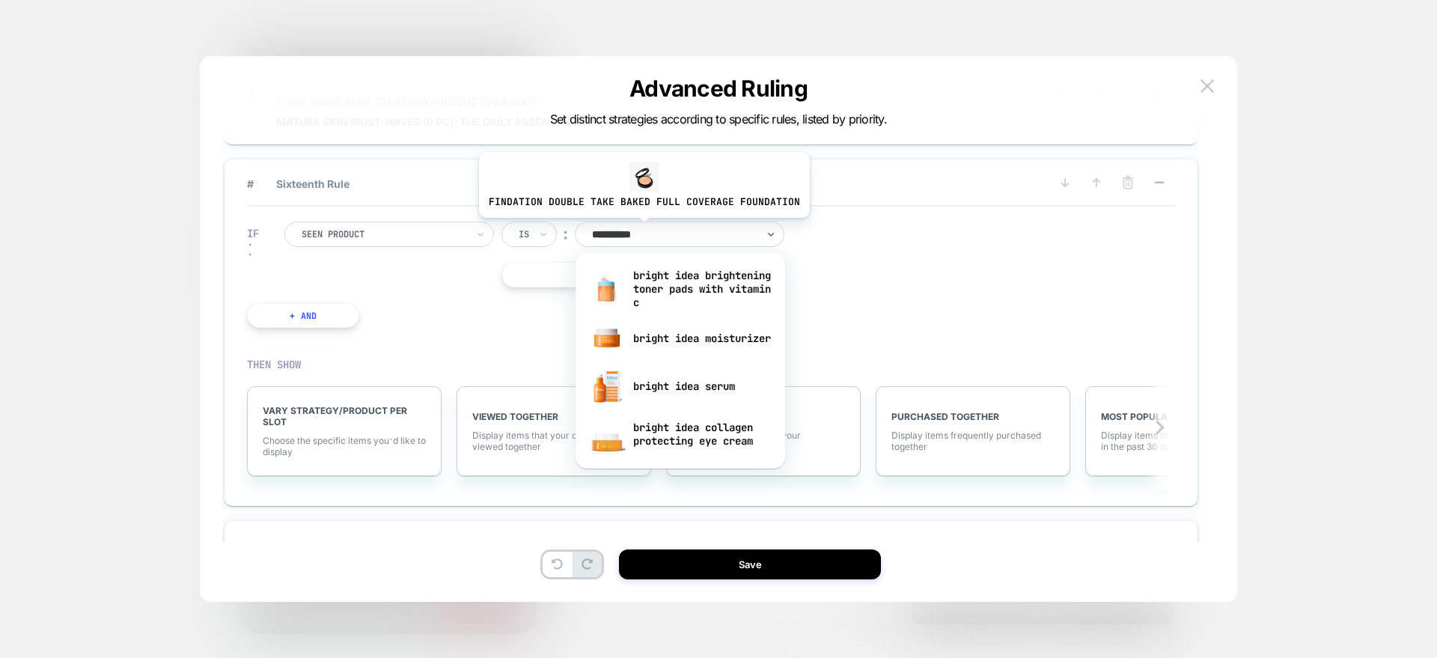
type input "**********"
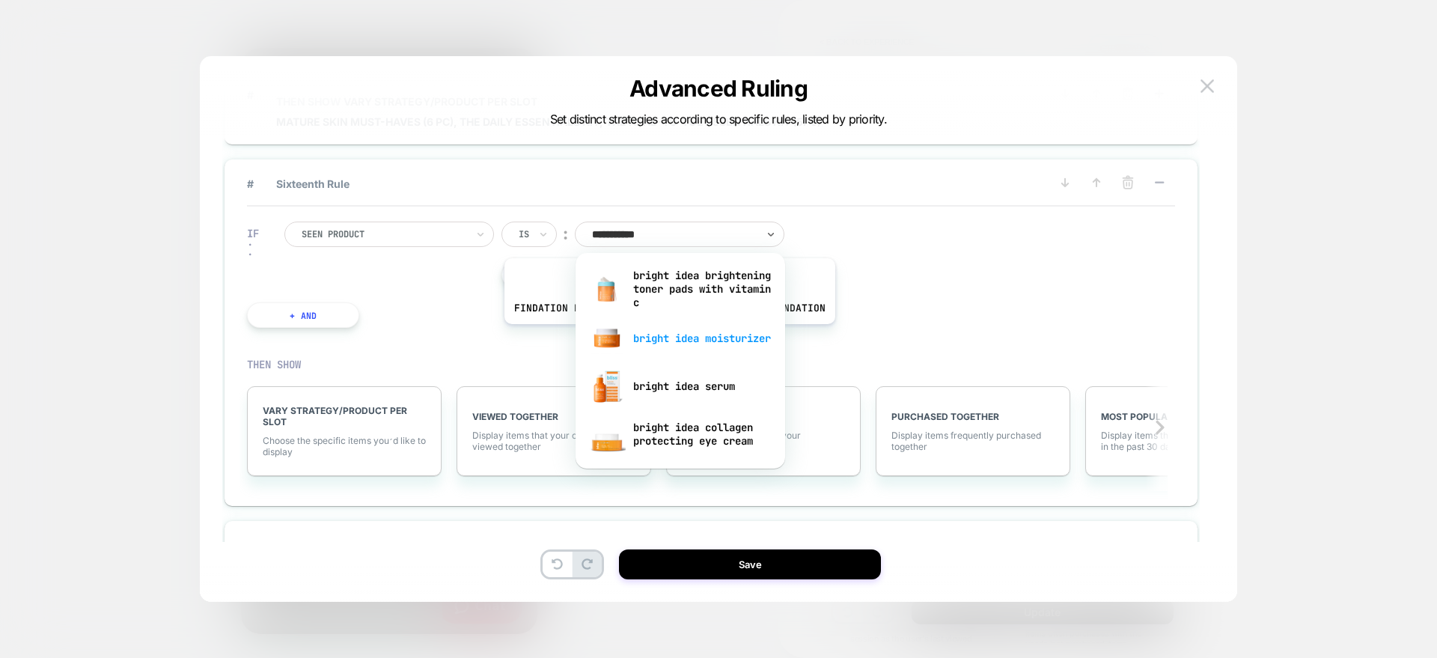
click at [666, 335] on div "bright idea moisturizer" at bounding box center [680, 338] width 195 height 48
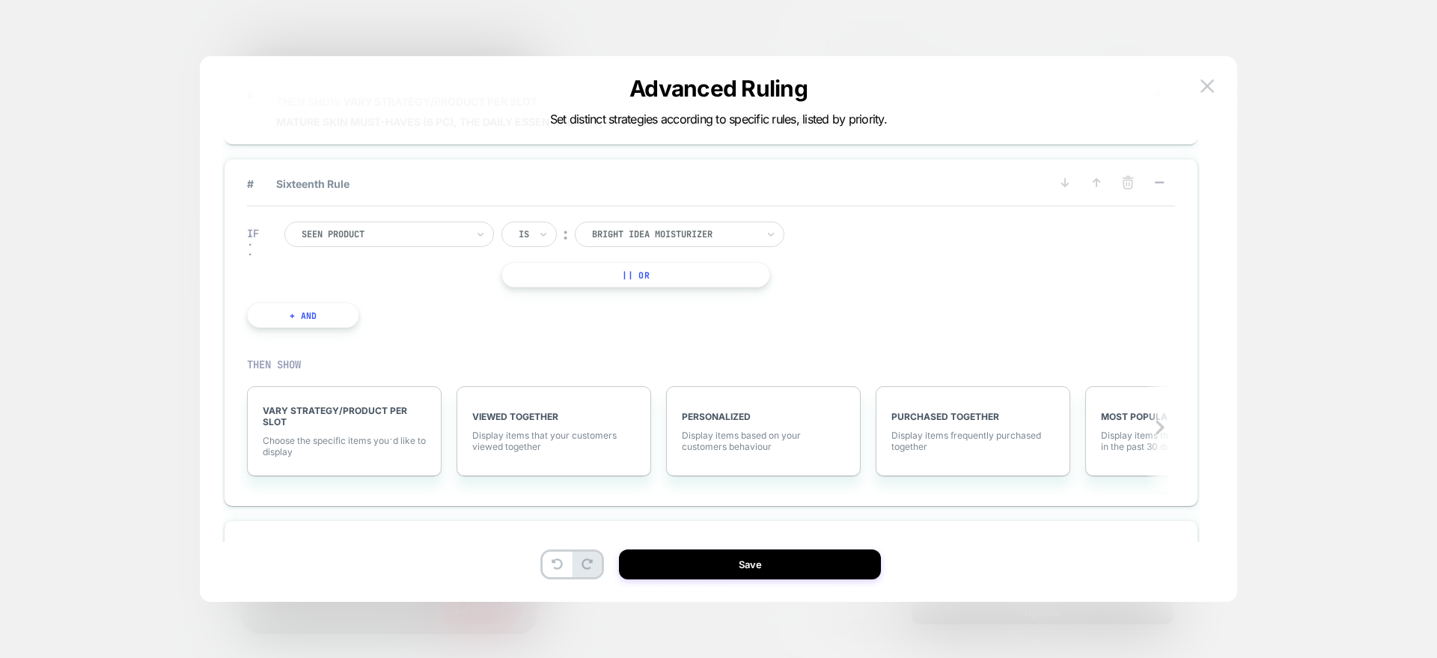
click at [567, 273] on button "|| Or" at bounding box center [636, 274] width 268 height 25
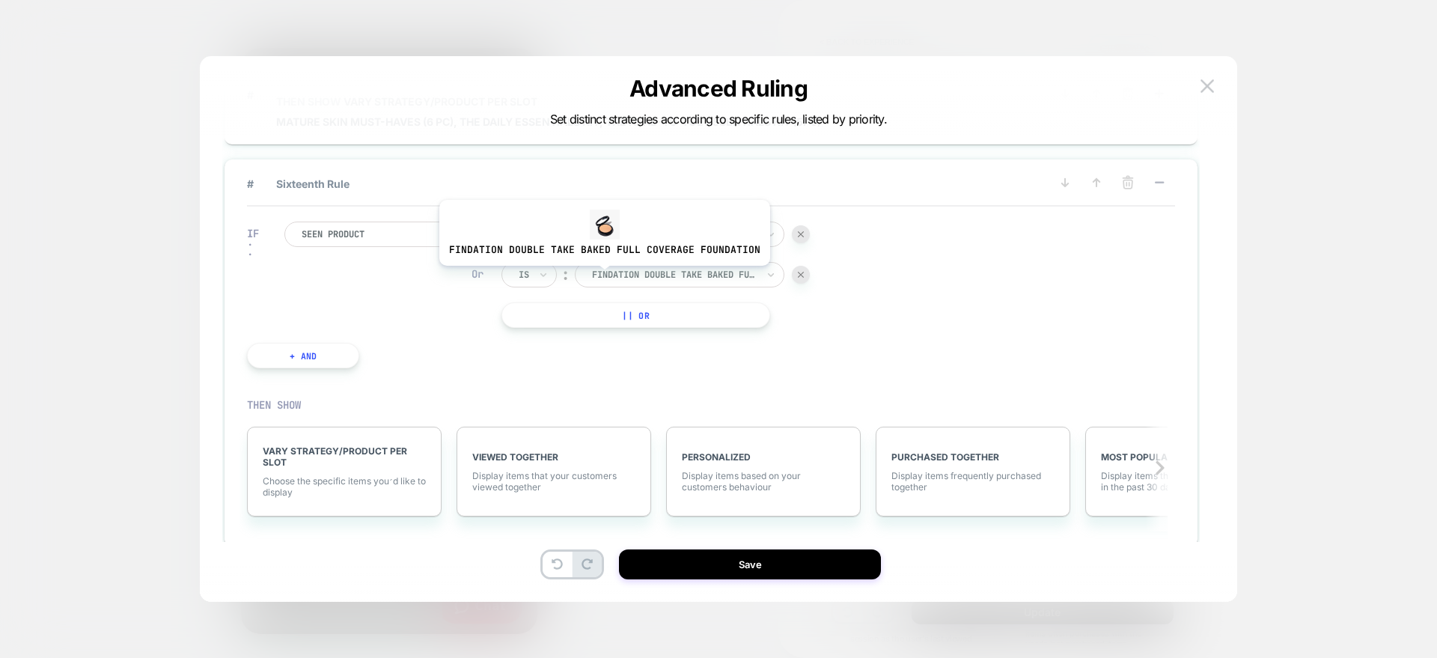
click at [601, 277] on div at bounding box center [674, 274] width 165 height 13
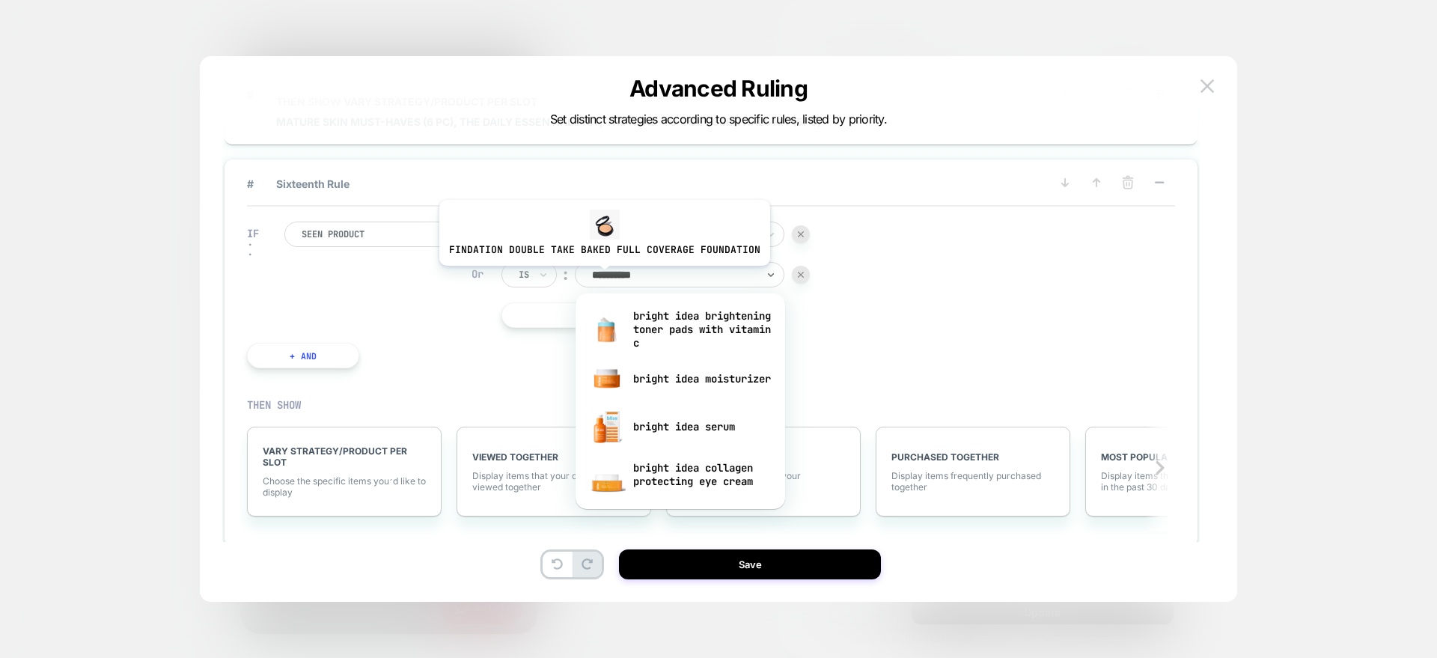
type input "**********"
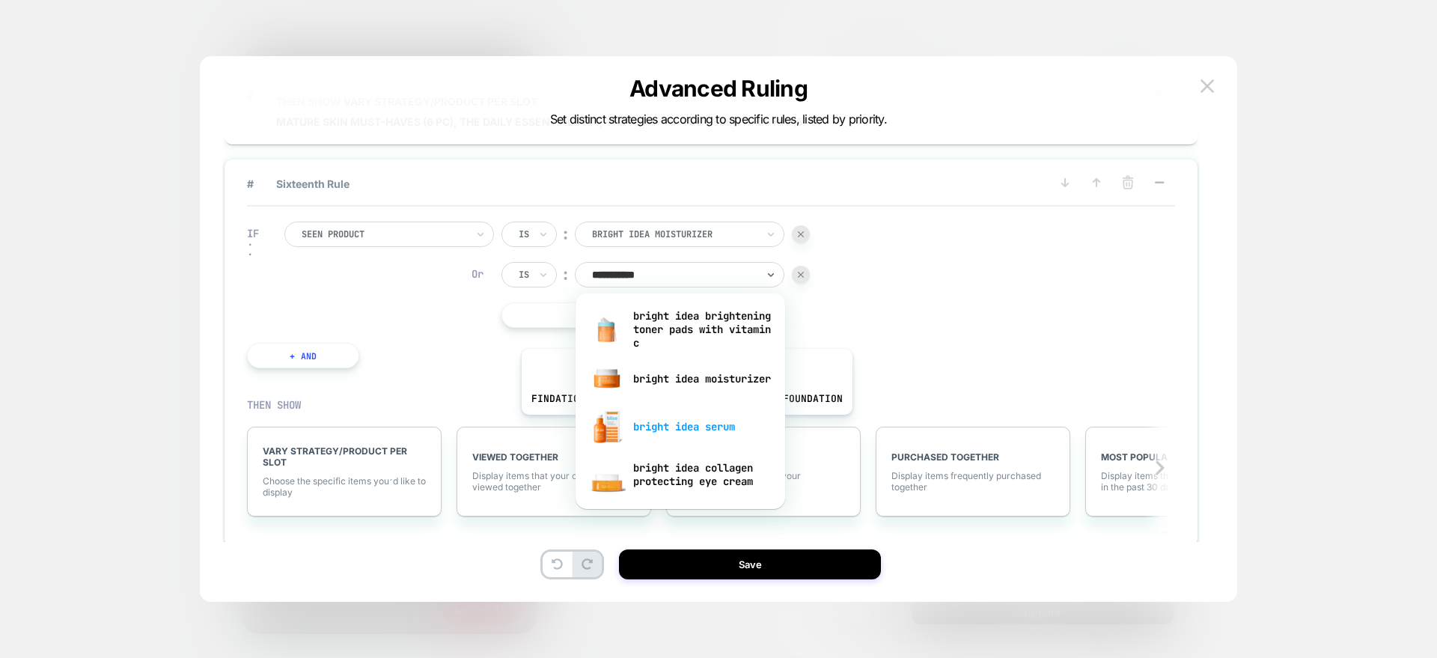
click at [684, 426] on div "bright idea serum" at bounding box center [680, 427] width 195 height 48
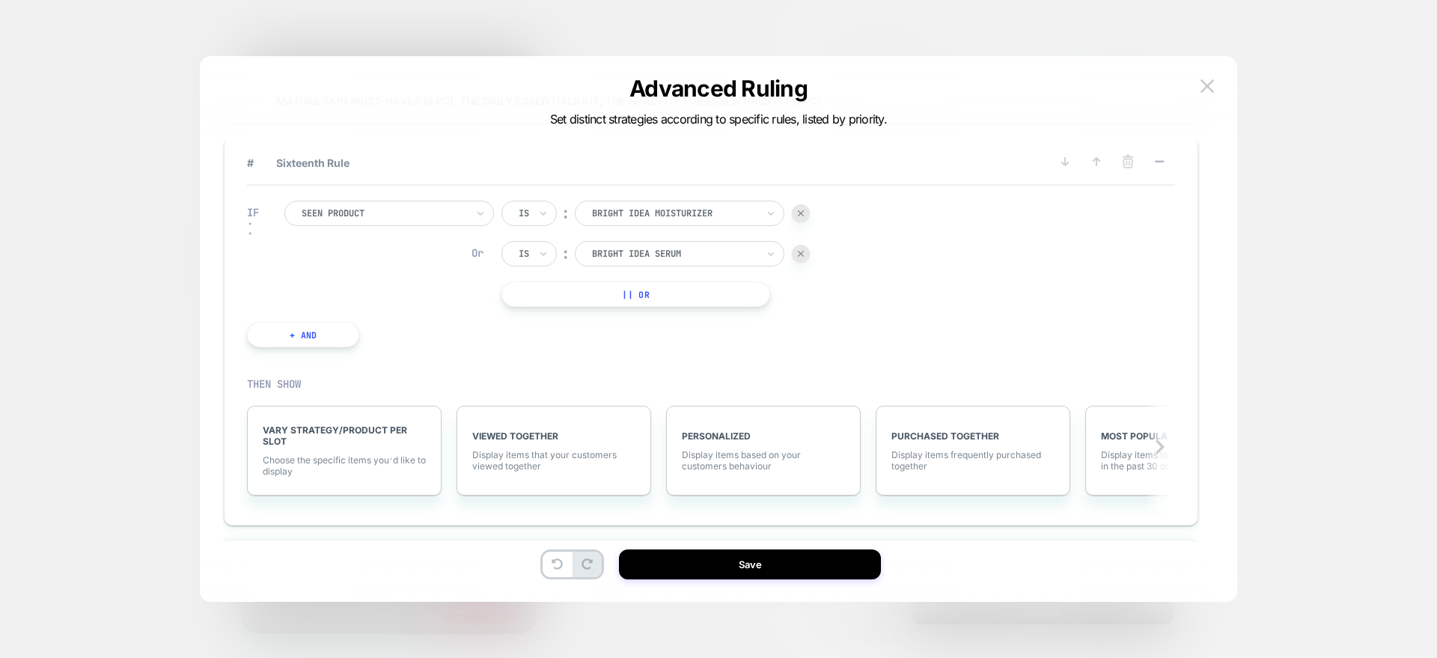
scroll to position [1671, 0]
click at [335, 435] on span "VARY STRATEGY/PRODUCT PER SLOT" at bounding box center [344, 434] width 163 height 22
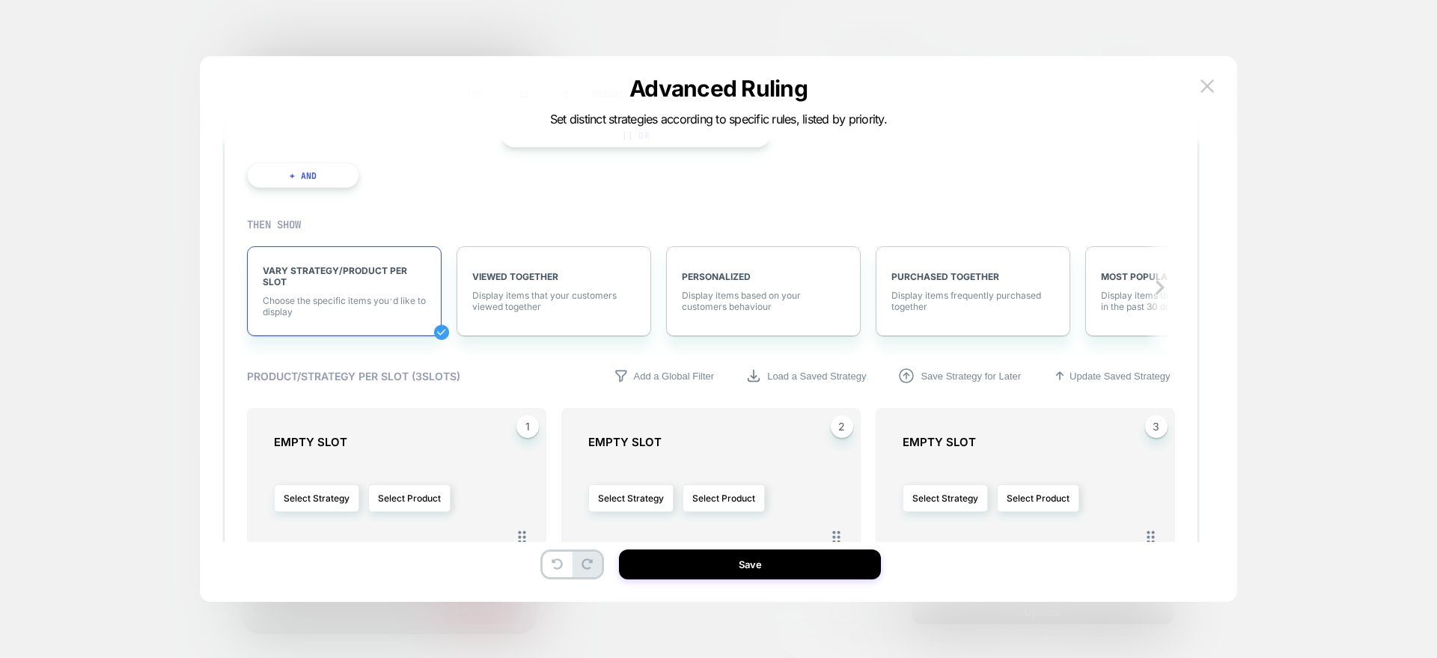
scroll to position [1830, 0]
click at [386, 488] on button "Select Product" at bounding box center [409, 497] width 82 height 28
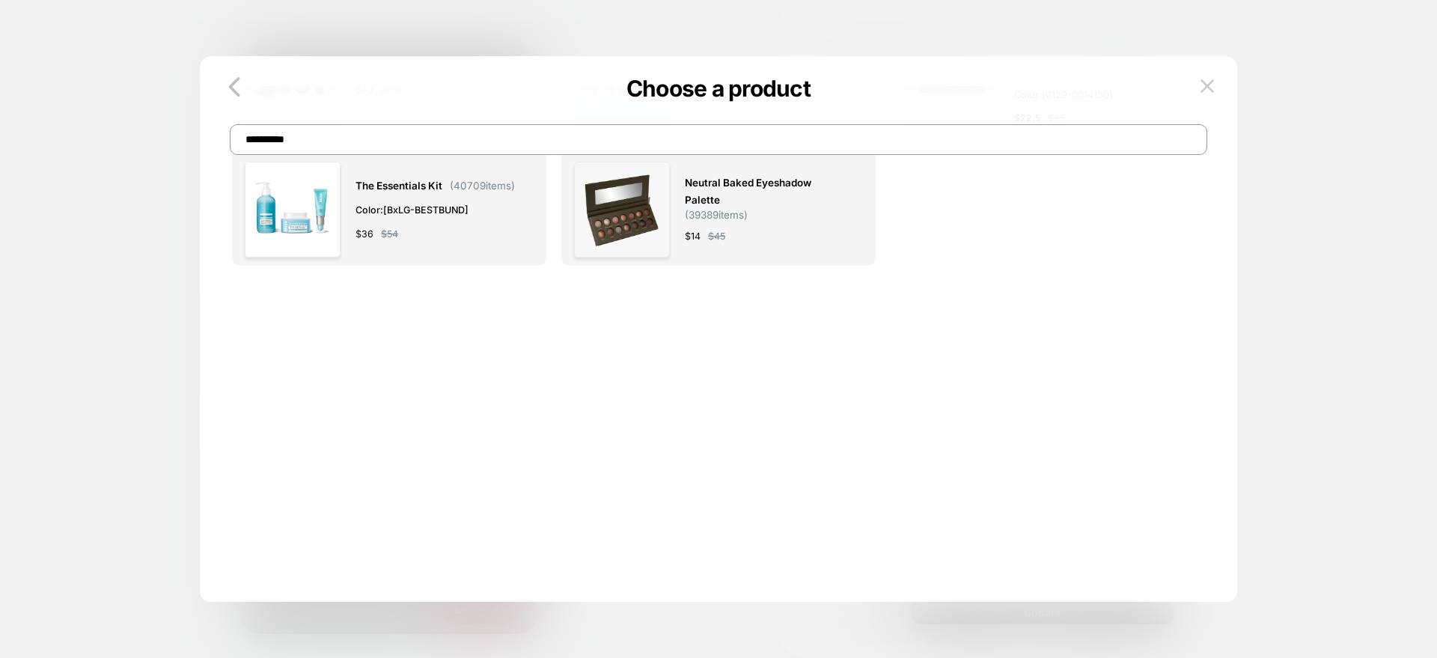
scroll to position [0, 0]
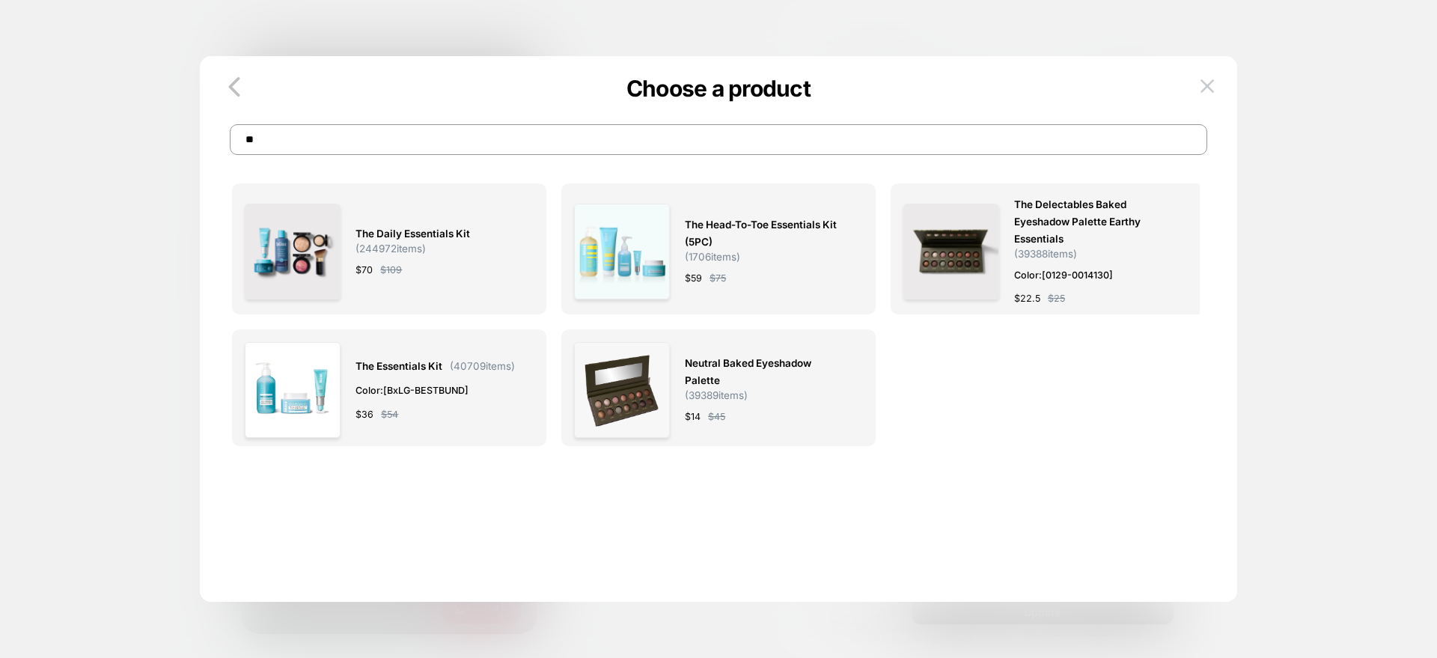
type input "*"
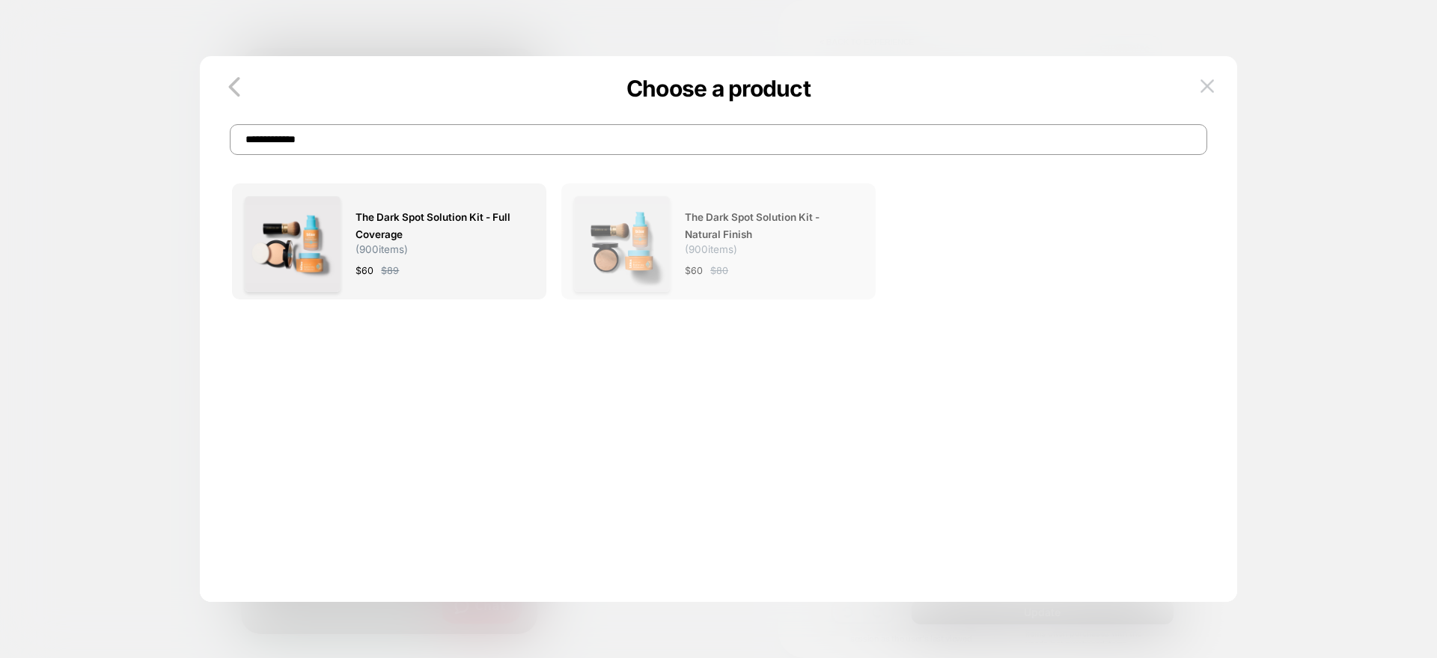
type input "**********"
click at [633, 270] on img at bounding box center [622, 244] width 96 height 96
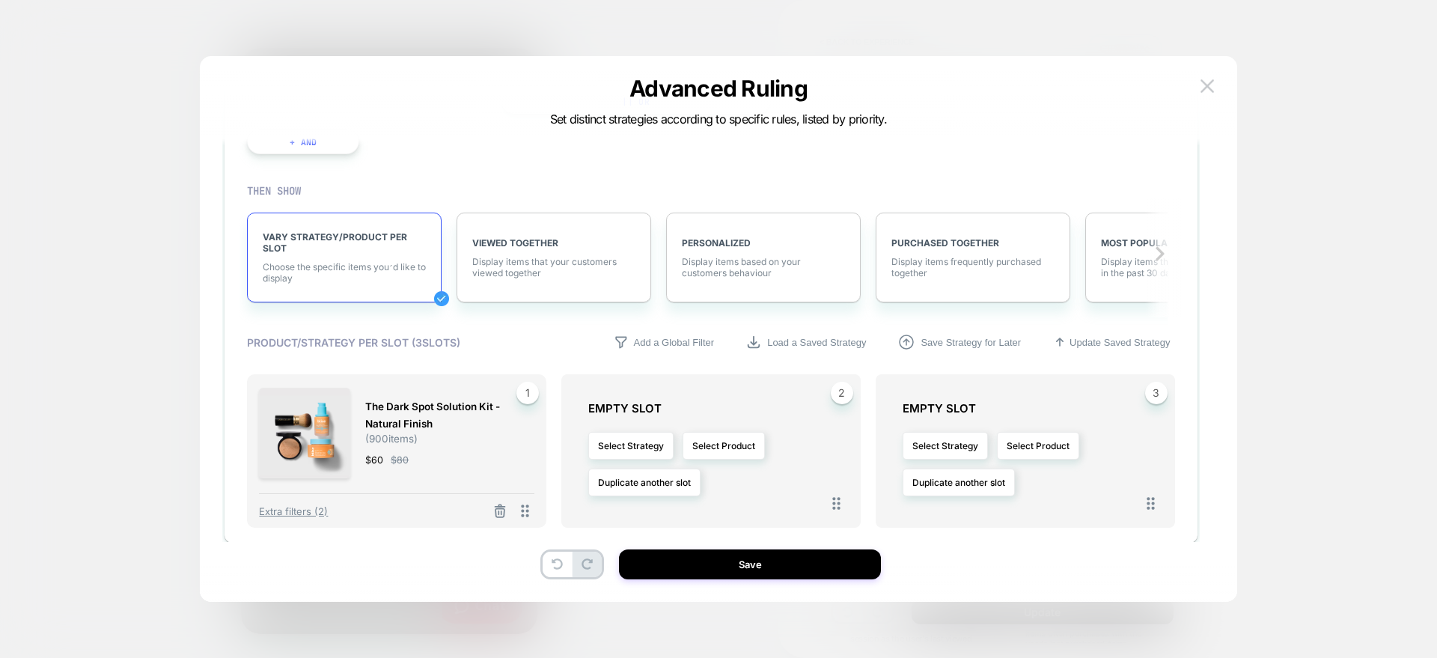
scroll to position [1904, 0]
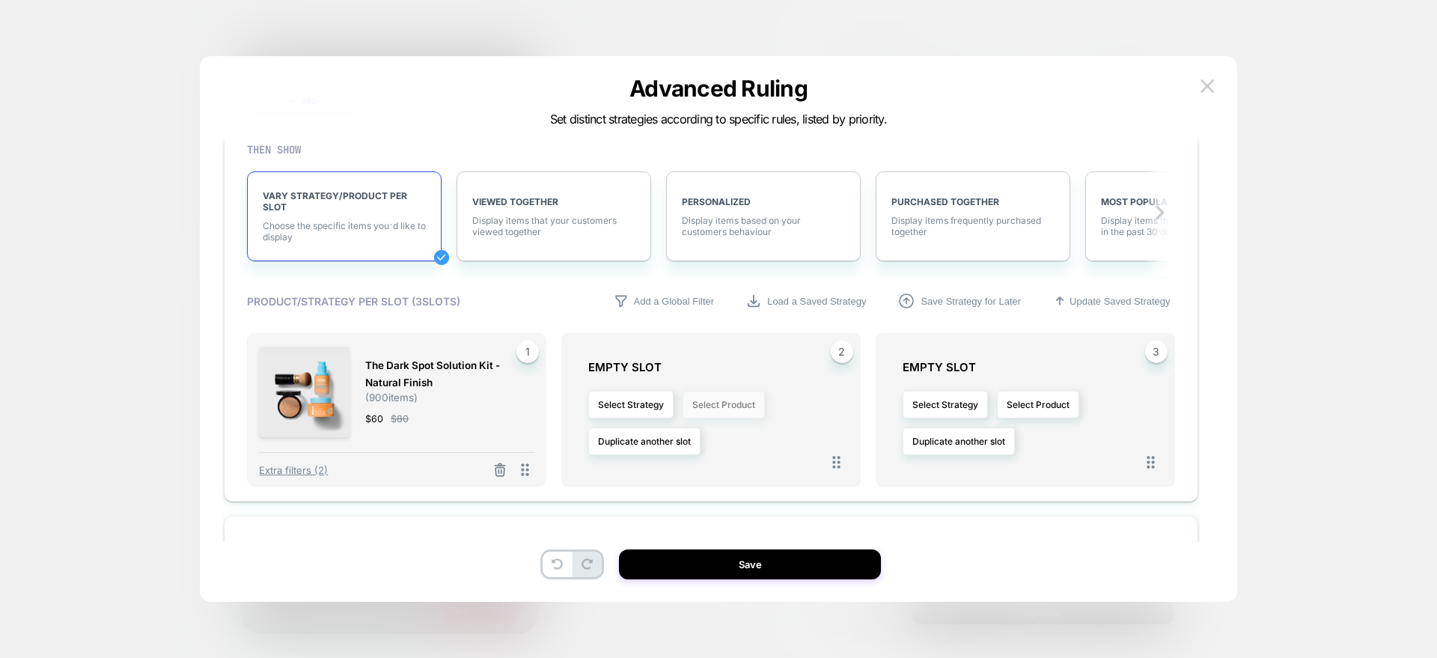
click at [706, 404] on button "Select Product" at bounding box center [724, 405] width 82 height 28
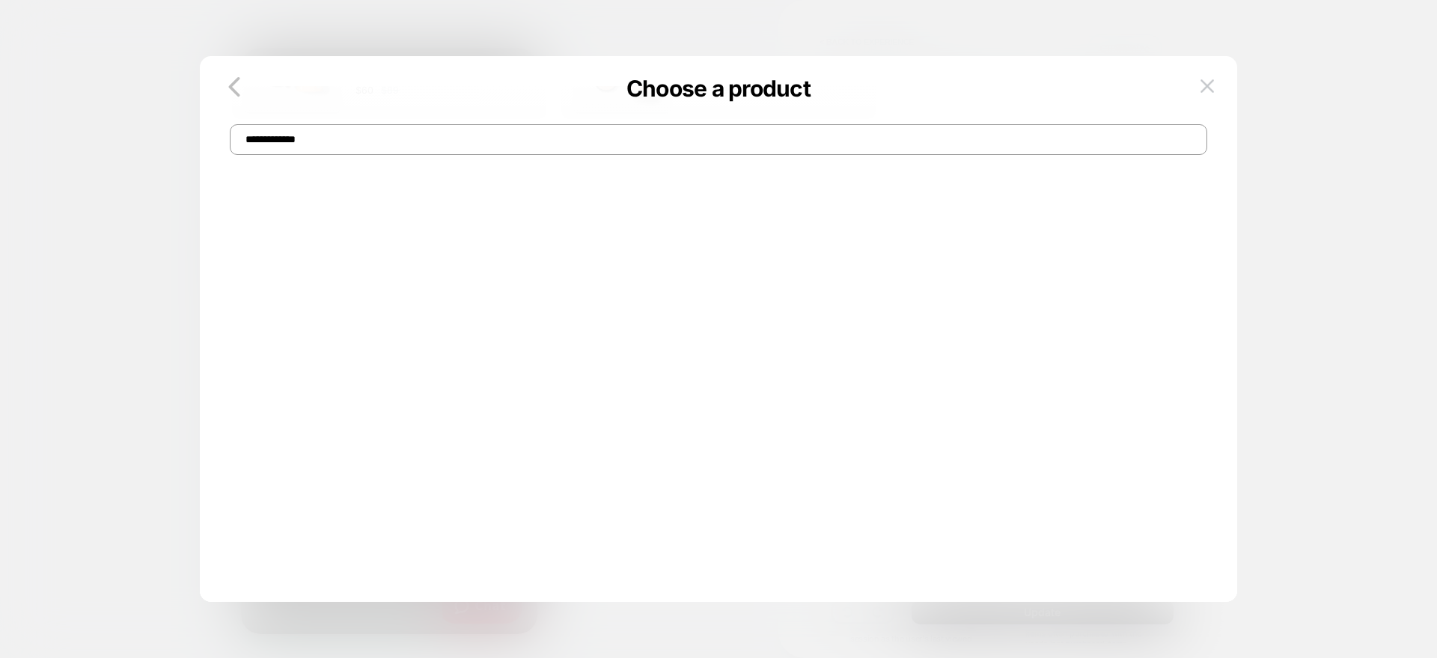
scroll to position [0, 0]
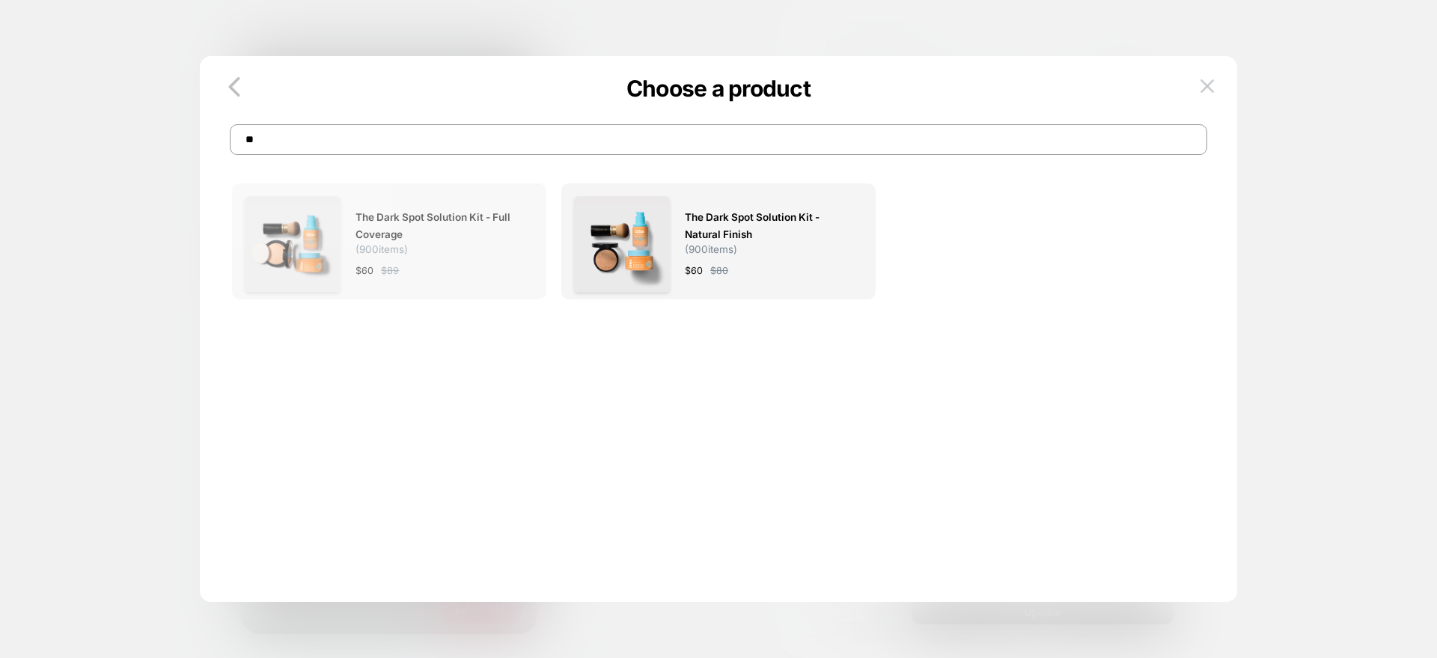
type input "*"
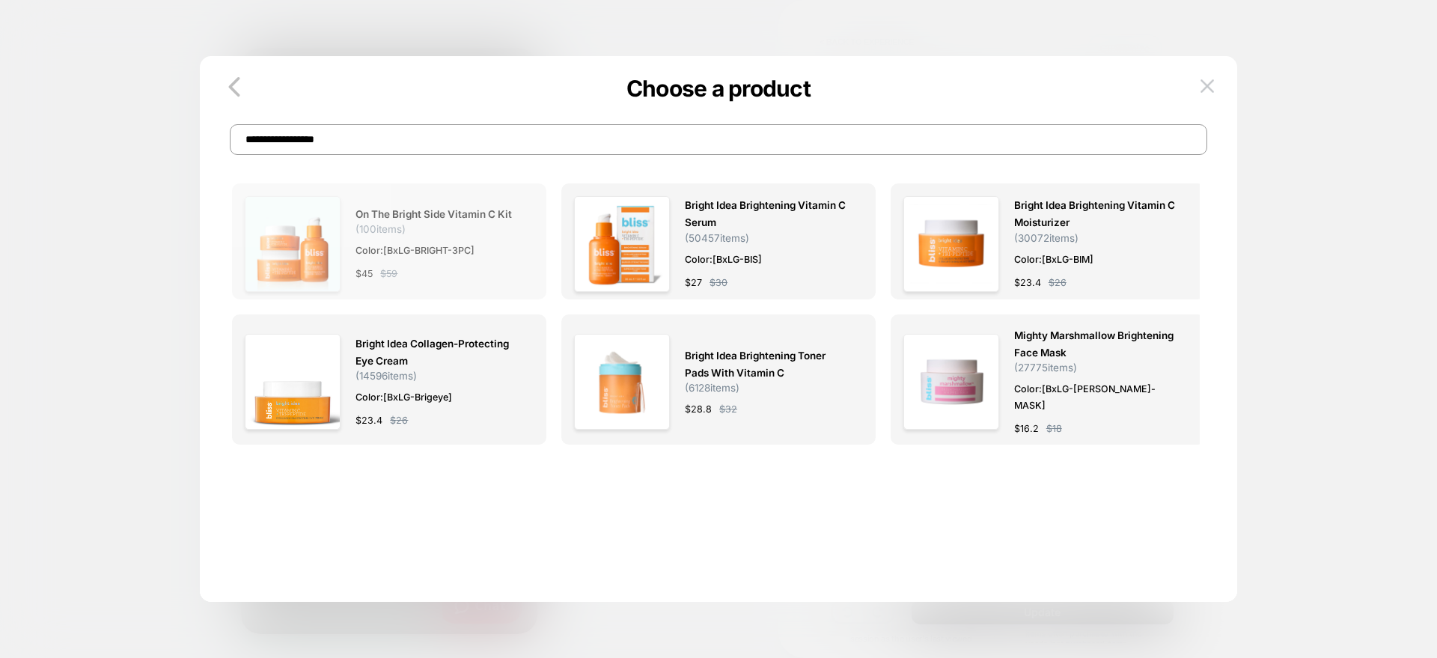
type input "**********"
click at [395, 259] on div "On the Bright Side Vitamin C Kit ( 100 items) Color: [BxLG-BRIGHT-3PC] $ 45 $ 59" at bounding box center [437, 244] width 163 height 96
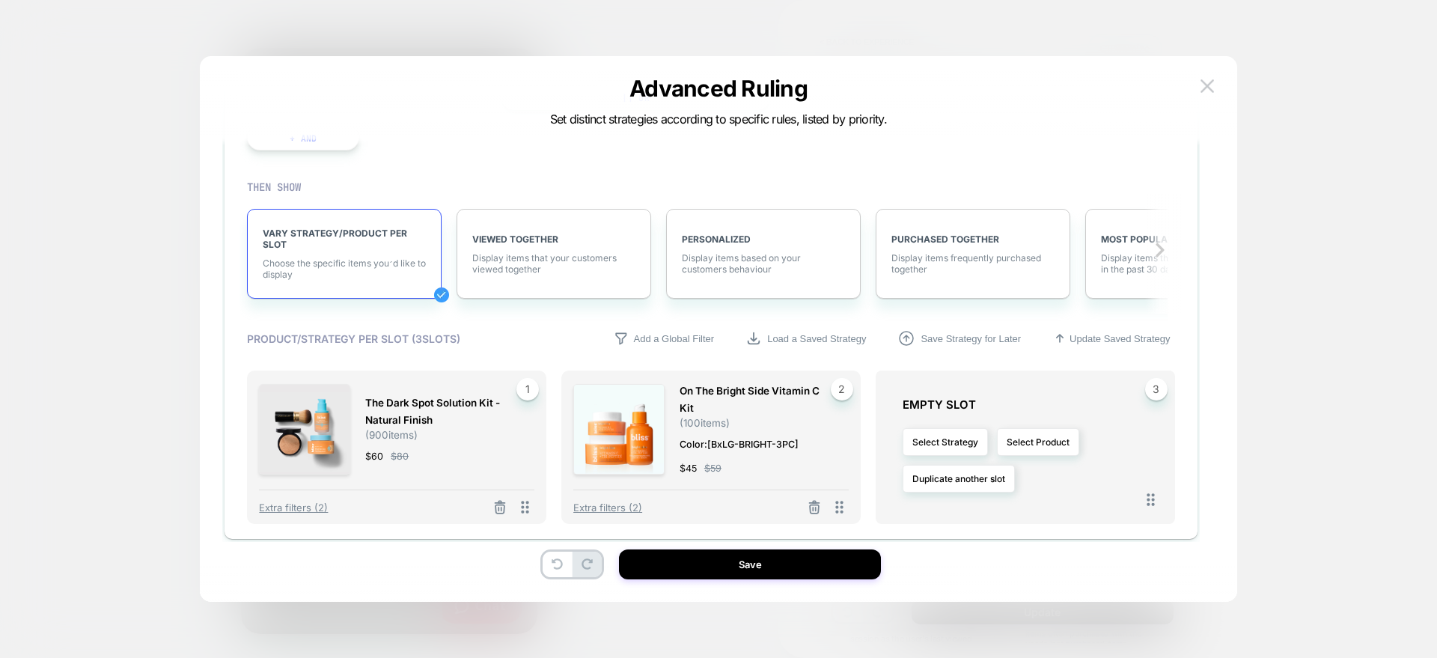
scroll to position [1868, 0]
click at [1022, 441] on button "Select Product" at bounding box center [1038, 441] width 82 height 28
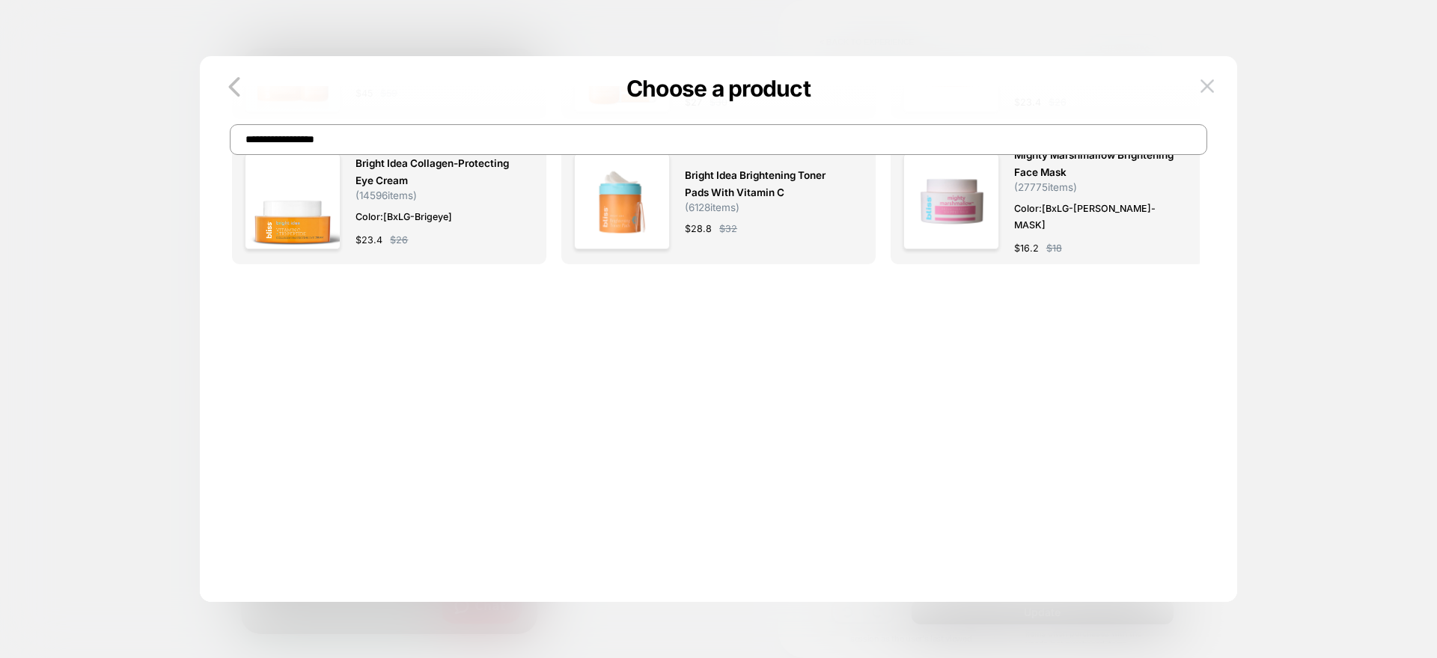
scroll to position [0, 0]
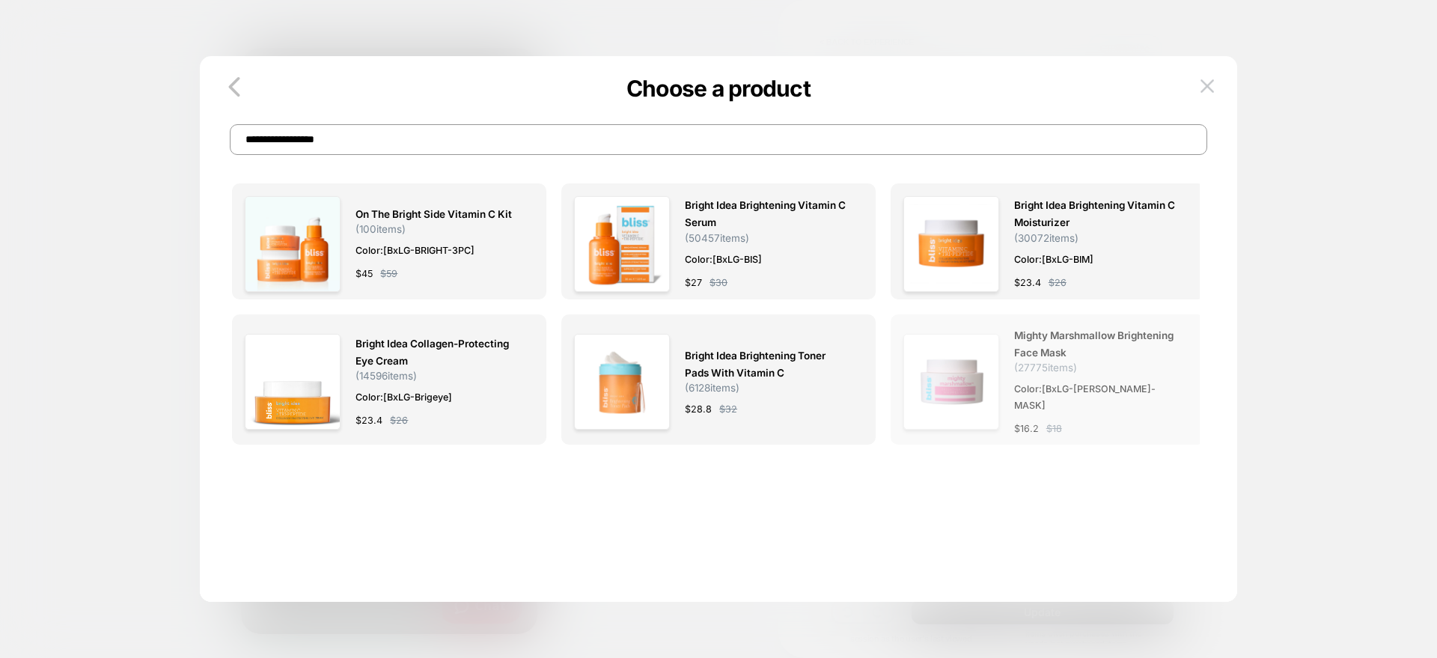
click at [1003, 428] on div "Mighty Marshmallow Brightening Face Mask ( 27775 items) Color: [BxLG-MARSH-MASK…" at bounding box center [1048, 379] width 314 height 130
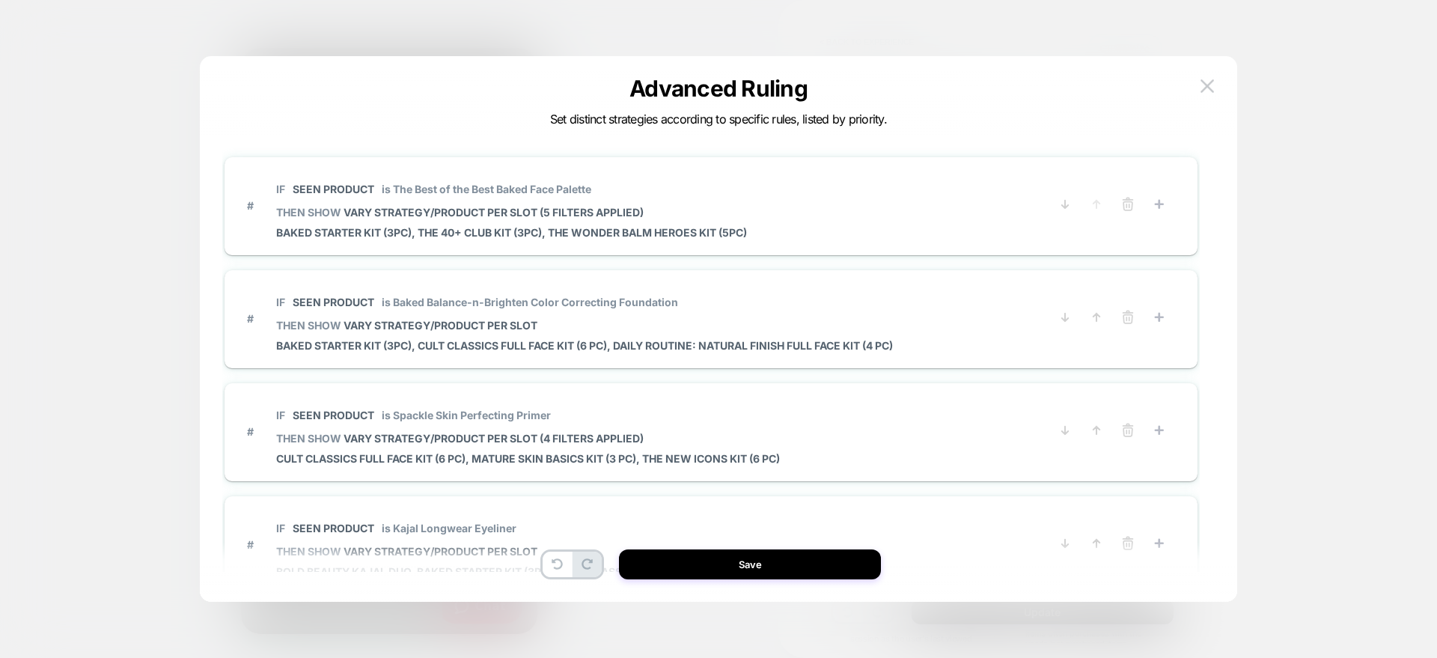
scroll to position [45, 0]
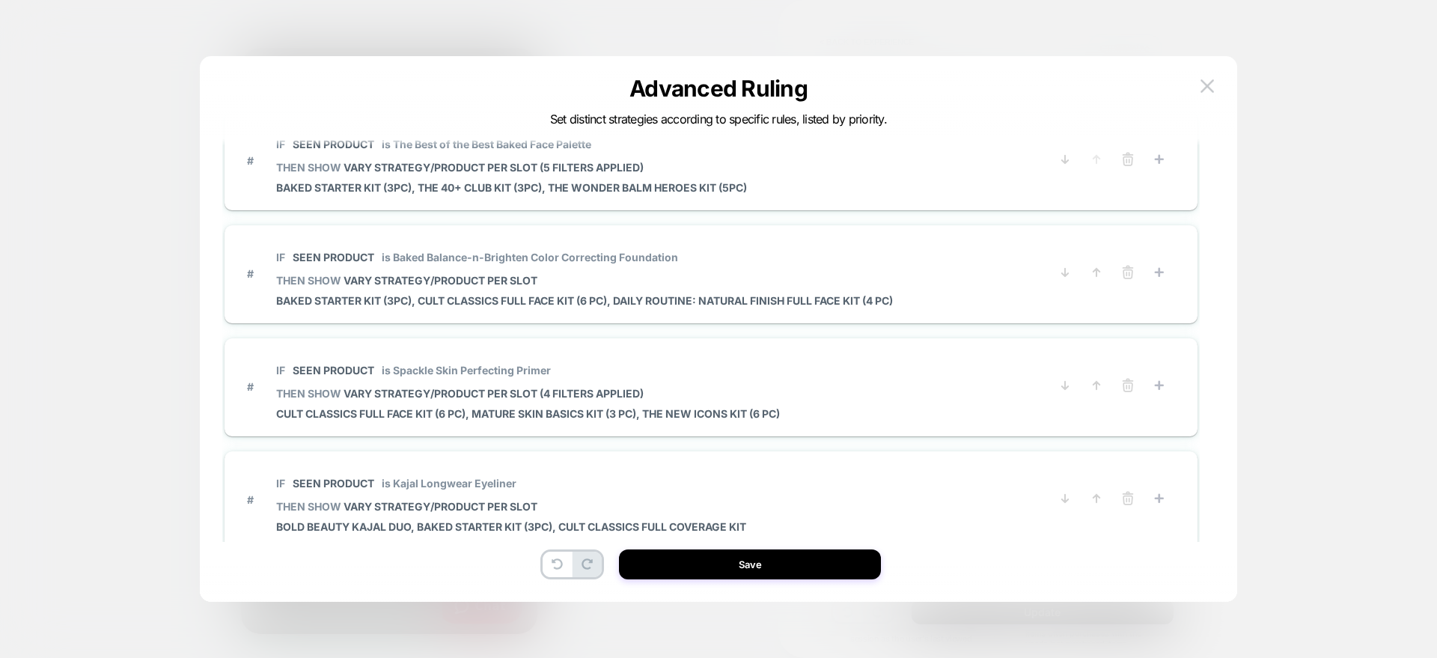
click at [1003, 428] on div "# IF Seen Product is Spackle Skin Perfecting Primer THEN SHOW VARY STRATEGY/PRO…" at bounding box center [711, 387] width 973 height 98
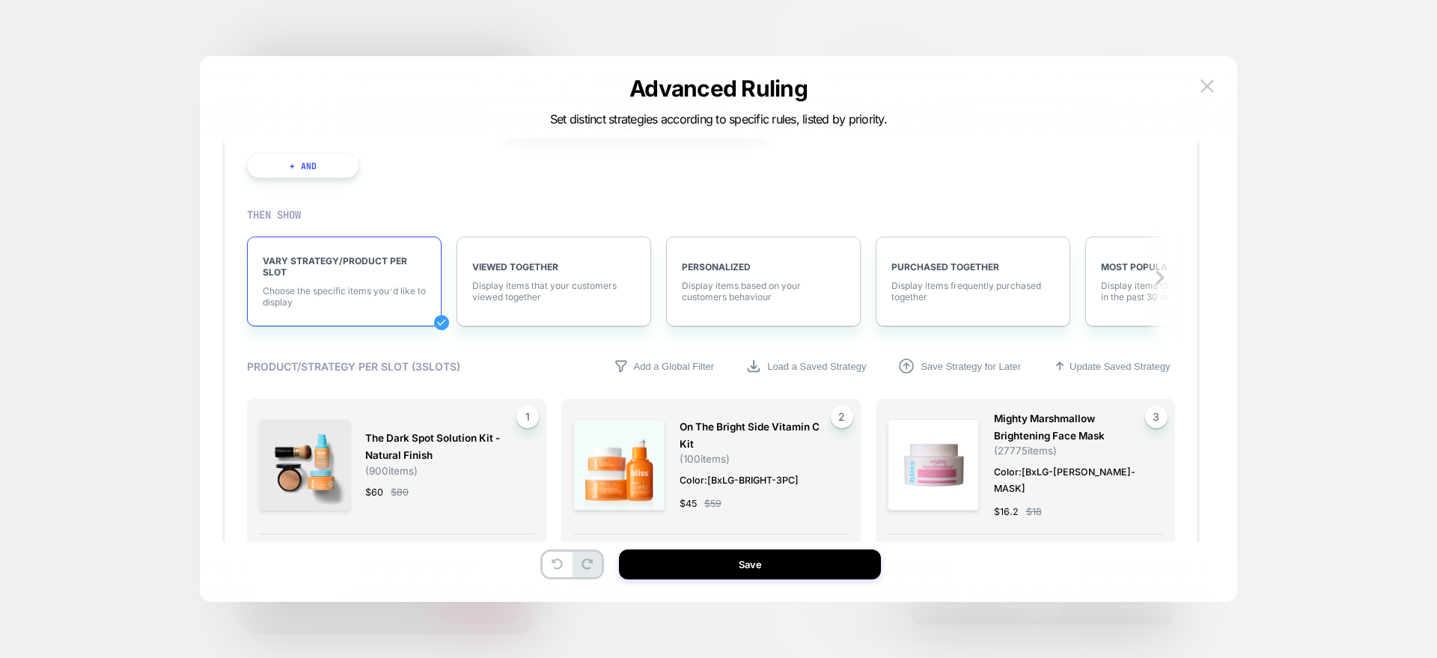
scroll to position [2069, 0]
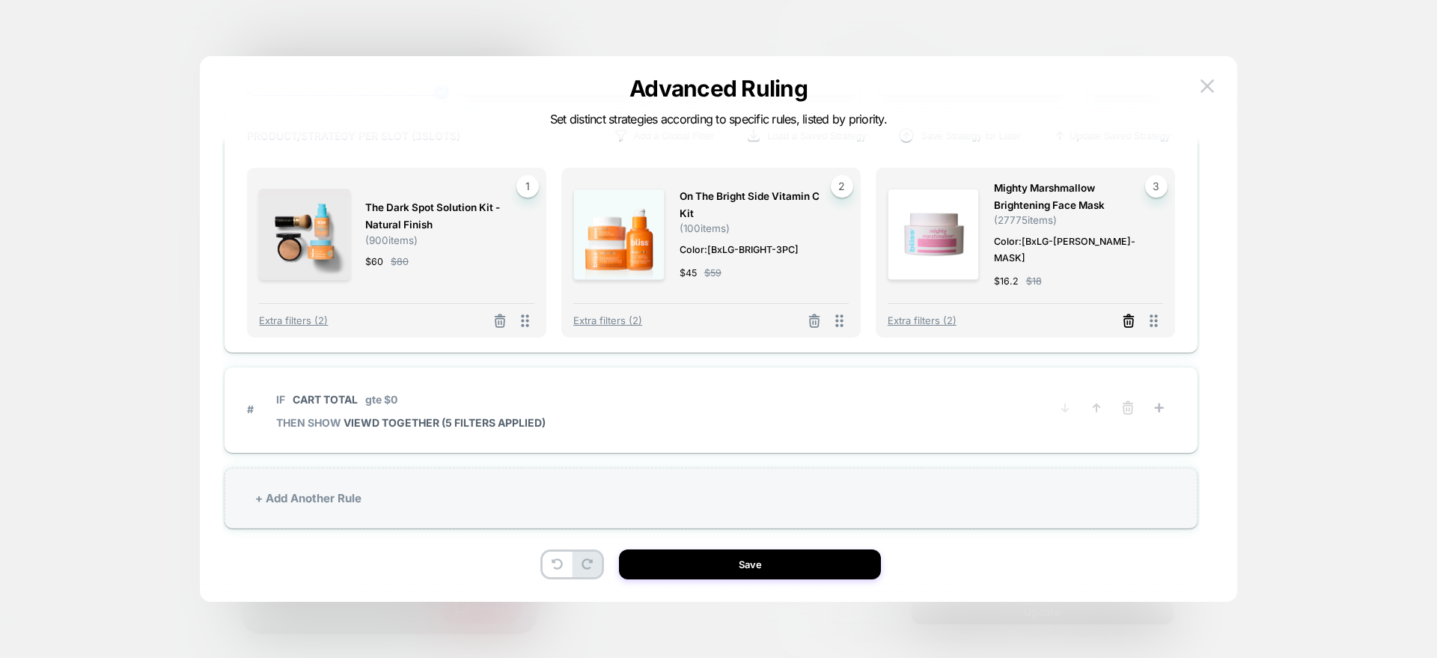
click at [1125, 314] on icon at bounding box center [1128, 321] width 15 height 15
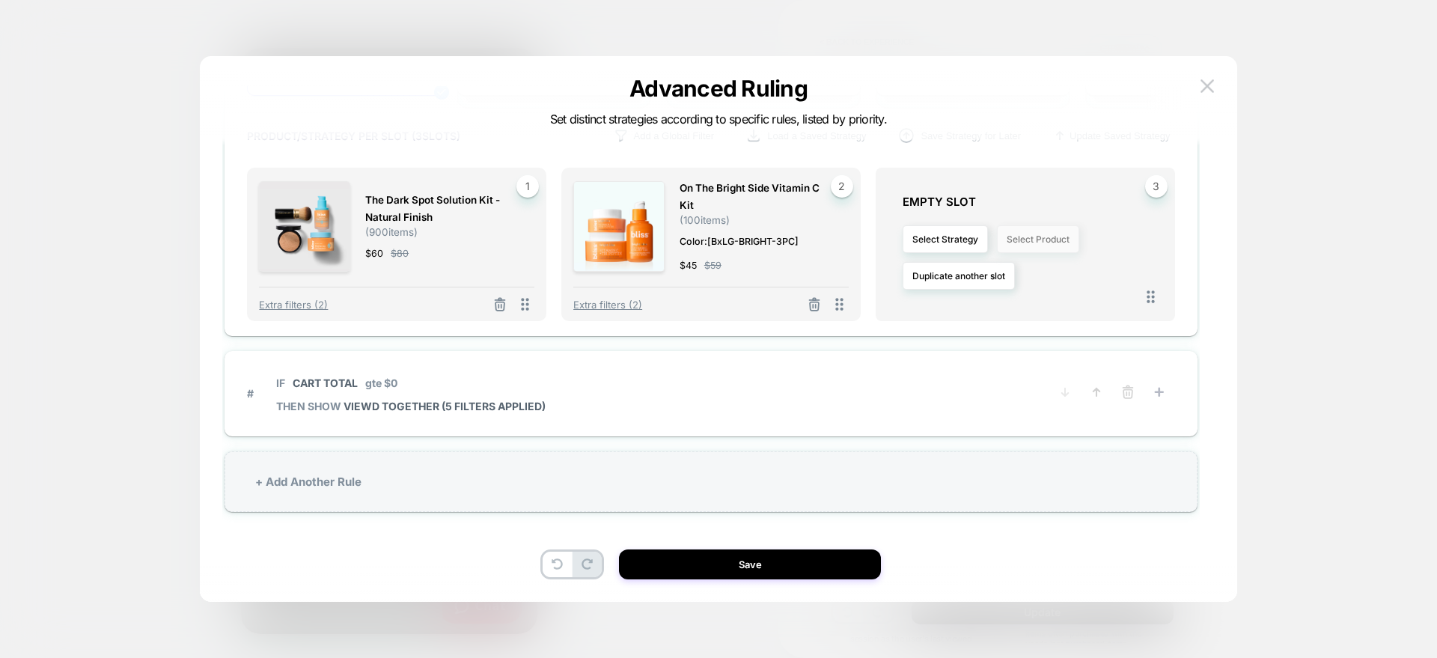
click at [1032, 235] on button "Select Product" at bounding box center [1038, 239] width 82 height 28
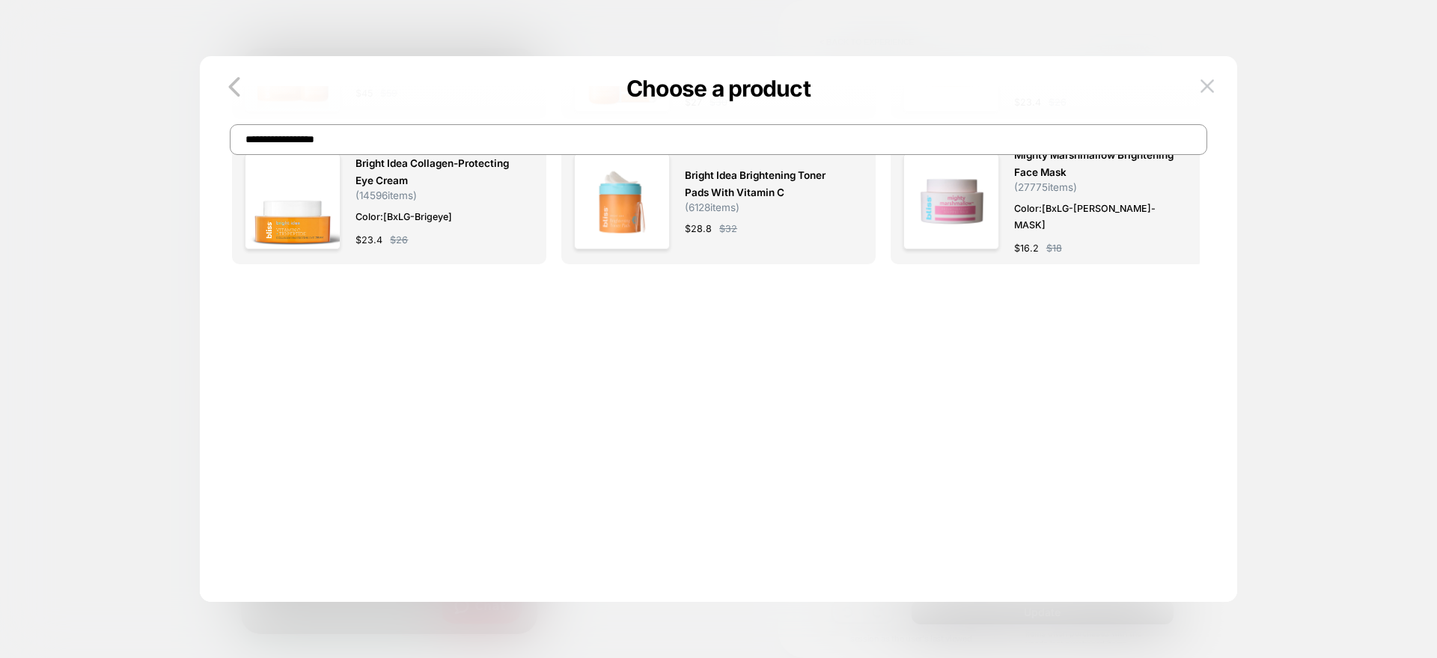
scroll to position [0, 0]
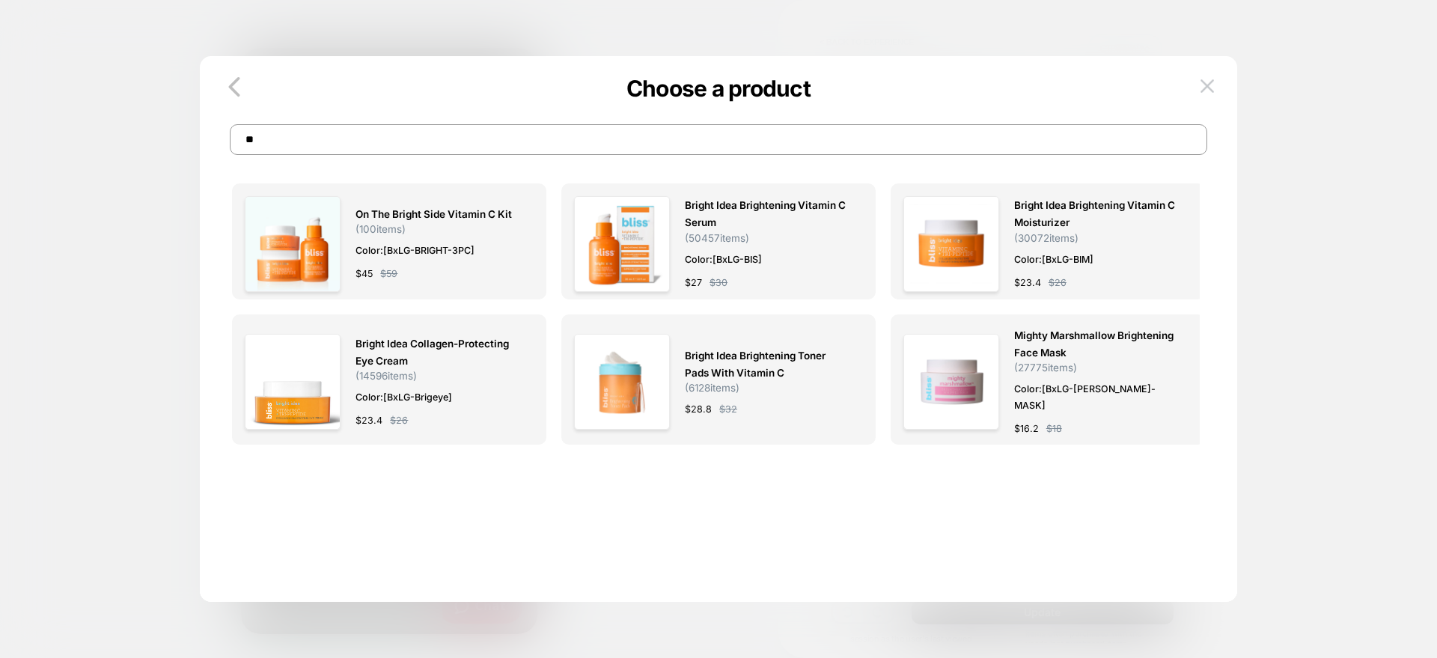
type input "*"
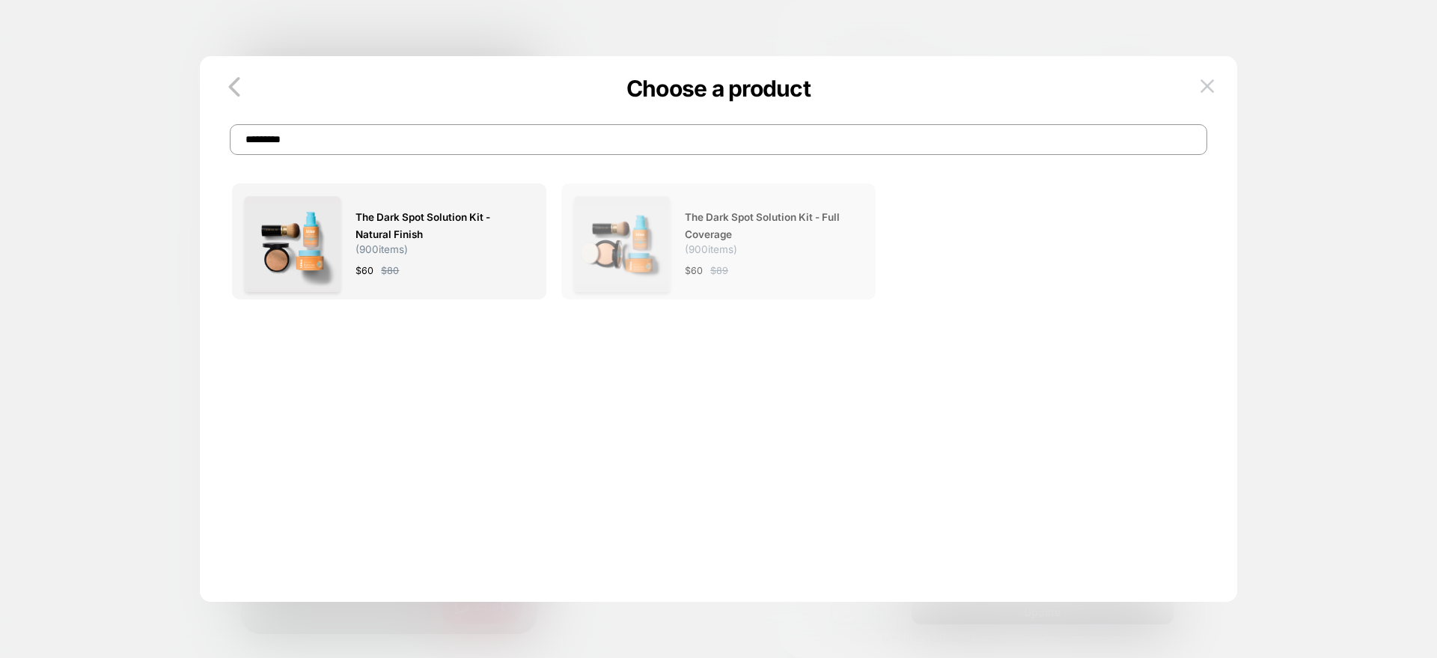
type input "*********"
click at [672, 216] on div "The Dark Spot Solution Kit - Full Coverage ( 900 items) $ 60 $ 89" at bounding box center [718, 244] width 289 height 96
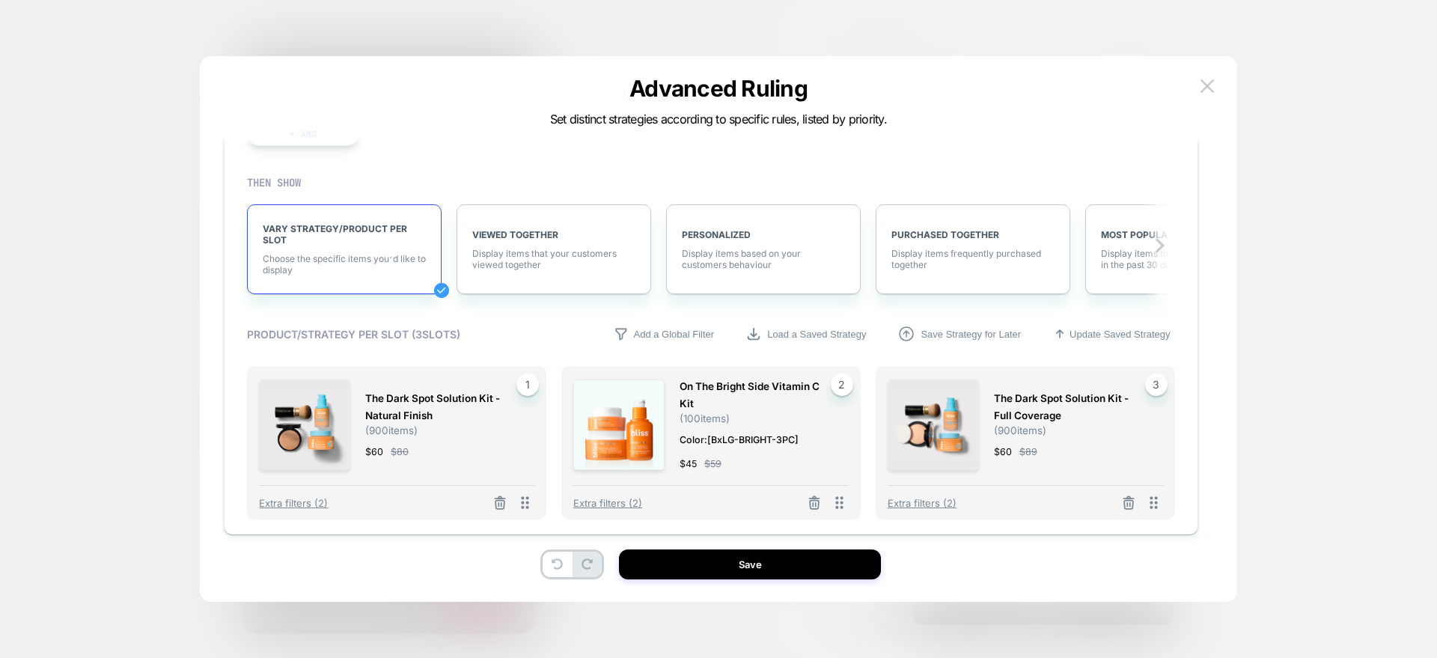
scroll to position [2056, 0]
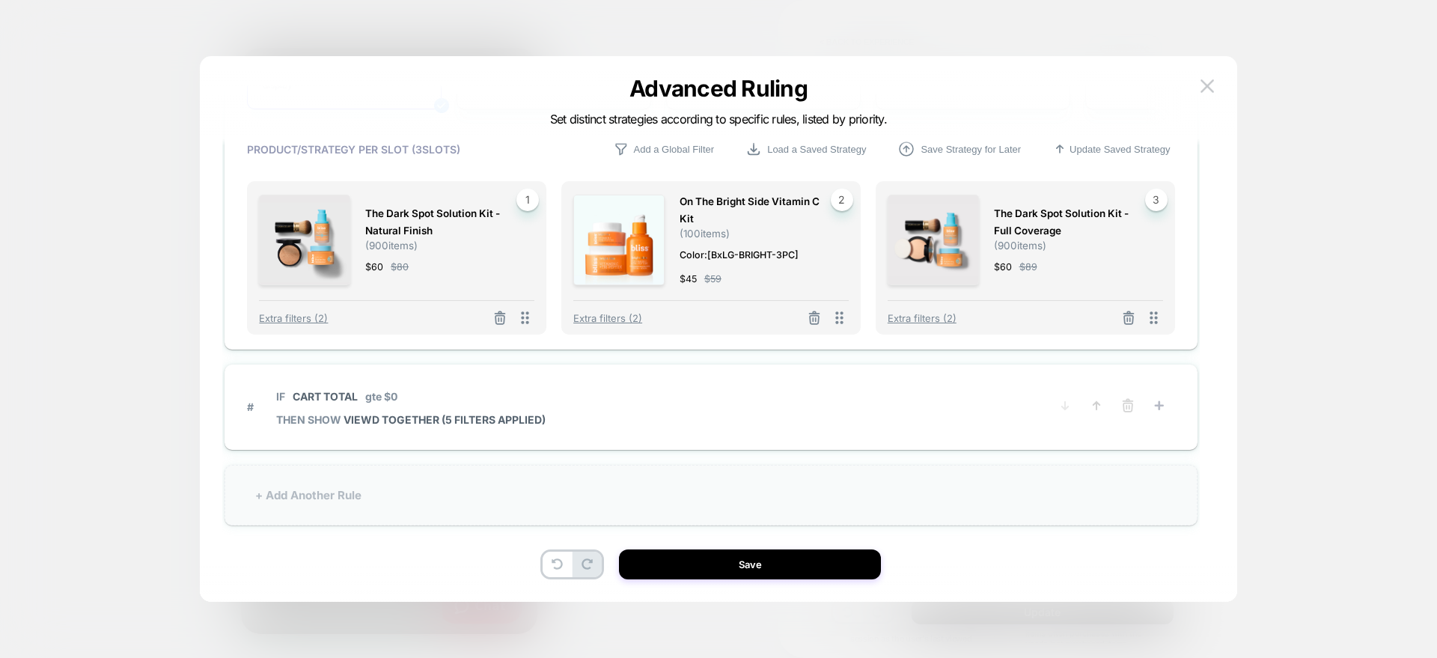
click at [471, 479] on div "+ Add Another Rule" at bounding box center [711, 495] width 973 height 61
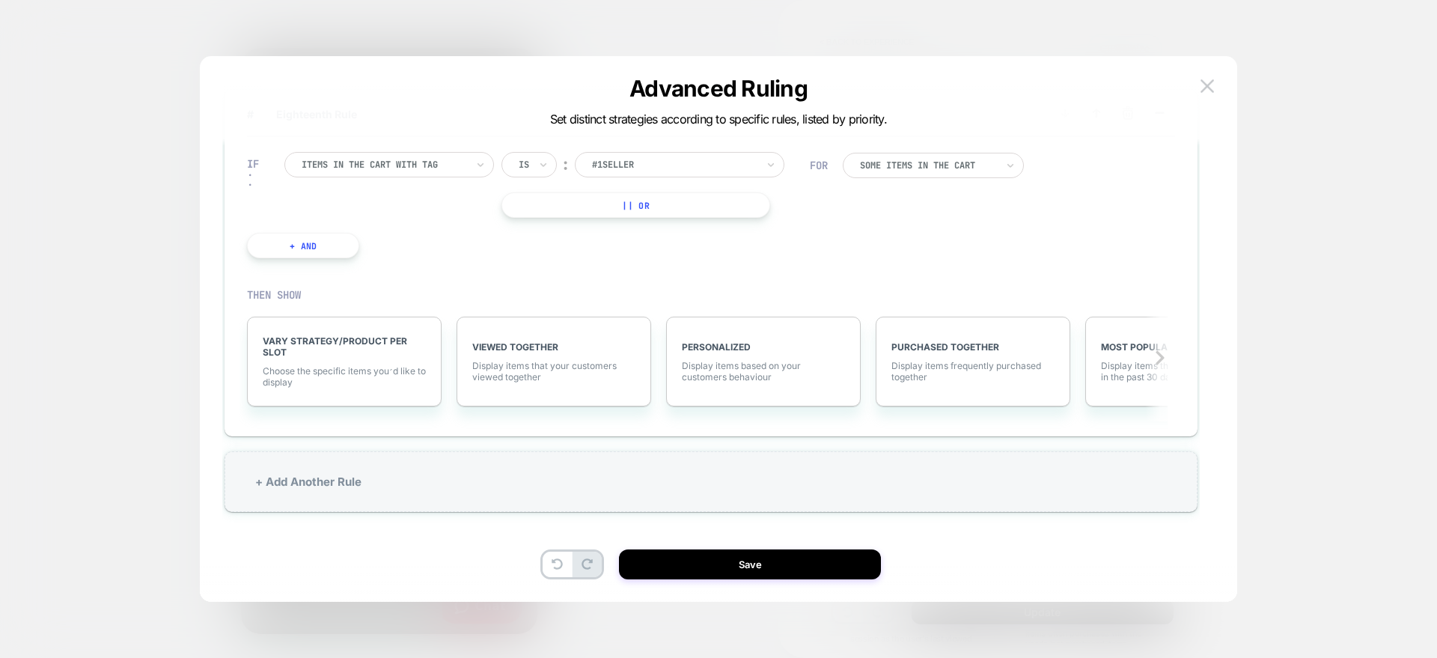
scroll to position [1765, 0]
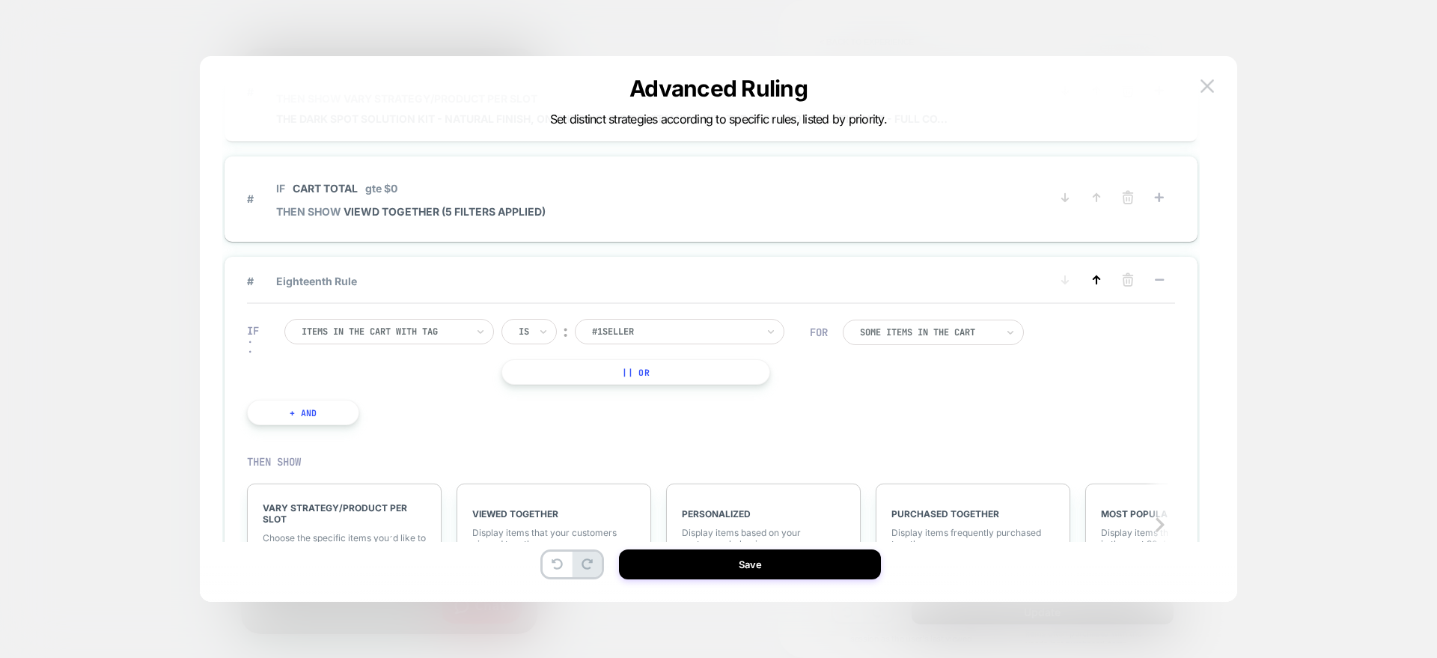
click at [1097, 279] on icon at bounding box center [1096, 279] width 6 height 7
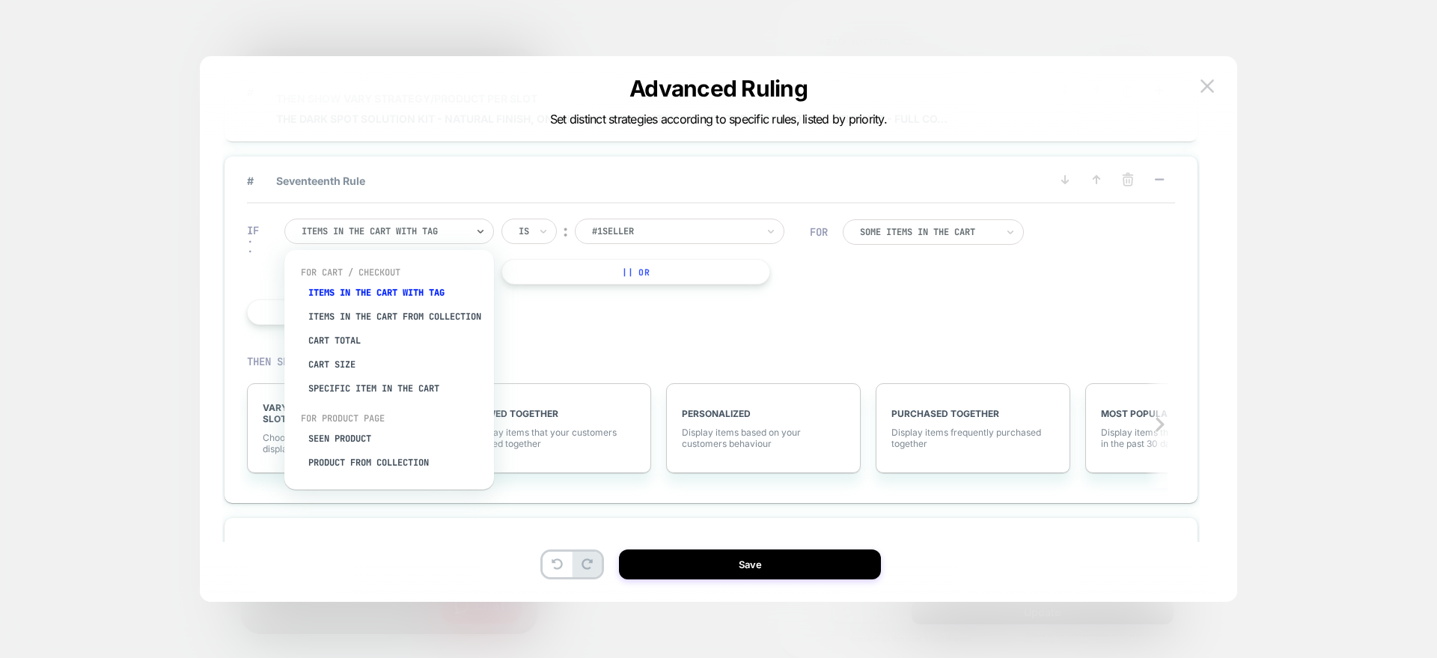
click at [356, 238] on div "Items in the cart with tag" at bounding box center [384, 231] width 168 height 16
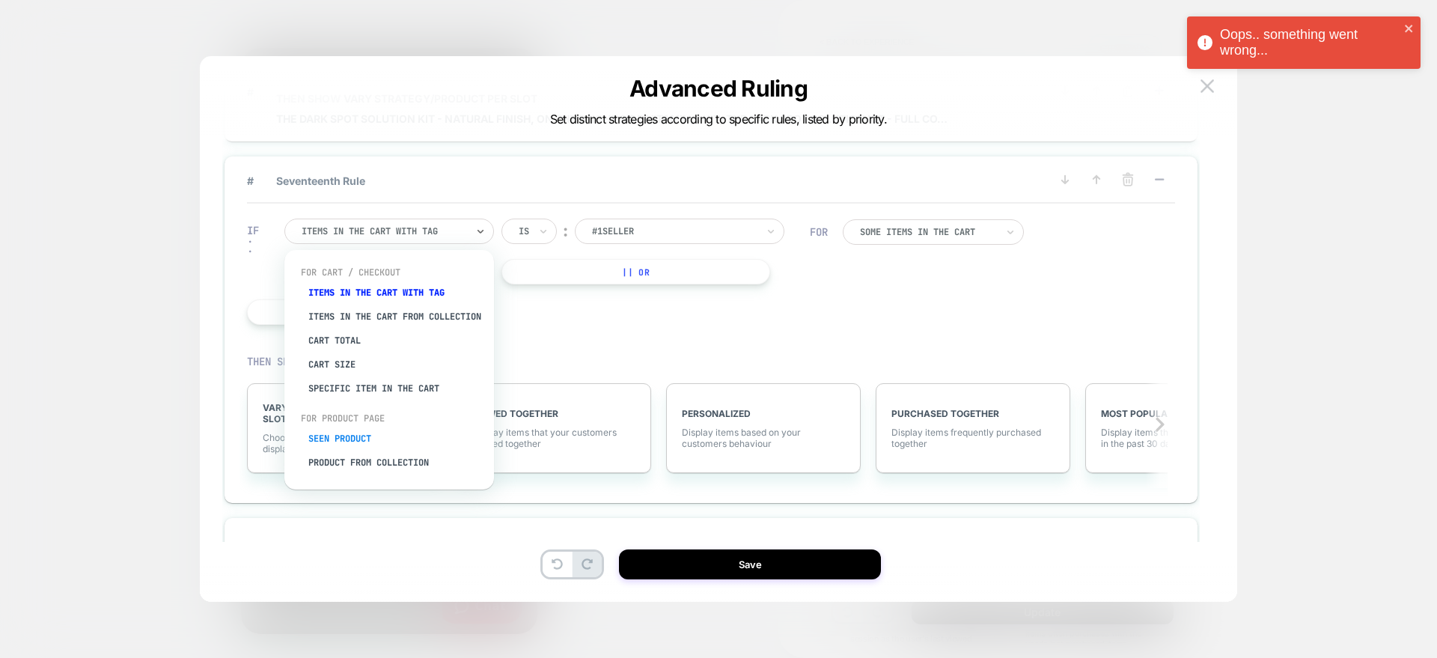
click at [320, 448] on div "Seen Product" at bounding box center [396, 439] width 195 height 24
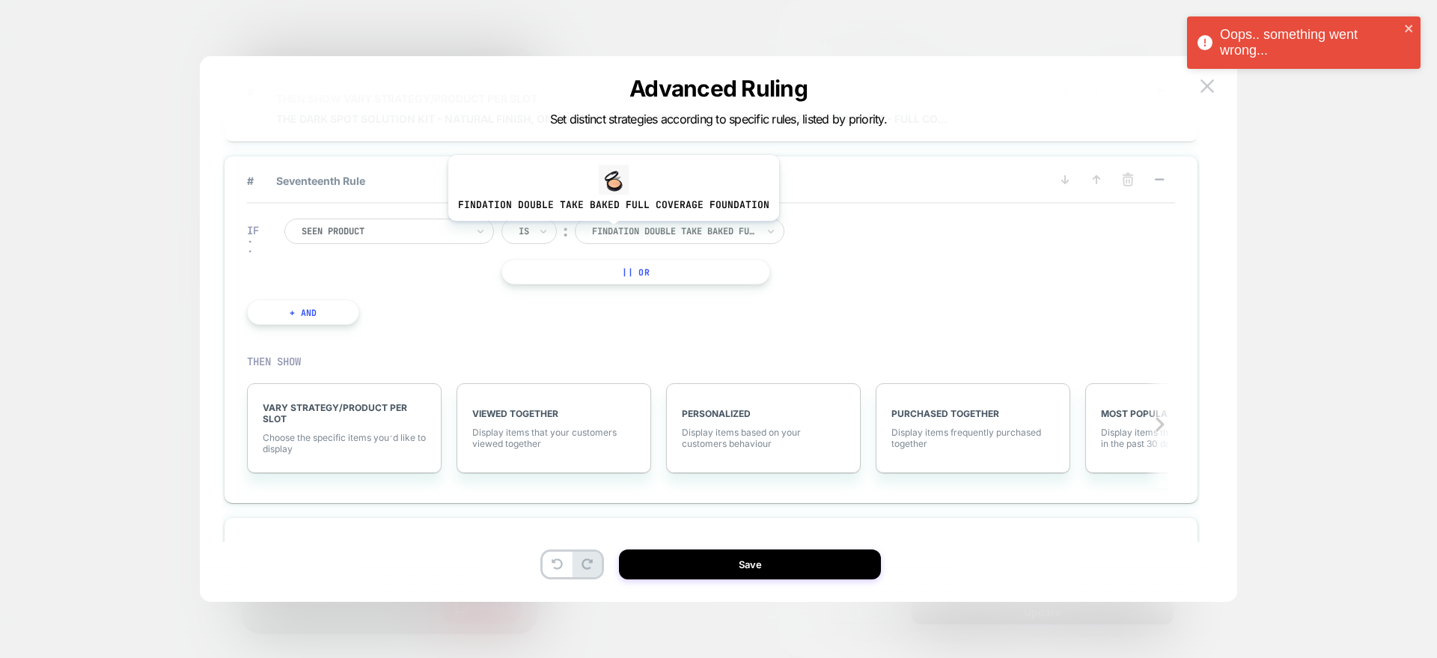
click at [610, 232] on div at bounding box center [674, 231] width 165 height 13
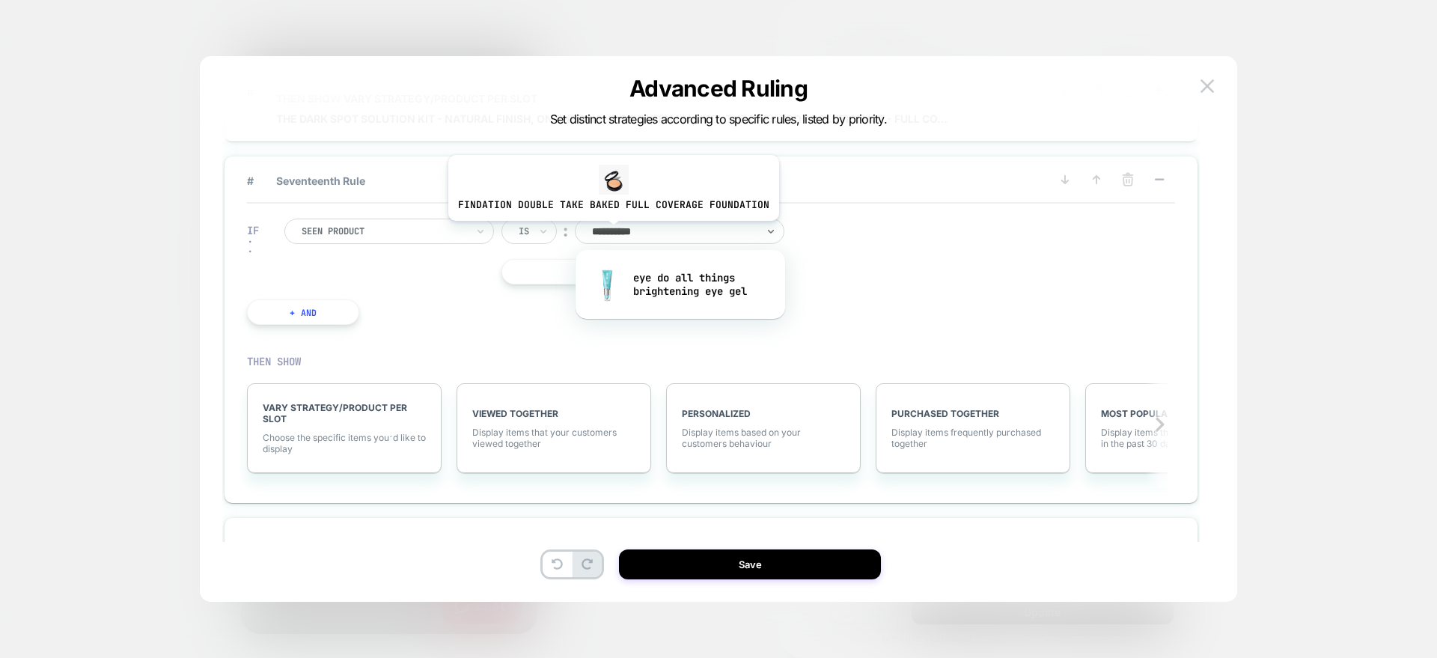
type input "**********"
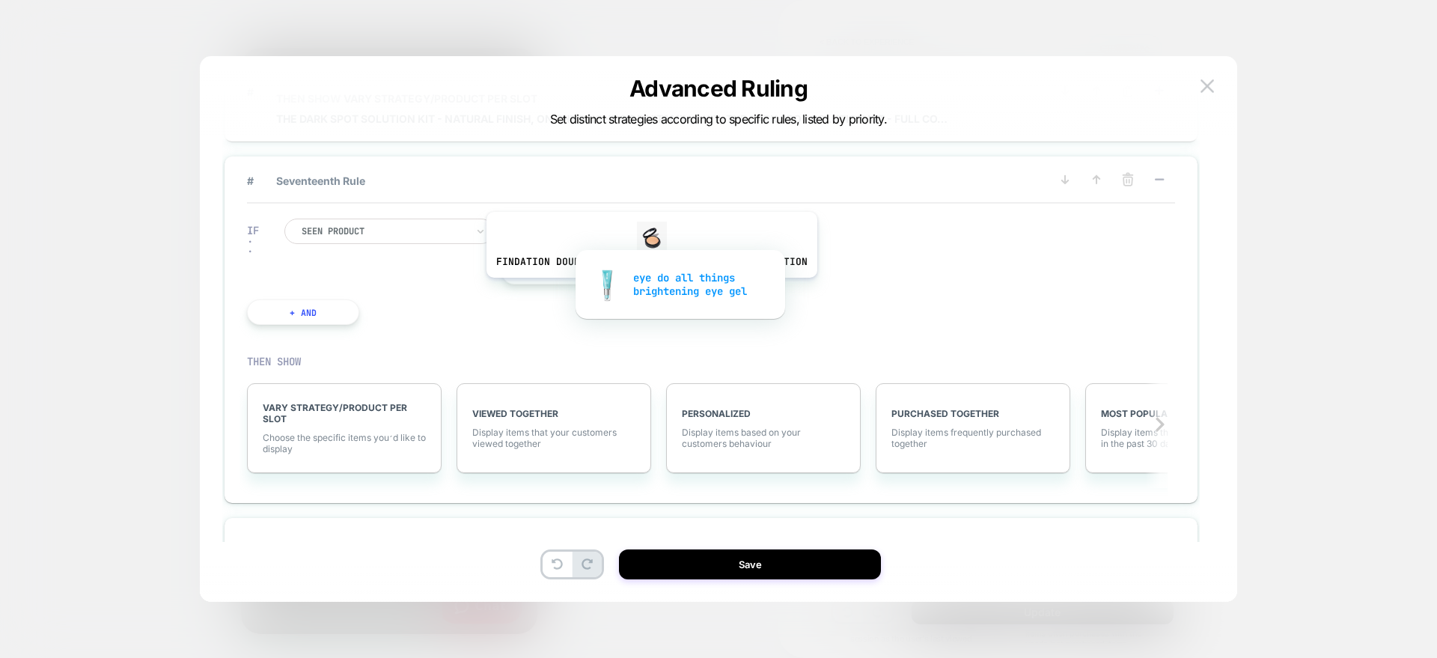
click at [648, 289] on div "eye do all things brightening eye gel" at bounding box center [680, 285] width 195 height 48
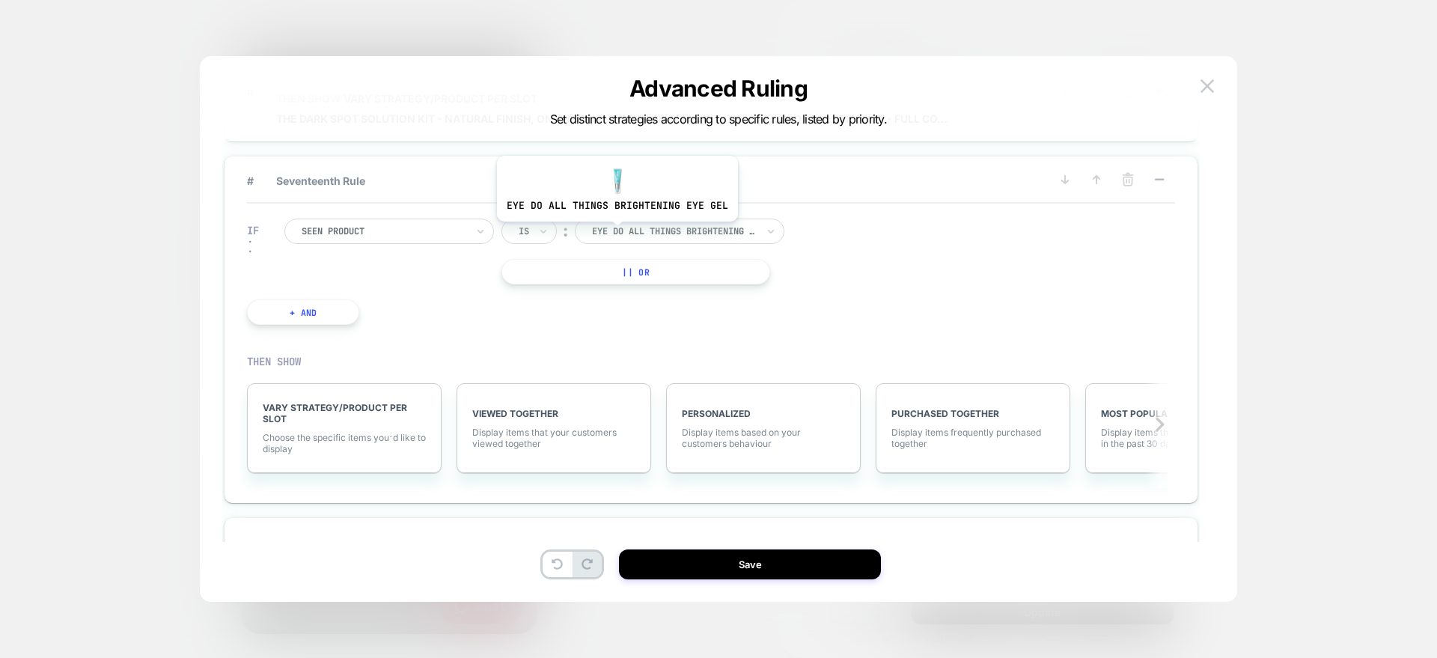
click at [615, 233] on div at bounding box center [674, 231] width 165 height 13
click at [352, 403] on span "VARY STRATEGY/PRODUCT PER SLOT" at bounding box center [344, 413] width 163 height 22
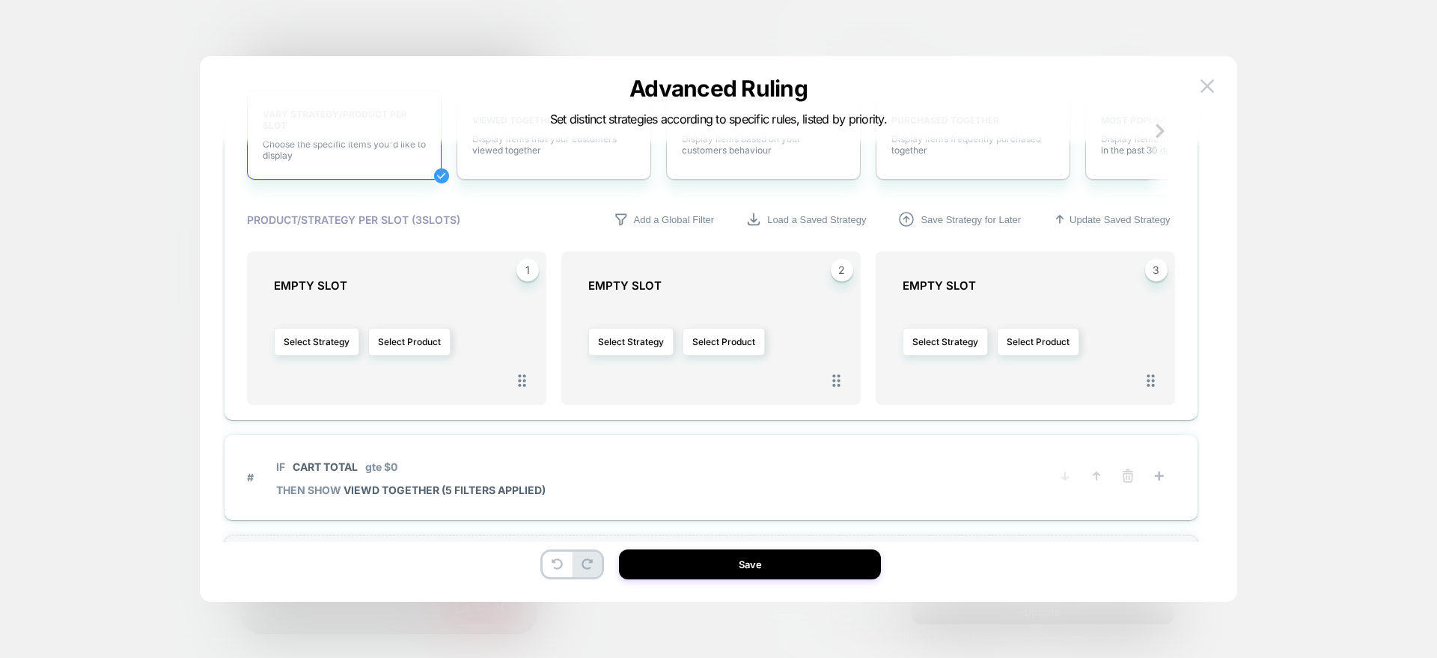
scroll to position [2142, 0]
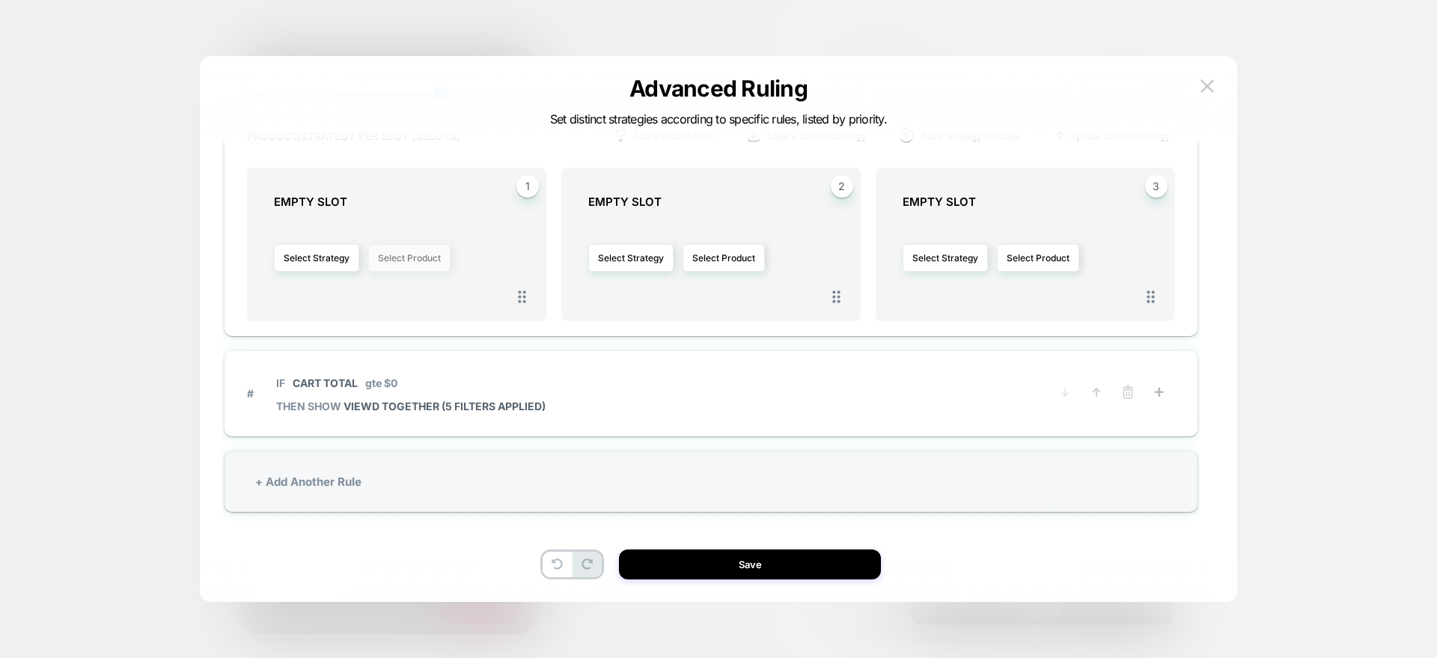
click at [372, 261] on button "Select Product" at bounding box center [409, 258] width 82 height 28
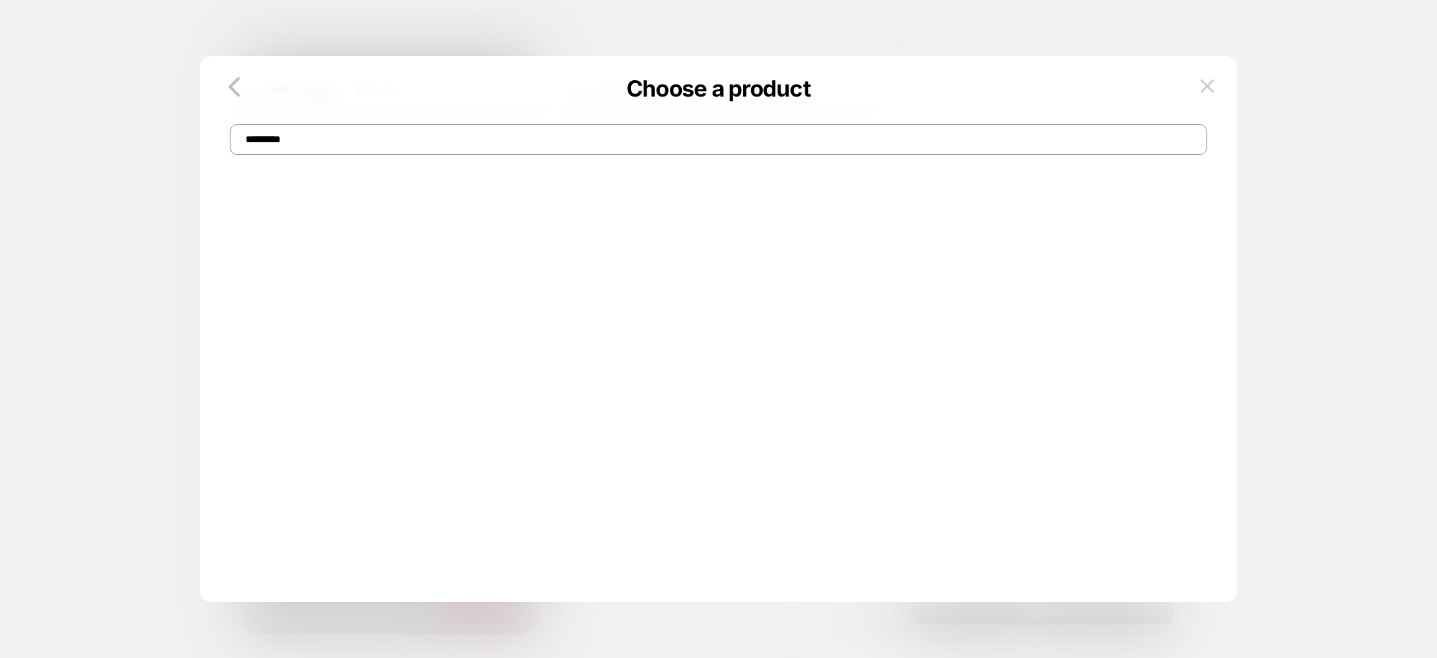
scroll to position [0, 0]
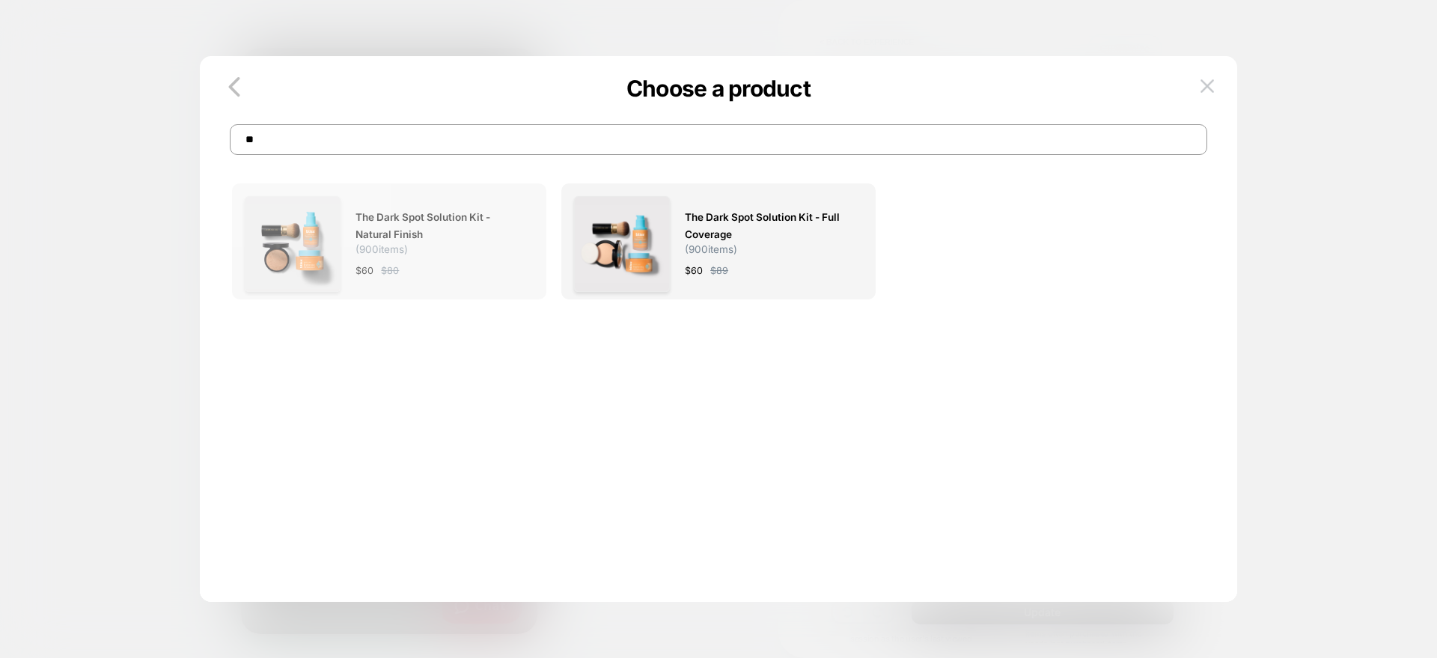
type input "*"
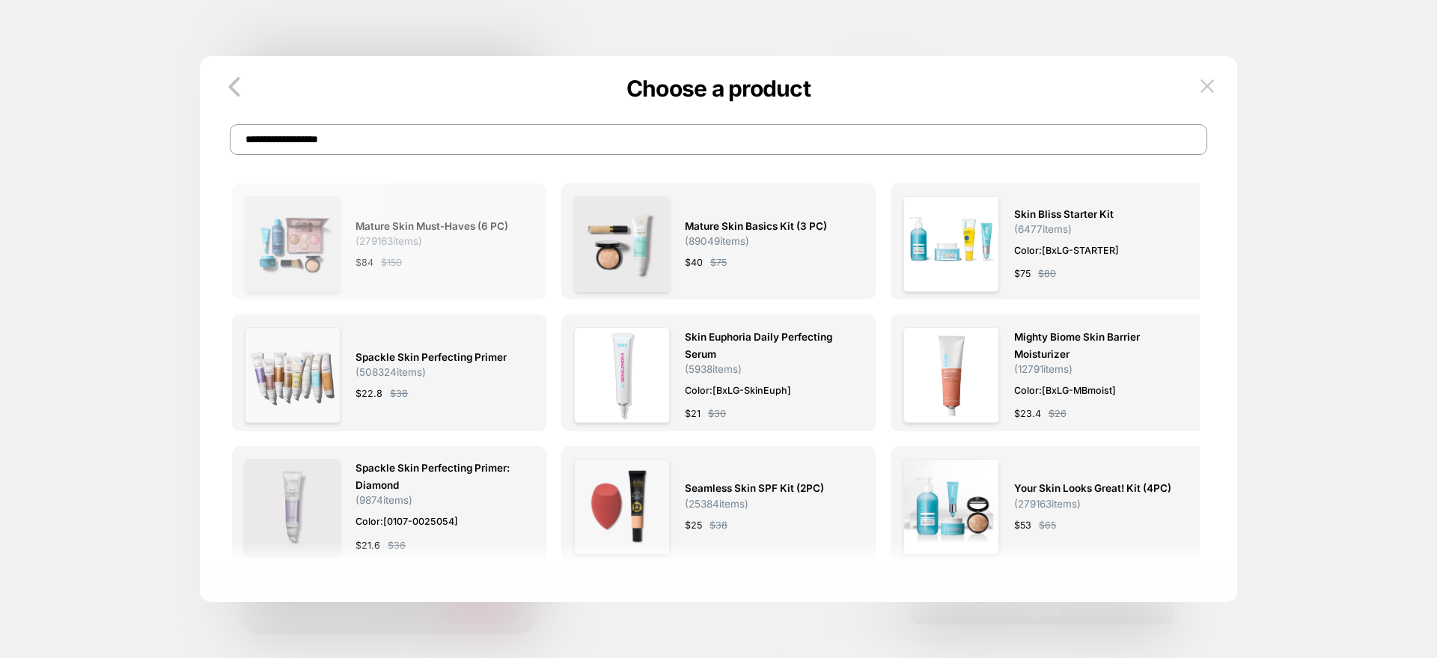
type input "**********"
click at [429, 222] on span "Mature Skin Must-Haves (6 PC)" at bounding box center [432, 226] width 153 height 17
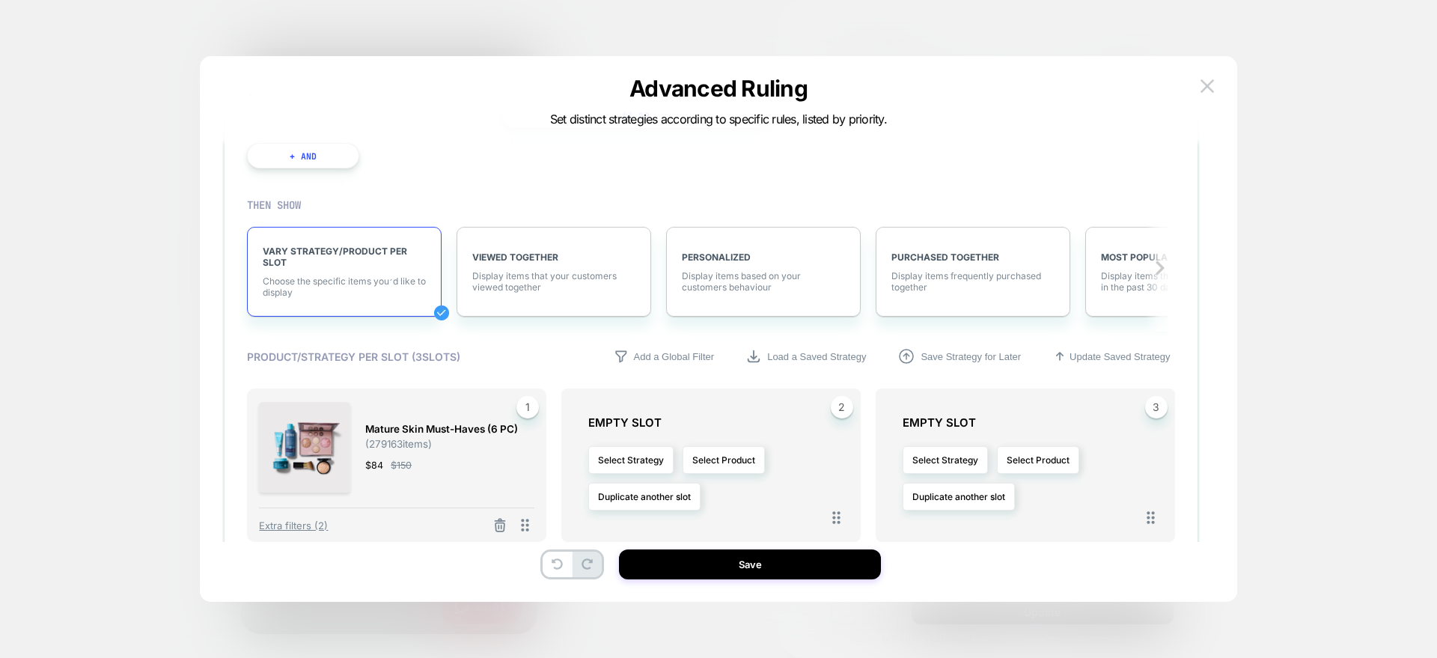
scroll to position [2142, 0]
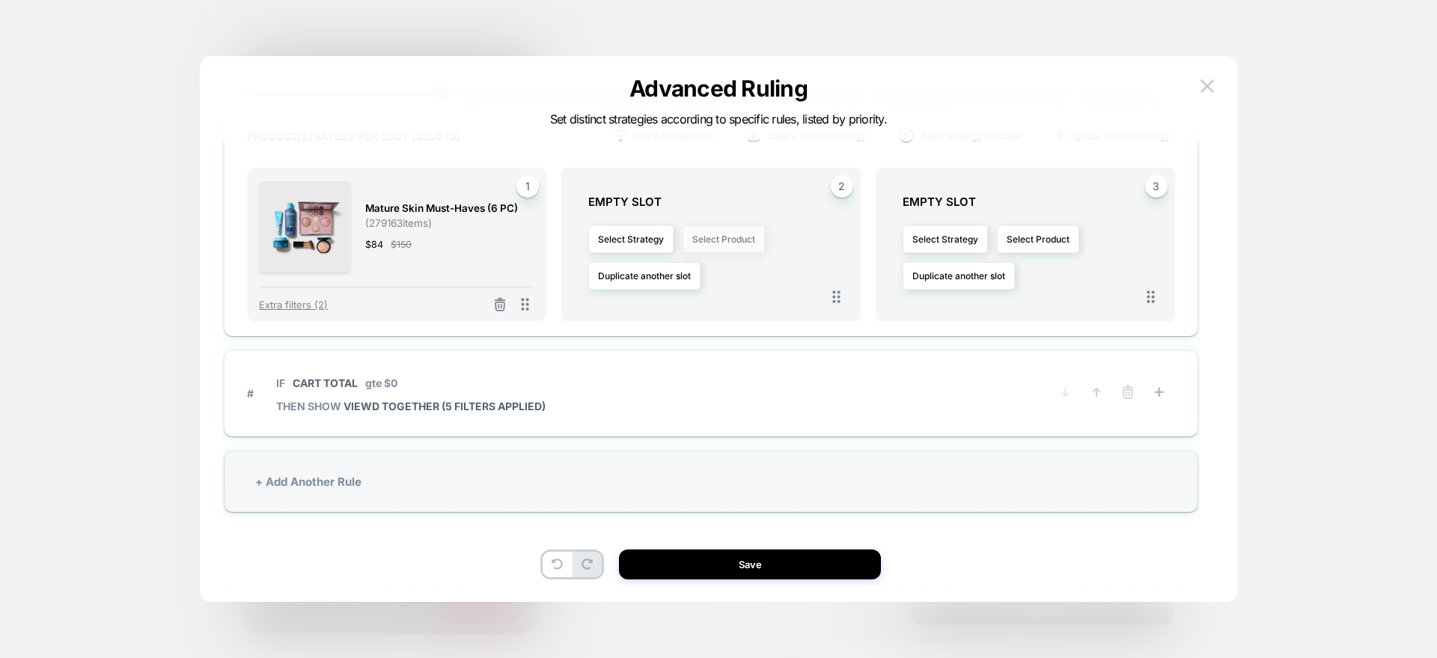
click at [722, 233] on button "Select Product" at bounding box center [724, 239] width 82 height 28
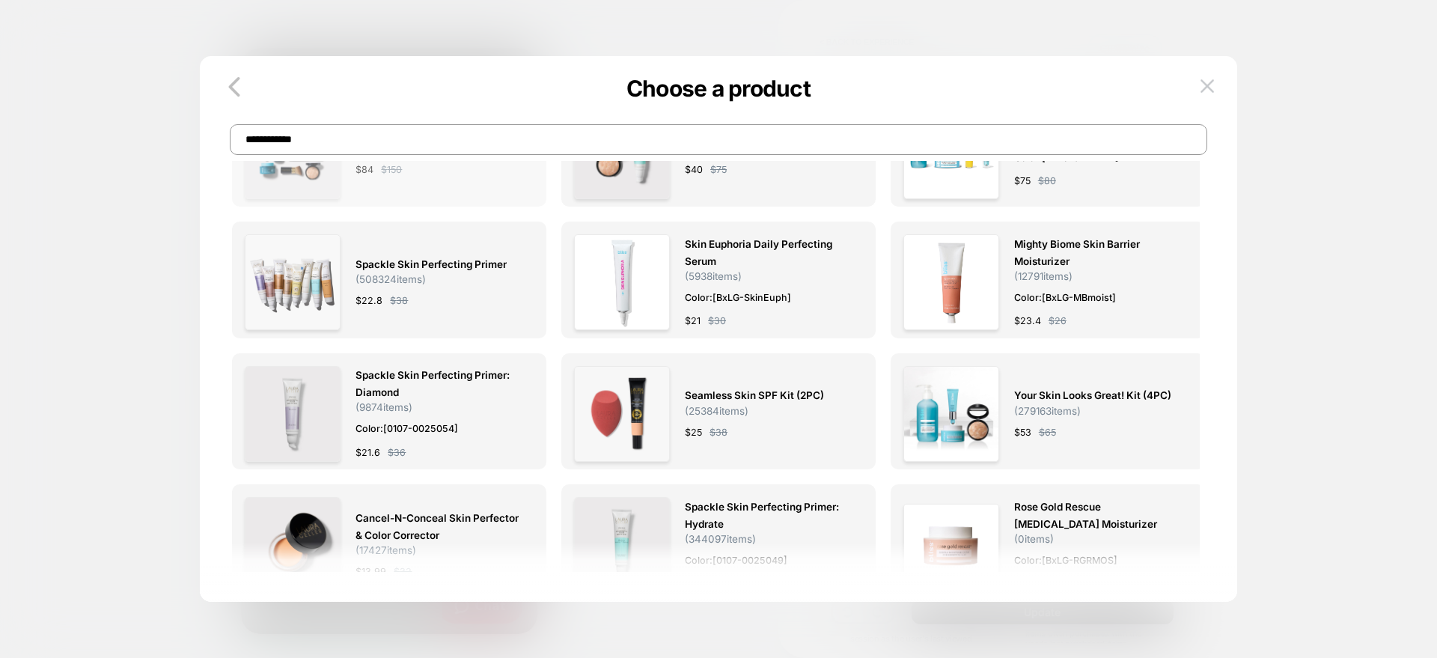
scroll to position [0, 0]
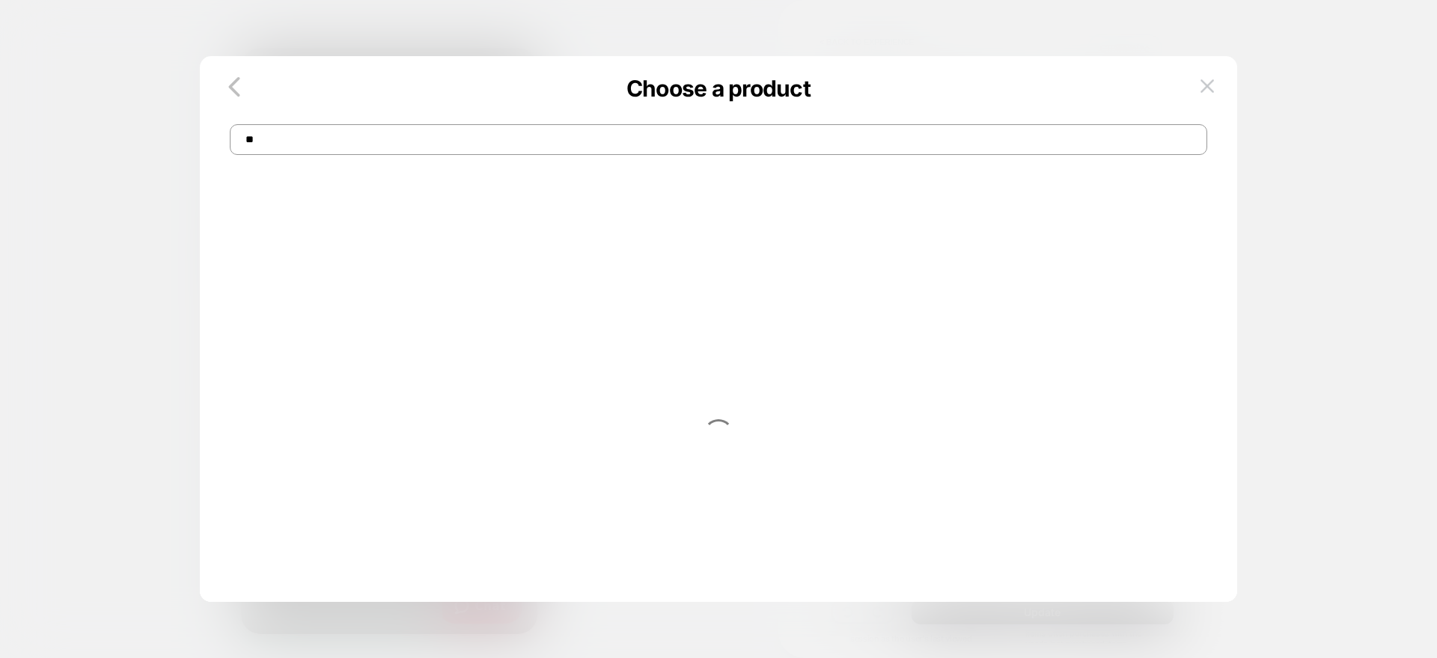
type input "*"
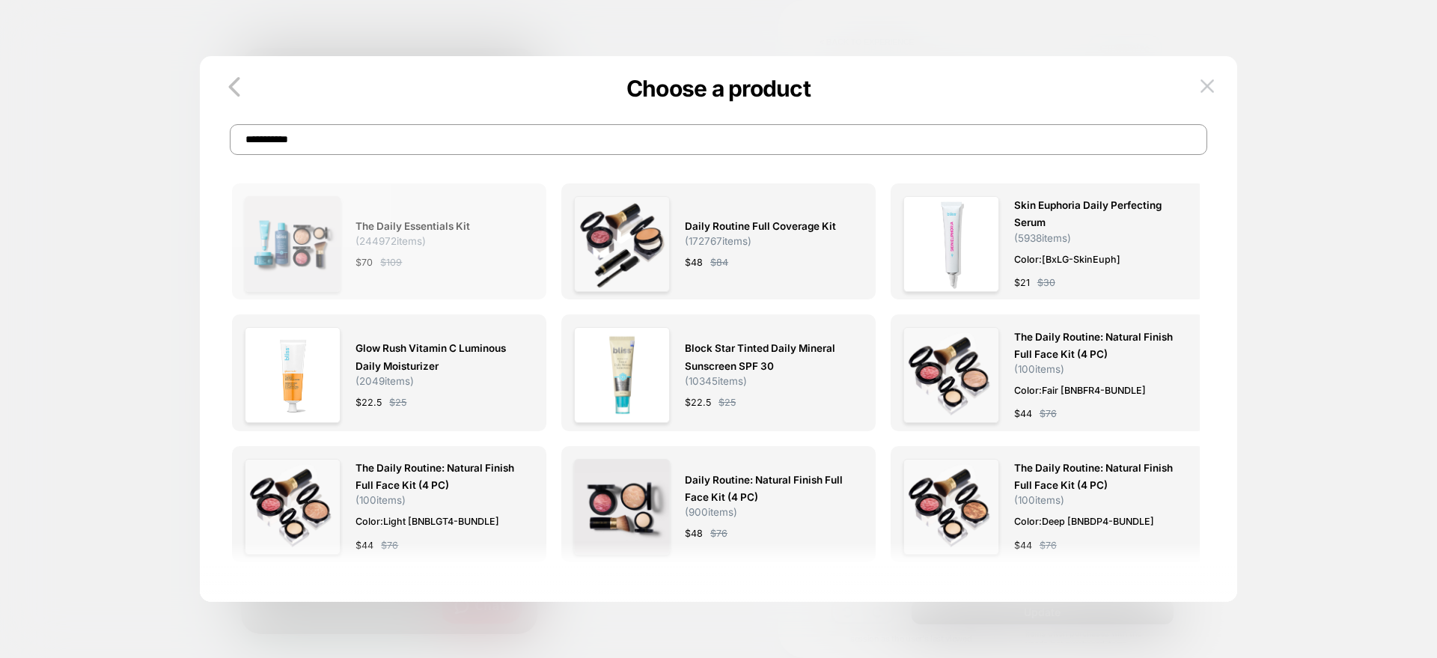
type input "**********"
click at [355, 234] on div "The Daily Essentials Kit ( 244972 items) $ 70 $ 109" at bounding box center [389, 244] width 289 height 96
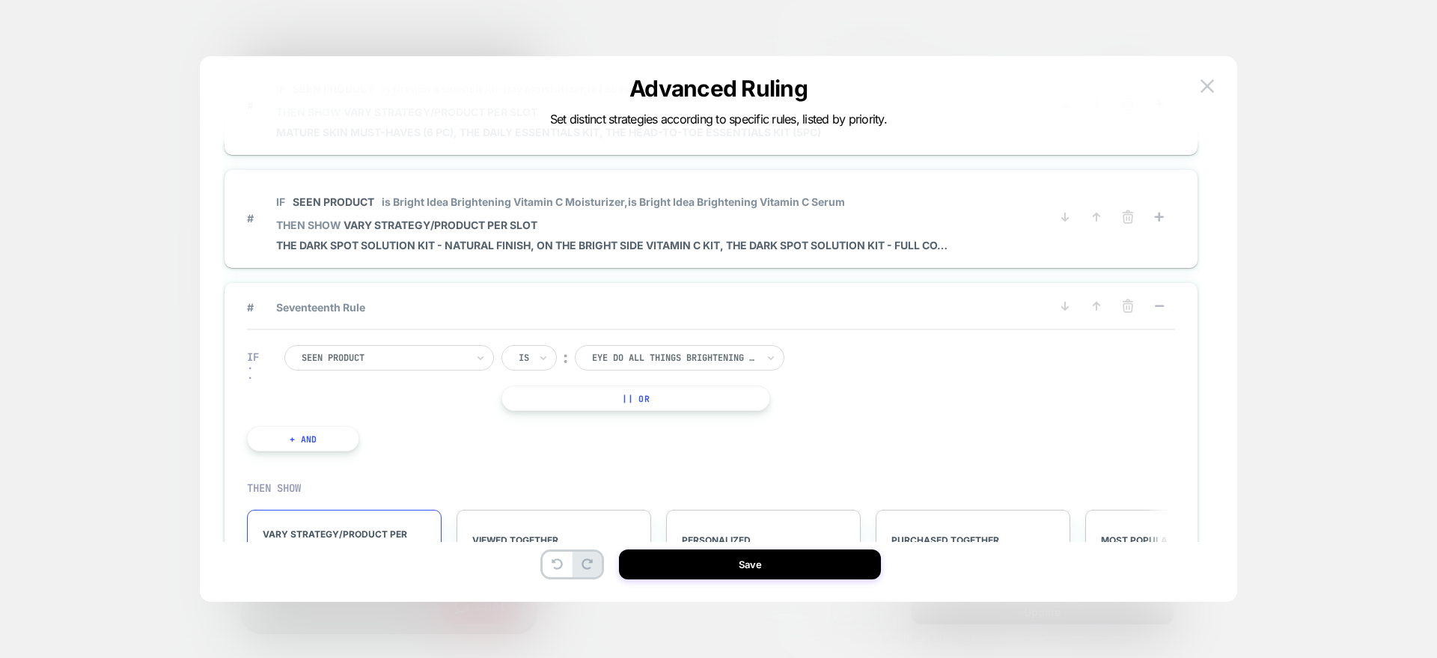
scroll to position [2142, 0]
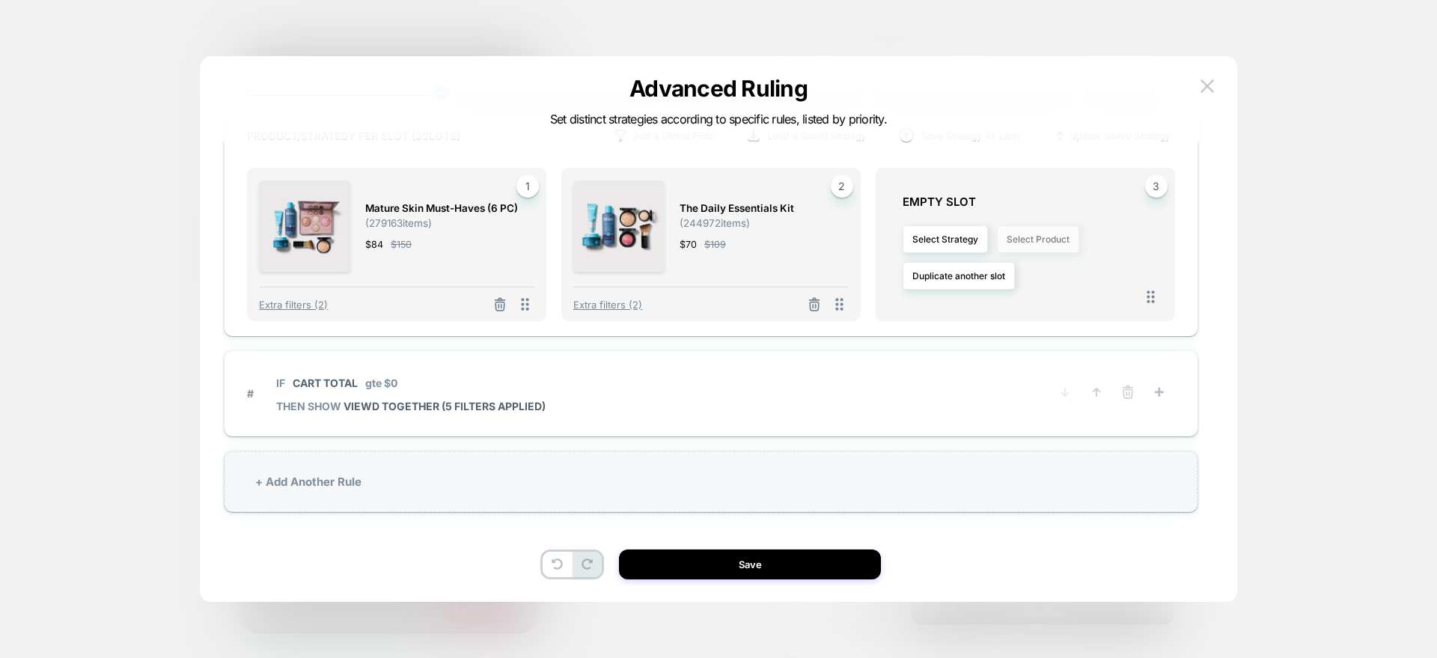
click at [1013, 234] on button "Select Product" at bounding box center [1038, 239] width 82 height 28
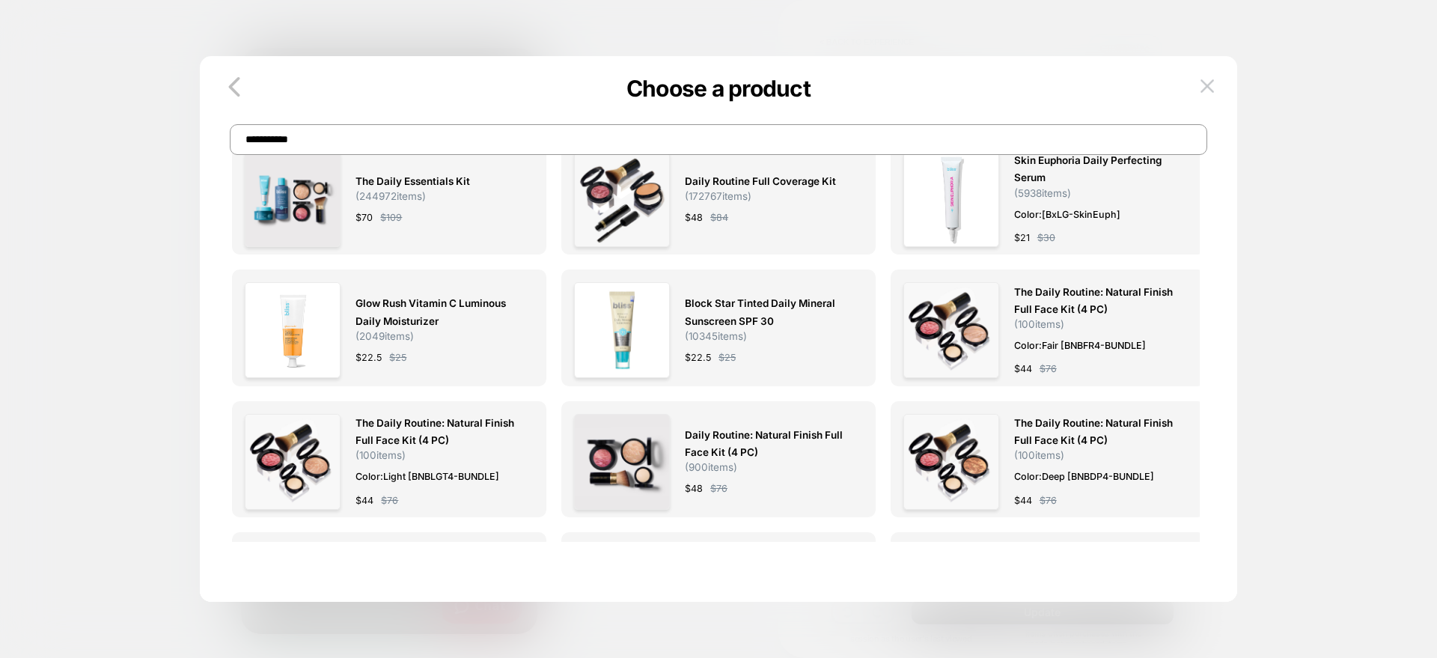
scroll to position [0, 0]
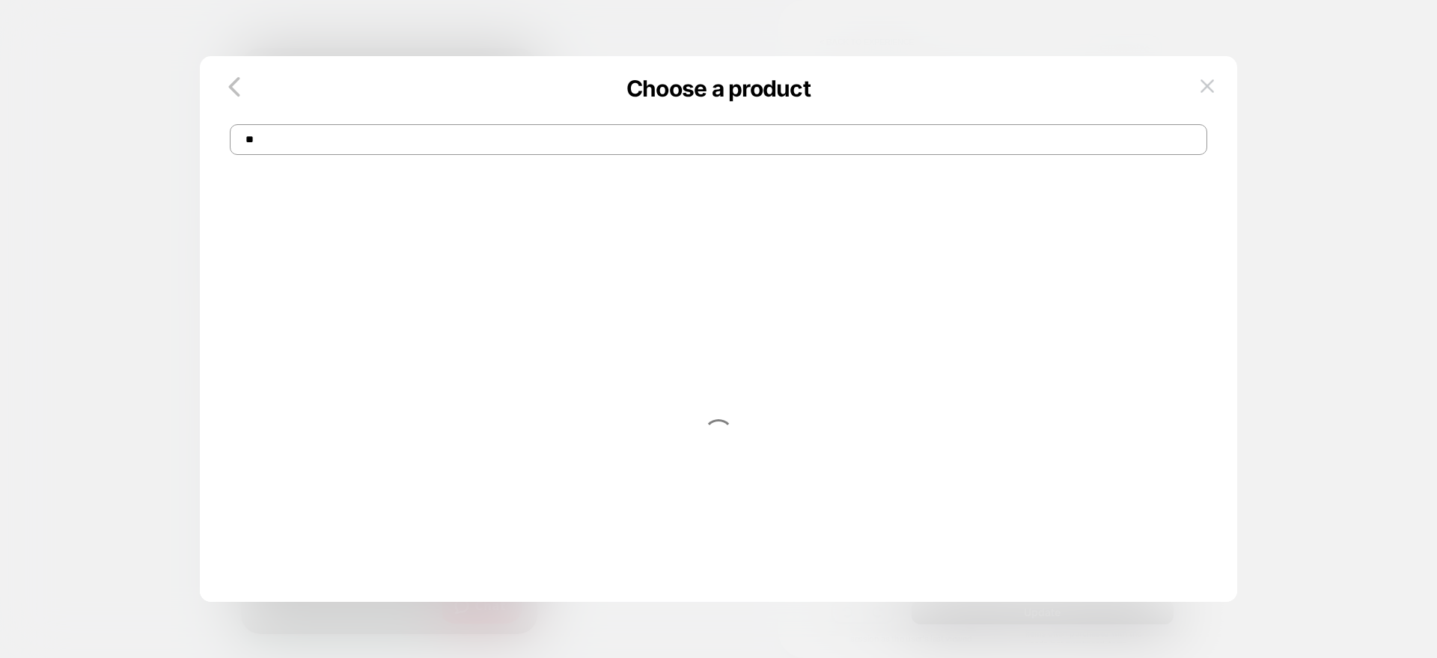
type input "*"
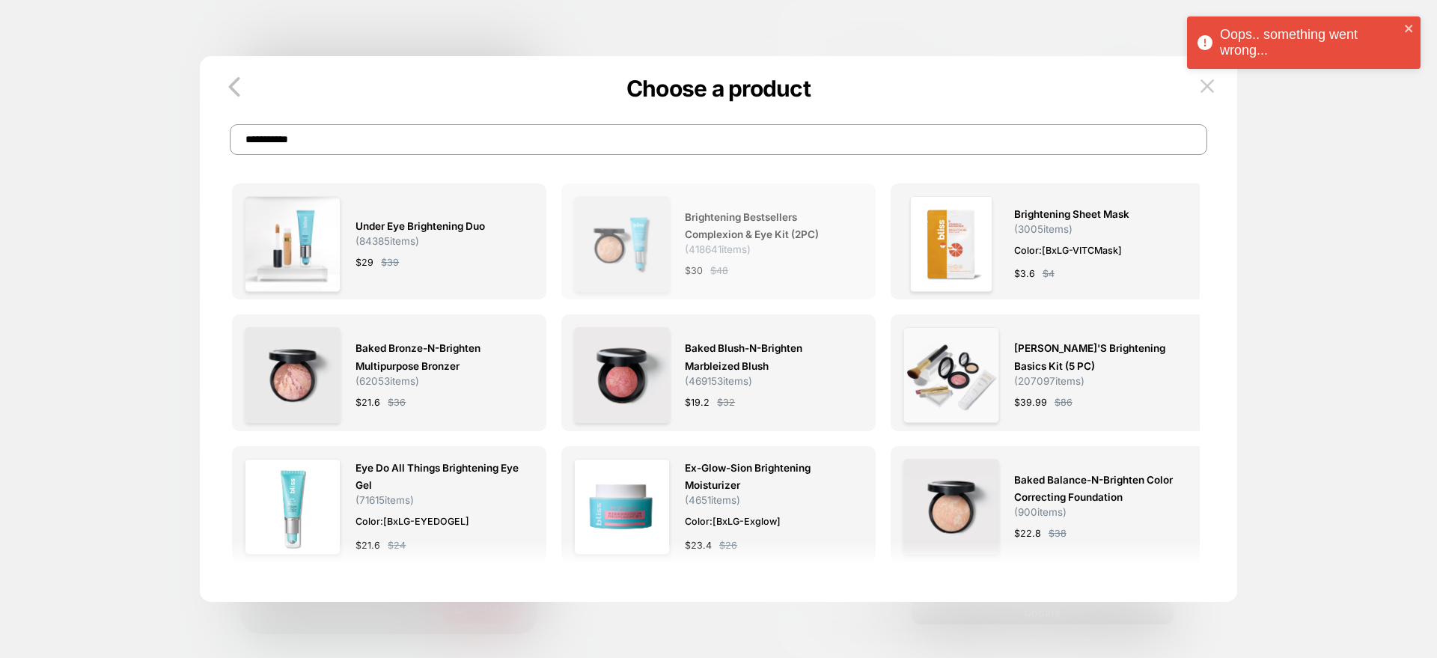
type input "**********"
click at [719, 240] on span "Brightening Bestsellers Complexion & Eye Kit (2PC)" at bounding box center [766, 226] width 163 height 34
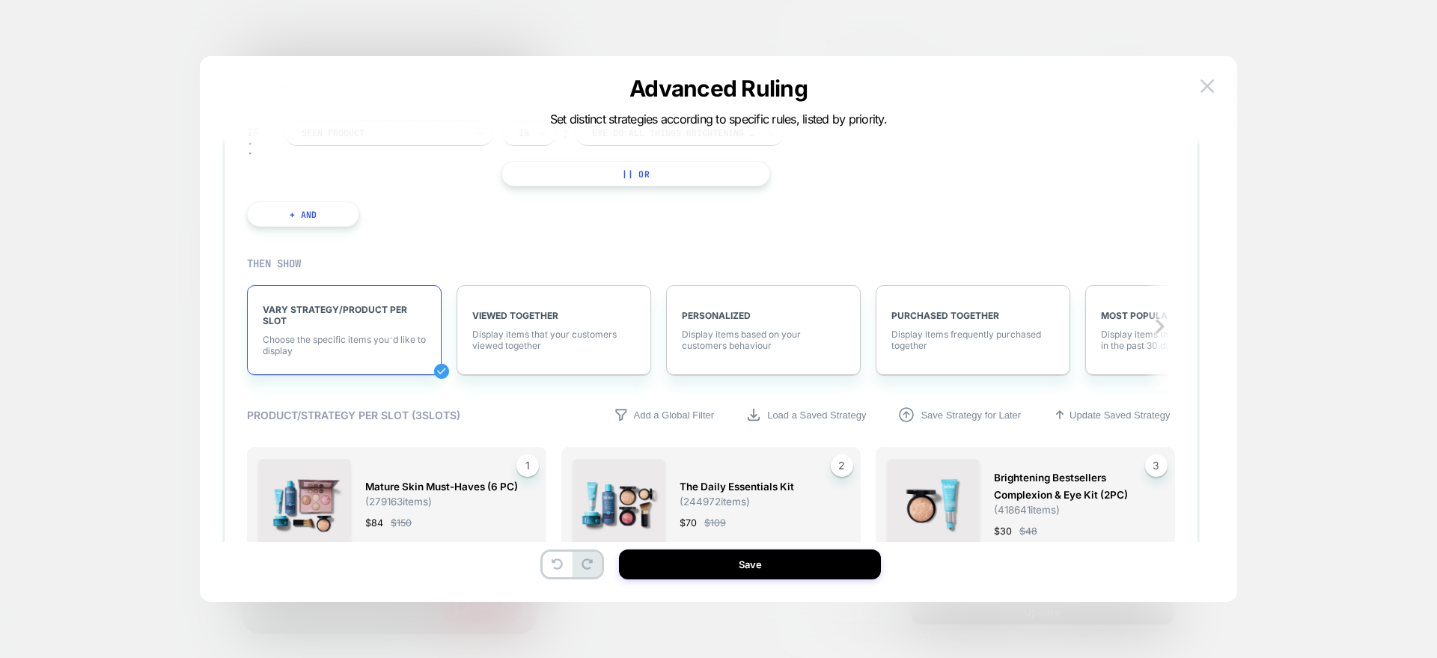
scroll to position [1686, 0]
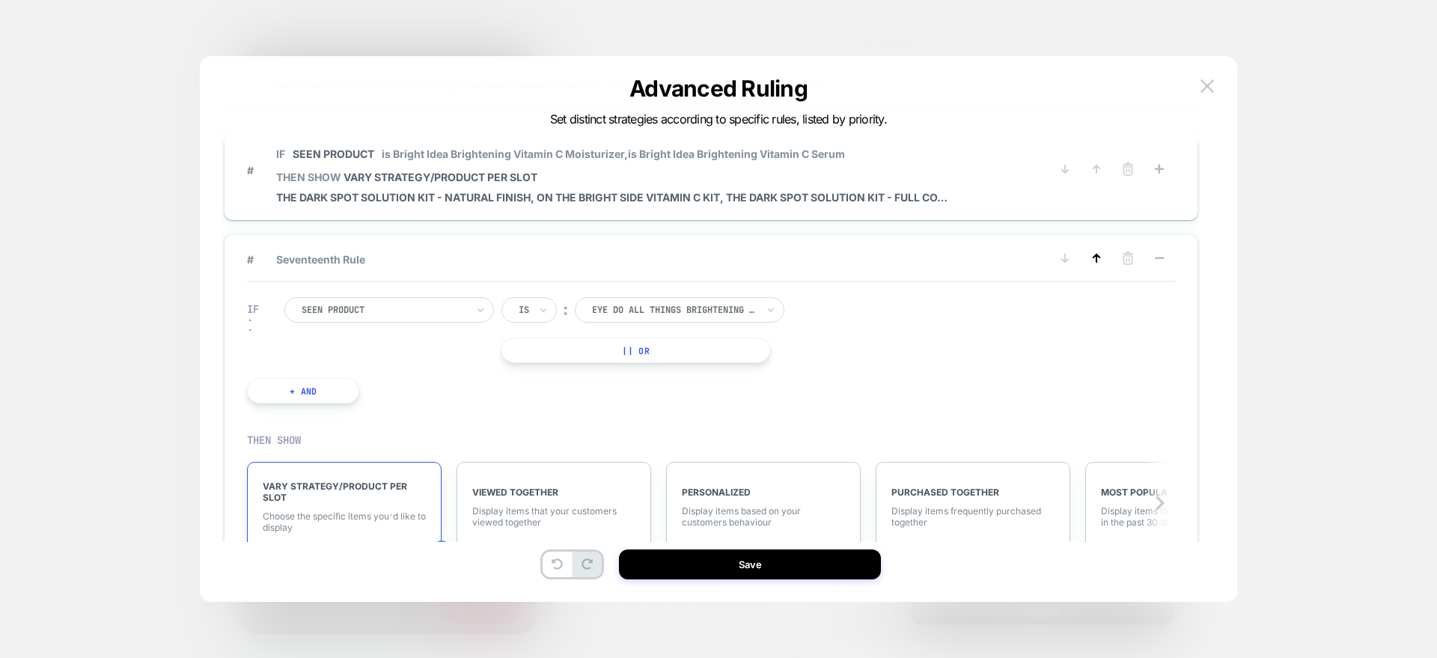
click at [1100, 265] on icon at bounding box center [1096, 258] width 15 height 15
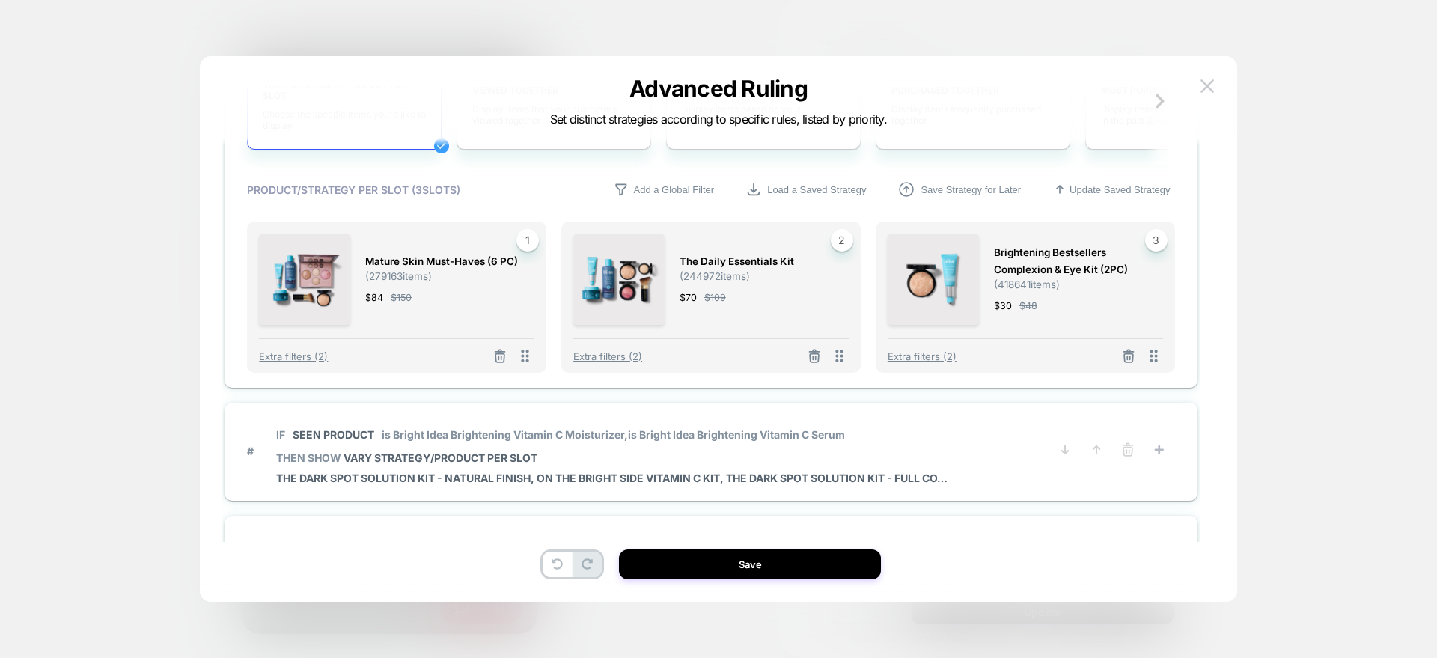
scroll to position [2140, 0]
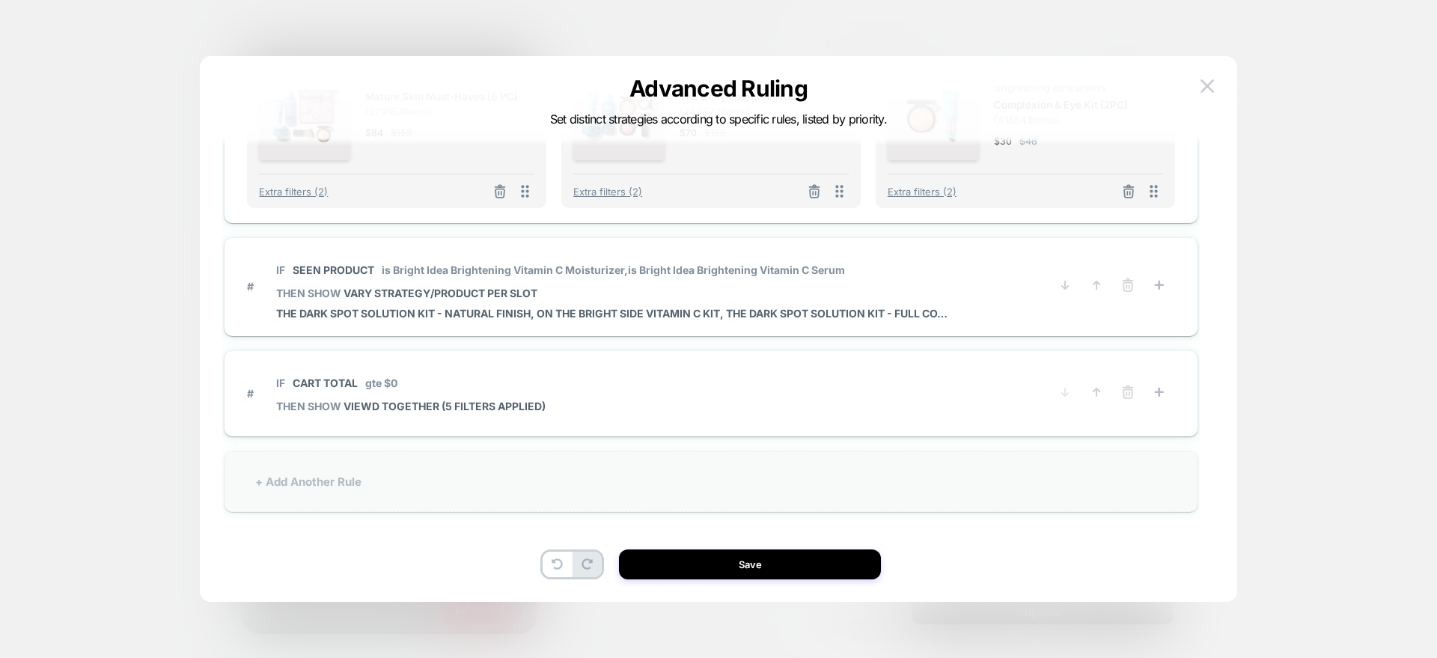
click at [388, 481] on div "+ Add Another Rule" at bounding box center [711, 481] width 973 height 61
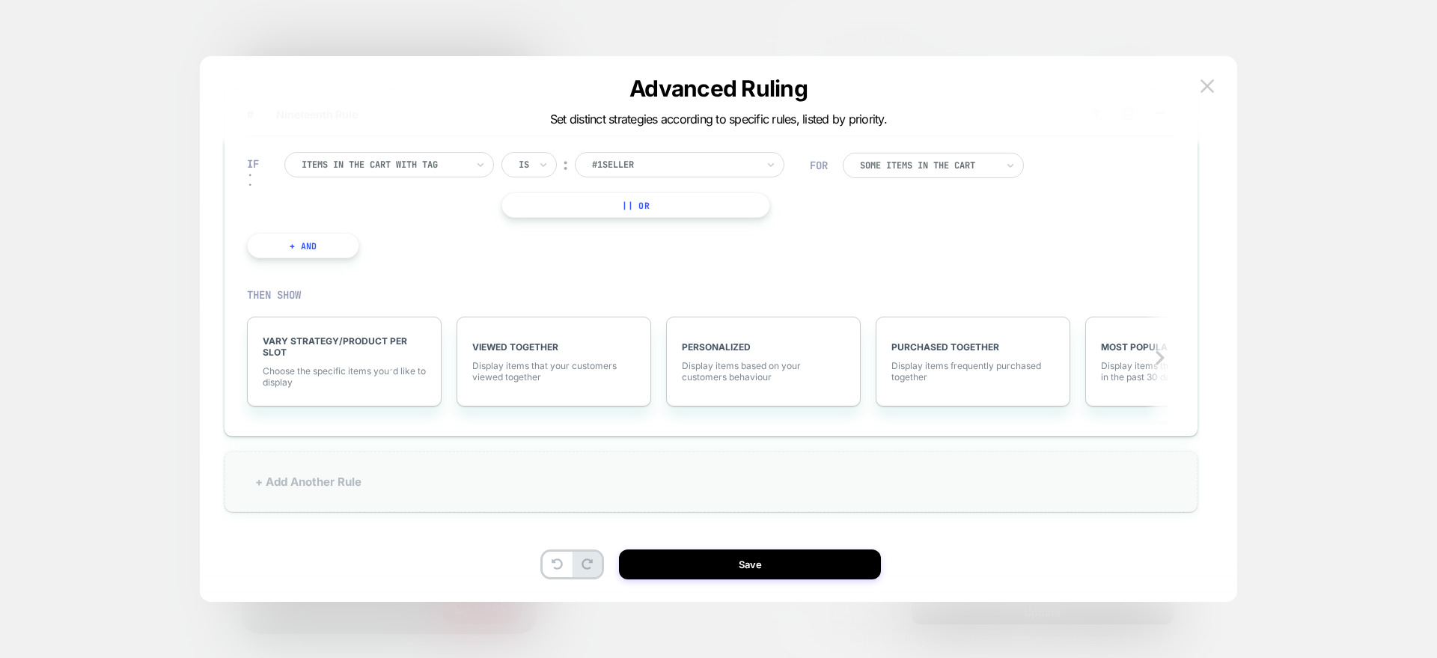
scroll to position [2045, 0]
click at [314, 485] on div "+ Add Another Rule" at bounding box center [711, 481] width 973 height 61
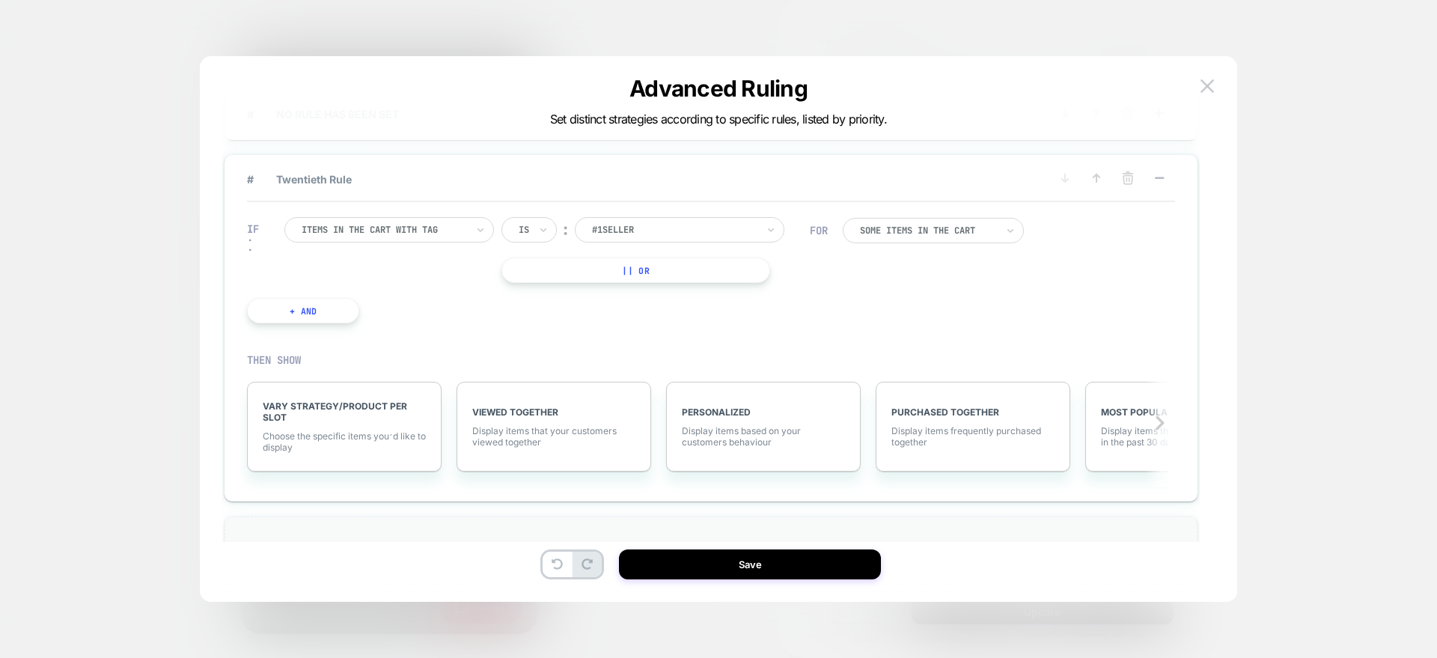
scroll to position [2110, 0]
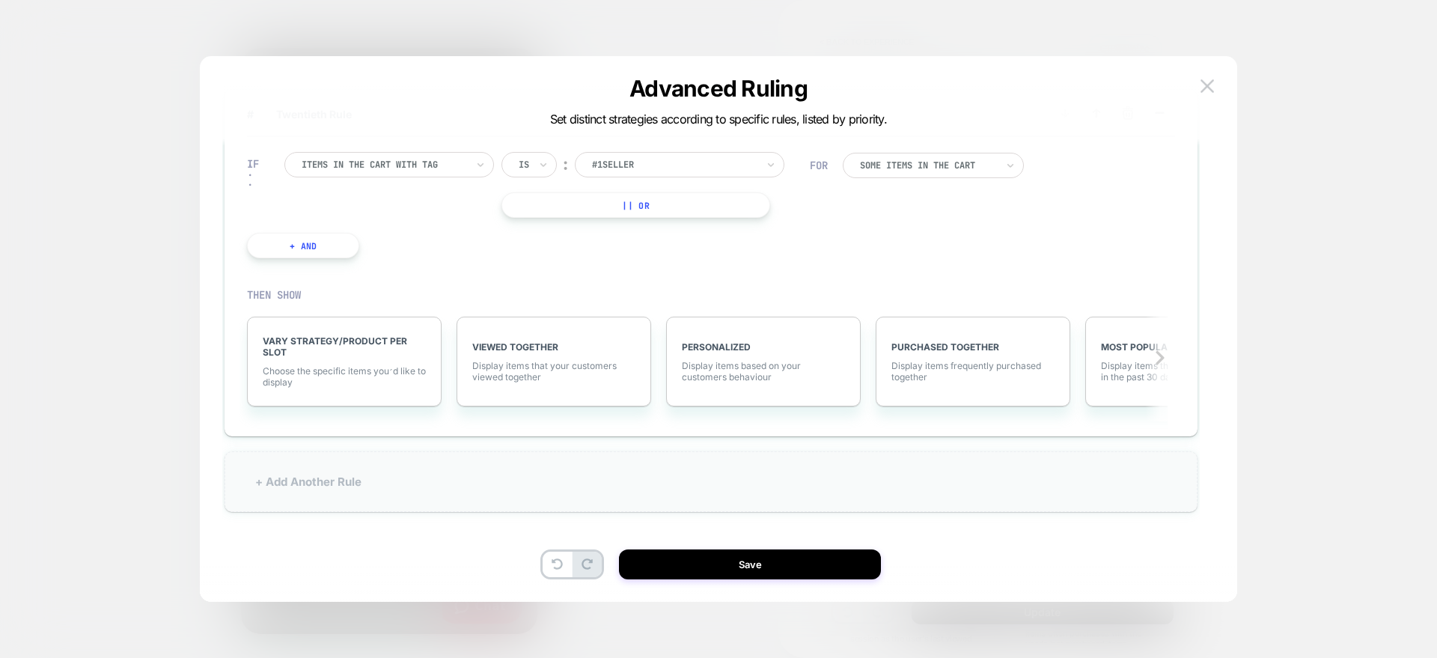
click at [309, 493] on div "+ Add Another Rule" at bounding box center [711, 481] width 973 height 61
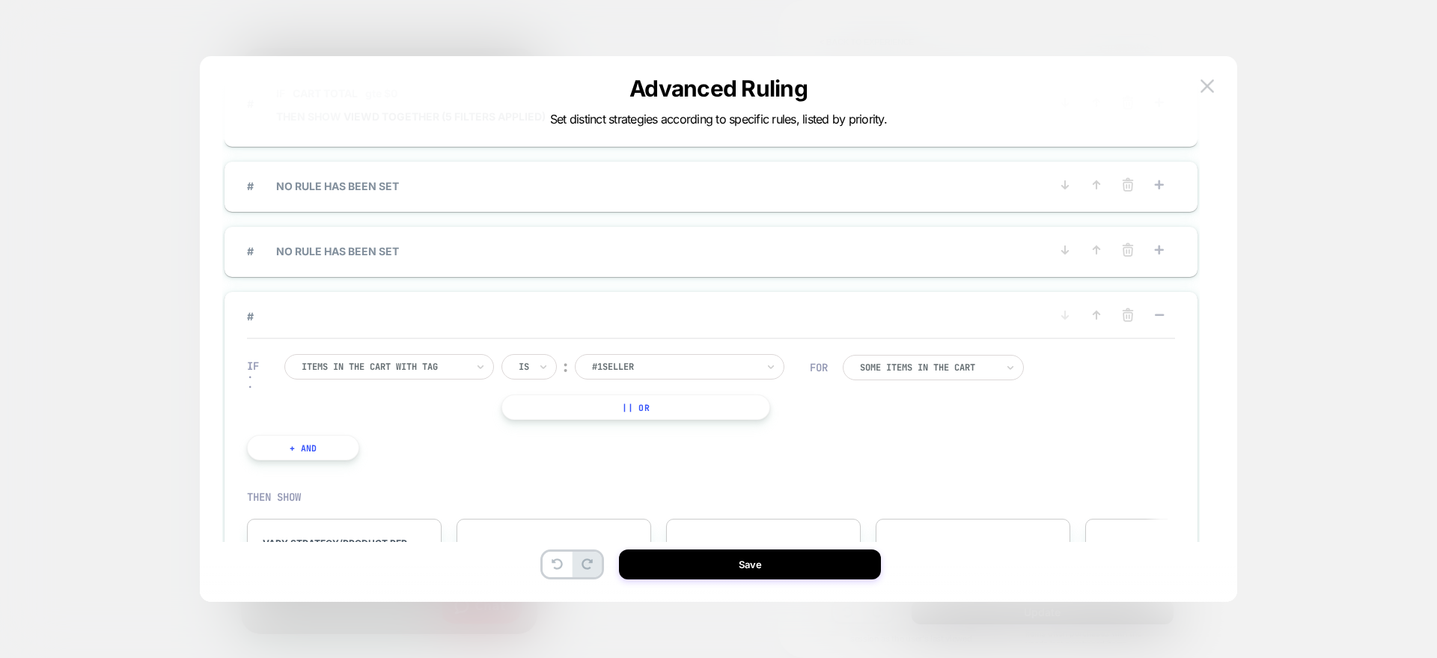
scroll to position [1964, 0]
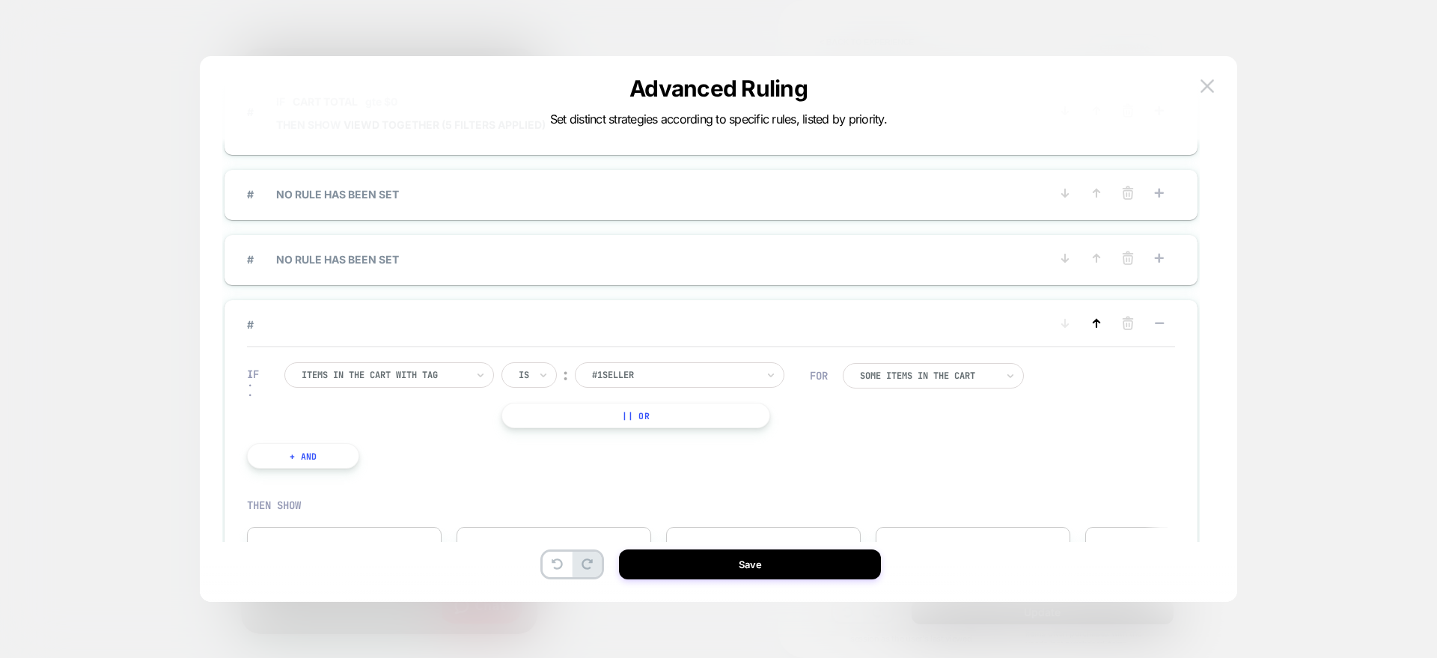
click at [1101, 326] on icon at bounding box center [1096, 323] width 15 height 15
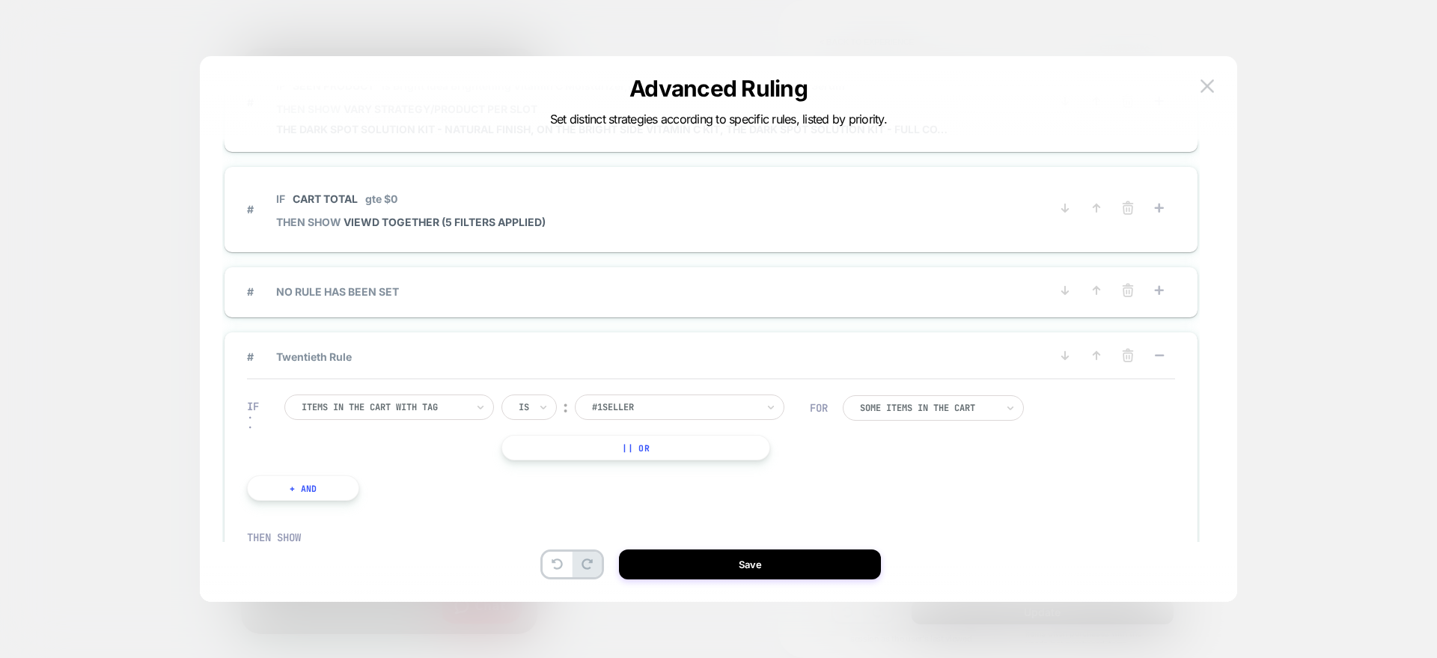
scroll to position [1859, 0]
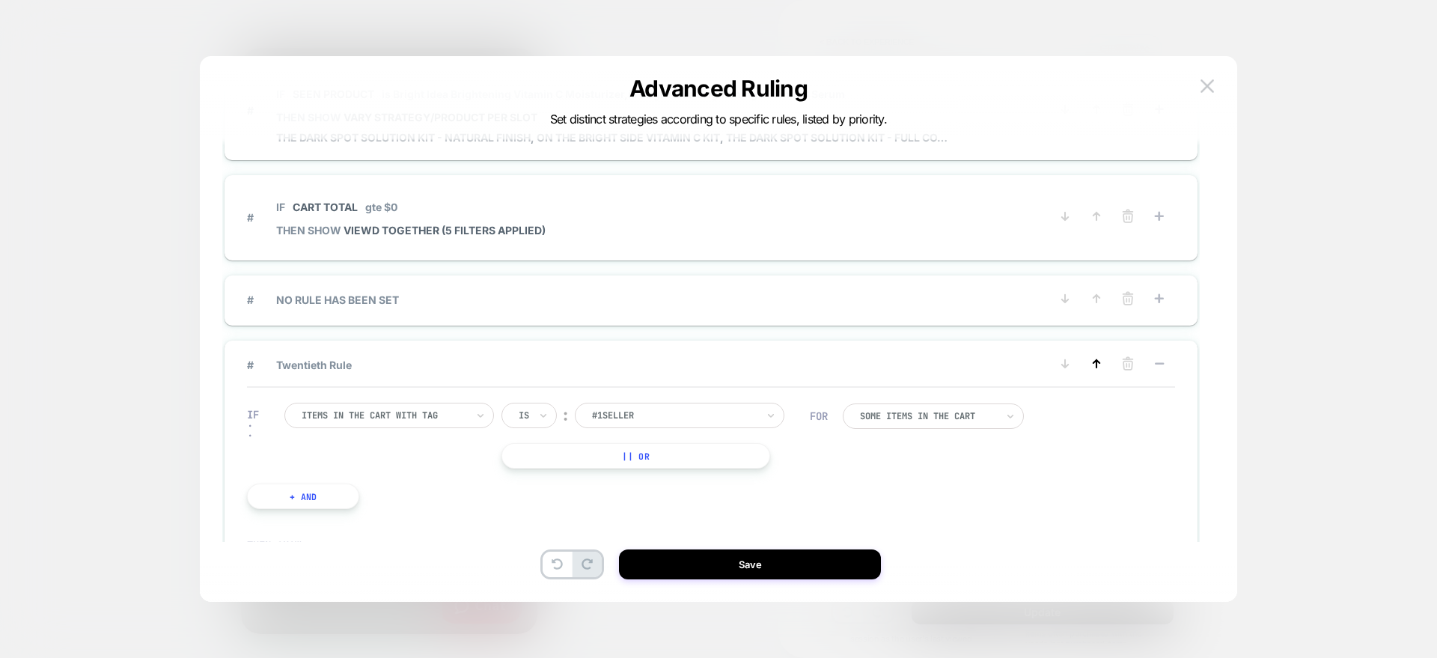
click at [1098, 368] on icon at bounding box center [1096, 363] width 15 height 15
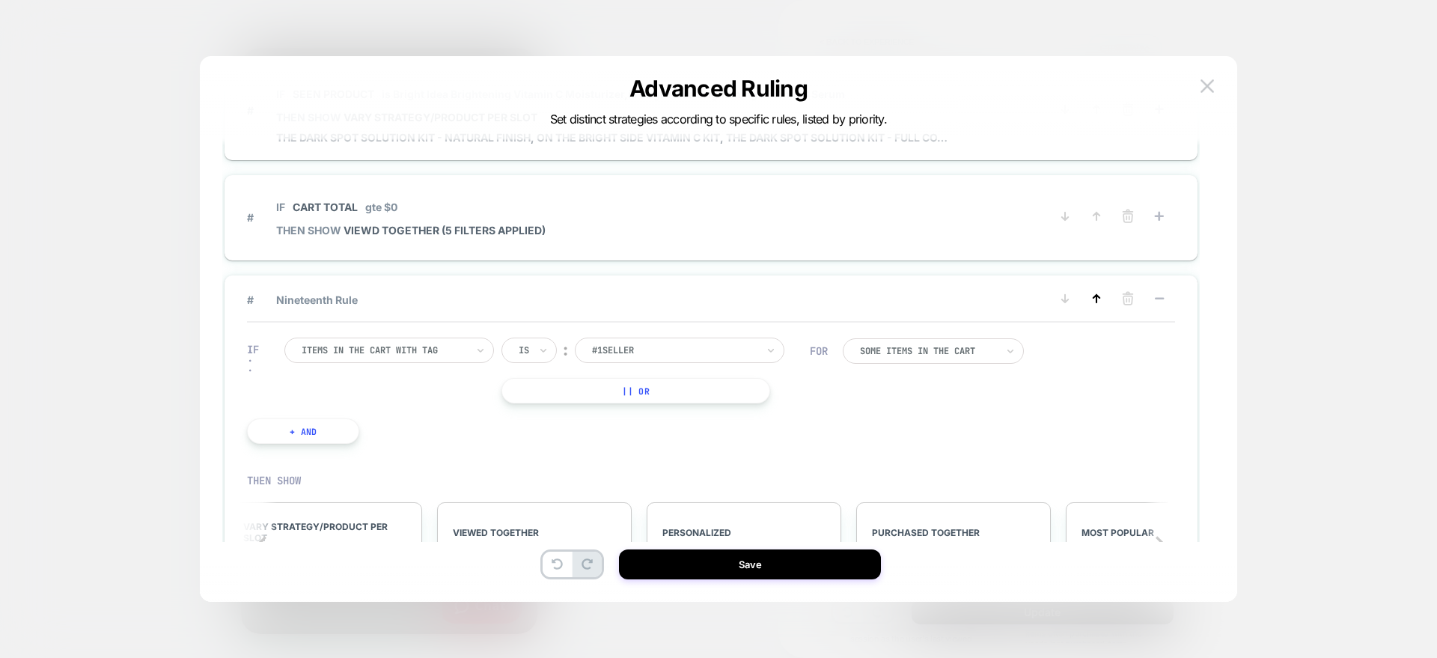
click at [1103, 297] on icon at bounding box center [1096, 298] width 15 height 15
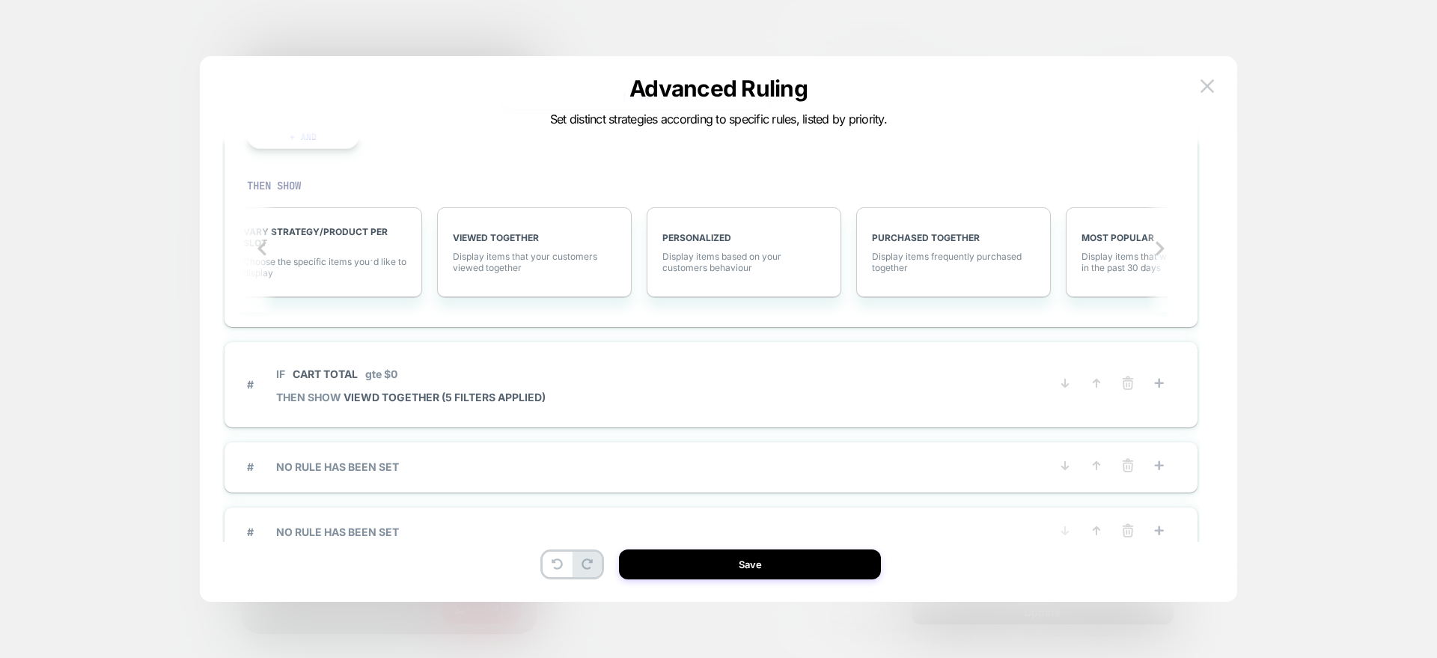
scroll to position [2175, 0]
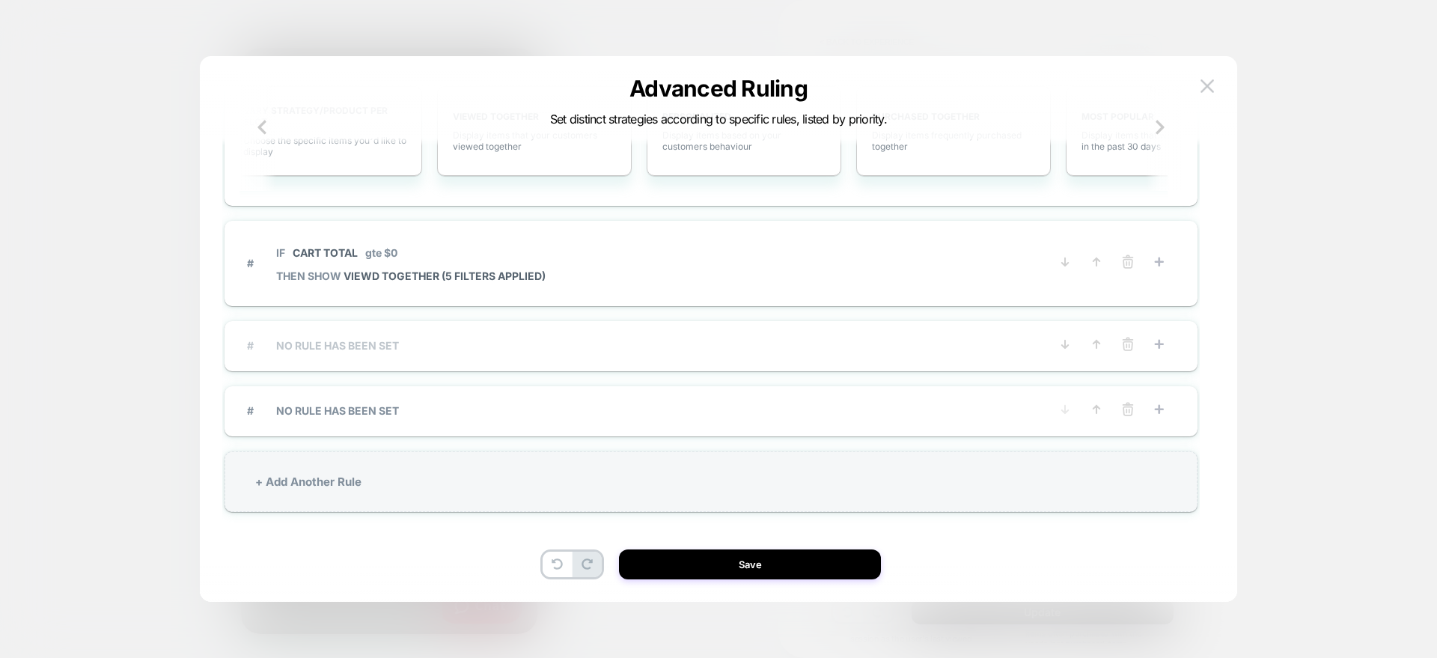
drag, startPoint x: 1103, startPoint y: 297, endPoint x: 964, endPoint y: 345, distance: 147.3
click at [964, 345] on span "# NO RULE HAS BEEN SET" at bounding box center [648, 345] width 802 height 13
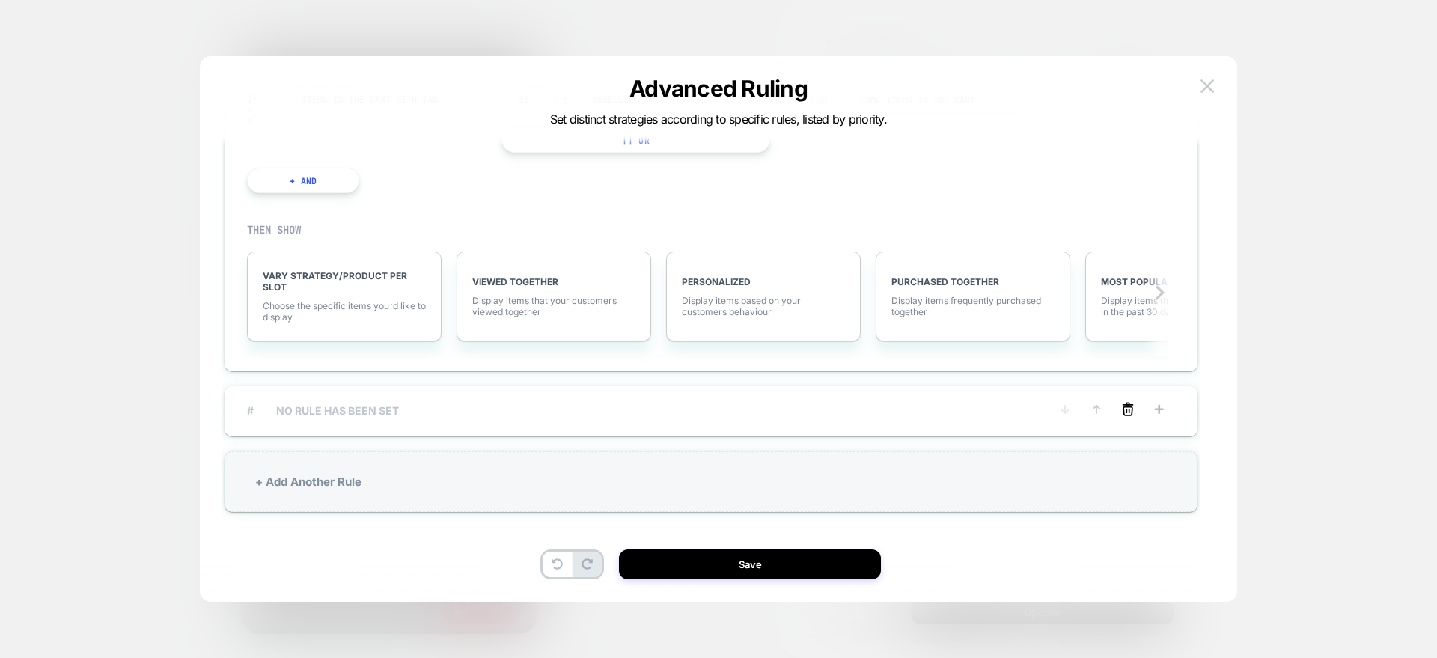
click at [1121, 403] on icon at bounding box center [1128, 409] width 15 height 15
click at [984, 442] on button "YES" at bounding box center [977, 433] width 77 height 25
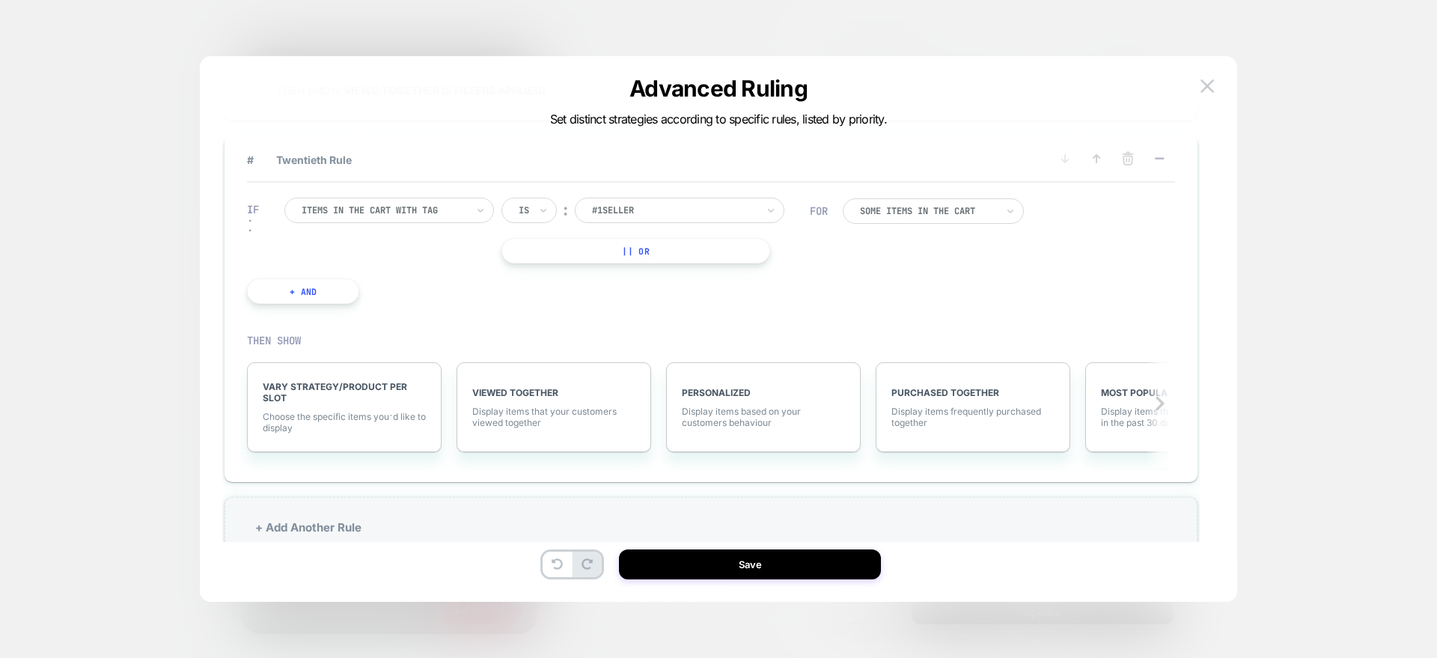
scroll to position [1866, 0]
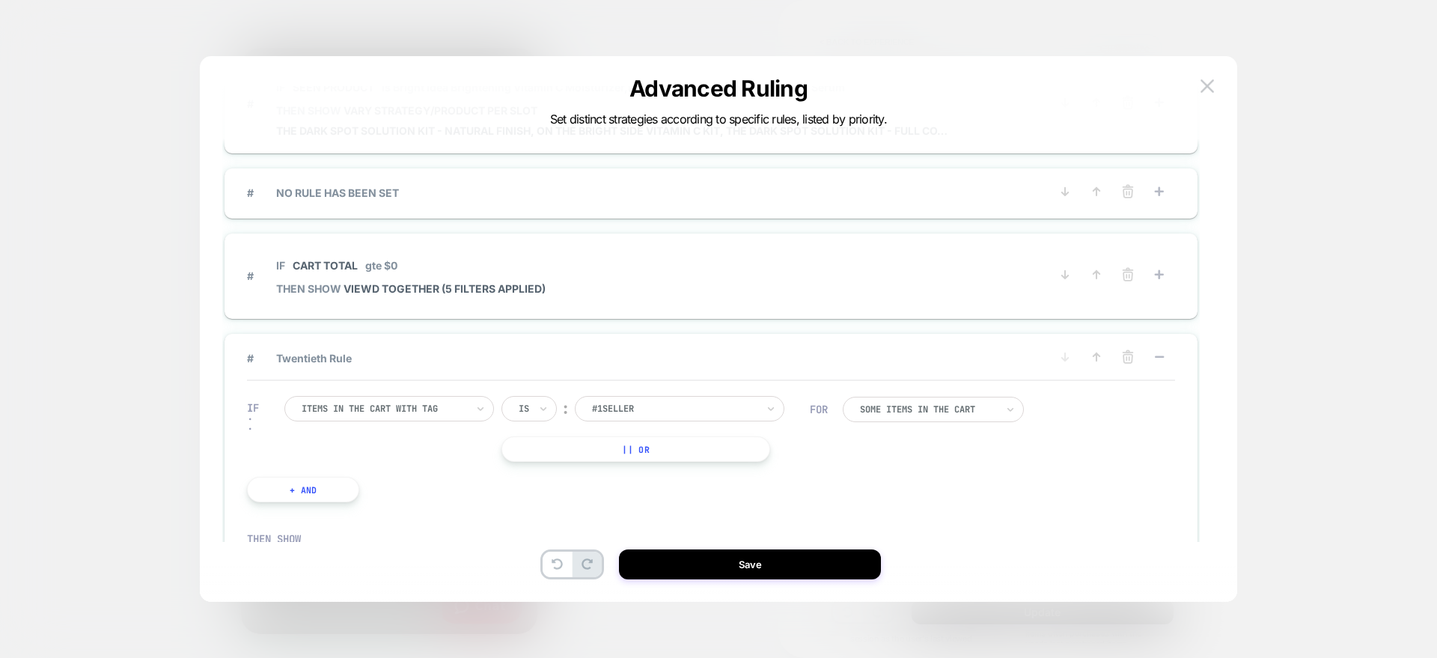
click at [1126, 365] on button at bounding box center [1128, 358] width 24 height 19
click at [990, 385] on button "YES" at bounding box center [977, 380] width 77 height 25
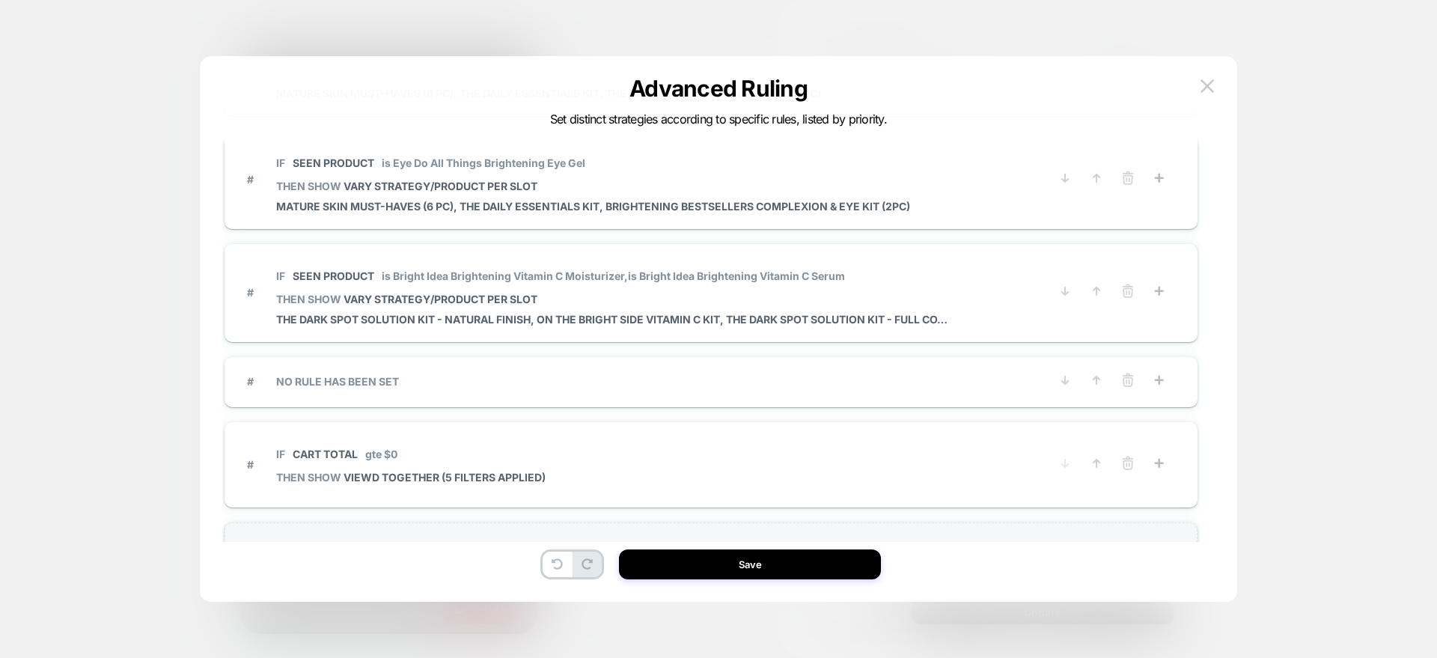
scroll to position [1675, 0]
click at [383, 385] on span "# NO RULE HAS BEEN SET" at bounding box center [648, 383] width 802 height 13
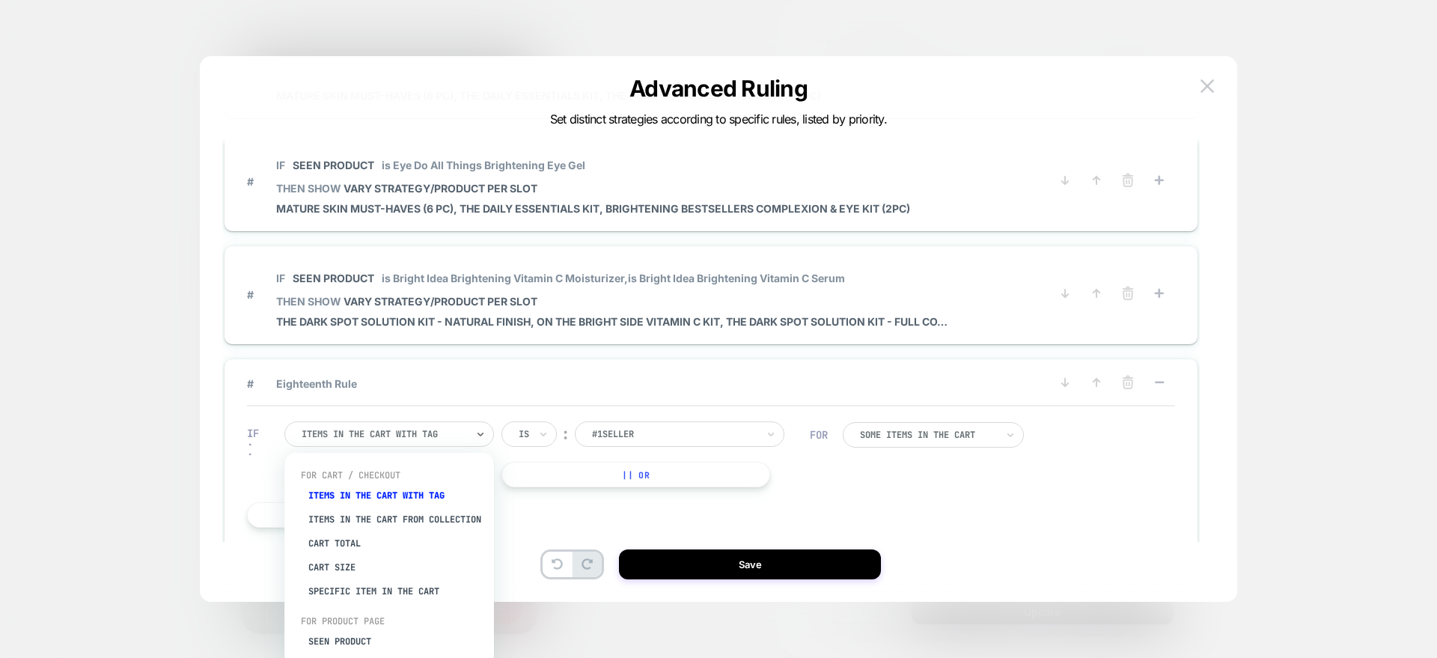
click at [420, 432] on div at bounding box center [384, 433] width 165 height 13
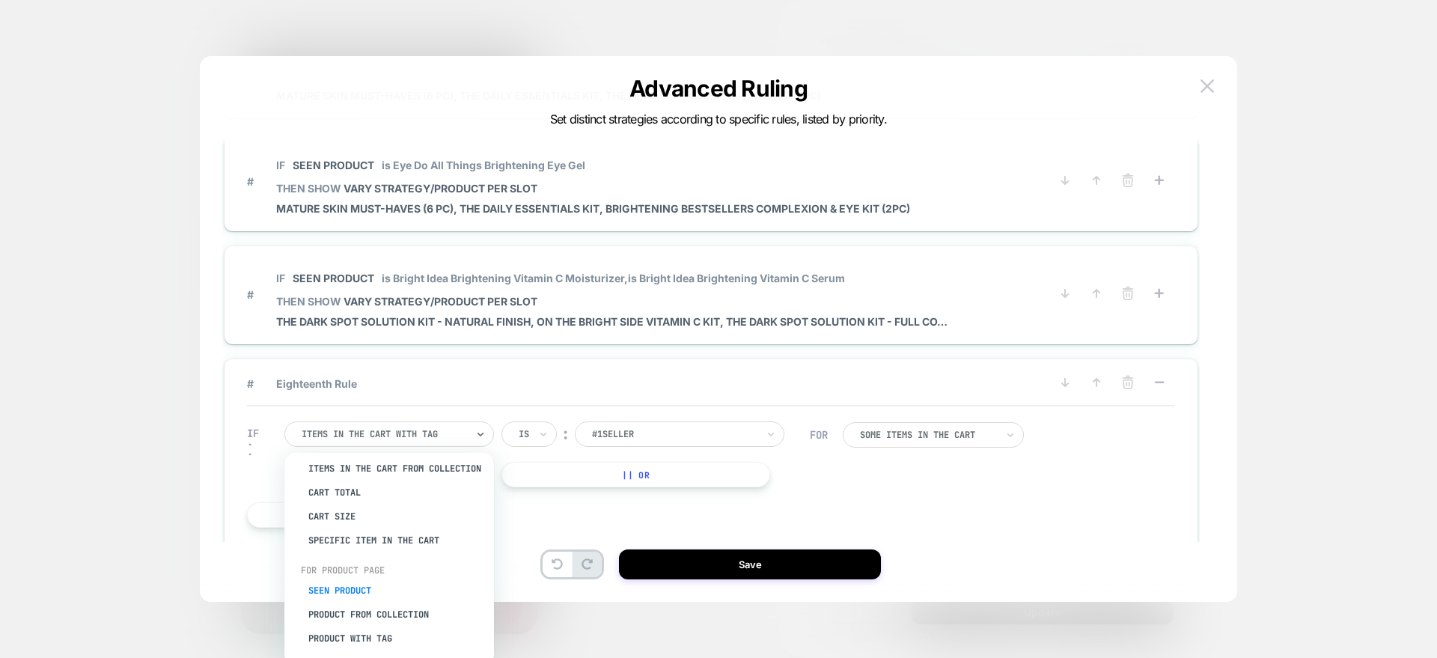
click at [356, 585] on div "Seen Product" at bounding box center [396, 591] width 195 height 24
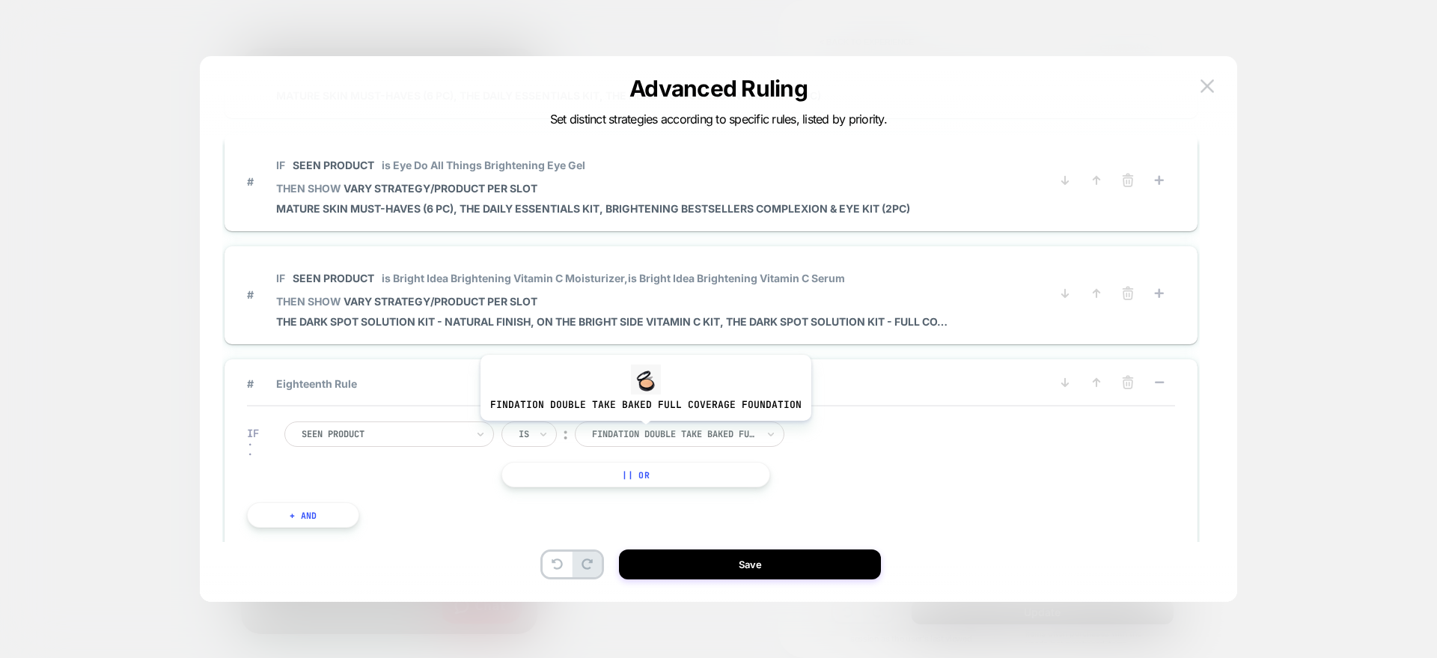
click at [642, 432] on div at bounding box center [674, 433] width 165 height 13
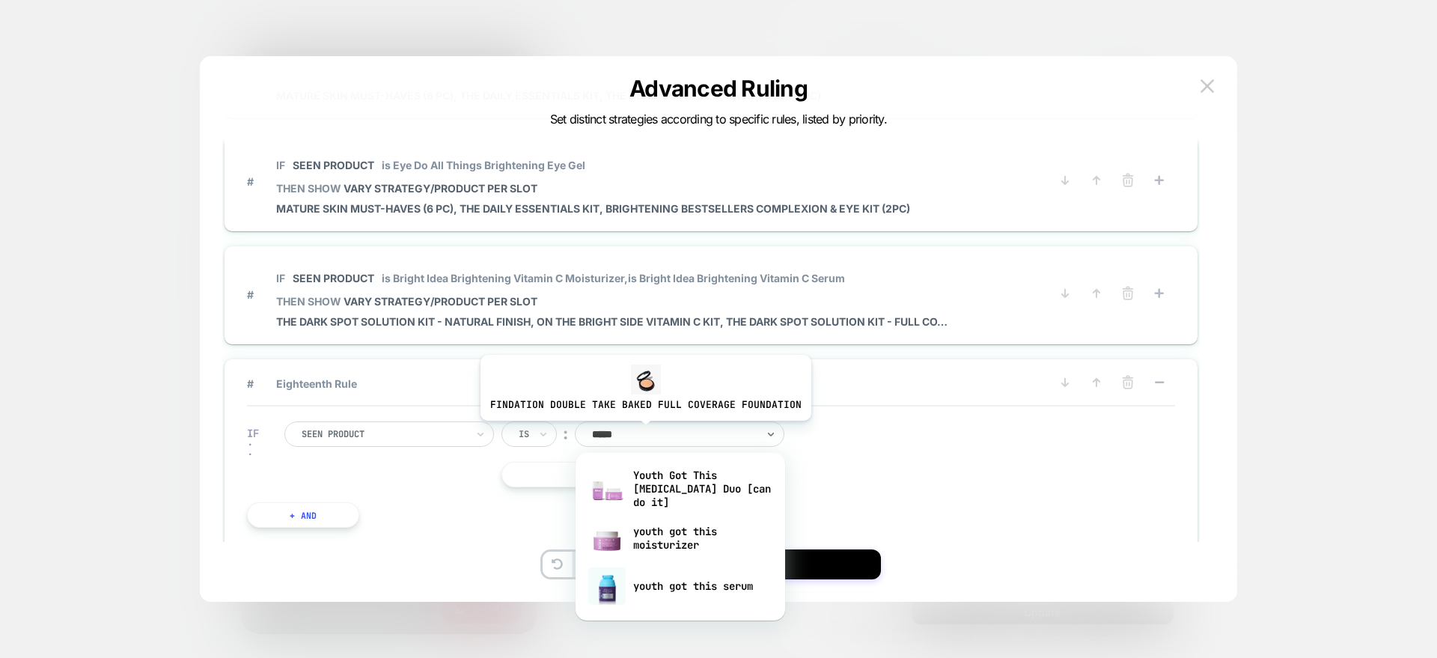
type input "*****"
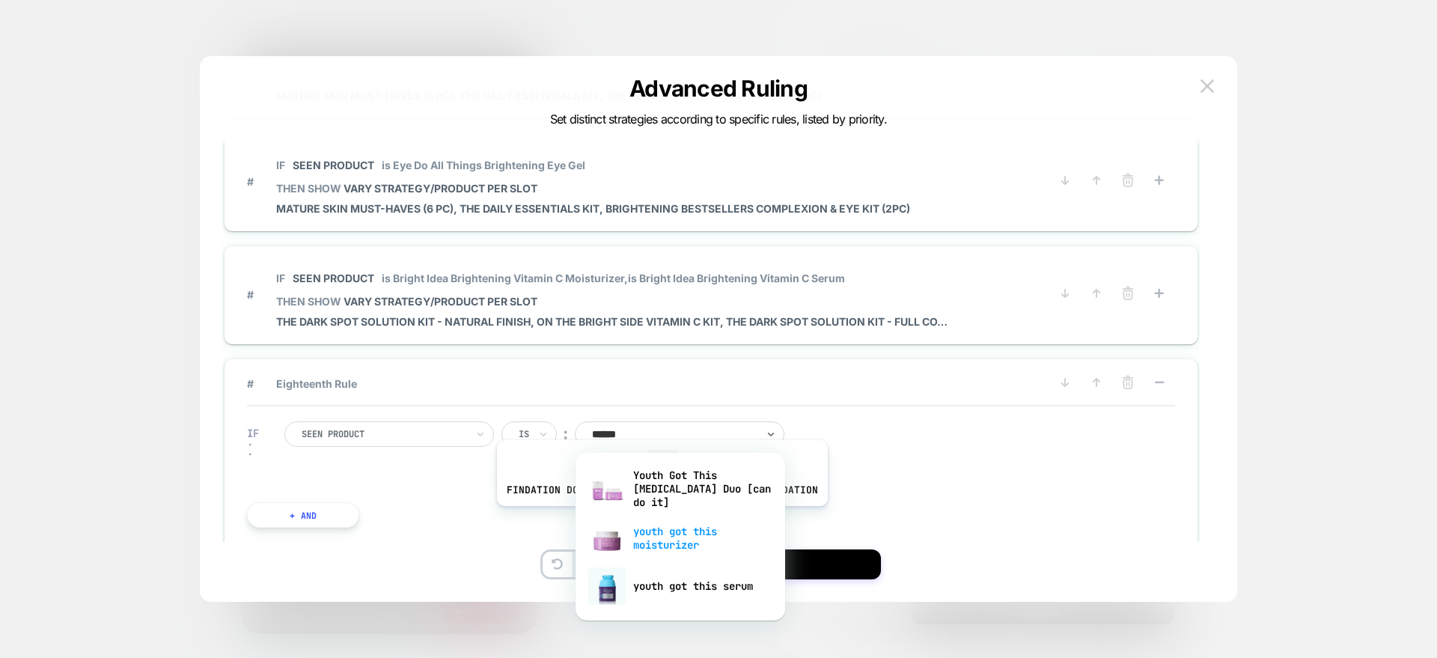
click at [659, 517] on div "youth got this moisturizer" at bounding box center [680, 538] width 195 height 48
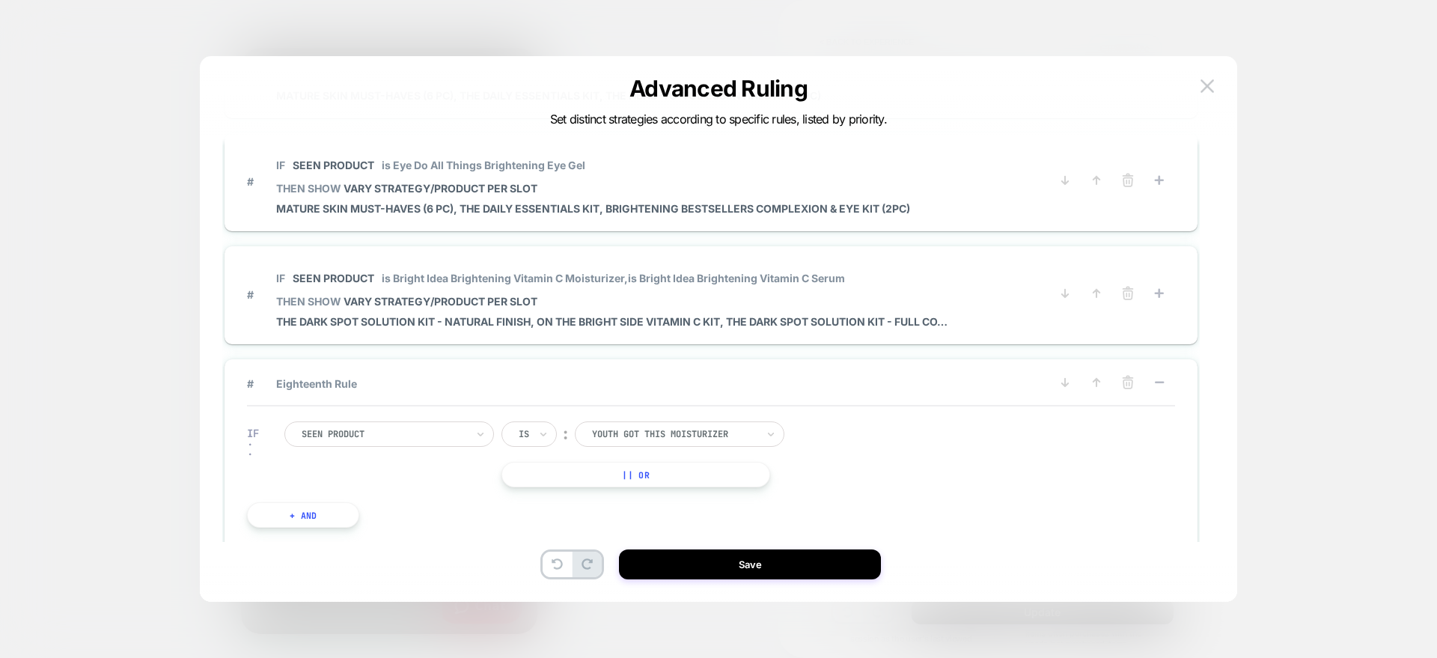
click at [599, 476] on button "|| Or" at bounding box center [636, 474] width 268 height 25
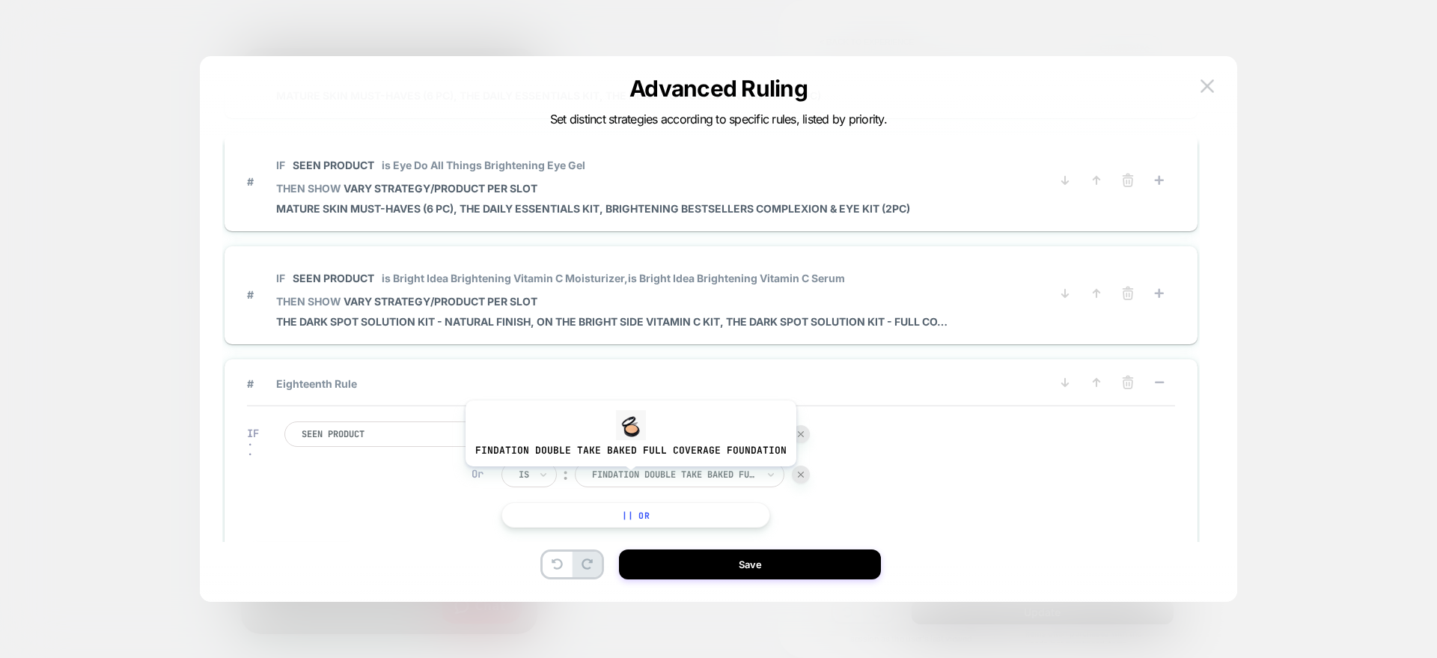
click at [627, 478] on div at bounding box center [674, 474] width 165 height 13
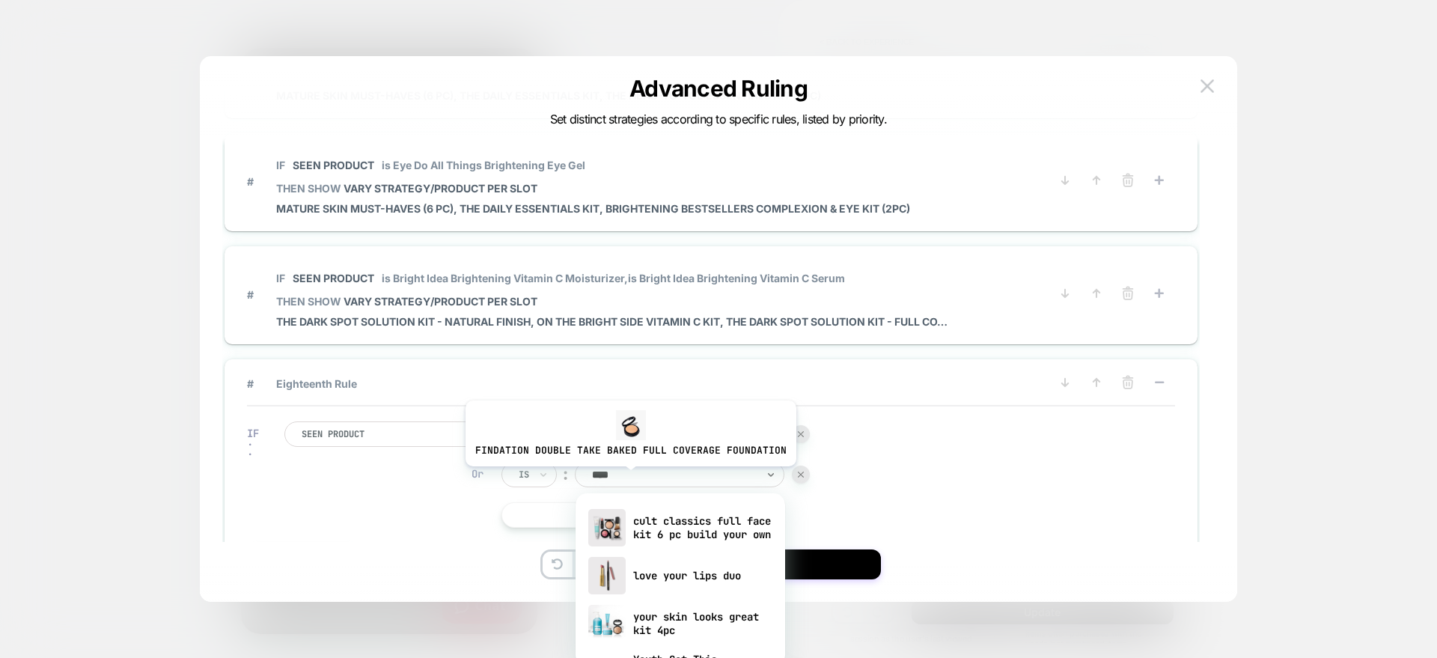
type input "*****"
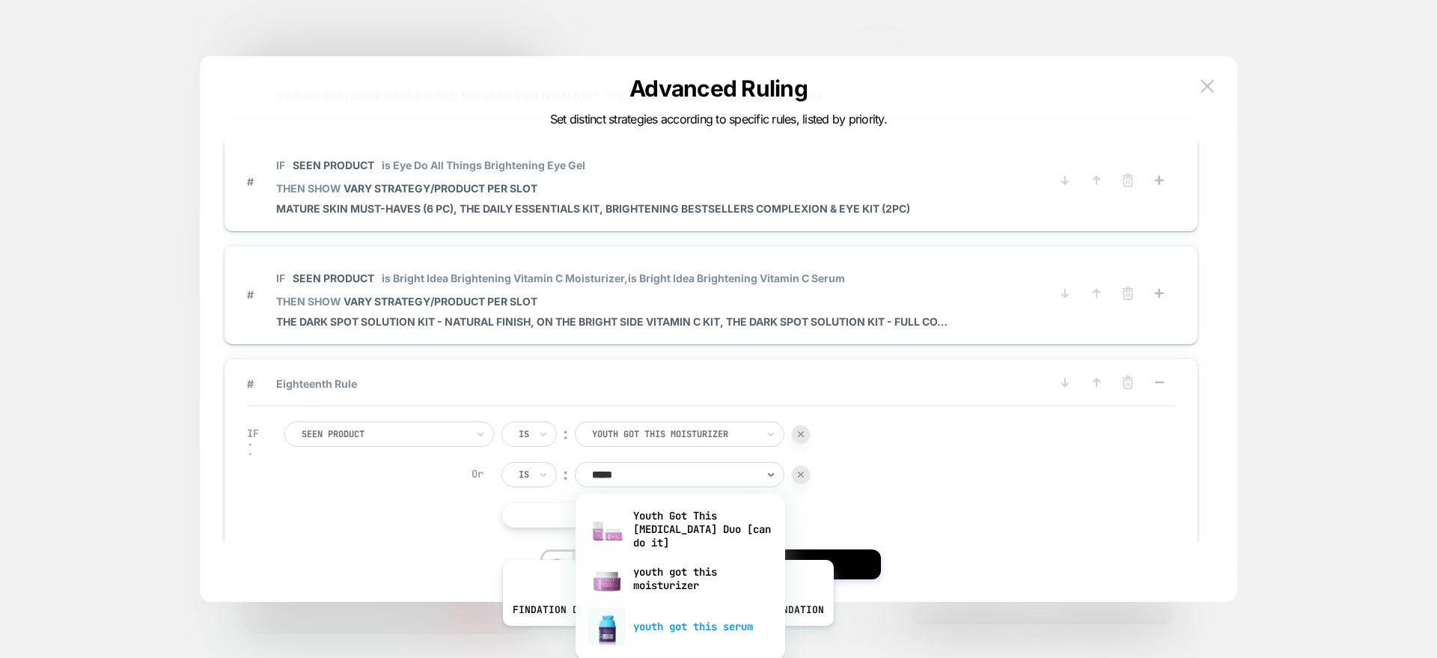
click at [665, 637] on div "youth got this serum" at bounding box center [680, 627] width 195 height 48
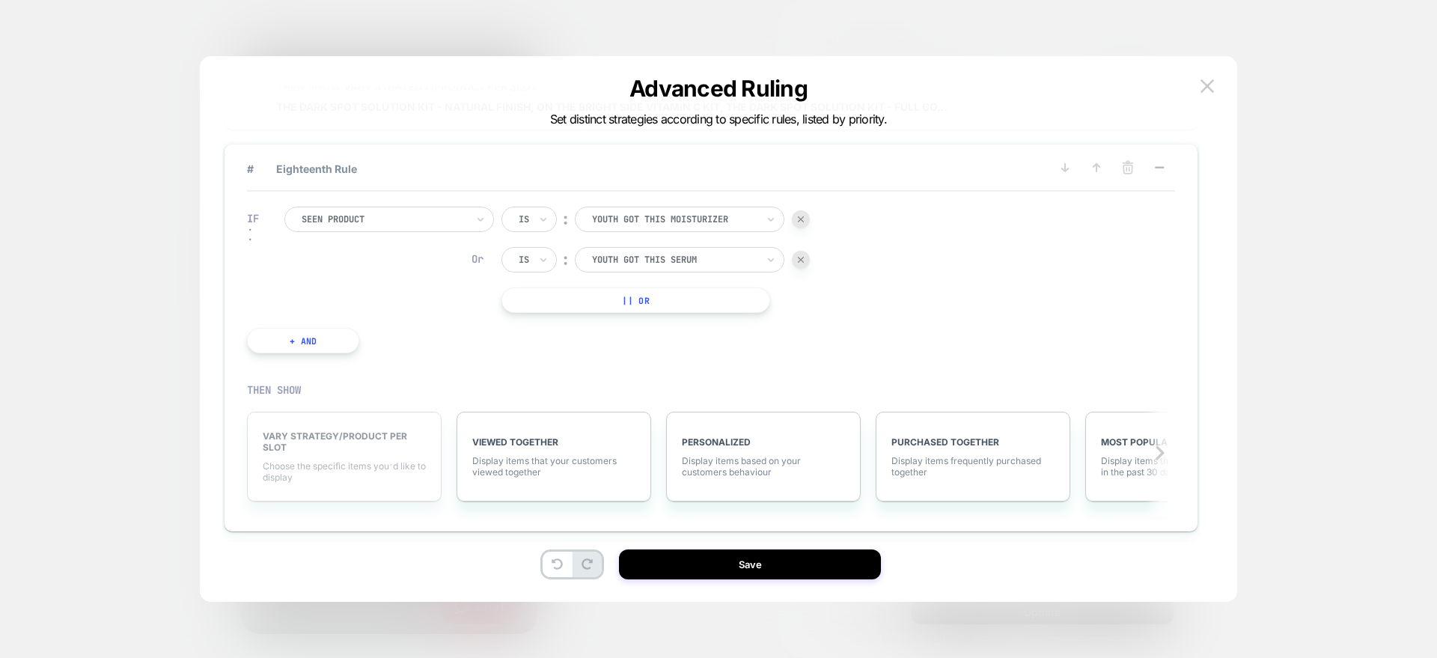
scroll to position [0, 1]
click at [352, 447] on span "VARY STRATEGY/PRODUCT PER SLOT" at bounding box center [343, 441] width 163 height 22
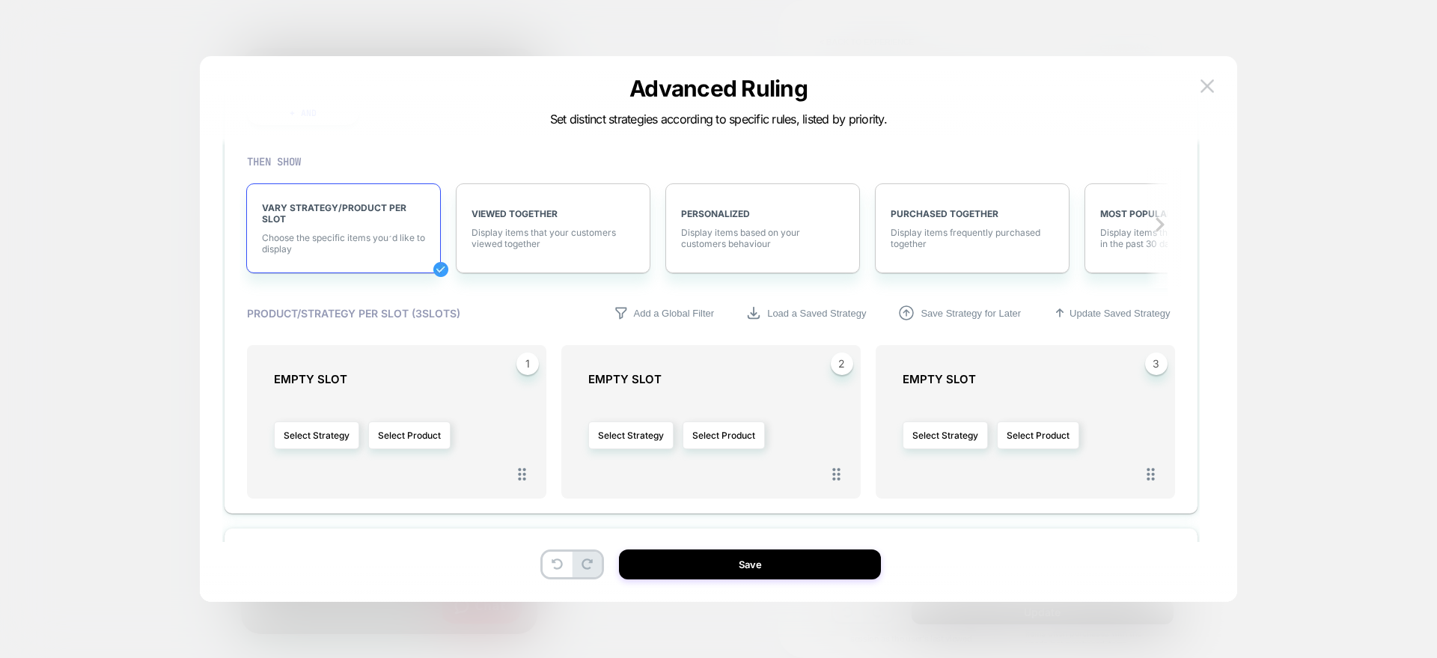
scroll to position [2119, 0]
click at [386, 436] on button "Select Product" at bounding box center [409, 435] width 82 height 28
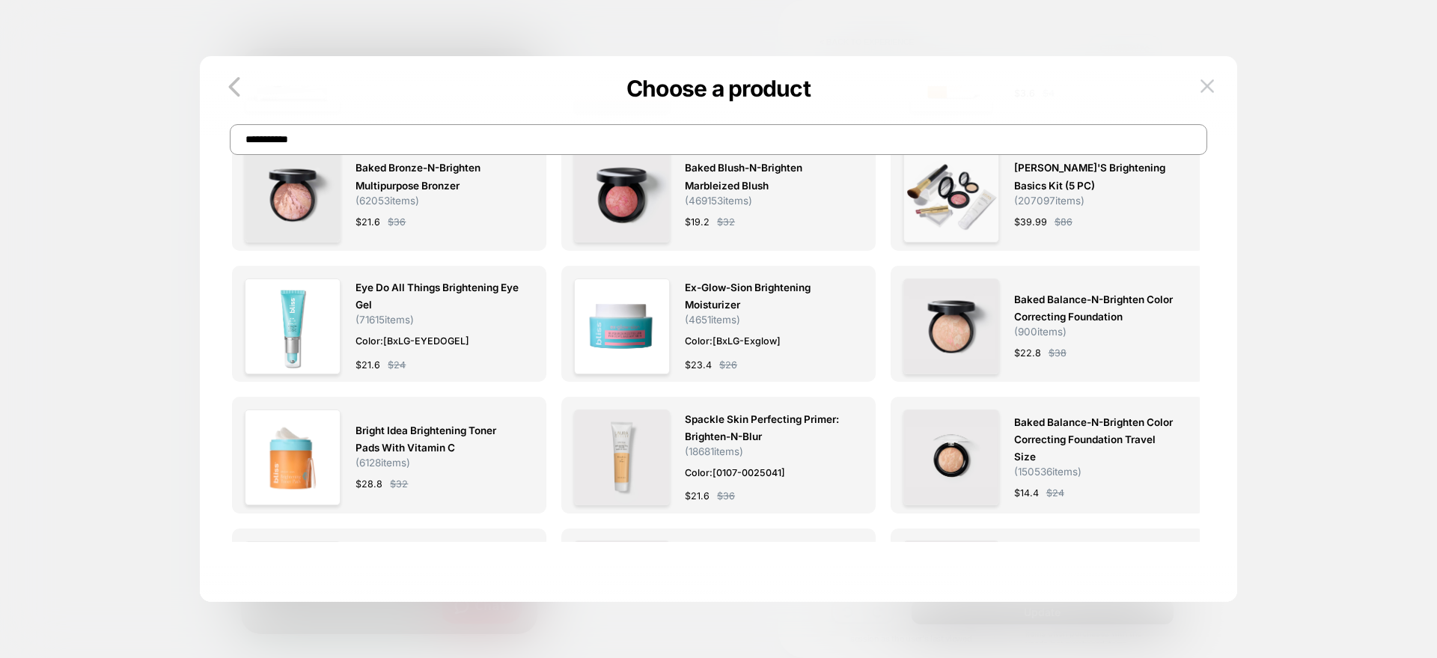
scroll to position [0, 0]
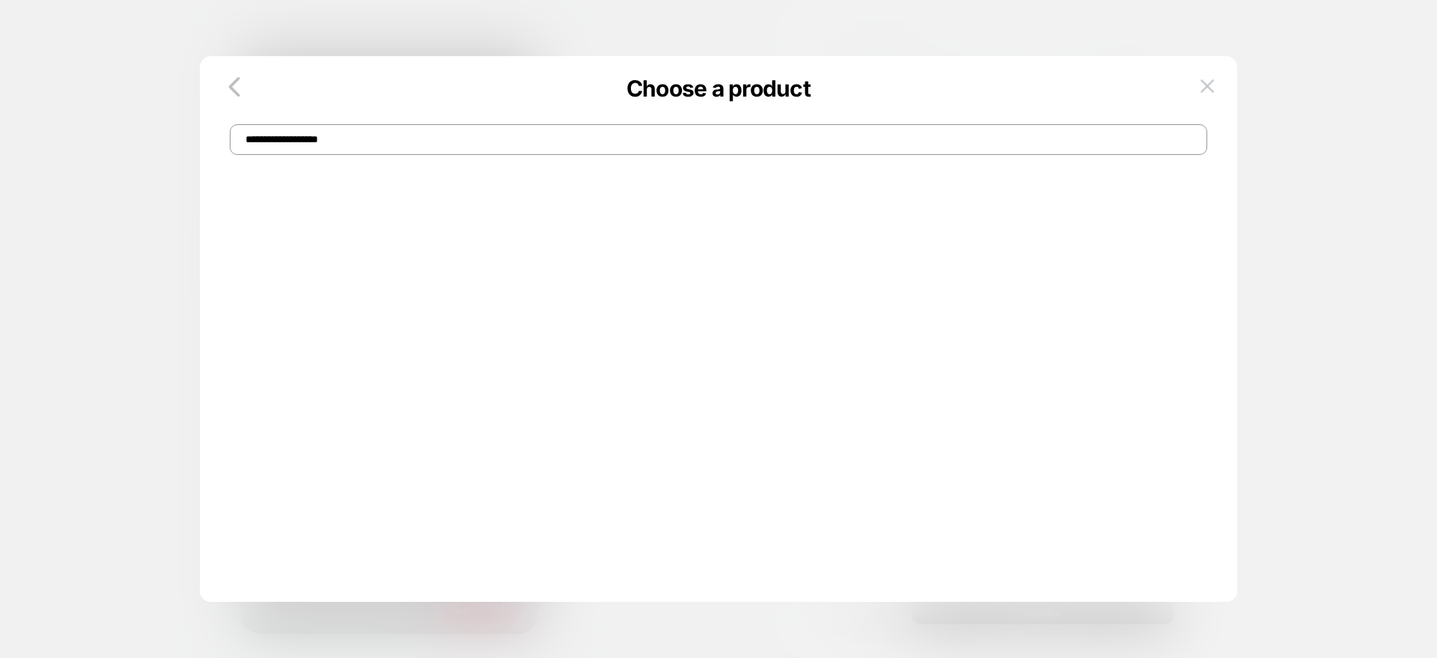
type input "**********"
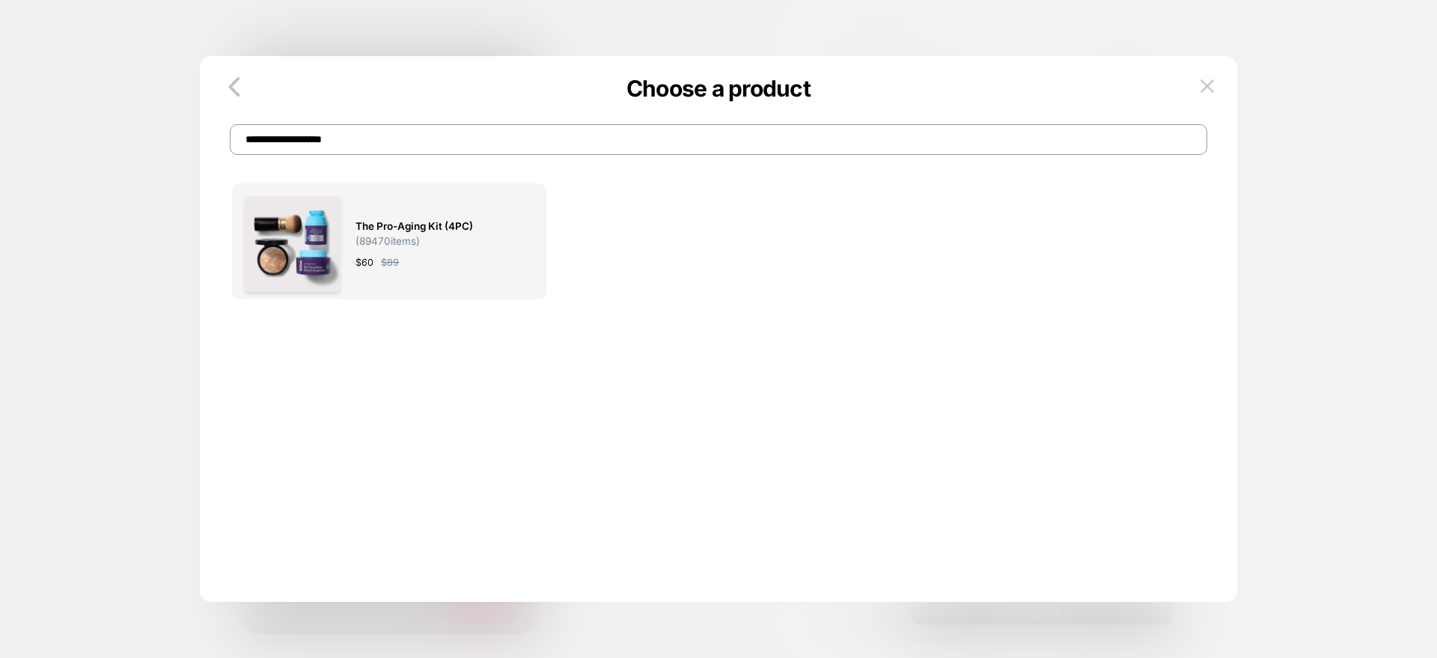
click at [368, 223] on span "The Pro-Aging Kit (4PC)" at bounding box center [415, 226] width 118 height 17
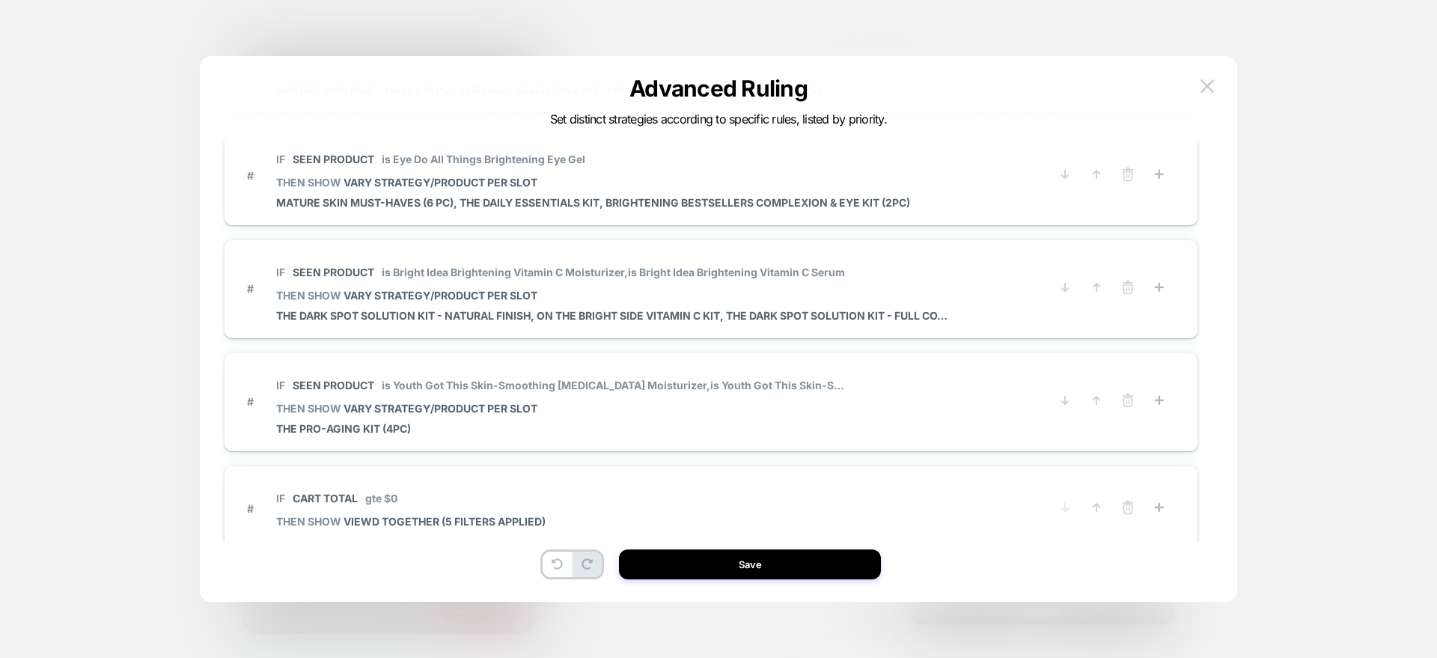
scroll to position [2253, 0]
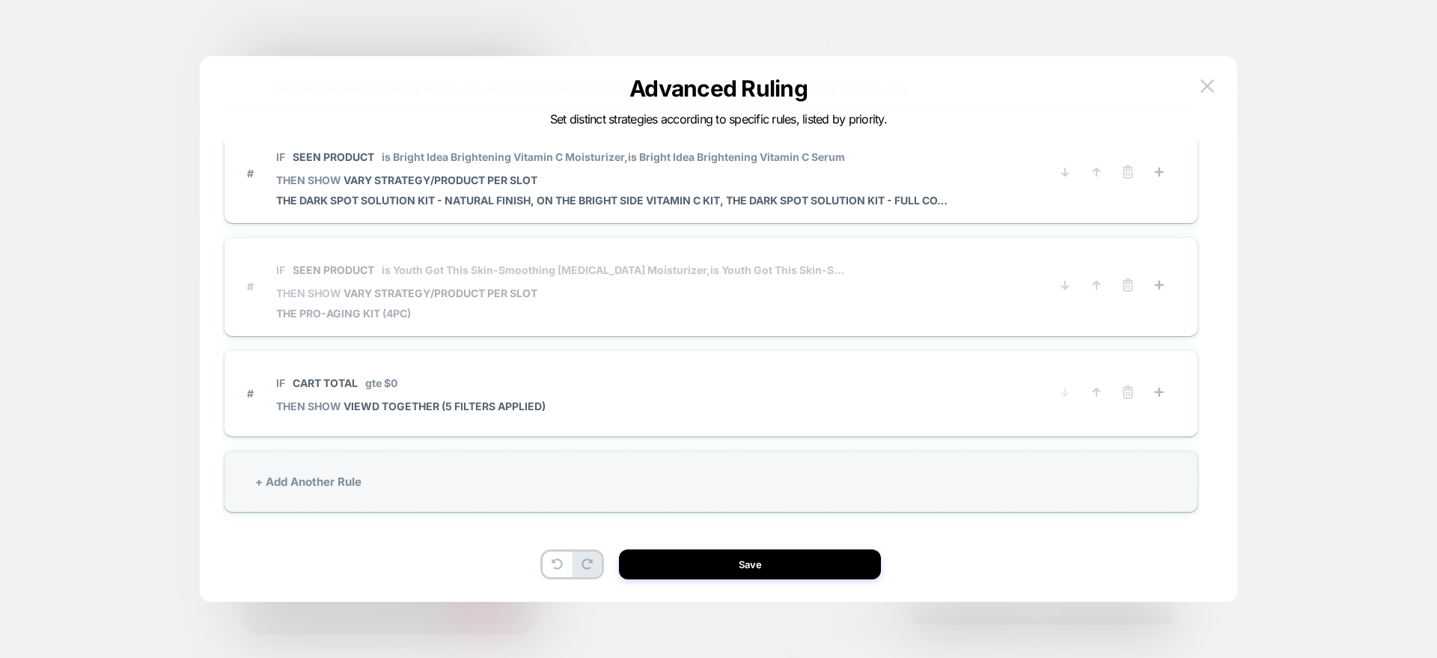
click at [446, 270] on span "is Youth Got This Skin-Smoothing Retinol Moisturizer," at bounding box center [546, 270] width 329 height 13
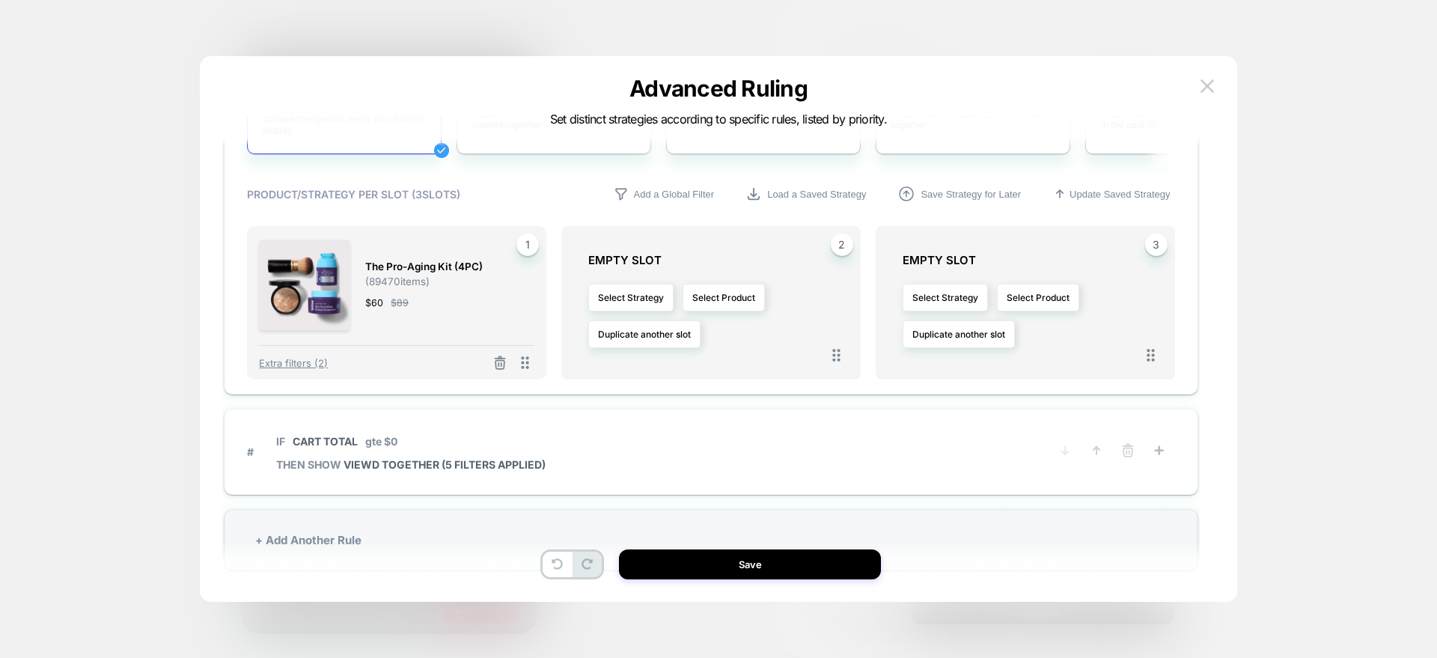
scroll to position [2295, 0]
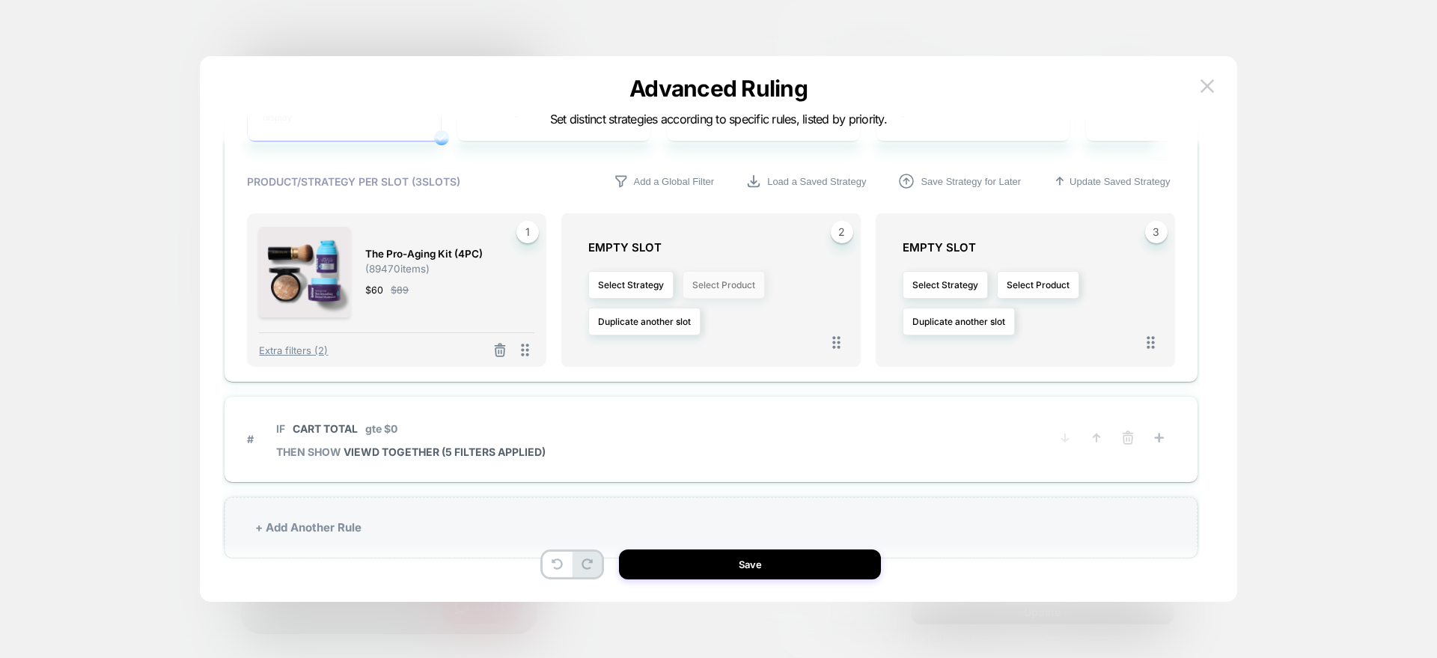
click at [745, 288] on button "Select Product" at bounding box center [724, 285] width 82 height 28
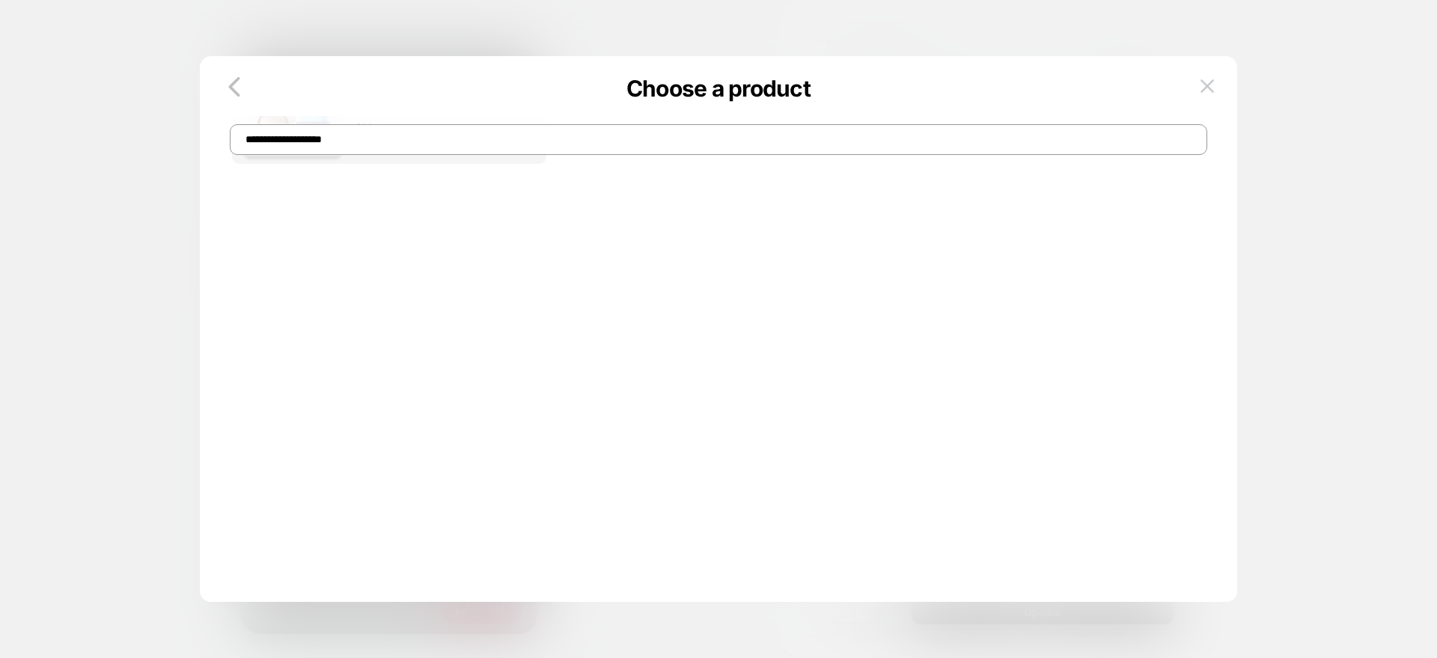
scroll to position [0, 0]
type input "*"
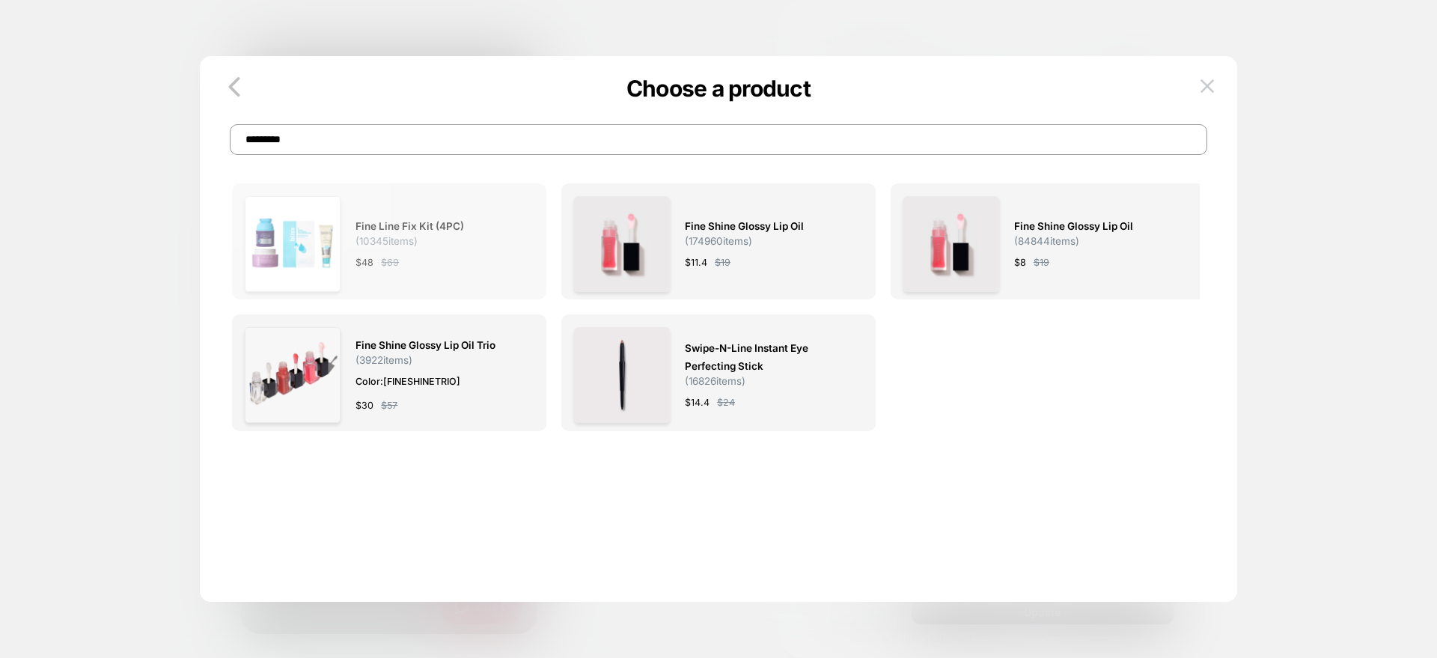
type input "*********"
click at [410, 261] on div "$ 48 $ 69" at bounding box center [437, 263] width 163 height 16
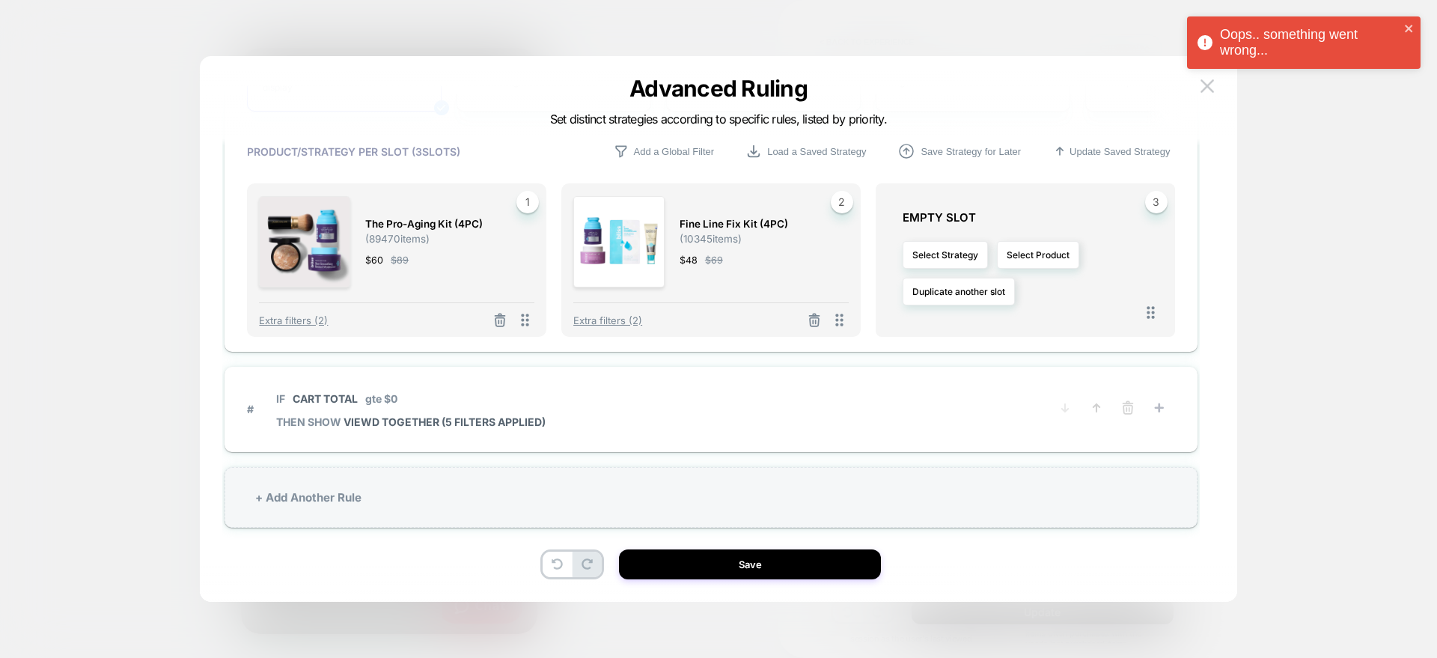
scroll to position [2295, 0]
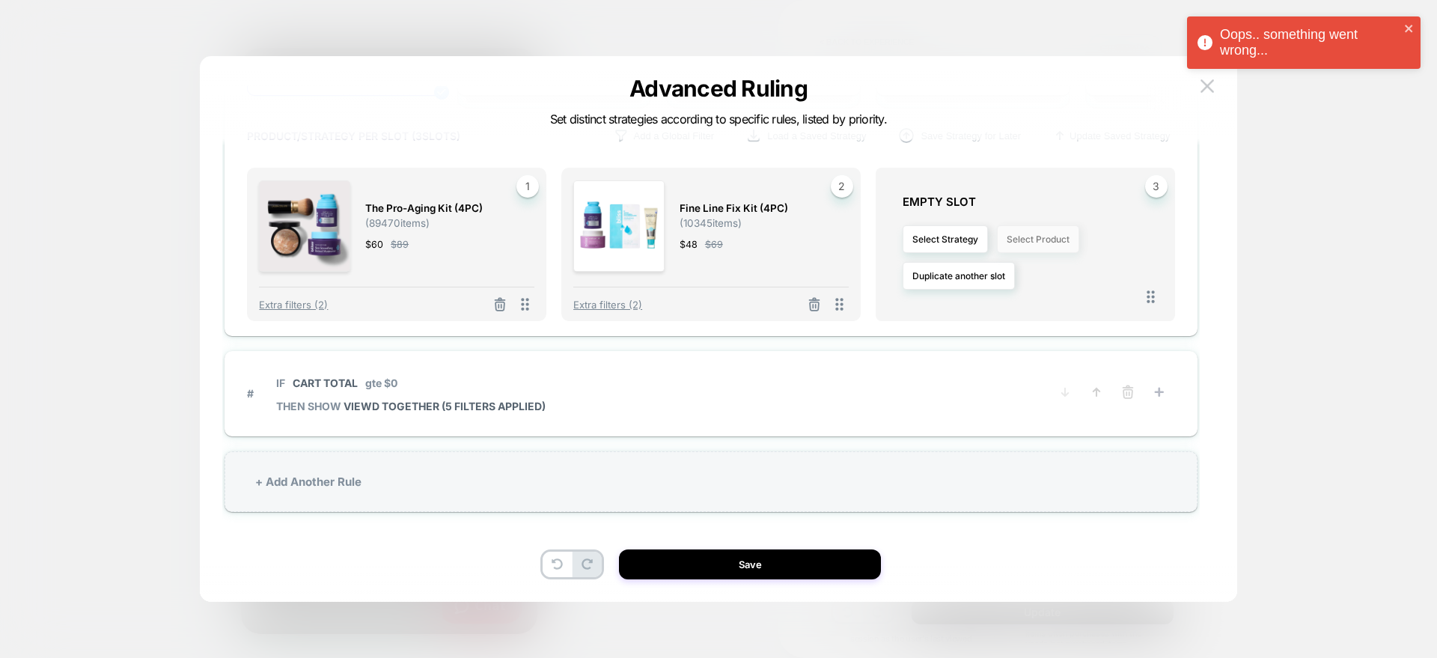
click at [1021, 246] on button "Select Product" at bounding box center [1038, 239] width 82 height 28
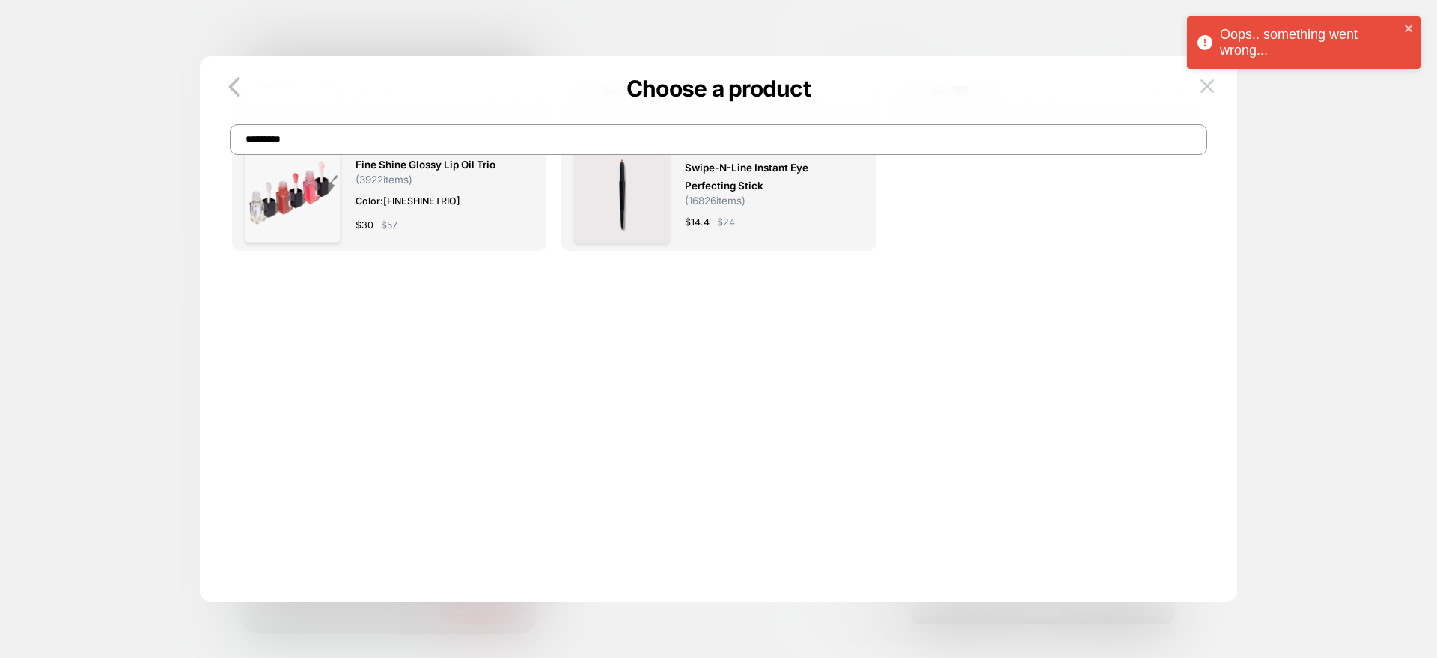
scroll to position [0, 0]
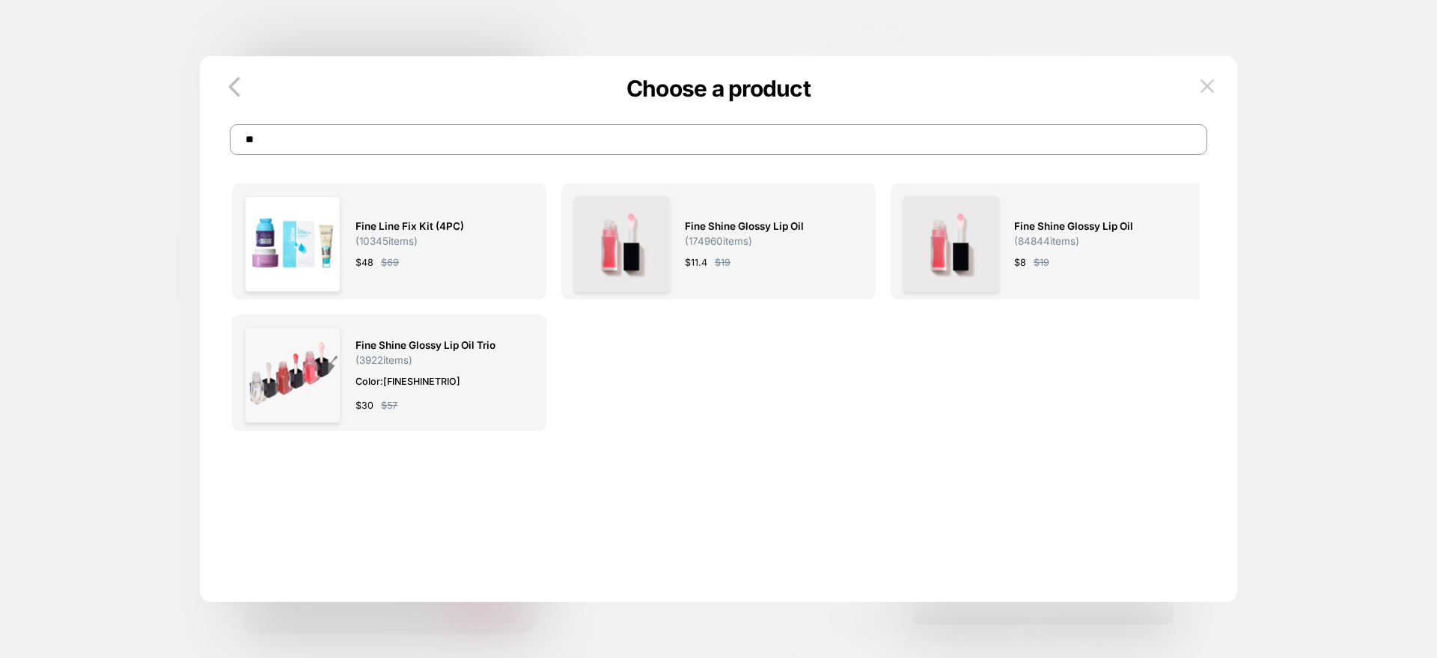
type input "*"
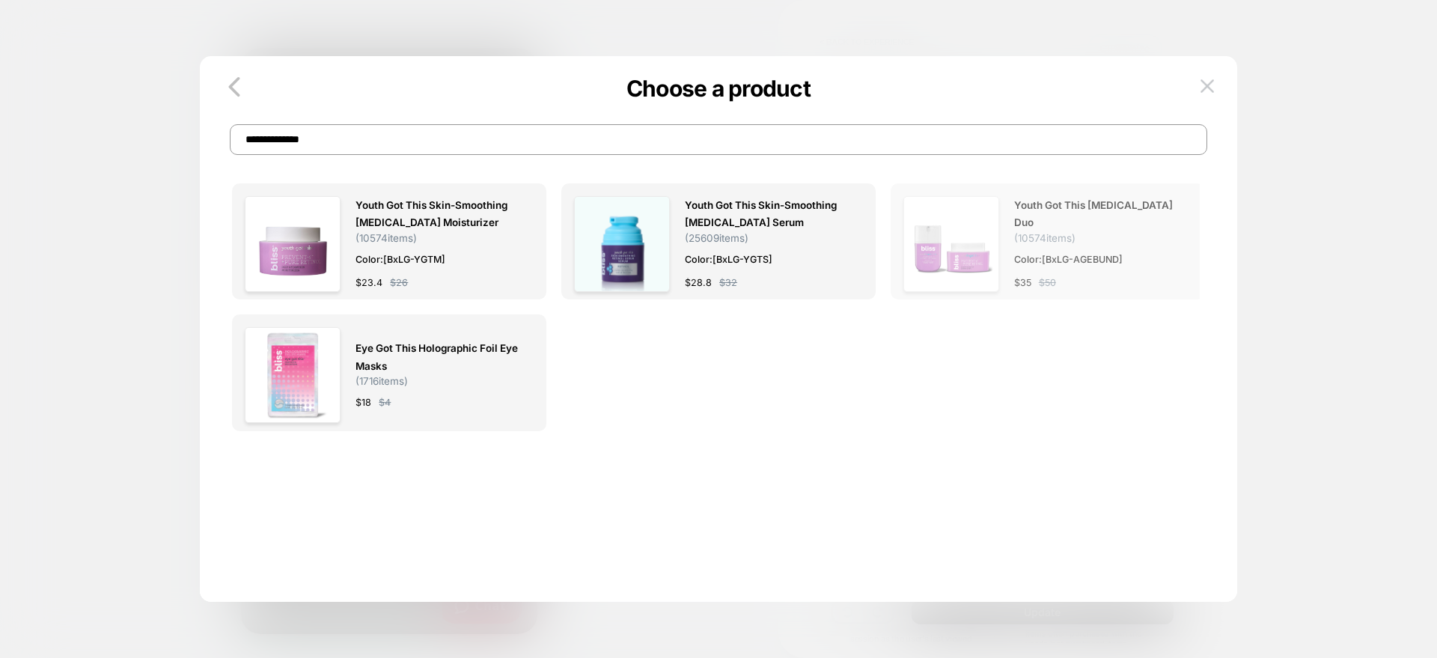
type input "**********"
click at [1033, 264] on div "Youth Got This Retinol Duo ( 10574 items) Color: [BxLG-AGEBUND] $ 35 $ 50" at bounding box center [1095, 244] width 163 height 96
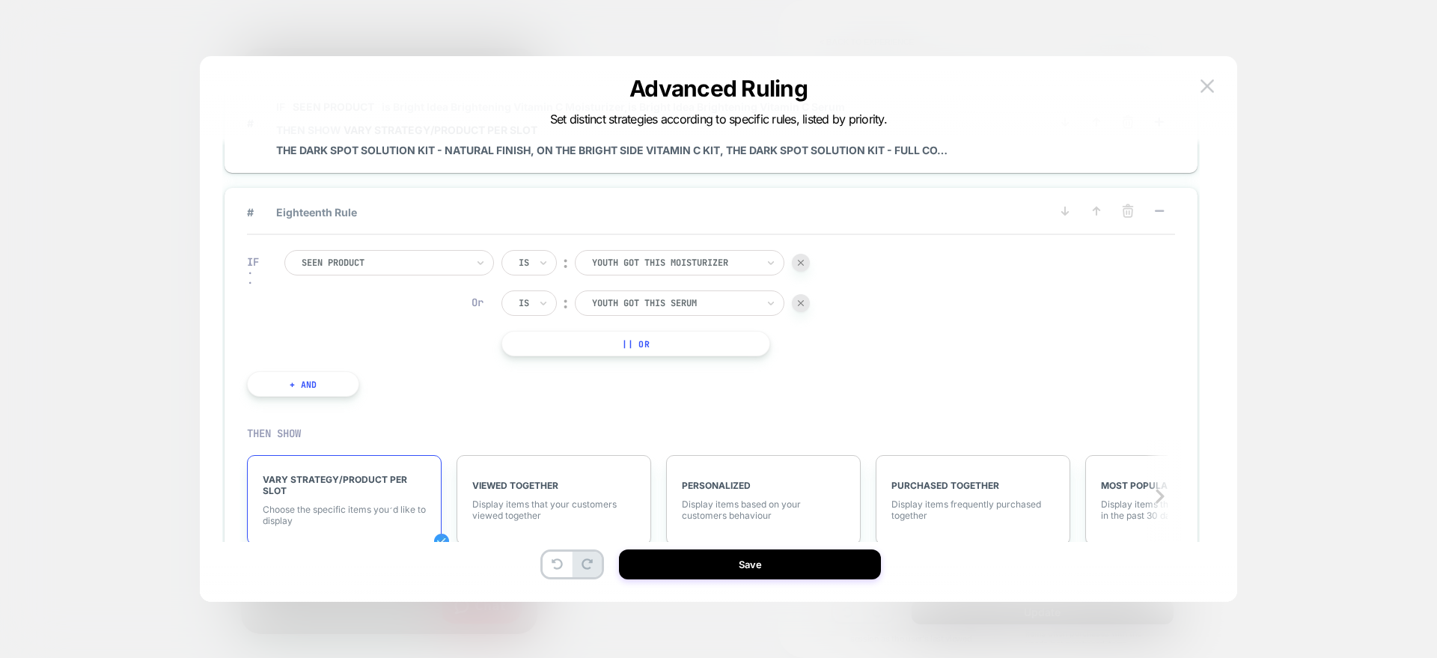
scroll to position [2293, 0]
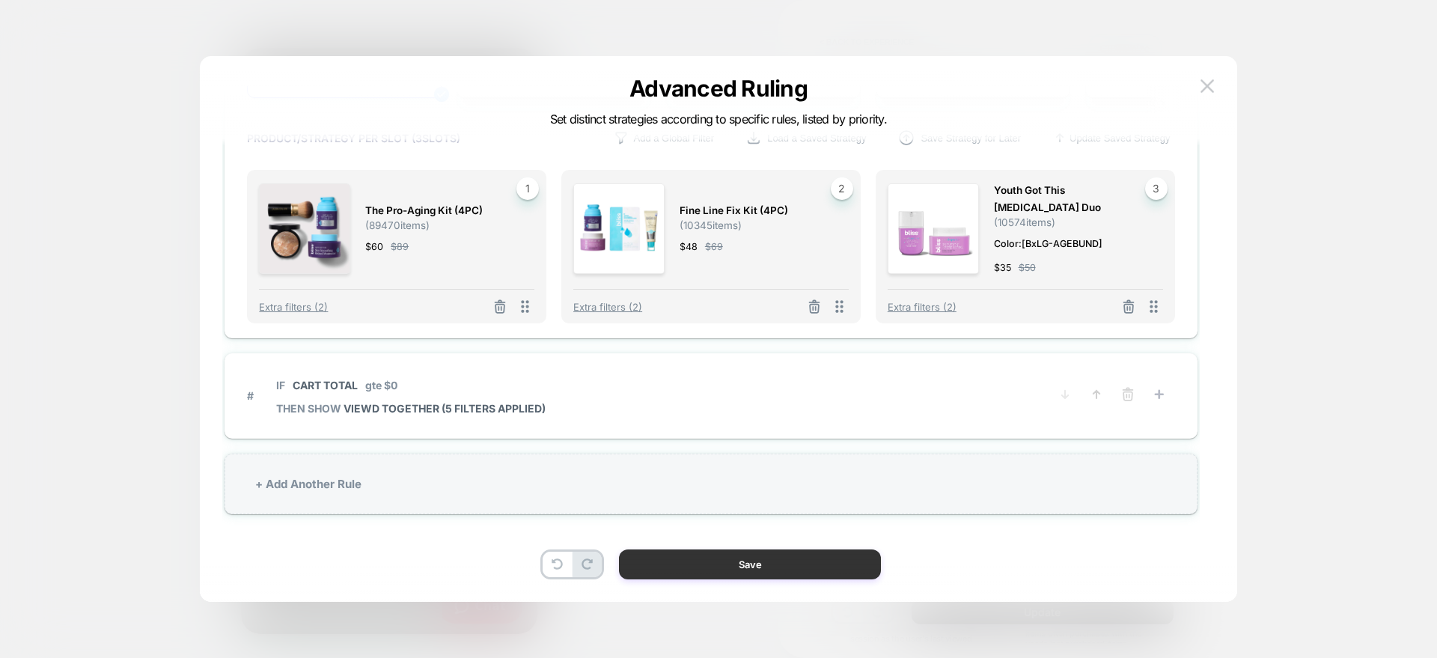
click at [699, 573] on button "Save" at bounding box center [750, 565] width 262 height 30
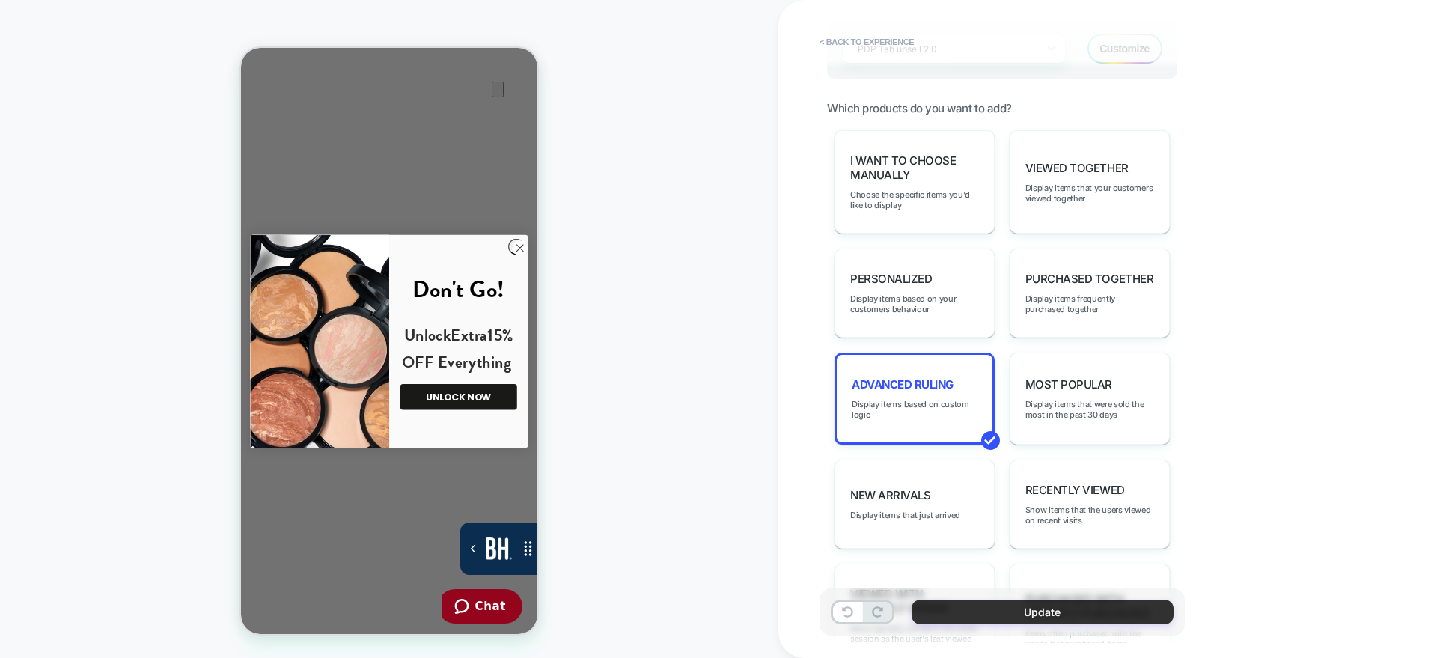
click at [954, 617] on button "Update" at bounding box center [1043, 612] width 262 height 25
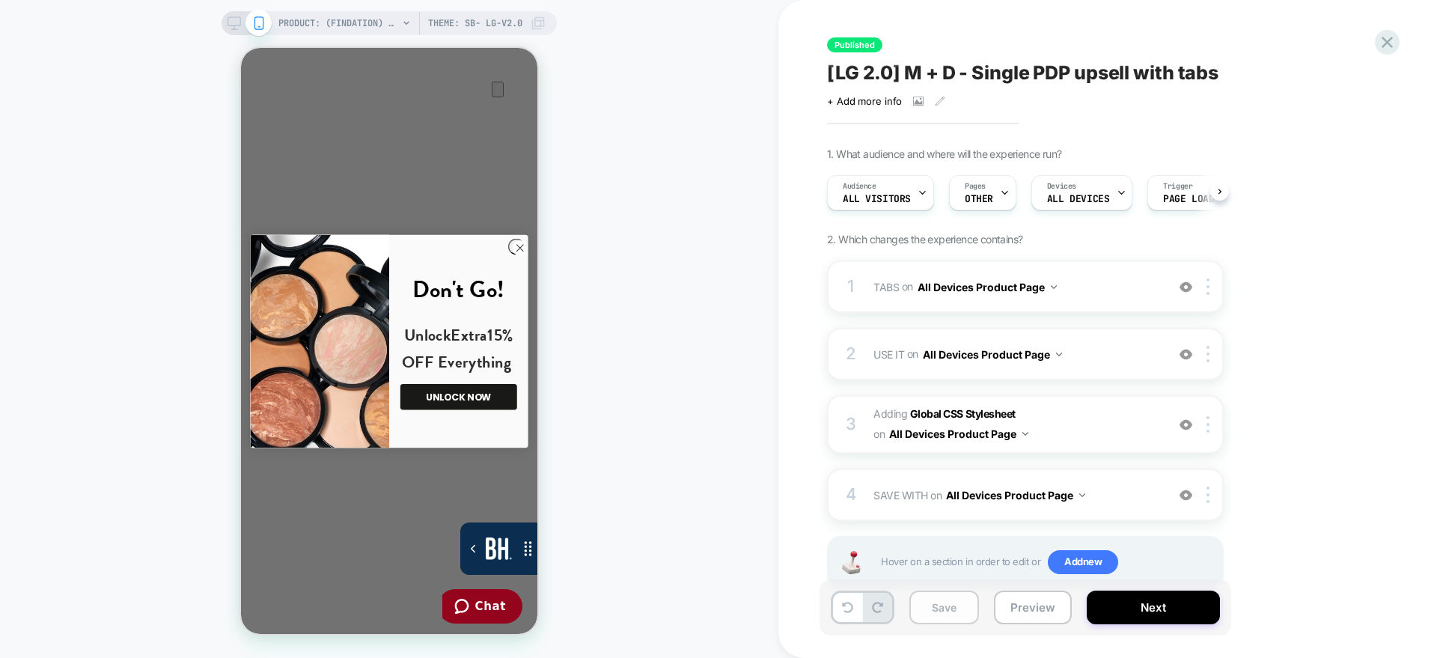
scroll to position [0, 1]
click at [939, 597] on button "Save" at bounding box center [945, 608] width 70 height 34
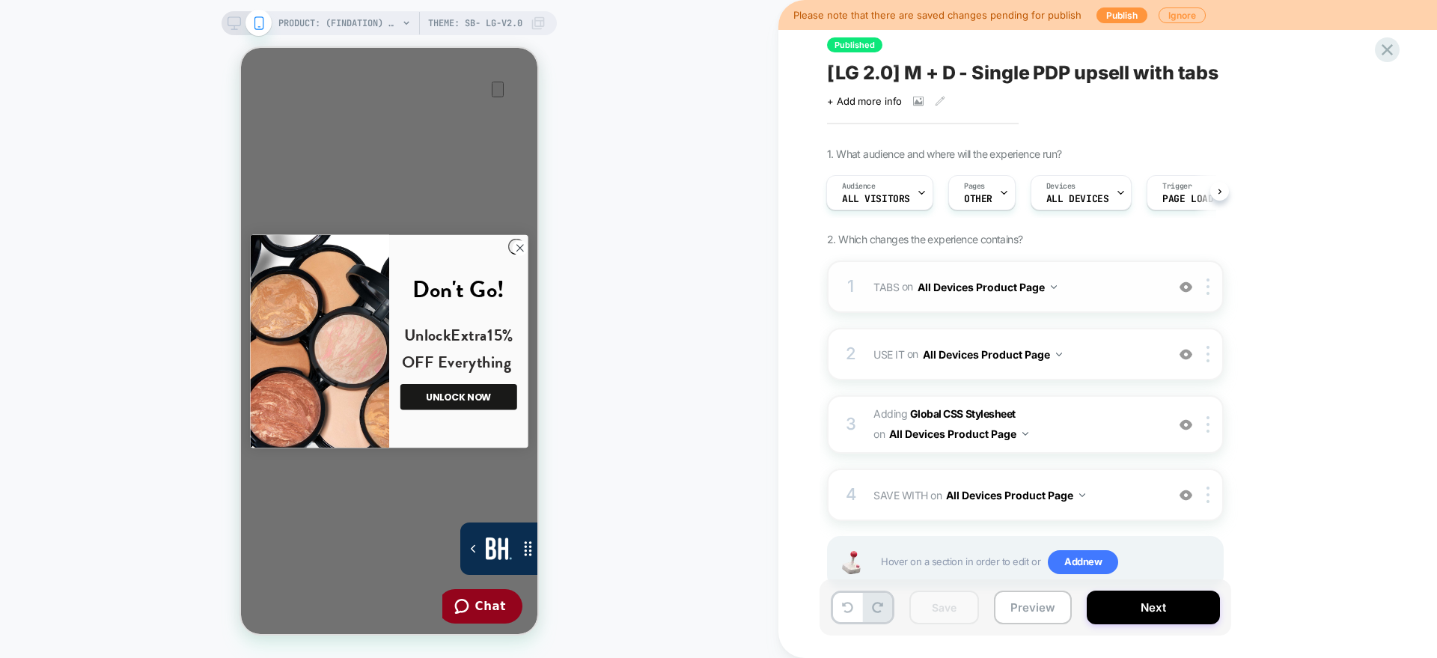
scroll to position [43, 0]
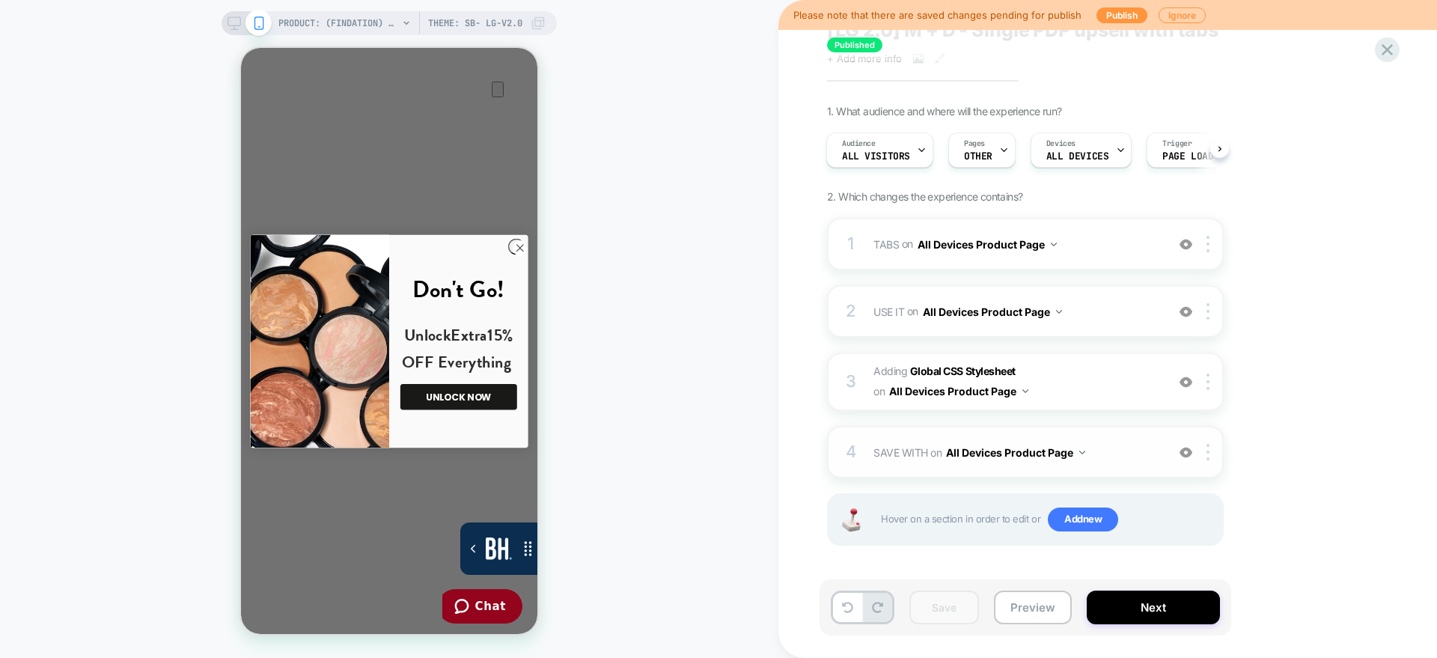
click at [892, 442] on span "SAVE WITH Replacing Blocks List WITH #save-with-wrapper-vsly-LG-2-0 on All Devi…" at bounding box center [1016, 453] width 285 height 22
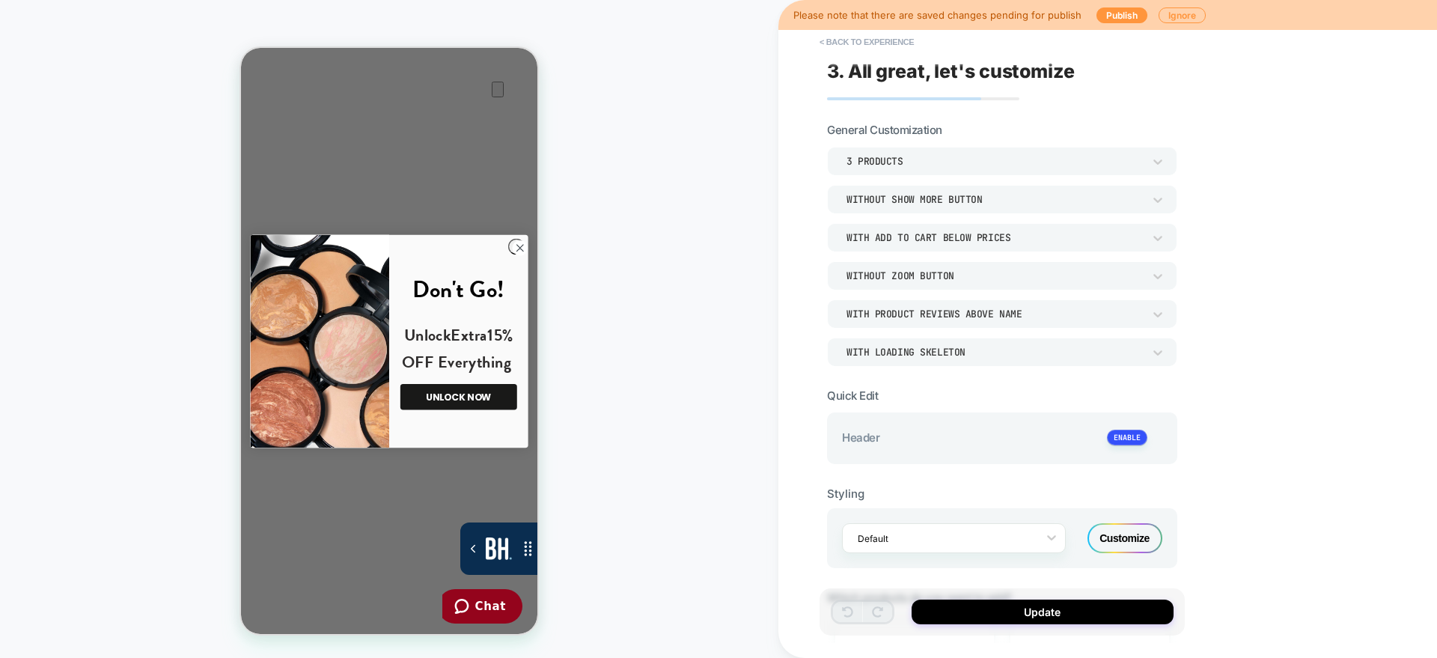
scroll to position [606, 0]
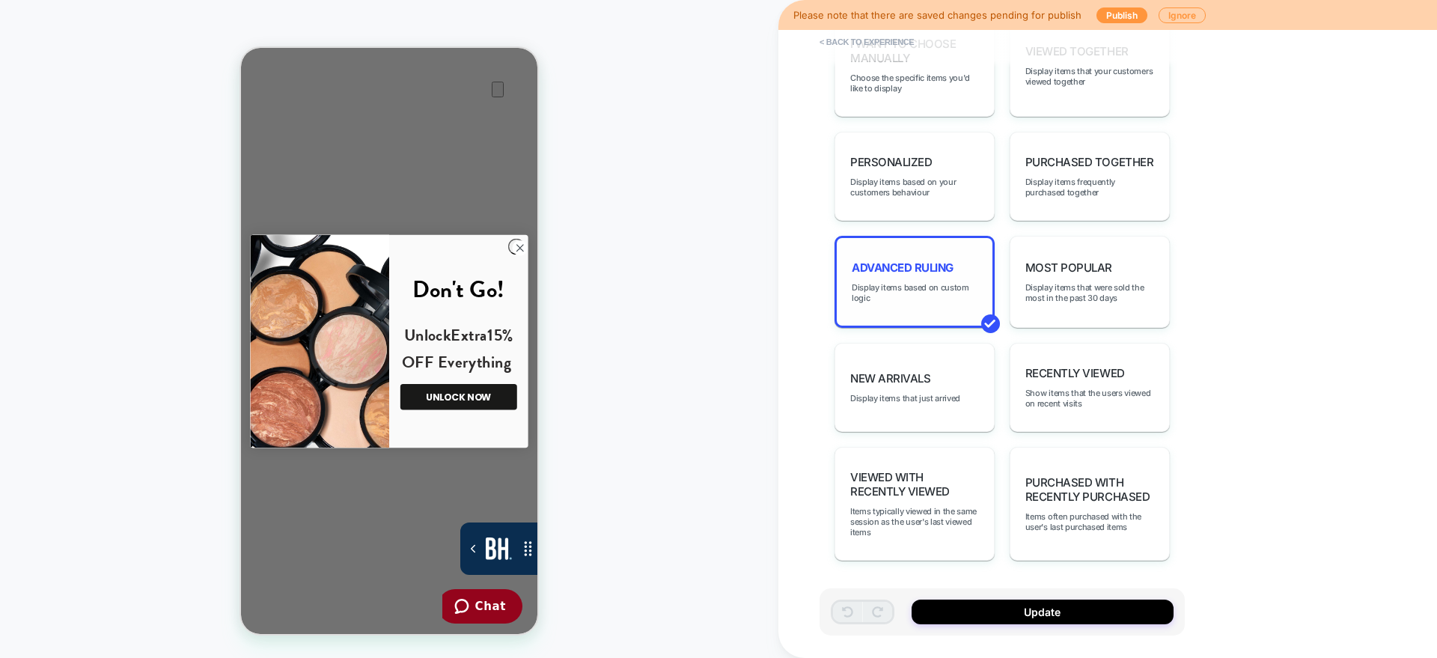
click at [919, 261] on span "Advanced Ruling" at bounding box center [903, 268] width 102 height 14
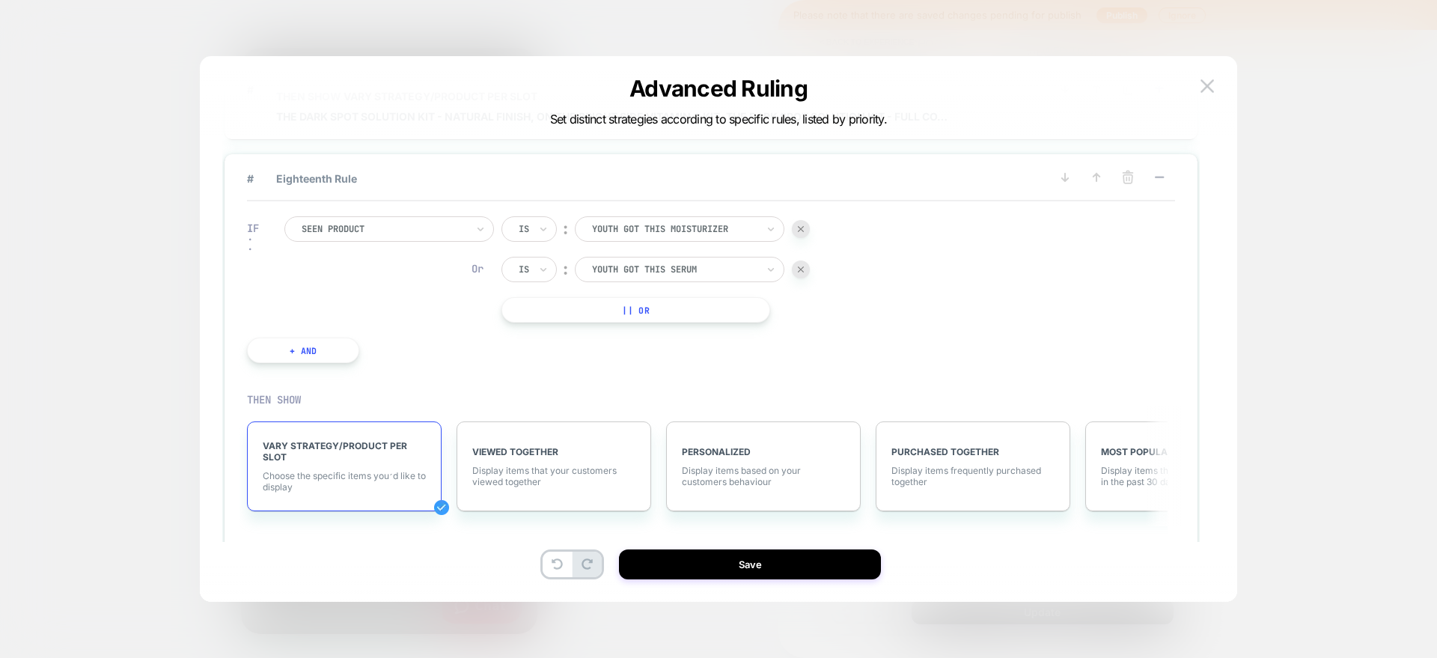
scroll to position [2293, 0]
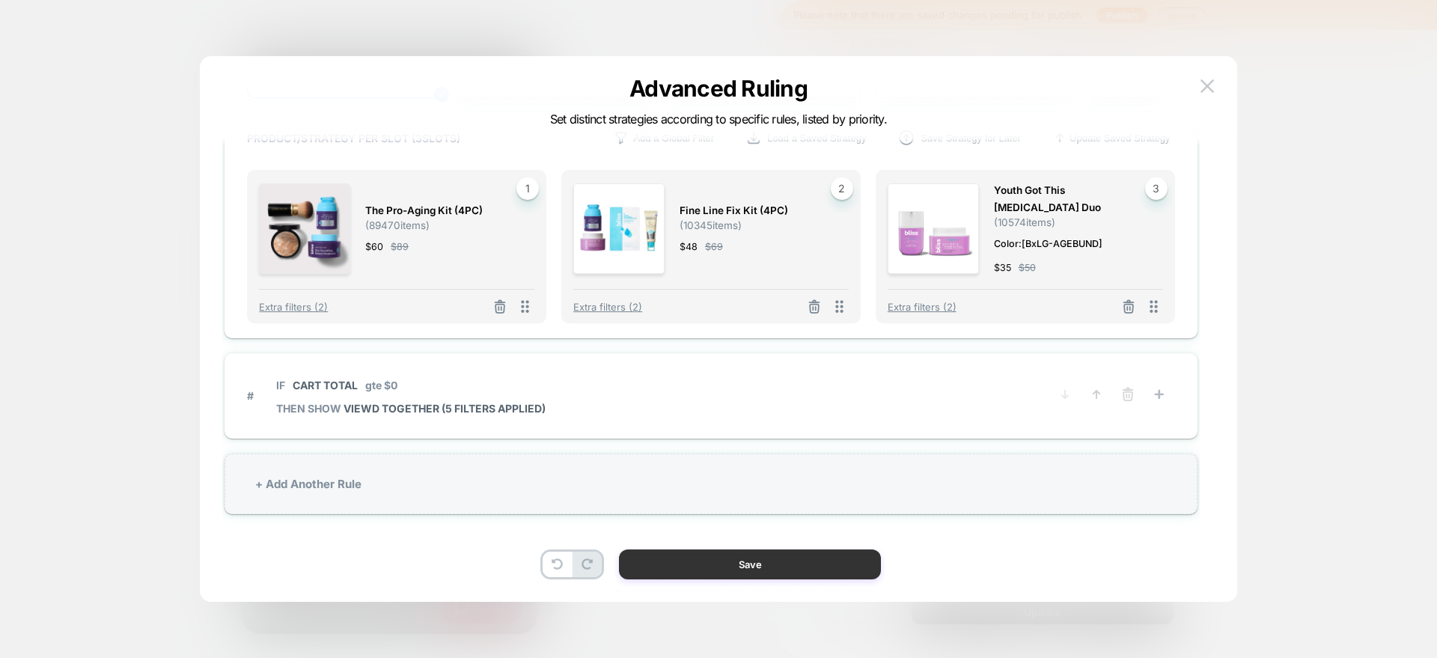
click at [719, 557] on button "Save" at bounding box center [750, 565] width 262 height 30
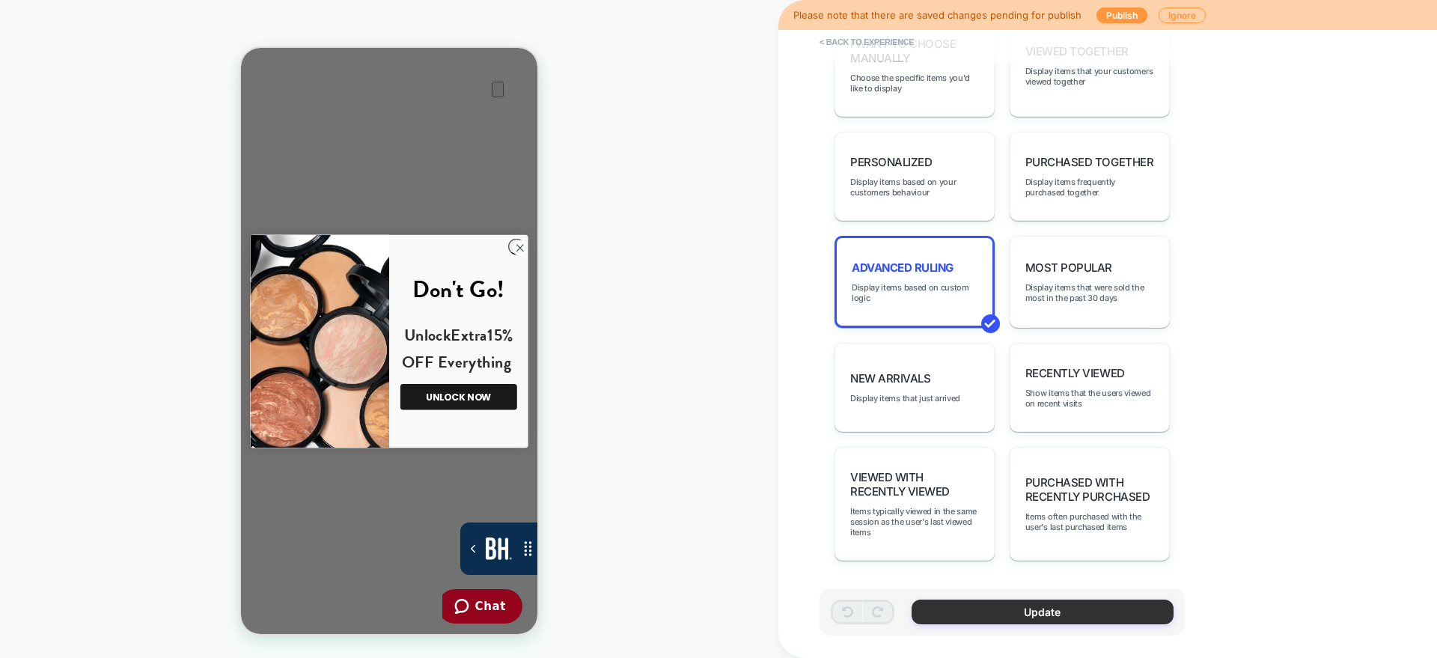
click at [967, 609] on button "Update" at bounding box center [1043, 612] width 262 height 25
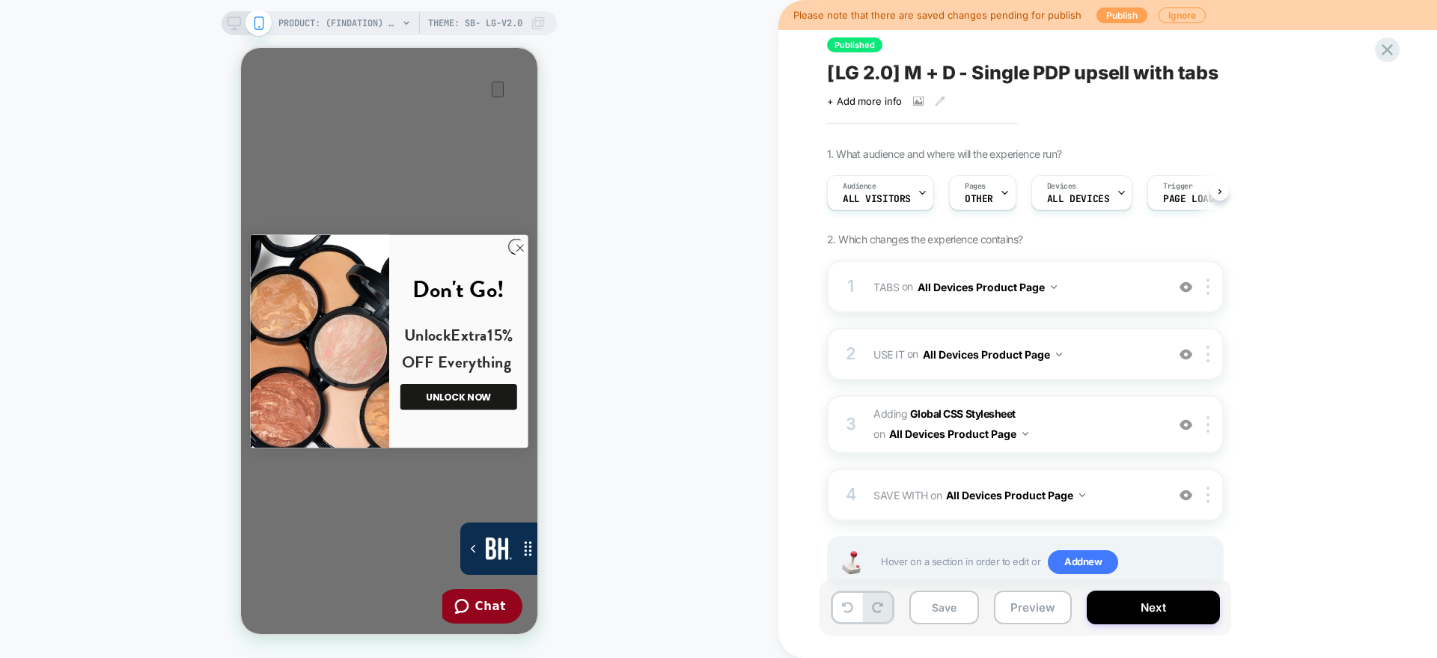
click at [1121, 13] on button "Publish" at bounding box center [1122, 15] width 51 height 16
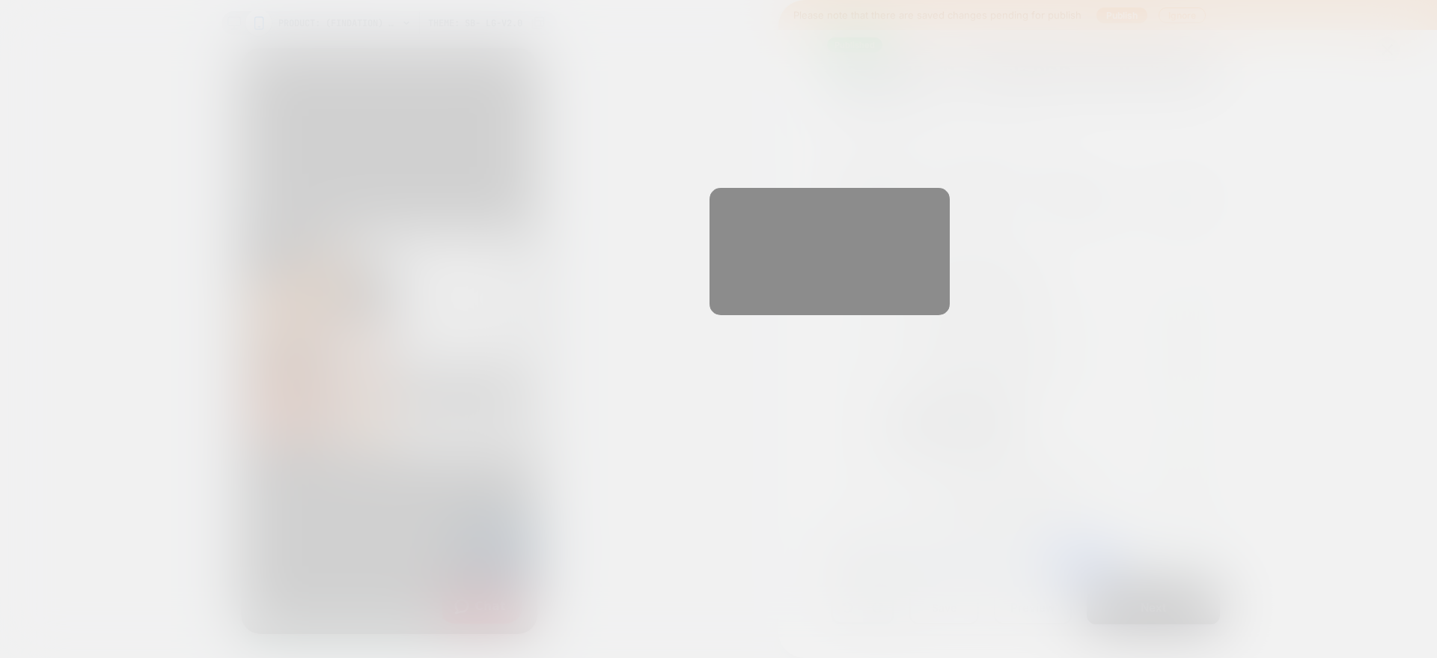
scroll to position [0, 1]
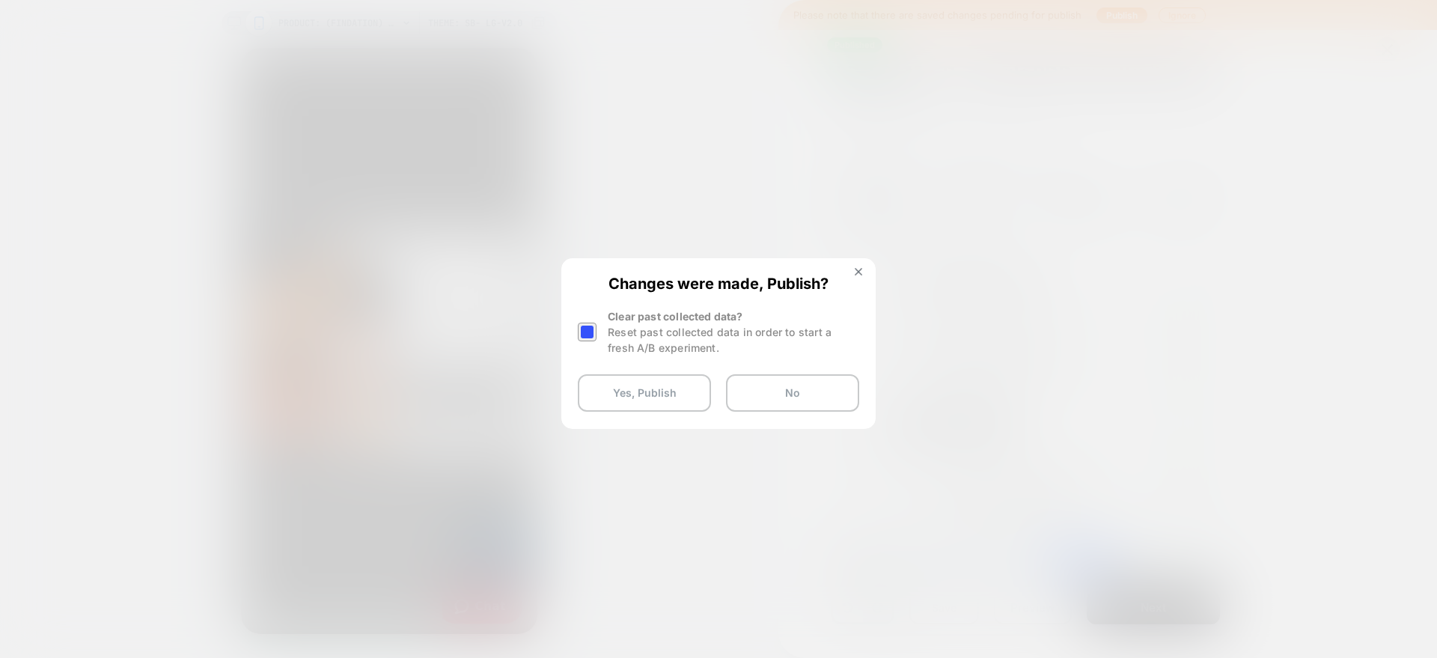
click at [588, 323] on div at bounding box center [587, 332] width 19 height 19
click at [651, 387] on button "Yes, Publish" at bounding box center [644, 392] width 133 height 37
